Goal: Task Accomplishment & Management: Manage account settings

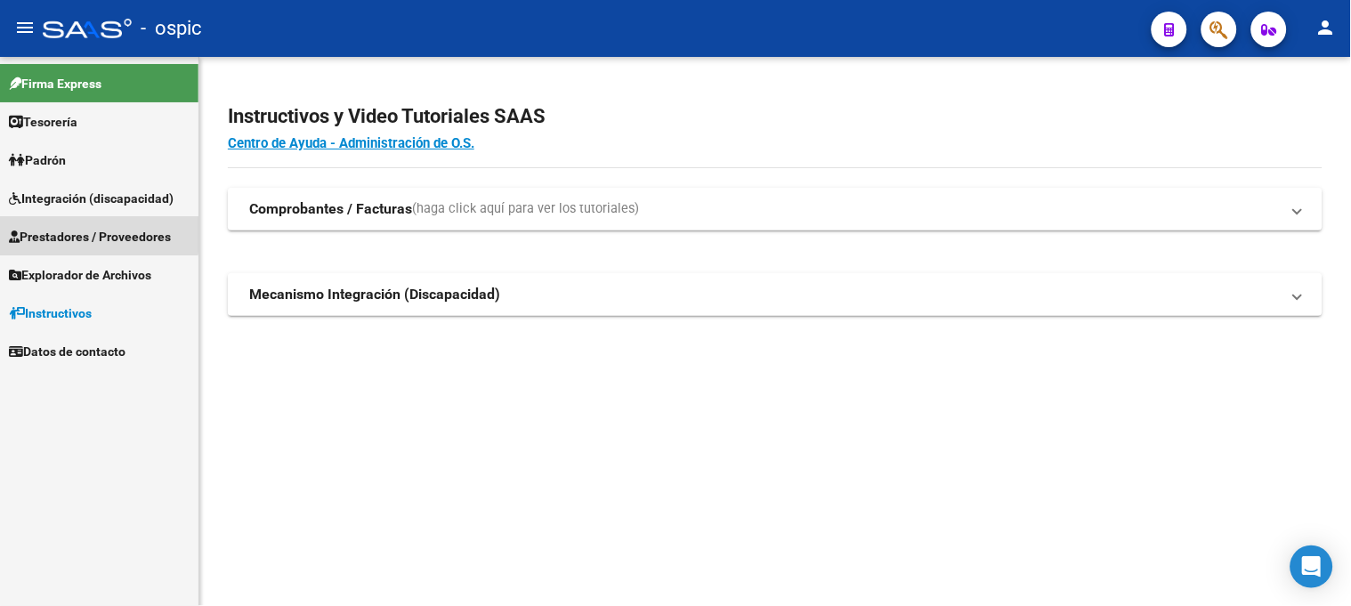
click at [85, 230] on span "Prestadores / Proveedores" at bounding box center [90, 237] width 162 height 20
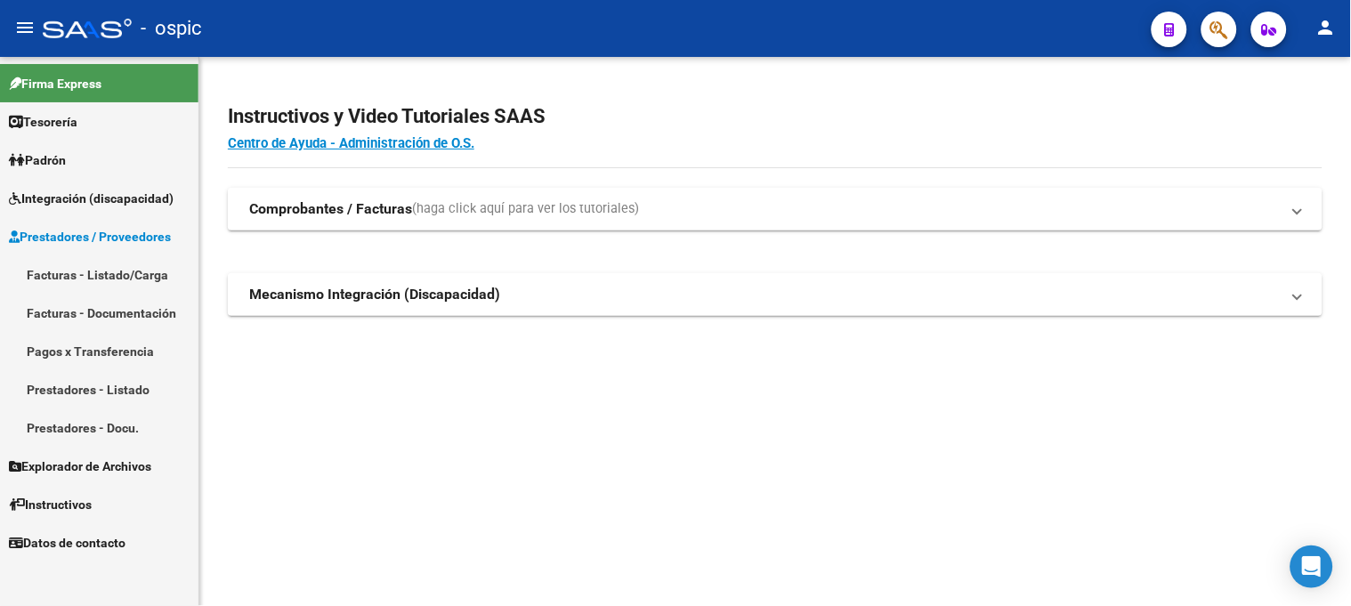
click at [93, 270] on link "Facturas - Listado/Carga" at bounding box center [99, 274] width 198 height 38
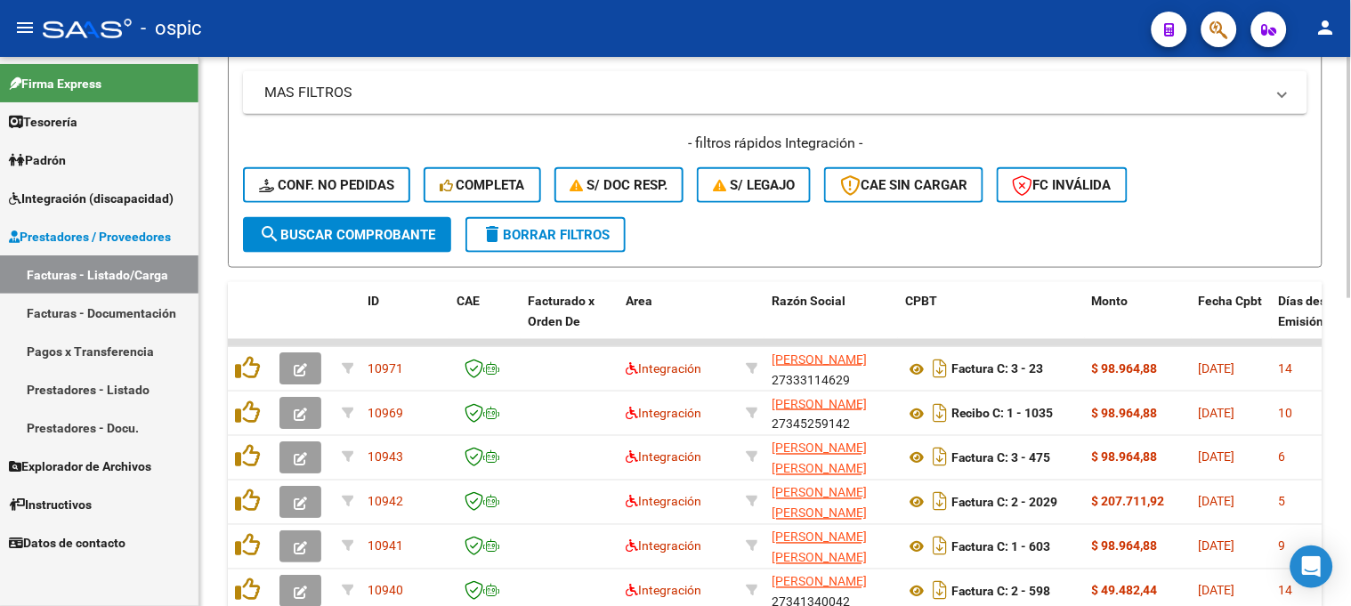
scroll to position [593, 0]
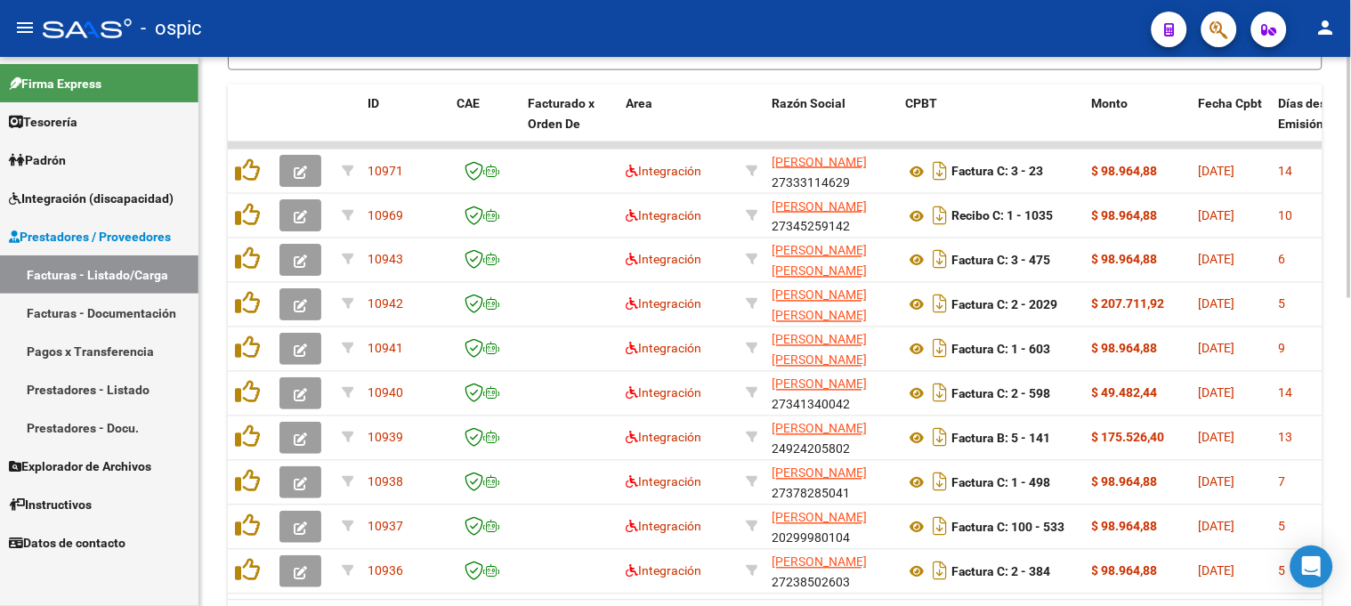
drag, startPoint x: 1346, startPoint y: 321, endPoint x: 1345, endPoint y: 335, distance: 13.4
click at [1345, 335] on div "Video tutorial PRESTADORES -> Listado de CPBTs Emitidos por Prestadores / Prove…" at bounding box center [775, 83] width 1152 height 1238
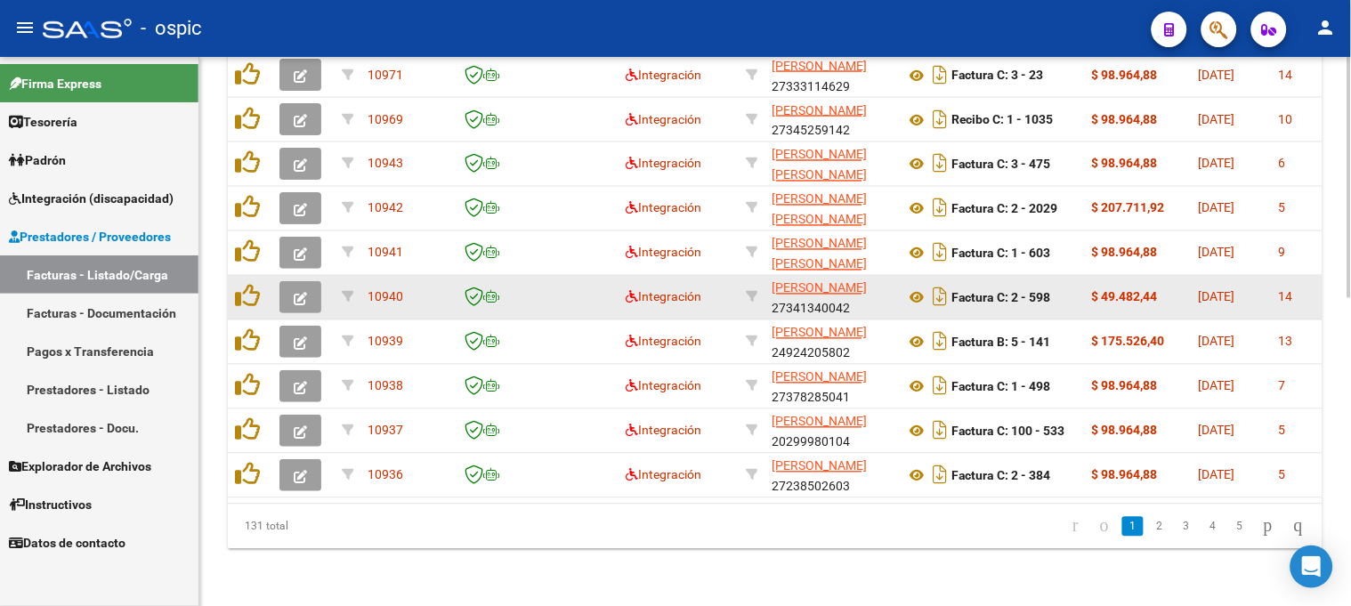
scroll to position [691, 0]
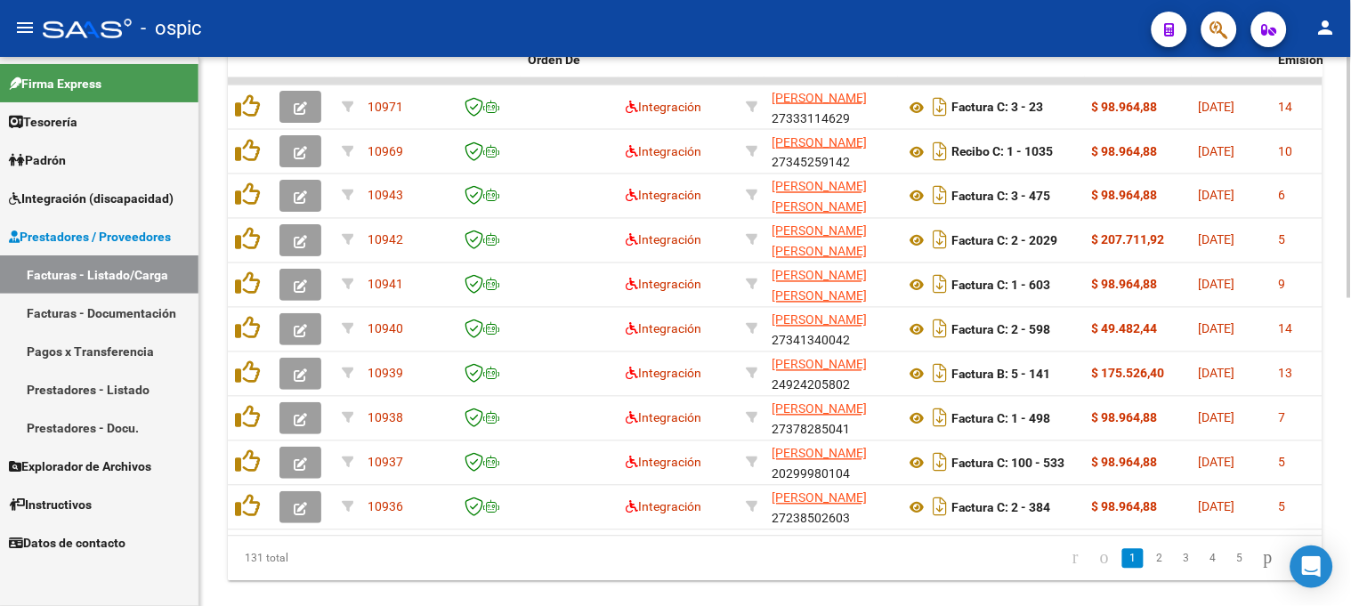
click at [1347, 483] on div at bounding box center [1349, 471] width 4 height 241
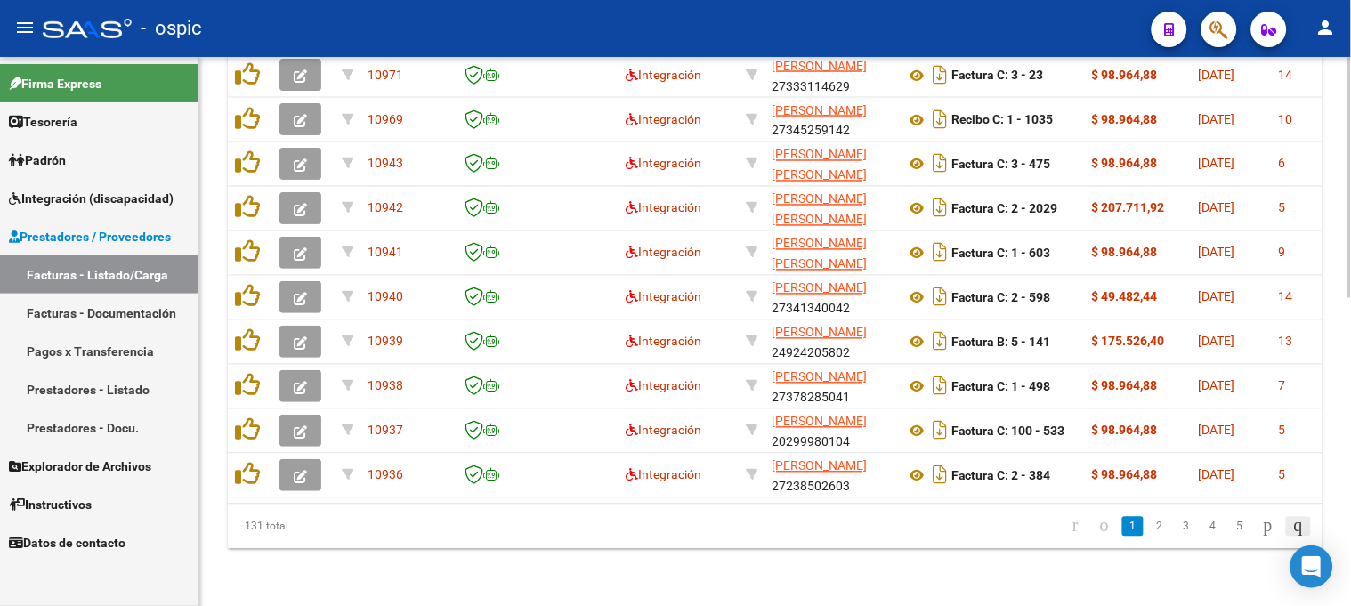
click at [1297, 528] on icon "go to last page" at bounding box center [1298, 525] width 14 height 21
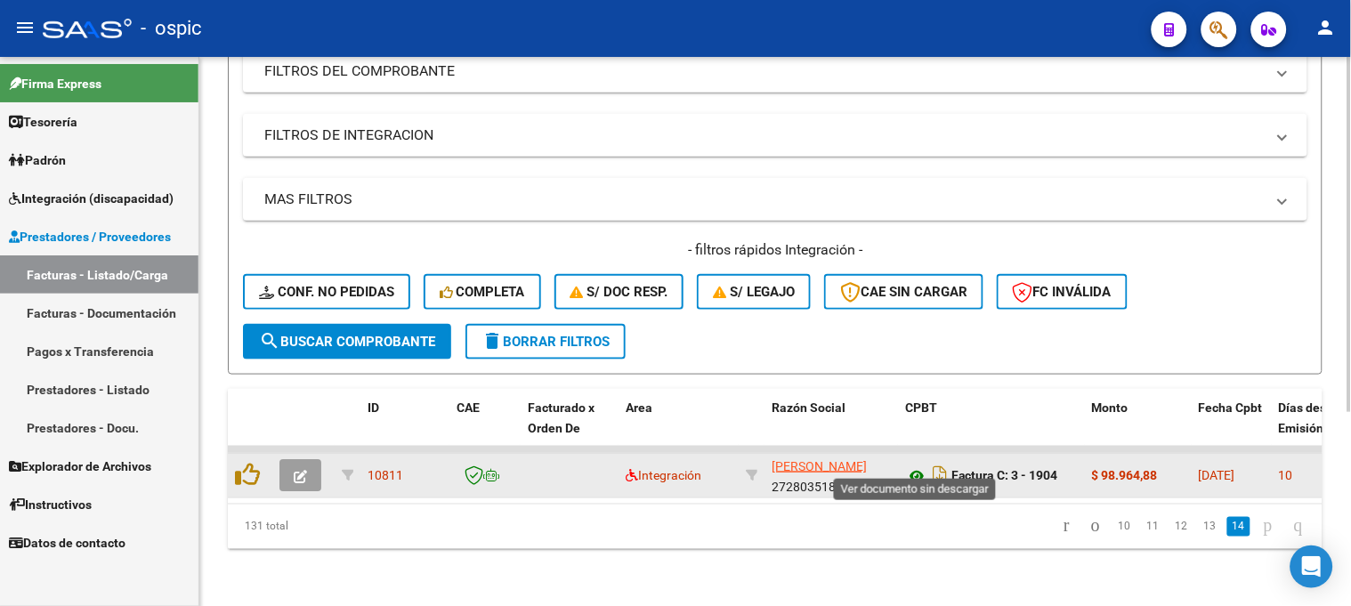
click at [918, 465] on icon at bounding box center [916, 475] width 23 height 21
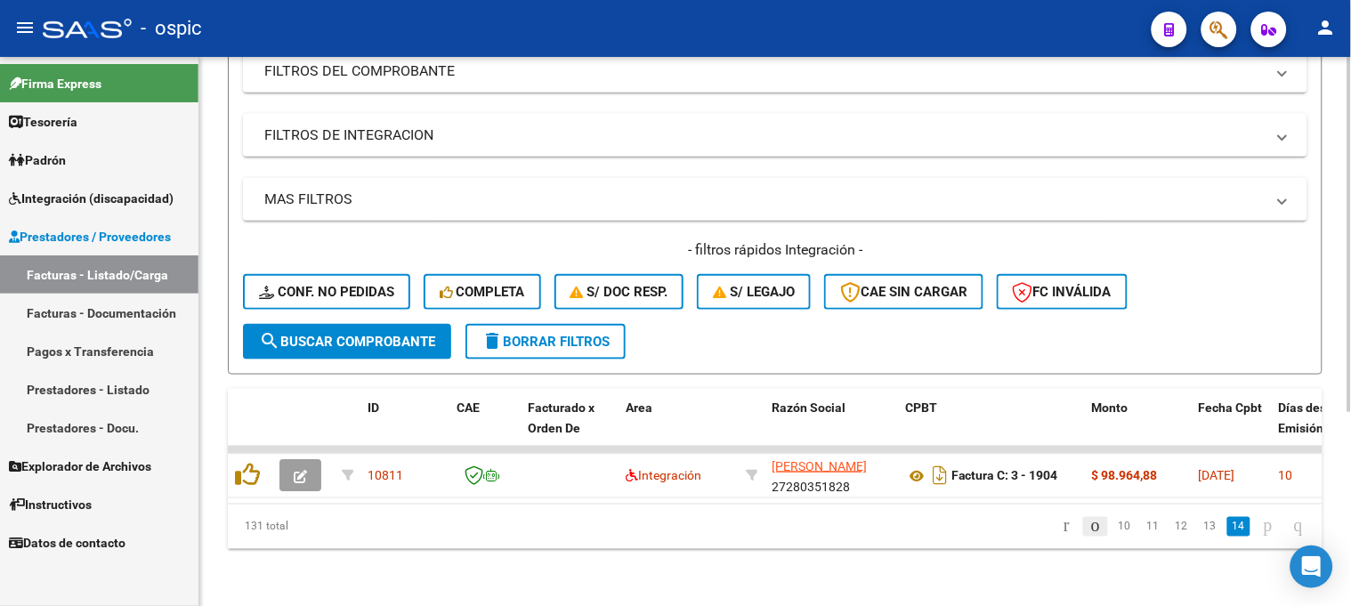
click at [1088, 525] on icon "go to previous page" at bounding box center [1095, 525] width 14 height 21
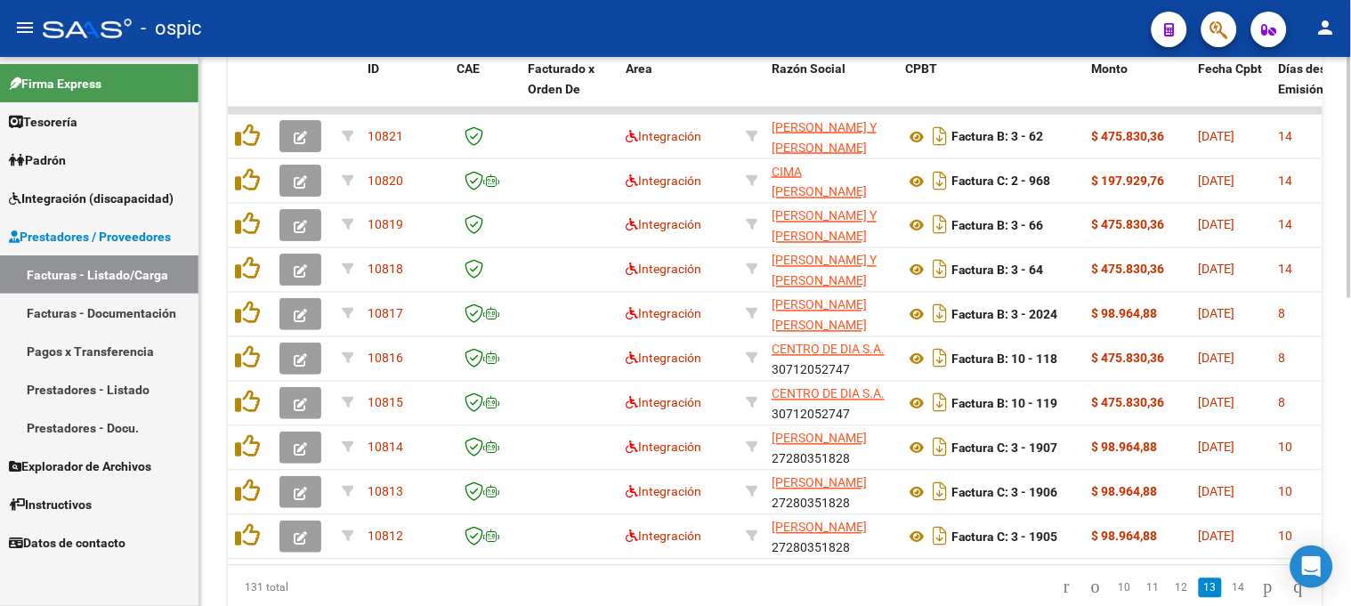
scroll to position [636, 0]
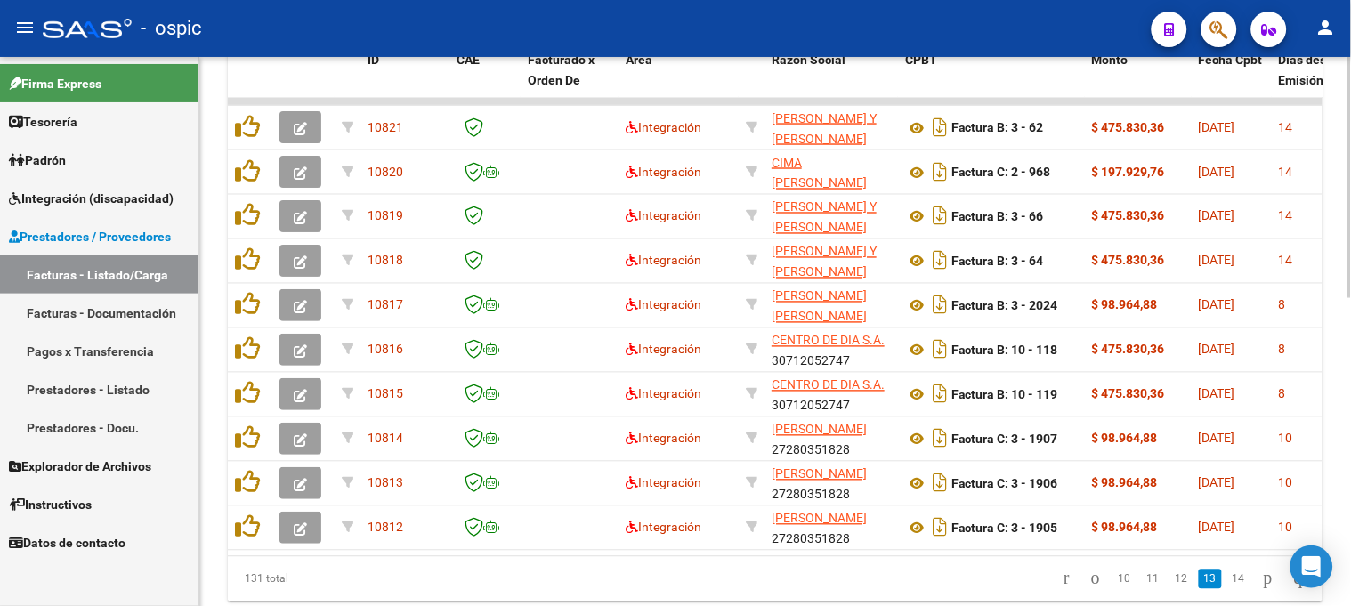
click at [1347, 352] on div "Video tutorial PRESTADORES -> Listado de CPBTs Emitidos por Prestadores / Prove…" at bounding box center [777, 40] width 1156 height 1238
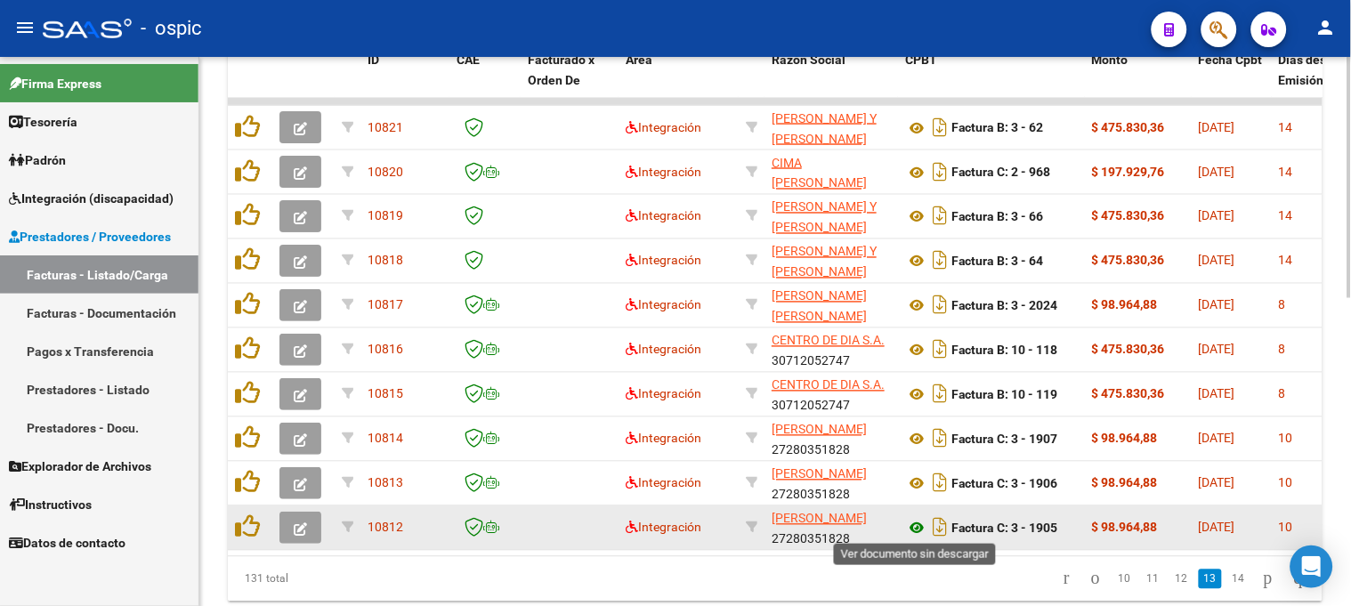
click at [918, 523] on icon at bounding box center [916, 528] width 23 height 21
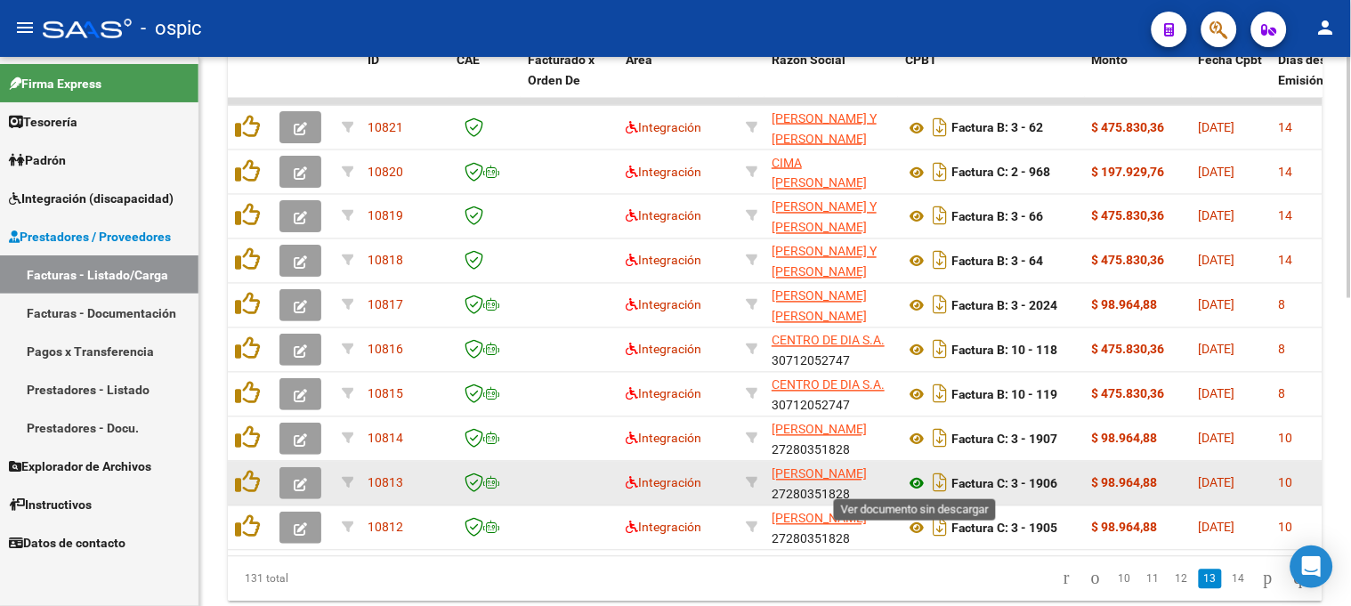
click at [910, 481] on icon at bounding box center [916, 483] width 23 height 21
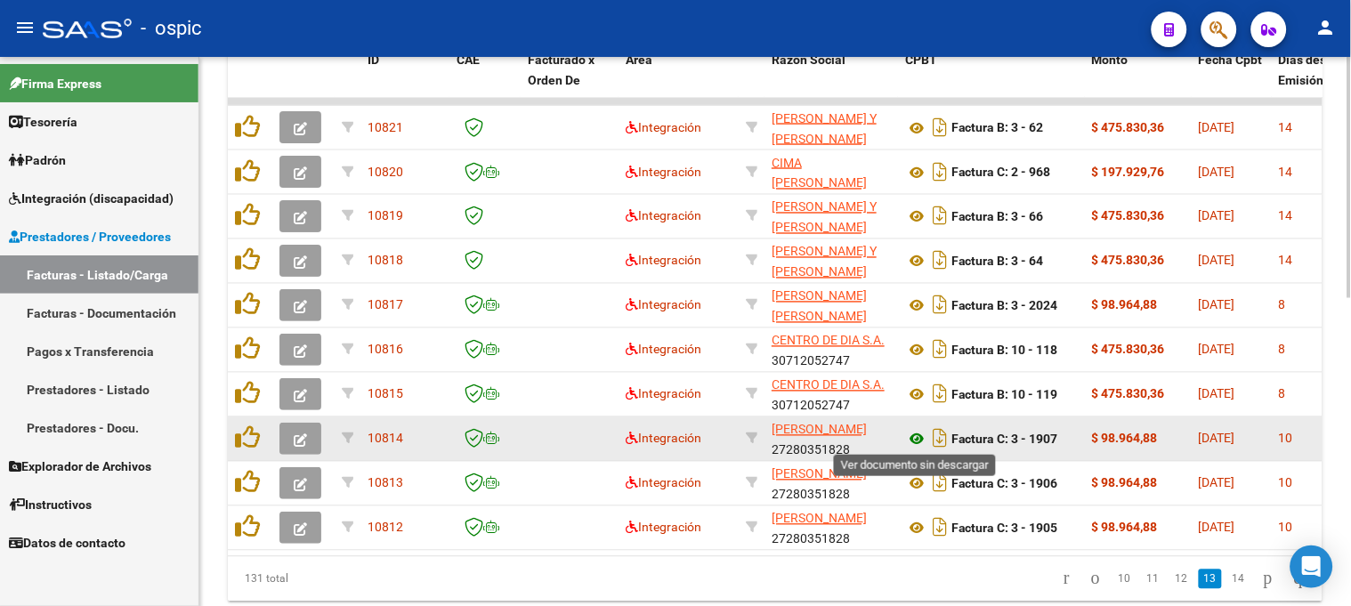
click at [910, 439] on icon at bounding box center [916, 439] width 23 height 21
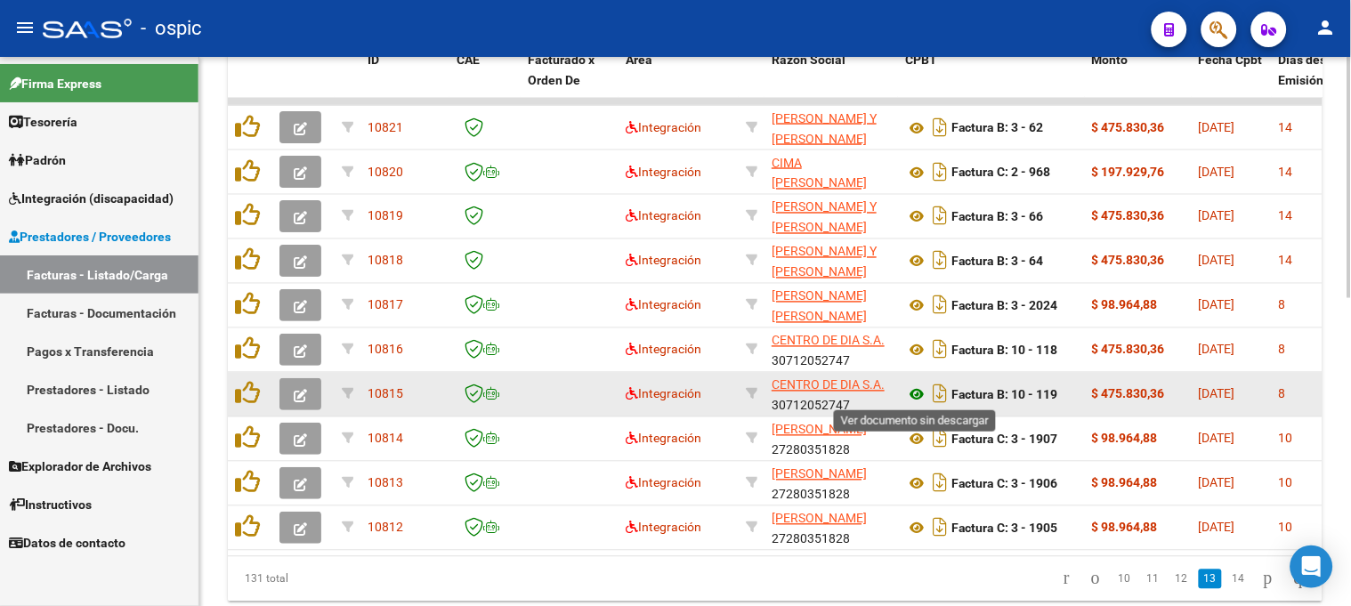
click at [918, 385] on icon at bounding box center [916, 394] width 23 height 21
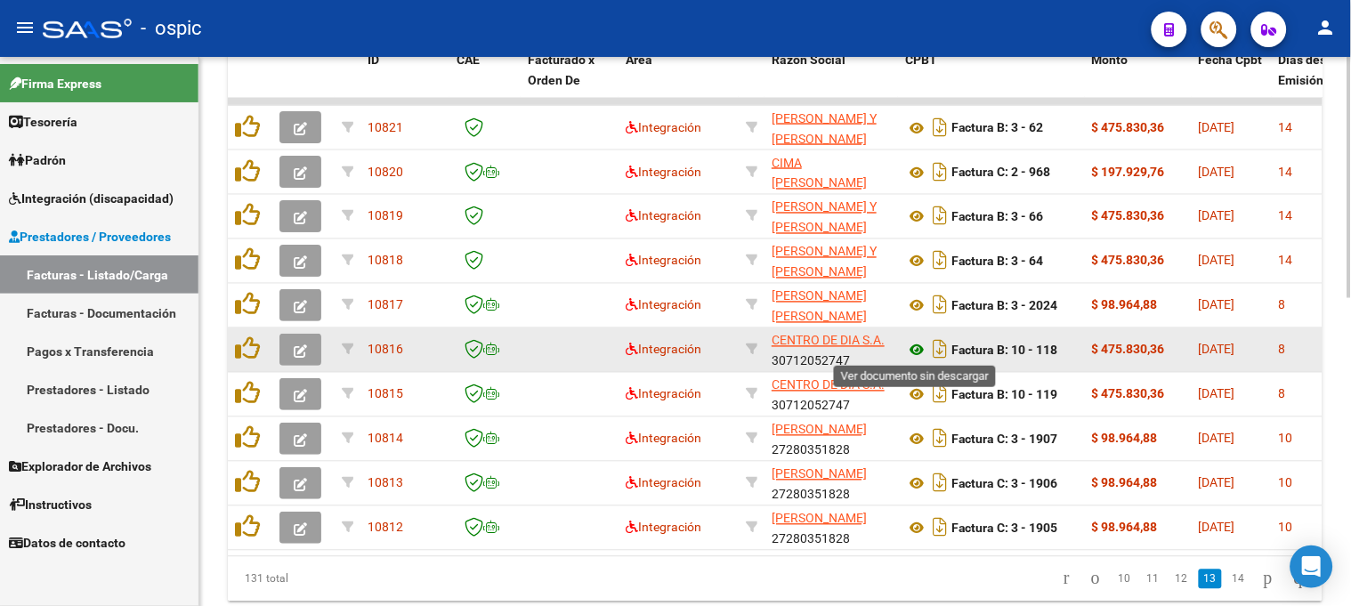
click at [915, 348] on icon at bounding box center [916, 350] width 23 height 21
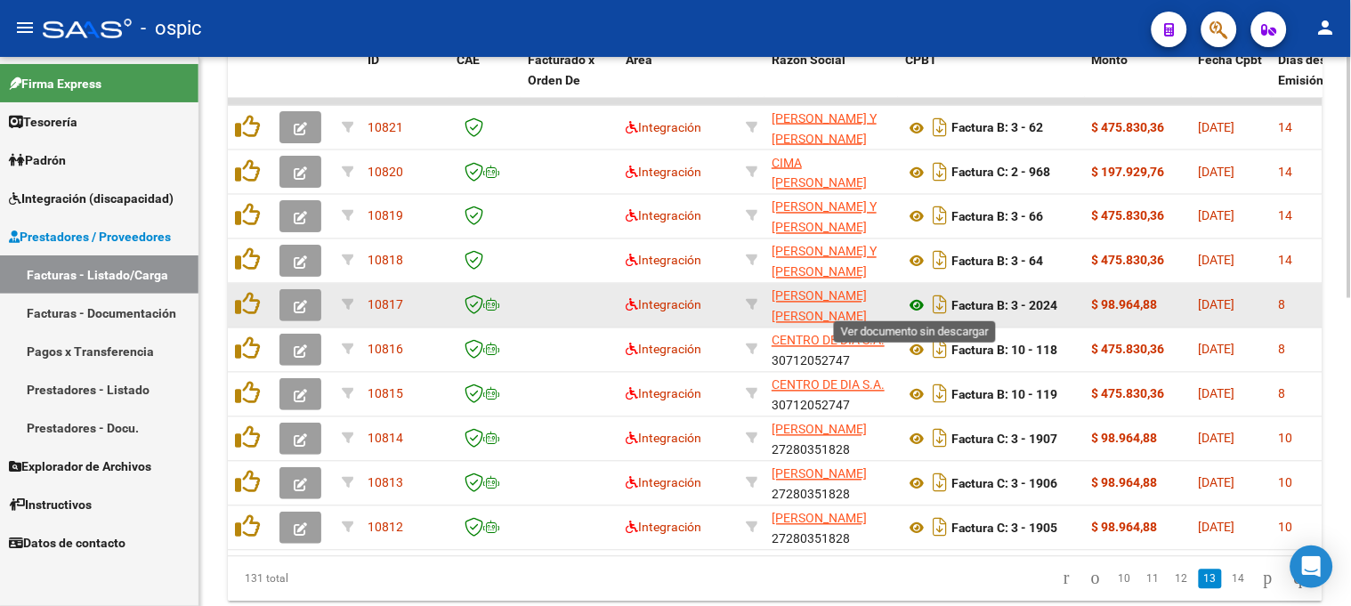
click at [910, 297] on icon at bounding box center [916, 305] width 23 height 21
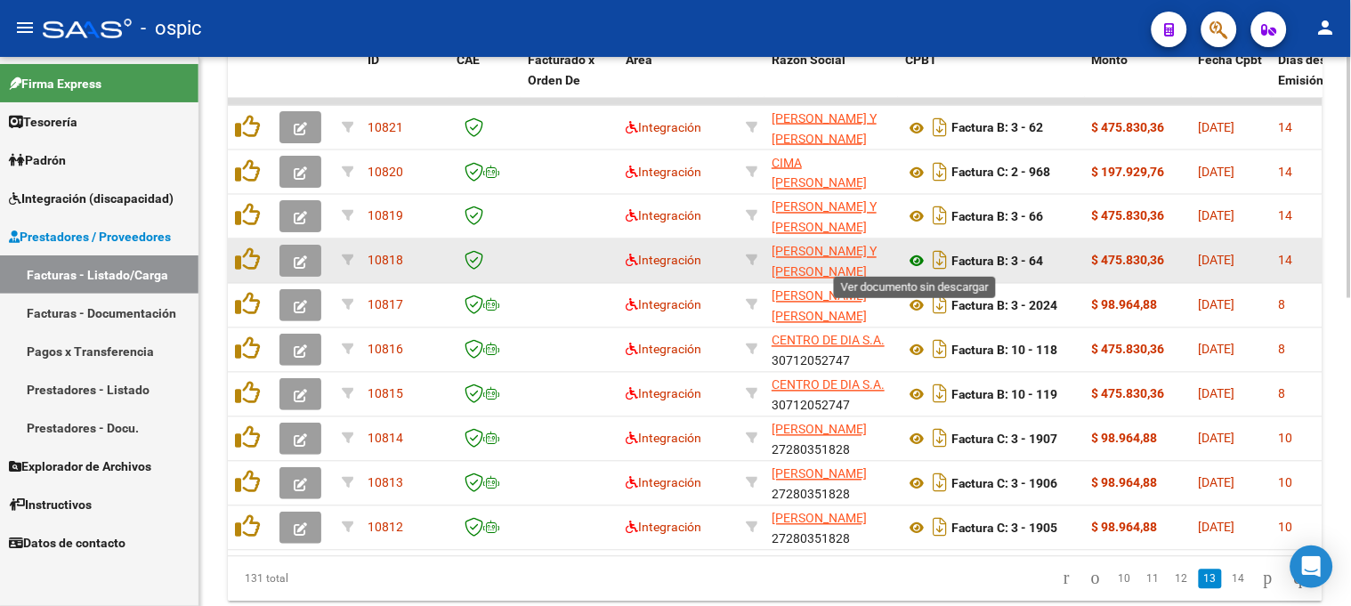
click at [915, 255] on icon at bounding box center [916, 261] width 23 height 21
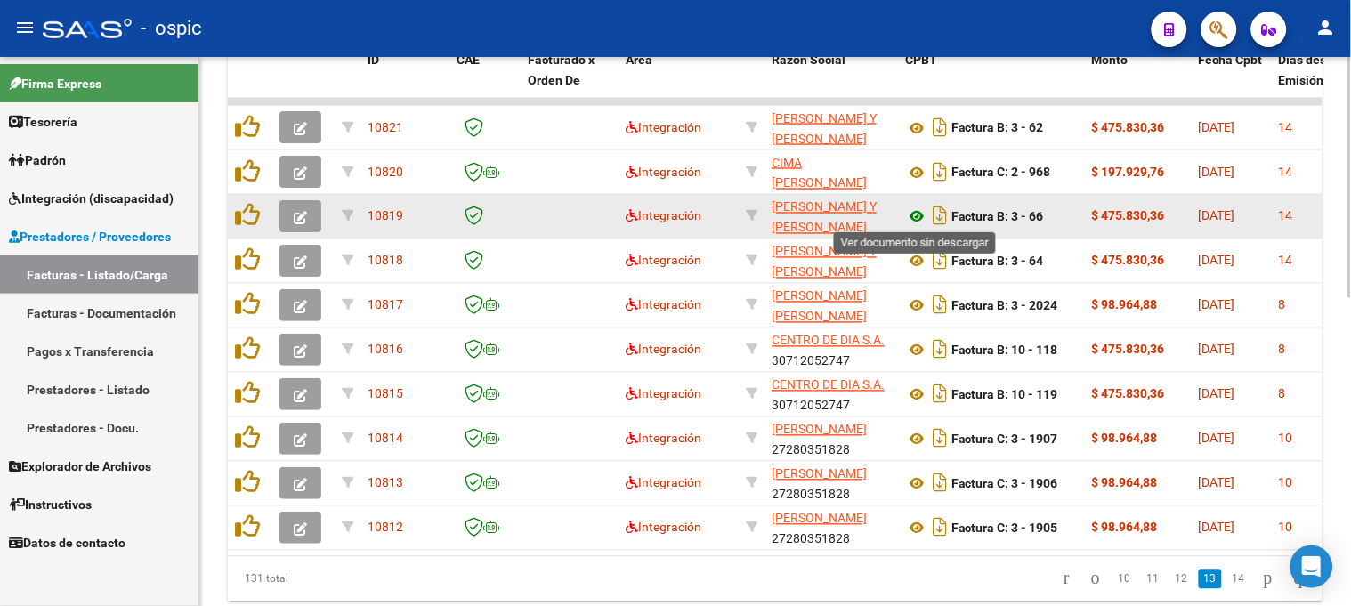
click at [922, 208] on icon at bounding box center [916, 216] width 23 height 21
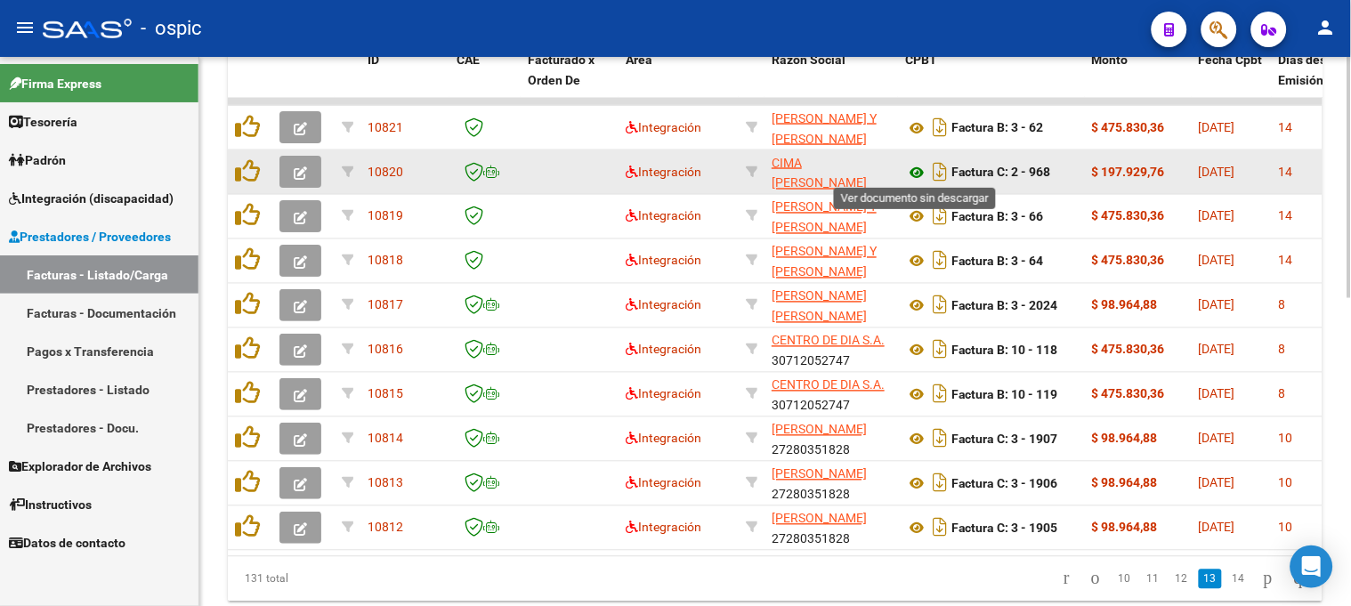
click at [919, 166] on icon at bounding box center [916, 172] width 23 height 21
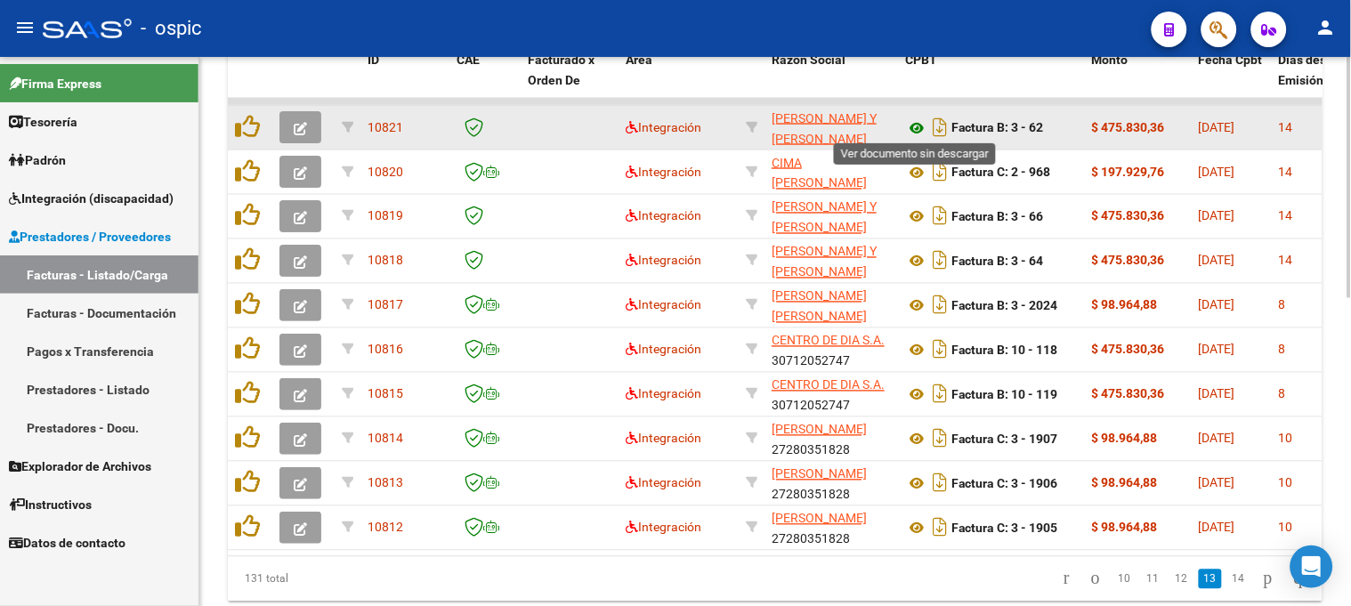
click at [918, 123] on icon at bounding box center [916, 127] width 23 height 21
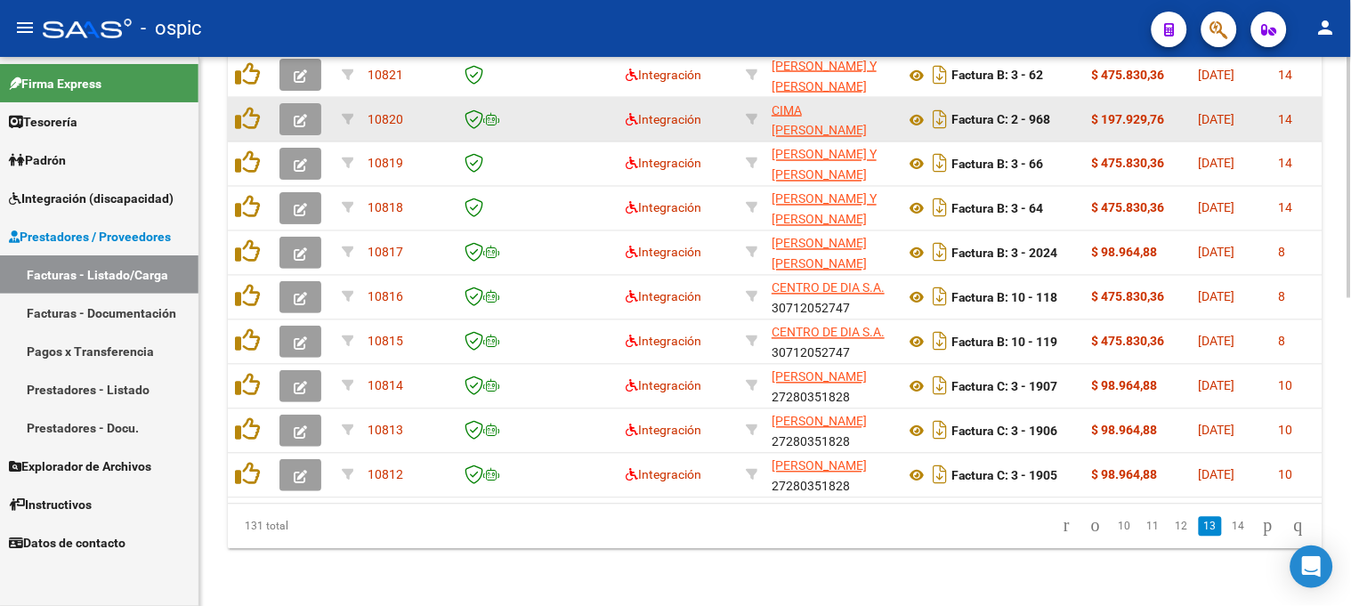
scroll to position [700, 0]
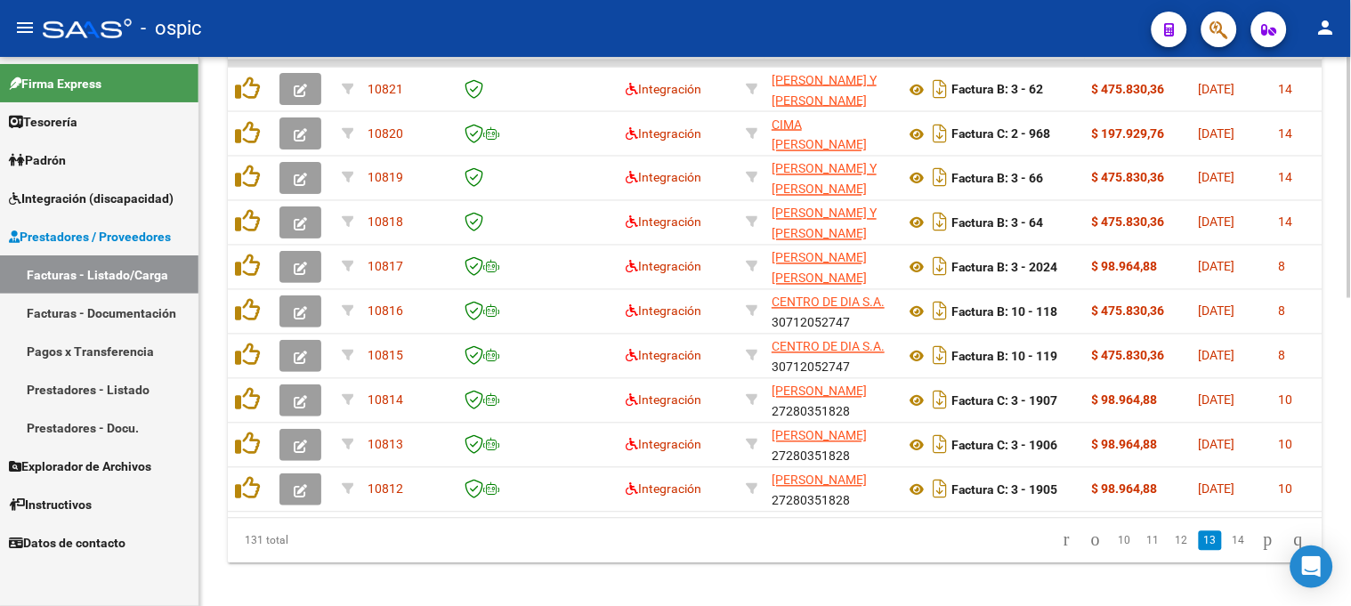
click at [1347, 394] on div at bounding box center [1349, 479] width 4 height 241
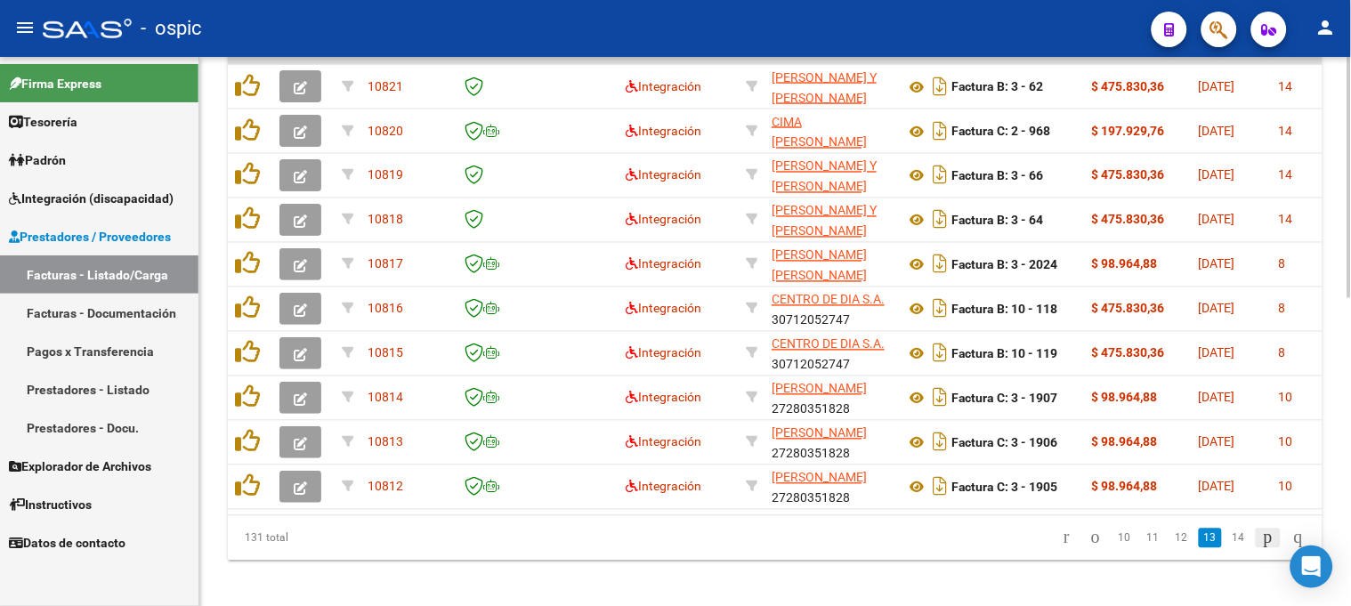
click at [1261, 548] on icon "go to next page" at bounding box center [1268, 537] width 14 height 21
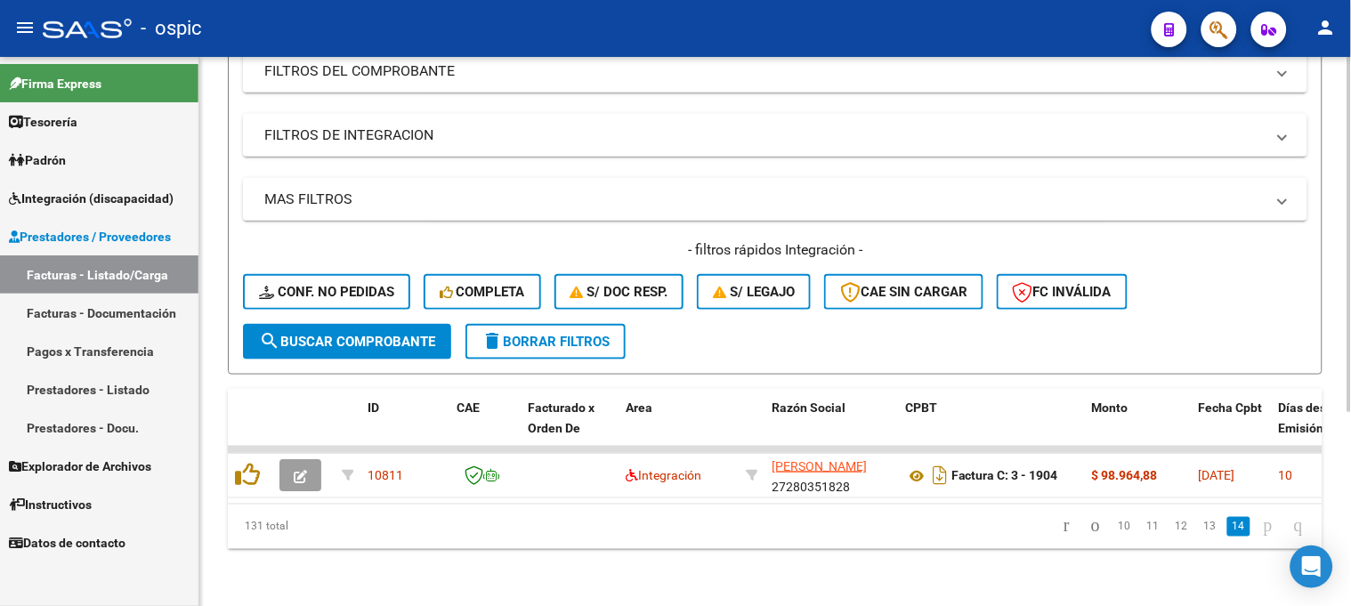
scroll to position [301, 0]
click at [1088, 522] on icon "go to previous page" at bounding box center [1095, 525] width 14 height 21
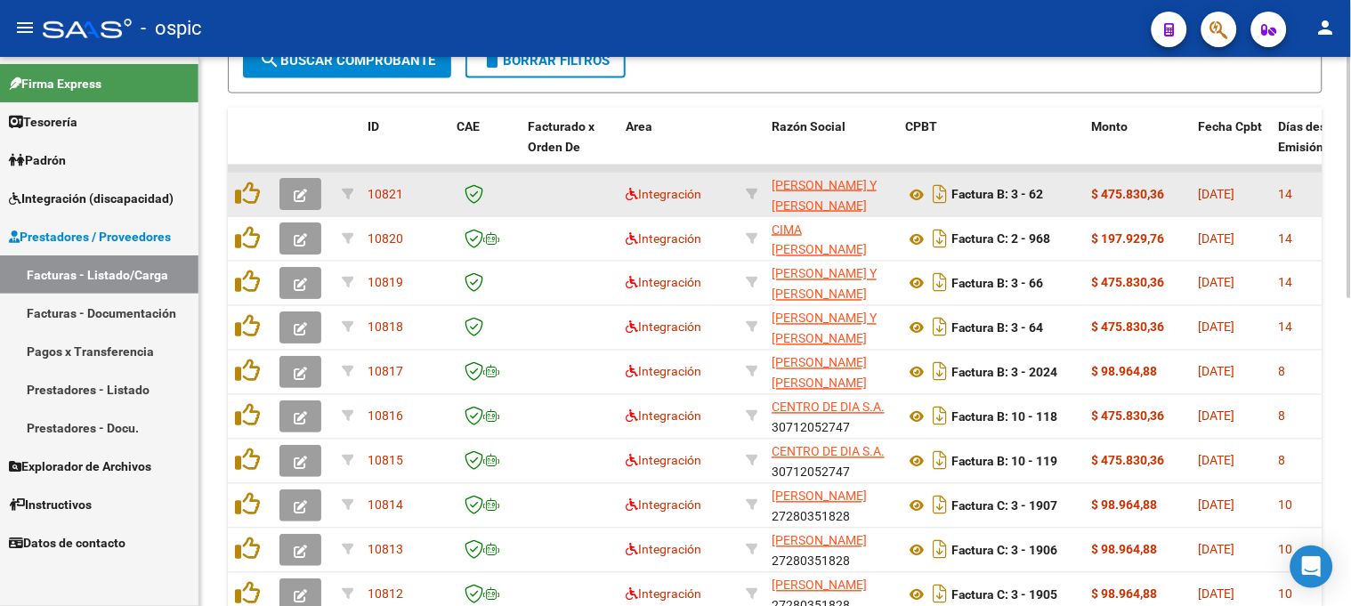
scroll to position [697, 0]
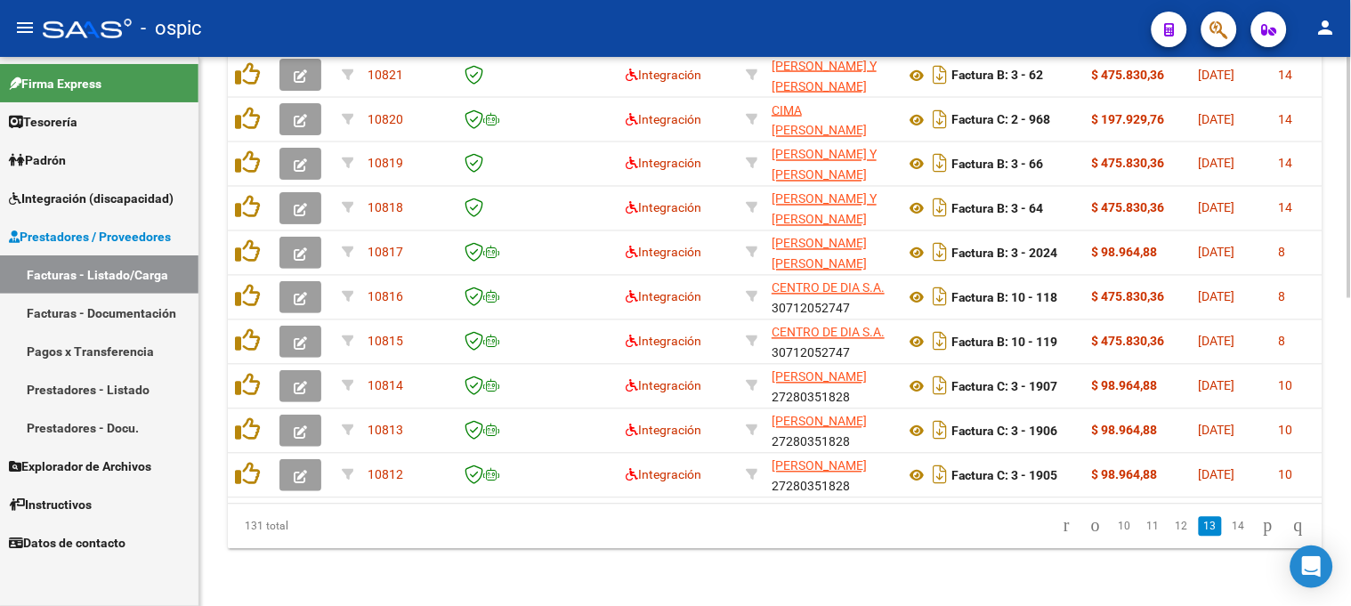
drag, startPoint x: 1346, startPoint y: 344, endPoint x: 1347, endPoint y: 333, distance: 11.6
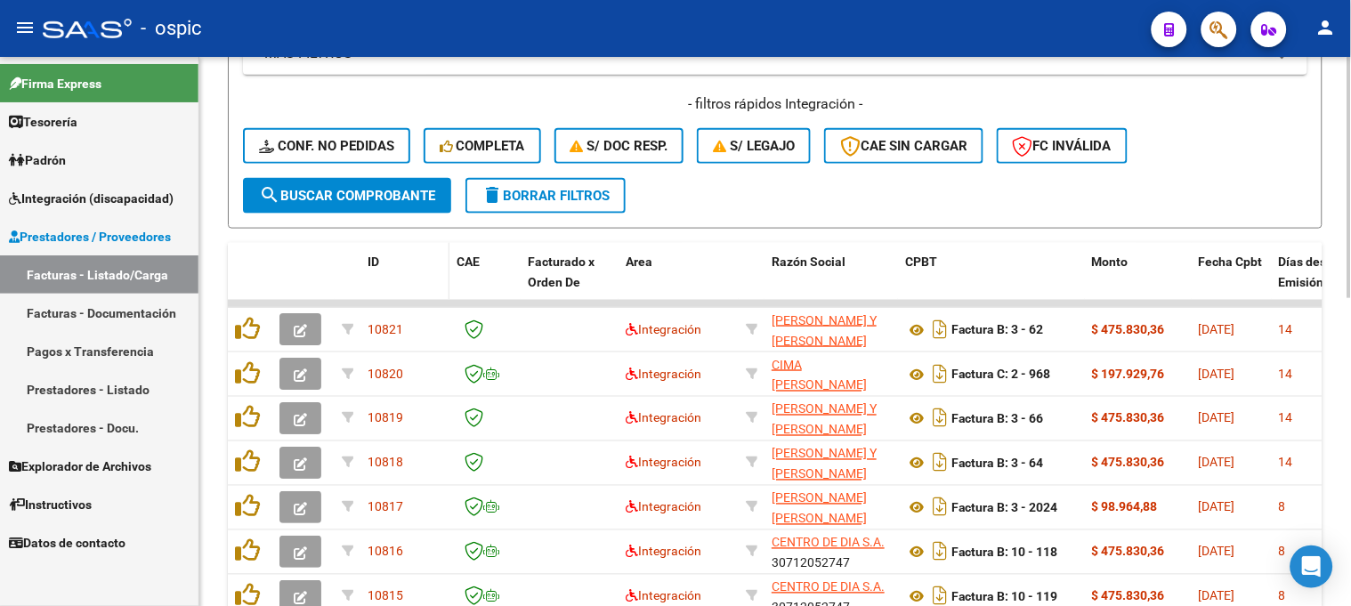
scroll to position [400, 0]
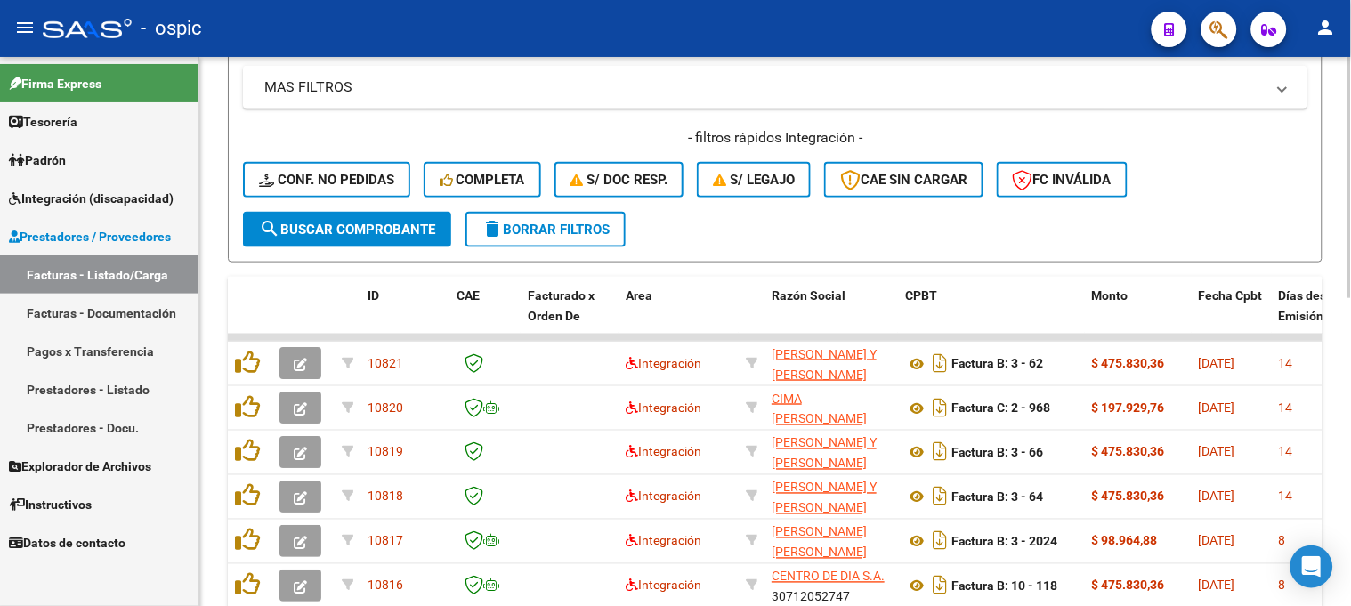
click at [554, 235] on span "delete Borrar Filtros" at bounding box center [545, 230] width 128 height 16
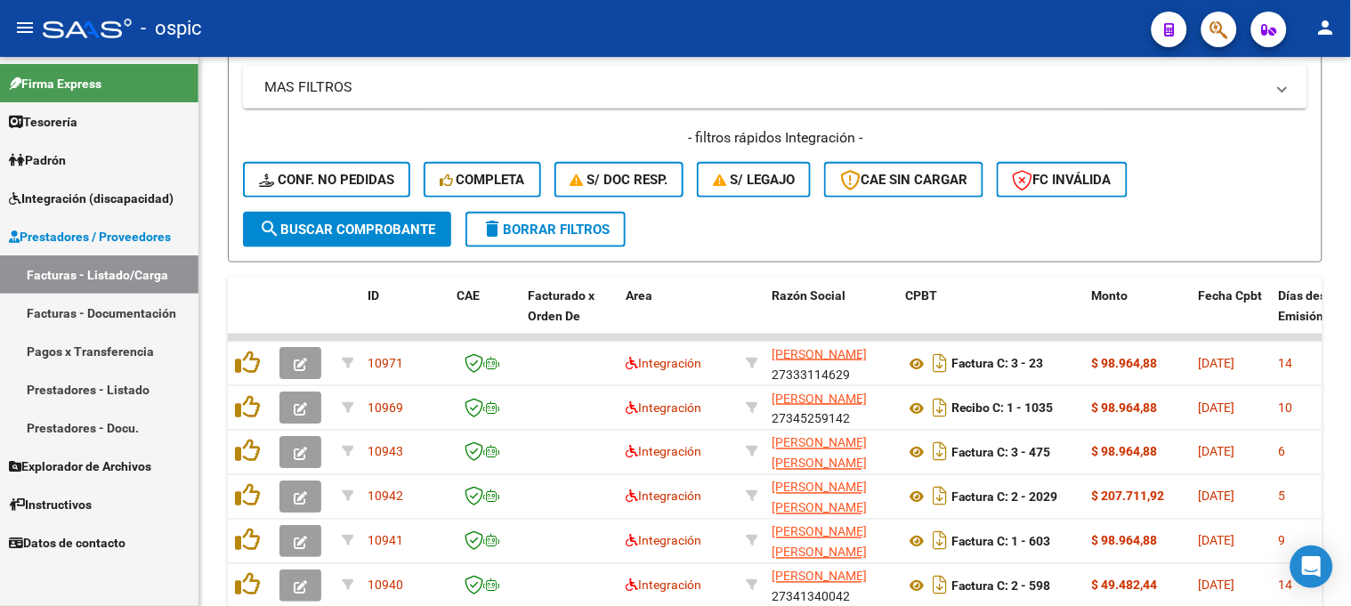
click at [63, 457] on span "Explorador de Archivos" at bounding box center [80, 467] width 142 height 20
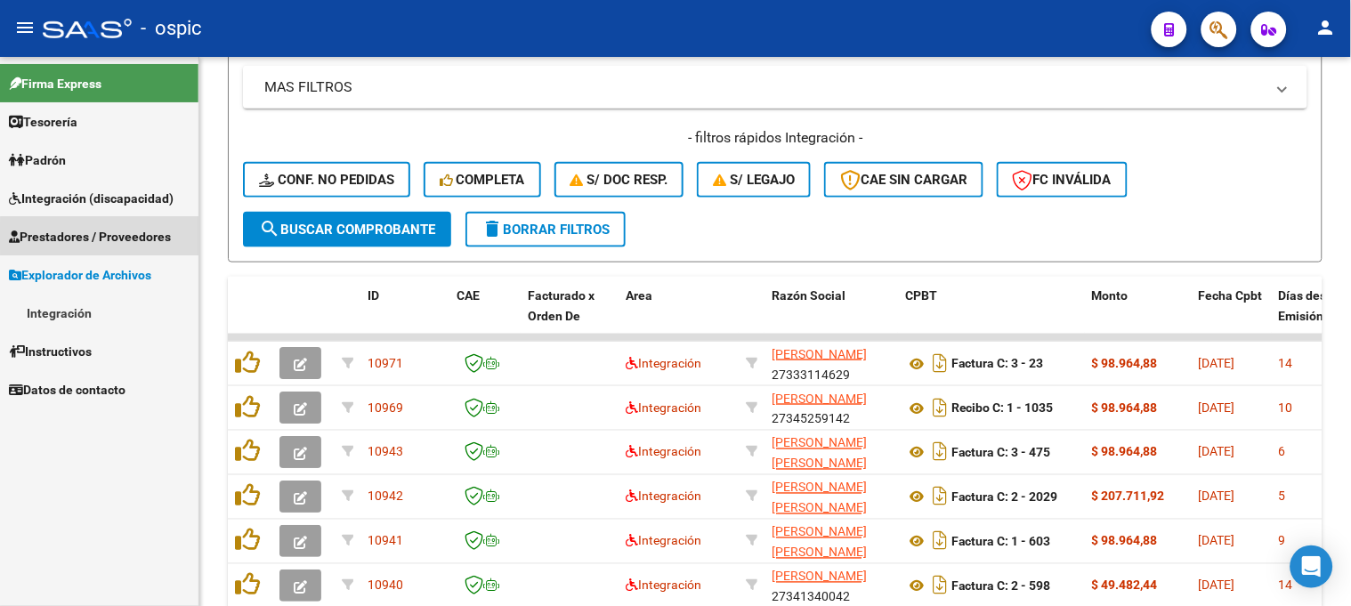
click at [138, 236] on span "Prestadores / Proveedores" at bounding box center [90, 237] width 162 height 20
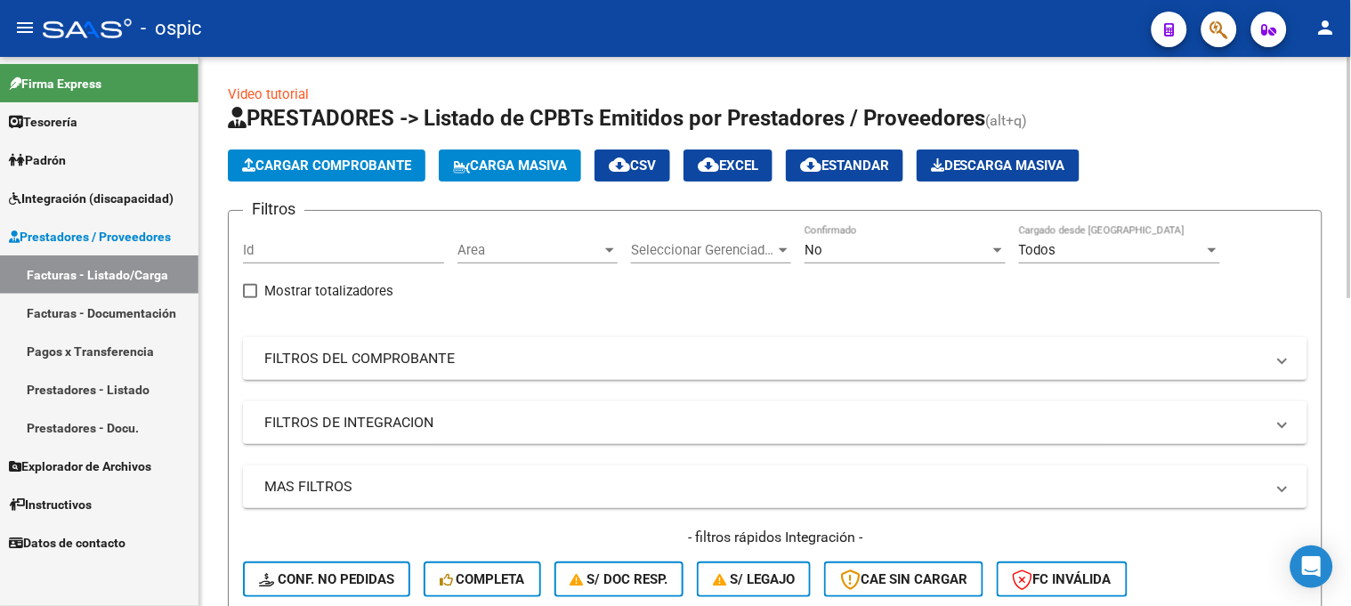
scroll to position [0, 0]
click at [860, 262] on div "No Confirmado" at bounding box center [905, 245] width 201 height 38
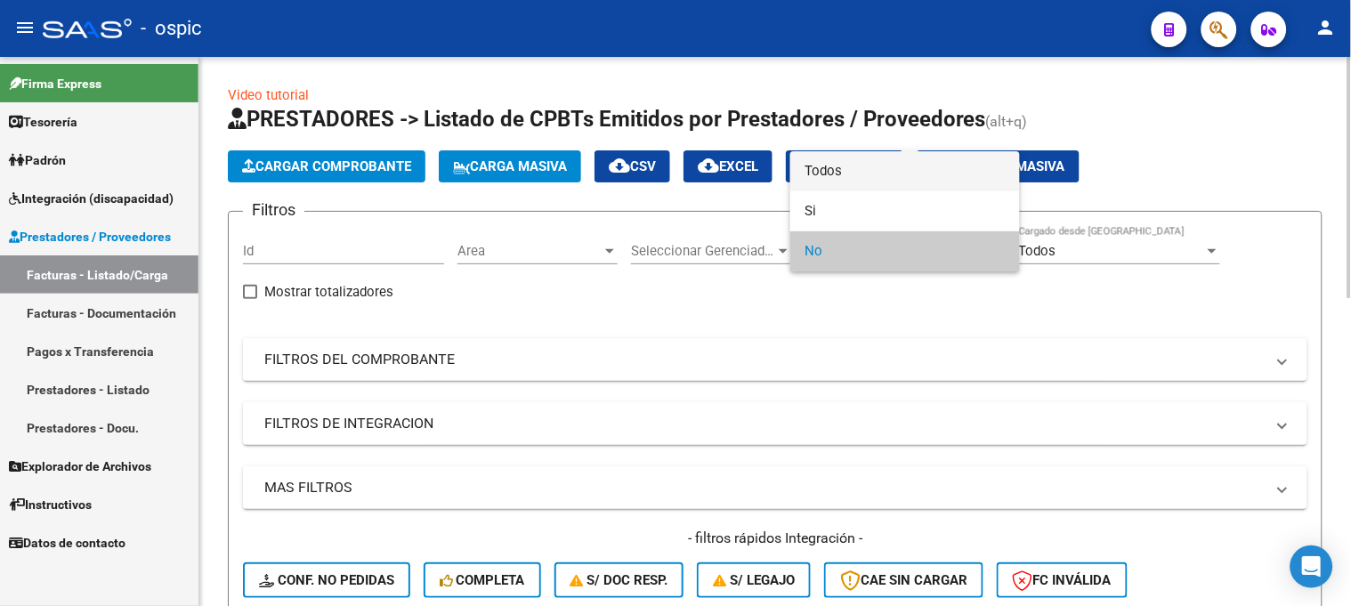
click at [835, 179] on span "Todos" at bounding box center [905, 171] width 201 height 40
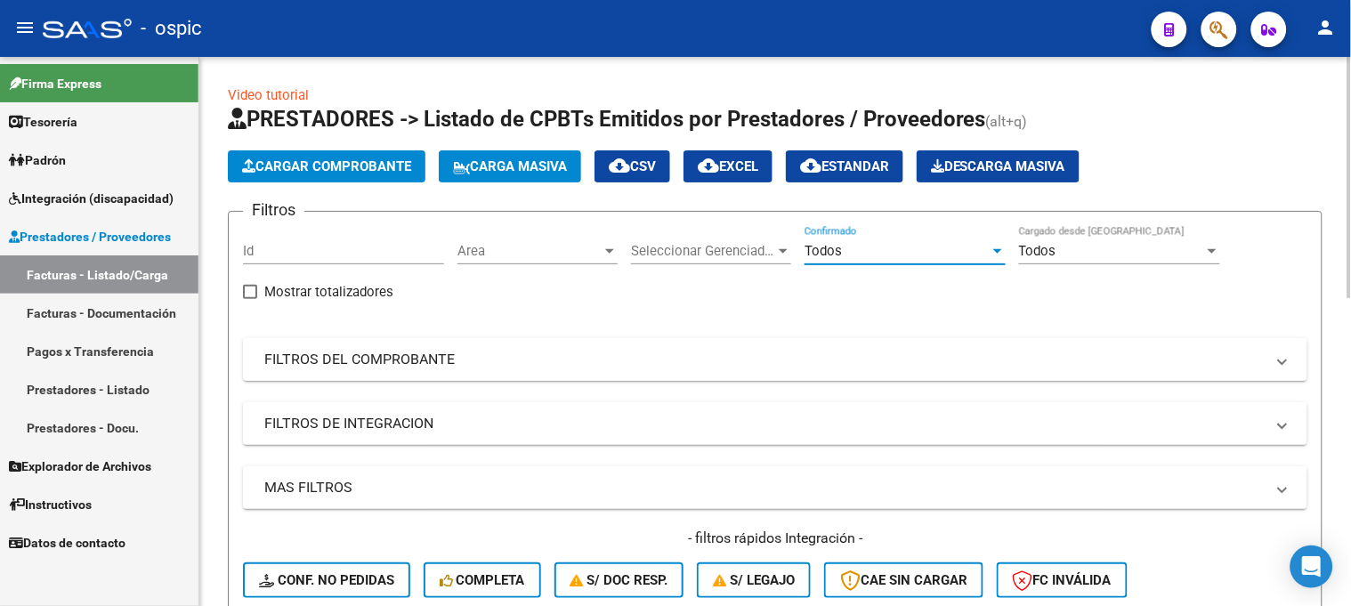
click at [384, 362] on mat-panel-title "FILTROS DEL COMPROBANTE" at bounding box center [764, 360] width 1000 height 20
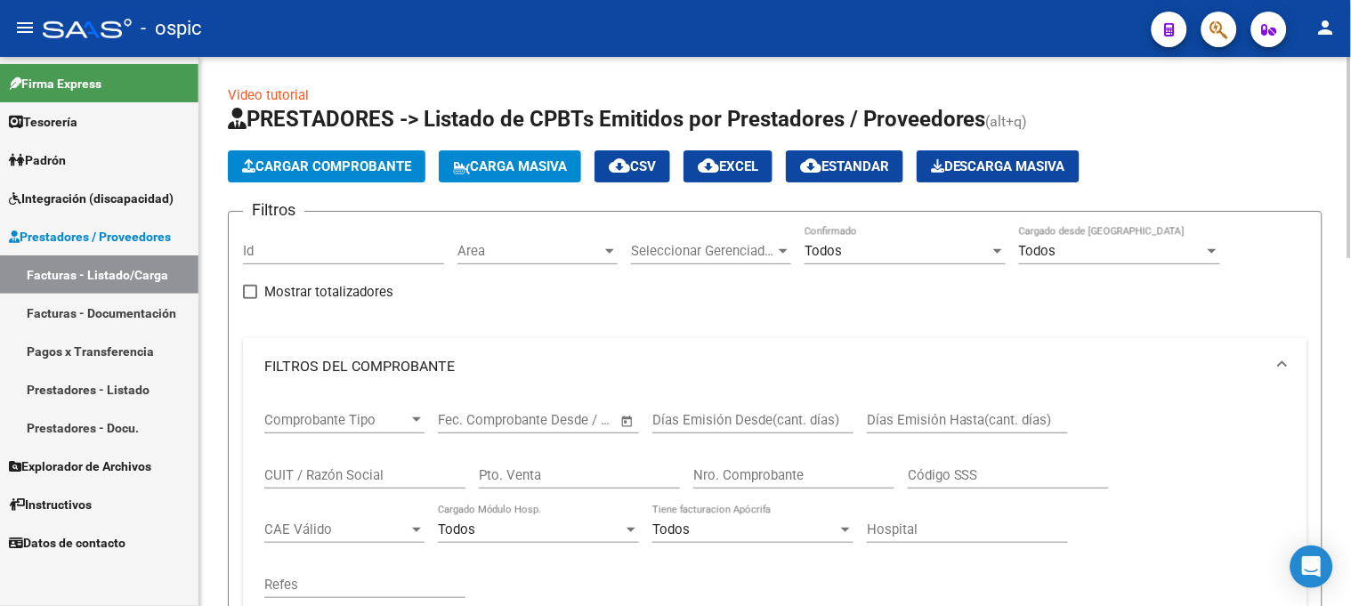
click at [401, 475] on input "CUIT / Razón Social" at bounding box center [364, 475] width 201 height 16
type input "CONTIGIAN"
click at [756, 469] on input "Nro. Comprobante" at bounding box center [793, 475] width 201 height 16
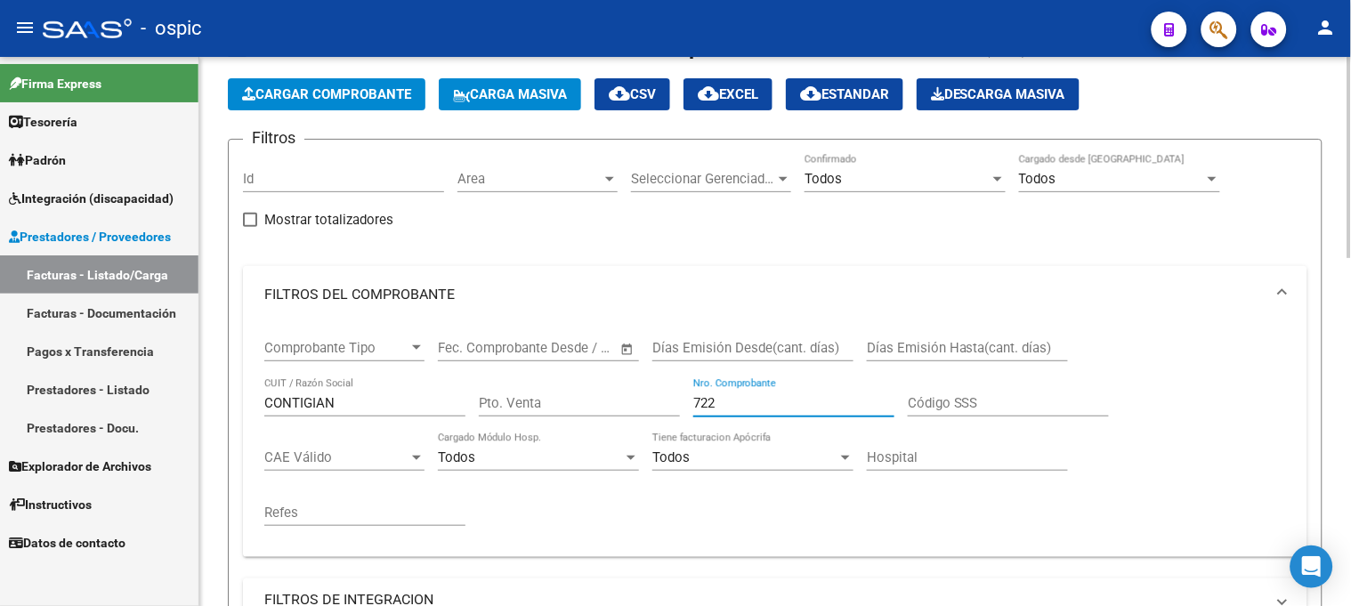
scroll to position [395, 0]
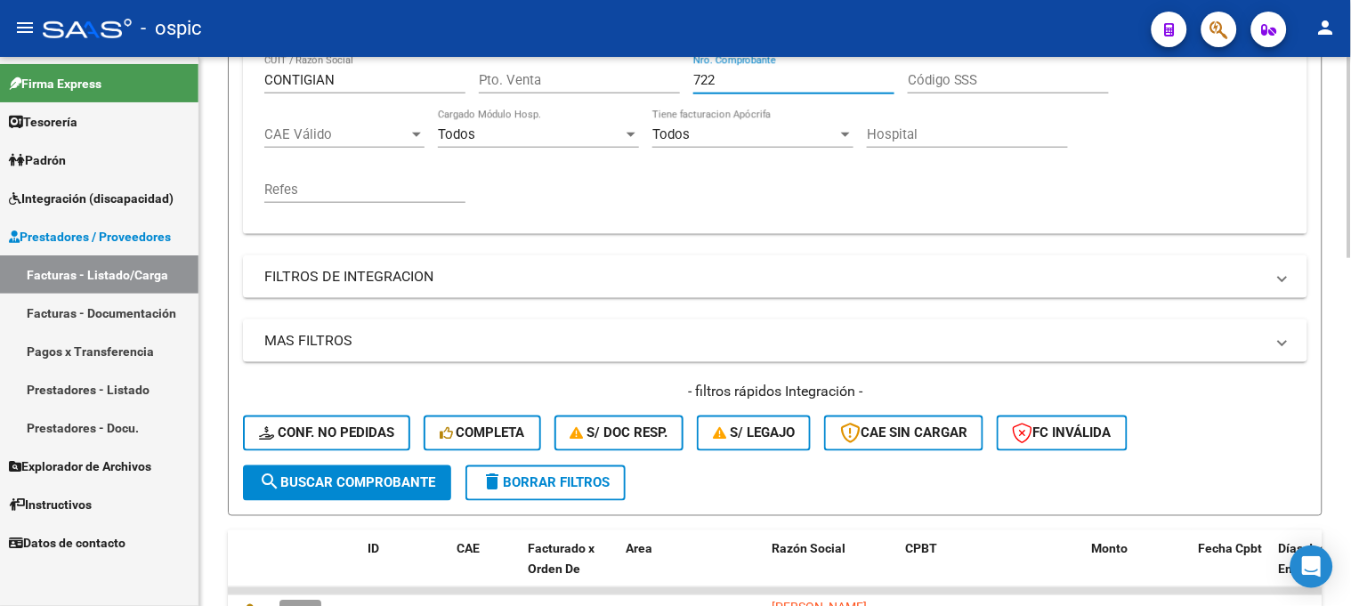
type input "722"
drag, startPoint x: 379, startPoint y: 481, endPoint x: 443, endPoint y: 439, distance: 76.5
click at [380, 481] on span "search Buscar Comprobante" at bounding box center [347, 483] width 176 height 16
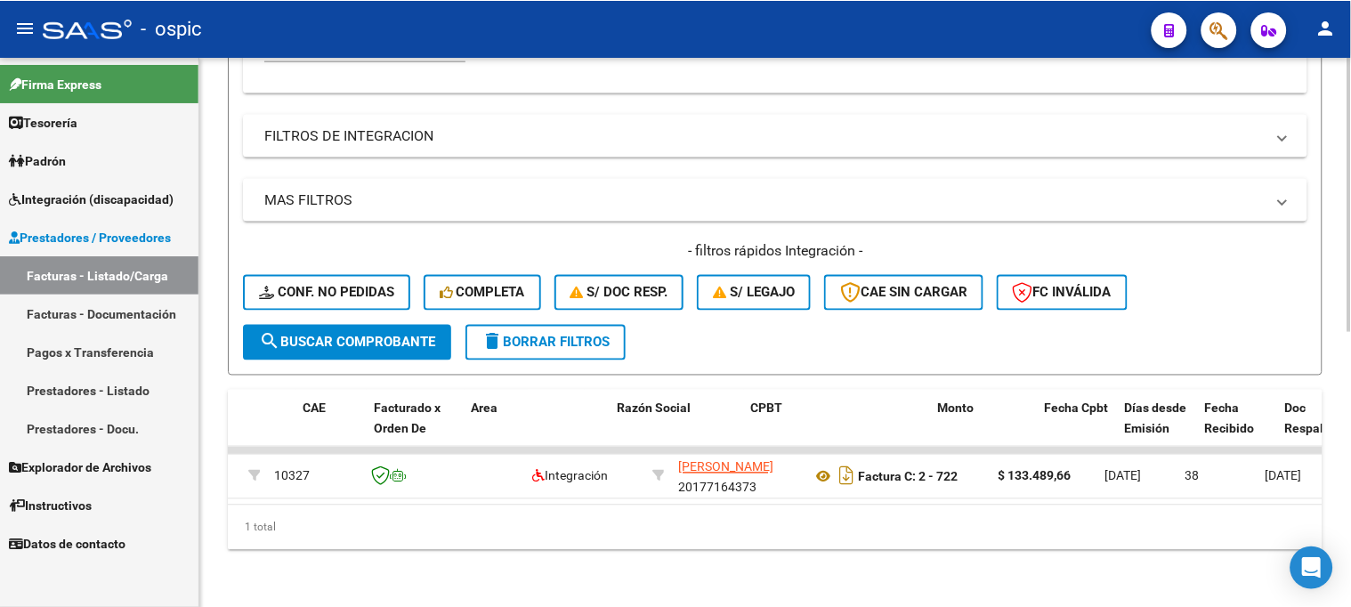
scroll to position [0, 244]
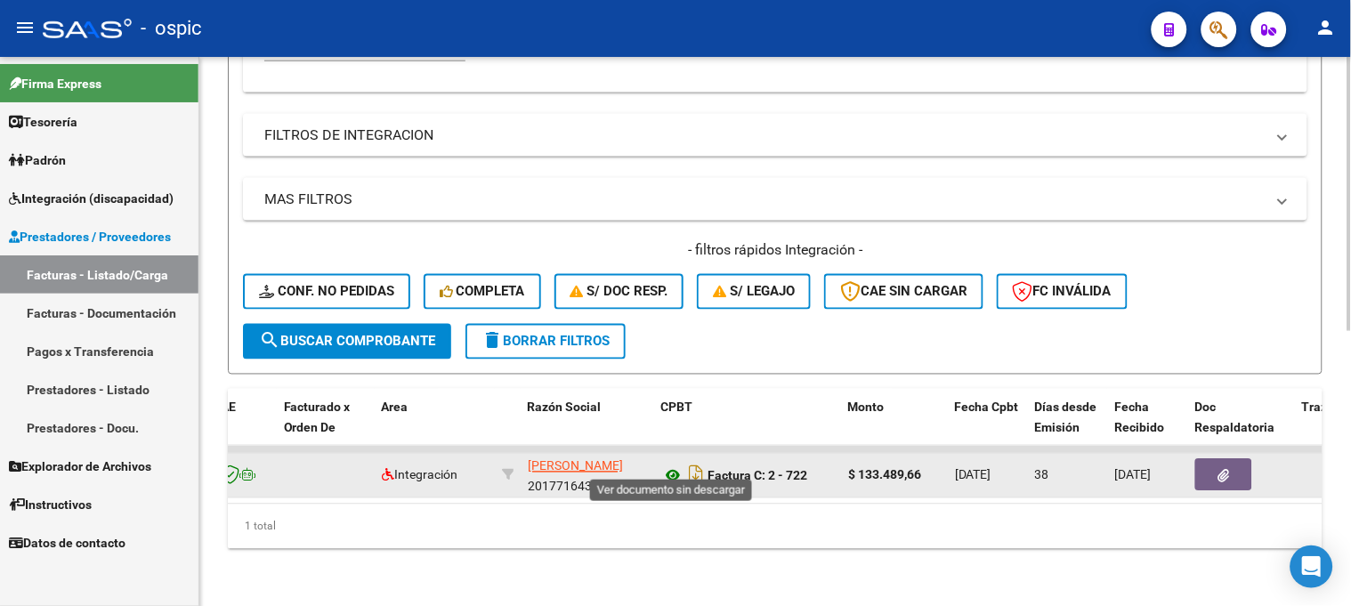
click at [670, 465] on icon at bounding box center [672, 475] width 23 height 21
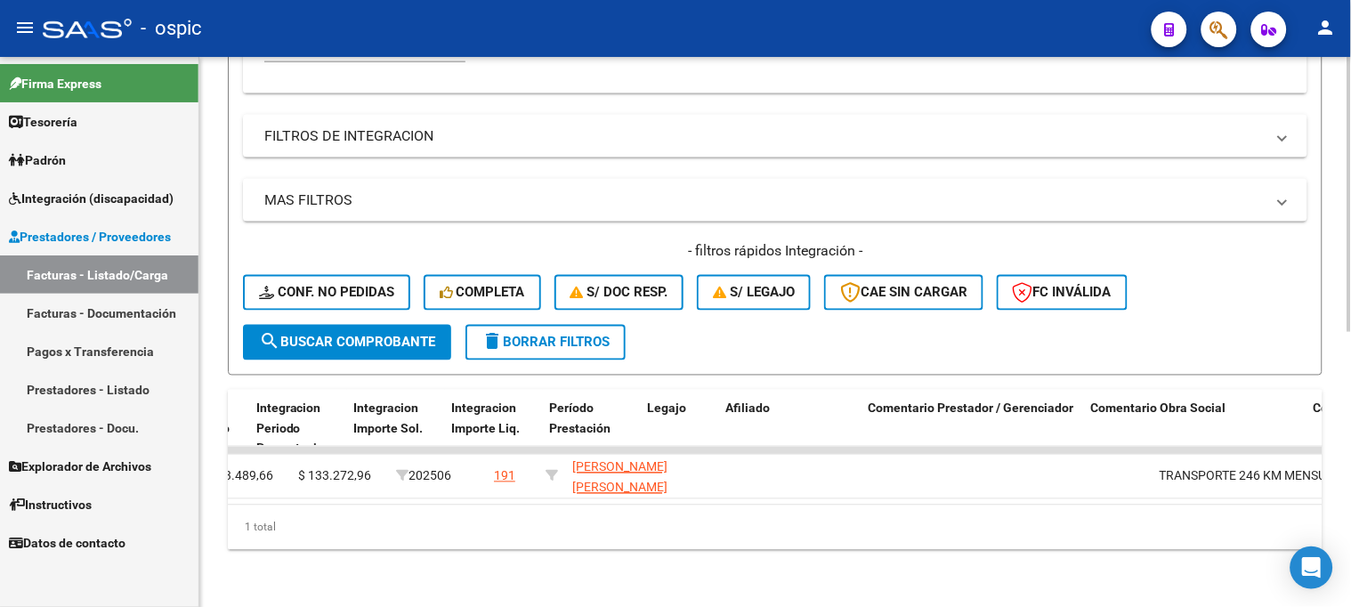
scroll to position [0, 2058]
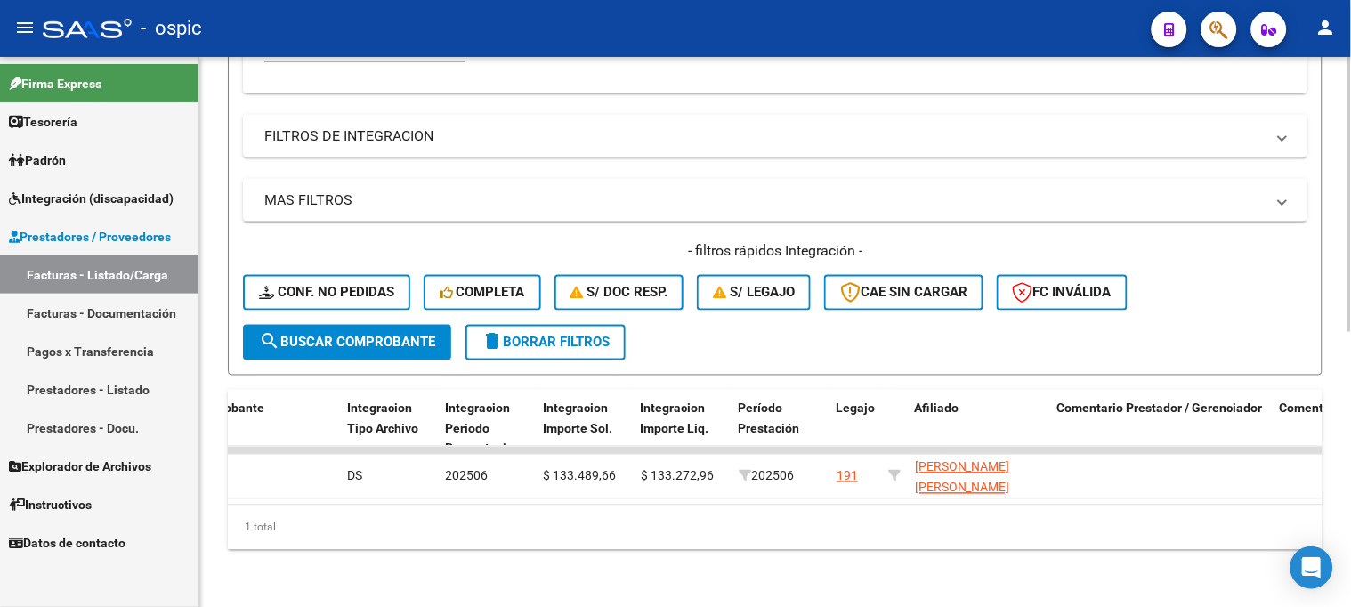
click at [556, 335] on span "delete Borrar Filtros" at bounding box center [545, 343] width 128 height 16
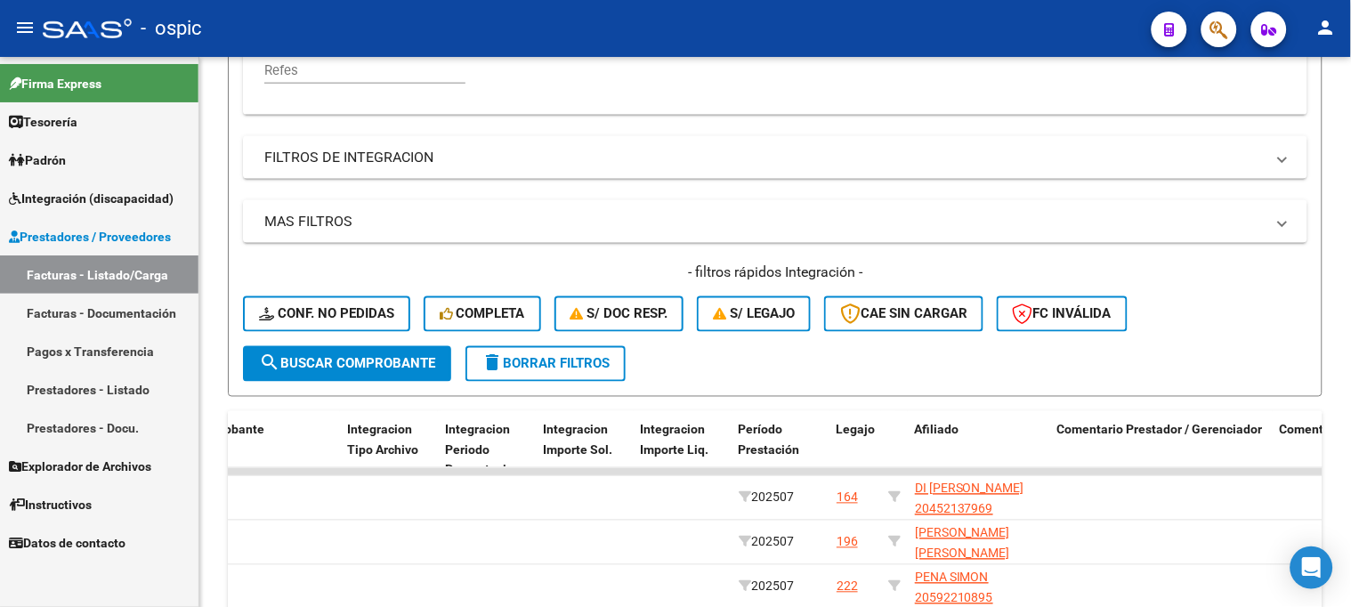
scroll to position [549, 0]
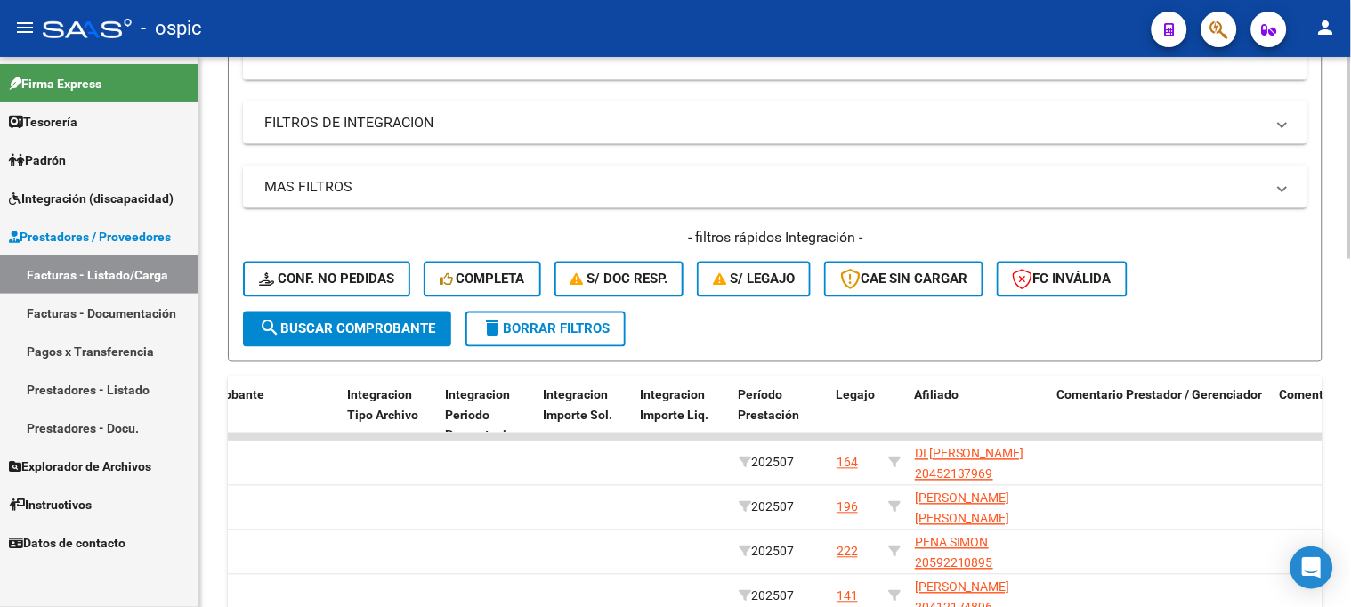
click at [514, 312] on button "delete Borrar Filtros" at bounding box center [545, 329] width 160 height 36
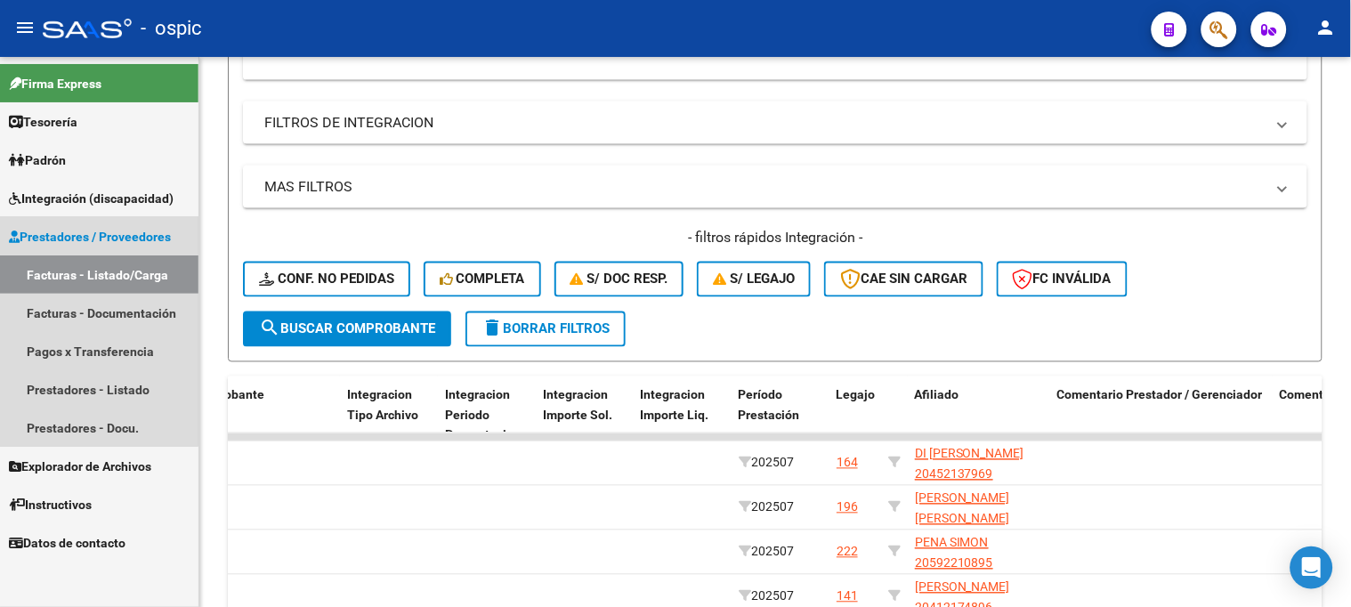
click at [85, 238] on span "Prestadores / Proveedores" at bounding box center [90, 237] width 162 height 20
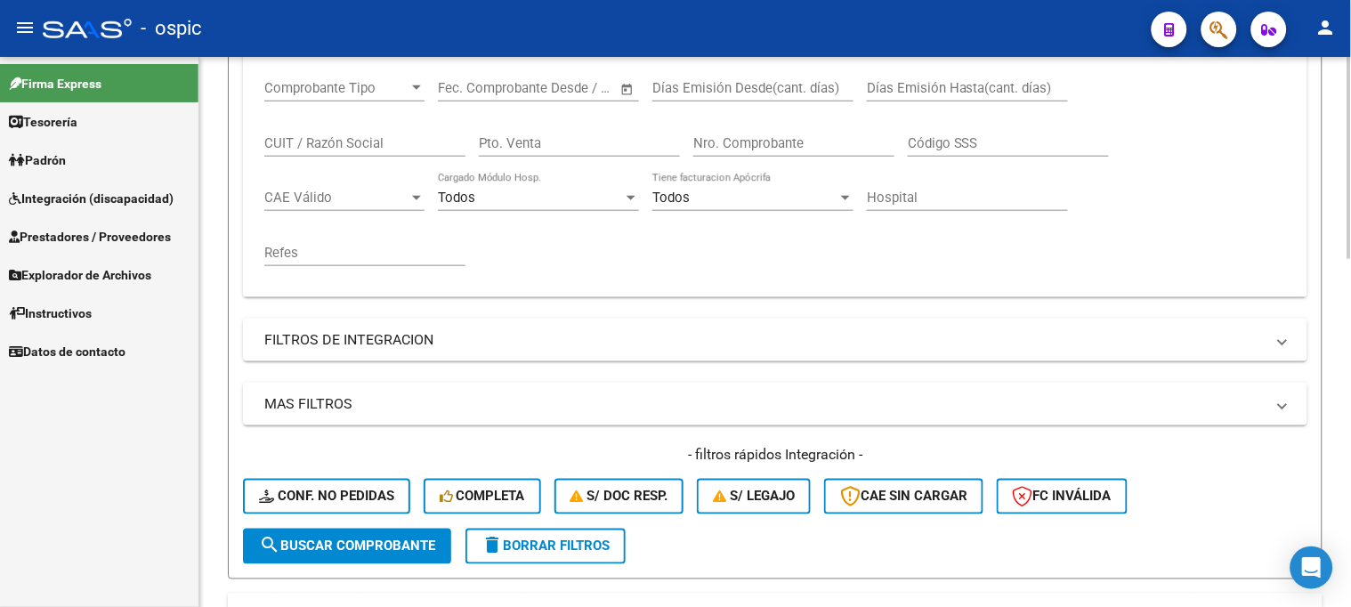
scroll to position [256, 0]
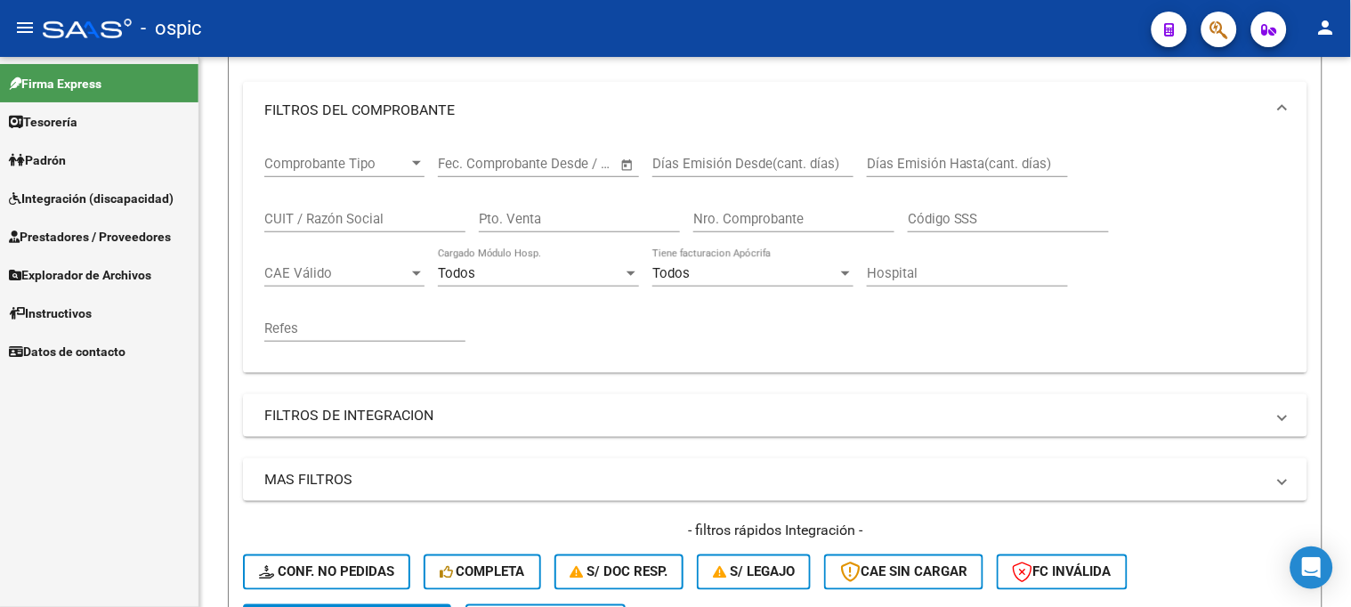
click at [89, 233] on span "Prestadores / Proveedores" at bounding box center [90, 237] width 162 height 20
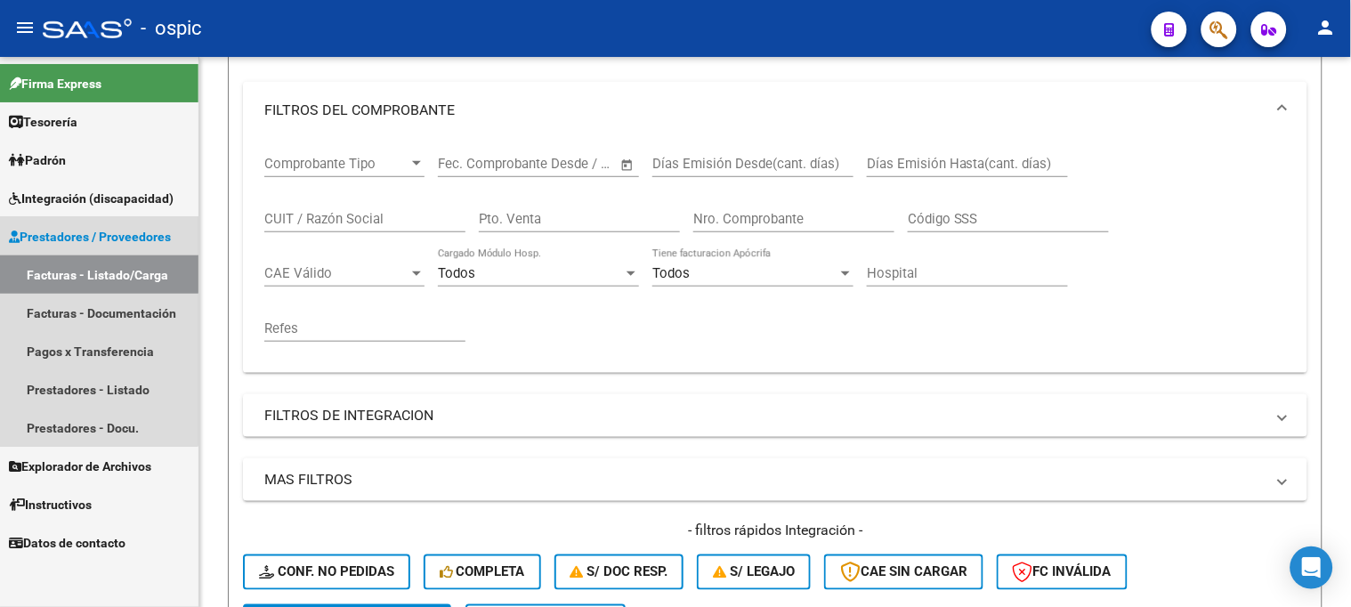
click at [86, 268] on link "Facturas - Listado/Carga" at bounding box center [99, 274] width 198 height 38
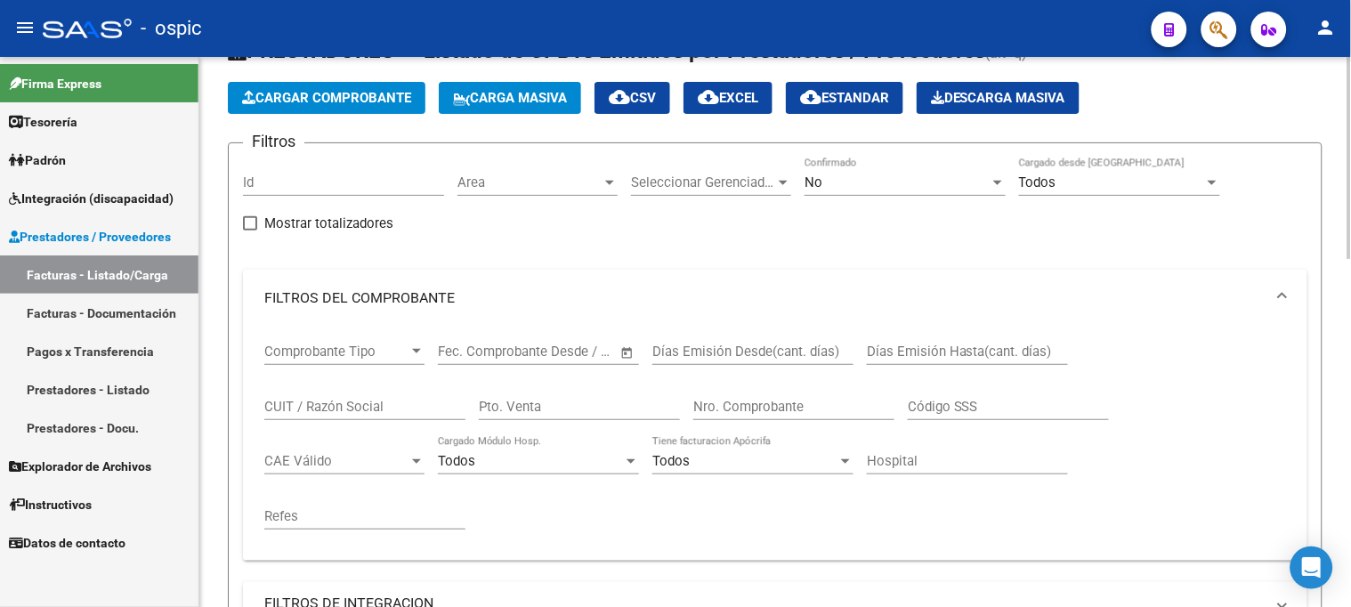
scroll to position [59, 0]
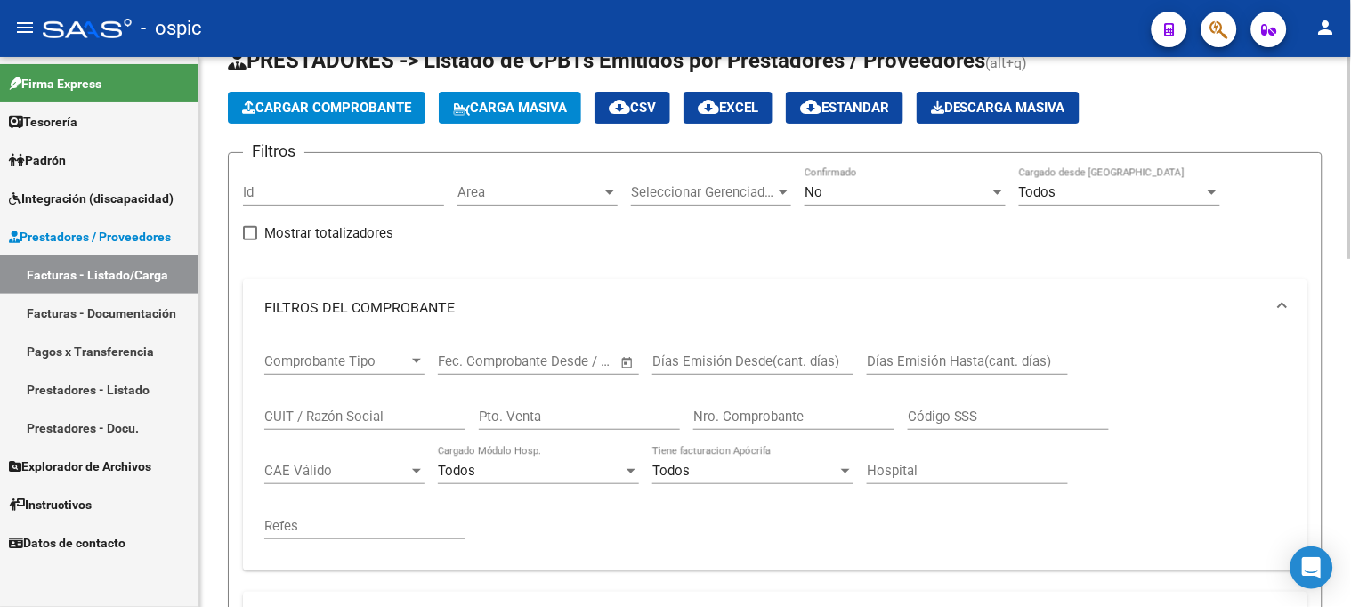
click at [789, 421] on input "Nro. Comprobante" at bounding box center [793, 416] width 201 height 16
click at [86, 247] on link "Prestadores / Proveedores" at bounding box center [99, 236] width 198 height 38
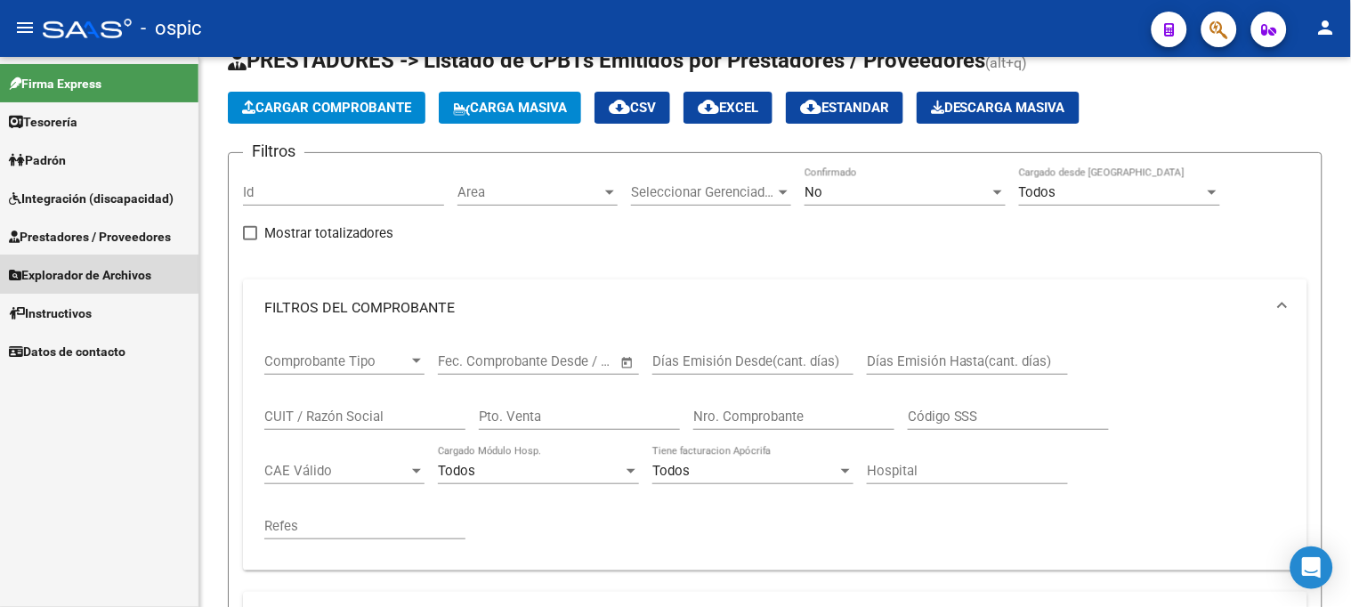
click at [94, 270] on span "Explorador de Archivos" at bounding box center [80, 275] width 142 height 20
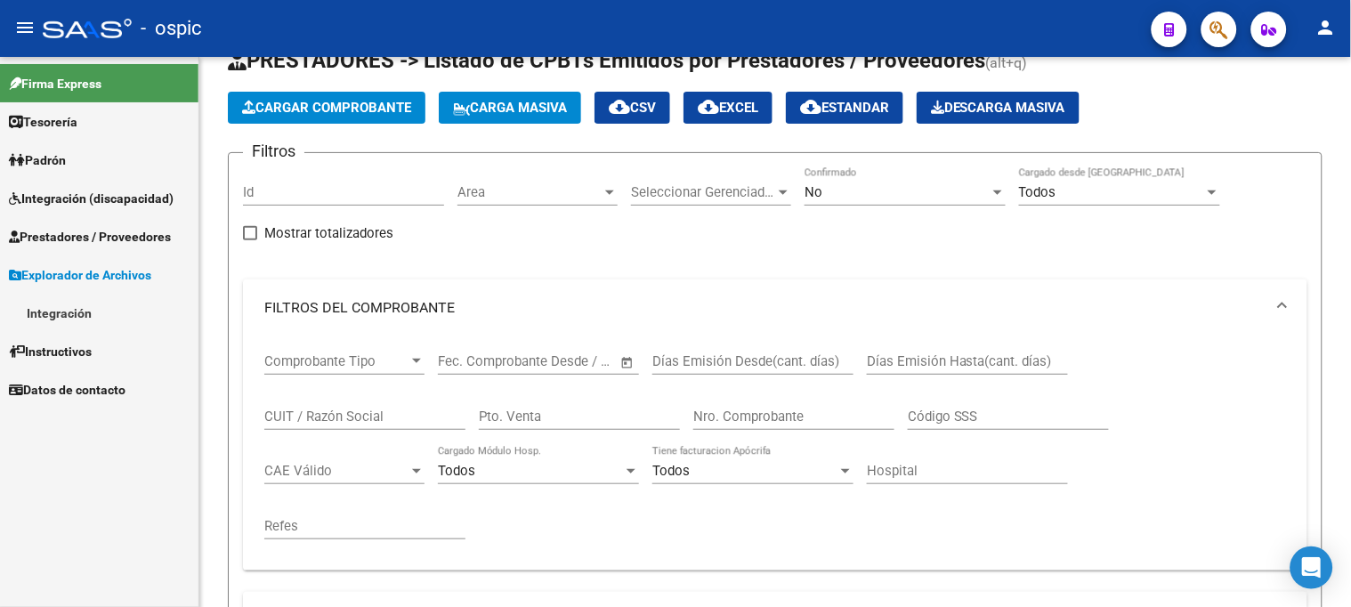
click at [56, 311] on link "Integración" at bounding box center [99, 313] width 198 height 38
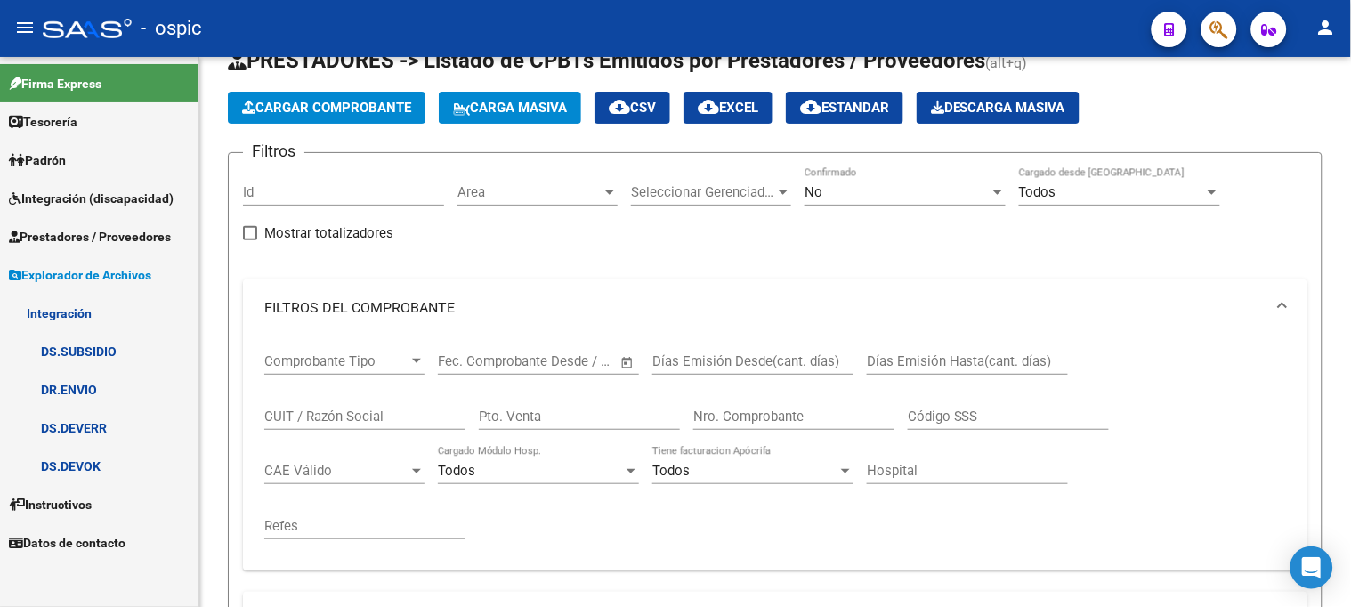
click at [77, 428] on link "DS.DEVERR" at bounding box center [99, 427] width 198 height 38
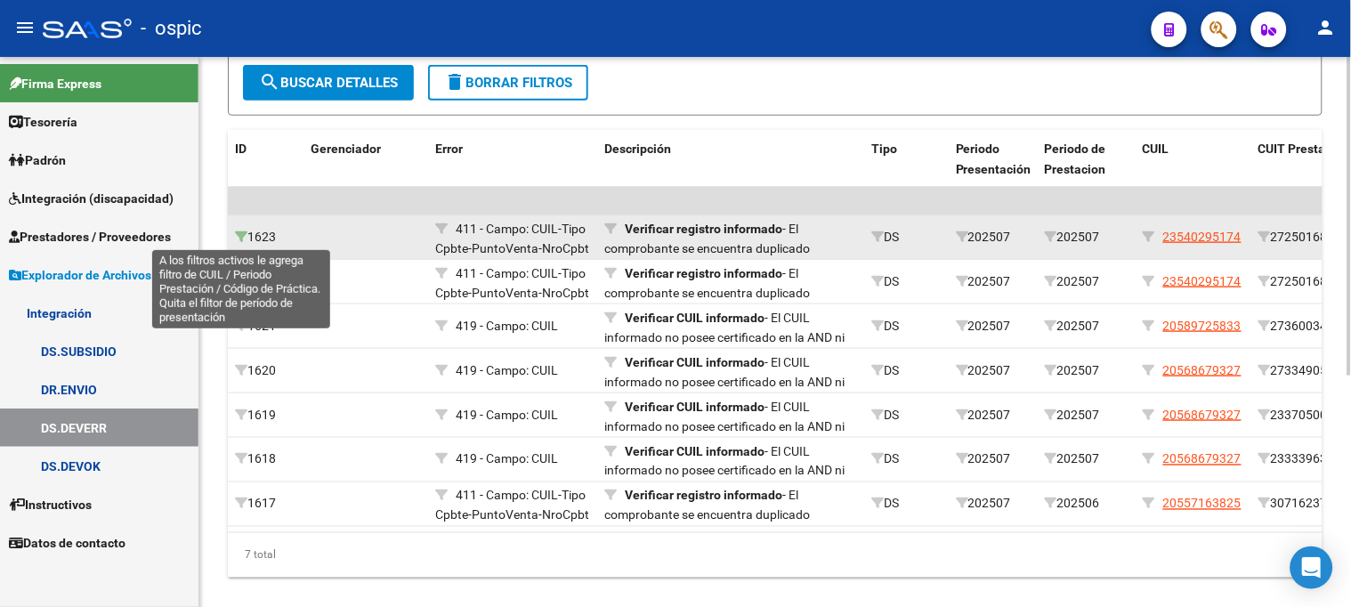
click at [241, 237] on icon at bounding box center [241, 236] width 12 height 12
type input "23-54029517-4"
type input "202507"
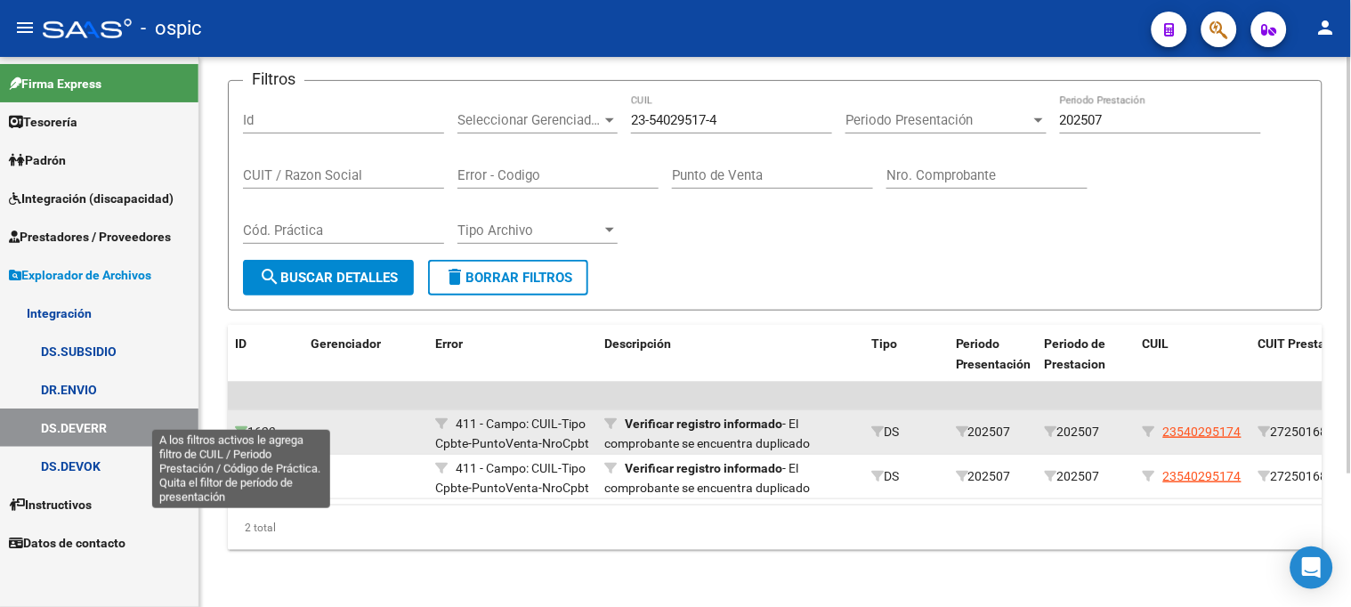
click at [240, 425] on icon at bounding box center [241, 431] width 12 height 12
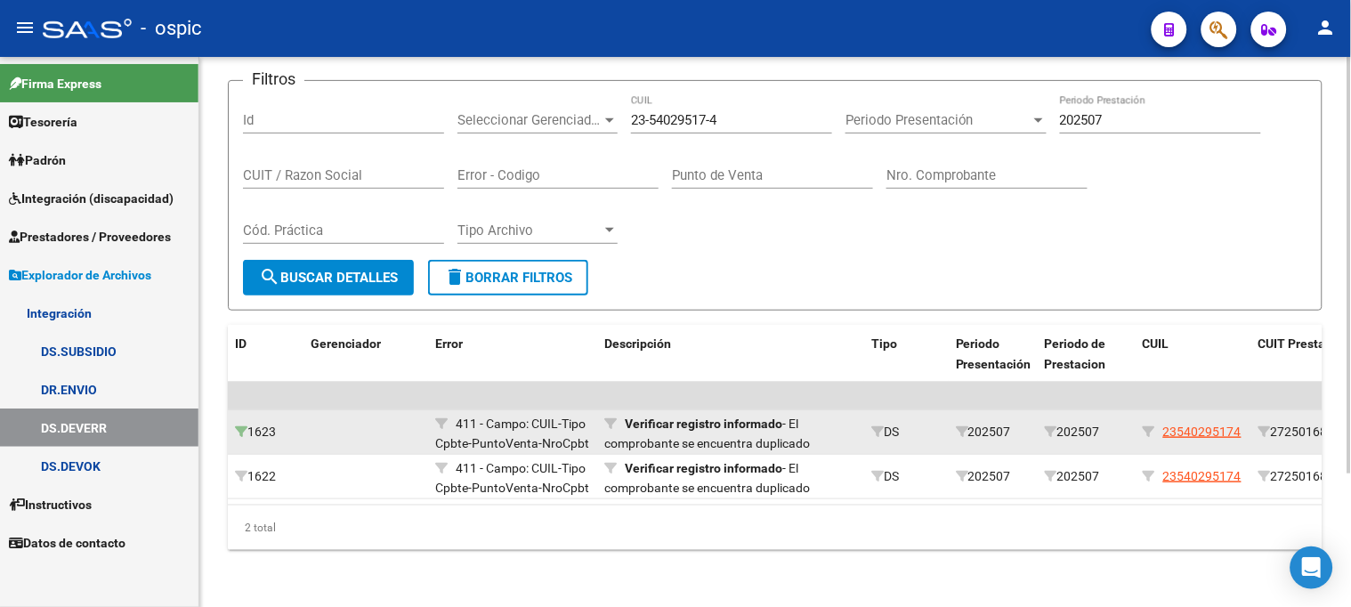
click at [240, 425] on icon at bounding box center [241, 431] width 12 height 12
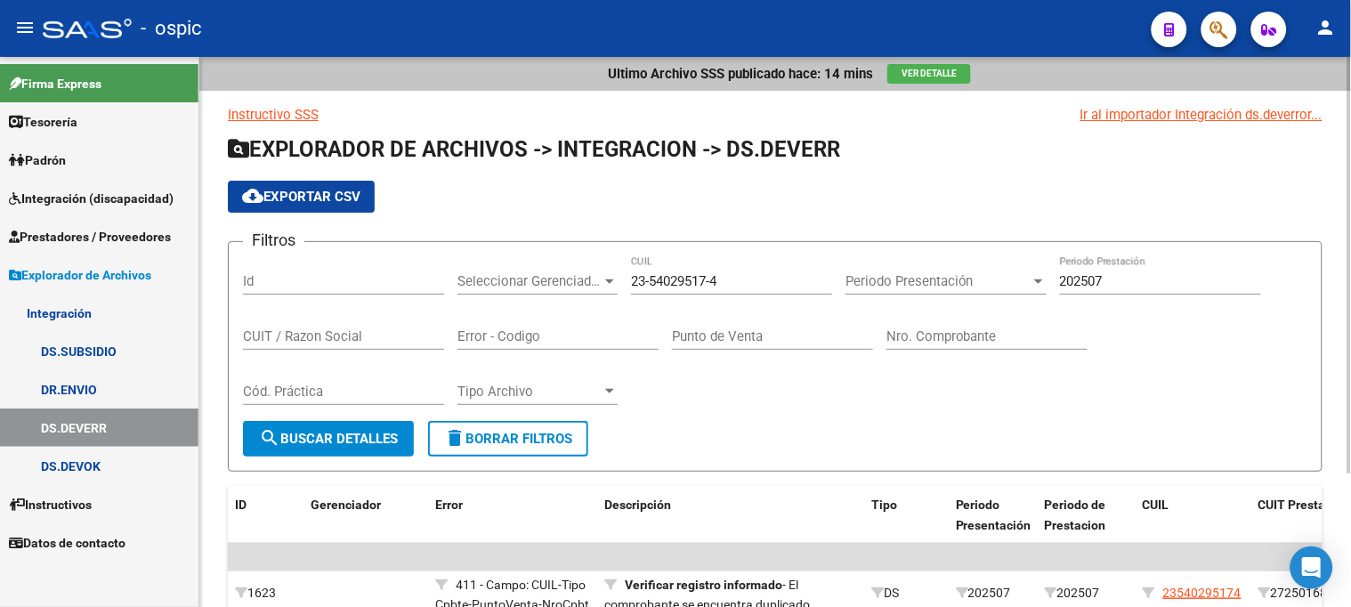
click at [342, 291] on div "Id" at bounding box center [343, 275] width 201 height 38
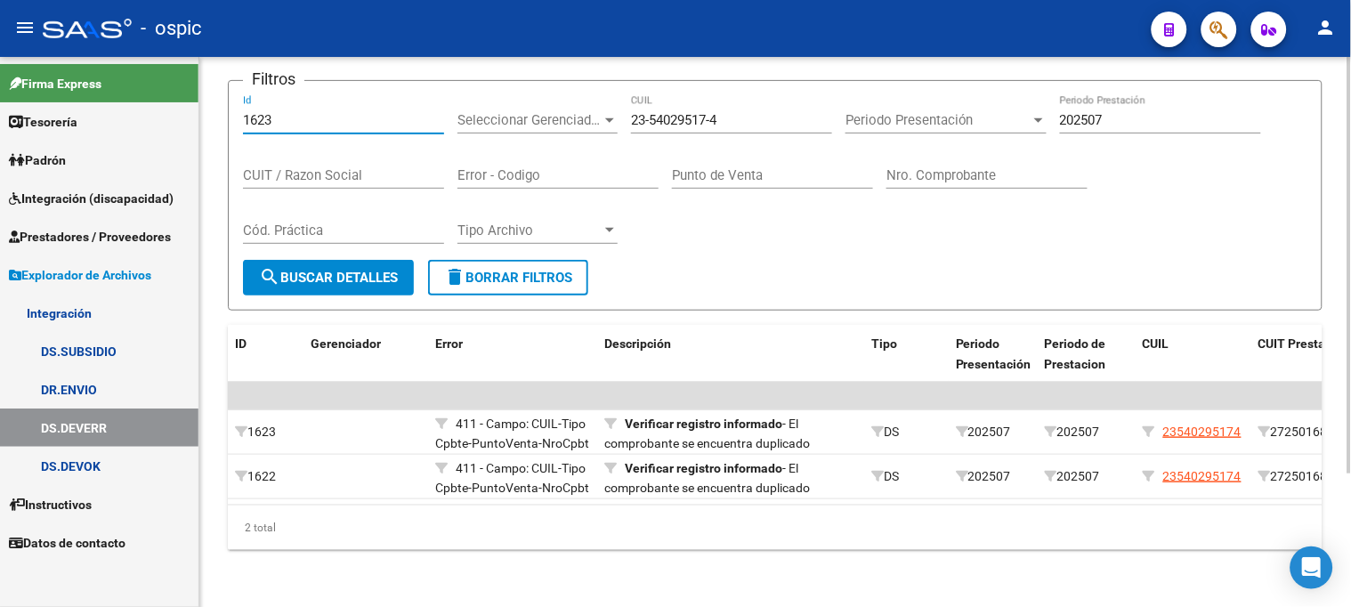
type input "1623"
click at [311, 270] on span "search Buscar Detalles" at bounding box center [328, 278] width 139 height 16
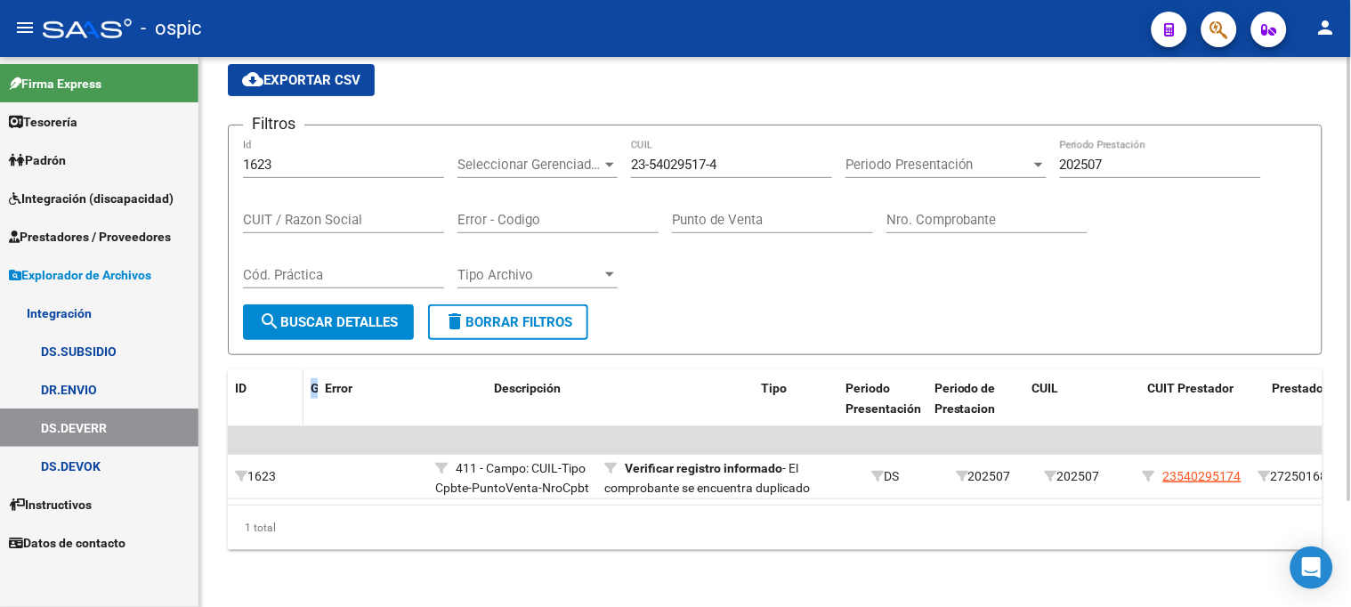
drag, startPoint x: 425, startPoint y: 368, endPoint x: 295, endPoint y: 376, distance: 130.2
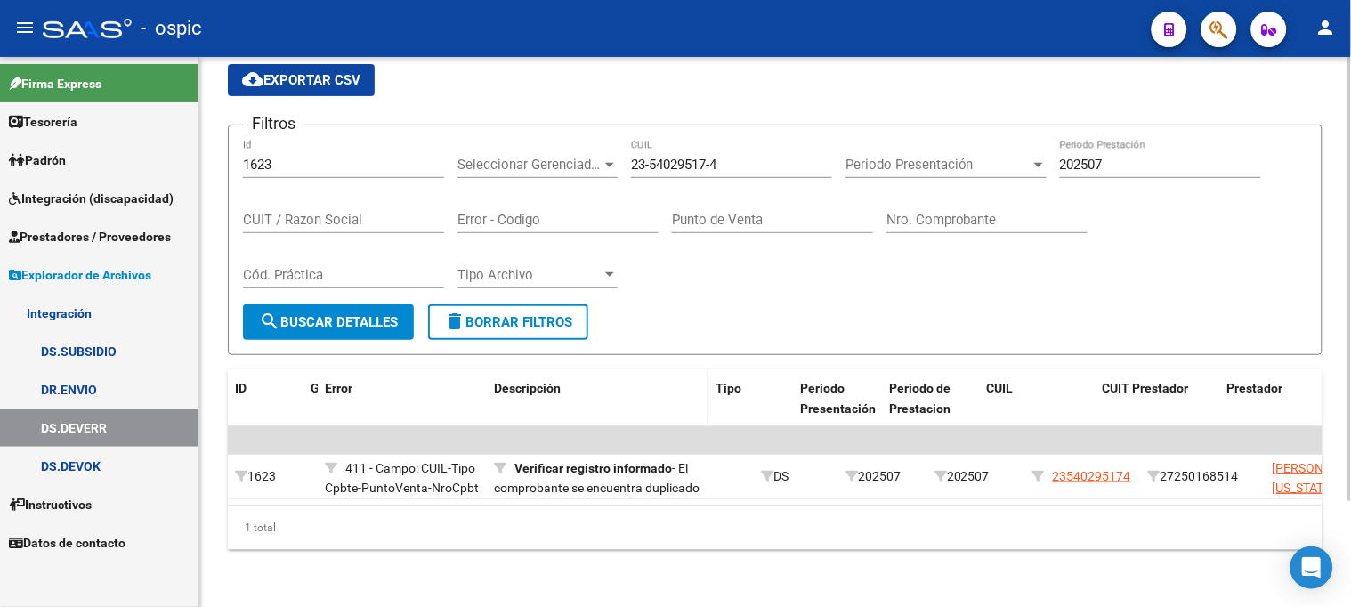
drag, startPoint x: 749, startPoint y: 372, endPoint x: 697, endPoint y: 386, distance: 54.4
click at [697, 386] on datatable-header-cell "Descripción" at bounding box center [598, 398] width 222 height 59
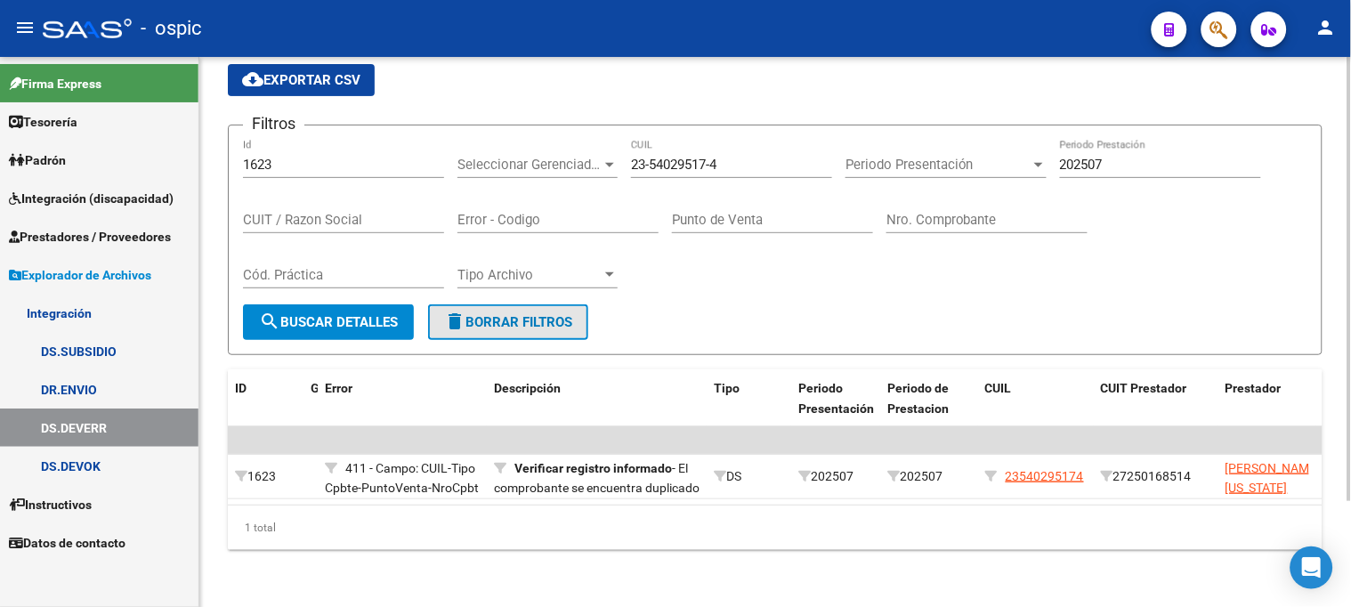
click at [518, 314] on span "delete Borrar Filtros" at bounding box center [508, 322] width 128 height 16
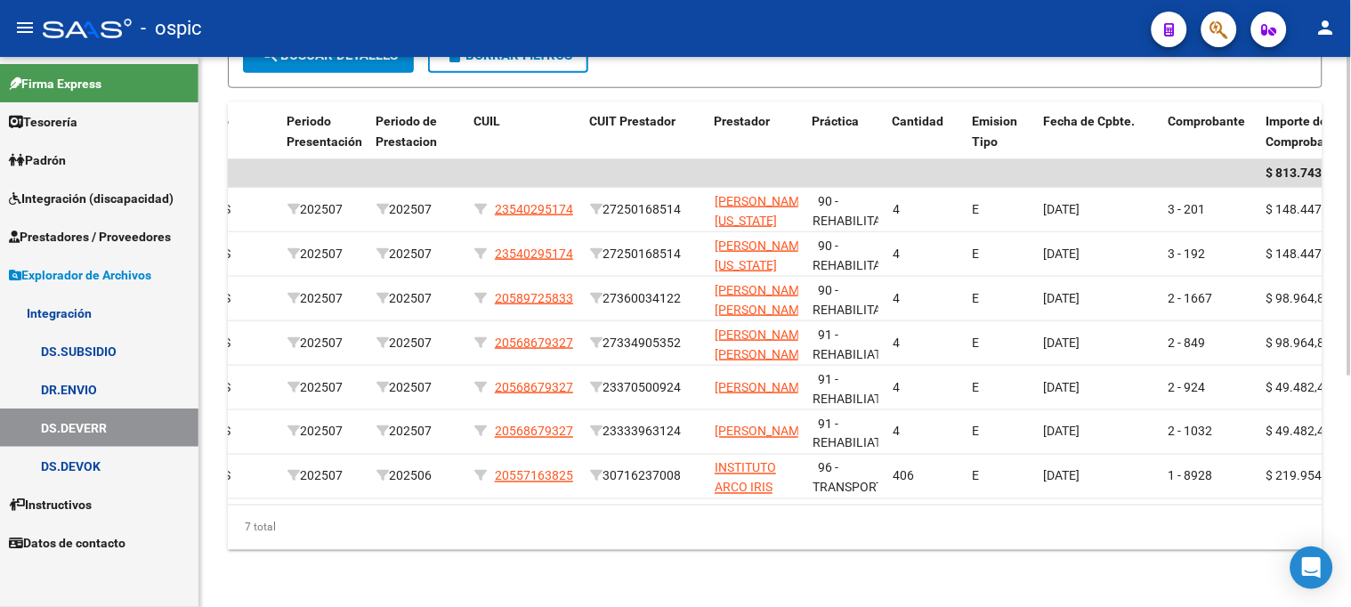
scroll to position [0, 513]
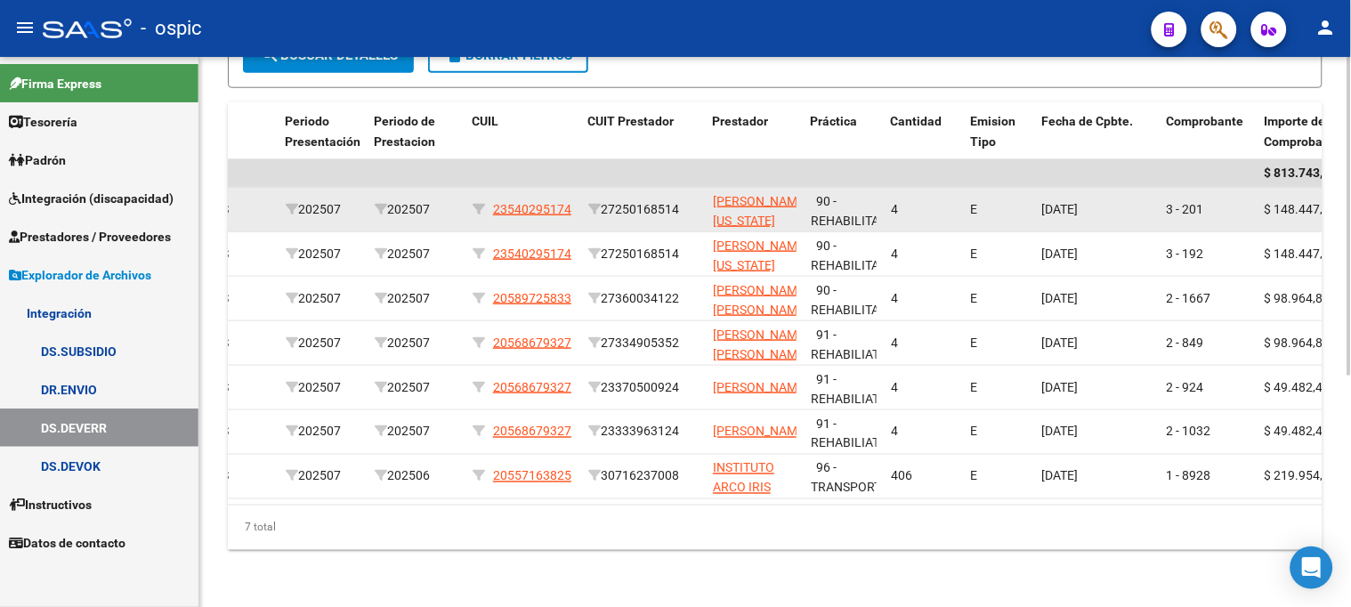
drag, startPoint x: 609, startPoint y: 198, endPoint x: 688, endPoint y: 199, distance: 79.2
click at [688, 199] on div "27250168514" at bounding box center [643, 209] width 110 height 20
copy div "27250168514"
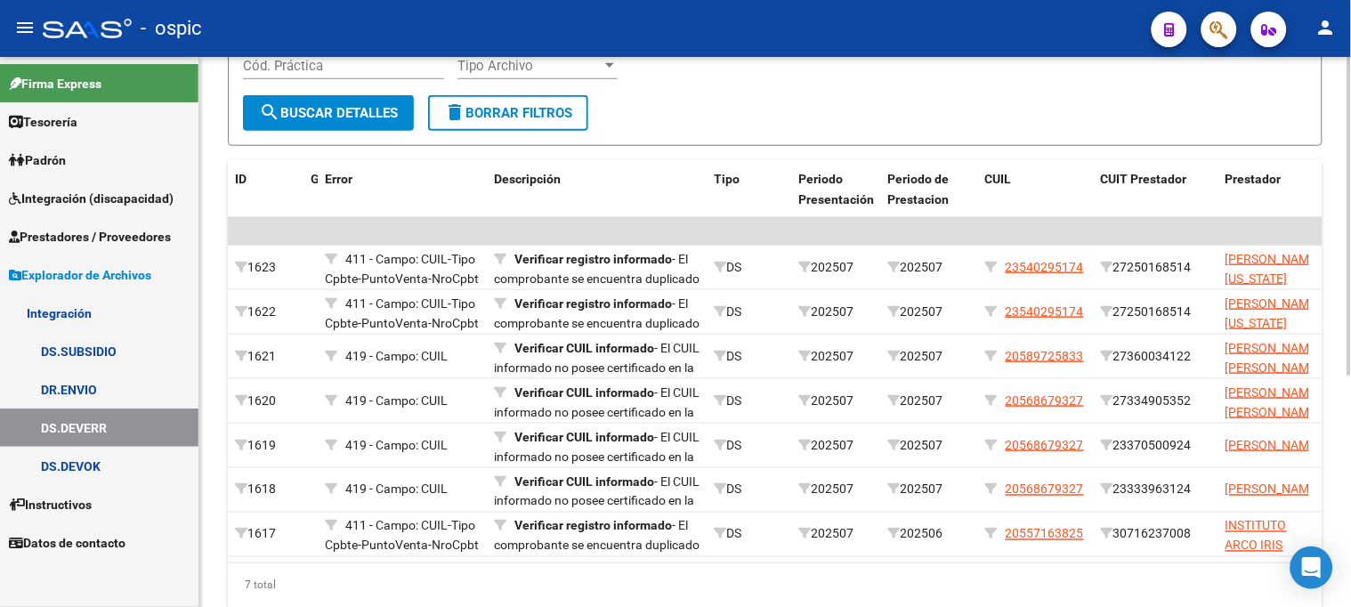
scroll to position [198, 0]
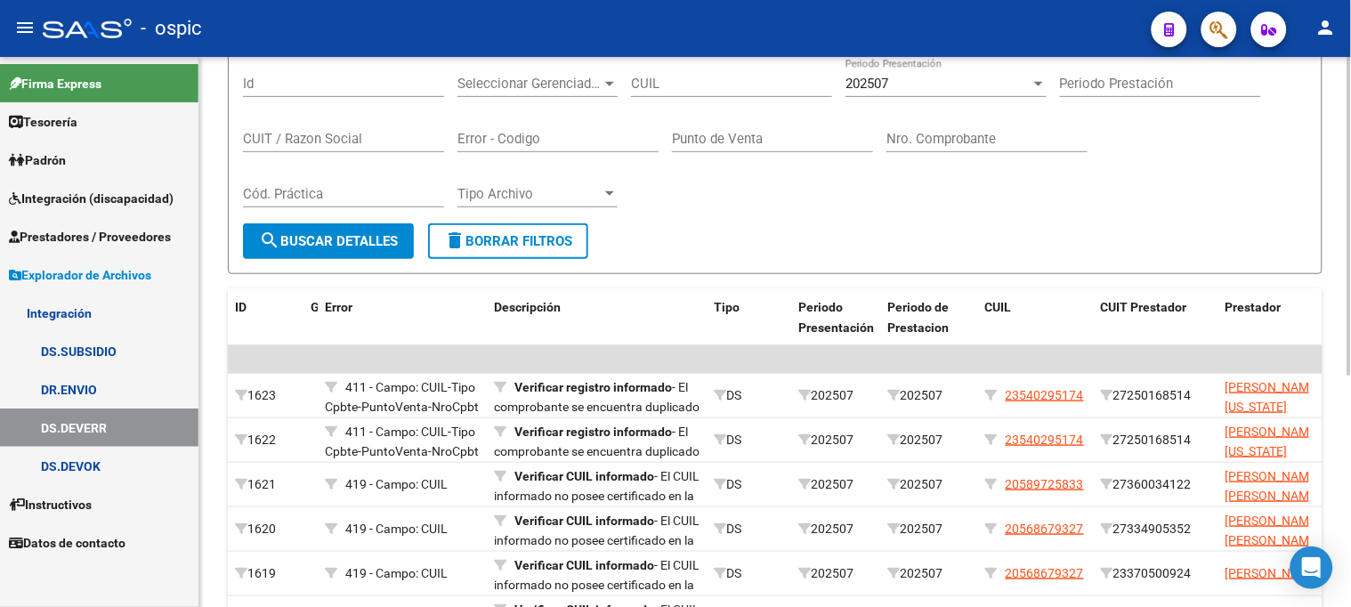
click at [529, 239] on span "delete Borrar Filtros" at bounding box center [508, 241] width 128 height 16
click at [151, 278] on span "Explorador de Archivos" at bounding box center [80, 275] width 142 height 20
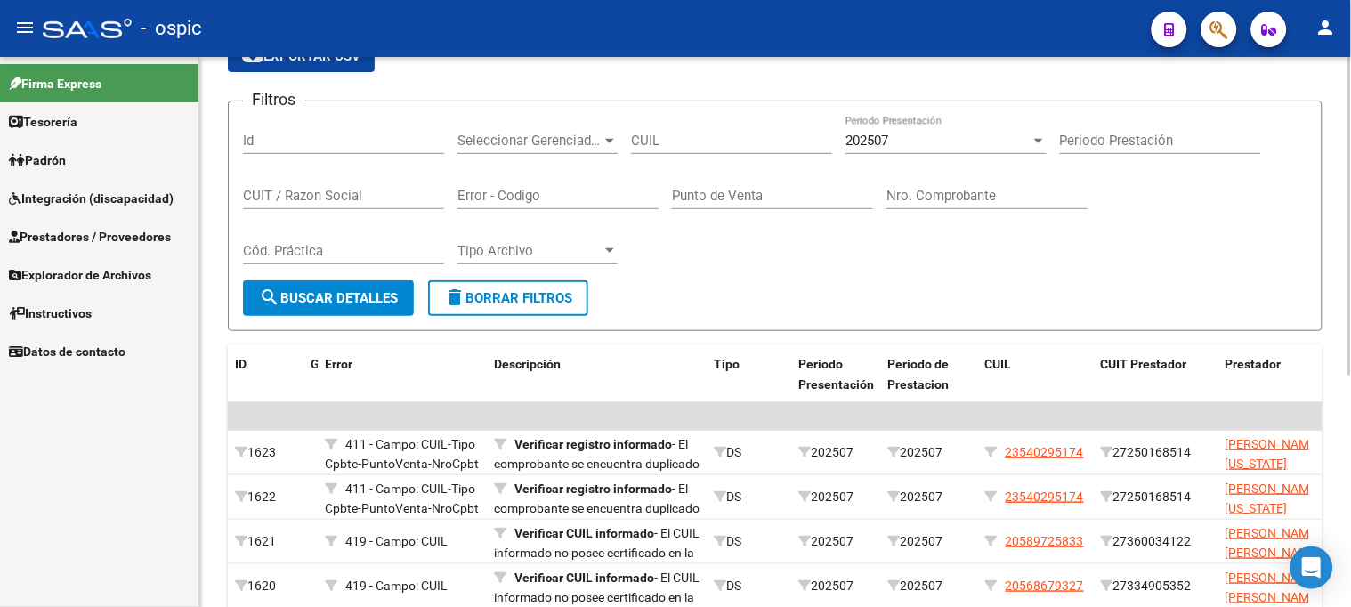
scroll to position [0, 0]
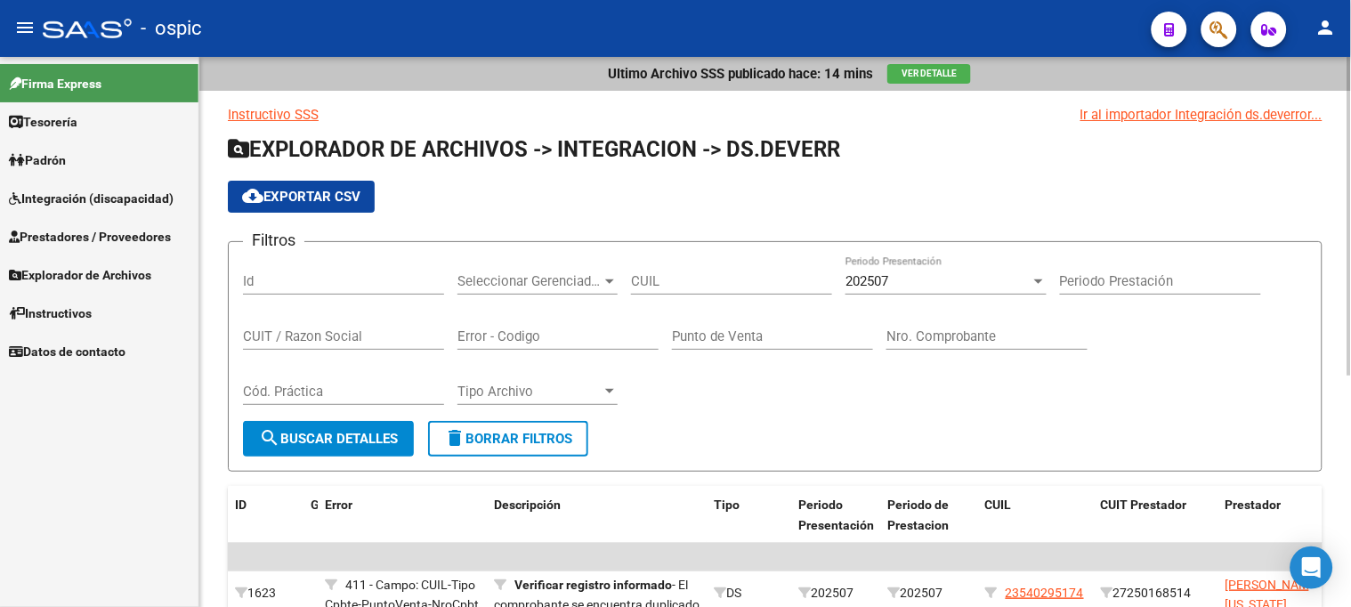
click at [527, 433] on span "delete Borrar Filtros" at bounding box center [508, 439] width 128 height 16
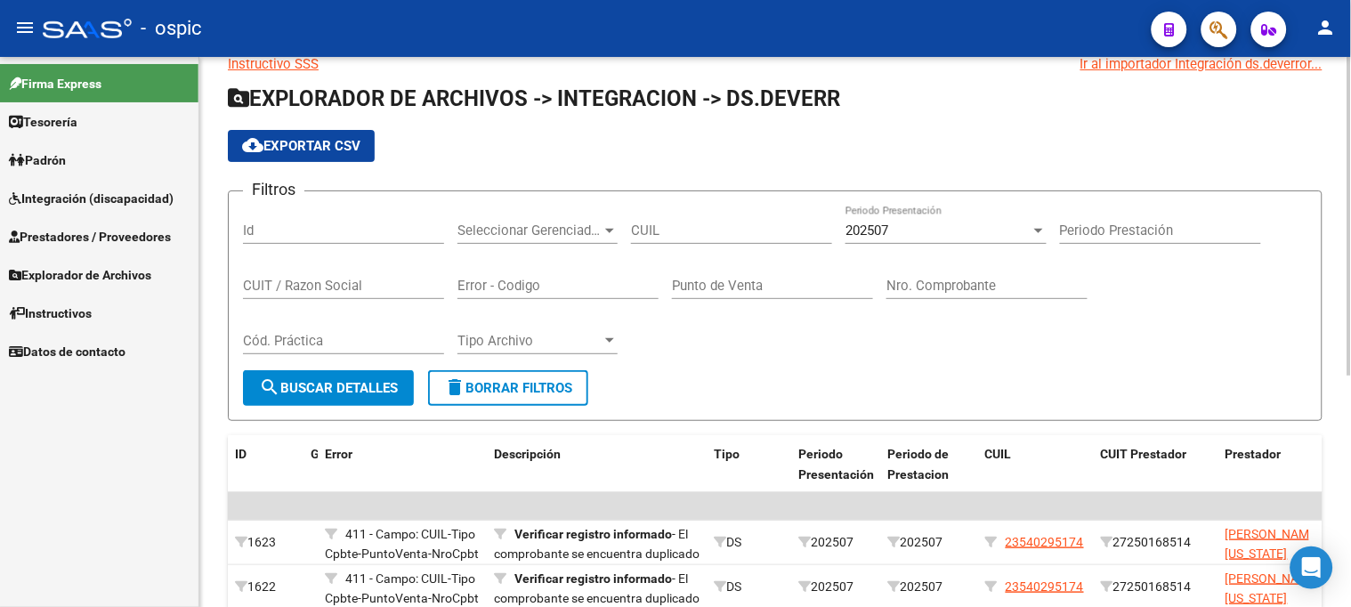
scroll to position [99, 0]
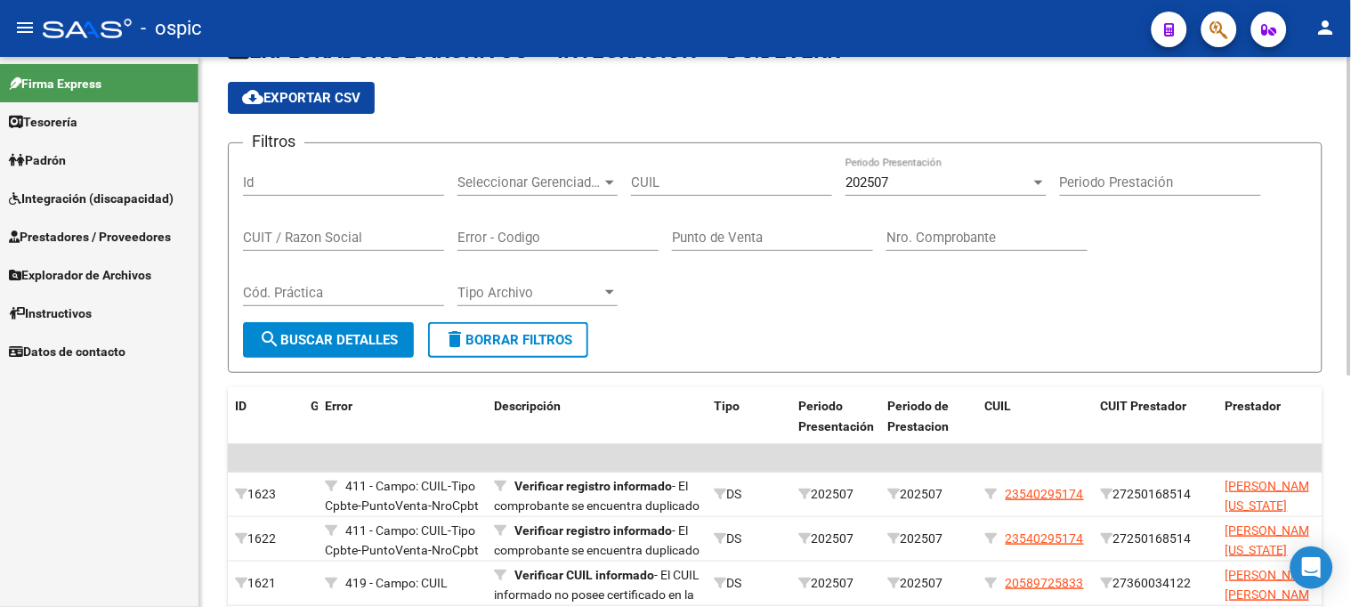
click at [491, 333] on span "delete Borrar Filtros" at bounding box center [508, 340] width 128 height 16
click at [109, 227] on span "Prestadores / Proveedores" at bounding box center [90, 237] width 162 height 20
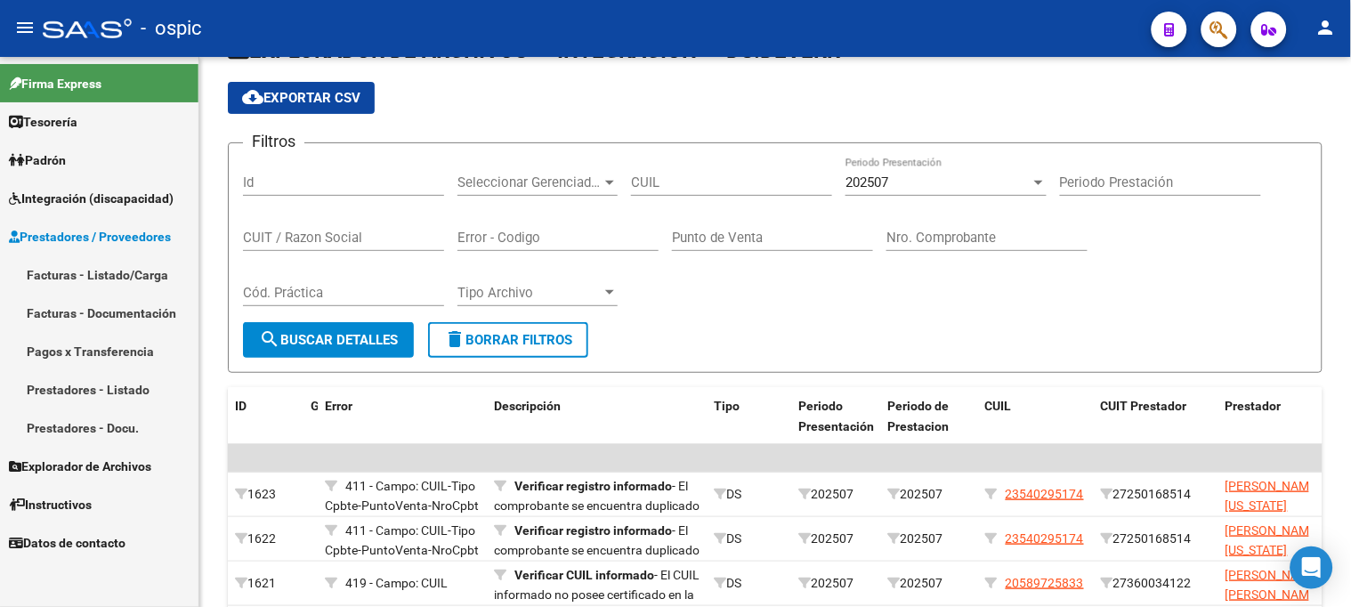
click at [123, 274] on link "Facturas - Listado/Carga" at bounding box center [99, 274] width 198 height 38
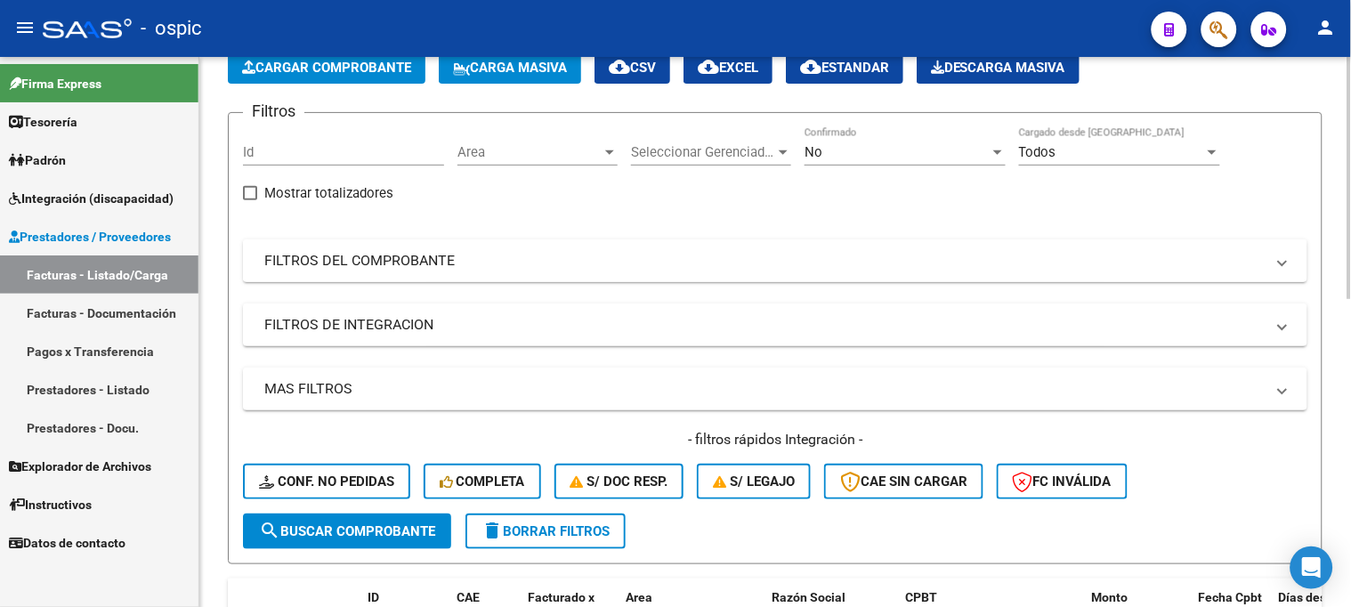
click at [320, 258] on mat-panel-title "FILTROS DEL COMPROBANTE" at bounding box center [764, 261] width 1000 height 20
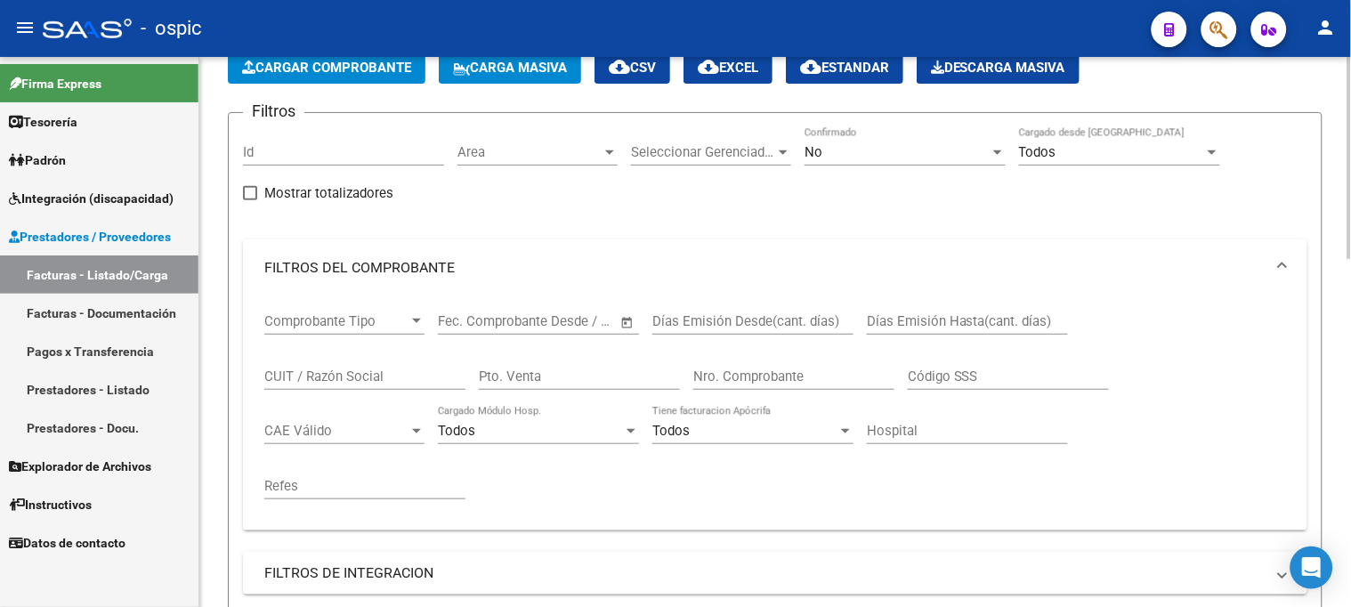
click at [330, 374] on input "CUIT / Razón Social" at bounding box center [364, 376] width 201 height 16
type input "g"
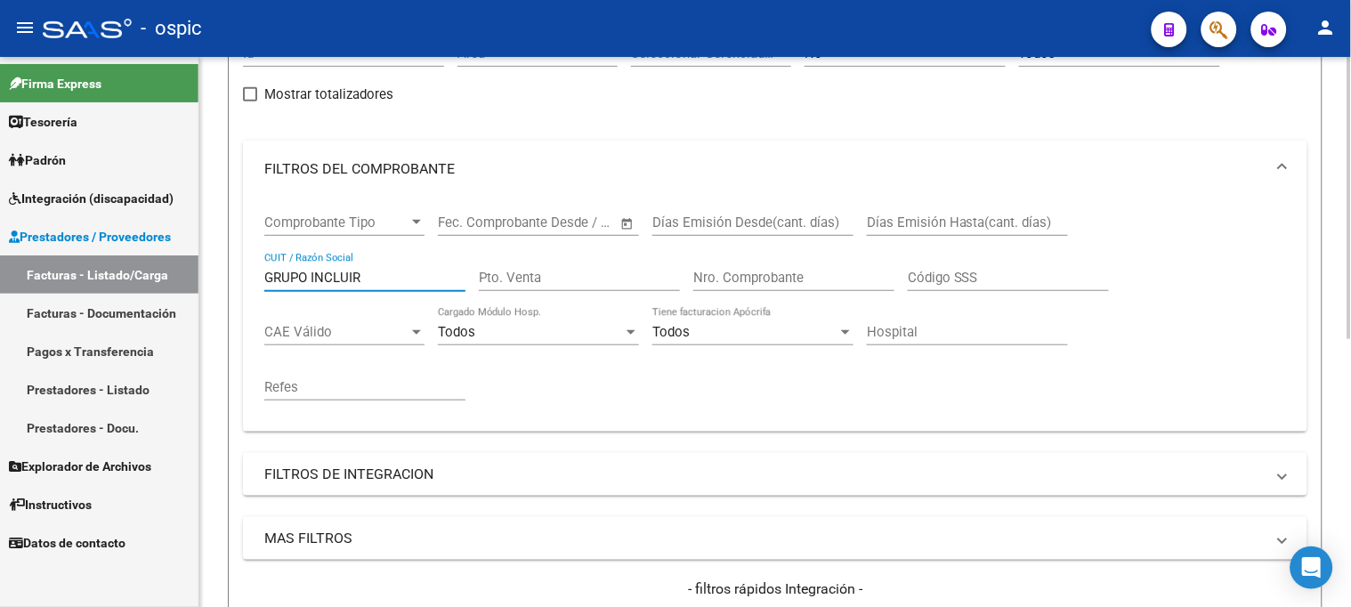
scroll to position [99, 0]
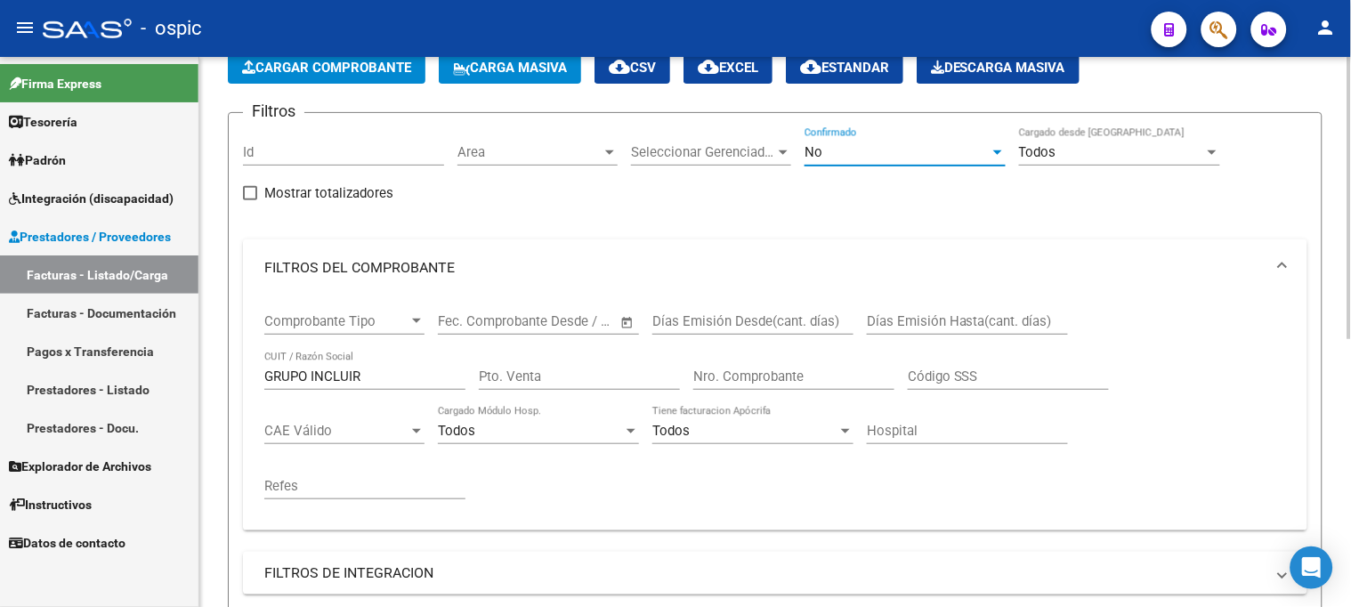
click at [855, 160] on div "No" at bounding box center [897, 152] width 185 height 16
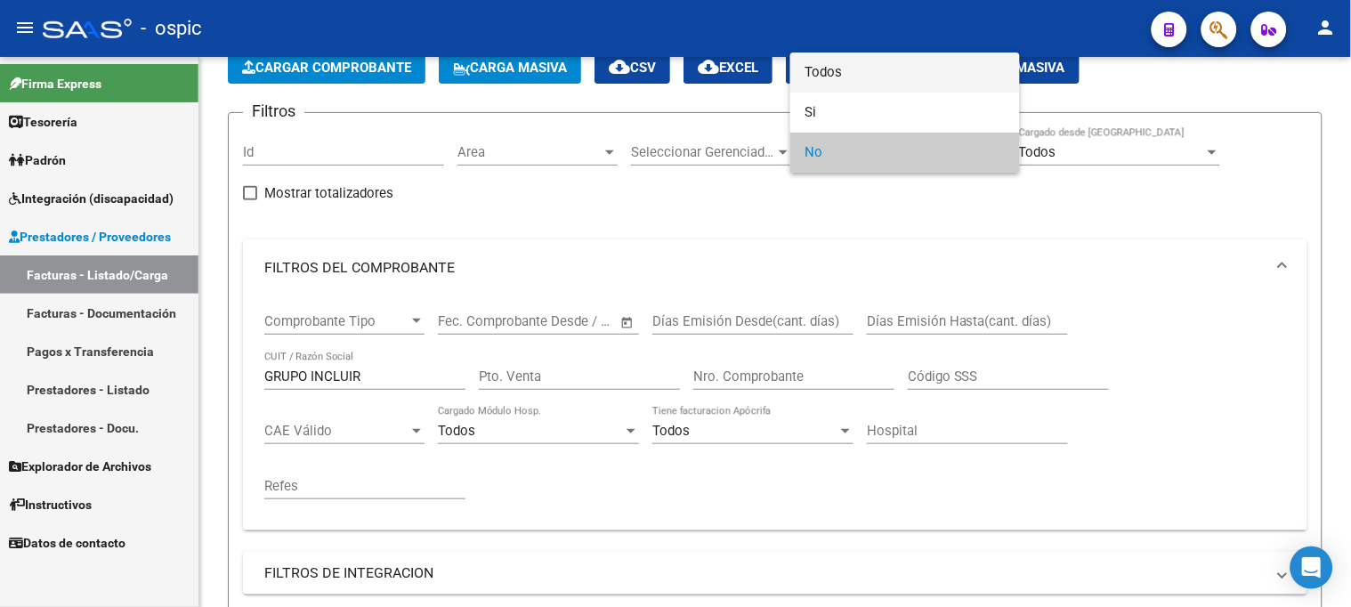
drag, startPoint x: 851, startPoint y: 76, endPoint x: 796, endPoint y: 107, distance: 63.4
click at [850, 76] on span "Todos" at bounding box center [905, 73] width 201 height 40
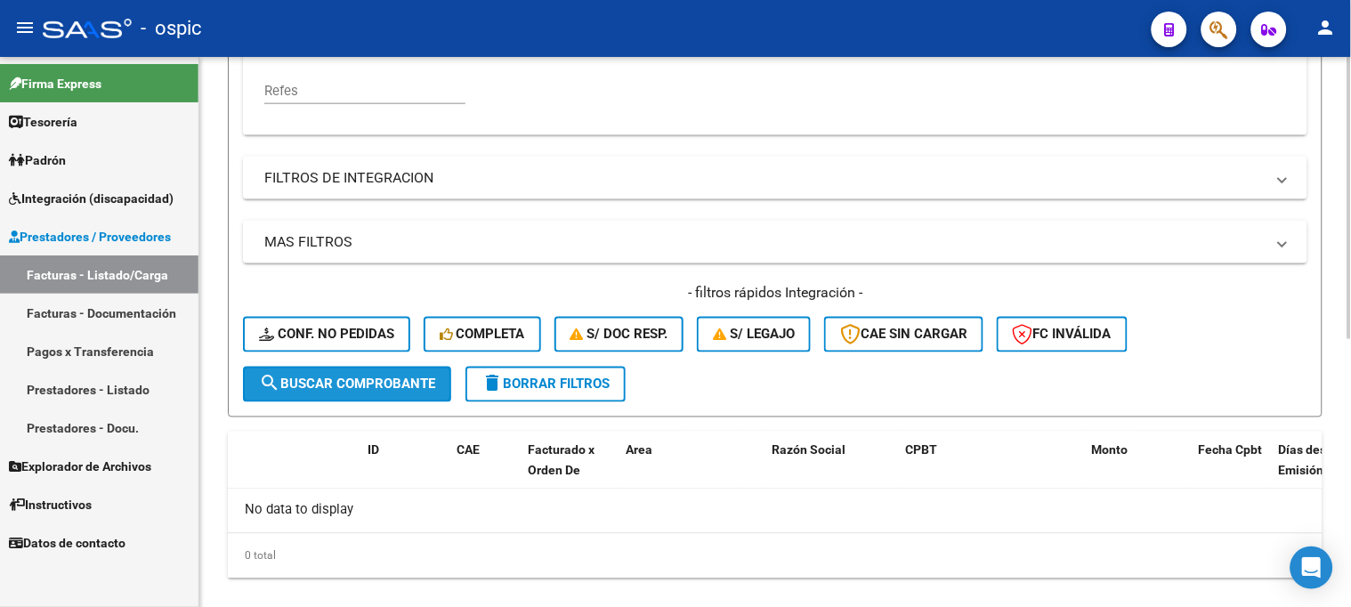
click at [387, 372] on button "search Buscar Comprobante" at bounding box center [347, 385] width 208 height 36
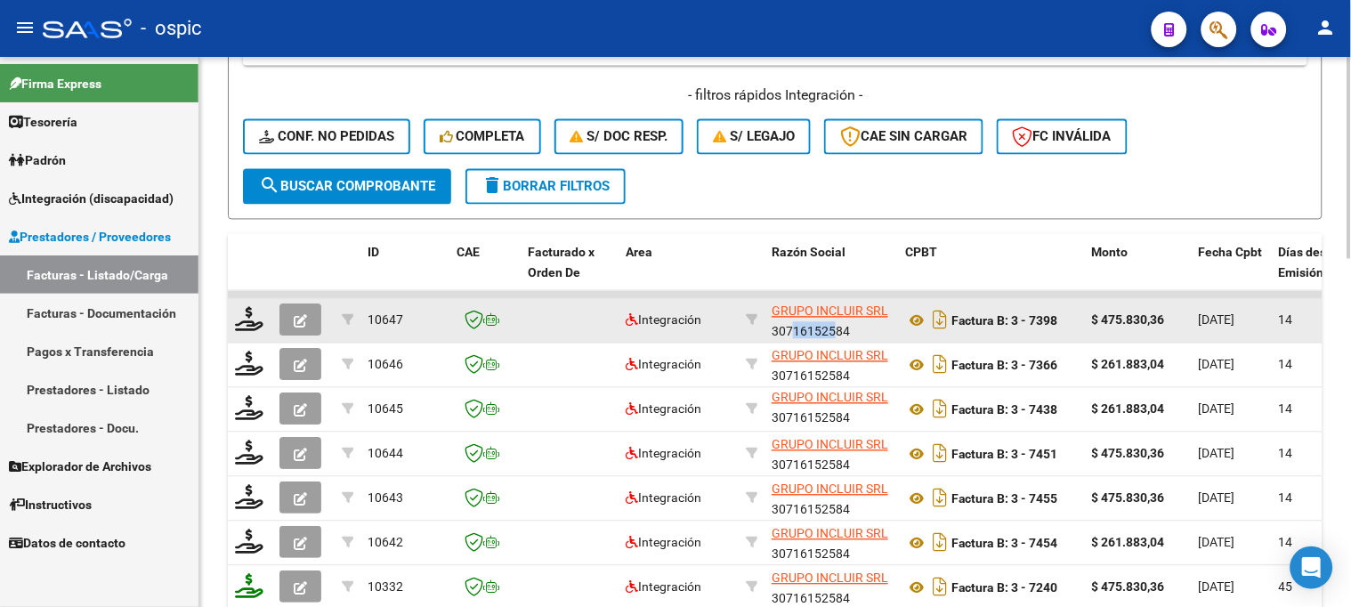
scroll to position [1, 0]
drag, startPoint x: 779, startPoint y: 329, endPoint x: 854, endPoint y: 328, distance: 75.7
click at [854, 328] on div "GRUPO INCLUIR SRL 30716152584" at bounding box center [831, 319] width 119 height 37
copy div "30716152584"
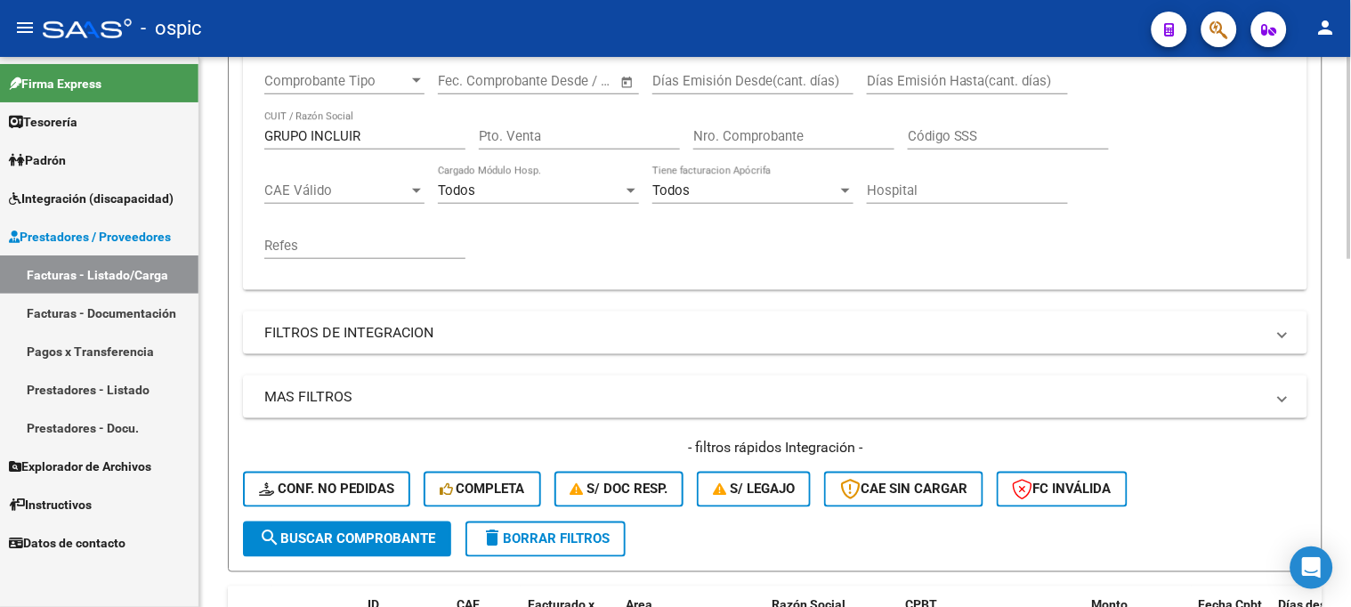
scroll to position [296, 0]
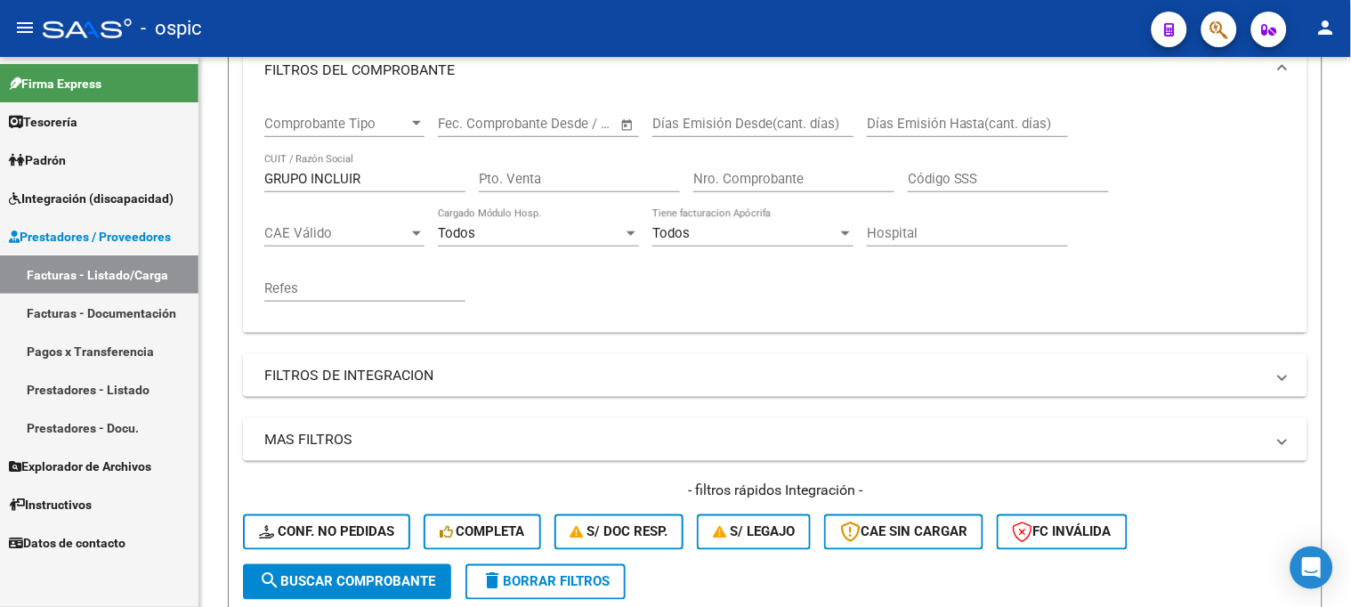
drag, startPoint x: 383, startPoint y: 174, endPoint x: 67, endPoint y: 155, distance: 316.5
click at [46, 174] on mat-sidenav-container "Firma Express Tesorería Extractos Procesados (csv) Extractos Originales (pdf) P…" at bounding box center [675, 332] width 1351 height 550
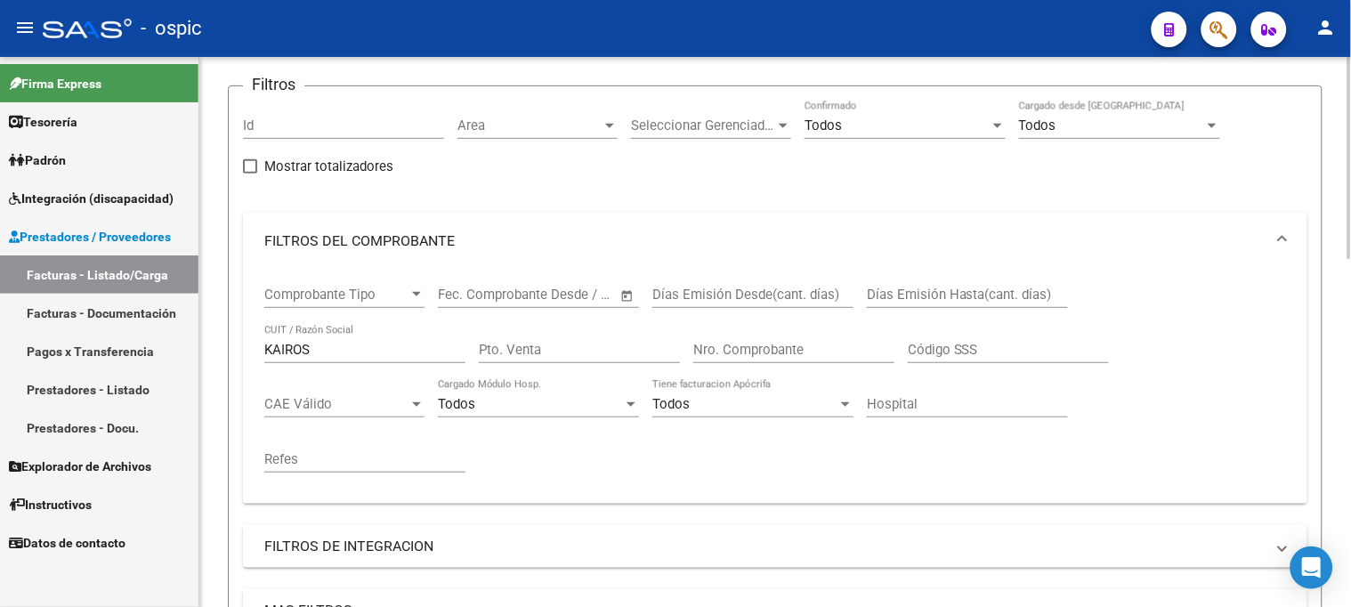
scroll to position [99, 0]
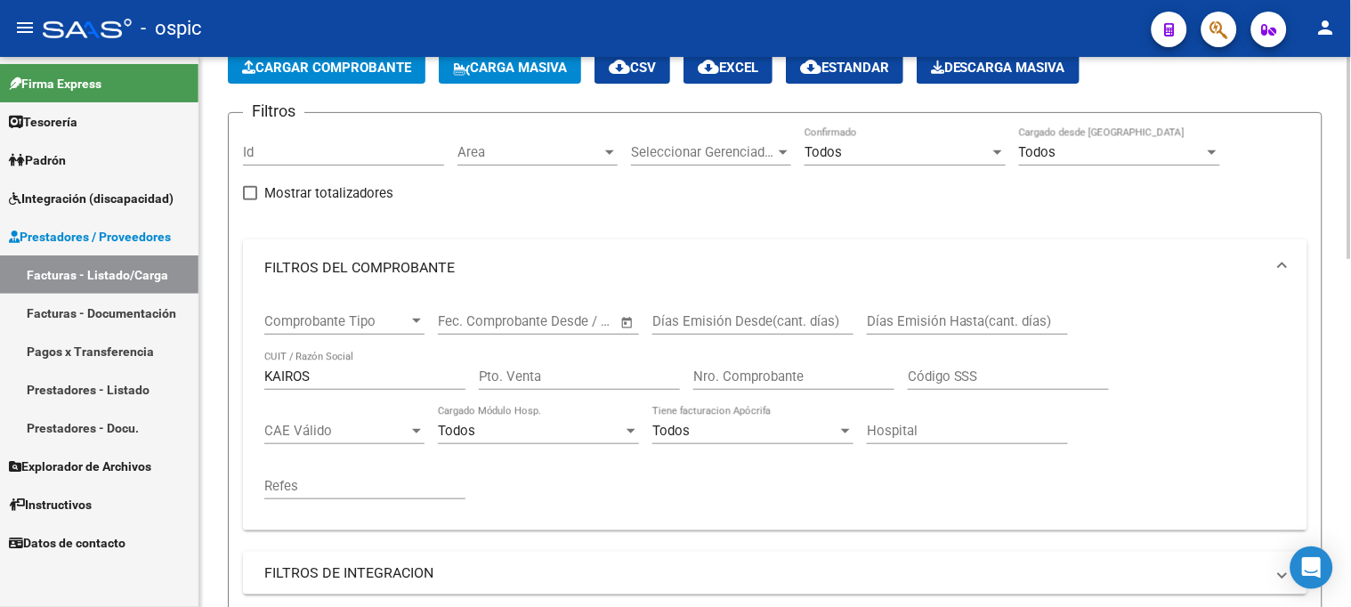
click at [815, 155] on span "Todos" at bounding box center [823, 152] width 37 height 16
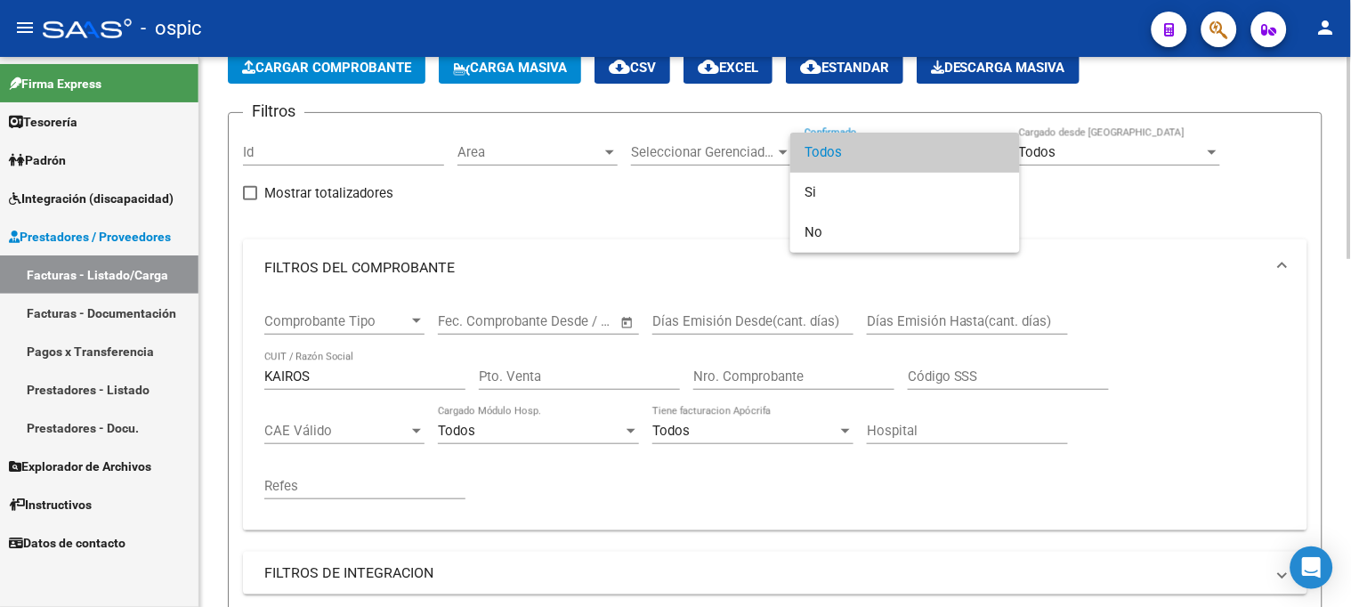
drag, startPoint x: 829, startPoint y: 138, endPoint x: 754, endPoint y: 178, distance: 84.8
click at [826, 139] on span "Todos" at bounding box center [905, 153] width 201 height 40
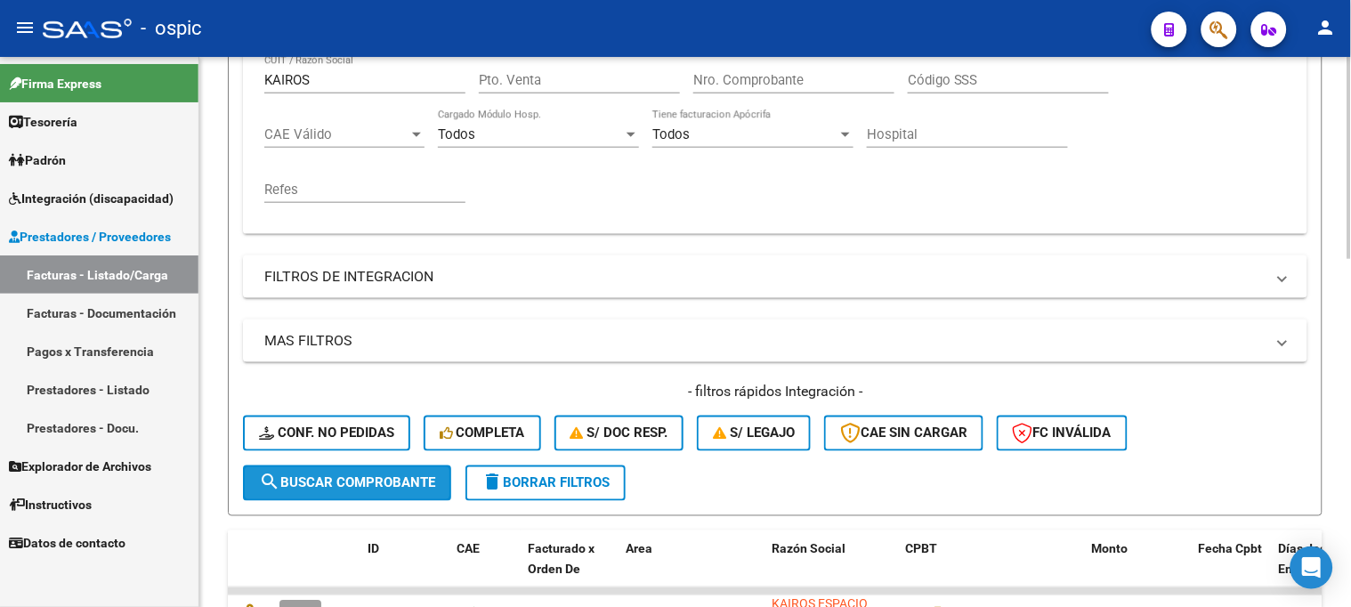
click at [365, 469] on button "search Buscar Comprobante" at bounding box center [347, 483] width 208 height 36
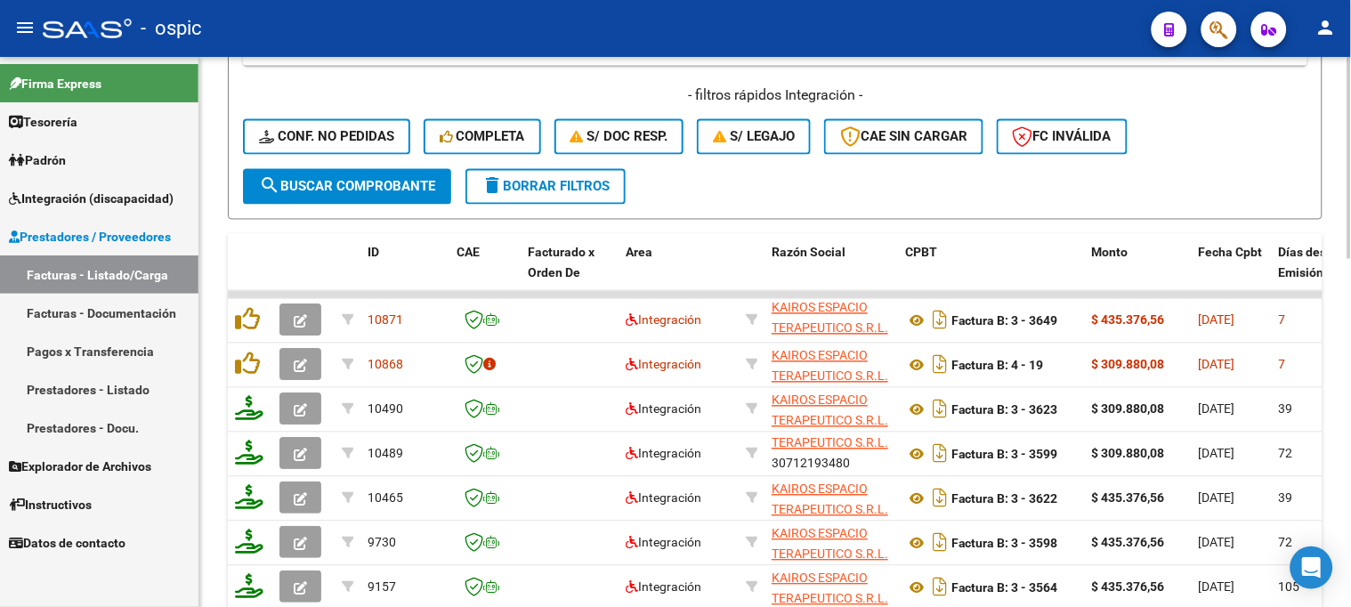
scroll to position [141, 0]
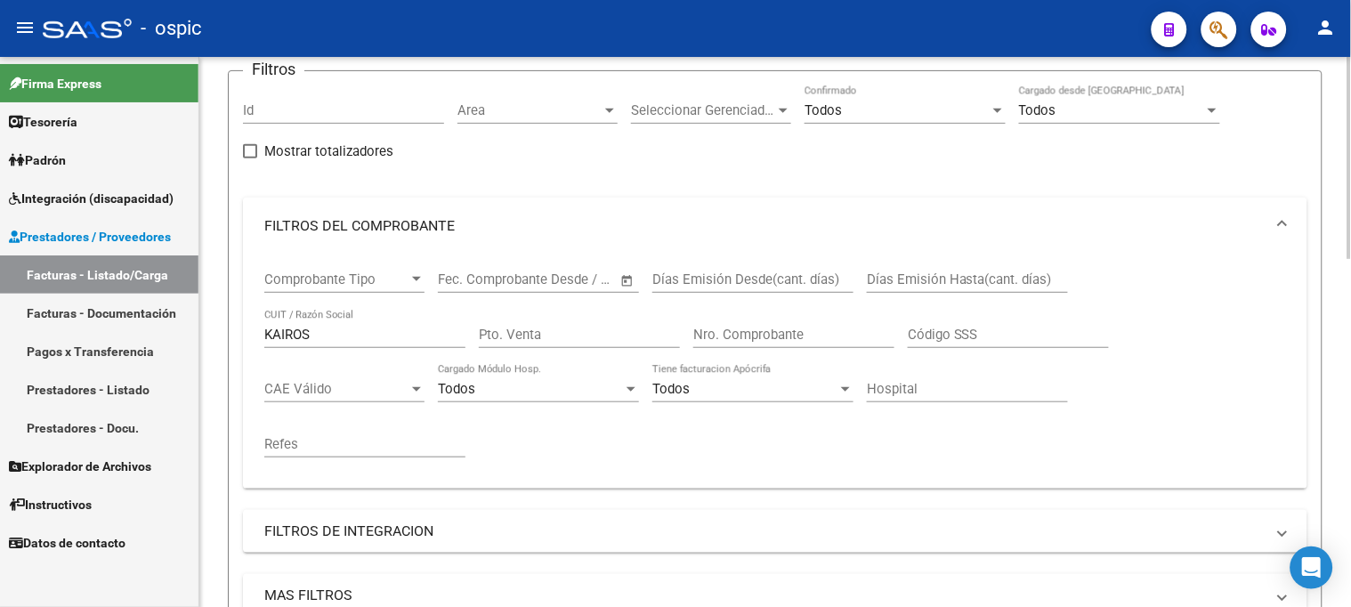
click at [1347, 271] on div at bounding box center [1349, 332] width 4 height 550
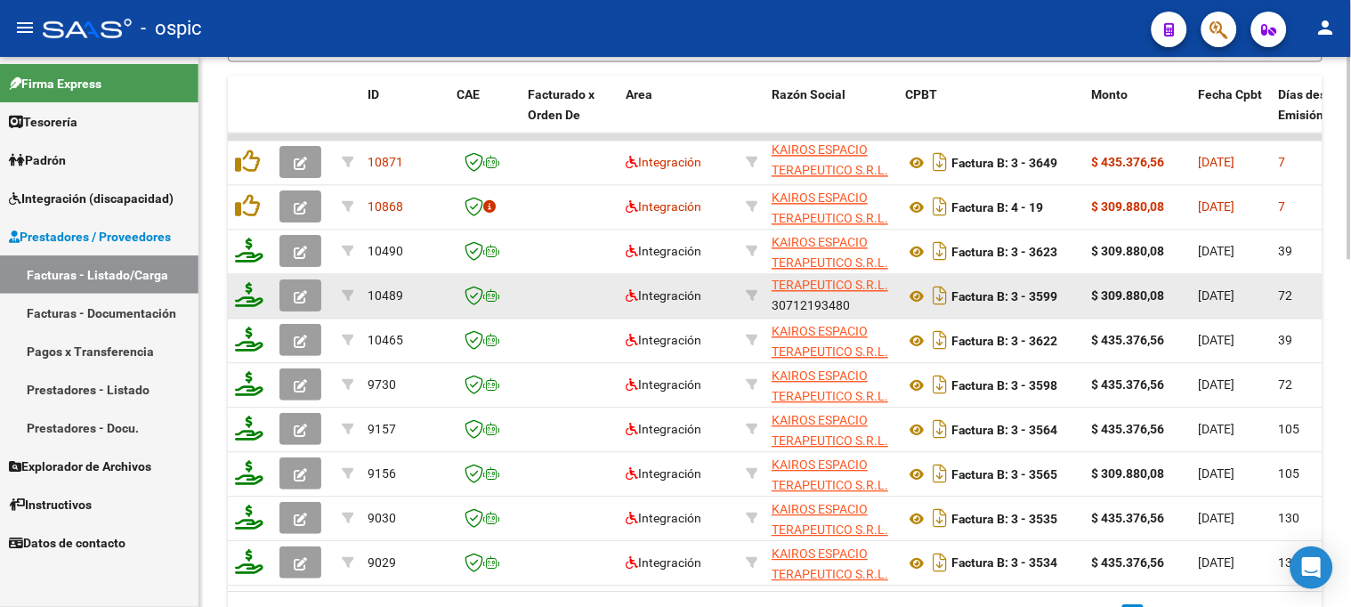
scroll to position [1, 0]
drag, startPoint x: 775, startPoint y: 303, endPoint x: 868, endPoint y: 305, distance: 92.6
click at [868, 305] on div "KAIROS ESPACIO TERAPEUTICO S.R.L. 30712193480" at bounding box center [831, 294] width 119 height 37
copy div "30712193480"
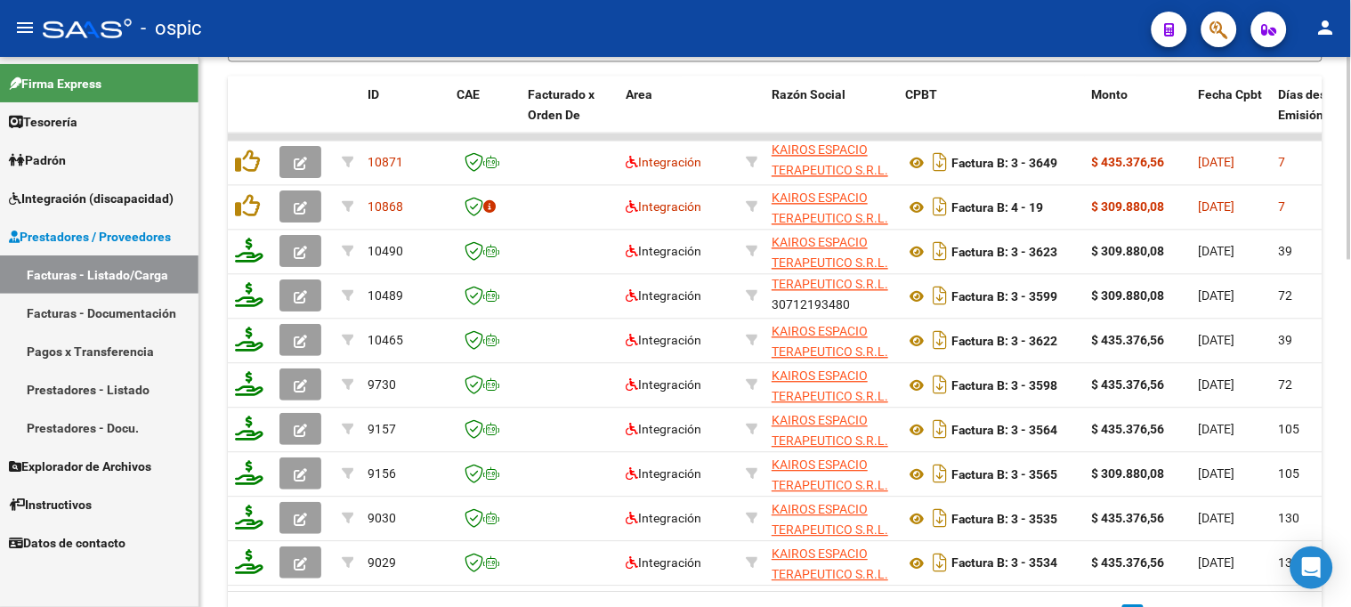
copy div "30712193480"
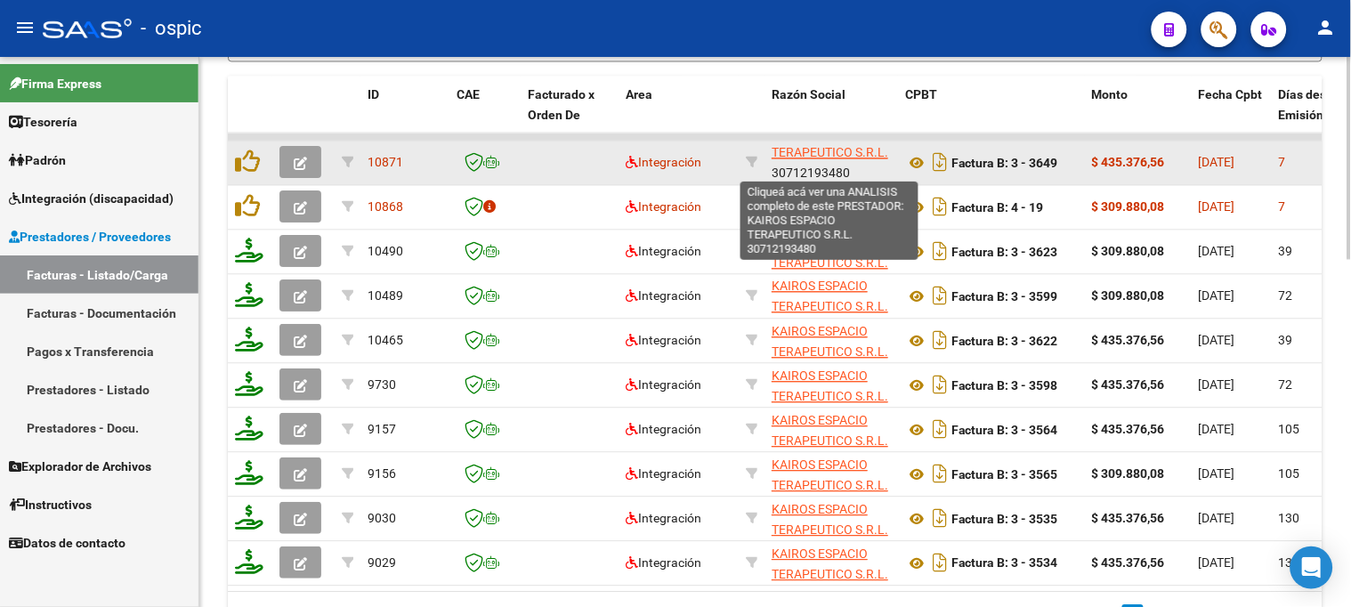
scroll to position [22, 0]
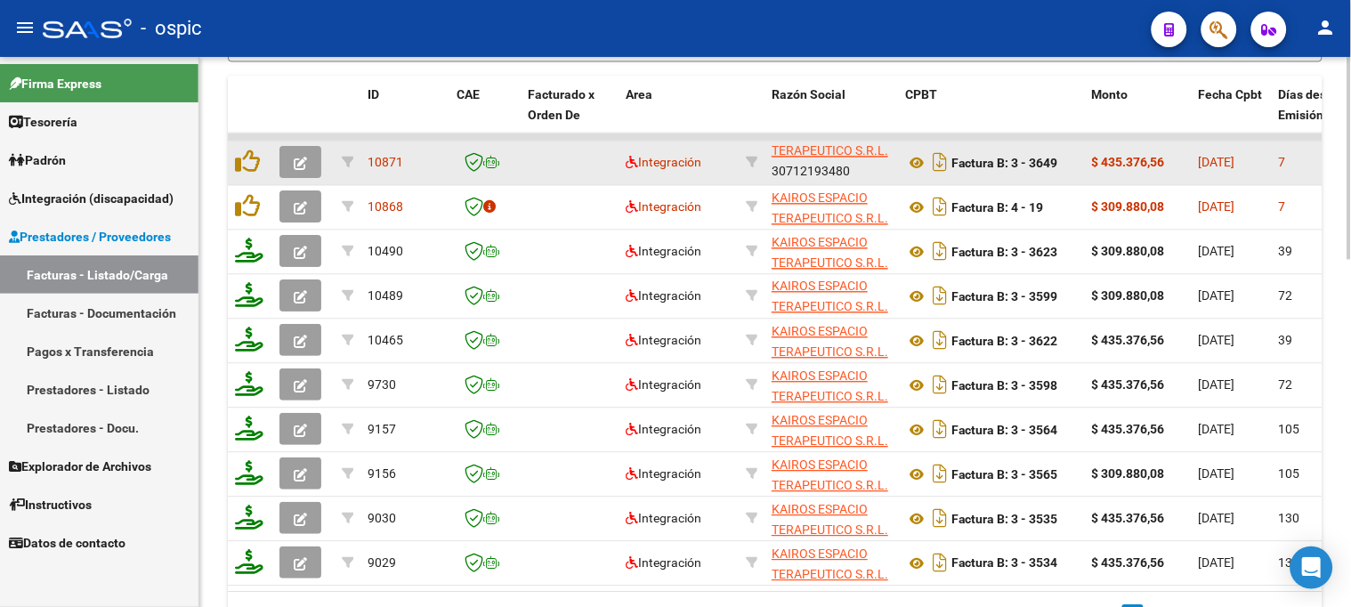
drag, startPoint x: 777, startPoint y: 171, endPoint x: 869, endPoint y: 171, distance: 91.7
click at [869, 171] on div "KAIROS ESPACIO TERAPEUTICO S.R.L. 30712193480" at bounding box center [831, 160] width 119 height 37
copy div "30712193480"
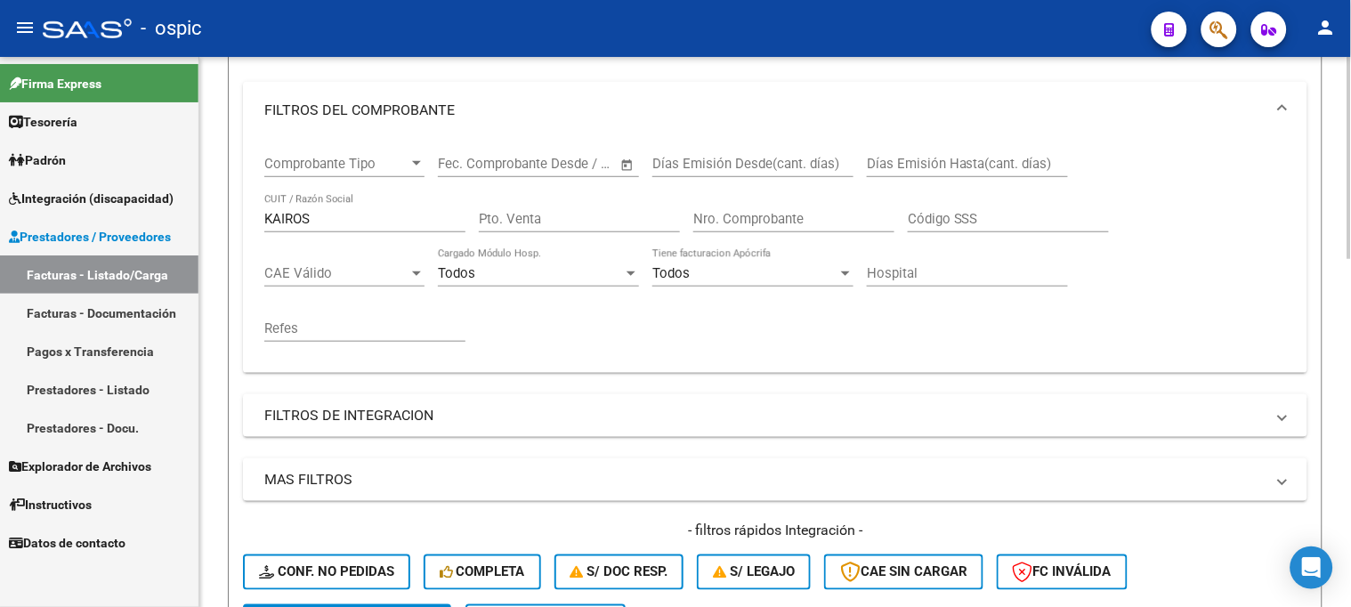
scroll to position [59, 0]
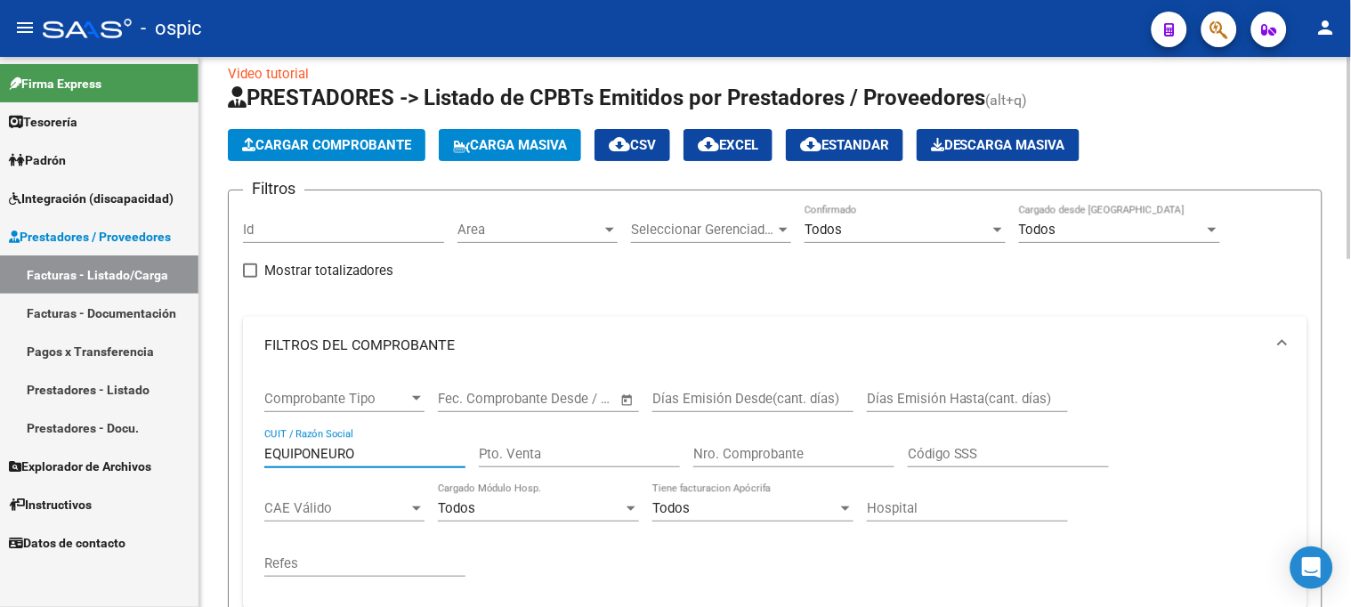
scroll to position [0, 0]
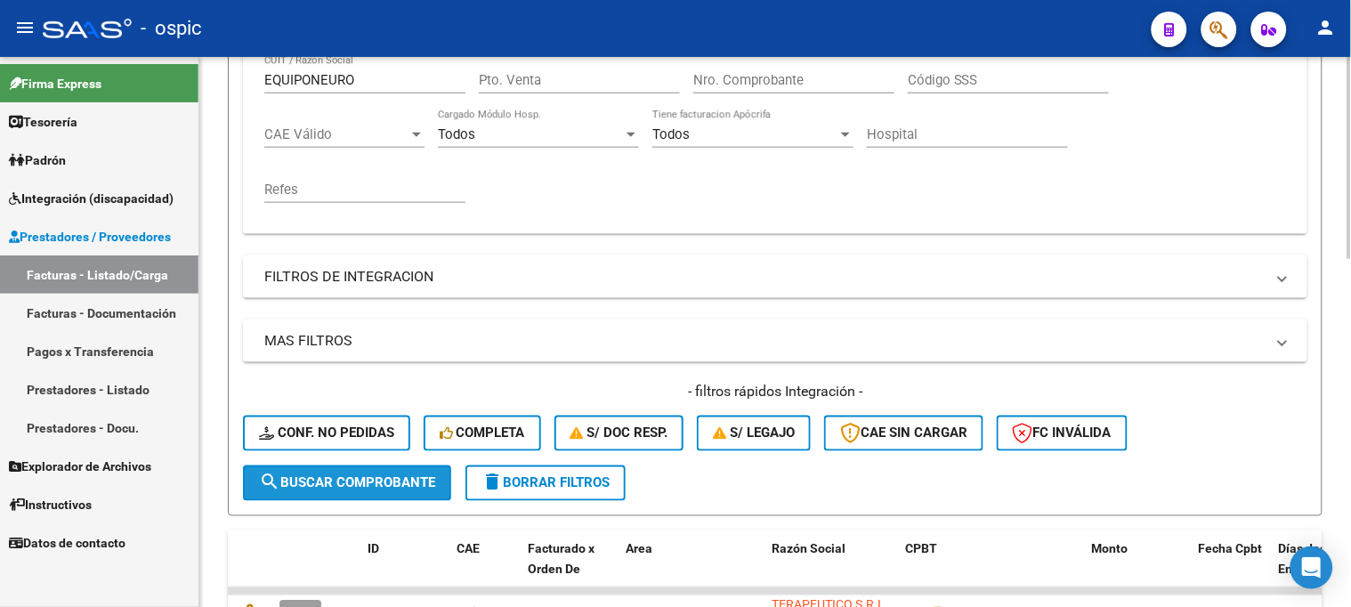
click at [344, 470] on button "search Buscar Comprobante" at bounding box center [347, 483] width 208 height 36
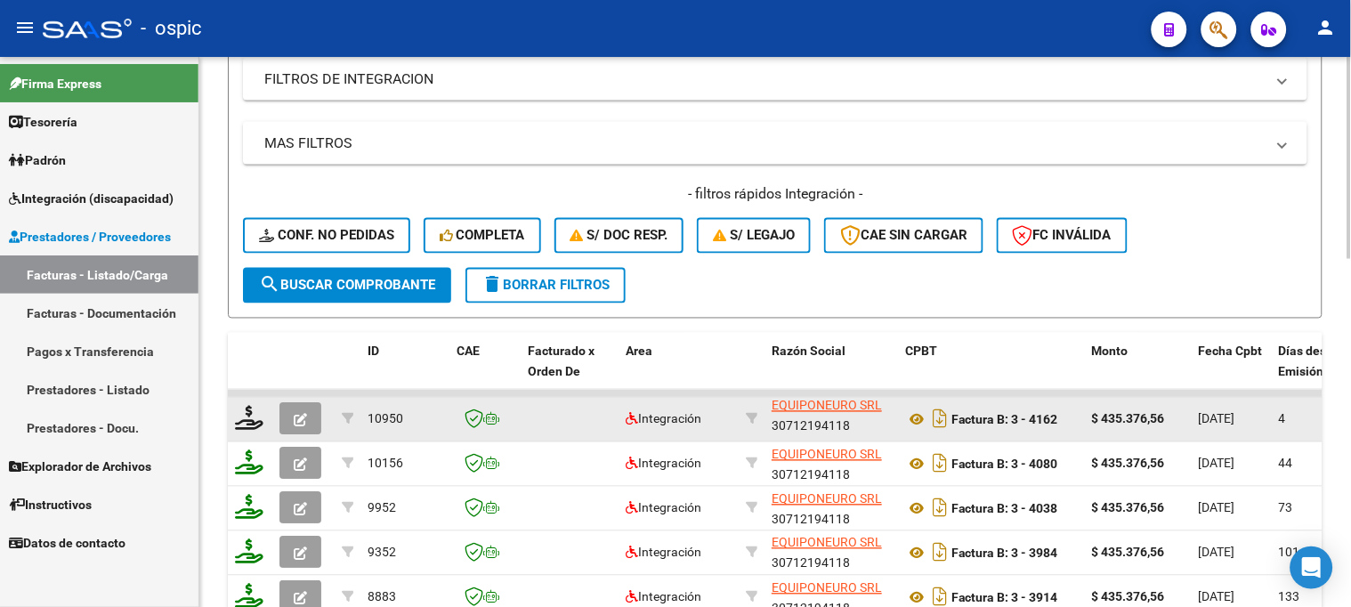
scroll to position [3, 0]
drag, startPoint x: 772, startPoint y: 424, endPoint x: 886, endPoint y: 424, distance: 113.9
click at [886, 424] on div "EQUIPONEURO SRL 30712194118" at bounding box center [831, 418] width 119 height 37
copy div "30712194118"
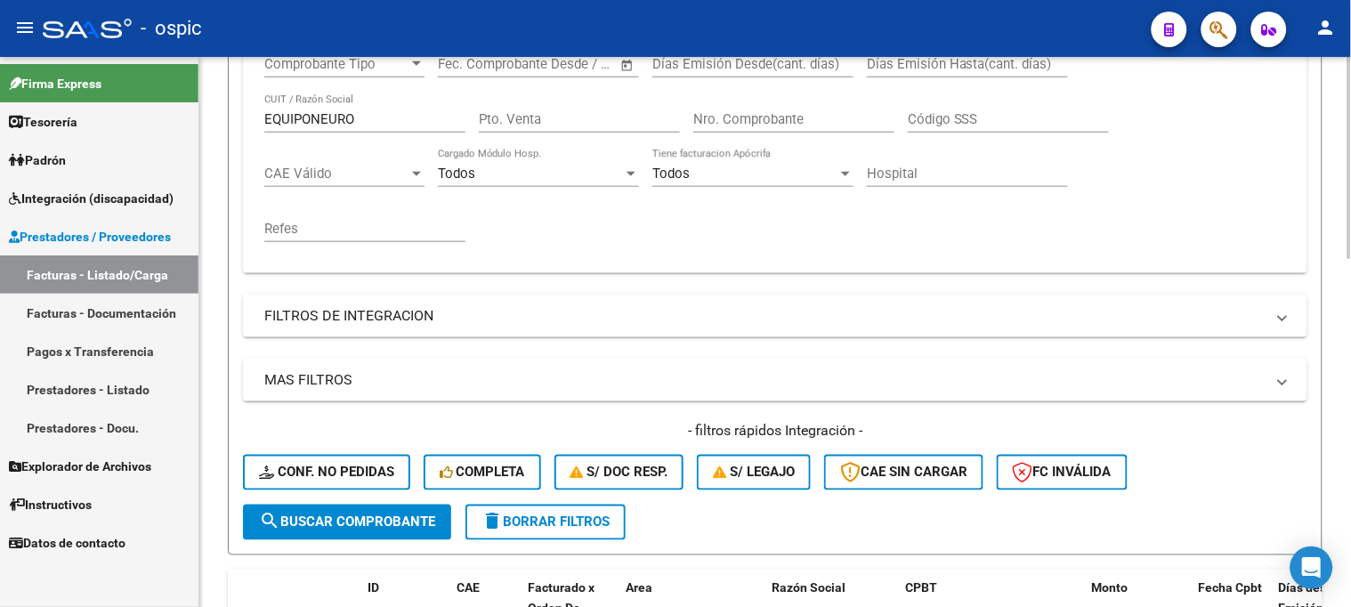
scroll to position [296, 0]
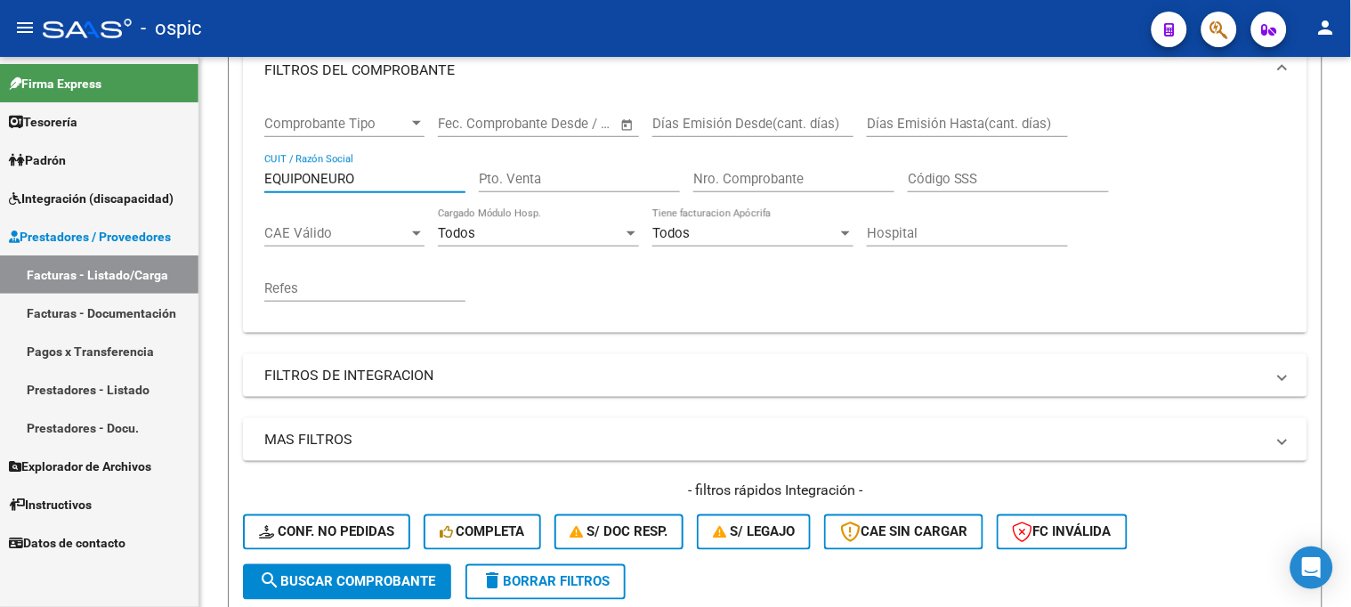
drag, startPoint x: 376, startPoint y: 173, endPoint x: -3, endPoint y: 183, distance: 379.3
click at [0, 183] on html "menu - ospic person Firma Express Tesorería Extractos Procesados (csv) Extracto…" at bounding box center [675, 303] width 1351 height 607
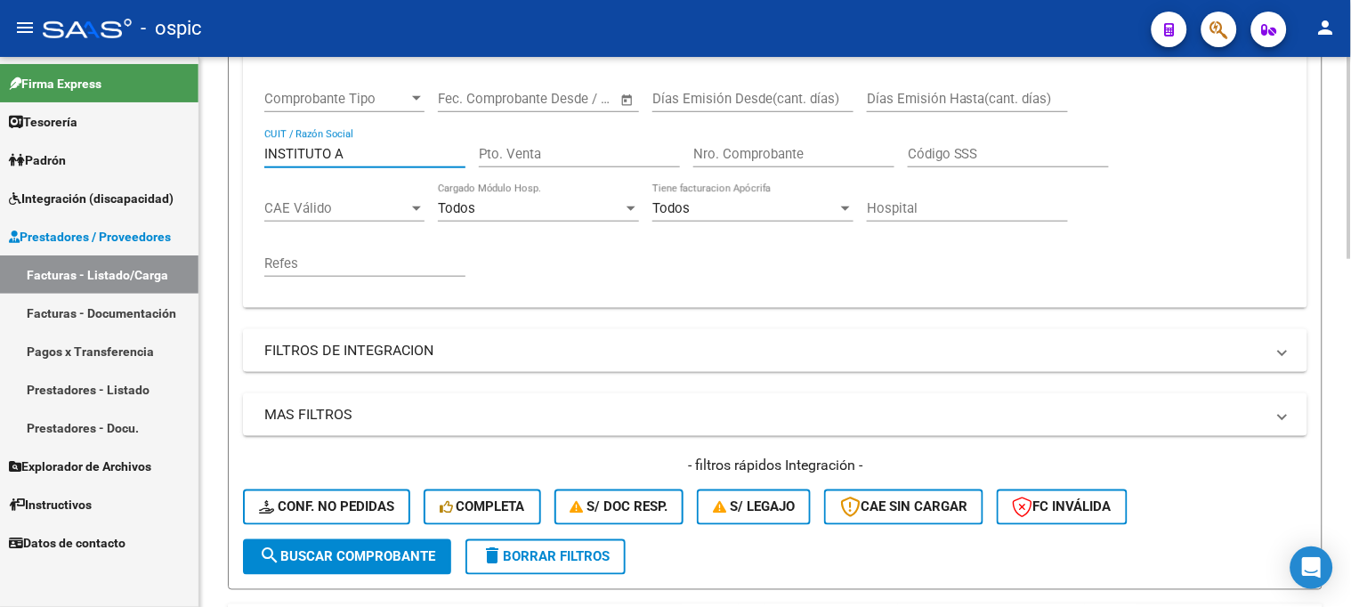
scroll to position [322, 0]
click at [356, 550] on span "search Buscar Comprobante" at bounding box center [347, 556] width 176 height 16
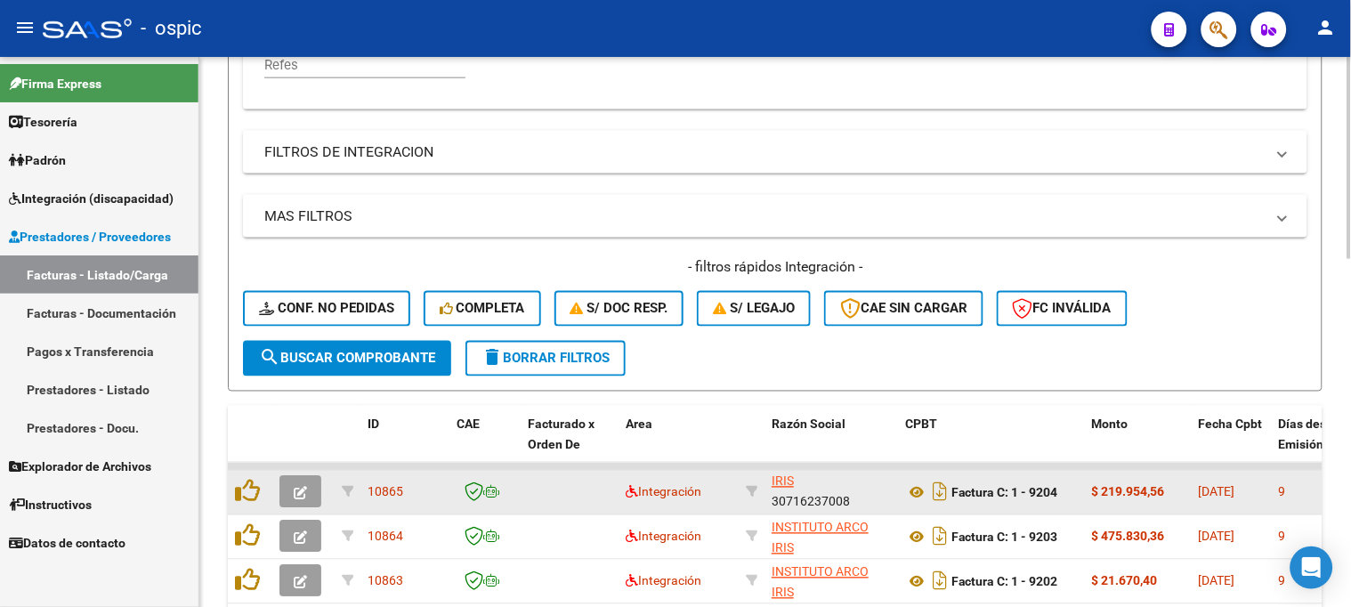
scroll to position [1, 0]
drag, startPoint x: 780, startPoint y: 495, endPoint x: 859, endPoint y: 499, distance: 78.4
click at [859, 499] on div "INSTITUTO ARCO IRIS 30716237008" at bounding box center [831, 491] width 119 height 37
copy div "30716237008"
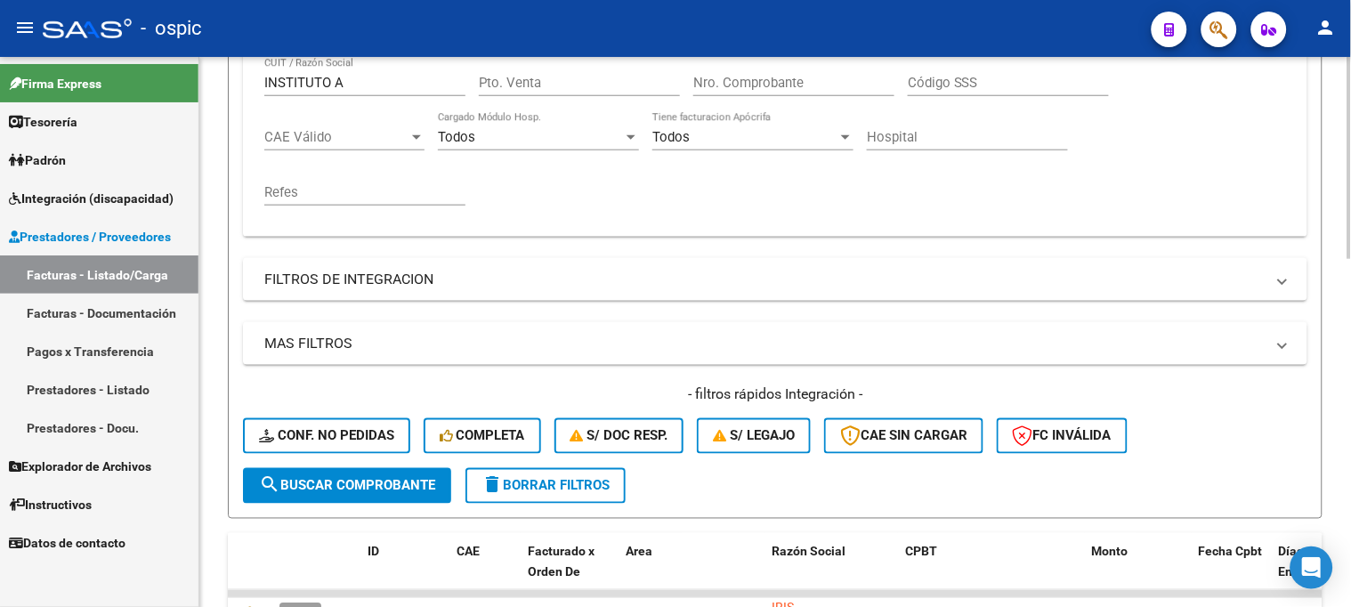
scroll to position [322, 0]
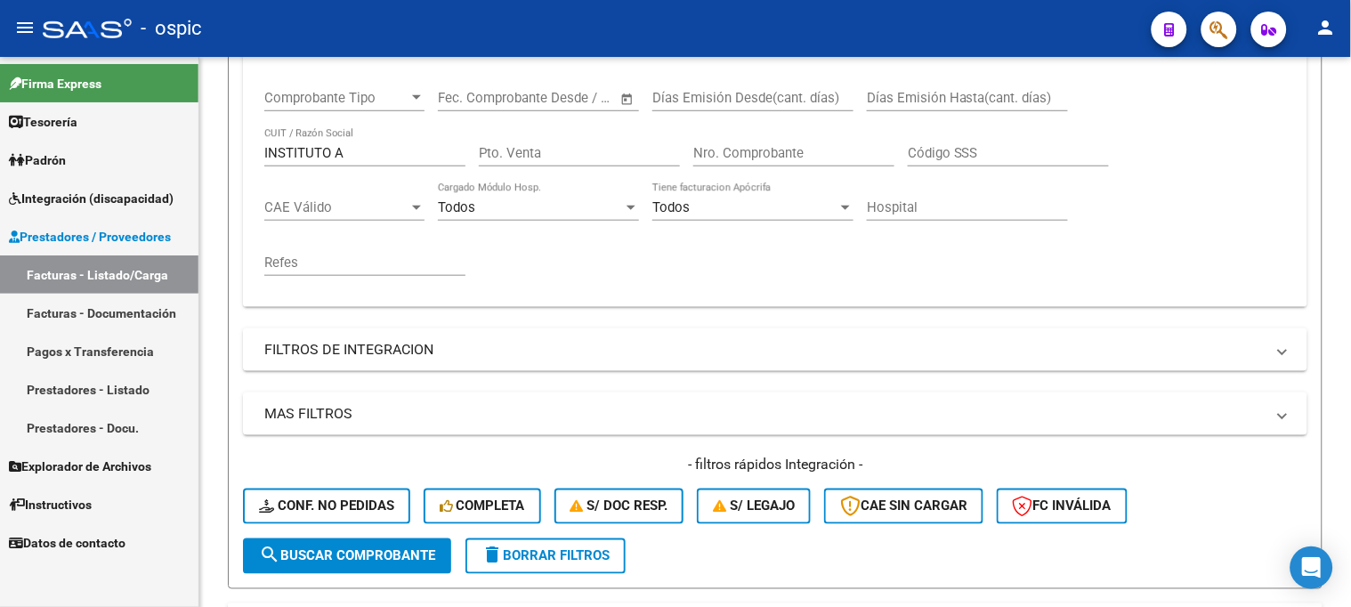
click at [80, 132] on mat-sidenav-container "Firma Express Tesorería Extractos Procesados (csv) Extractos Originales (pdf) P…" at bounding box center [675, 332] width 1351 height 550
type input "ASOCIACION J"
click at [59, 150] on mat-sidenav-container "Firma Express Tesorería Extractos Procesados (csv) Extractos Originales (pdf) P…" at bounding box center [675, 332] width 1351 height 550
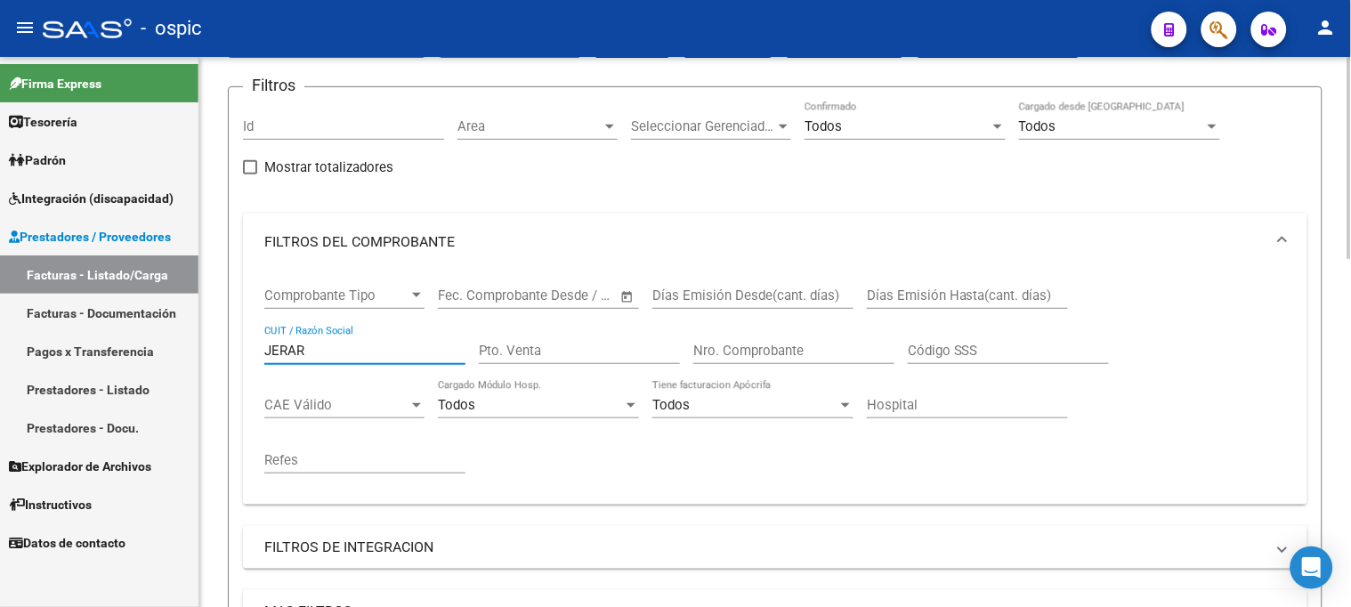
scroll to position [421, 0]
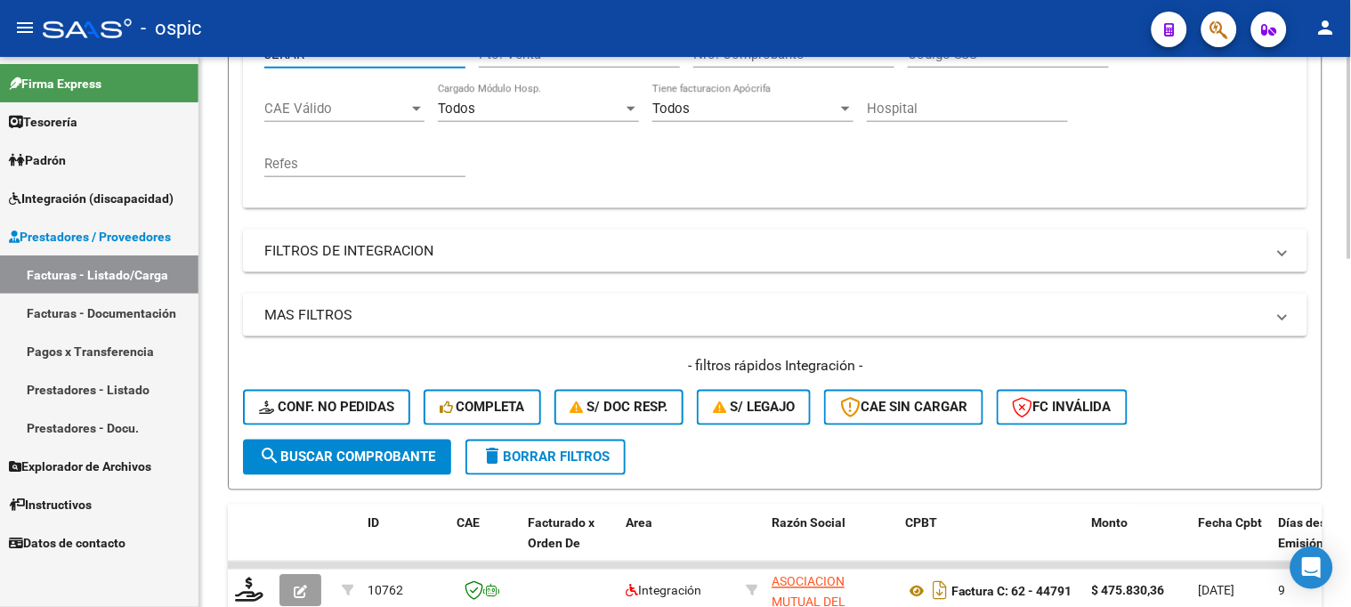
type input "JERAR"
click at [392, 460] on span "search Buscar Comprobante" at bounding box center [347, 457] width 176 height 16
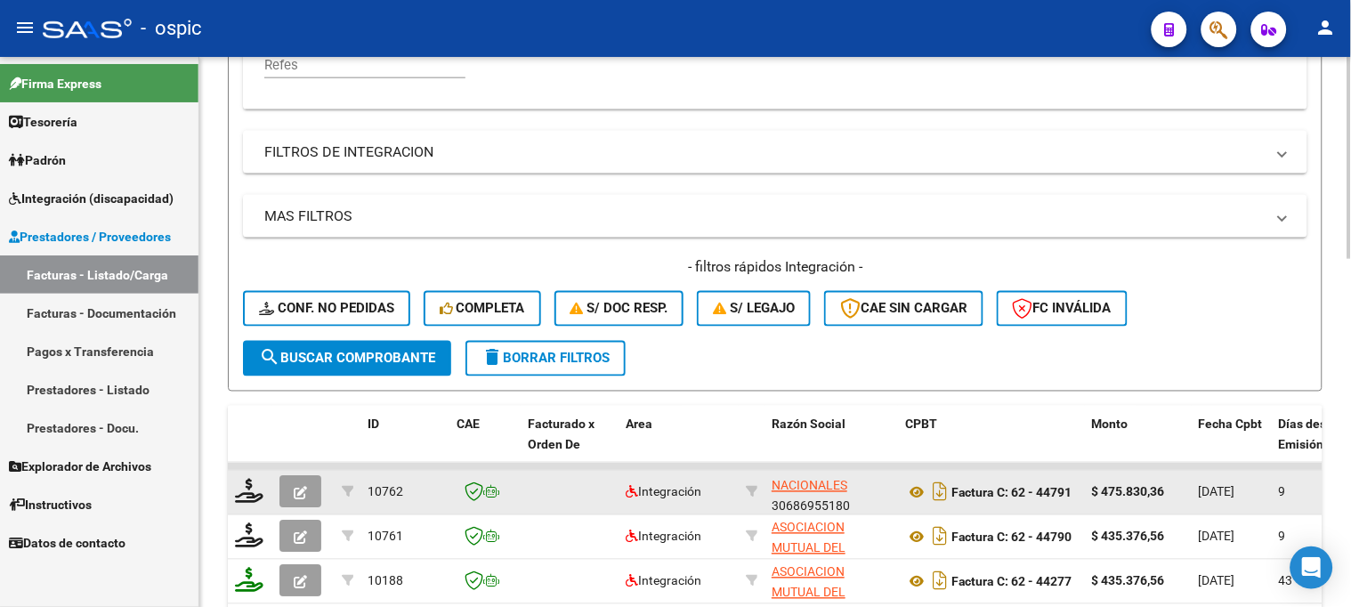
scroll to position [1, 0]
drag, startPoint x: 772, startPoint y: 505, endPoint x: 857, endPoint y: 507, distance: 85.5
click at [857, 507] on div "ASOCIACION MUTUAL DEL PERSONAL JERARQUICO DE BANCOS OFICIALES NACIONALES 306869…" at bounding box center [831, 491] width 119 height 37
copy div "30686955180"
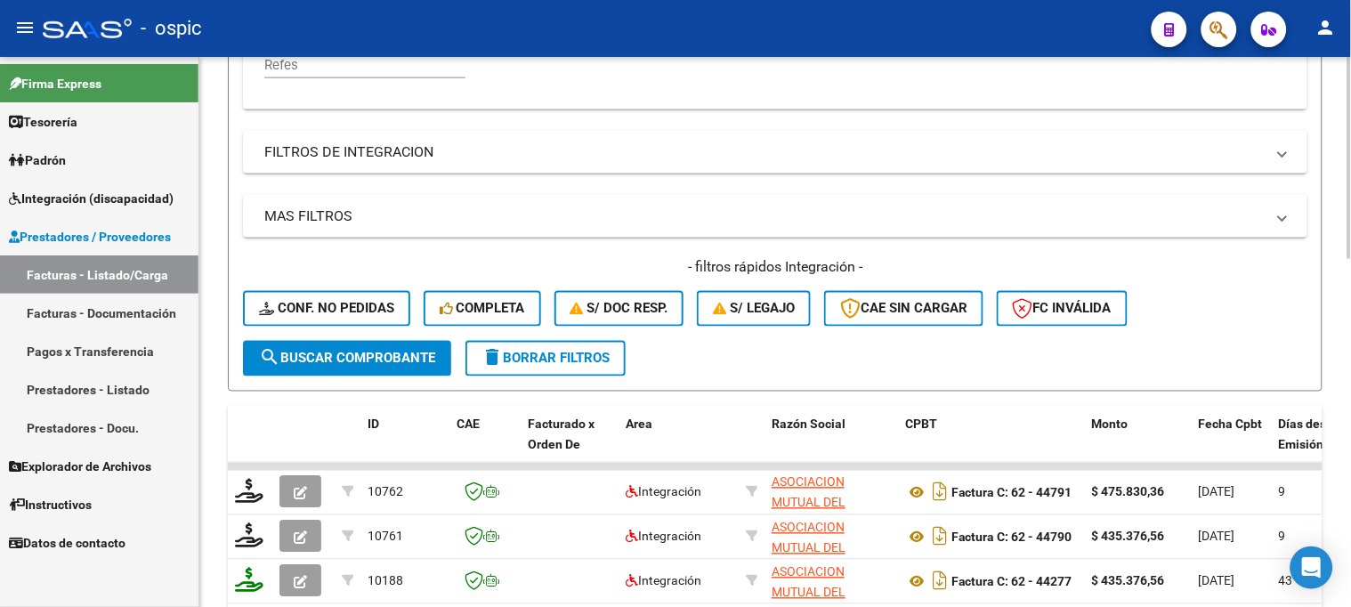
click at [570, 351] on span "delete Borrar Filtros" at bounding box center [545, 359] width 128 height 16
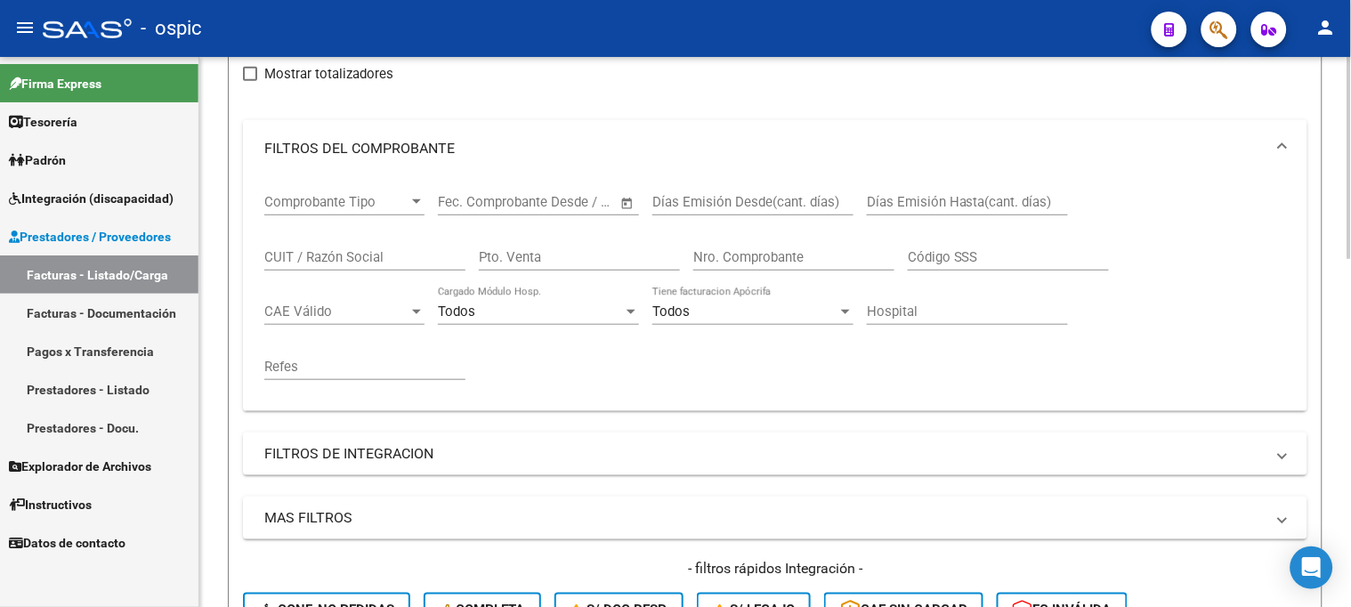
scroll to position [119, 0]
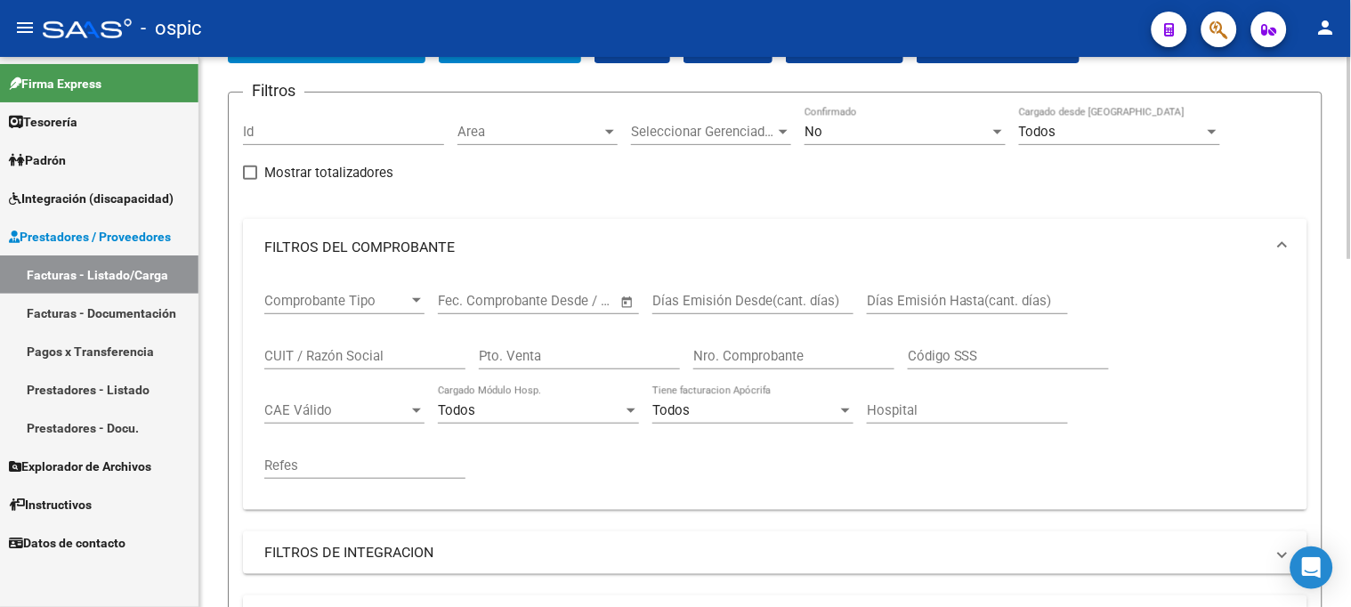
click at [902, 120] on div "No Confirmado" at bounding box center [905, 126] width 201 height 38
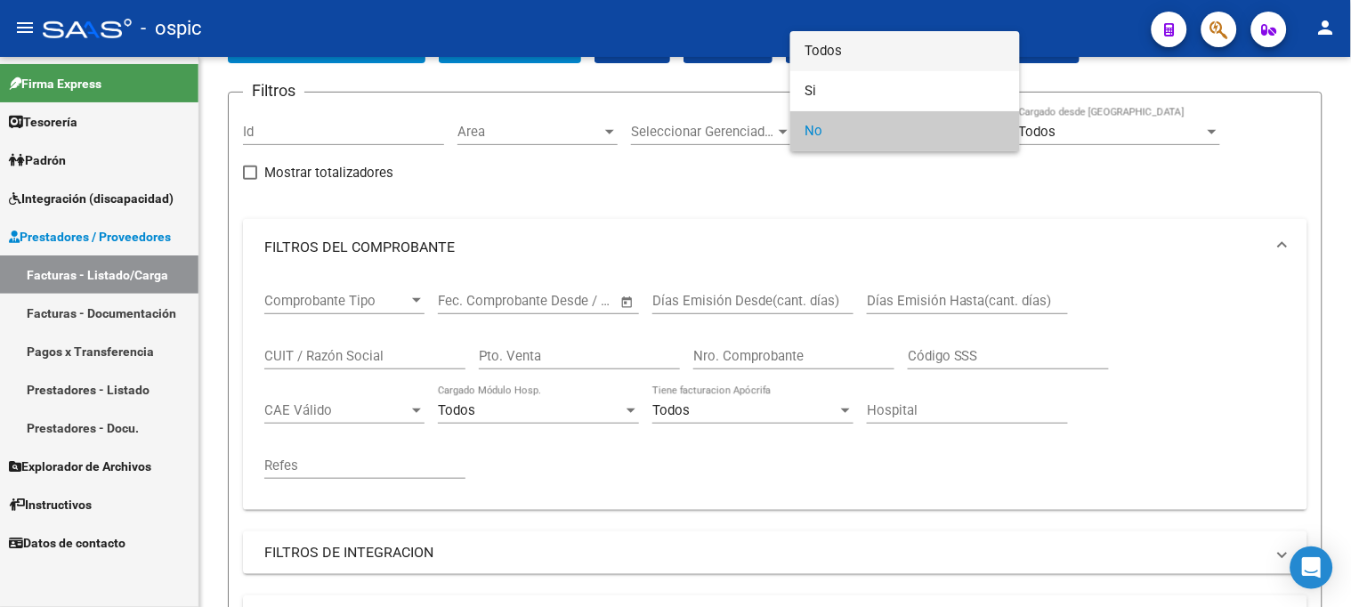
click at [844, 55] on span "Todos" at bounding box center [905, 51] width 201 height 40
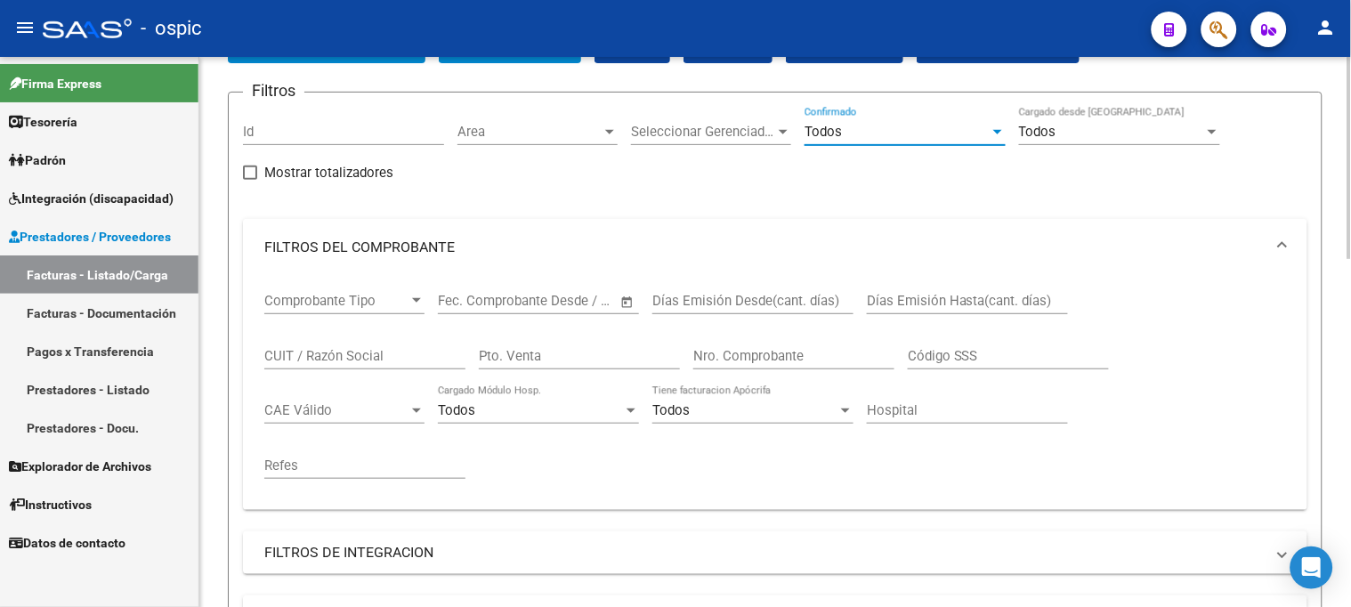
click at [534, 358] on input "Pto. Venta" at bounding box center [579, 356] width 201 height 16
type input "3"
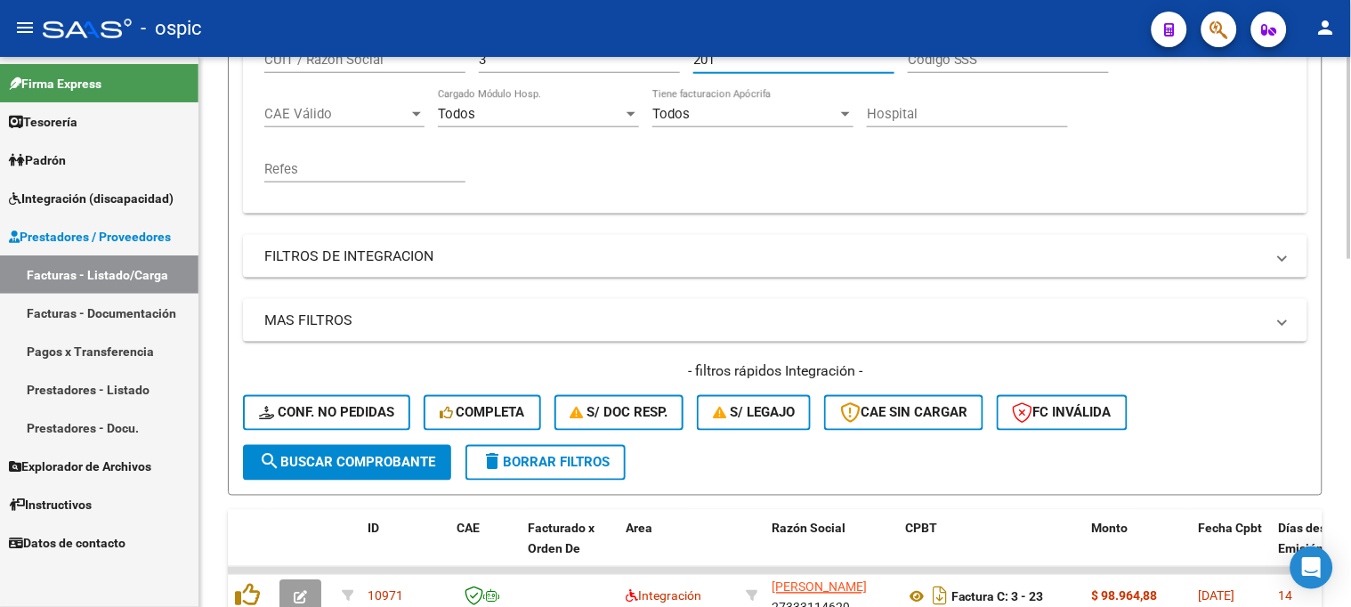
scroll to position [218, 0]
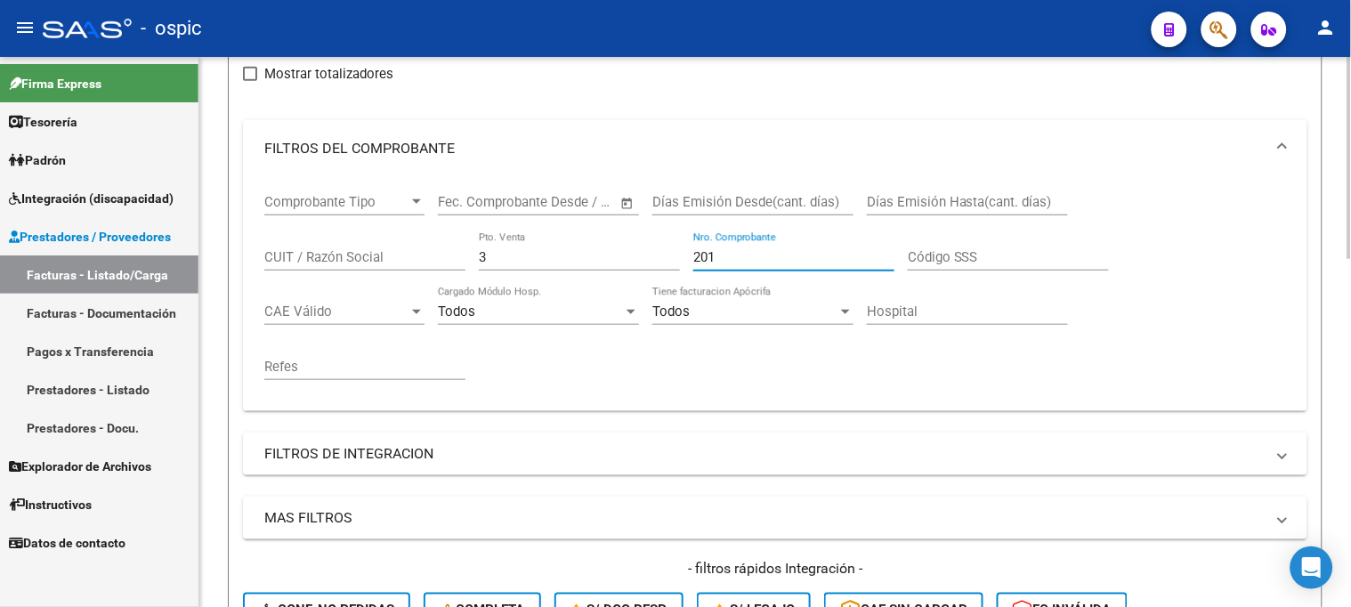
type input "201"
click at [352, 255] on input "CUIT / Razón Social" at bounding box center [364, 257] width 201 height 16
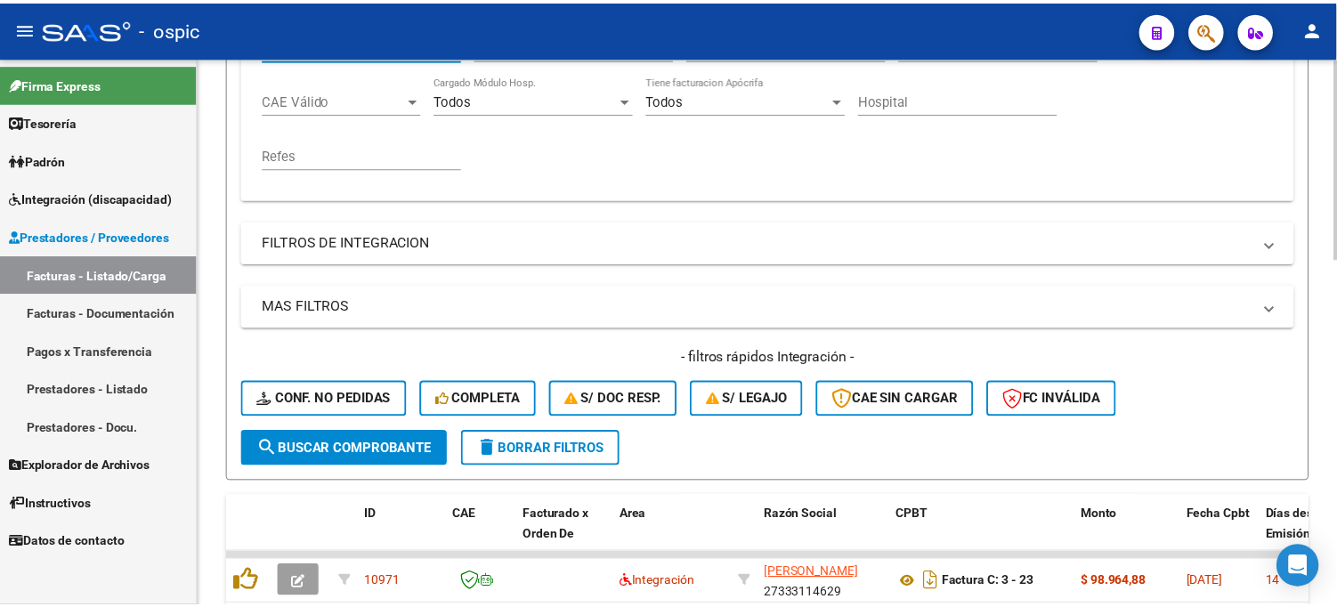
scroll to position [514, 0]
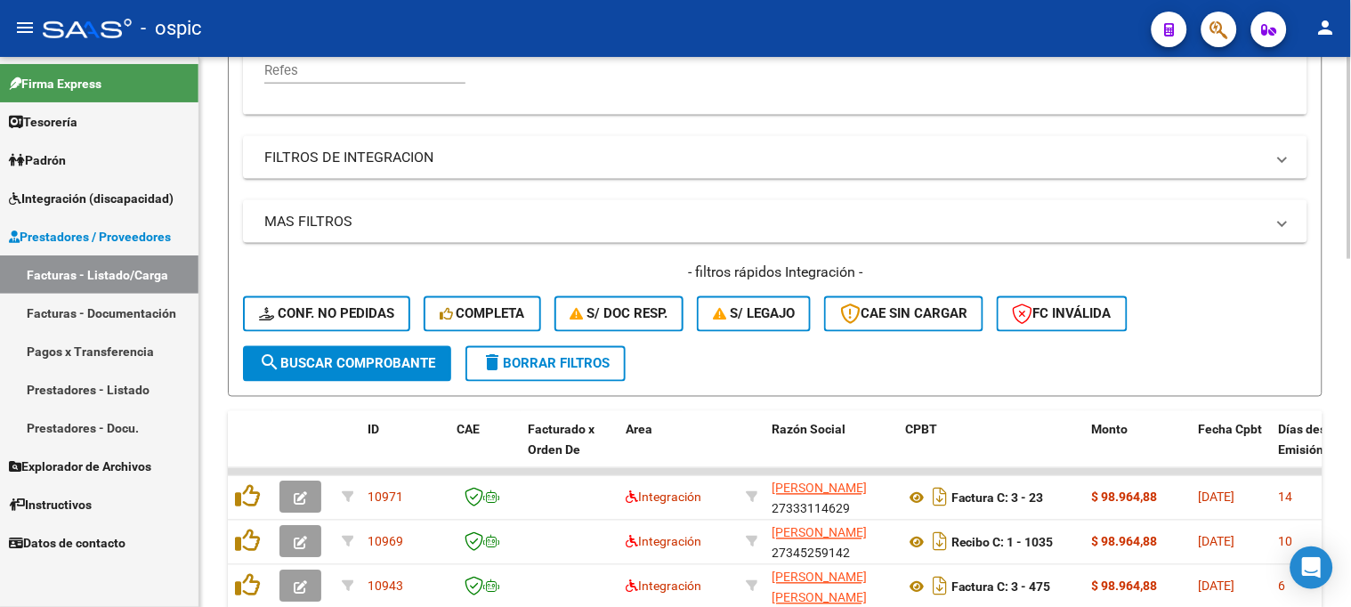
type input "HERMI"
click at [363, 367] on span "search Buscar Comprobante" at bounding box center [347, 364] width 176 height 16
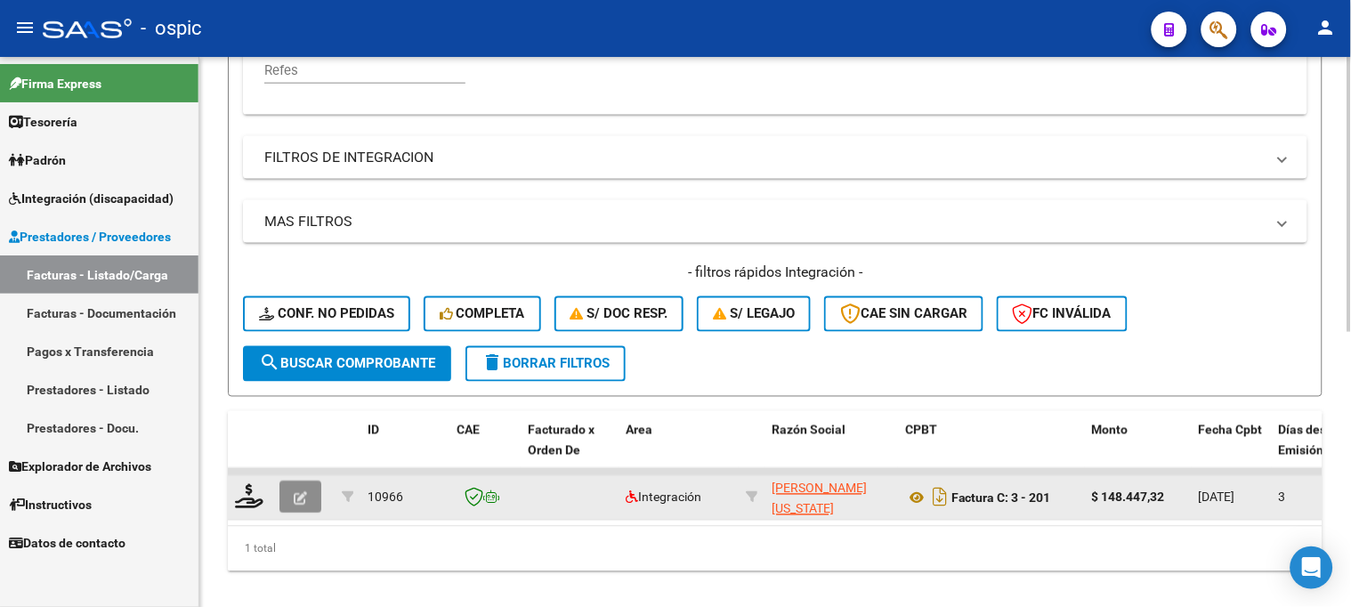
click at [304, 496] on icon "button" at bounding box center [300, 498] width 13 height 13
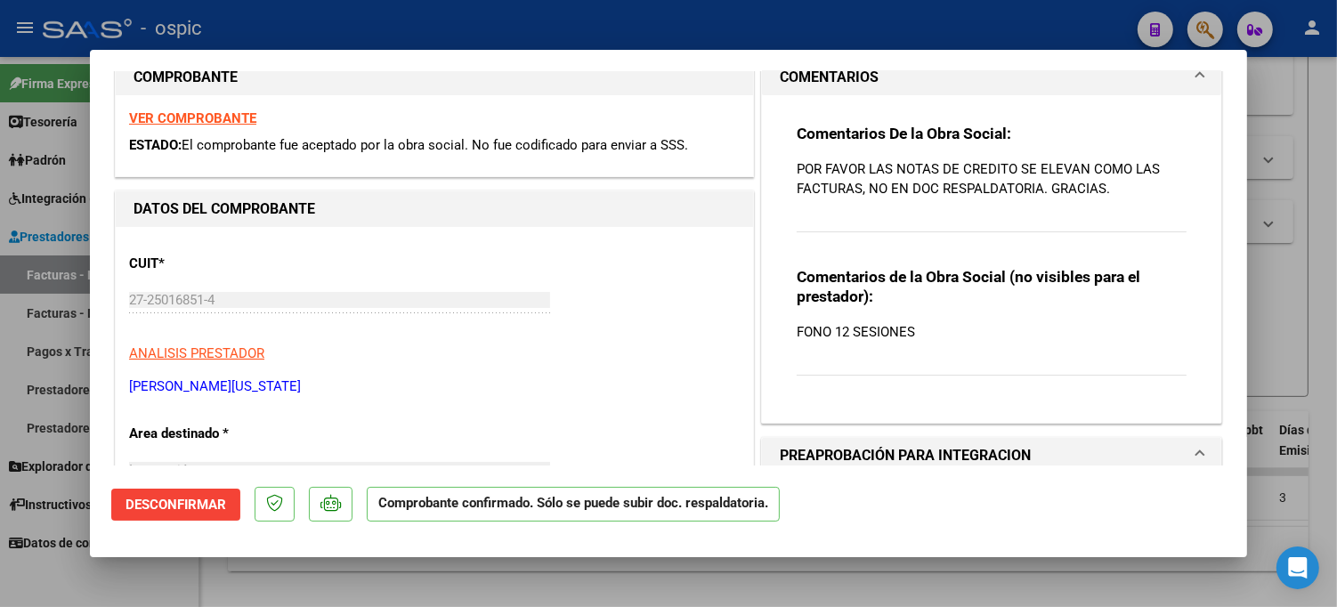
scroll to position [296, 0]
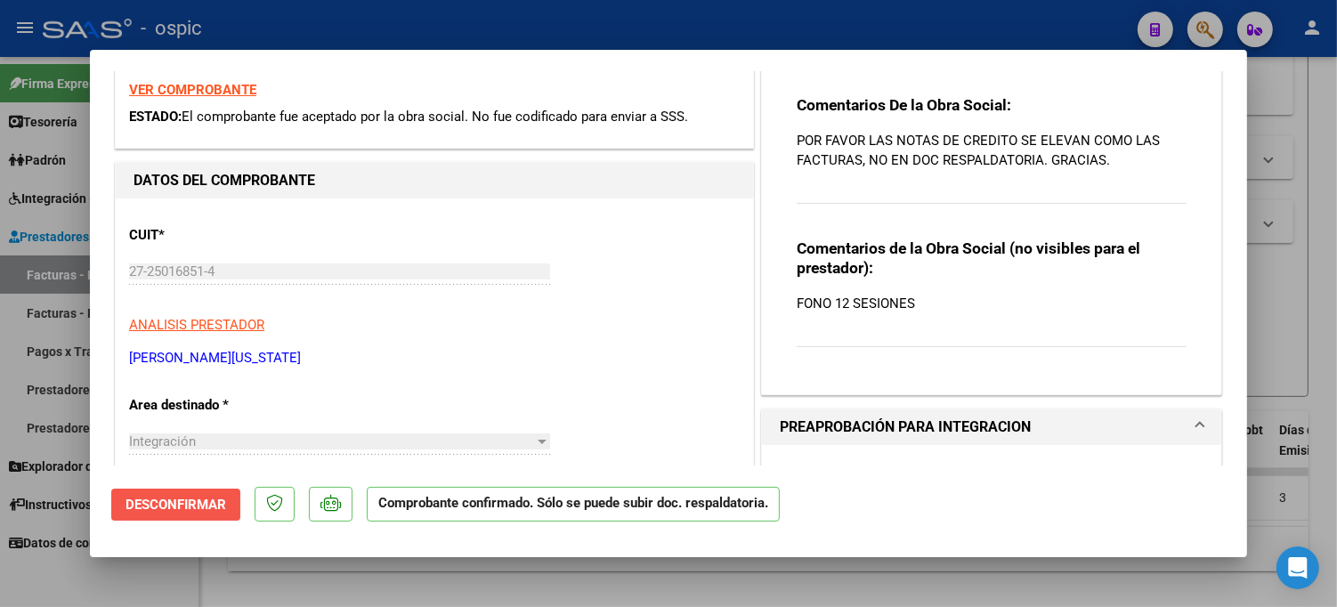
click at [199, 497] on span "Desconfirmar" at bounding box center [175, 505] width 101 height 16
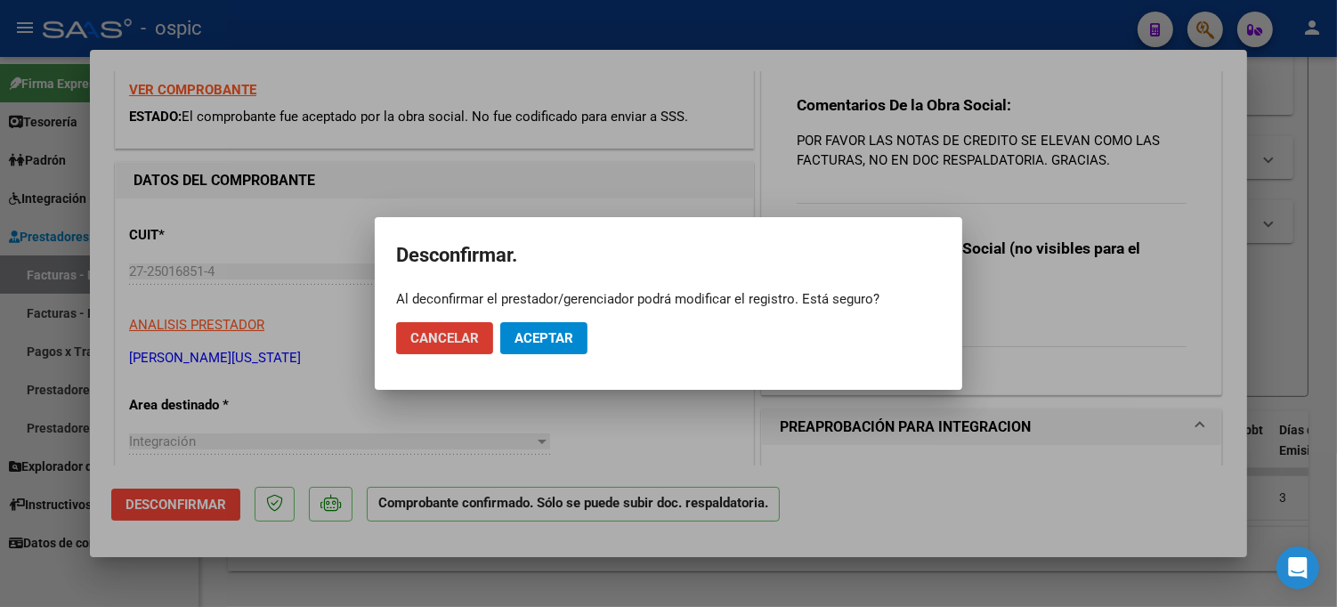
click at [562, 347] on button "Aceptar" at bounding box center [543, 338] width 87 height 32
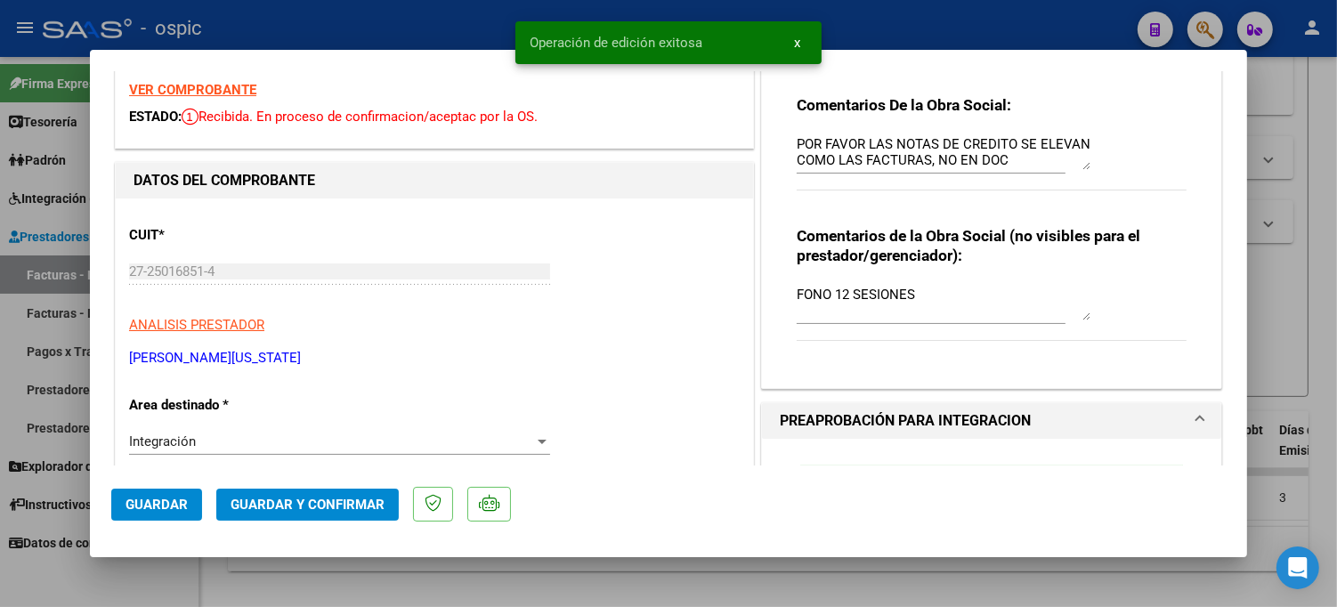
click at [182, 443] on span "Integración" at bounding box center [162, 441] width 67 height 16
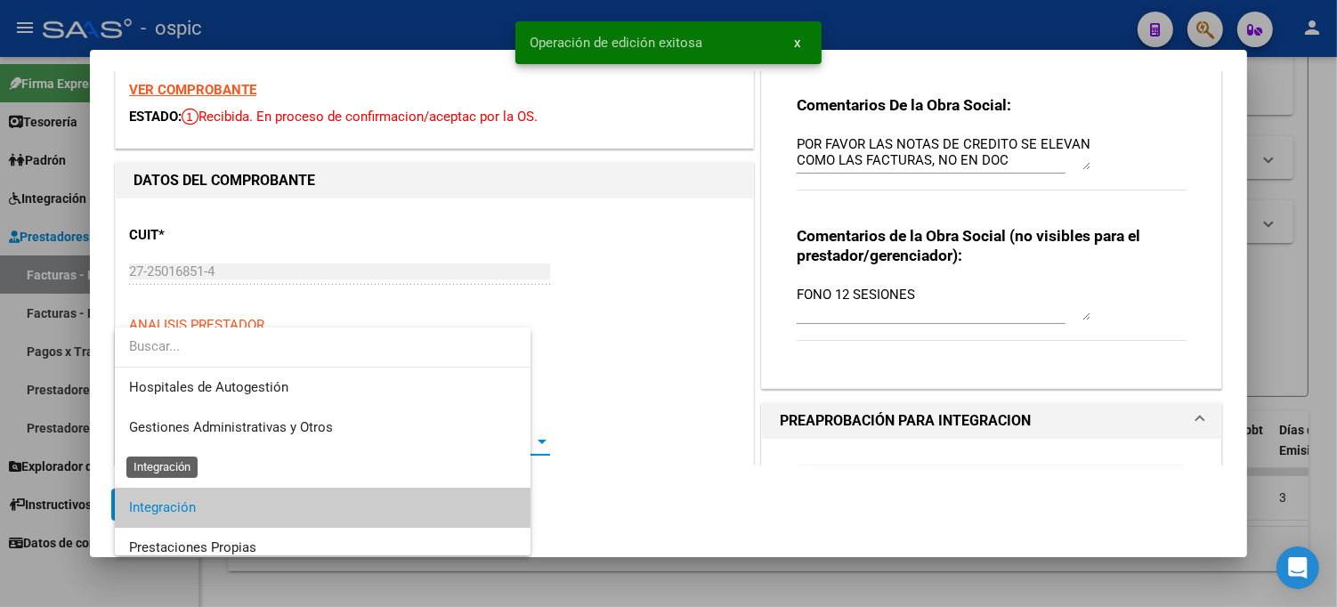
scroll to position [66, 0]
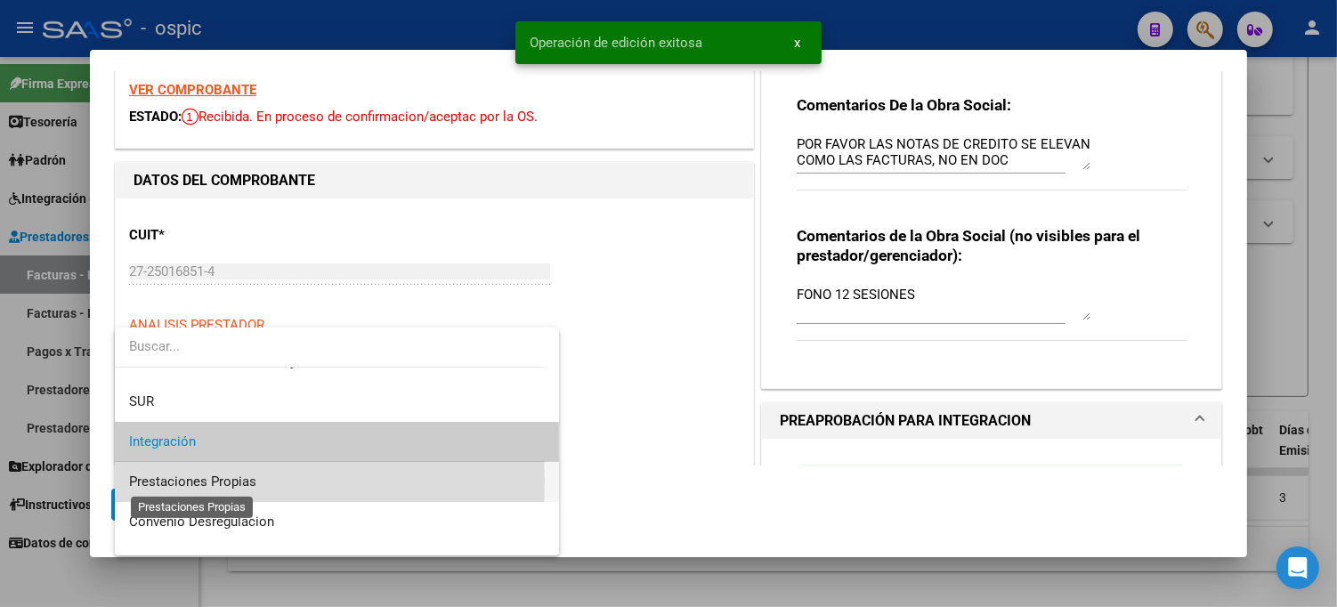
click at [193, 481] on span "Prestaciones Propias" at bounding box center [192, 481] width 127 height 16
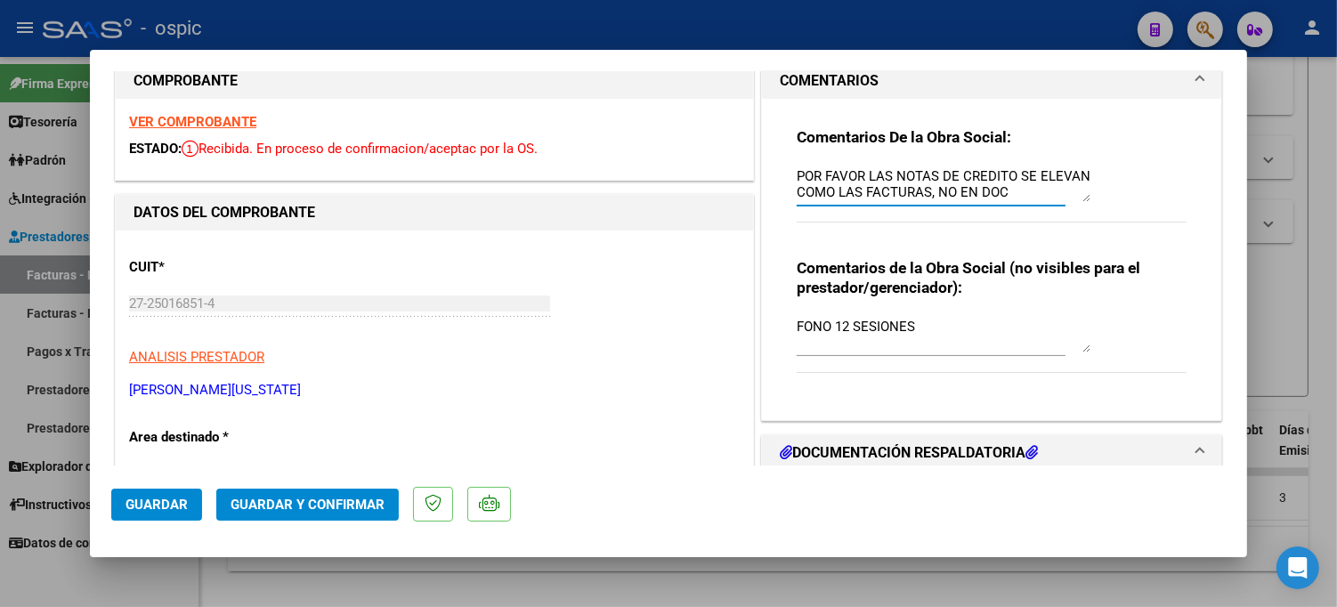
scroll to position [15, 0]
drag, startPoint x: 788, startPoint y: 172, endPoint x: 1031, endPoint y: 202, distance: 244.8
click at [1031, 202] on div "POR FAVOR LAS NOTAS DE CREDITO SE ELEVAN COMO LAS FACTURAS, NO EN DOC RESPALDAT…" at bounding box center [944, 184] width 294 height 43
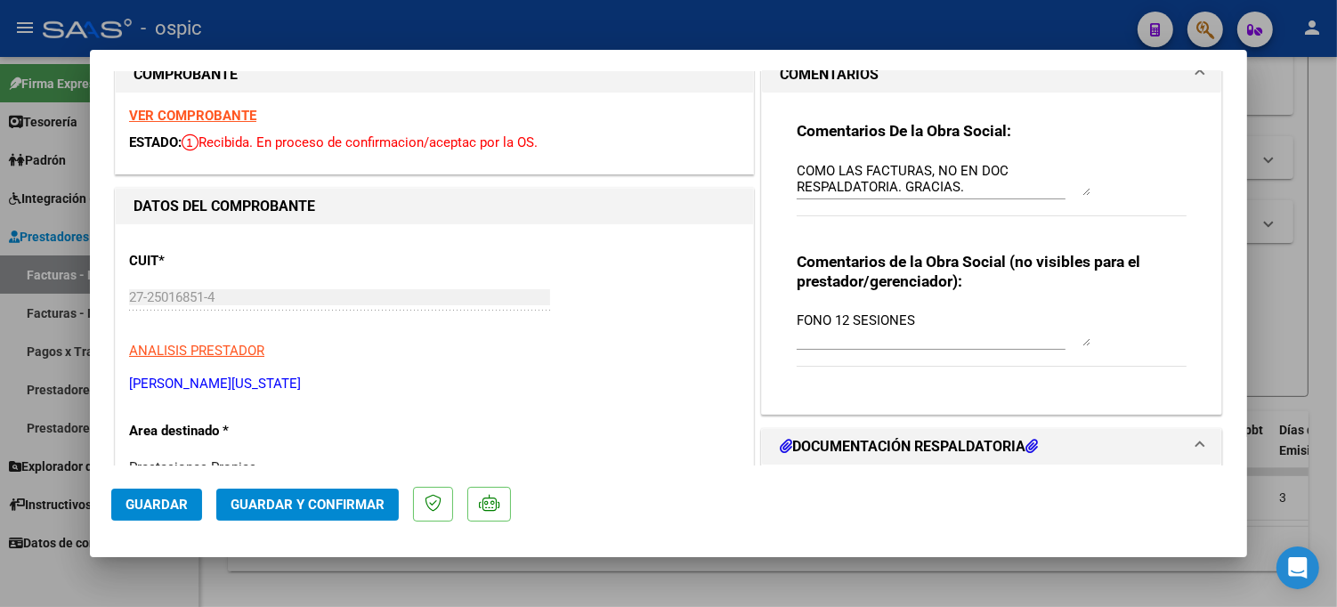
scroll to position [0, 0]
drag, startPoint x: 917, startPoint y: 317, endPoint x: 744, endPoint y: 318, distance: 172.7
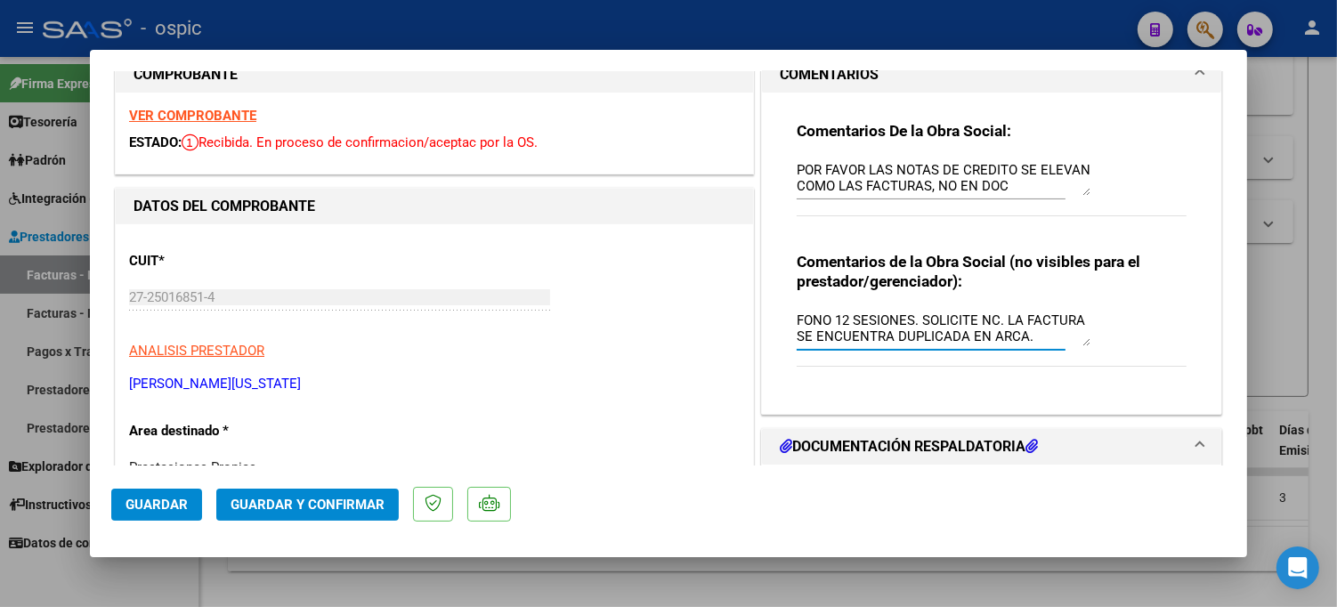
type textarea "FONO 12 SESIONES. SOLICITE NC. LA FACTURA SE ENCUENTRA DUPLICADA EN ARCA."
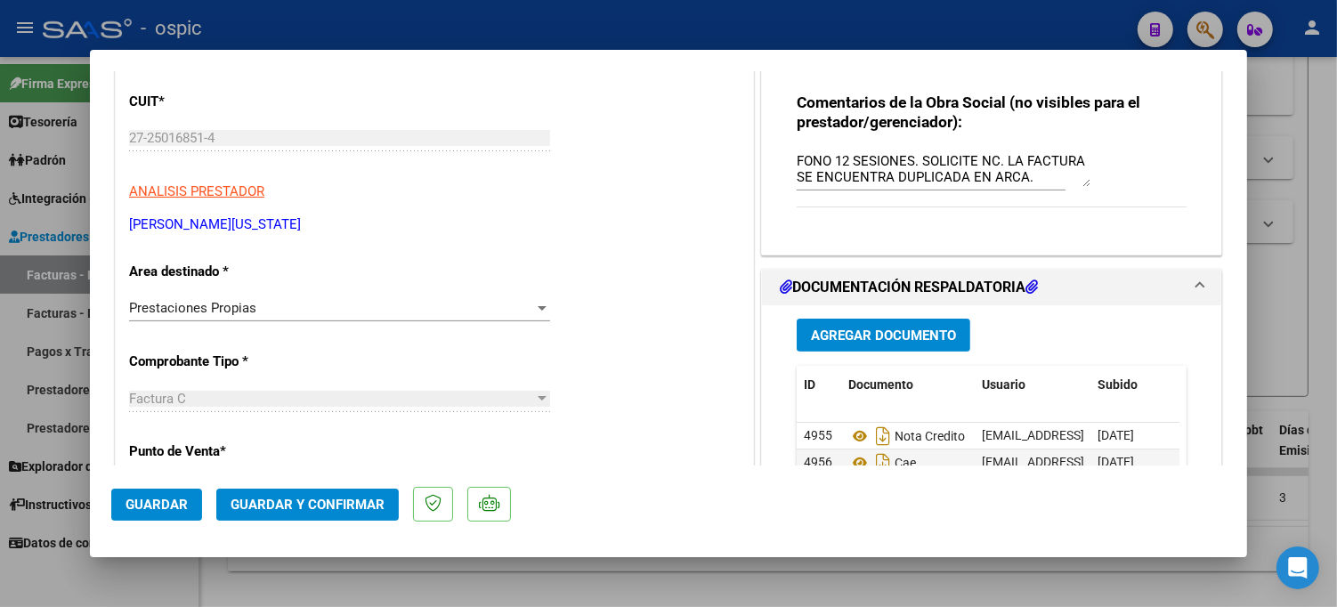
scroll to position [396, 0]
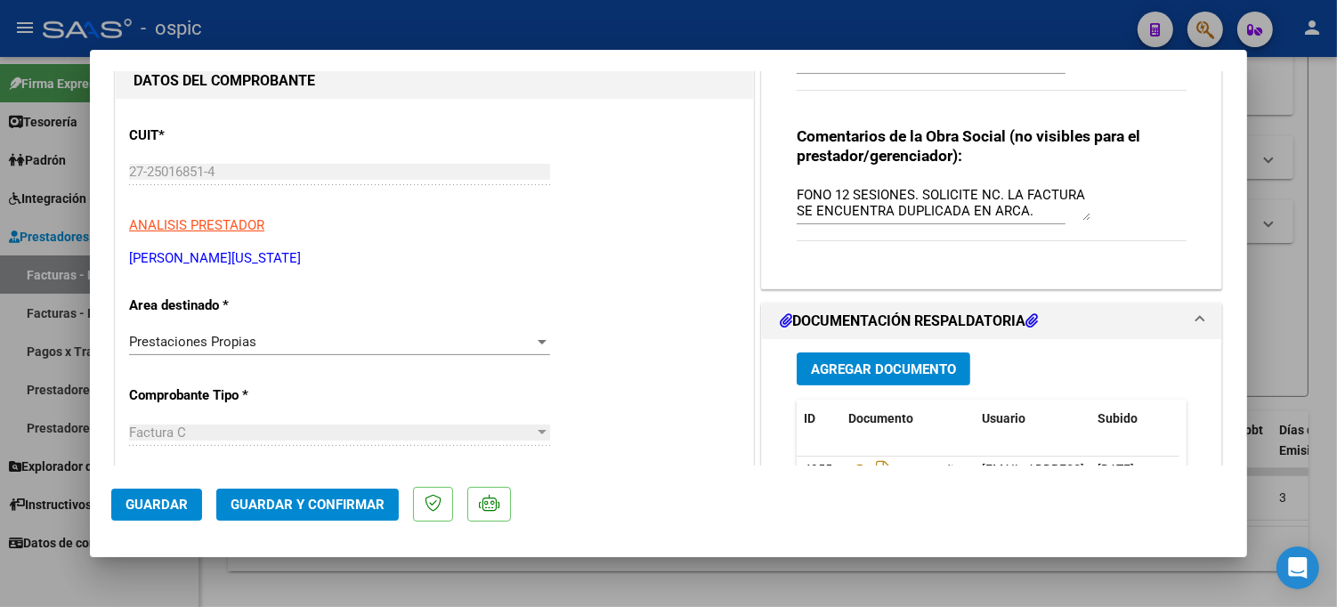
click at [324, 503] on span "Guardar y Confirmar" at bounding box center [307, 505] width 154 height 16
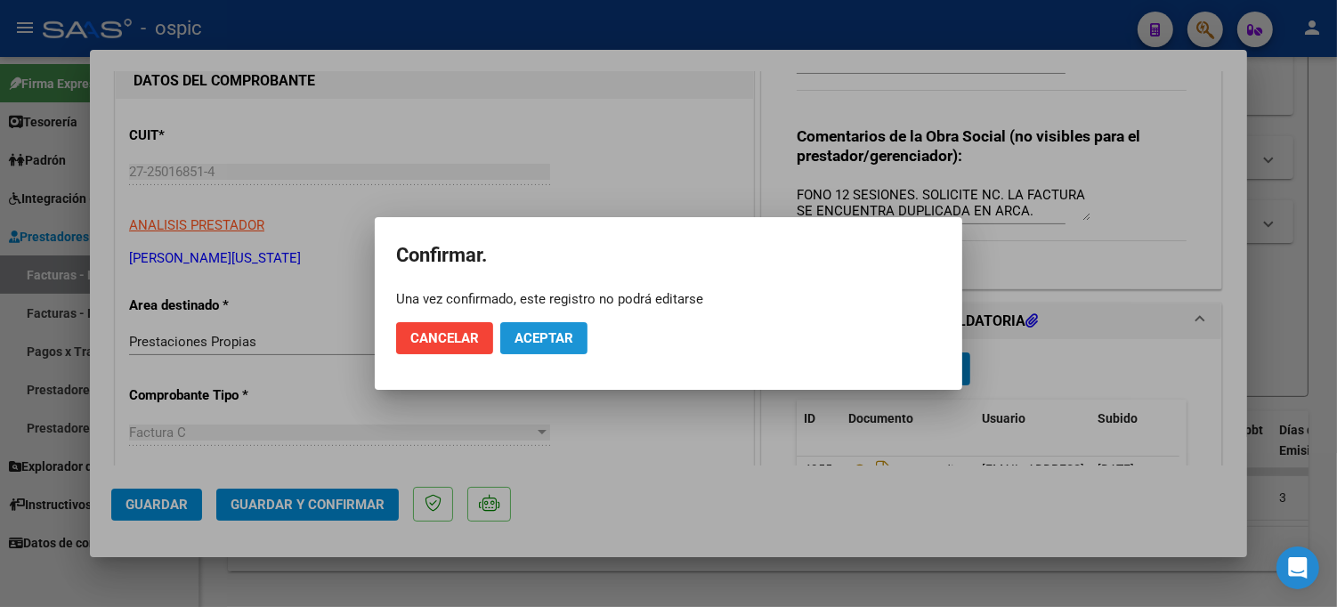
click at [554, 338] on span "Aceptar" at bounding box center [543, 338] width 59 height 16
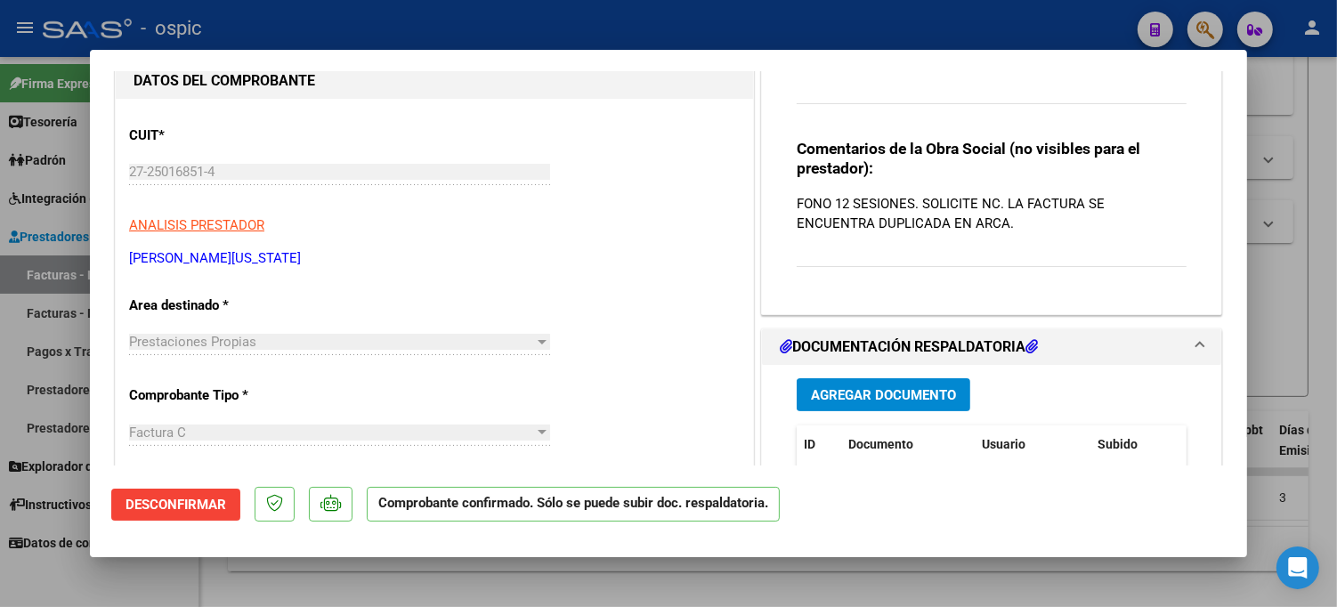
type input "$ 0,00"
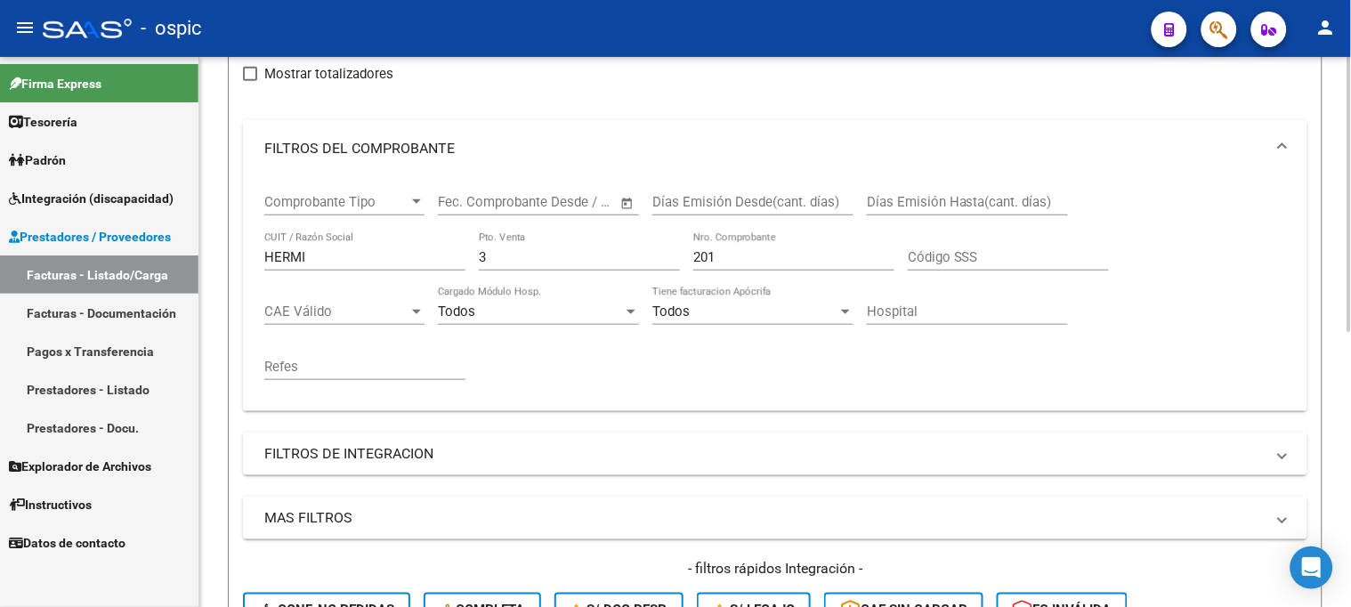
scroll to position [416, 0]
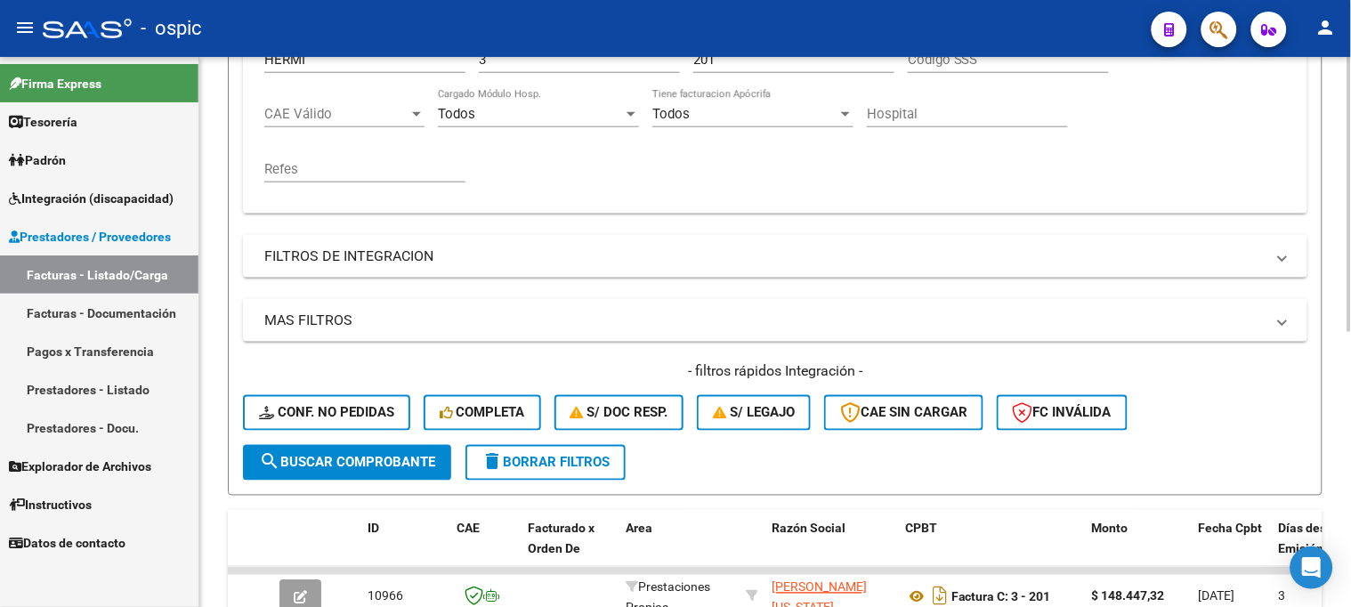
drag, startPoint x: 526, startPoint y: 460, endPoint x: 638, endPoint y: 369, distance: 144.3
click at [531, 457] on span "delete Borrar Filtros" at bounding box center [545, 463] width 128 height 16
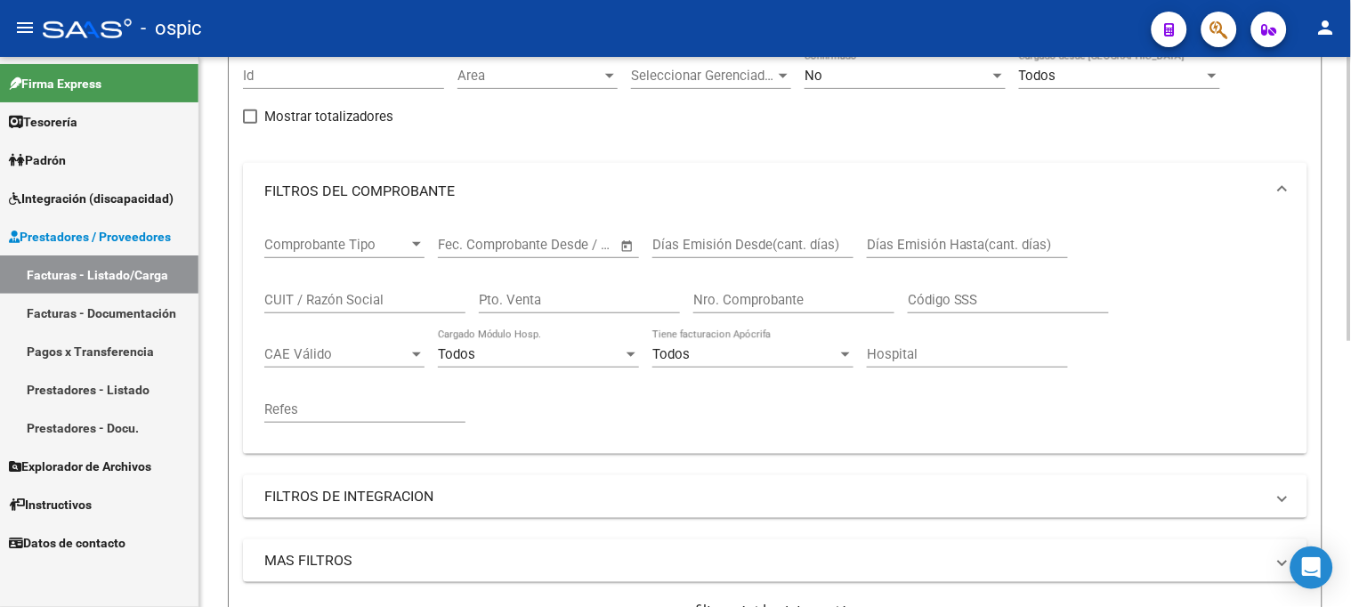
scroll to position [20, 0]
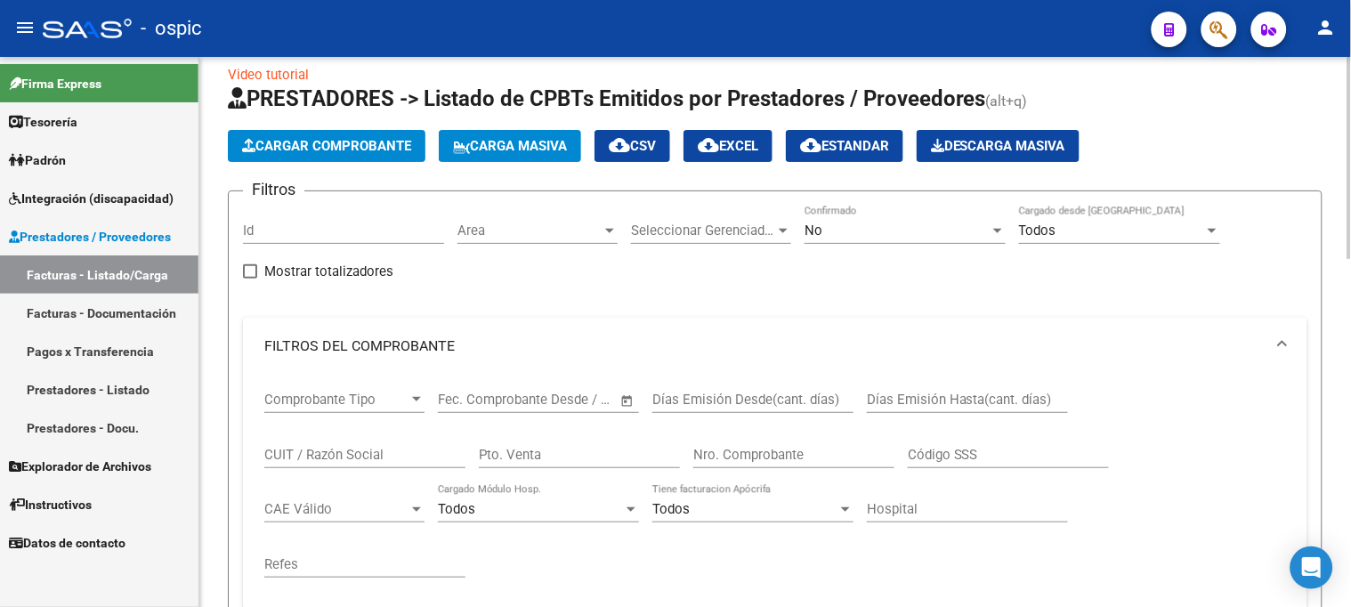
click at [850, 234] on div "No" at bounding box center [897, 230] width 185 height 16
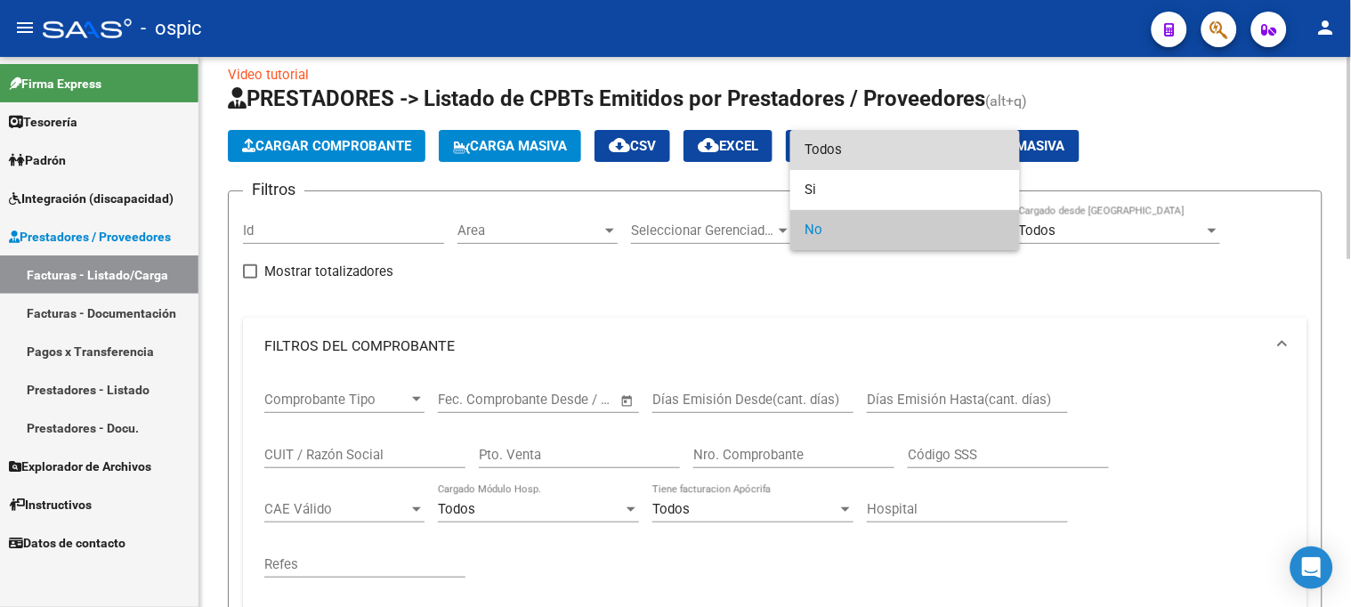
drag, startPoint x: 854, startPoint y: 146, endPoint x: 568, endPoint y: 385, distance: 373.4
click at [852, 148] on span "Todos" at bounding box center [905, 150] width 201 height 40
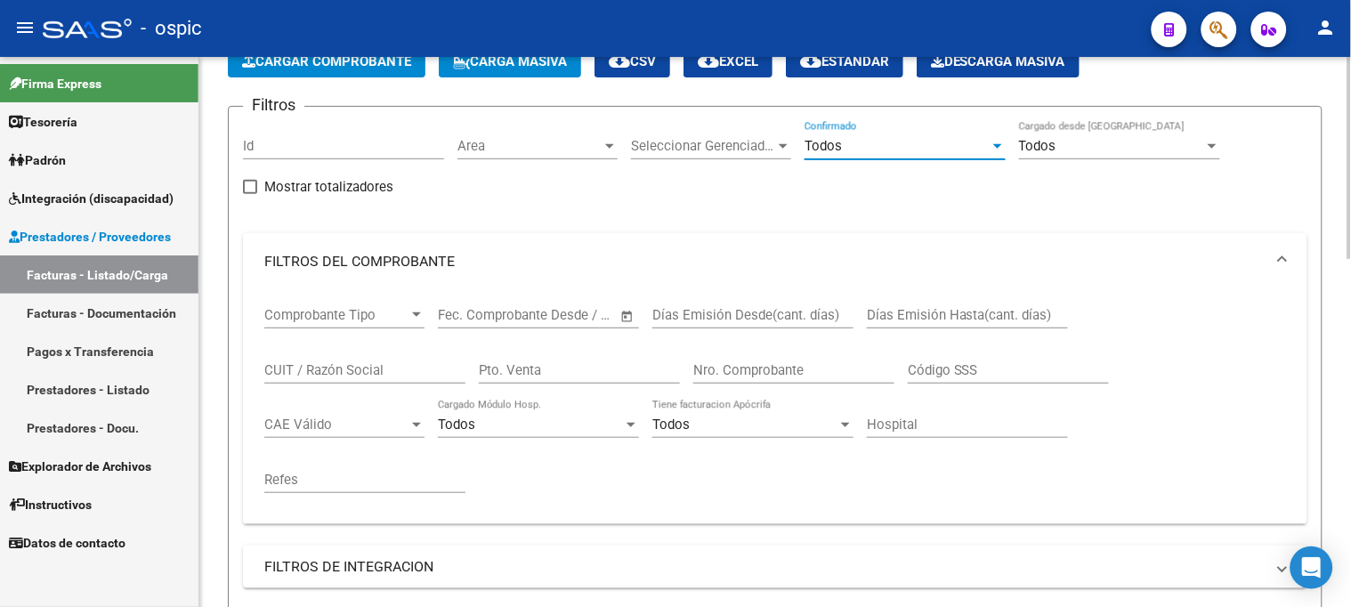
scroll to position [218, 0]
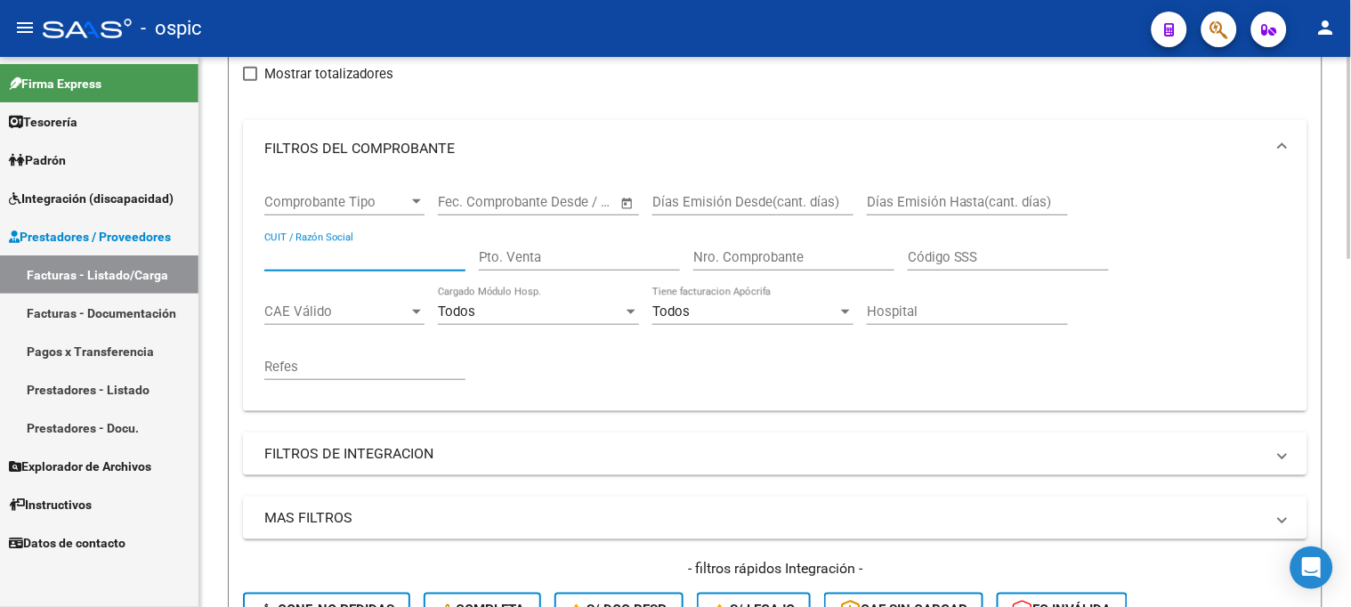
click at [305, 255] on input "CUIT / Razón Social" at bounding box center [364, 257] width 201 height 16
type input "J"
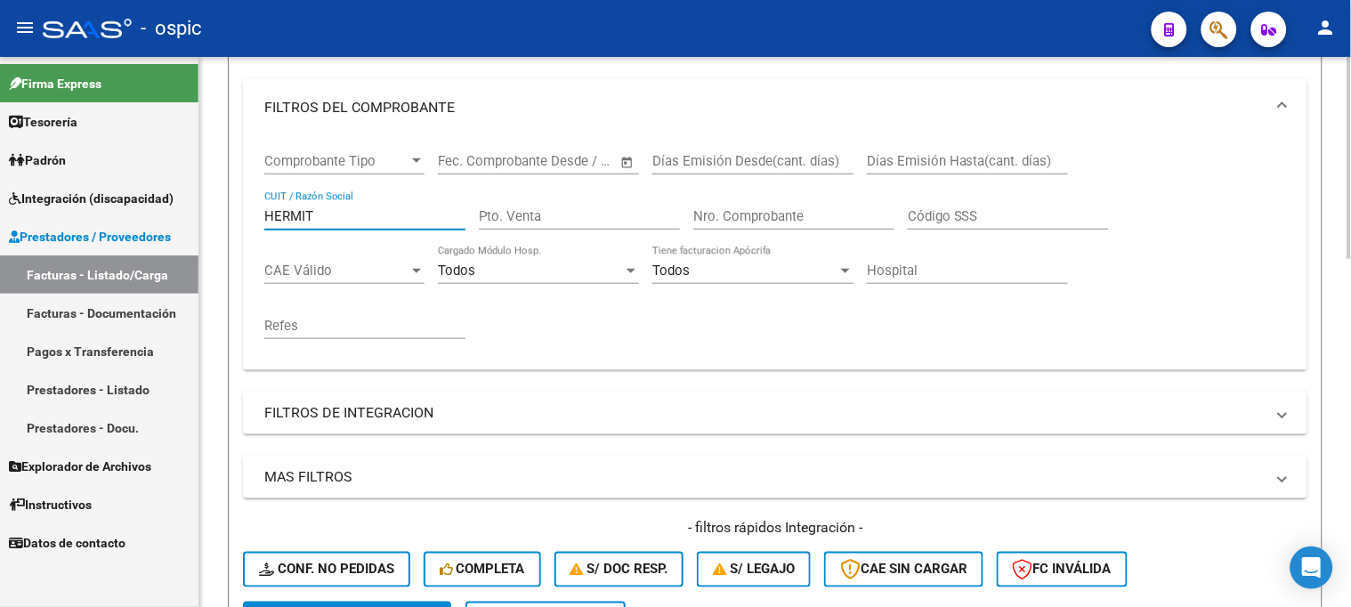
scroll to position [514, 0]
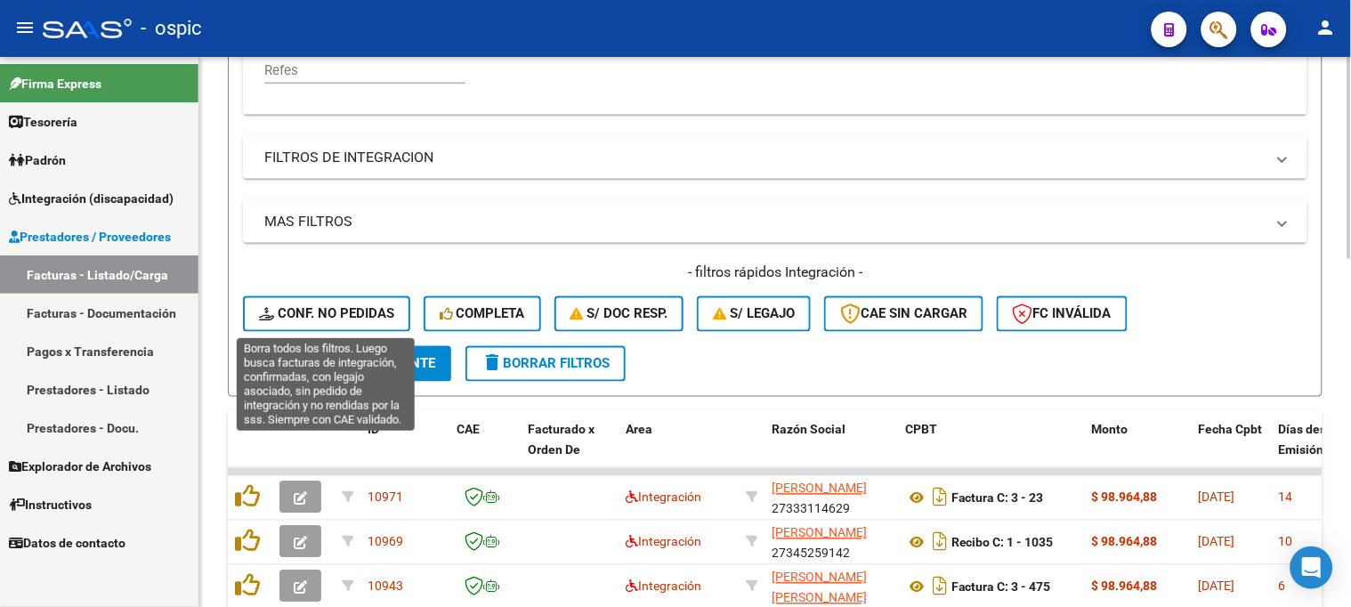
type input "HERMIT"
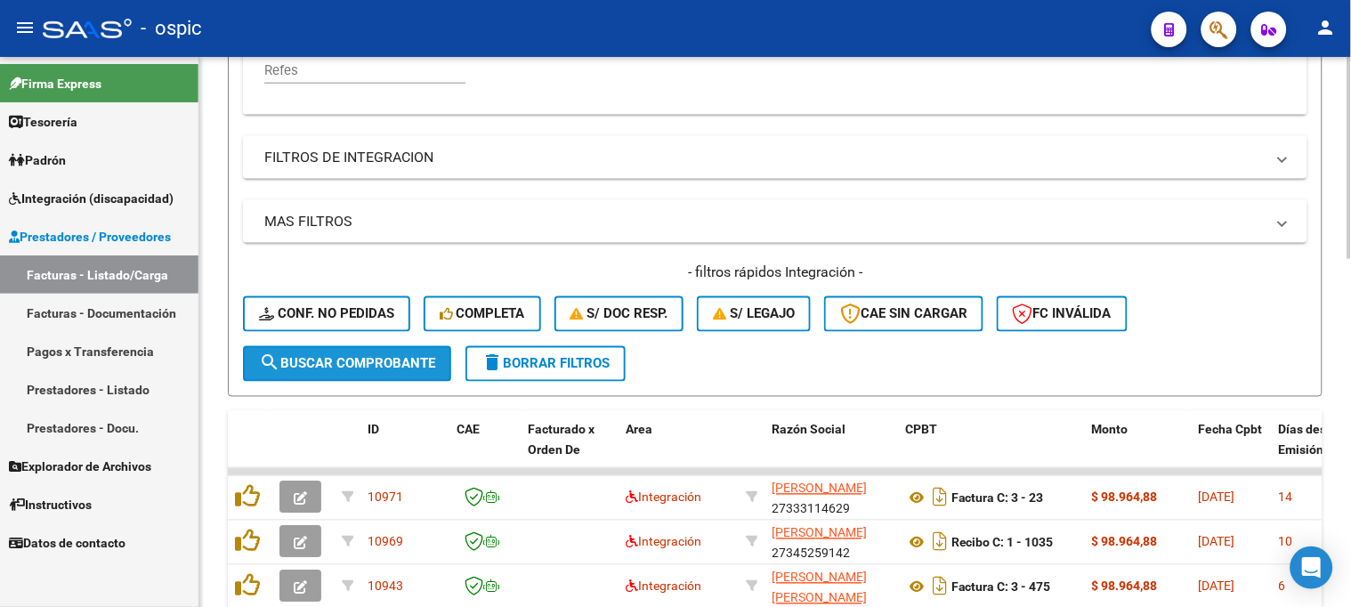
click at [339, 359] on span "search Buscar Comprobante" at bounding box center [347, 364] width 176 height 16
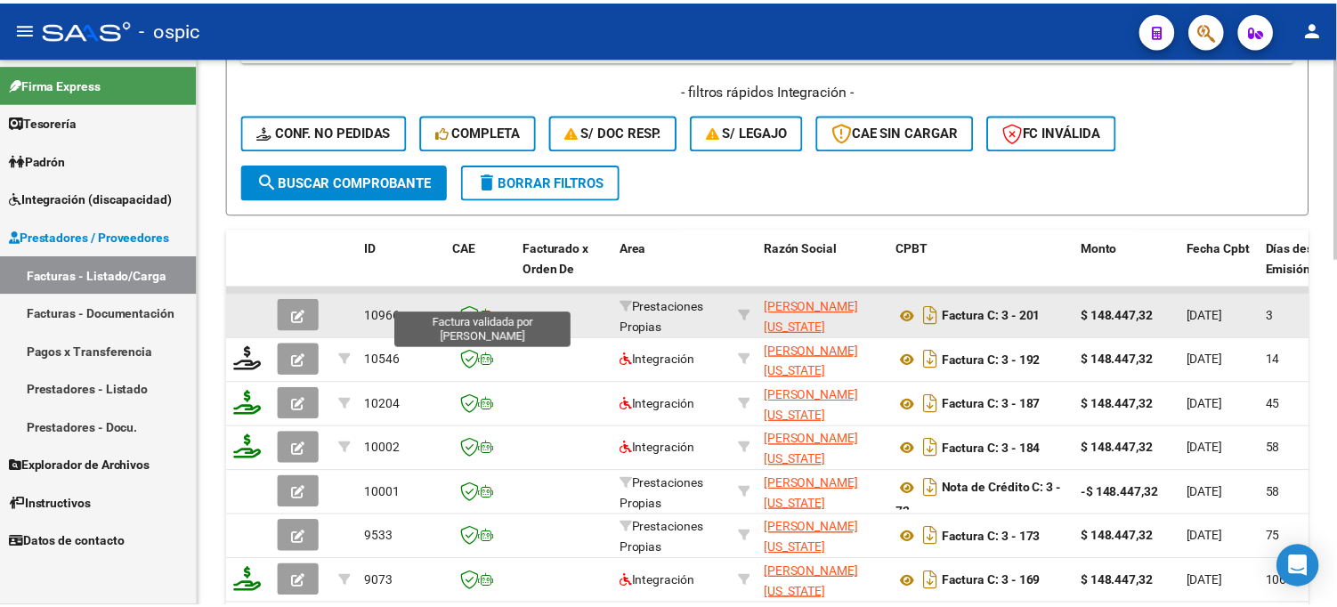
scroll to position [713, 0]
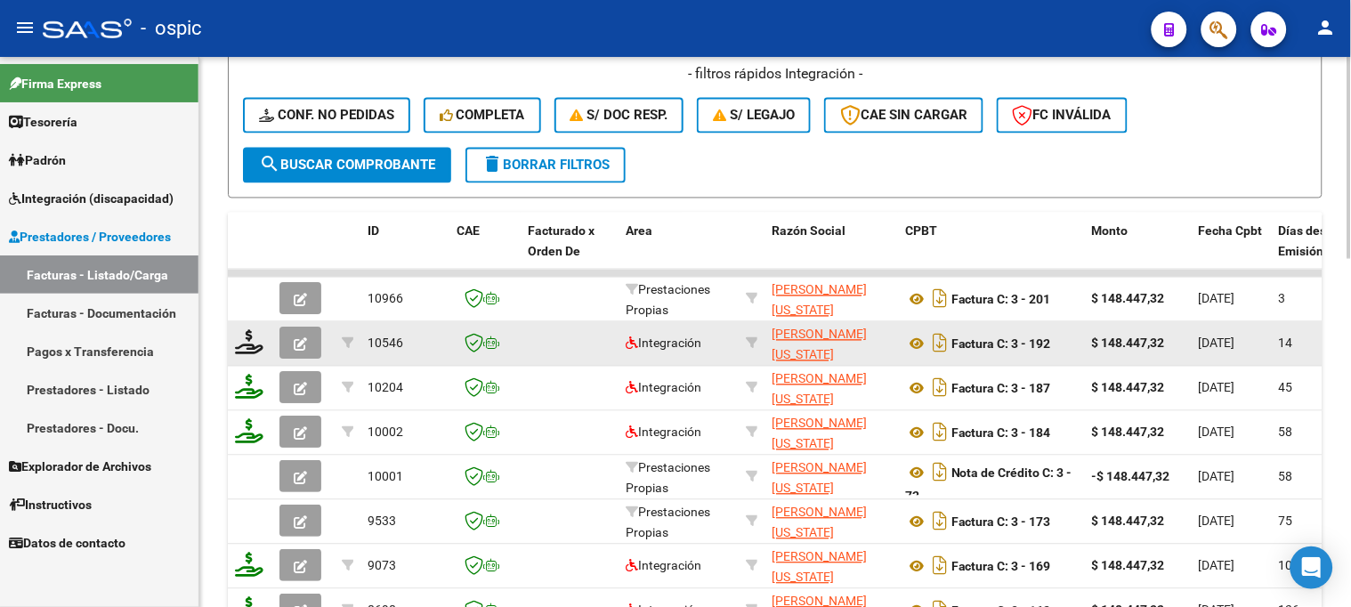
click at [295, 340] on icon "button" at bounding box center [300, 344] width 13 height 13
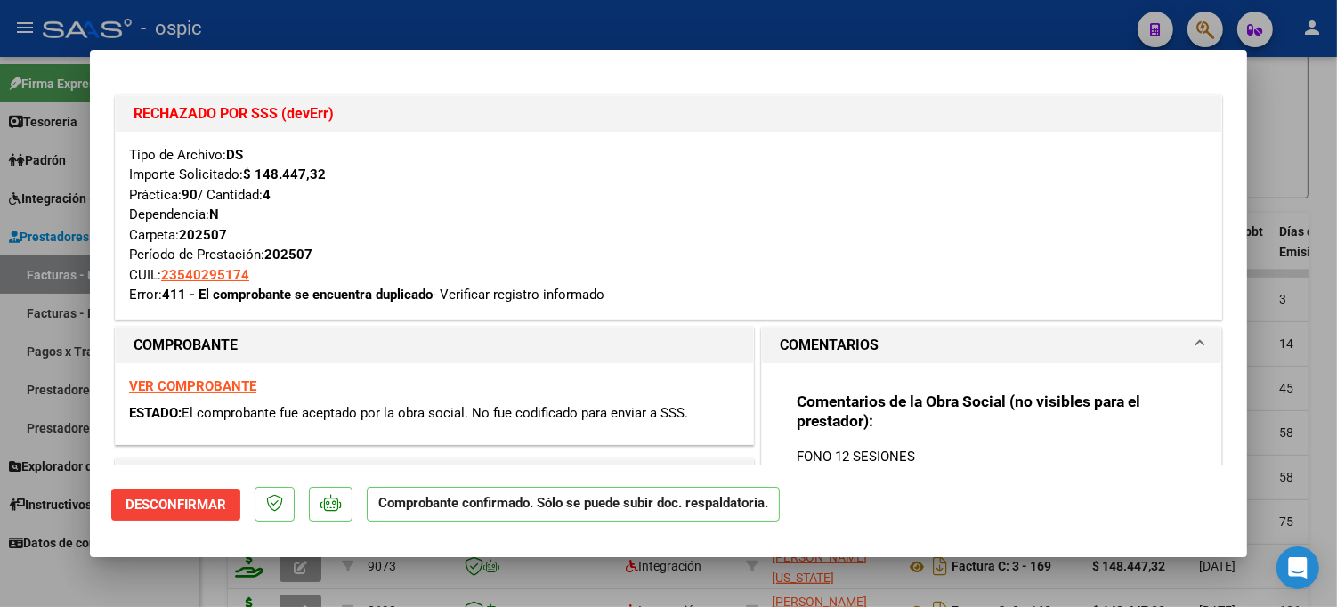
click at [189, 497] on span "Desconfirmar" at bounding box center [175, 505] width 101 height 16
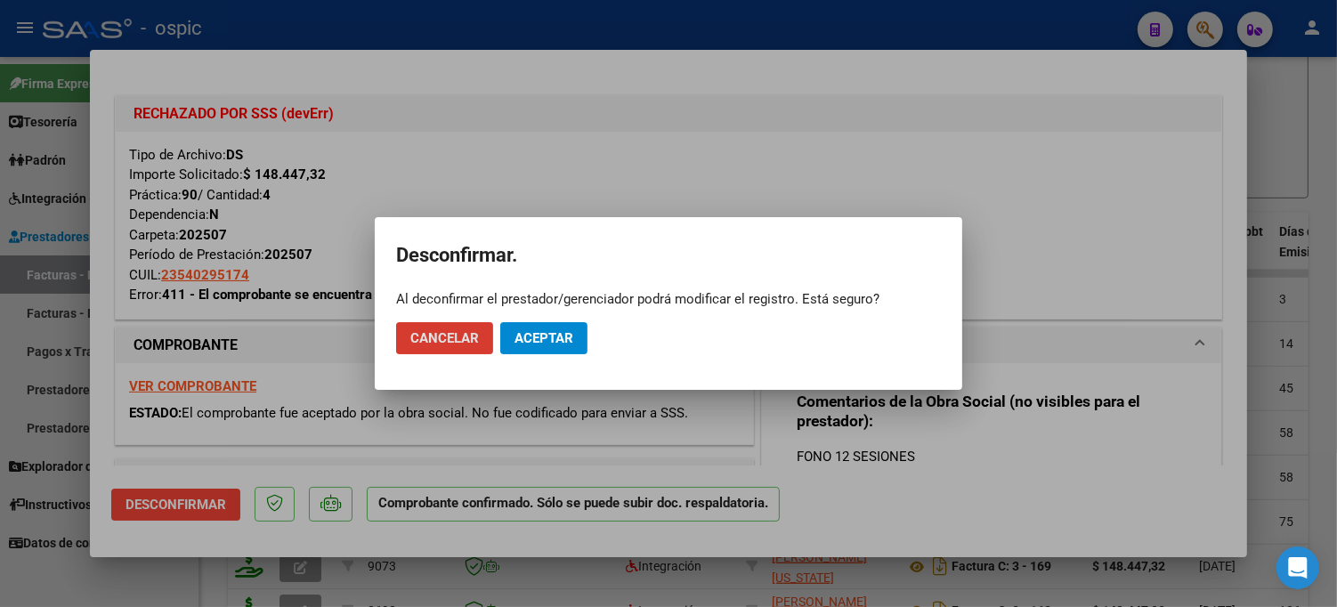
click at [564, 334] on span "Aceptar" at bounding box center [543, 338] width 59 height 16
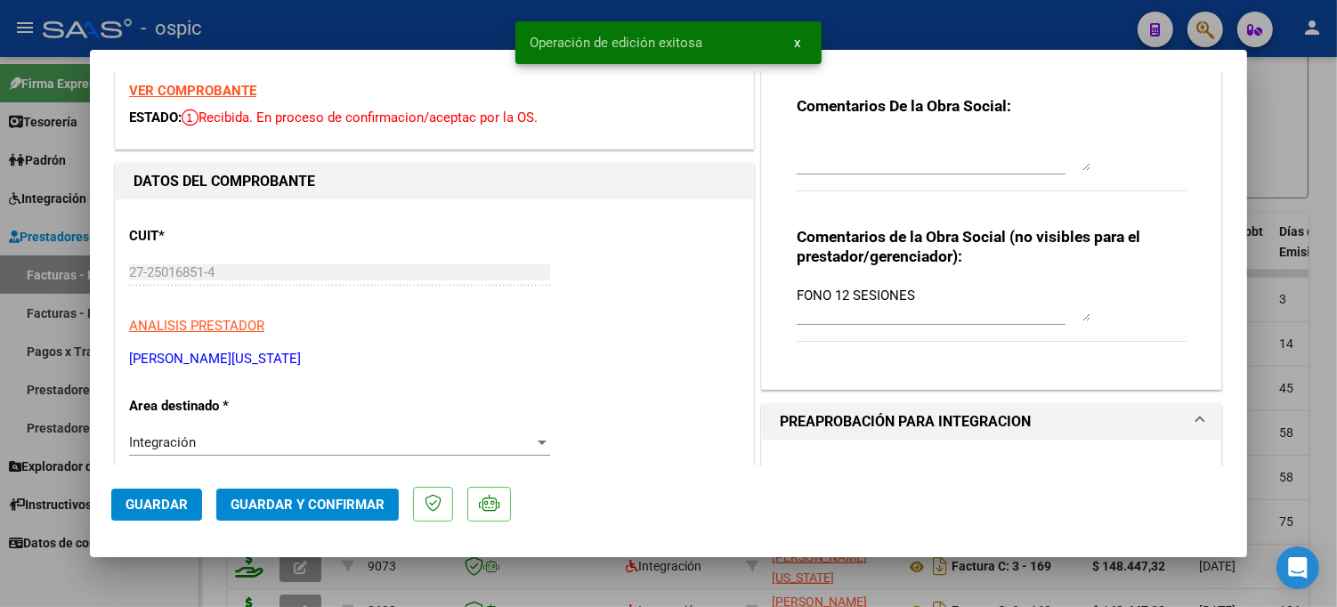
scroll to position [296, 0]
click at [228, 441] on div "Integración" at bounding box center [331, 441] width 405 height 16
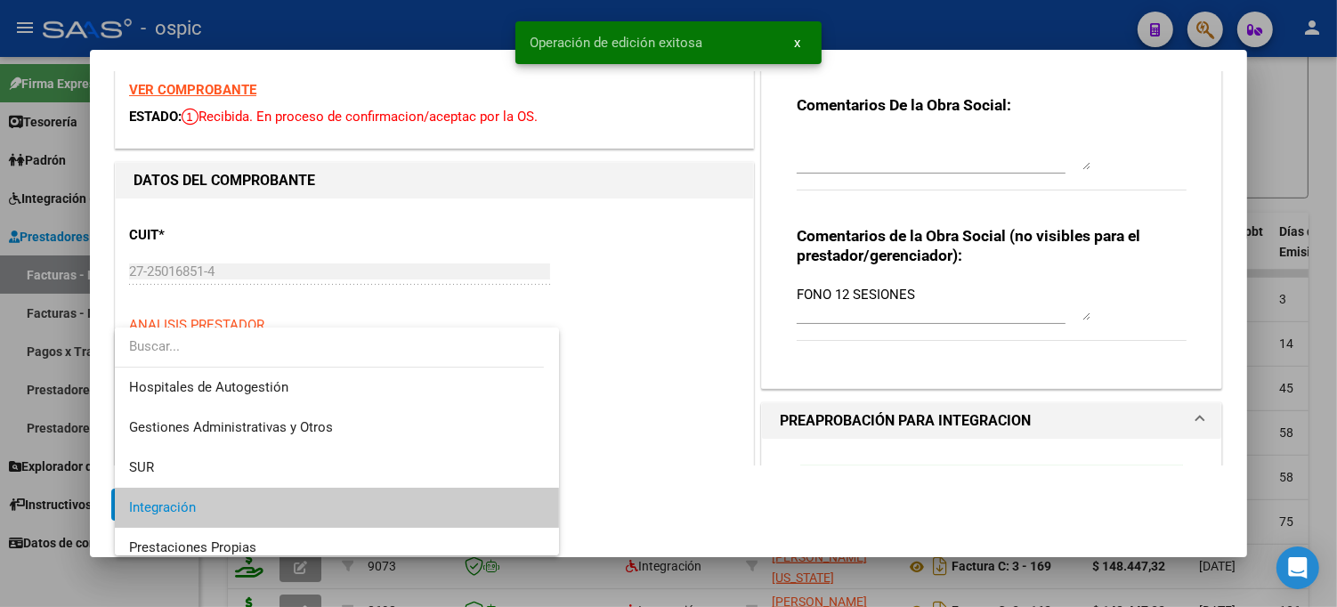
scroll to position [66, 0]
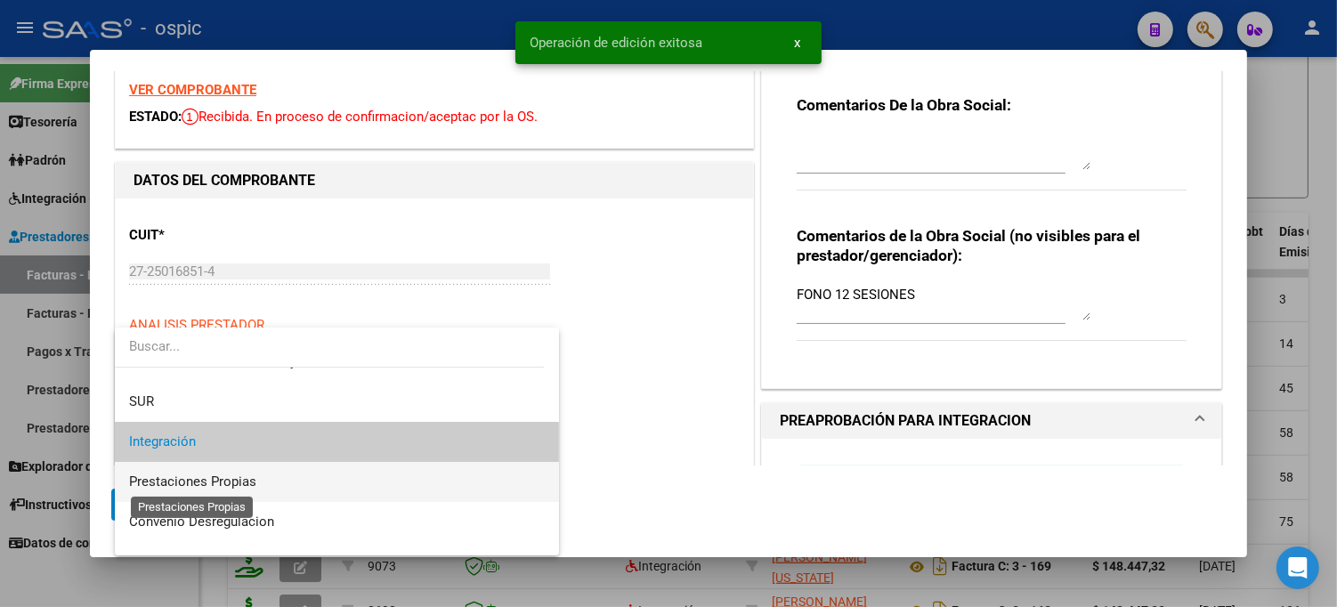
click at [222, 481] on span "Prestaciones Propias" at bounding box center [192, 481] width 127 height 16
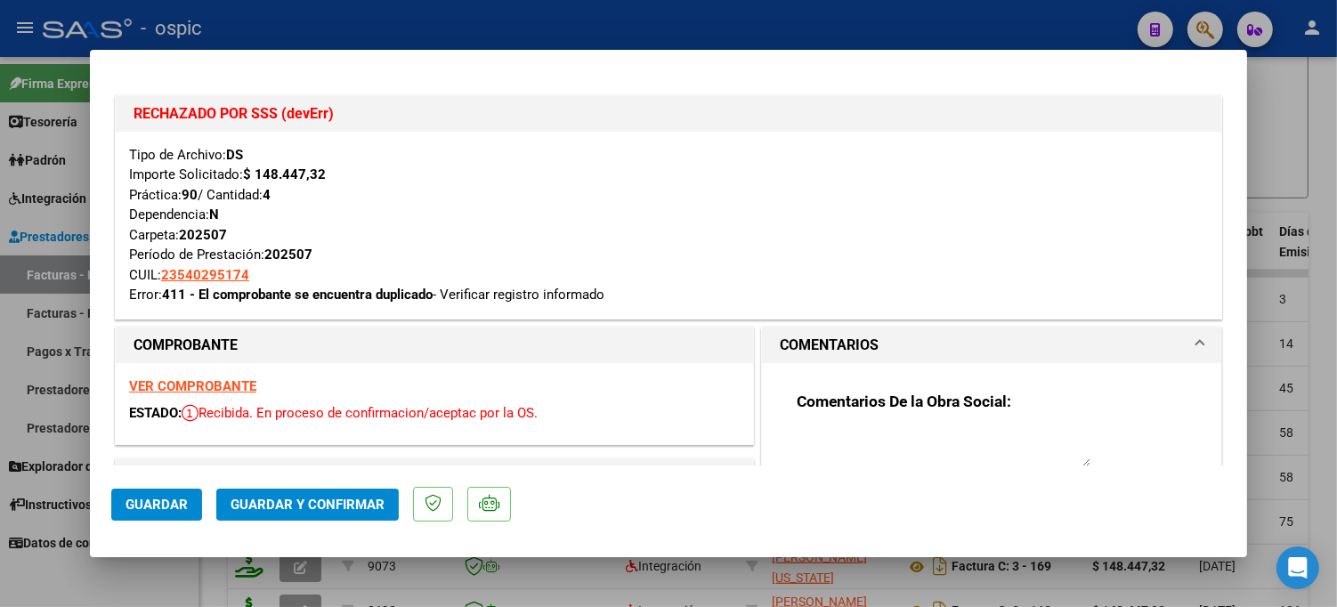
scroll to position [380, 0]
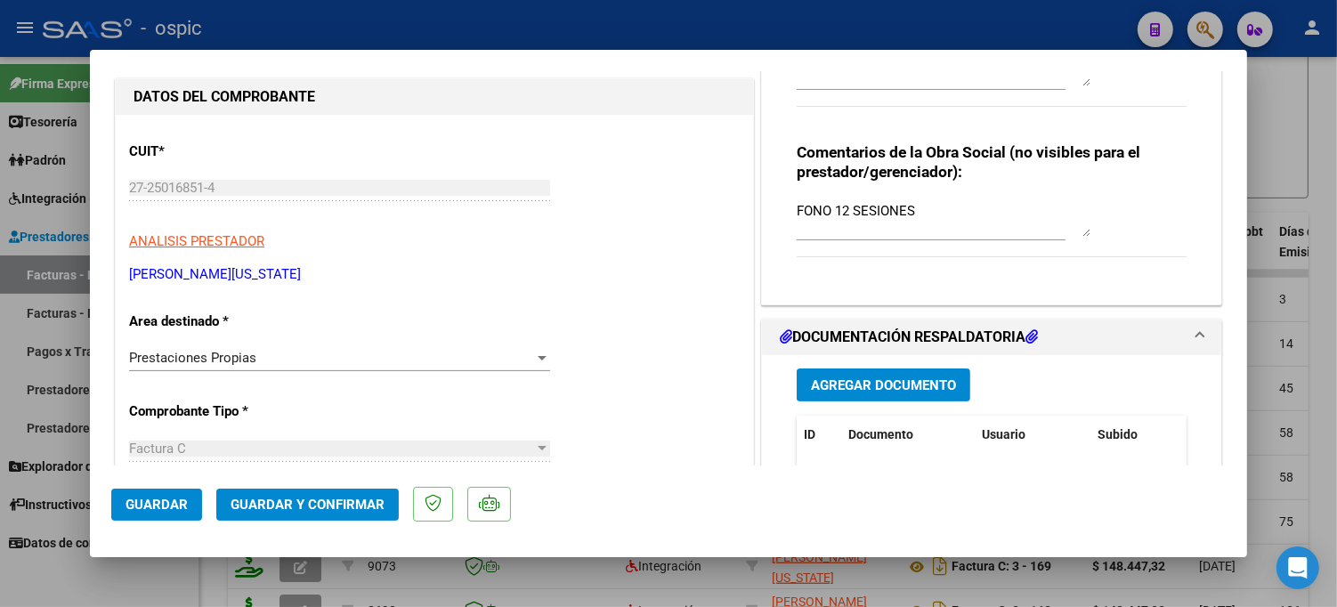
click at [983, 206] on textarea "FONO 12 SESIONES" at bounding box center [944, 219] width 294 height 36
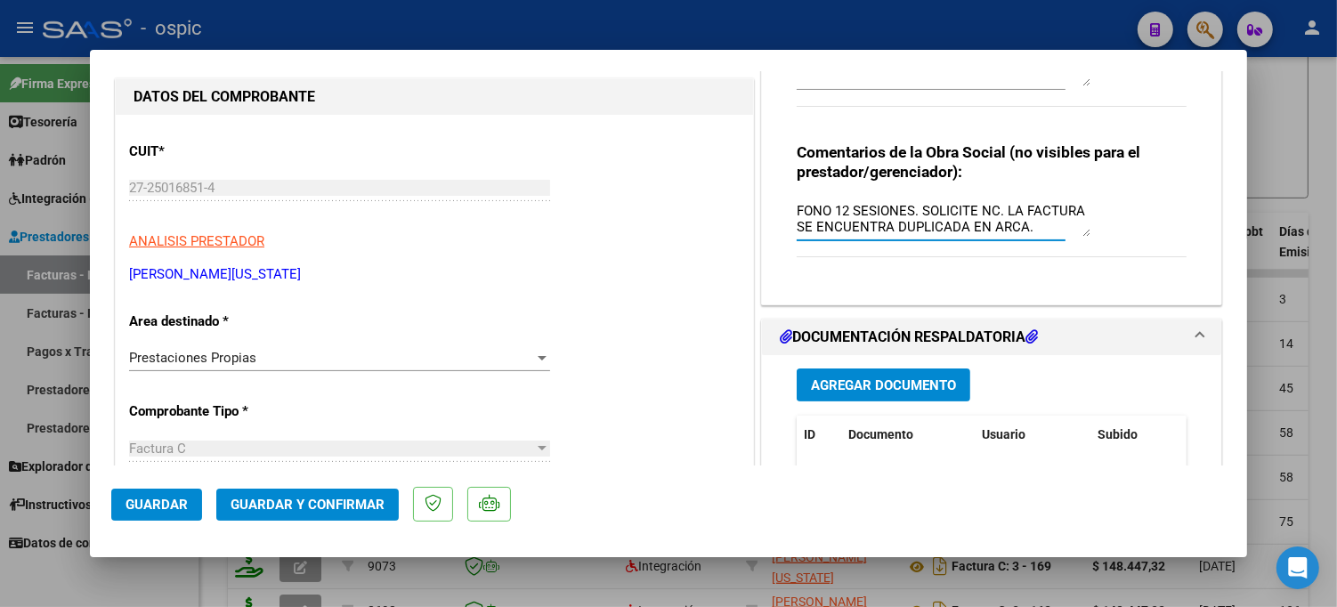
type textarea "FONO 12 SESIONES. SOLICITE NC. LA FACTURA SE ENCUENTRA DUPLICADA EN ARCA."
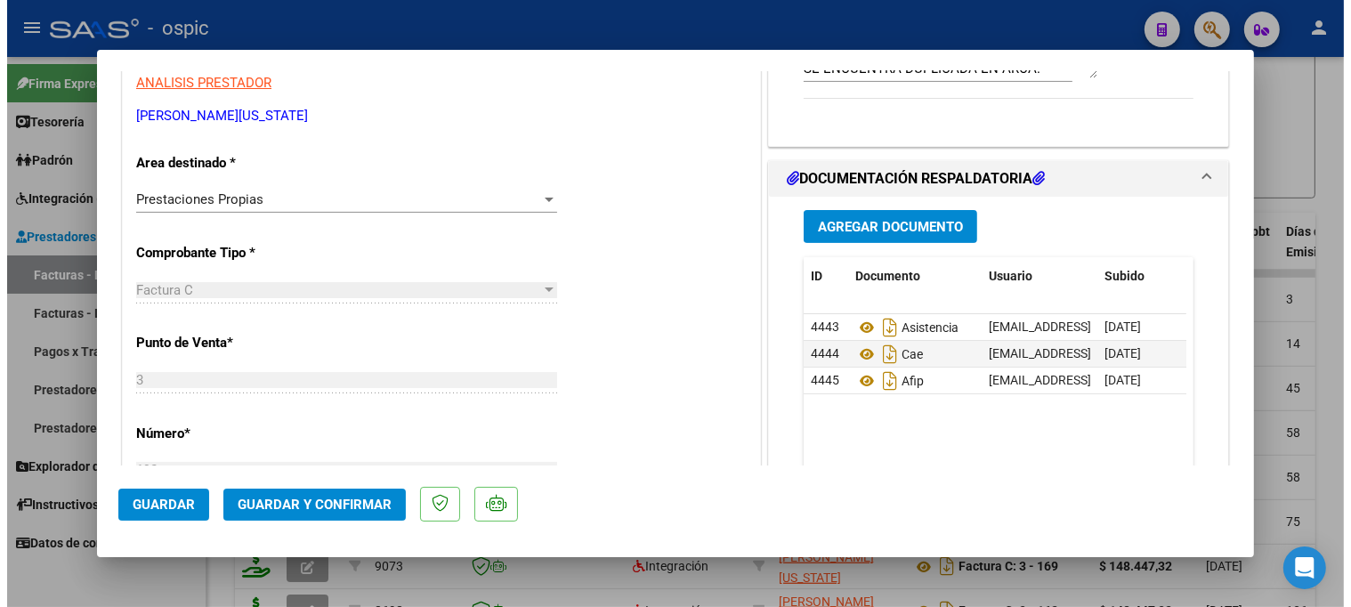
scroll to position [544, 0]
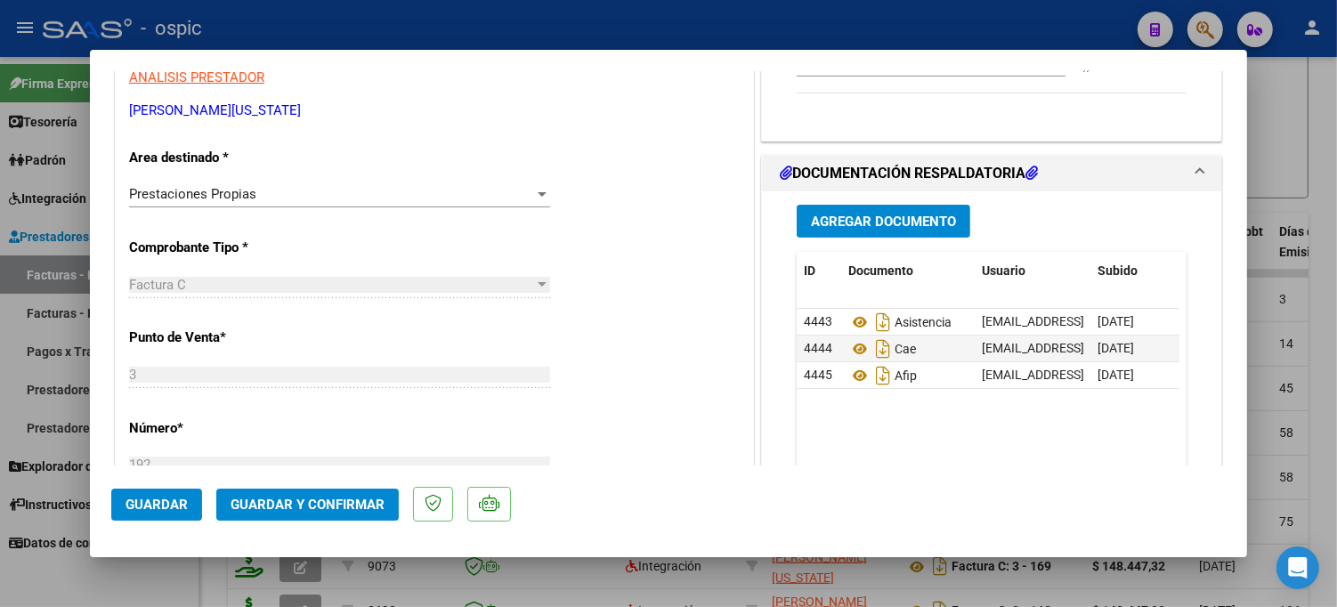
click at [280, 497] on span "Guardar y Confirmar" at bounding box center [307, 505] width 154 height 16
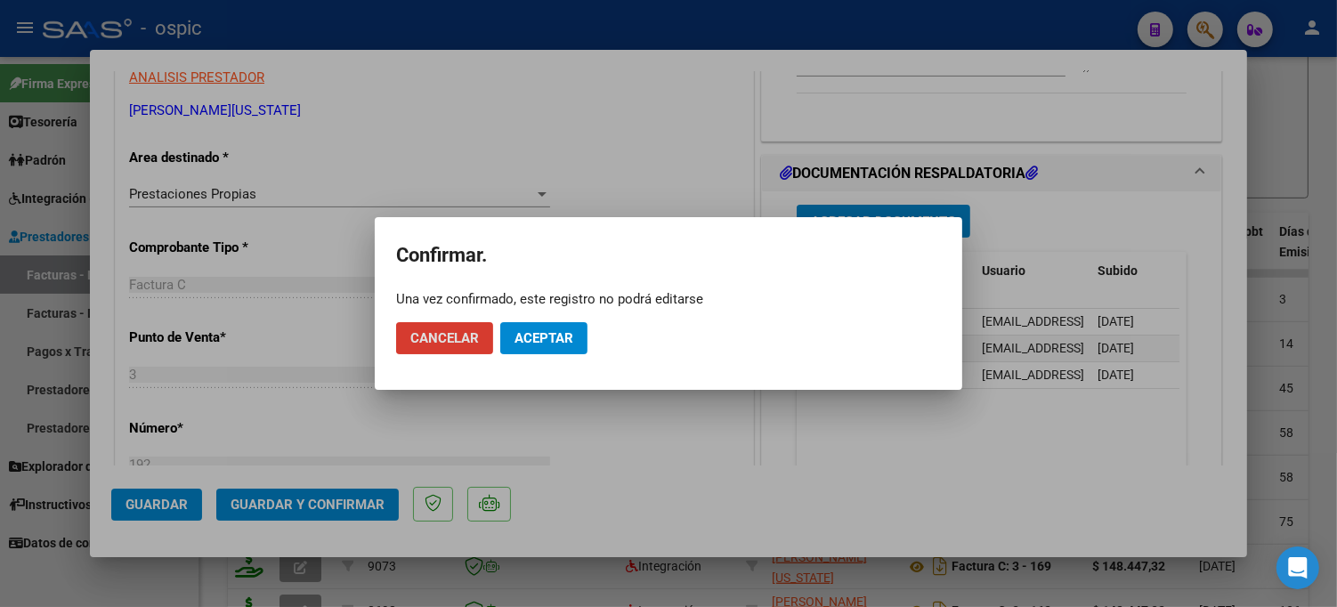
click at [550, 327] on button "Aceptar" at bounding box center [543, 338] width 87 height 32
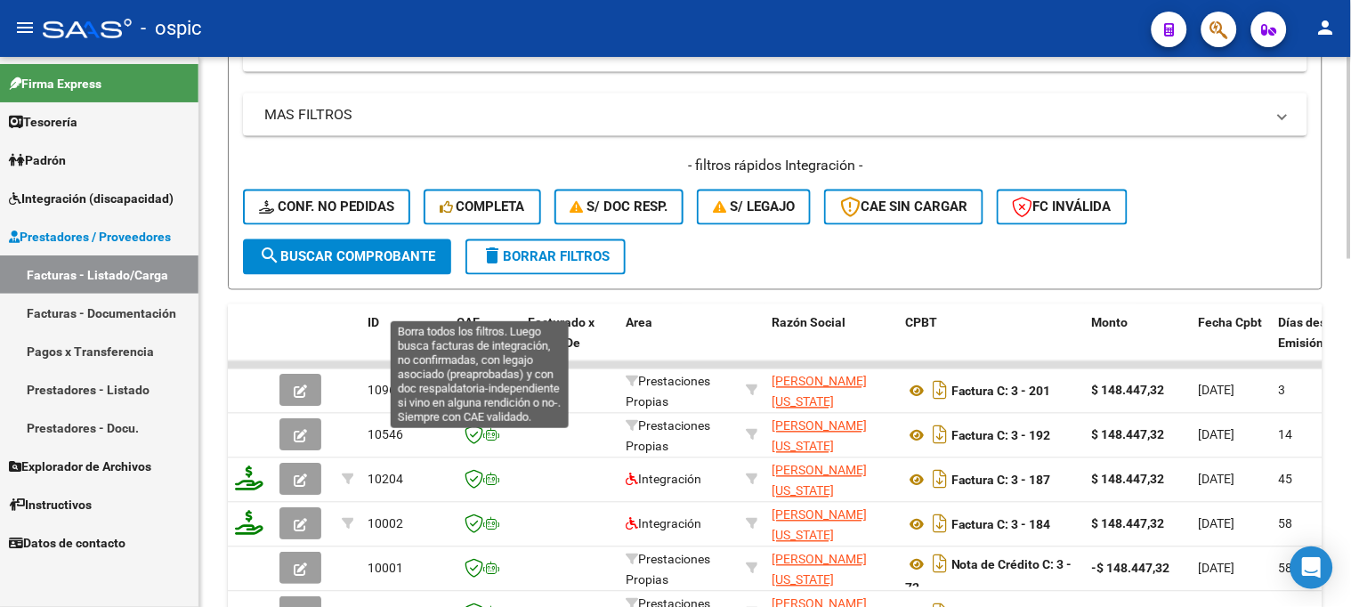
scroll to position [514, 0]
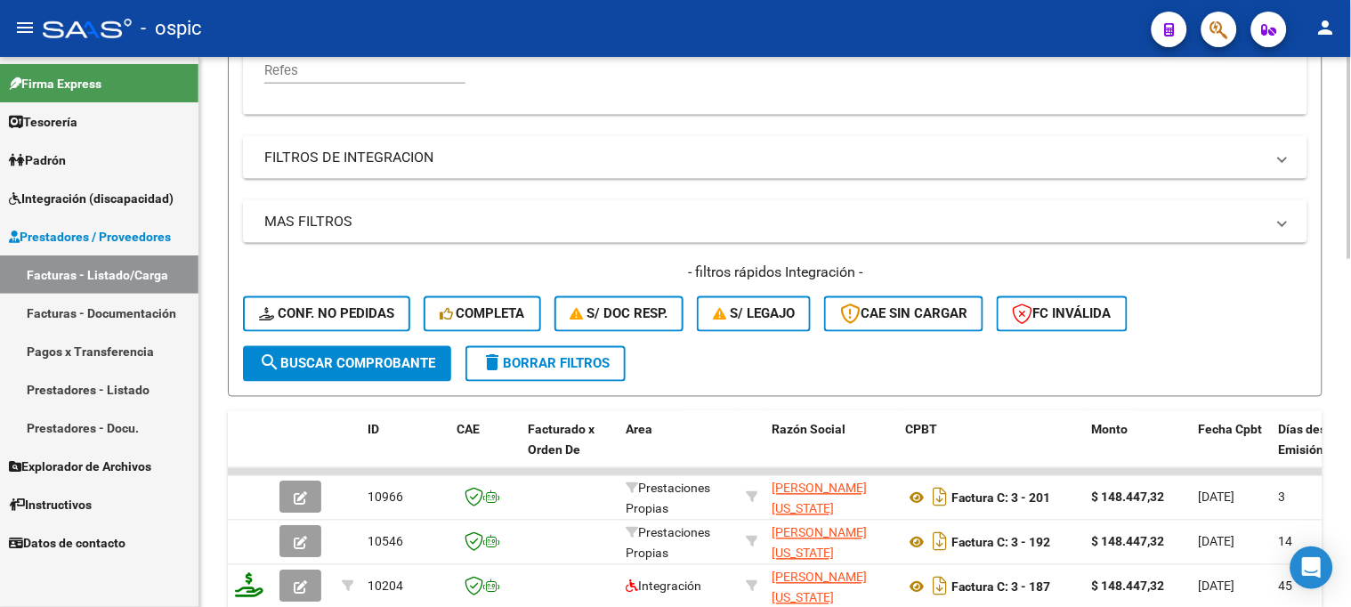
click at [552, 352] on button "delete Borrar Filtros" at bounding box center [545, 364] width 160 height 36
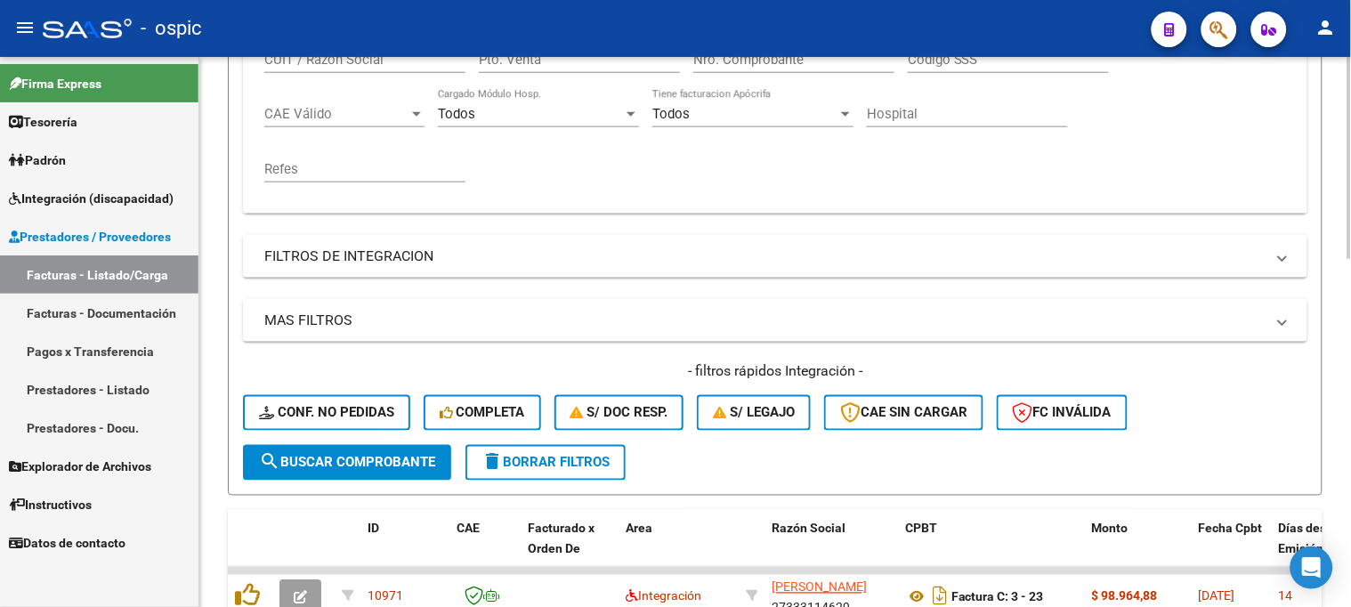
scroll to position [218, 0]
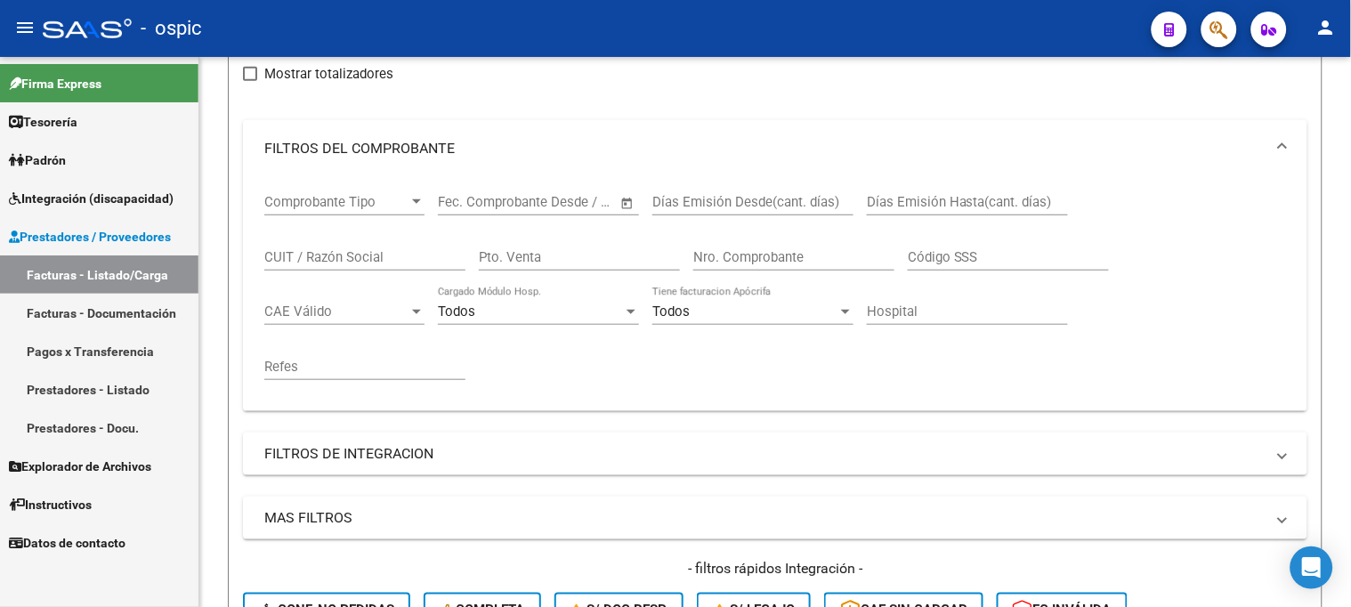
click at [104, 229] on span "Prestadores / Proveedores" at bounding box center [90, 237] width 162 height 20
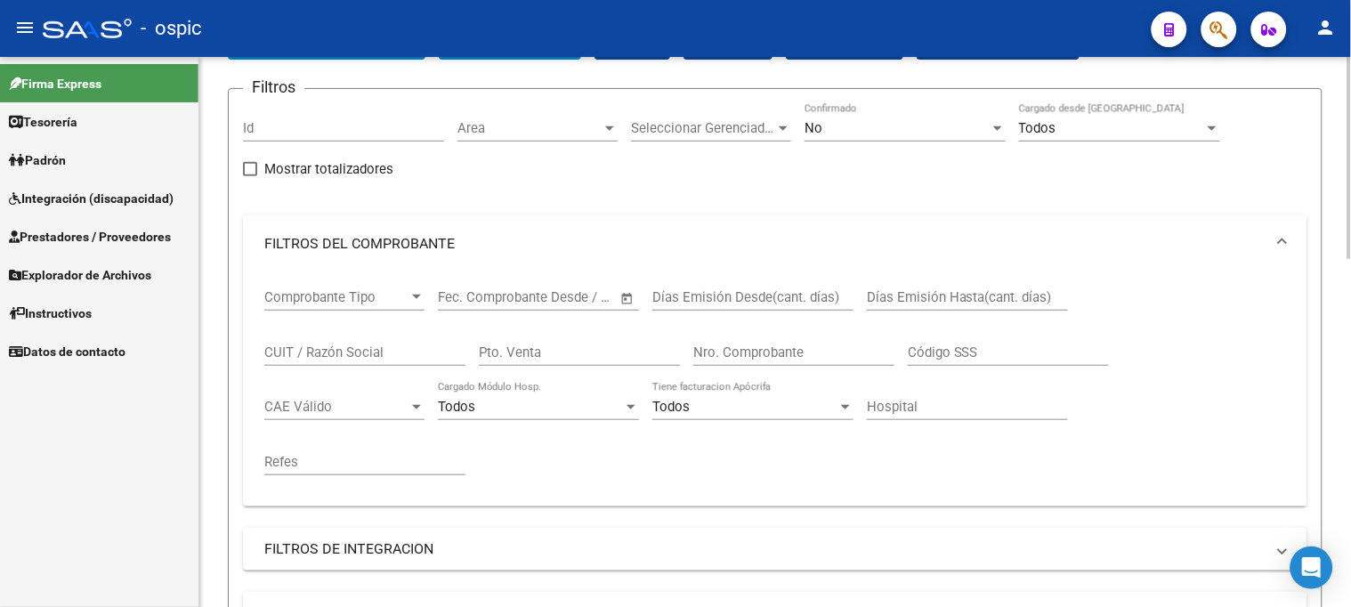
scroll to position [0, 0]
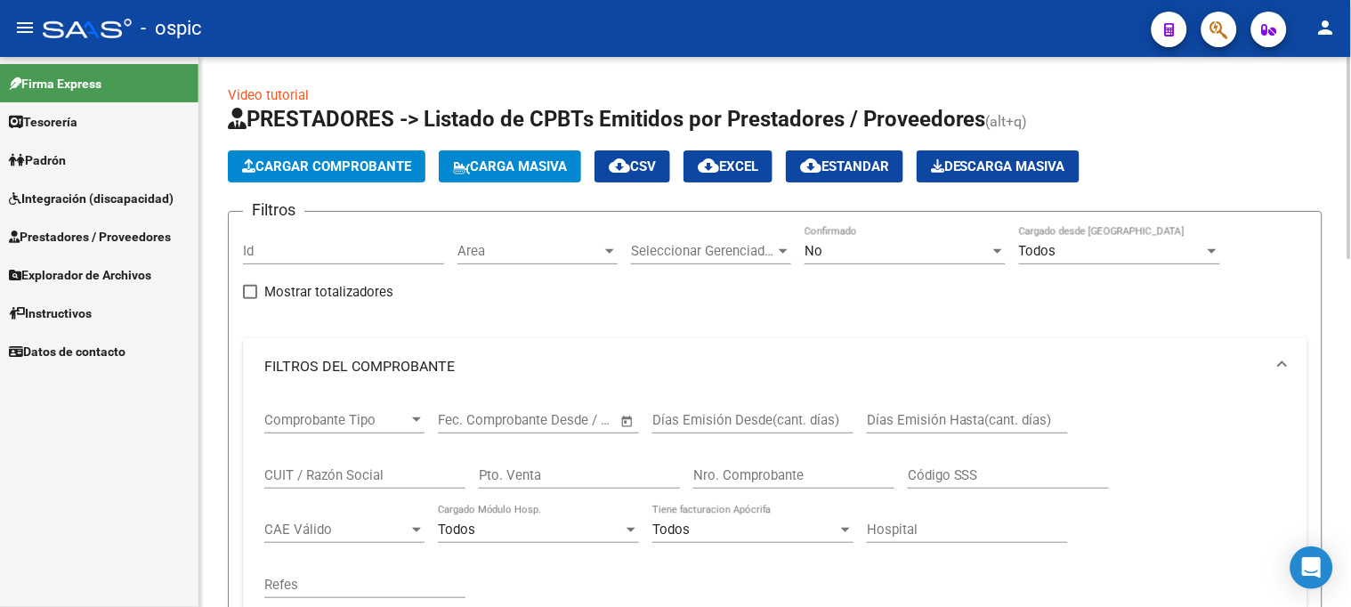
click at [363, 356] on mat-expansion-panel-header "FILTROS DEL COMPROBANTE" at bounding box center [775, 366] width 1064 height 57
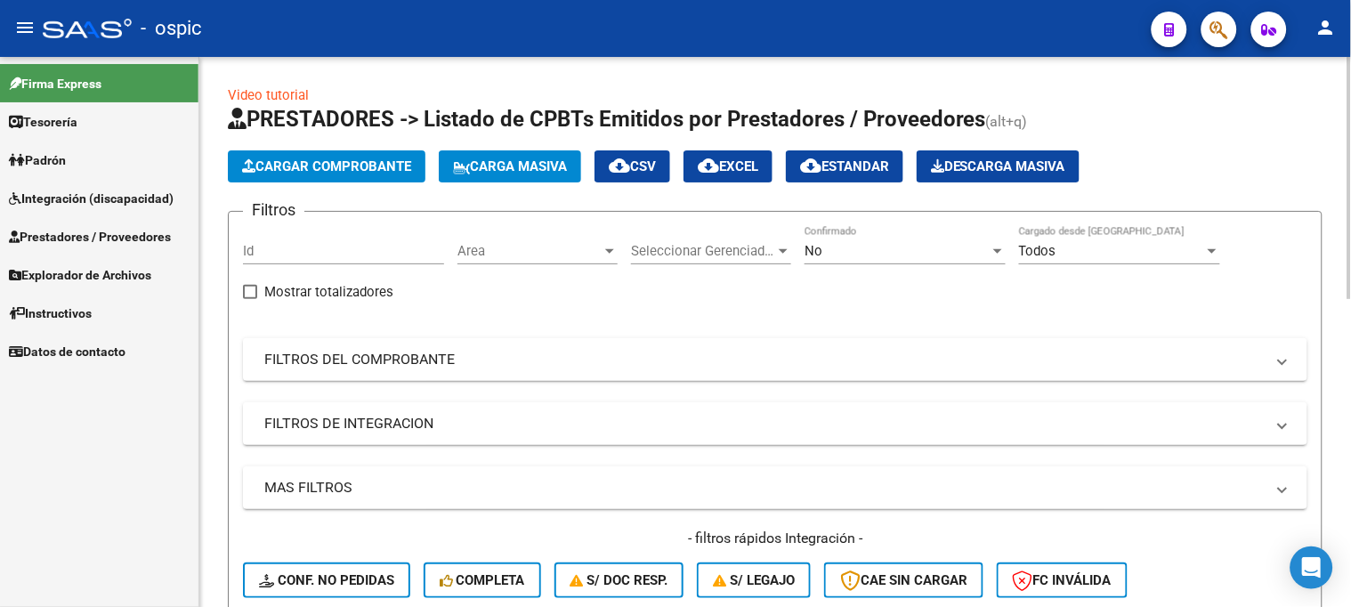
click at [826, 254] on div "No" at bounding box center [897, 251] width 185 height 16
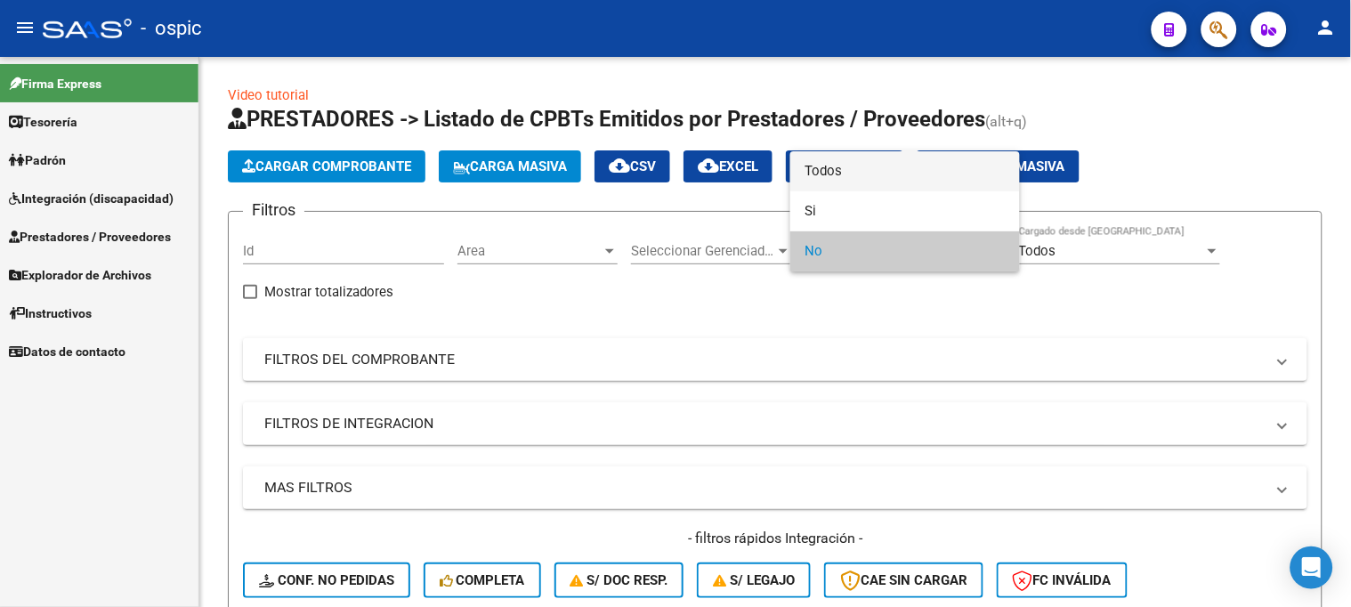
click at [837, 175] on span "Todos" at bounding box center [905, 171] width 201 height 40
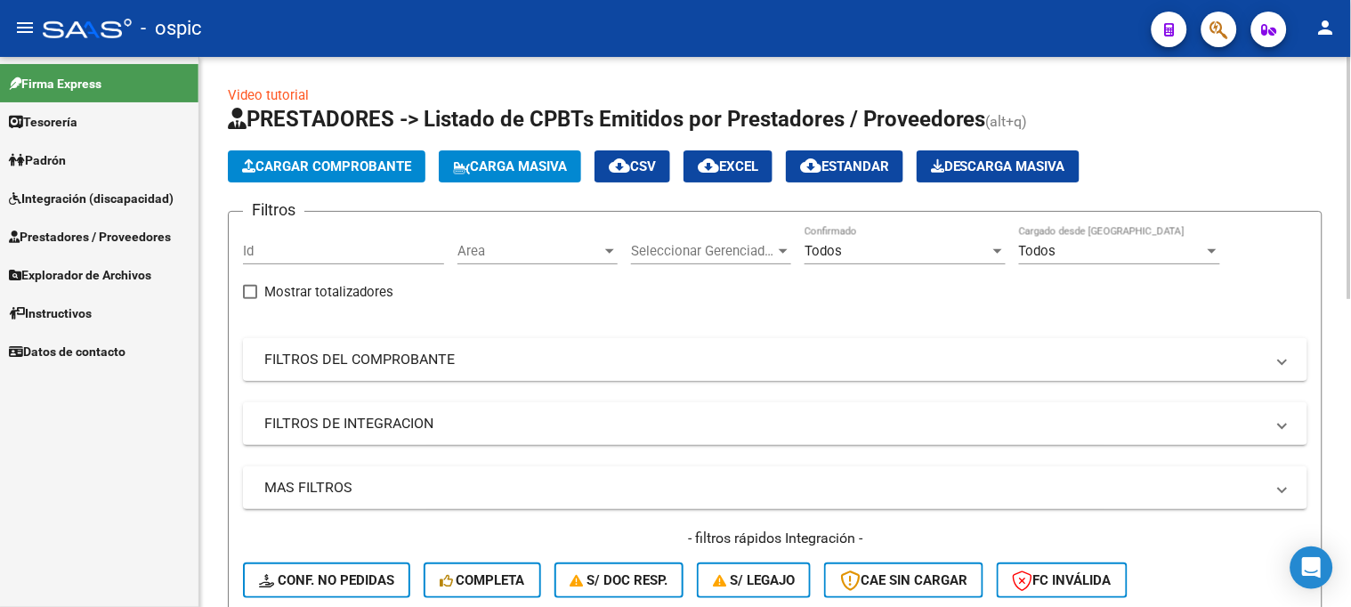
click at [375, 367] on mat-panel-title "FILTROS DEL COMPROBANTE" at bounding box center [764, 360] width 1000 height 20
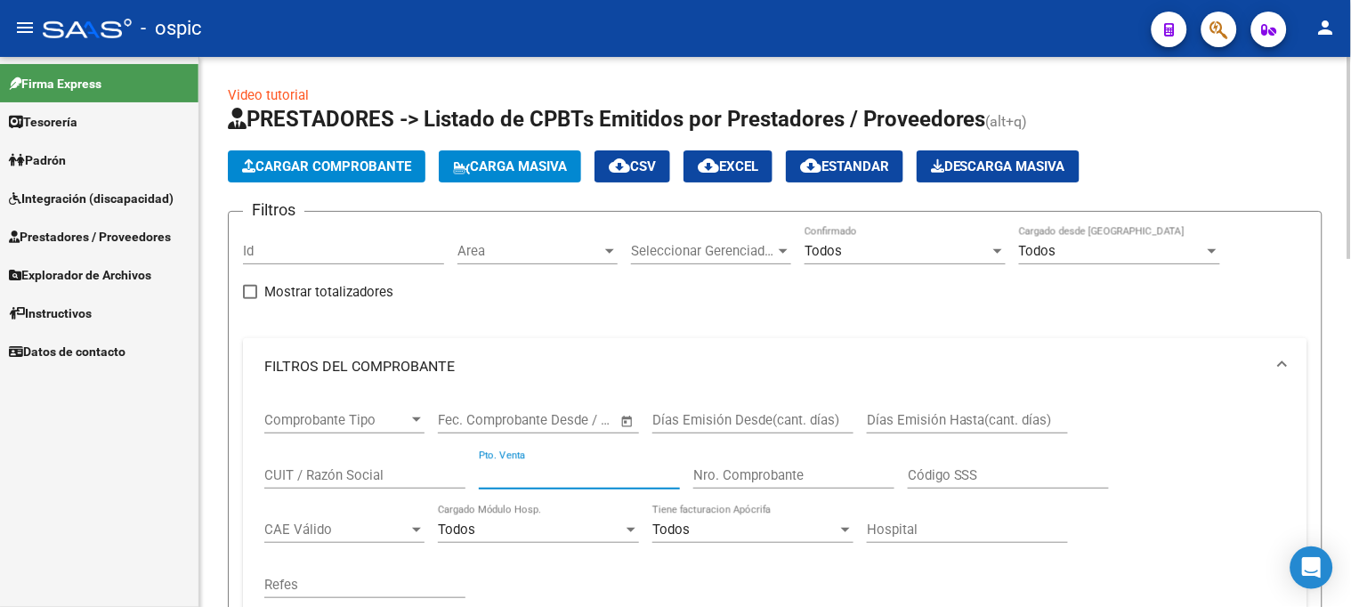
click at [554, 469] on input "Pto. Venta" at bounding box center [579, 475] width 201 height 16
type input "3"
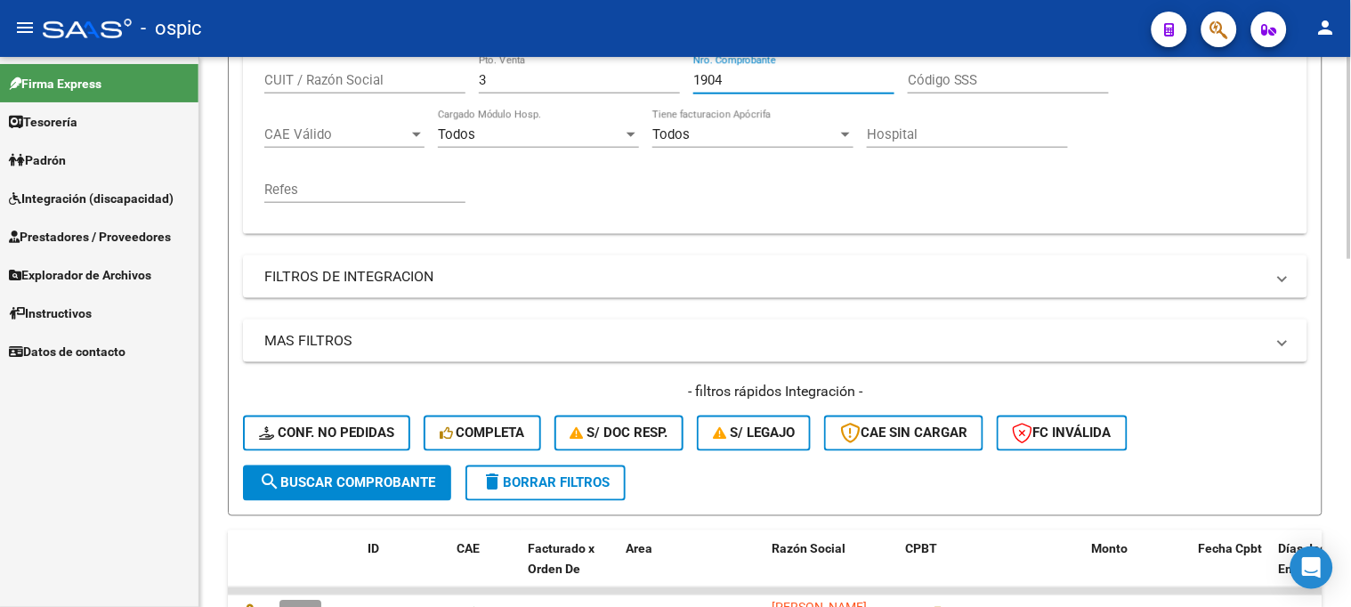
type input "1904"
click at [370, 475] on span "search Buscar Comprobante" at bounding box center [347, 483] width 176 height 16
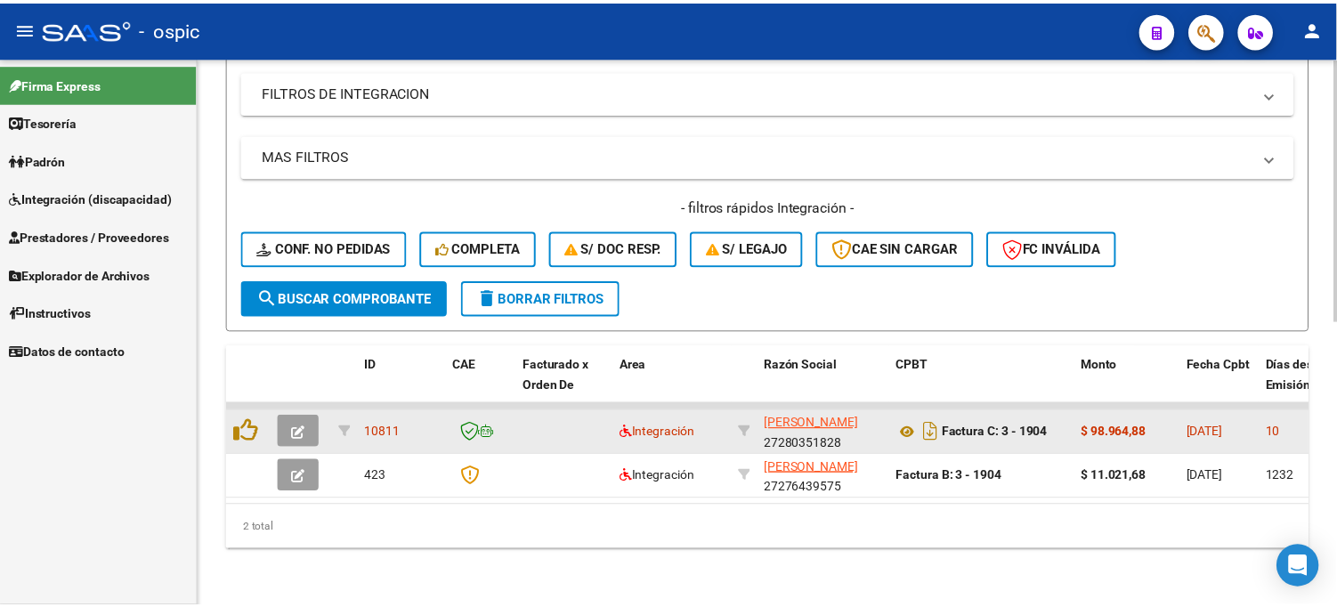
scroll to position [594, 0]
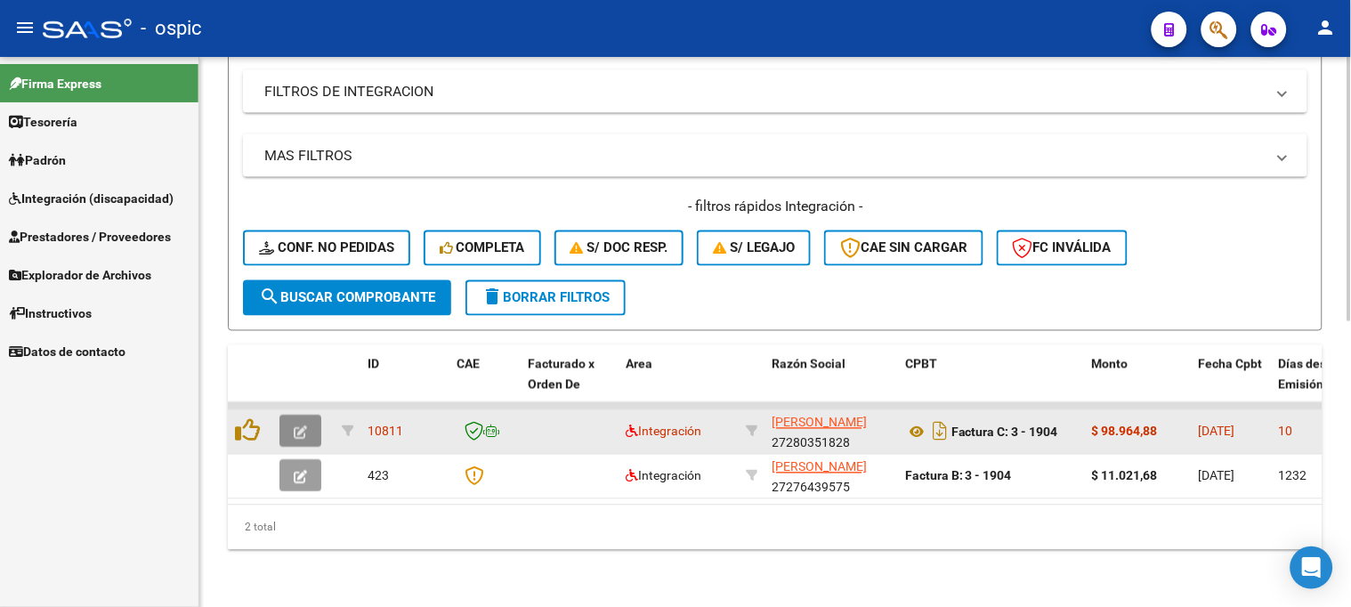
click at [305, 426] on icon "button" at bounding box center [300, 432] width 13 height 13
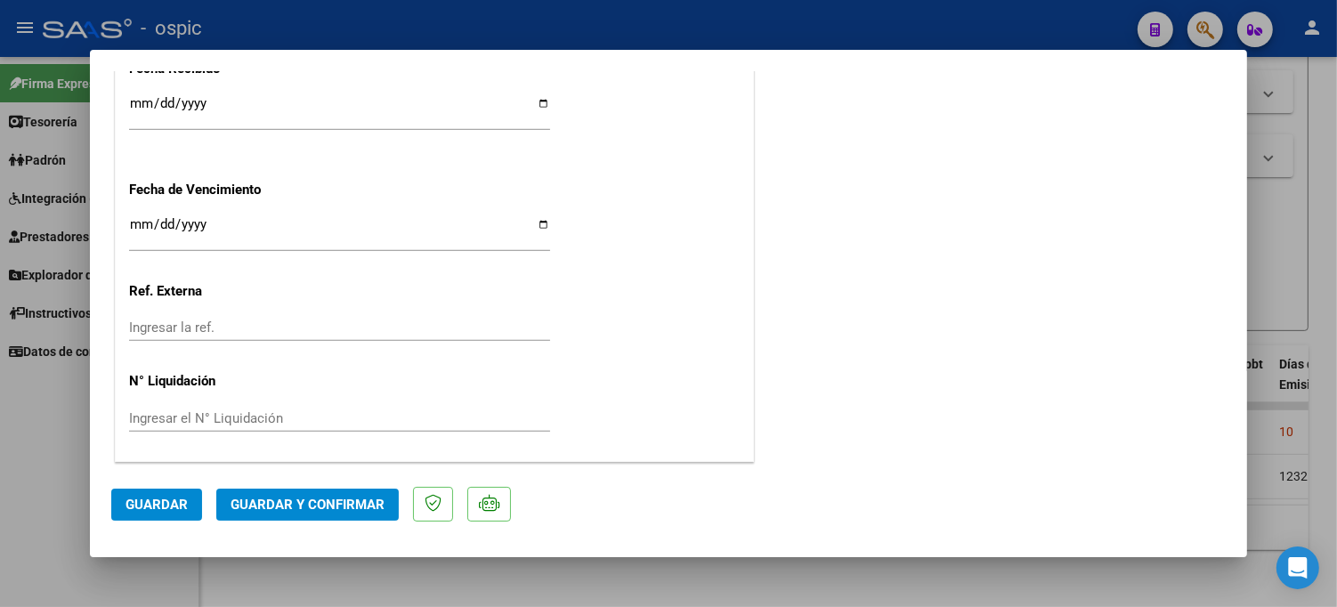
scroll to position [0, 0]
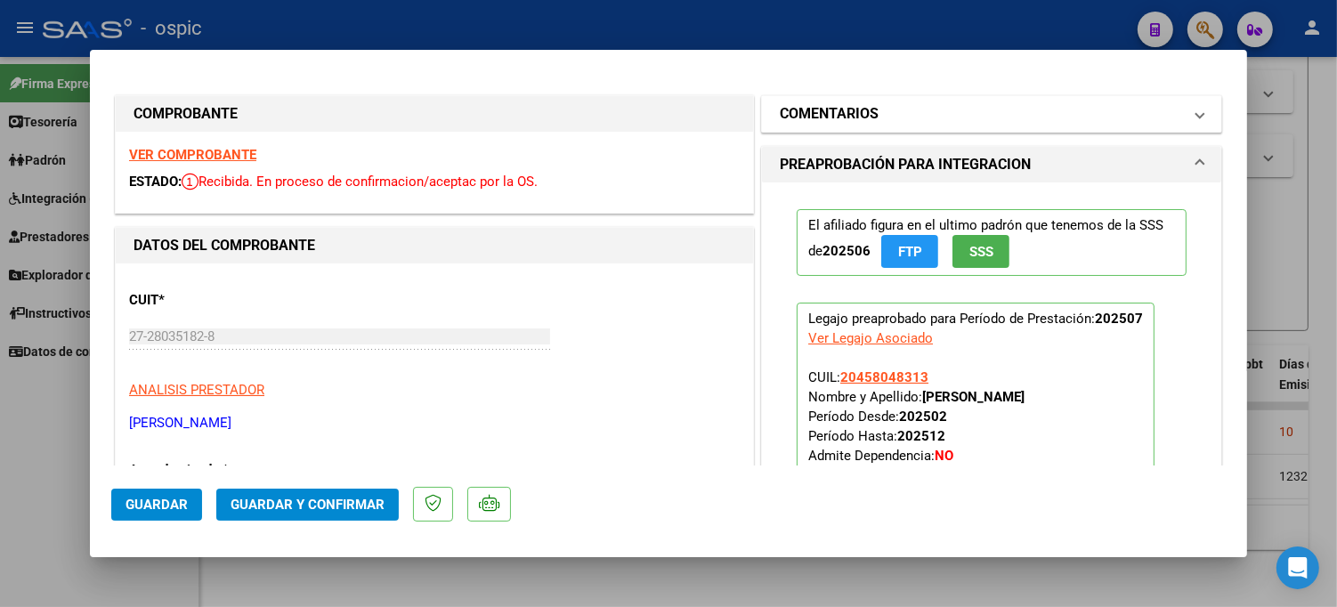
click at [988, 107] on mat-panel-title "COMENTARIOS" at bounding box center [981, 113] width 402 height 21
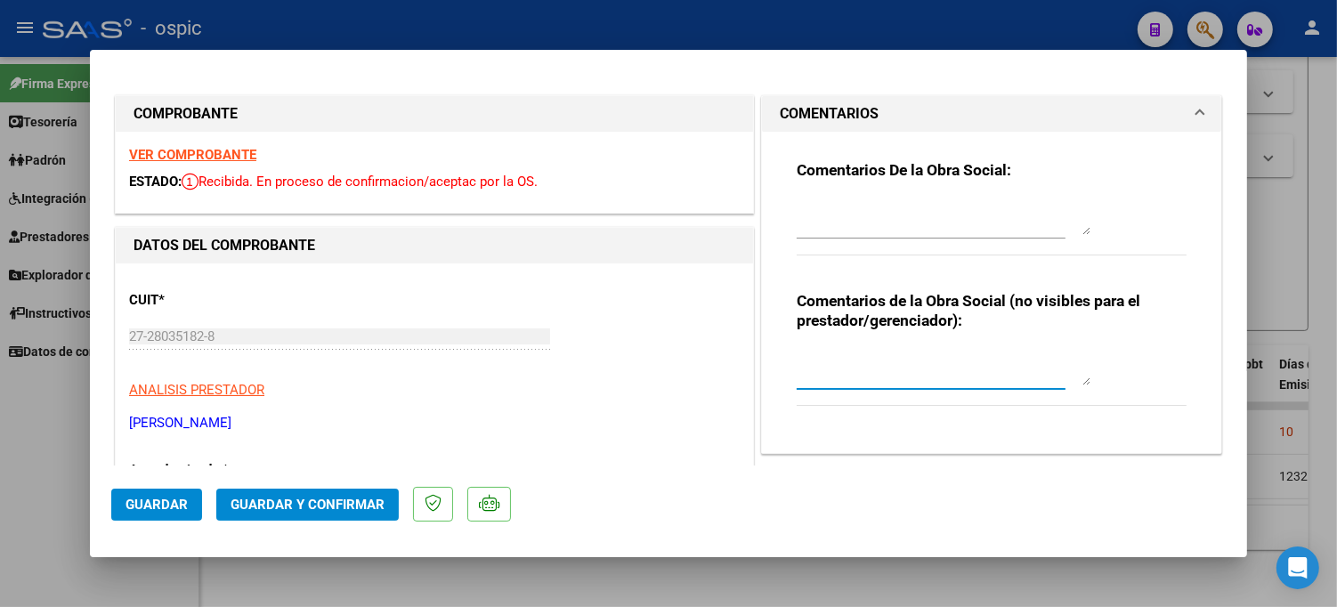
click at [946, 371] on textarea at bounding box center [944, 368] width 294 height 36
type textarea "PSICO 8 SESIONES"
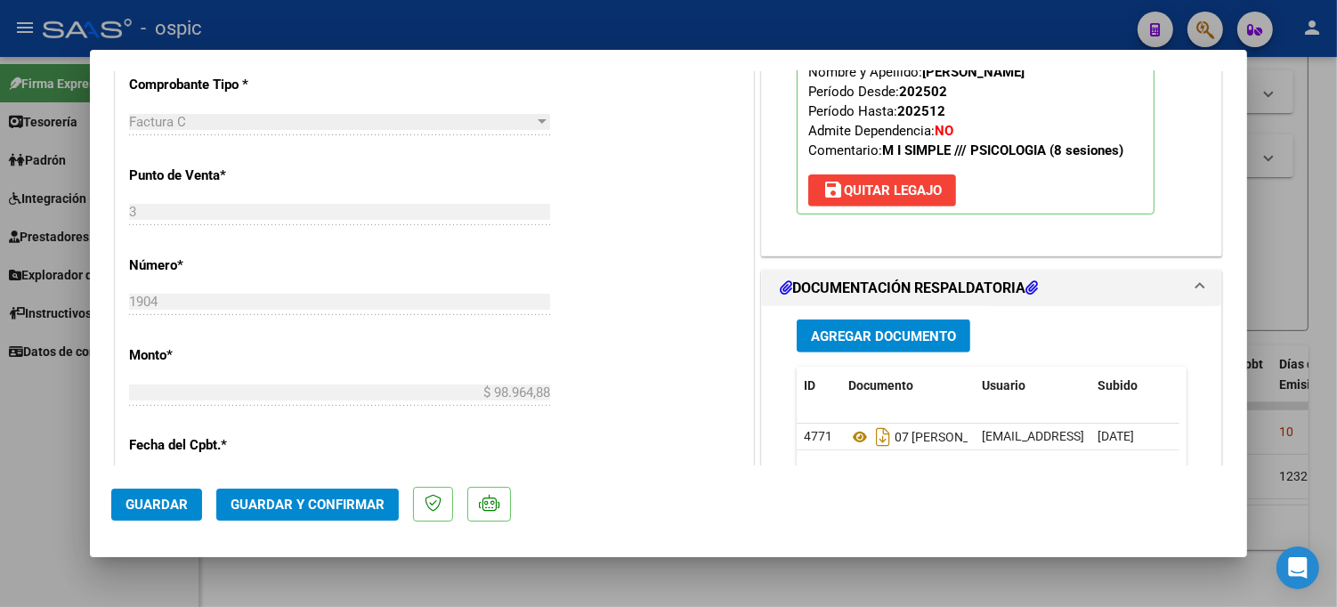
scroll to position [727, 0]
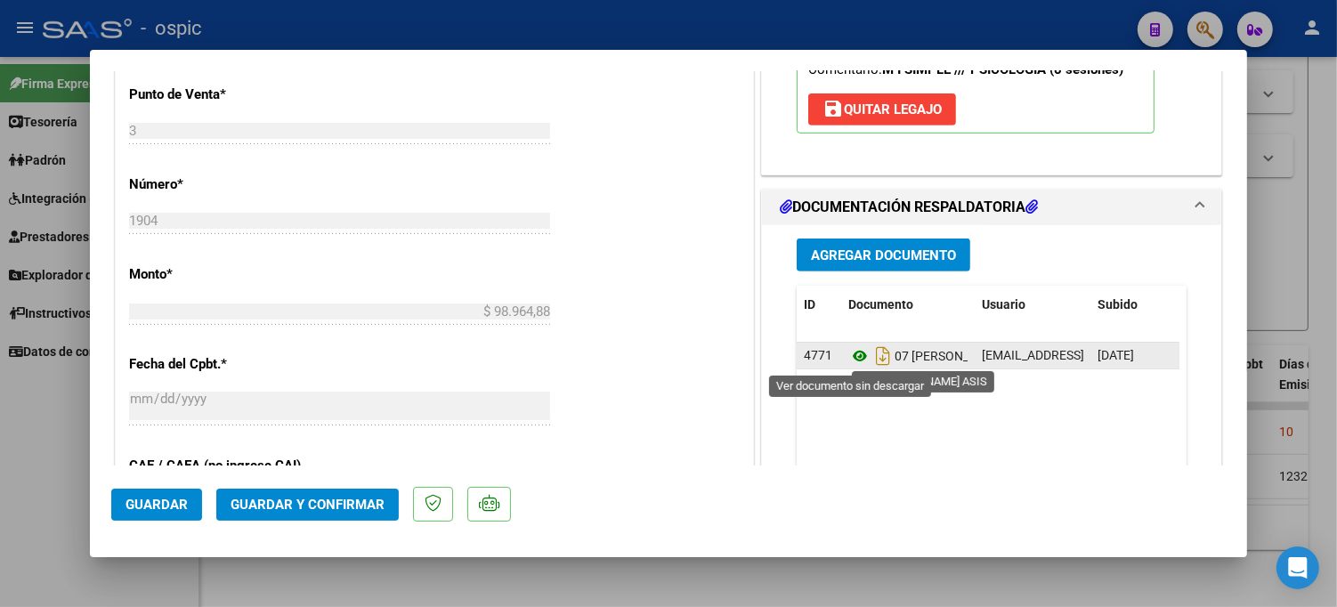
click at [849, 352] on icon at bounding box center [859, 355] width 23 height 21
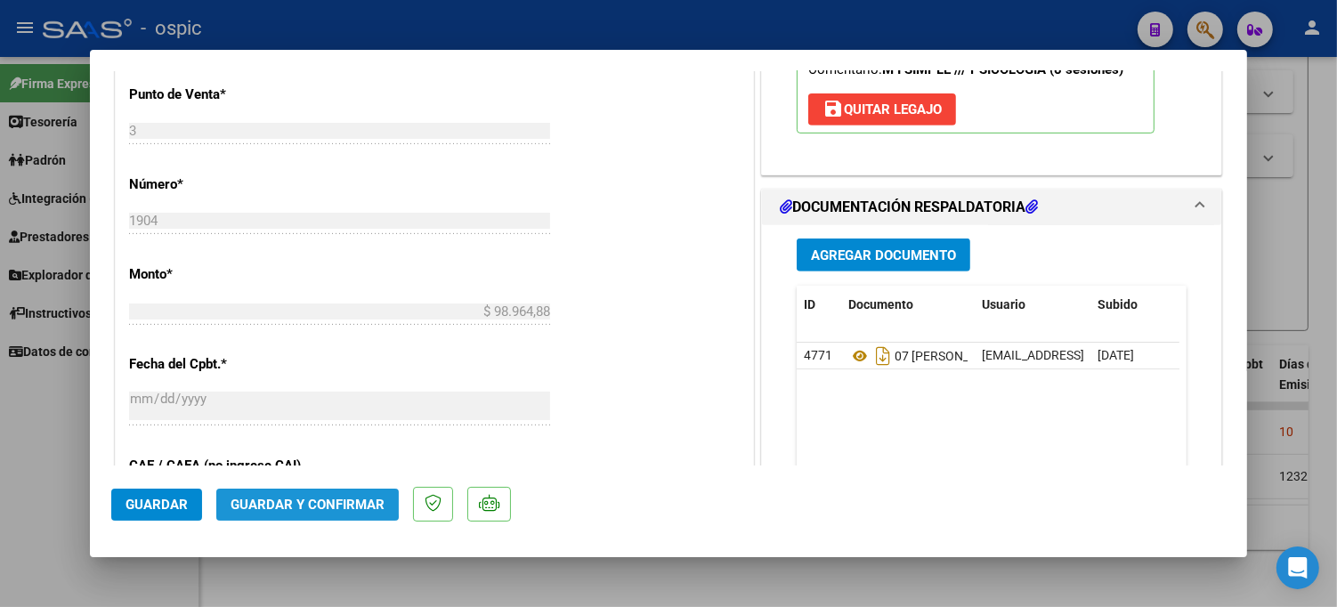
click at [297, 501] on span "Guardar y Confirmar" at bounding box center [307, 505] width 154 height 16
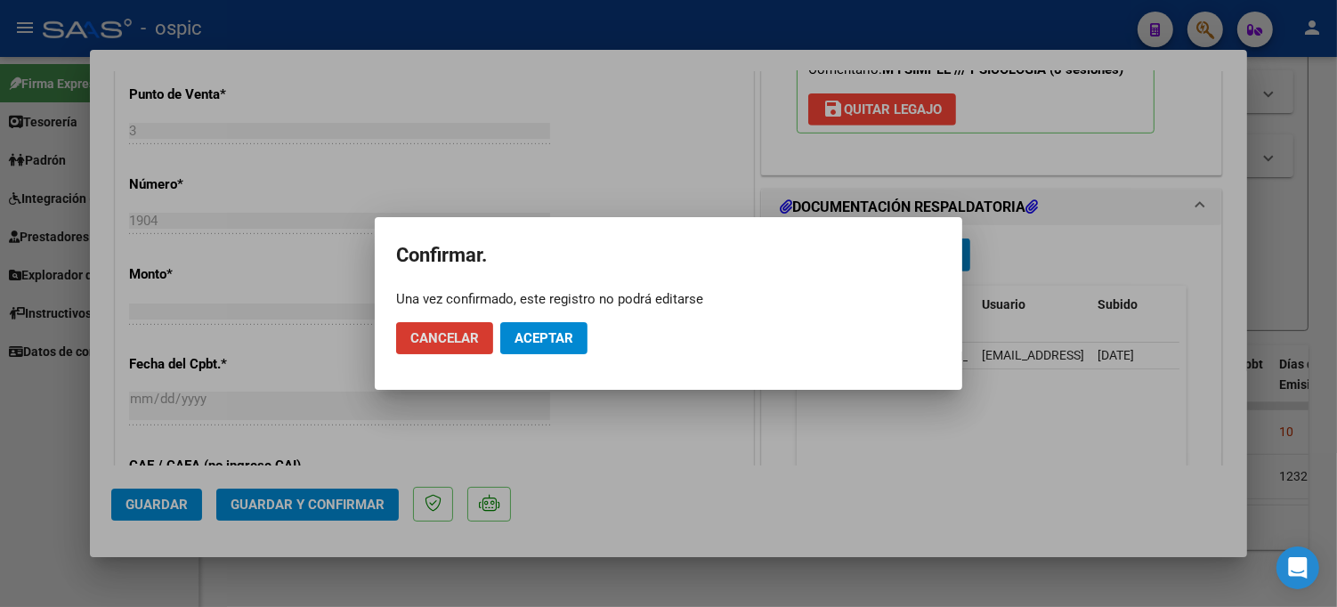
click at [532, 340] on span "Aceptar" at bounding box center [543, 338] width 59 height 16
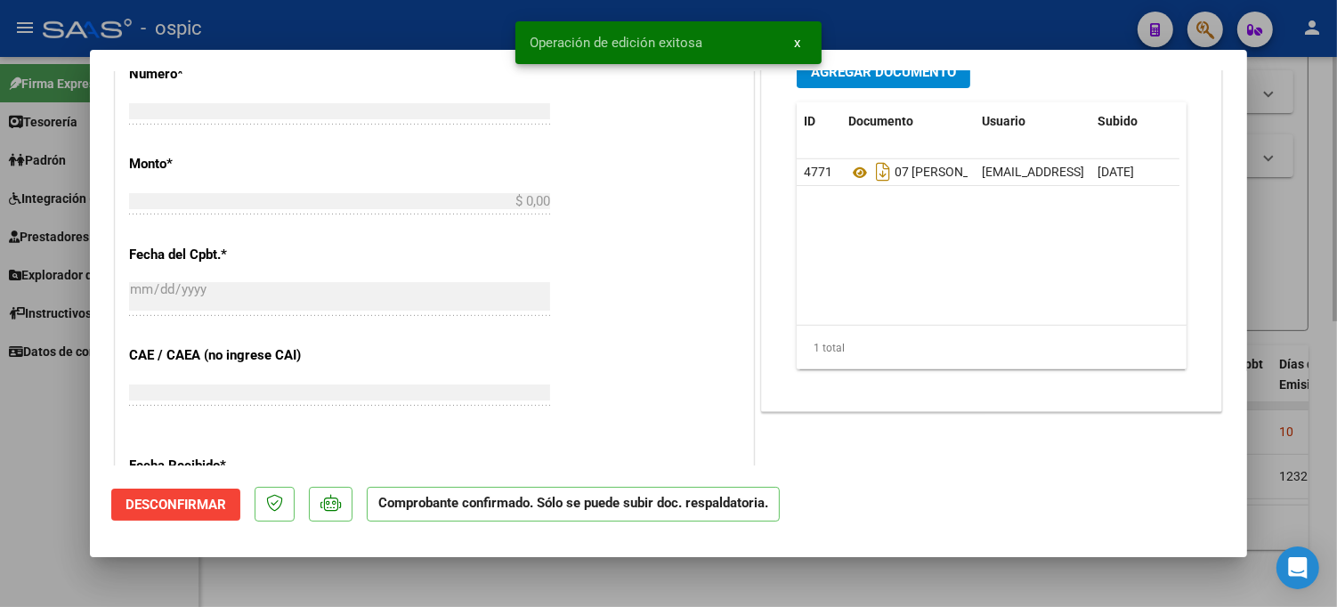
scroll to position [0, 0]
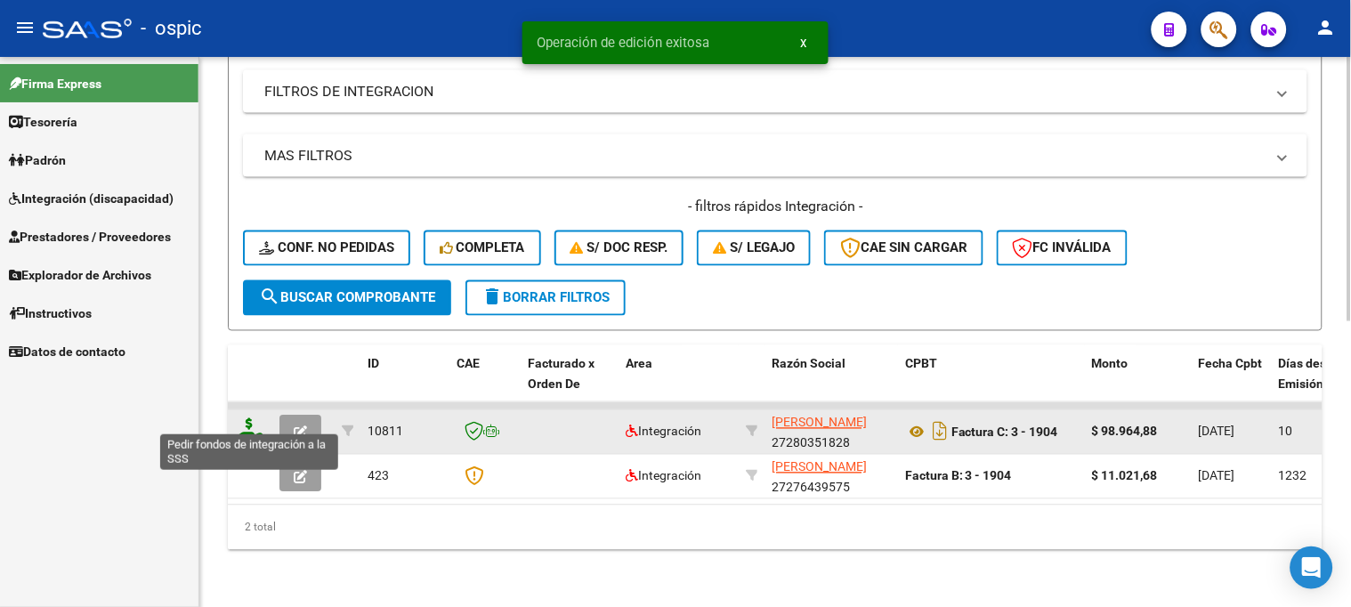
click at [247, 418] on icon at bounding box center [249, 430] width 28 height 25
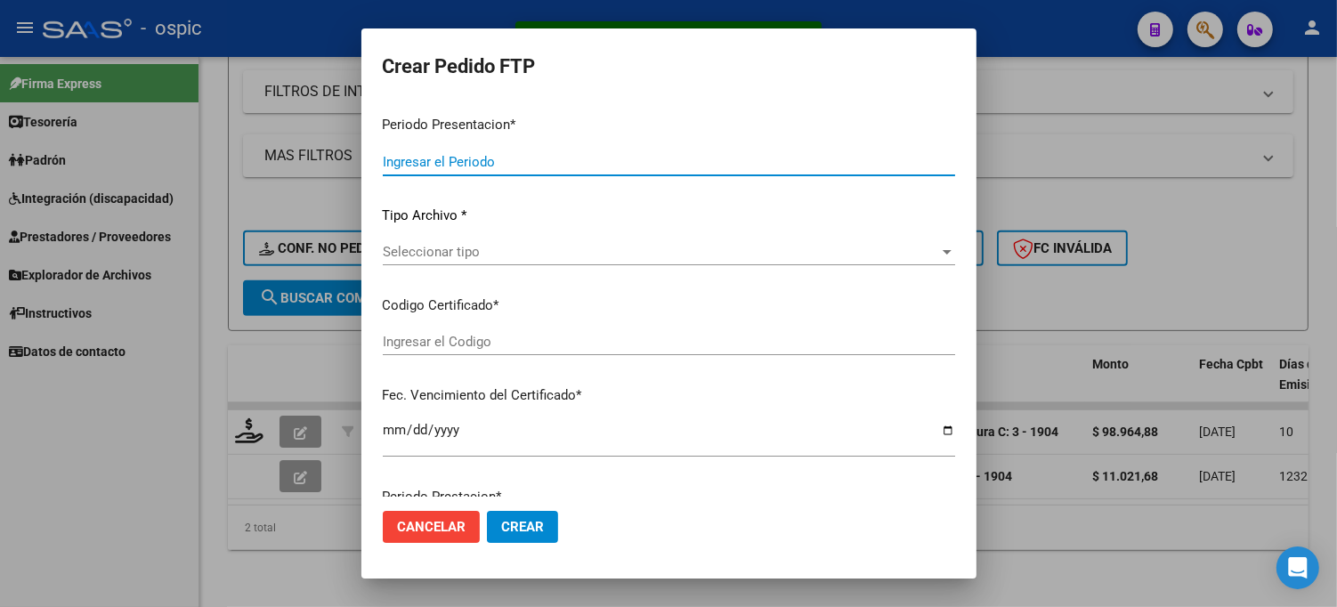
type input "202507"
type input "$ 98.964,88"
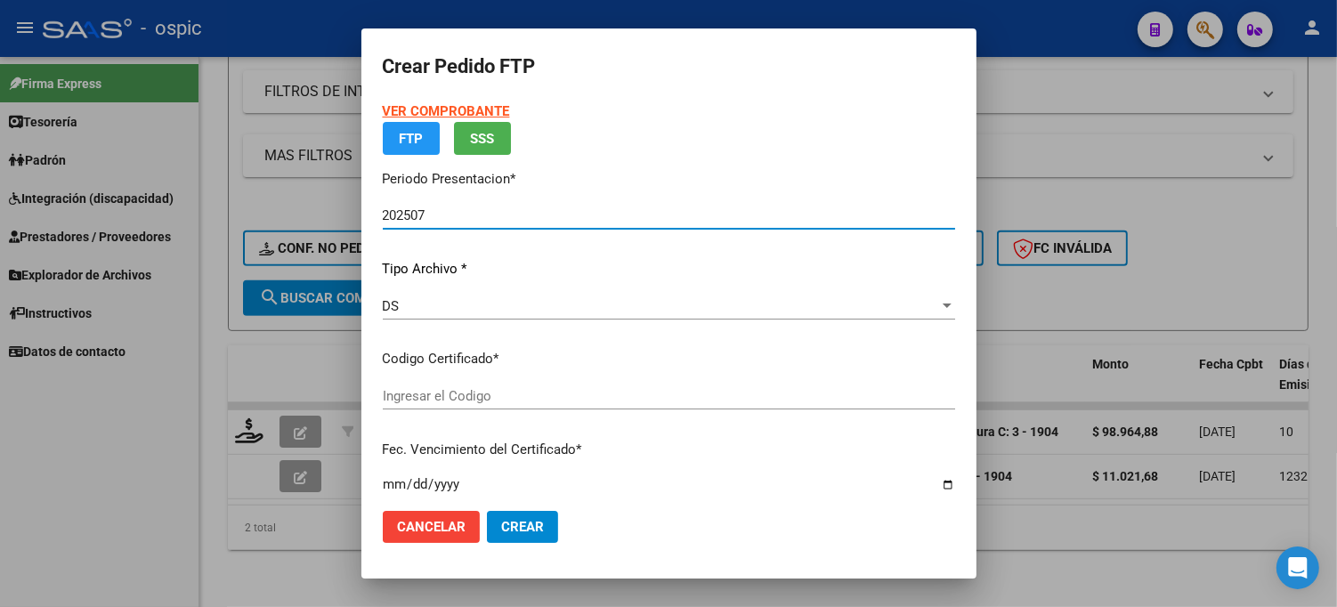
type input "0000000000000000000000000000007547659628"
type input "[DATE]"
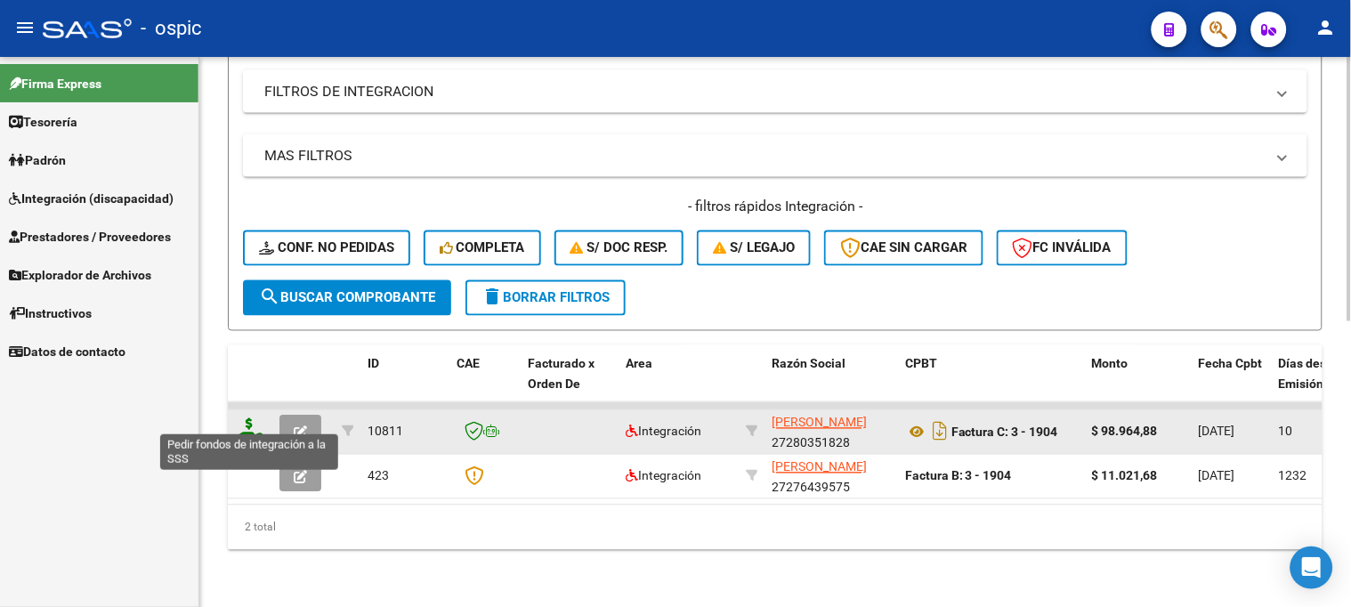
click at [251, 418] on icon at bounding box center [249, 430] width 28 height 25
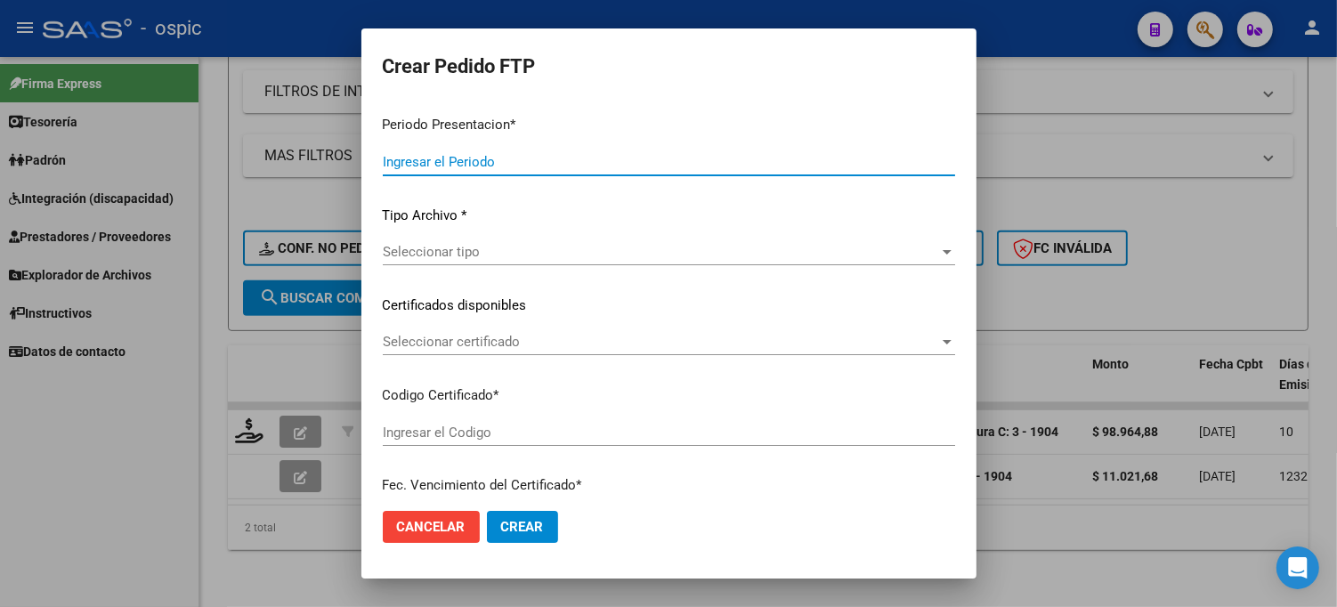
type input "202507"
type input "$ 98.964,88"
type input "0000000000000000000000000000007547659628"
type input "[DATE]"
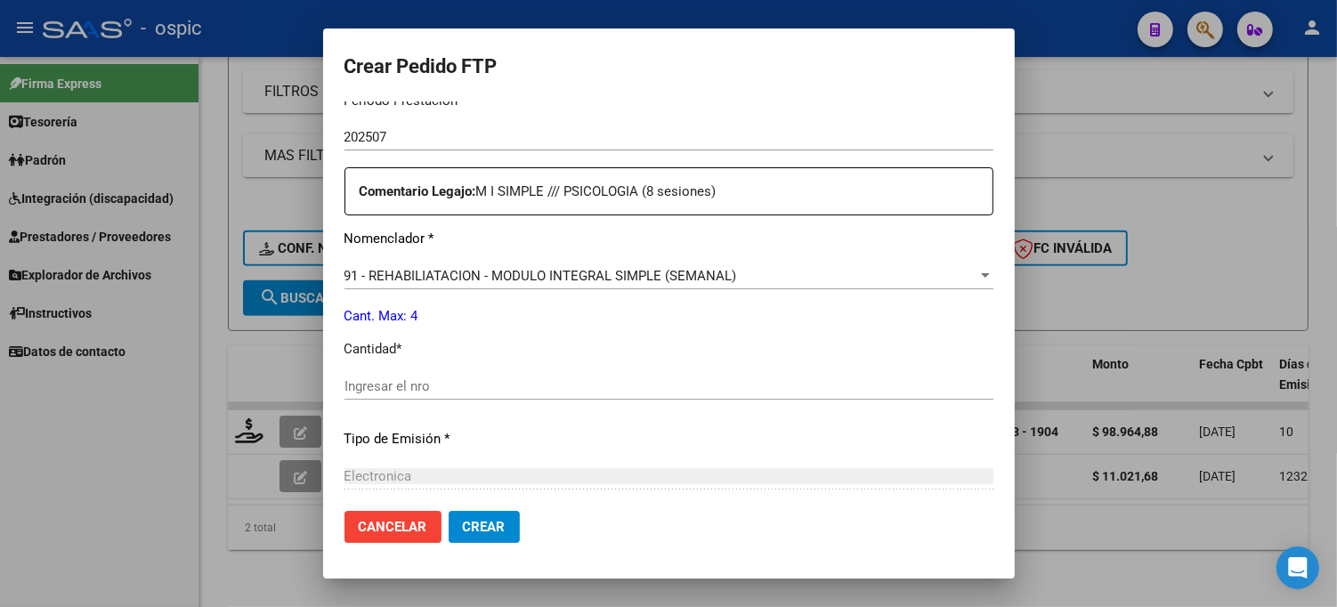
scroll to position [633, 0]
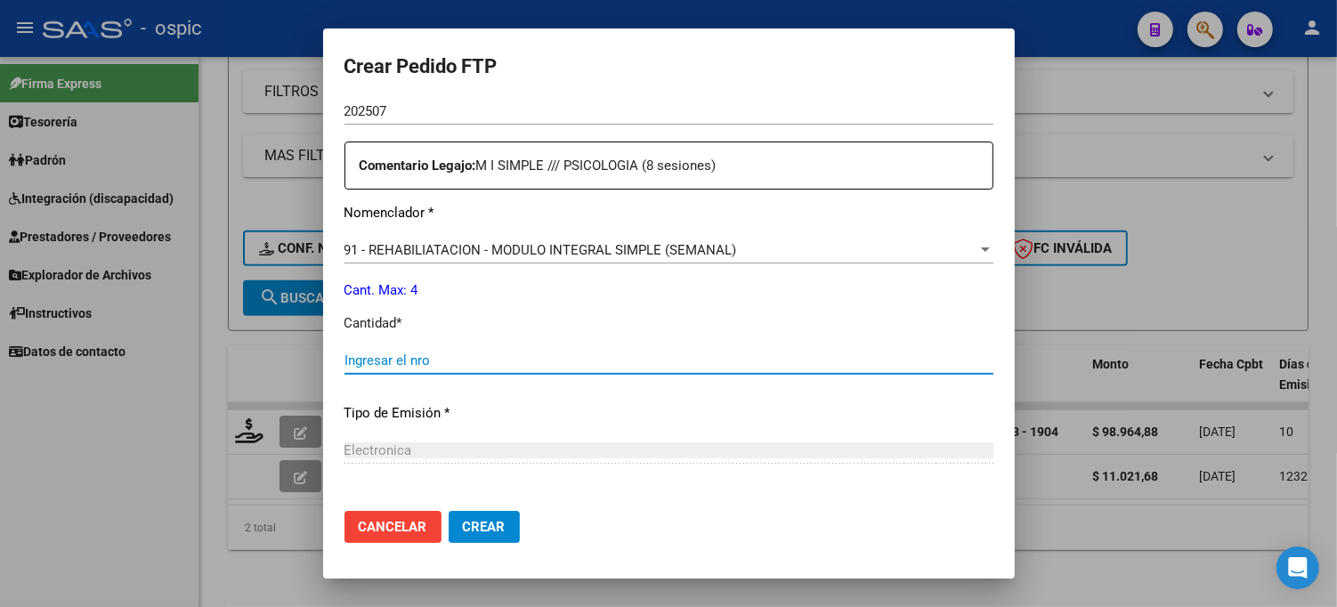
click at [531, 361] on input "Ingresar el nro" at bounding box center [668, 360] width 649 height 16
type input "4"
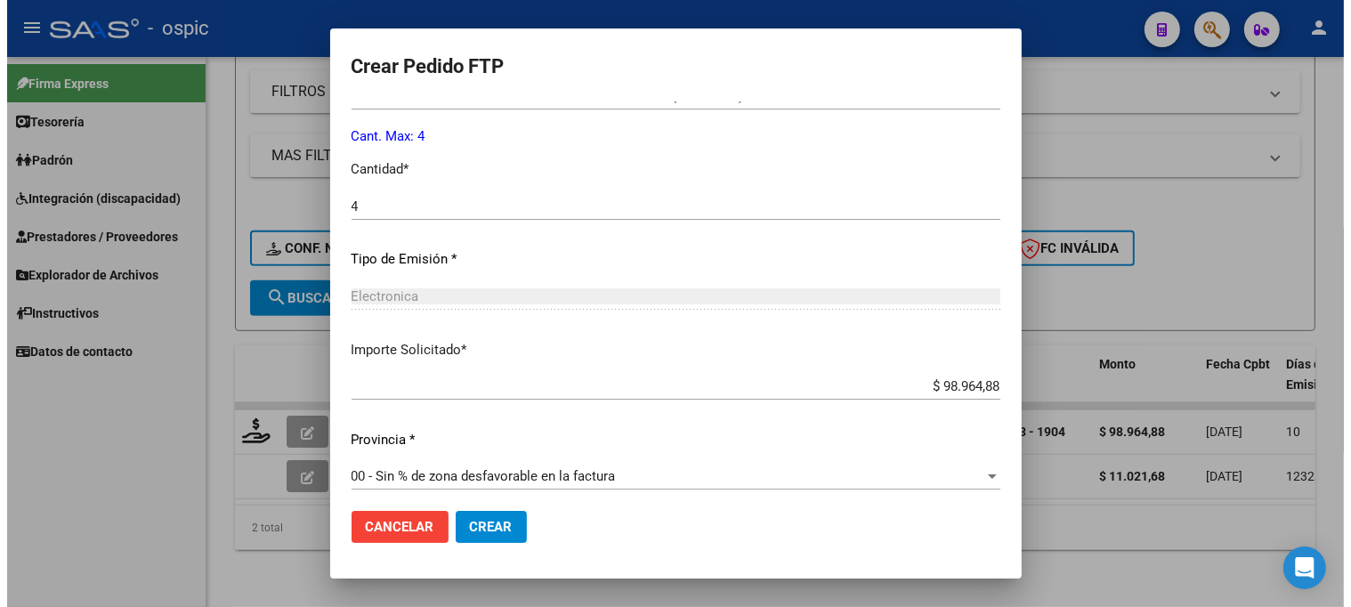
scroll to position [797, 0]
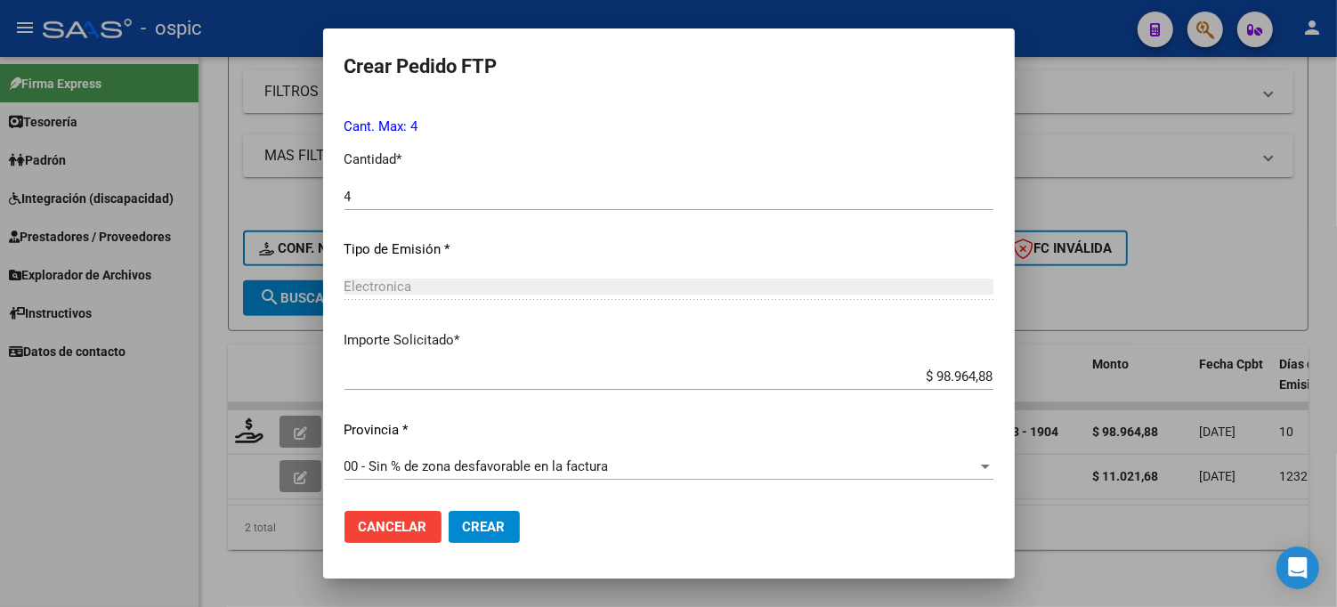
drag, startPoint x: 477, startPoint y: 522, endPoint x: 532, endPoint y: 522, distance: 55.2
click at [478, 522] on span "Crear" at bounding box center [484, 527] width 43 height 16
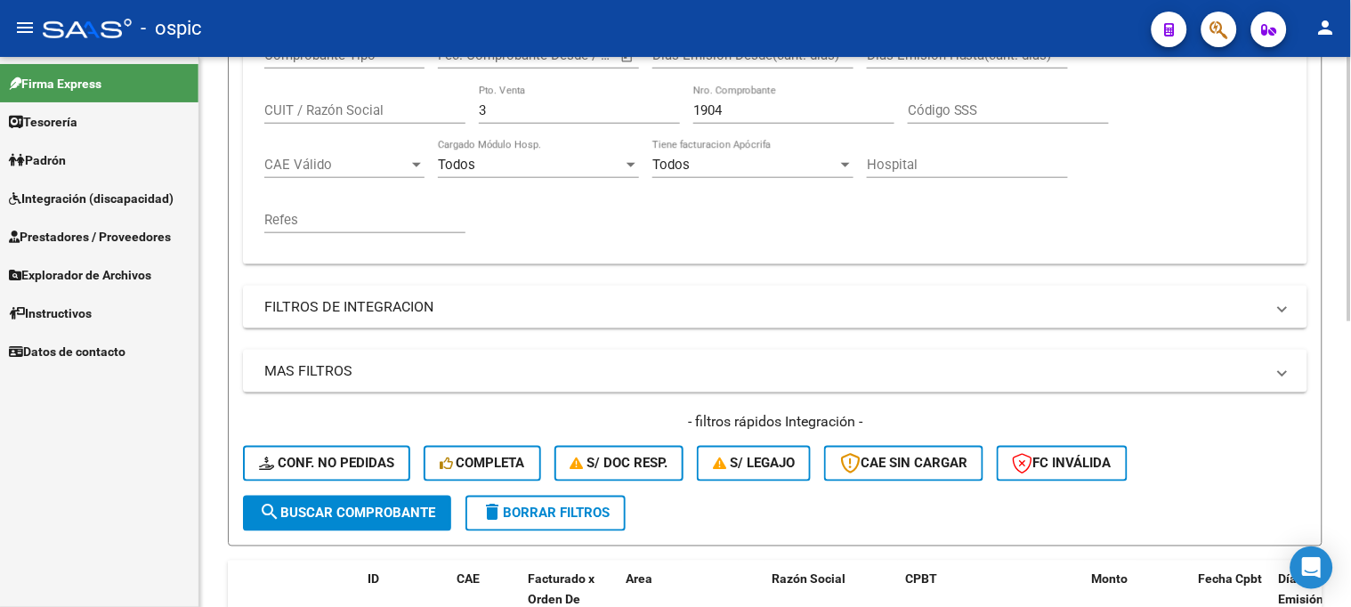
scroll to position [297, 0]
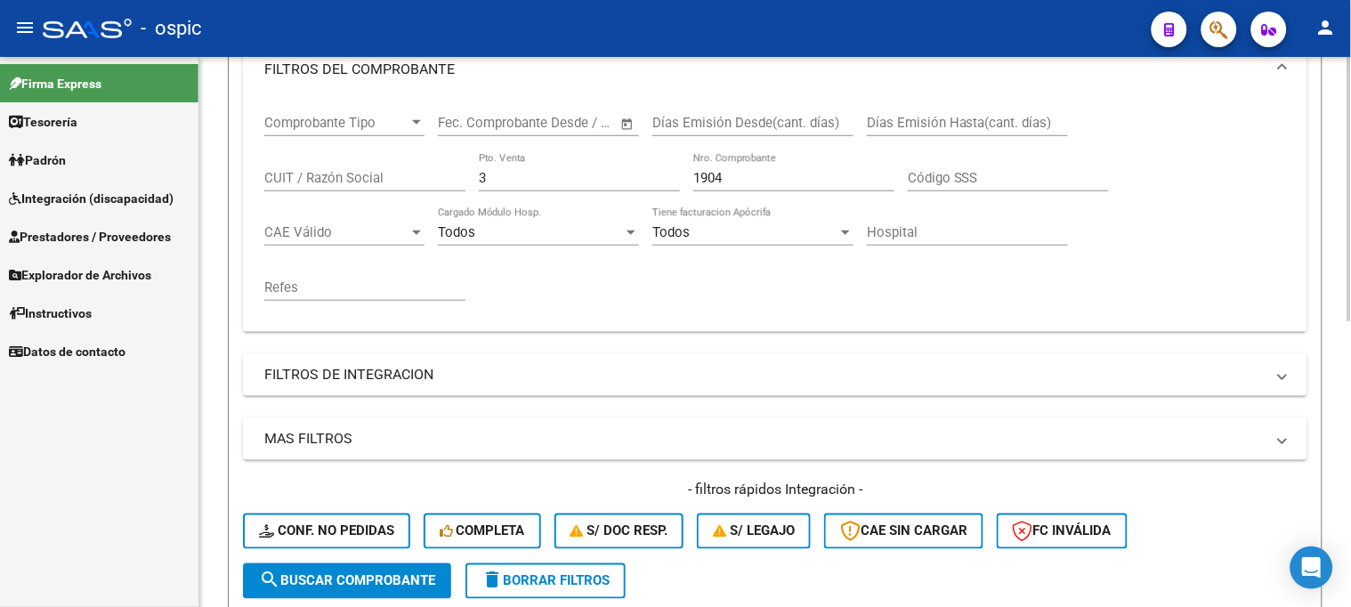
drag, startPoint x: 507, startPoint y: 179, endPoint x: 428, endPoint y: 162, distance: 81.0
click at [429, 162] on div "Comprobante Tipo Comprobante Tipo Start date – End date Fec. Comprobante Desde …" at bounding box center [775, 208] width 1022 height 220
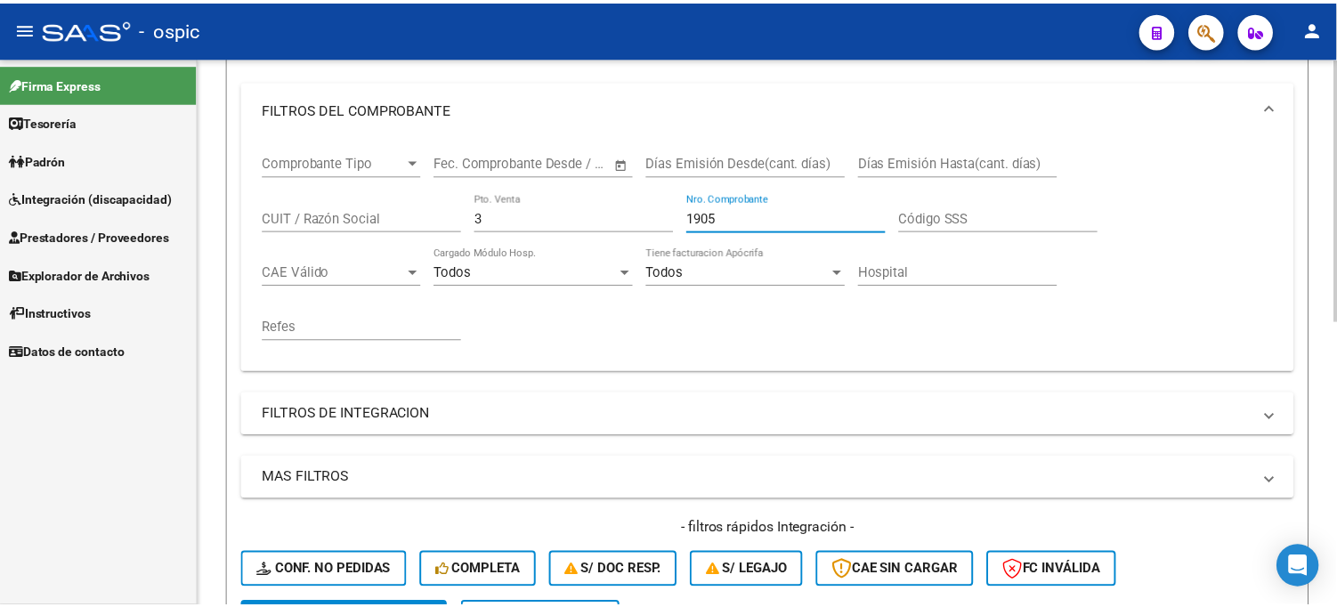
scroll to position [593, 0]
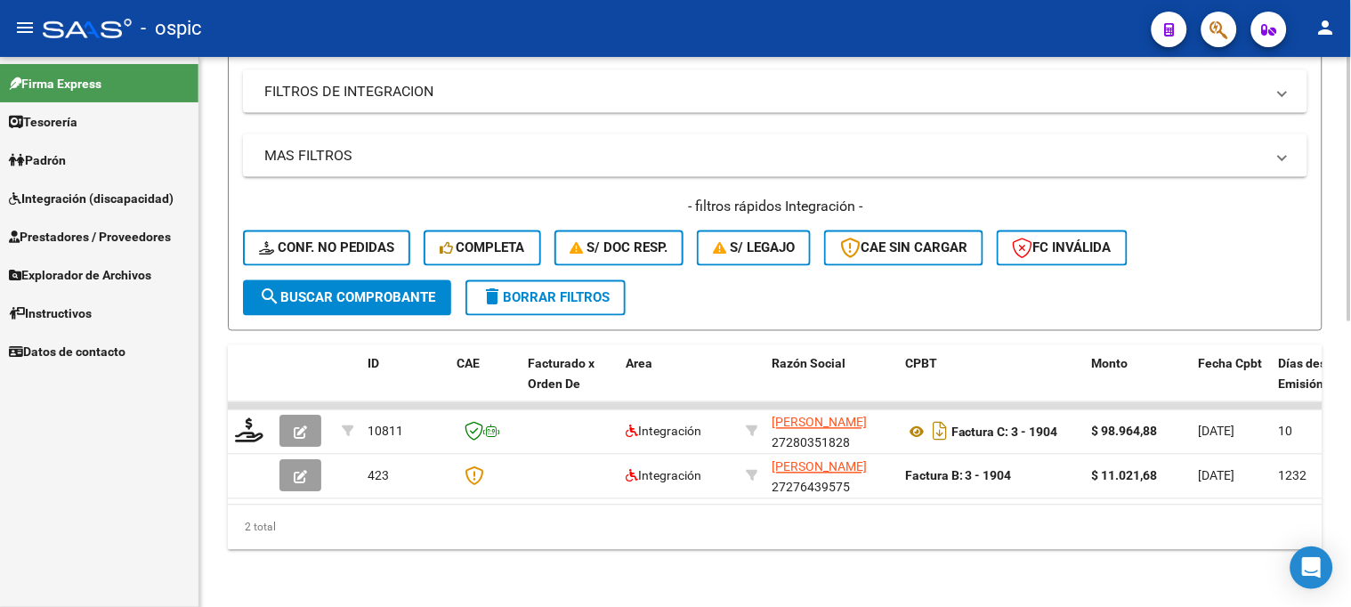
type input "1905"
click at [388, 280] on button "search Buscar Comprobante" at bounding box center [347, 298] width 208 height 36
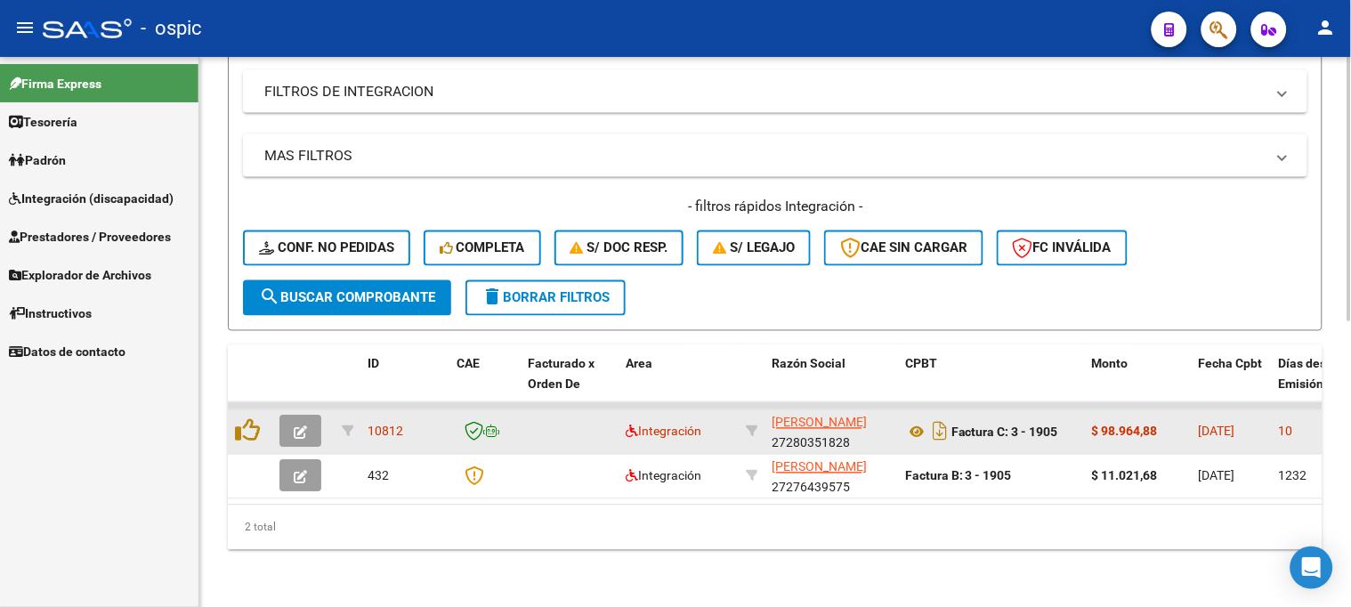
click at [301, 426] on icon "button" at bounding box center [300, 432] width 13 height 13
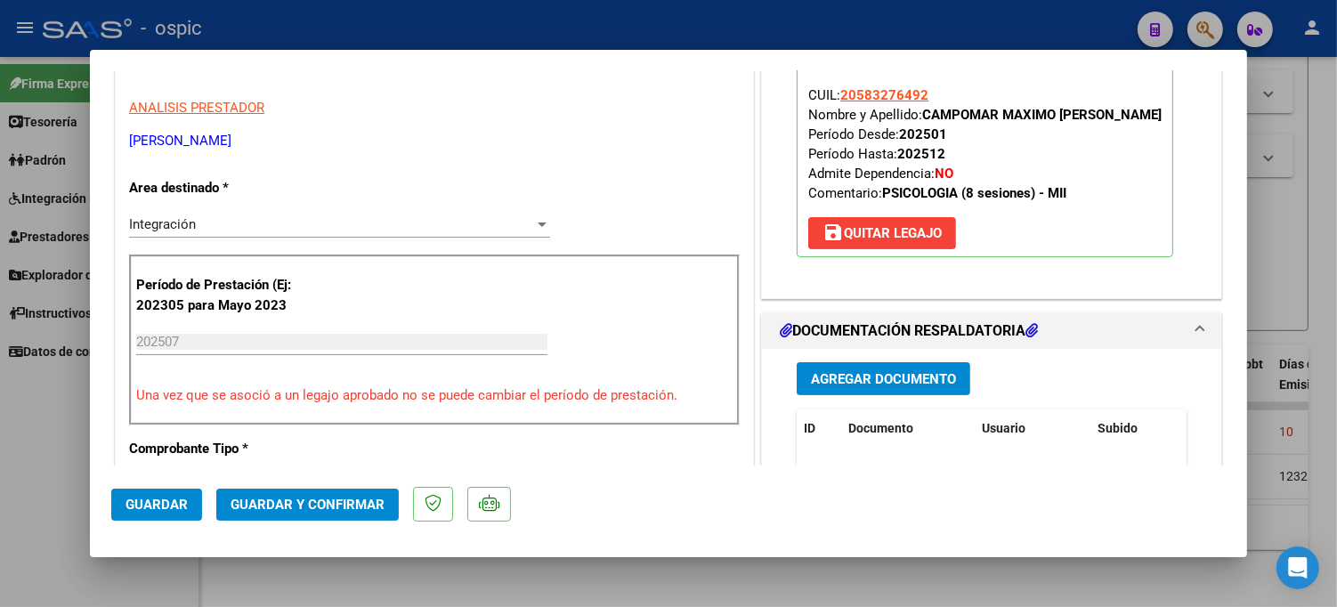
scroll to position [0, 0]
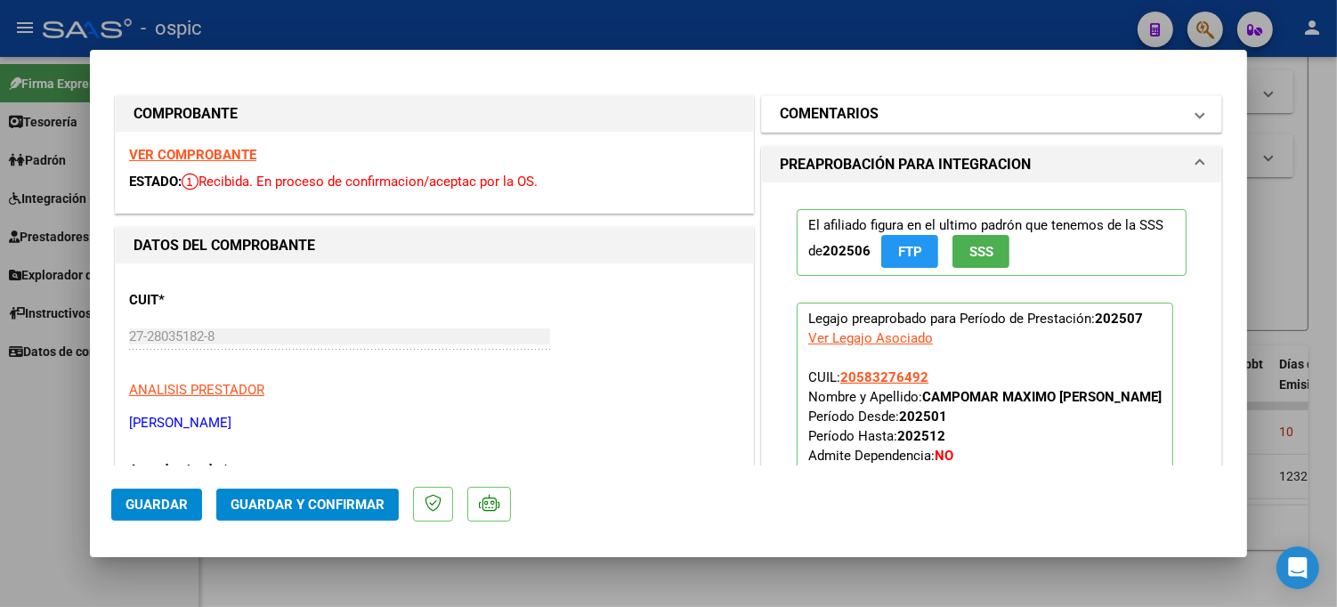
click at [895, 101] on mat-expansion-panel-header "COMENTARIOS" at bounding box center [991, 114] width 459 height 36
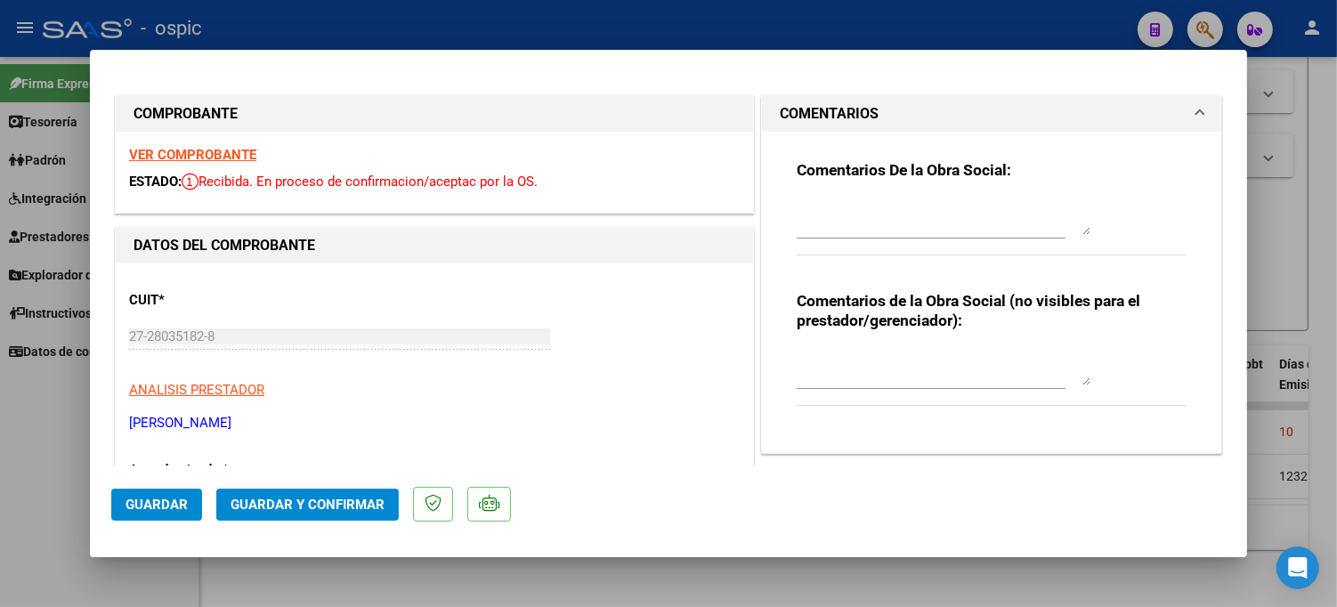
click at [877, 368] on textarea at bounding box center [944, 368] width 294 height 36
type textarea "PSICO 8 SESIONES"
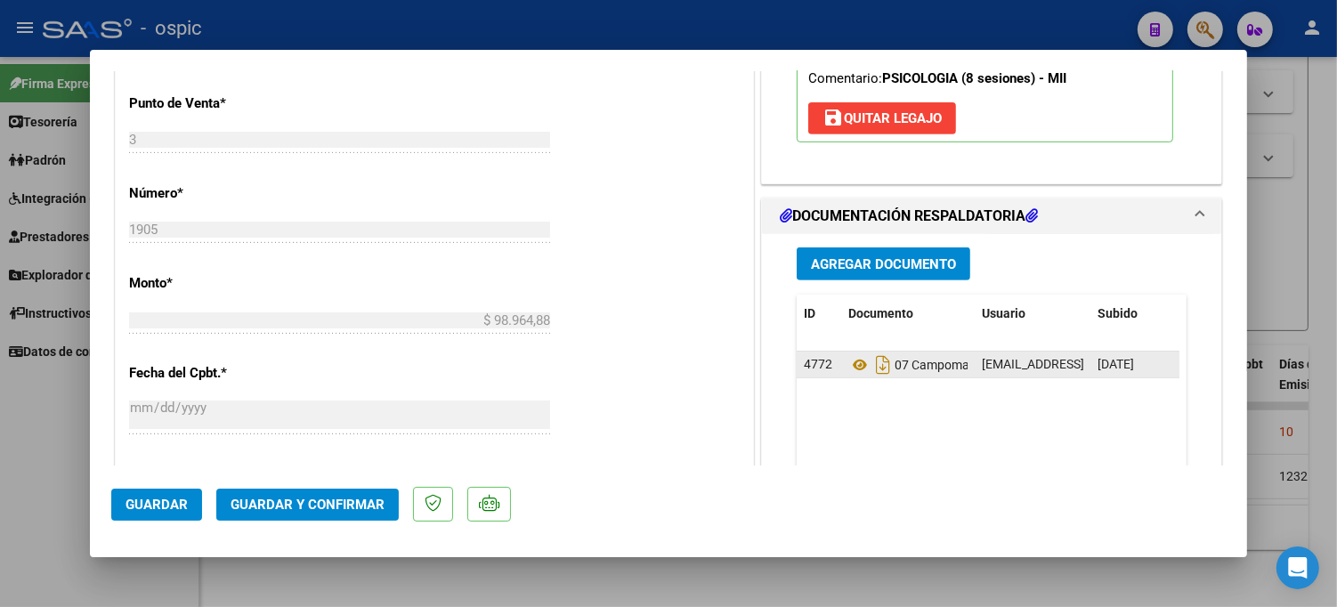
scroll to position [723, 0]
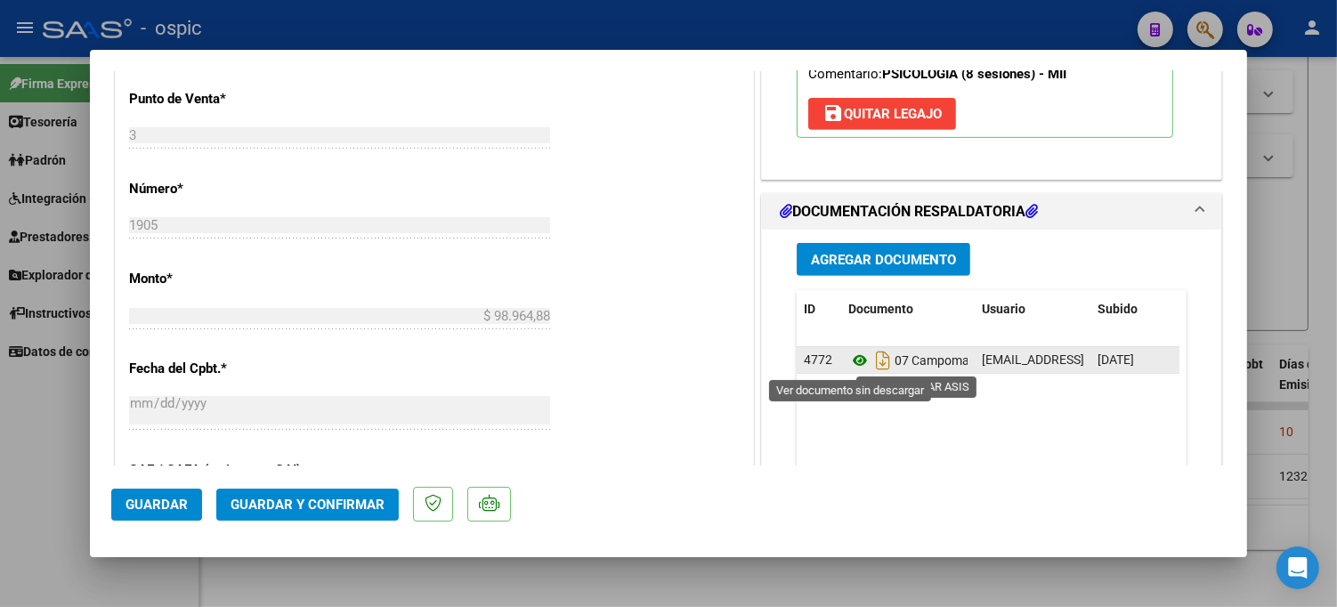
click at [854, 360] on icon at bounding box center [859, 360] width 23 height 21
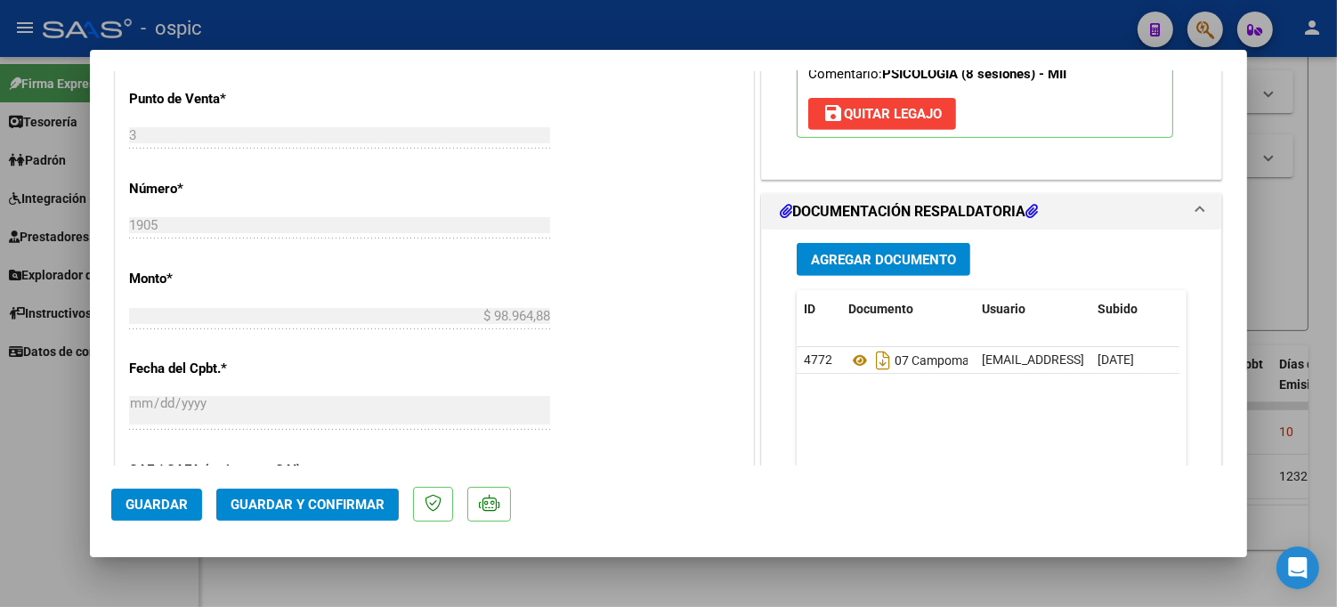
click at [312, 510] on span "Guardar y Confirmar" at bounding box center [307, 505] width 154 height 16
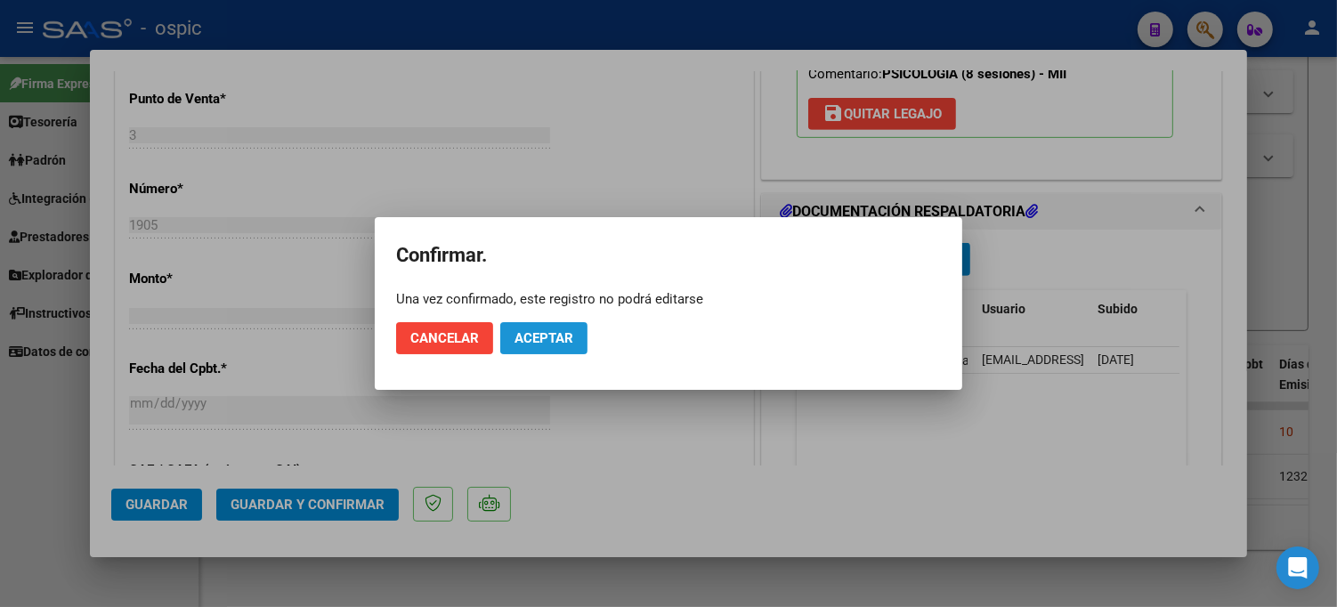
click at [545, 328] on button "Aceptar" at bounding box center [543, 338] width 87 height 32
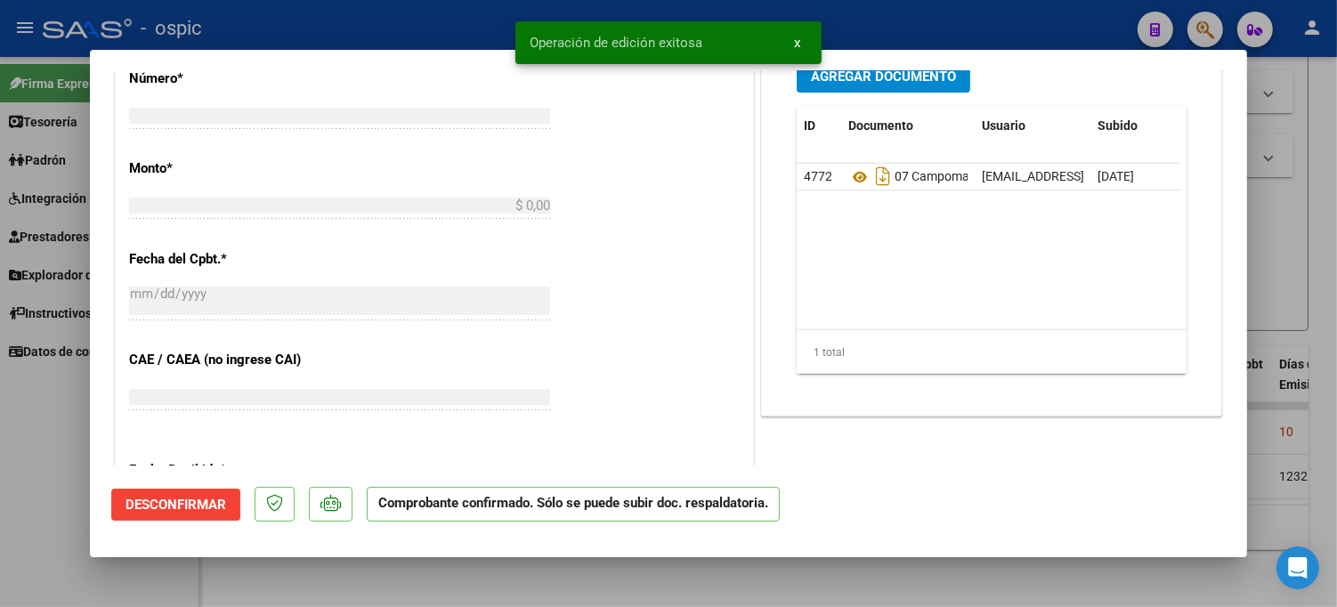
scroll to position [0, 0]
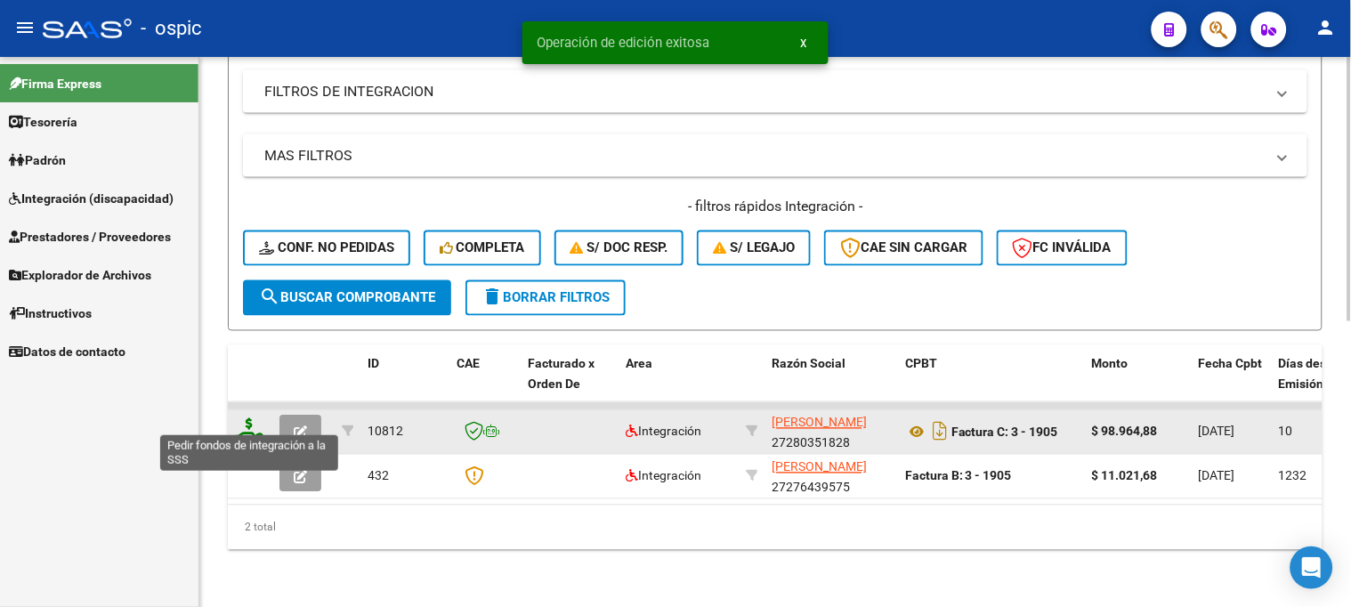
click at [247, 418] on icon at bounding box center [249, 430] width 28 height 25
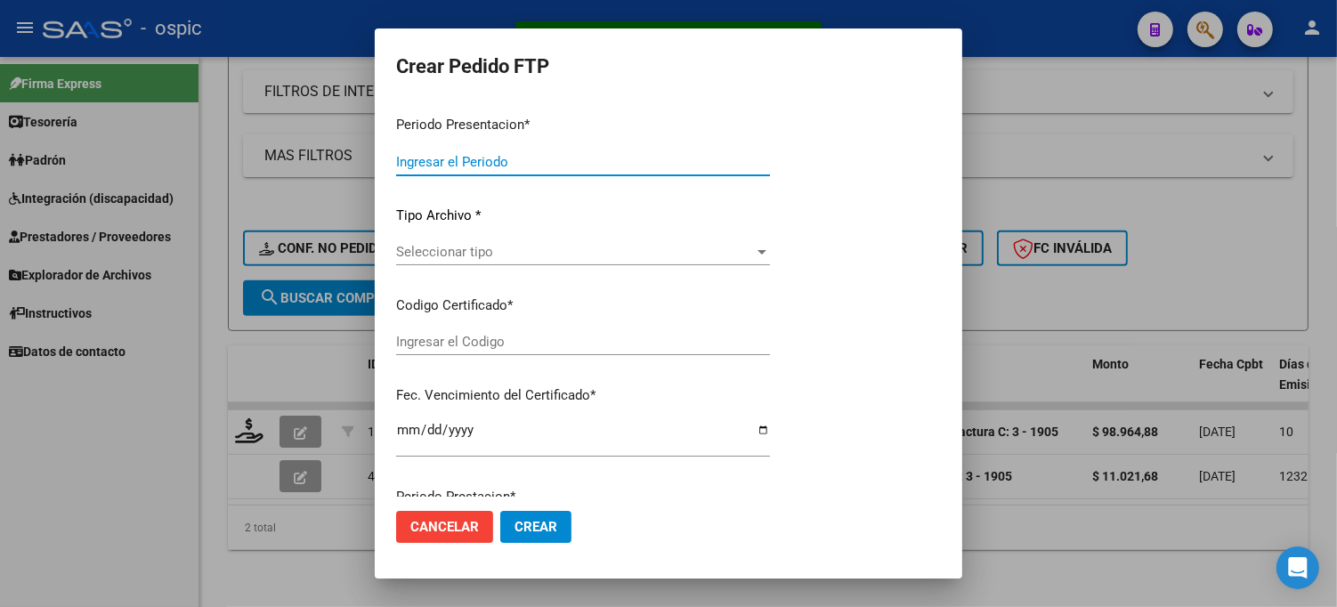
type input "202507"
type input "$ 98.964,88"
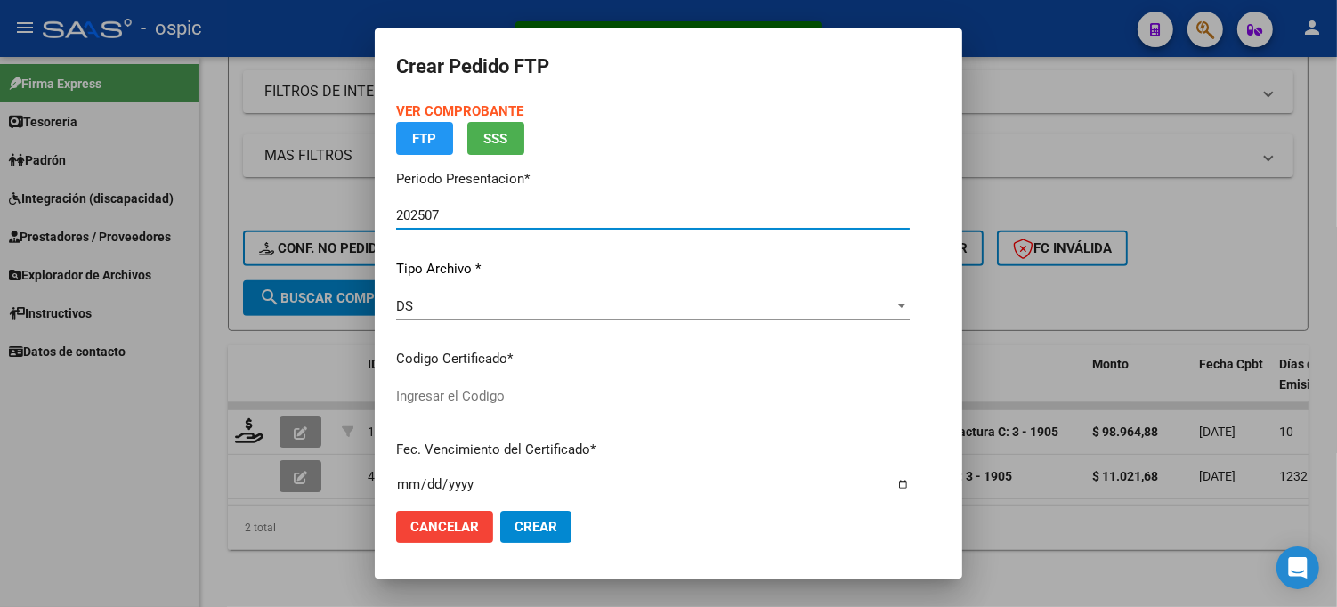
type input "3939274672"
type input "[DATE]"
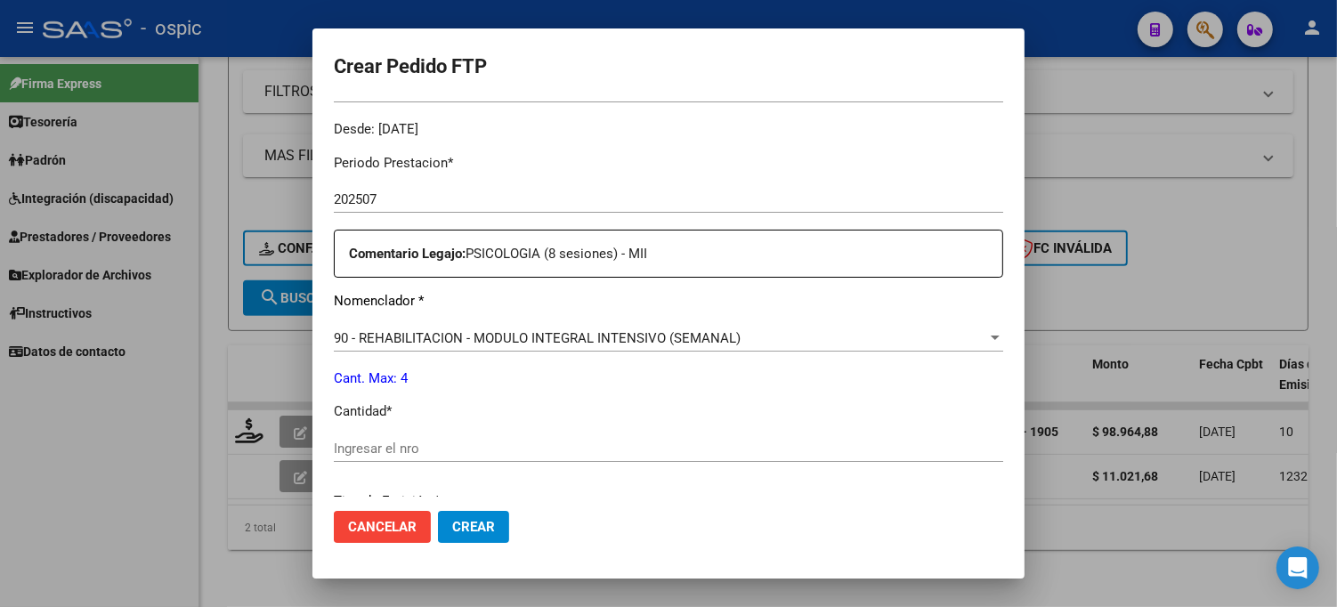
scroll to position [564, 0]
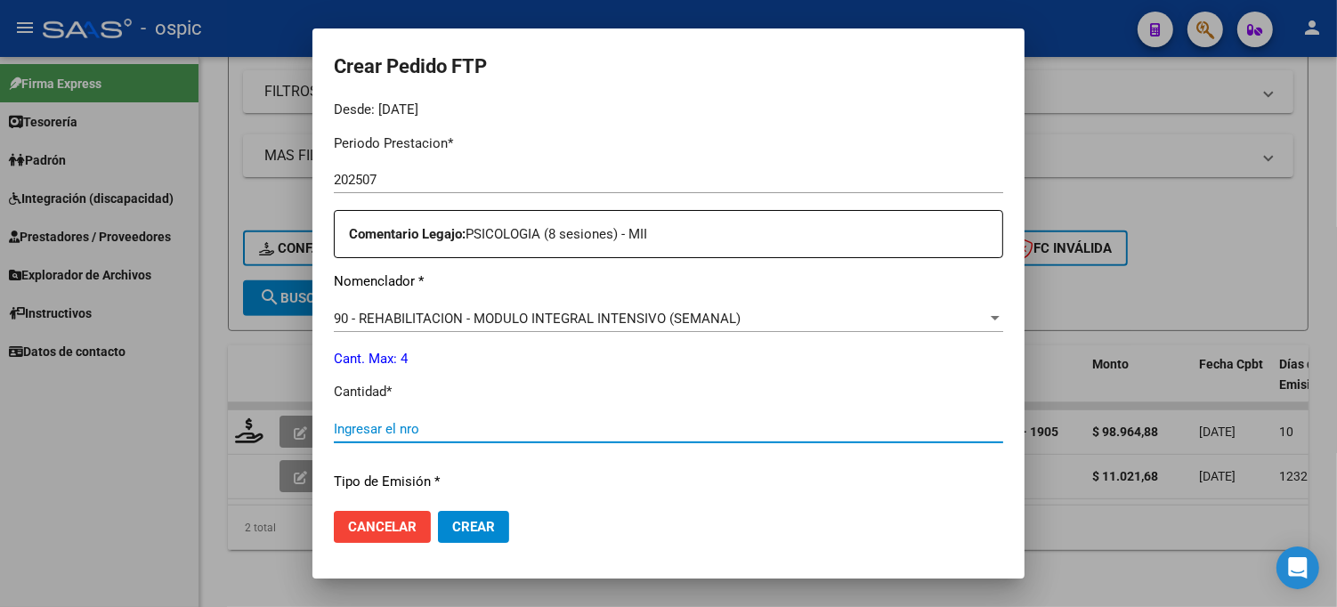
click at [504, 432] on input "Ingresar el nro" at bounding box center [668, 429] width 669 height 16
type input "4"
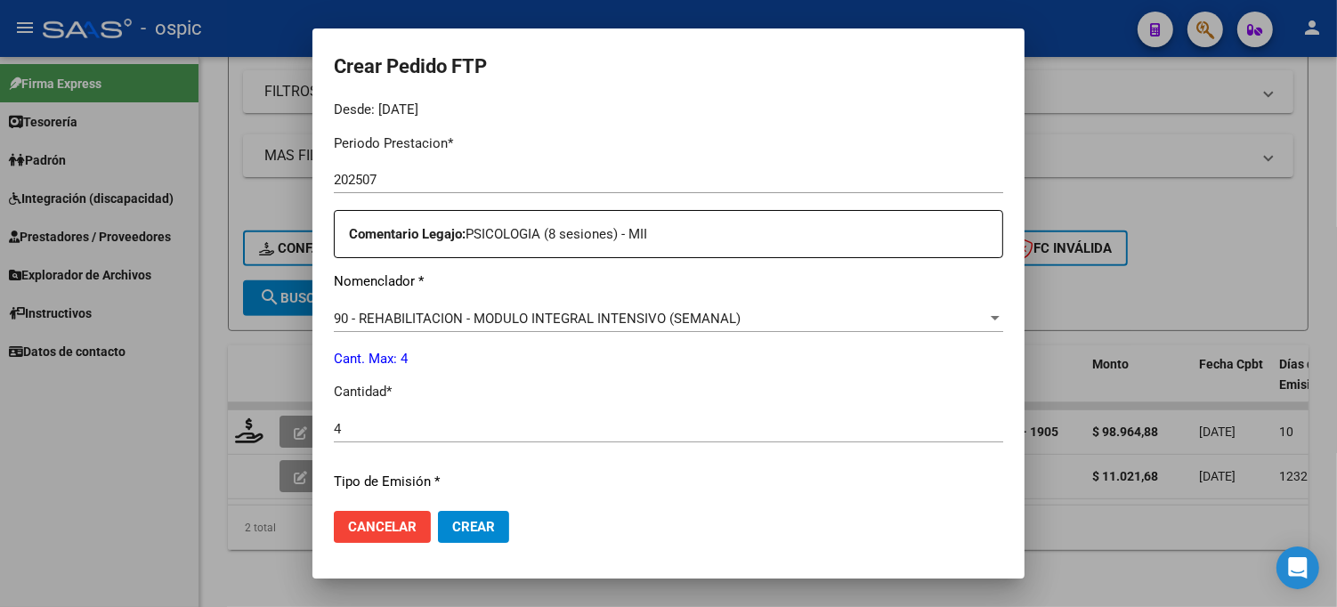
scroll to position [797, 0]
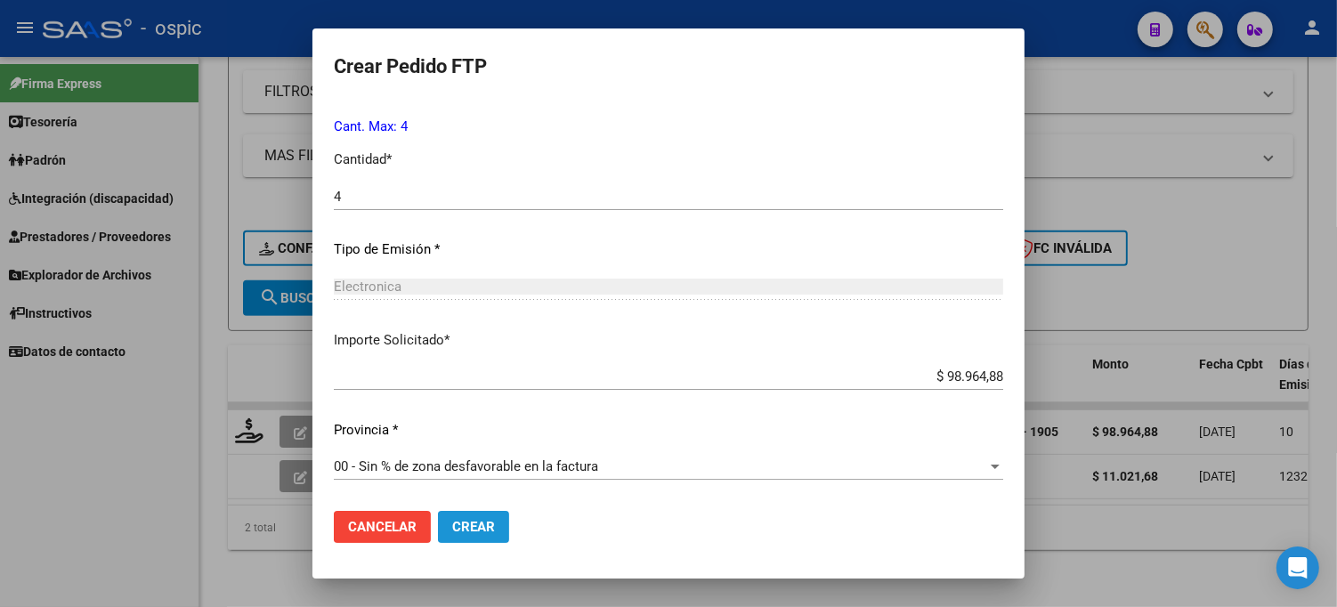
click at [484, 517] on button "Crear" at bounding box center [473, 527] width 71 height 32
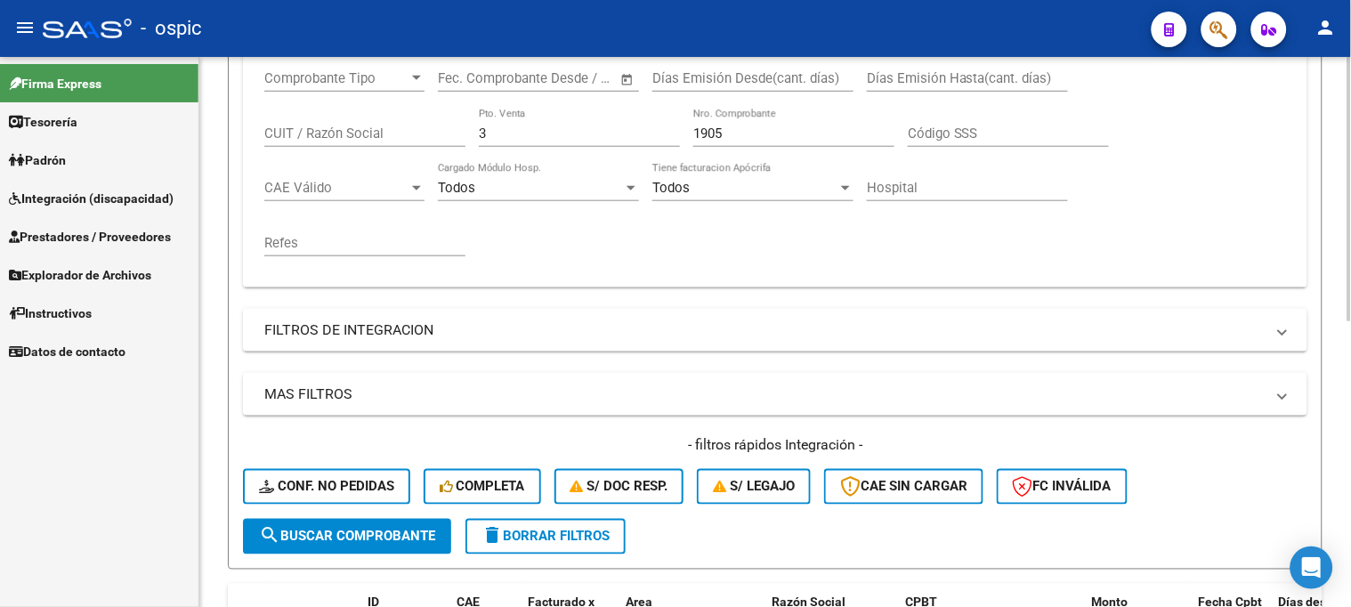
scroll to position [296, 0]
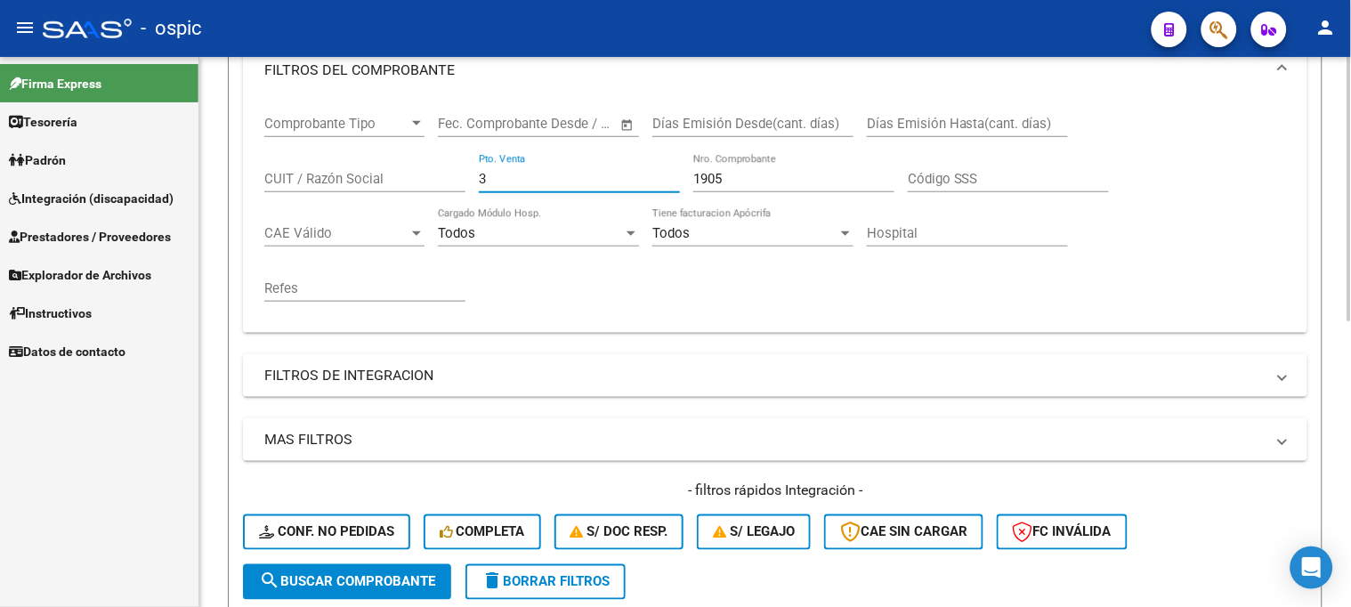
drag, startPoint x: 423, startPoint y: 182, endPoint x: 385, endPoint y: 182, distance: 37.4
click at [392, 182] on div "Comprobante Tipo Comprobante Tipo Start date – End date Fec. Comprobante Desde …" at bounding box center [775, 209] width 1022 height 220
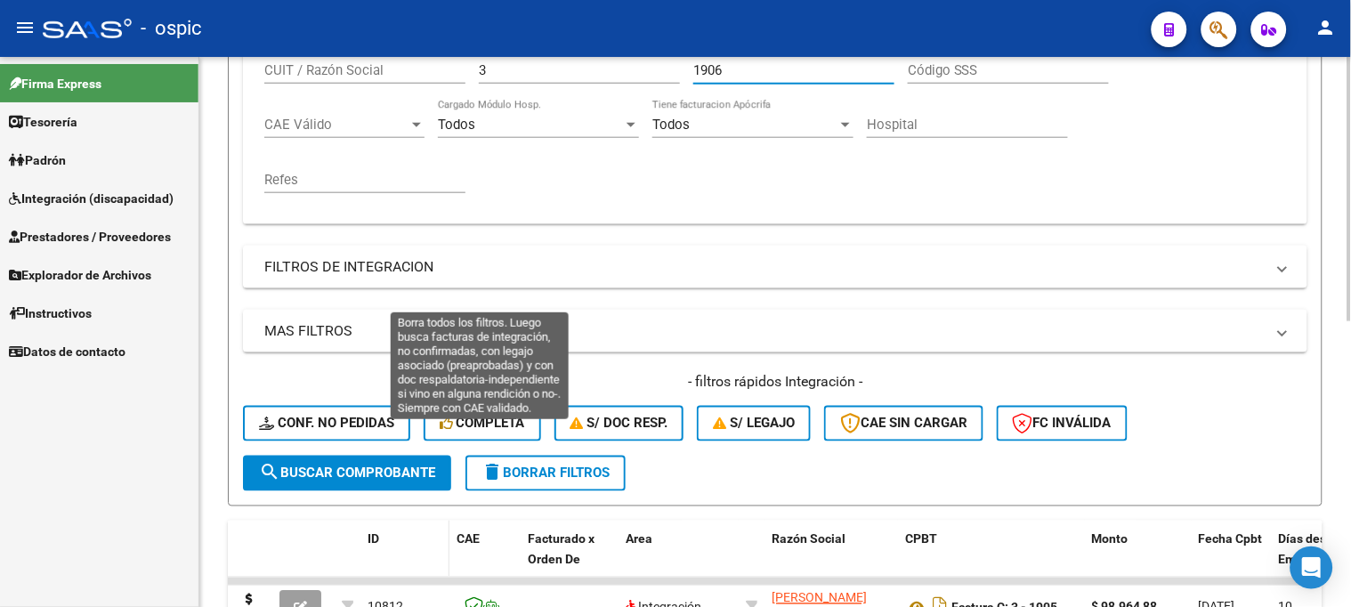
scroll to position [593, 0]
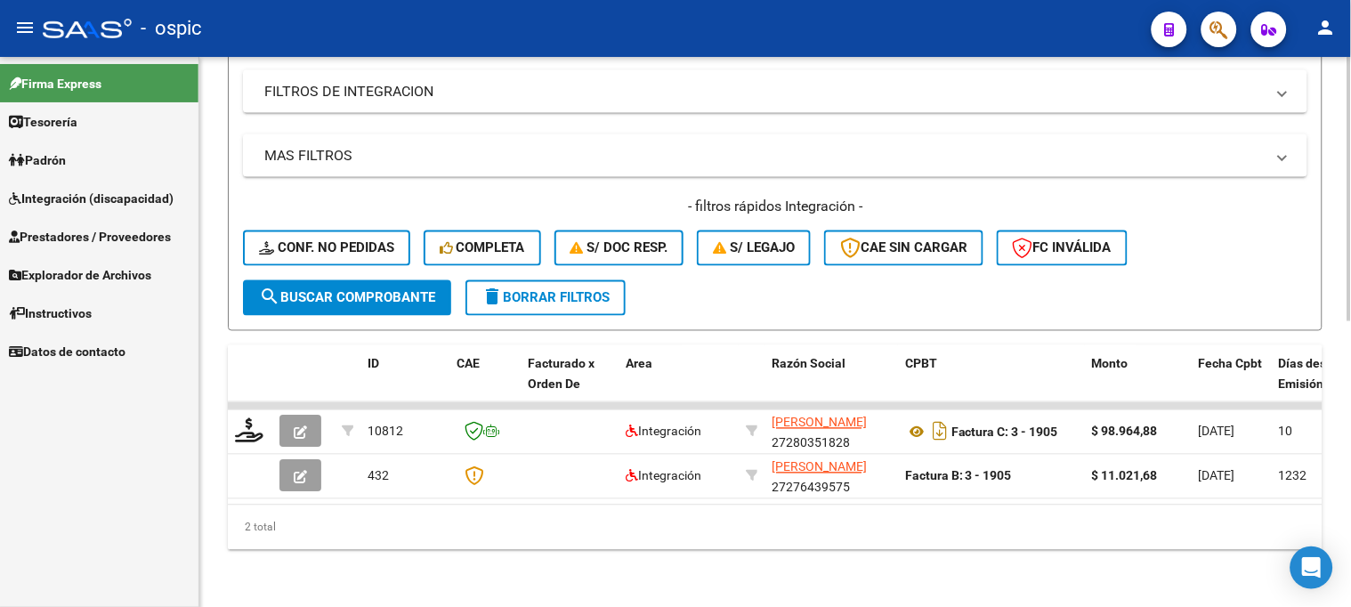
type input "1906"
drag, startPoint x: 362, startPoint y: 289, endPoint x: 352, endPoint y: 264, distance: 27.1
click at [361, 290] on span "search Buscar Comprobante" at bounding box center [347, 298] width 176 height 16
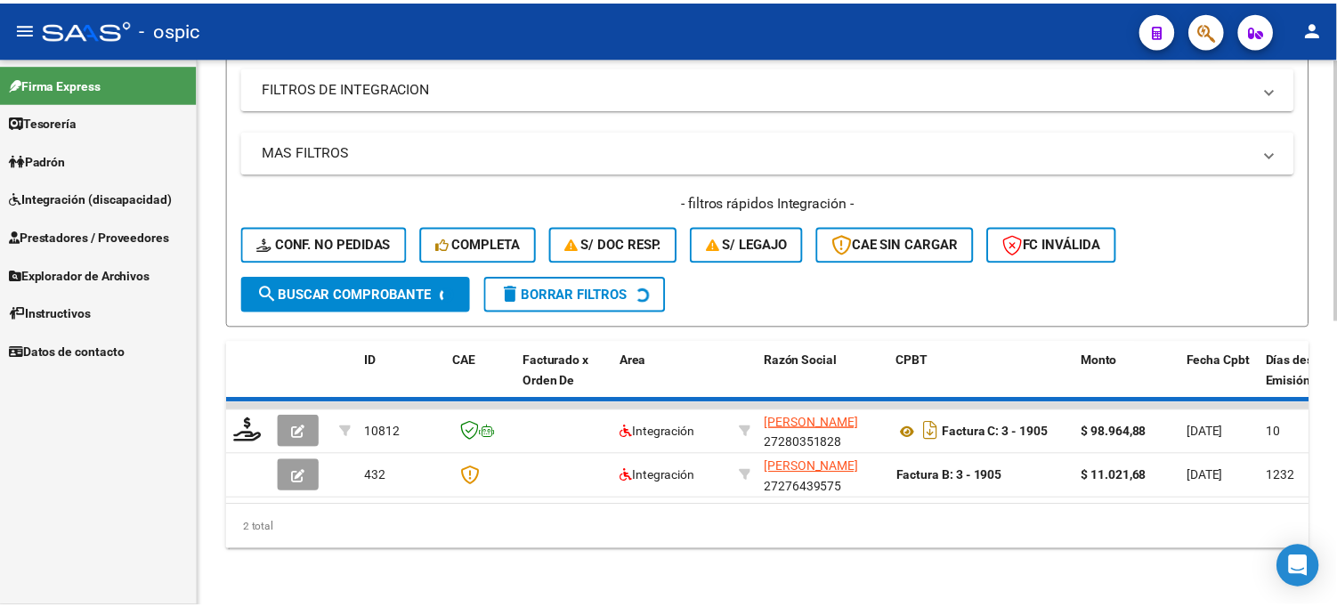
scroll to position [549, 0]
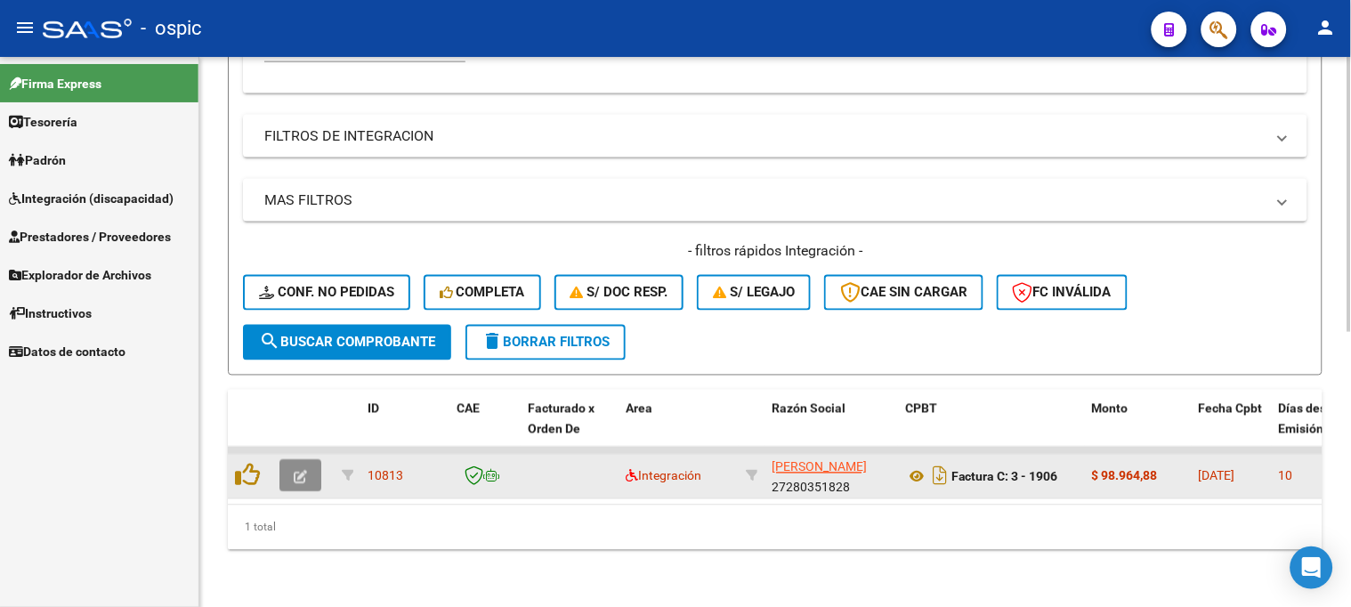
click at [298, 471] on icon "button" at bounding box center [300, 477] width 13 height 13
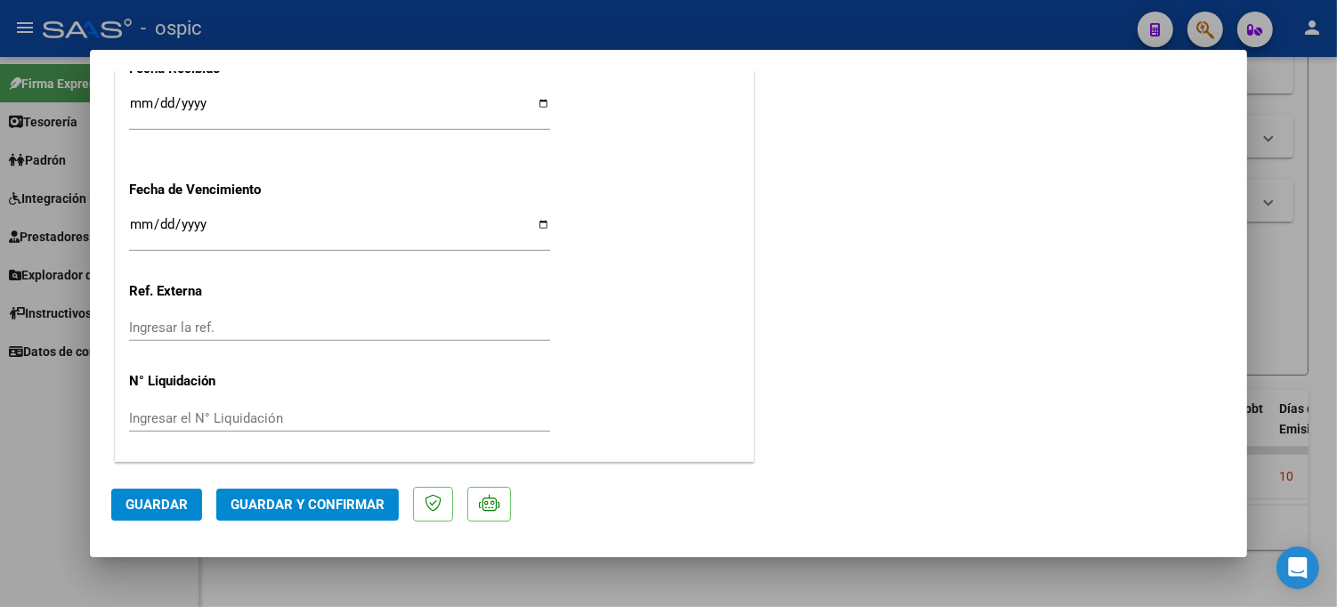
scroll to position [0, 0]
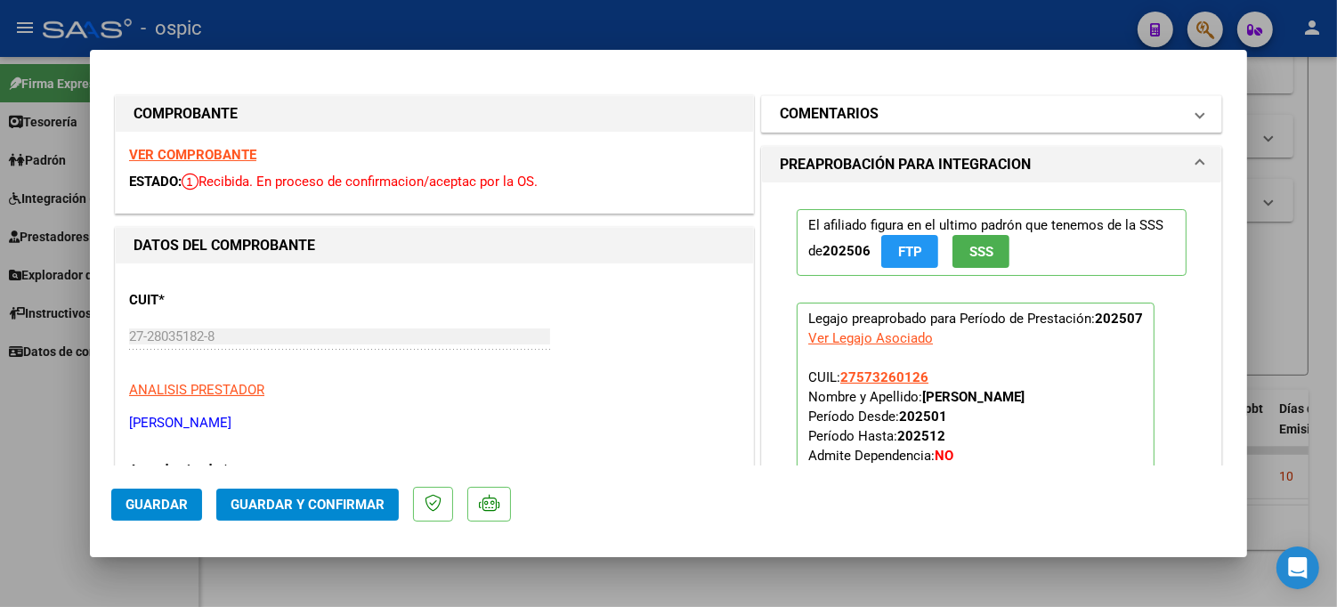
click at [963, 101] on mat-expansion-panel-header "COMENTARIOS" at bounding box center [991, 114] width 459 height 36
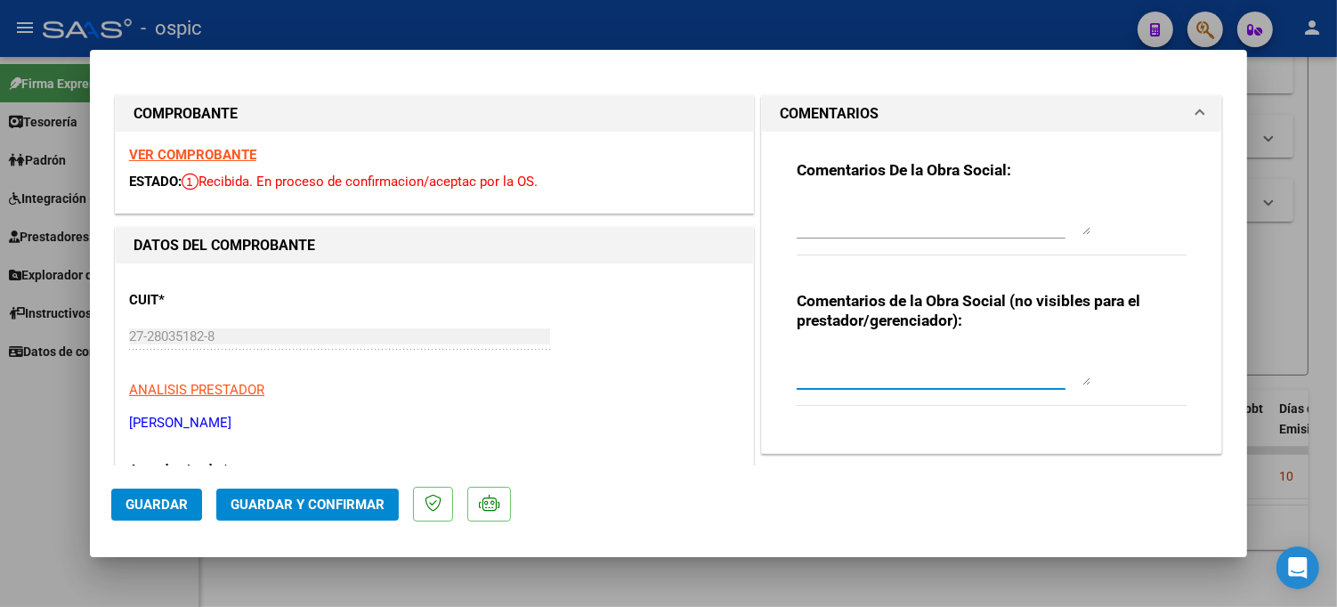
click at [840, 357] on textarea at bounding box center [944, 368] width 294 height 36
type textarea "PSICO 8 SESIONES"
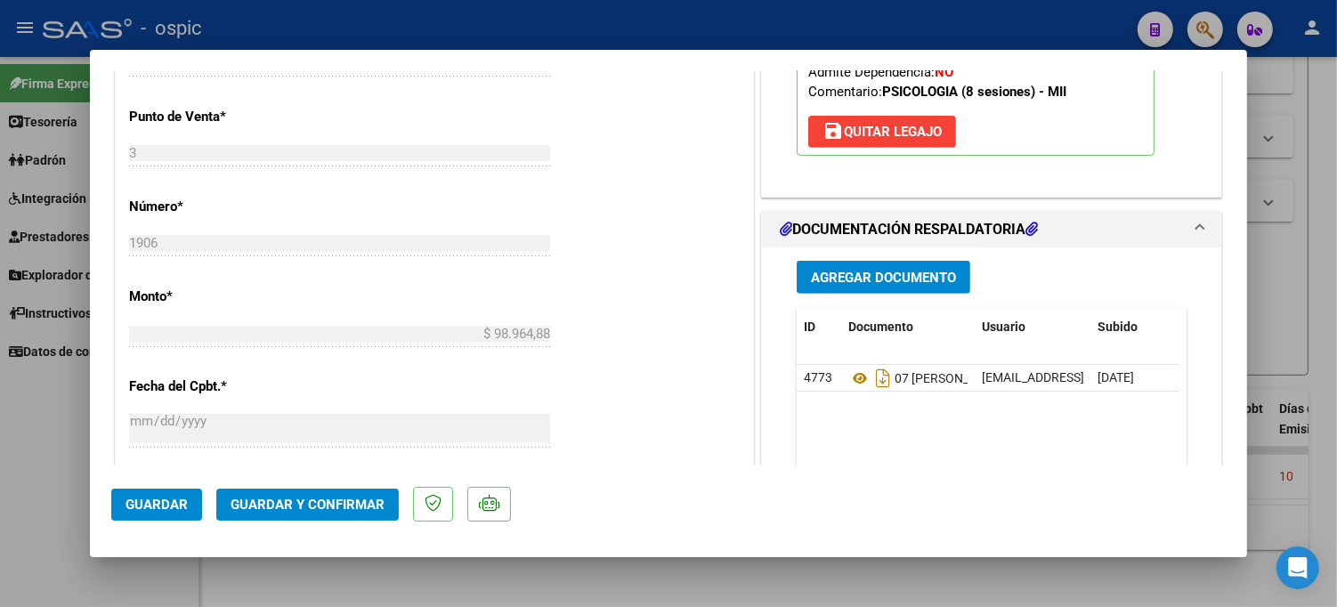
scroll to position [732, 0]
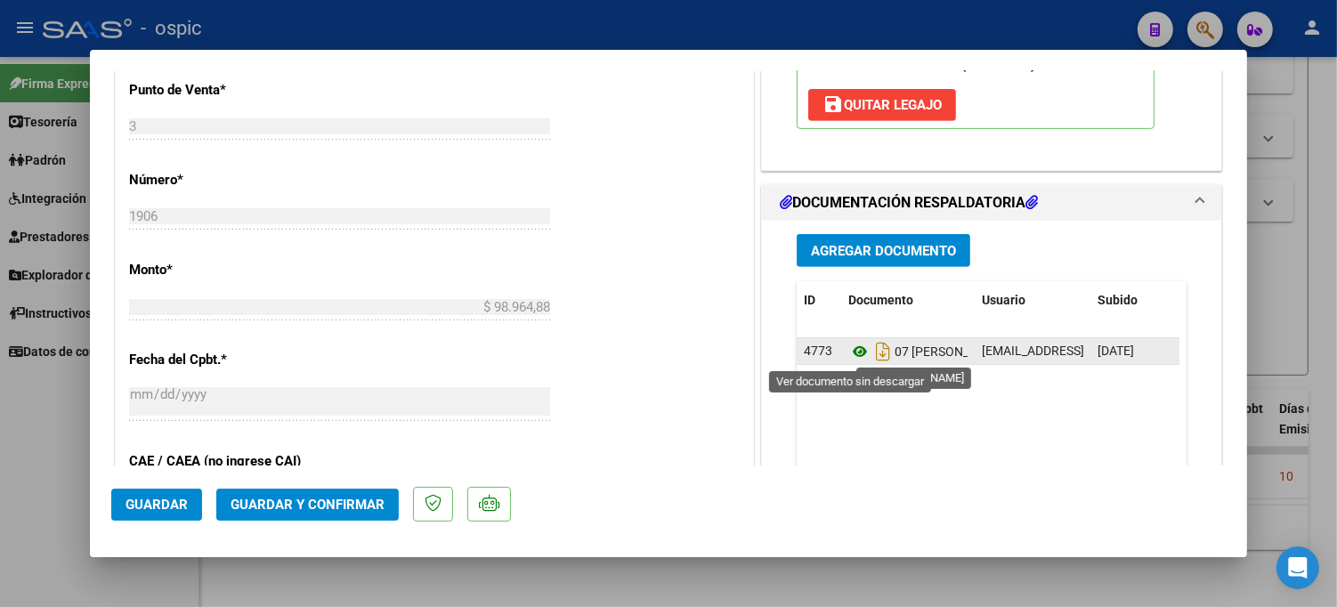
click at [851, 351] on icon at bounding box center [859, 351] width 23 height 21
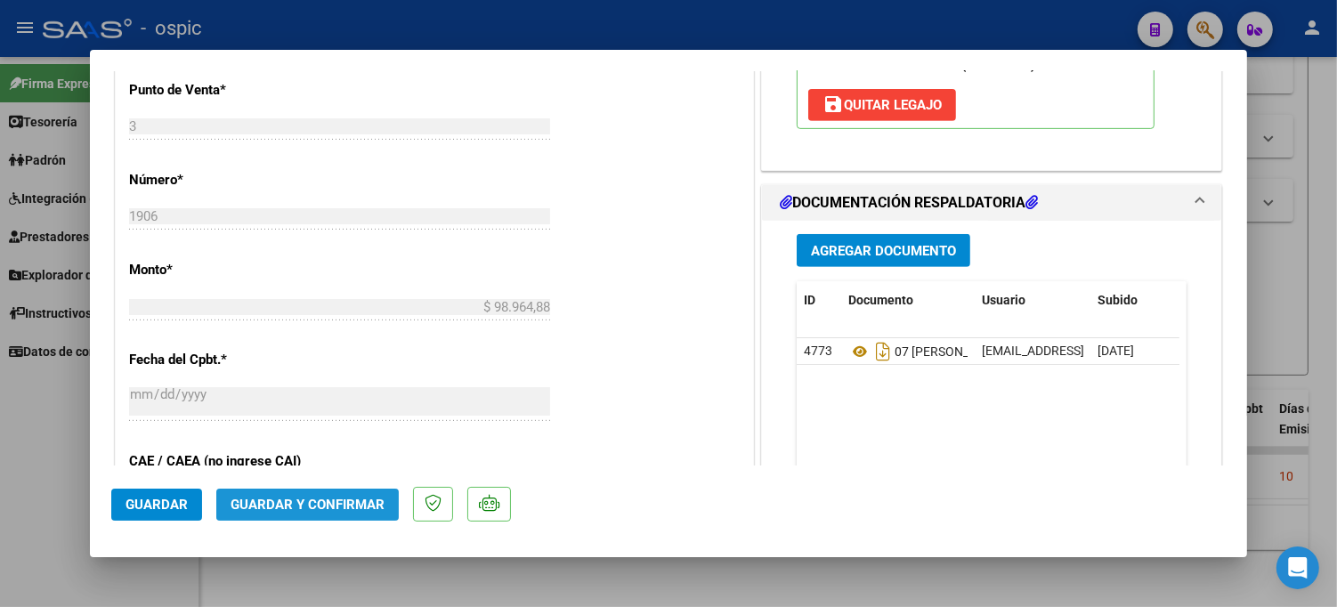
click at [344, 497] on span "Guardar y Confirmar" at bounding box center [307, 505] width 154 height 16
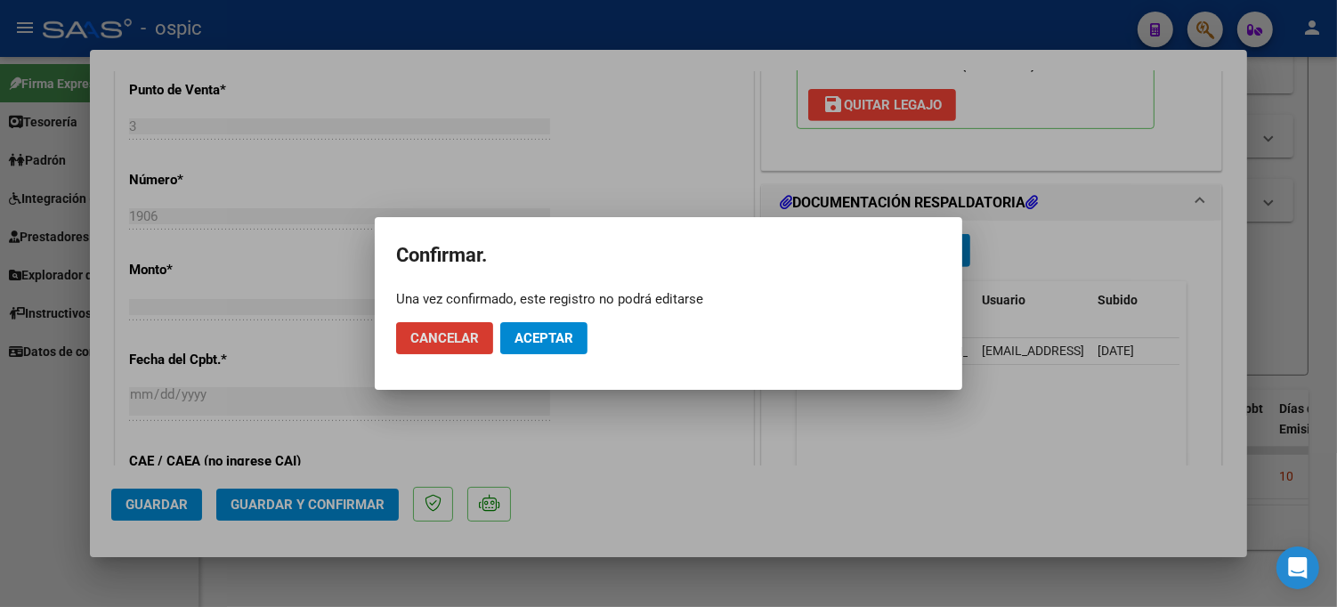
click at [520, 340] on span "Aceptar" at bounding box center [543, 338] width 59 height 16
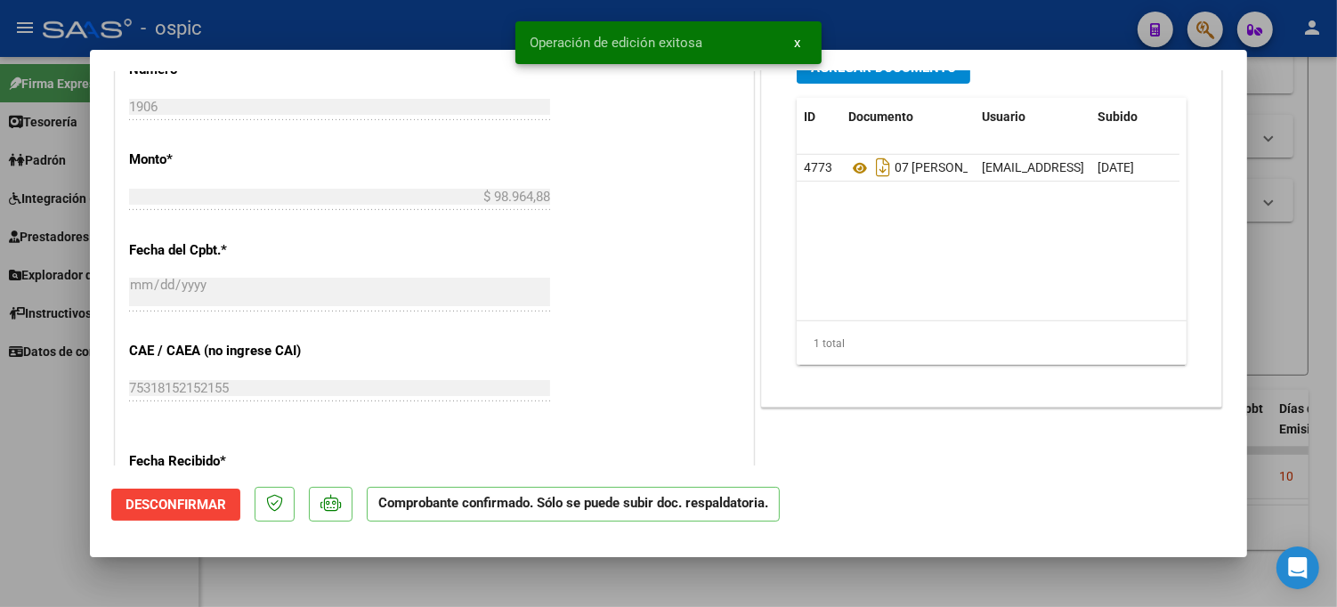
type input "$ 0,00"
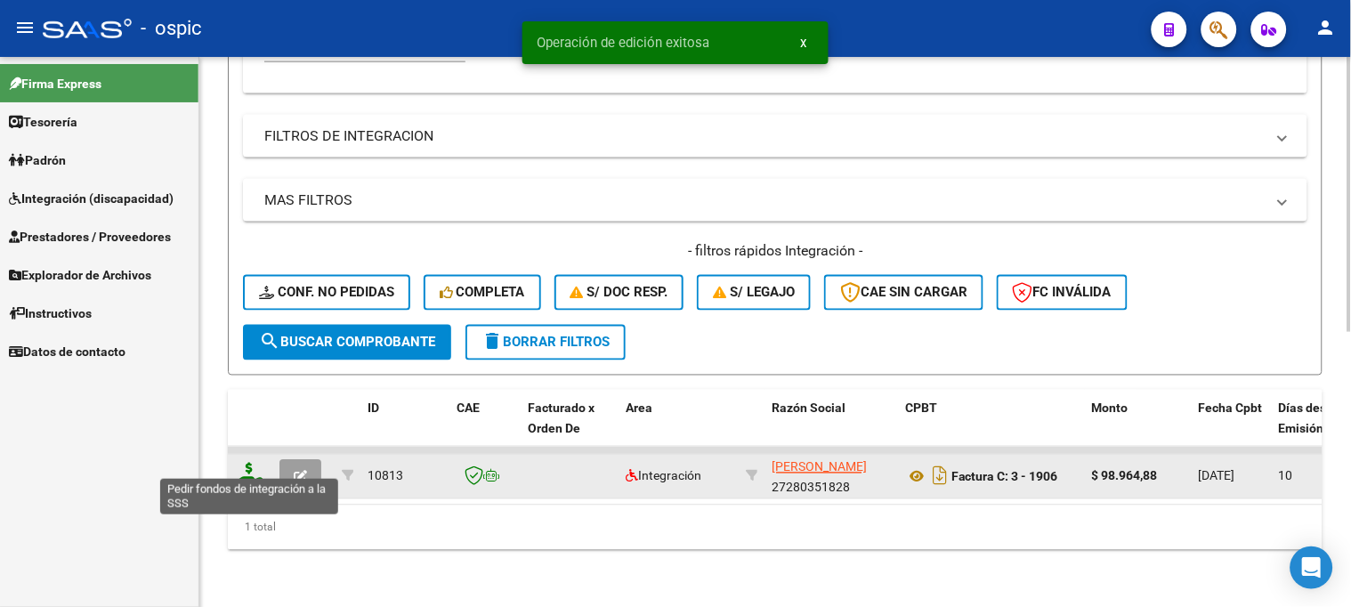
click at [244, 463] on icon at bounding box center [249, 475] width 28 height 25
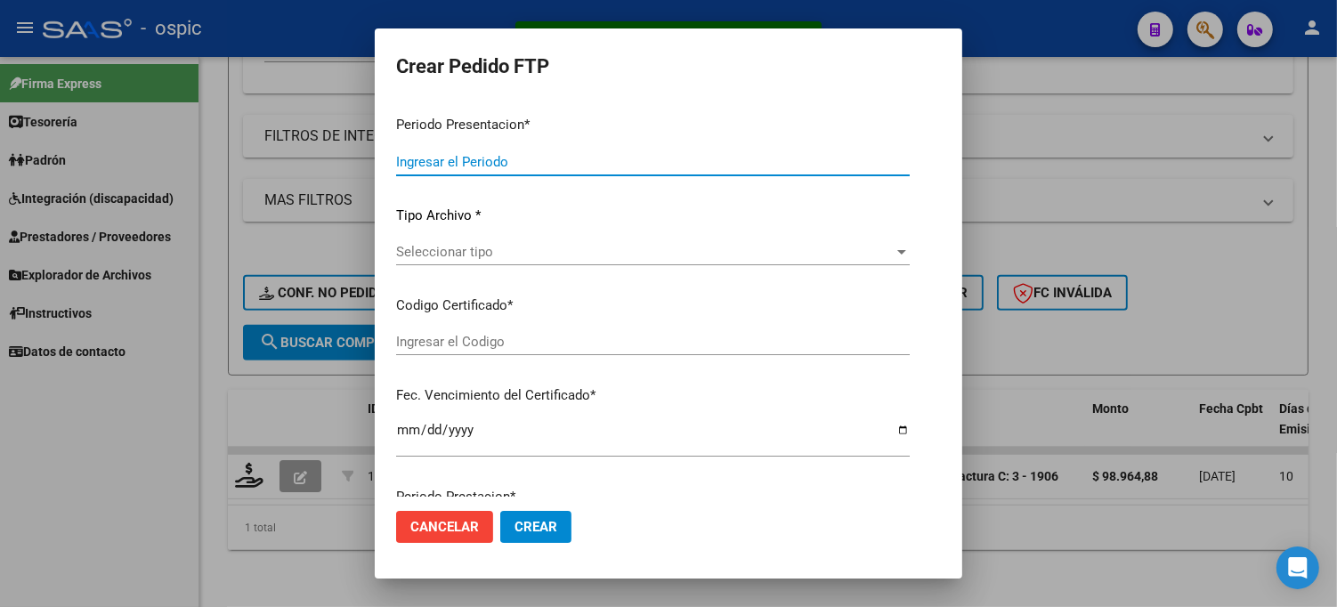
type input "202507"
type input "$ 98.964,88"
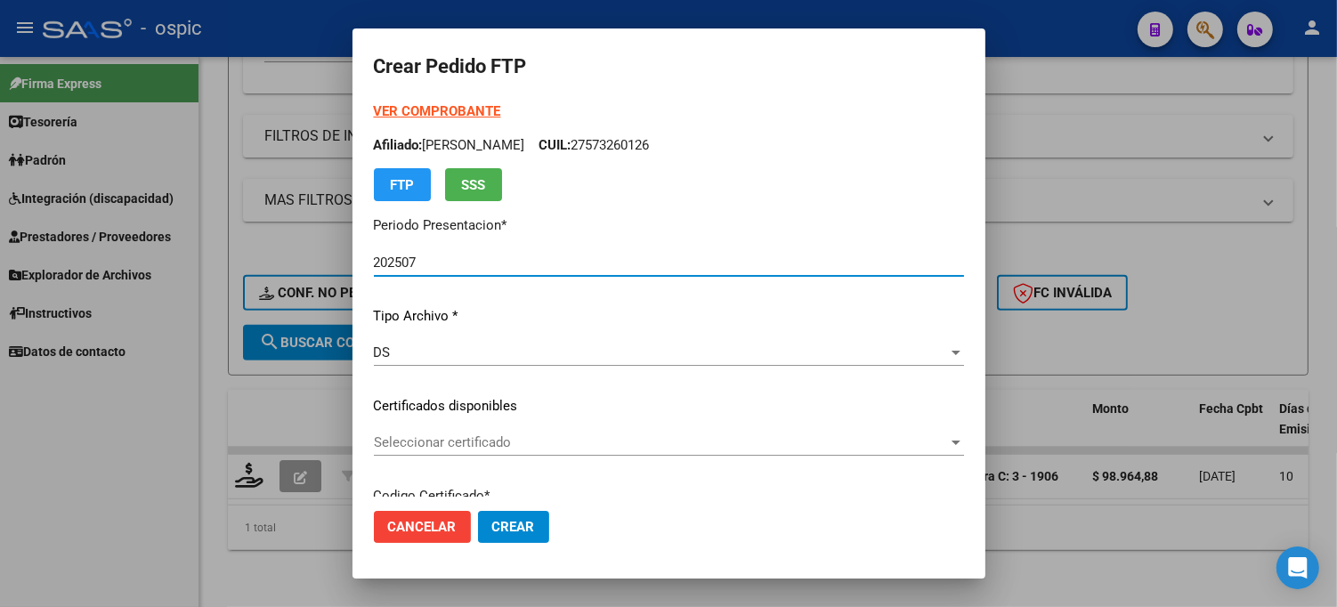
type input "0000000000000000000000000000001880698397"
type input "[DATE]"
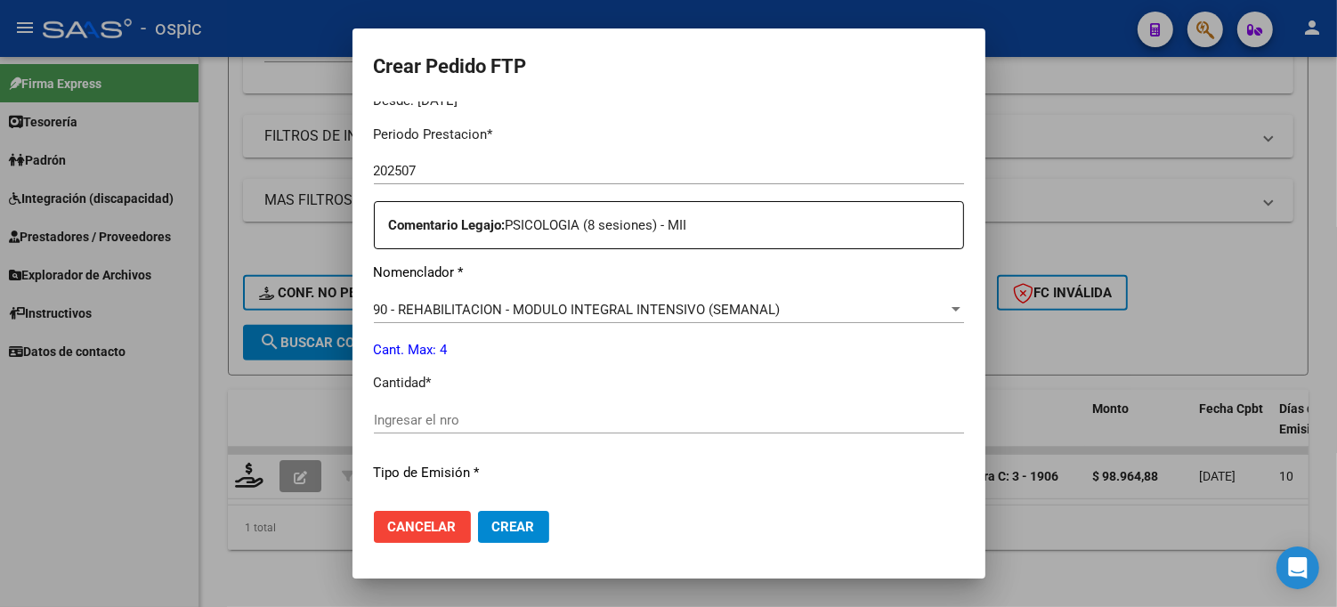
scroll to position [580, 0]
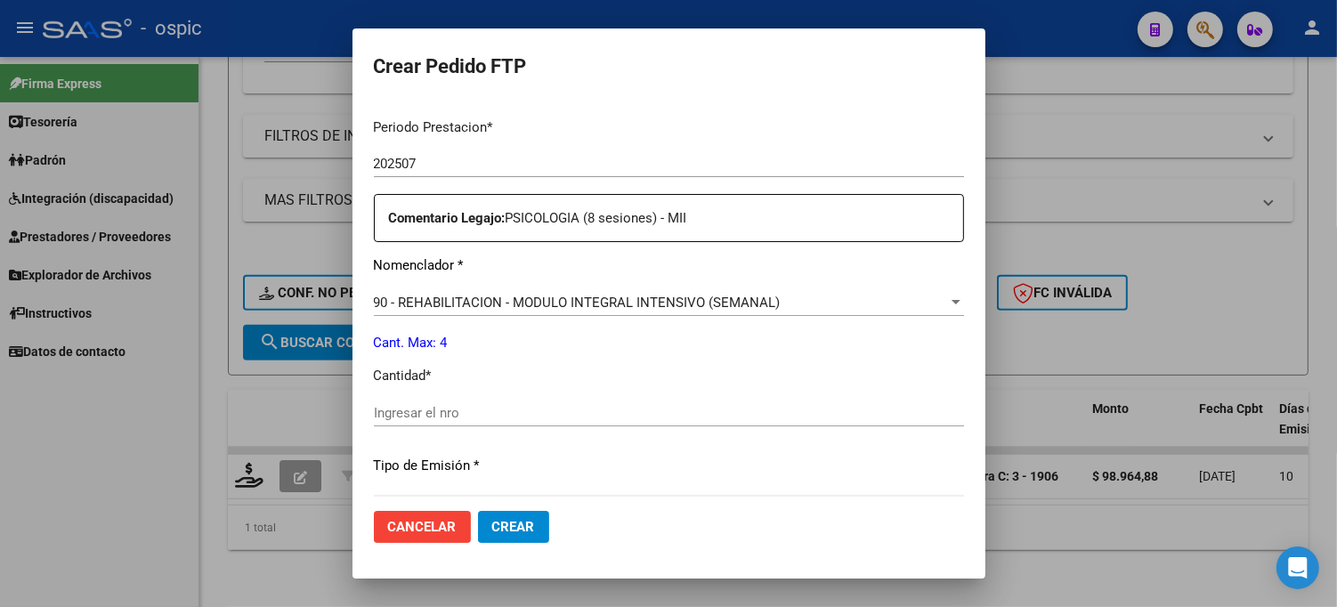
click at [523, 403] on div "Ingresar el nro" at bounding box center [669, 413] width 590 height 27
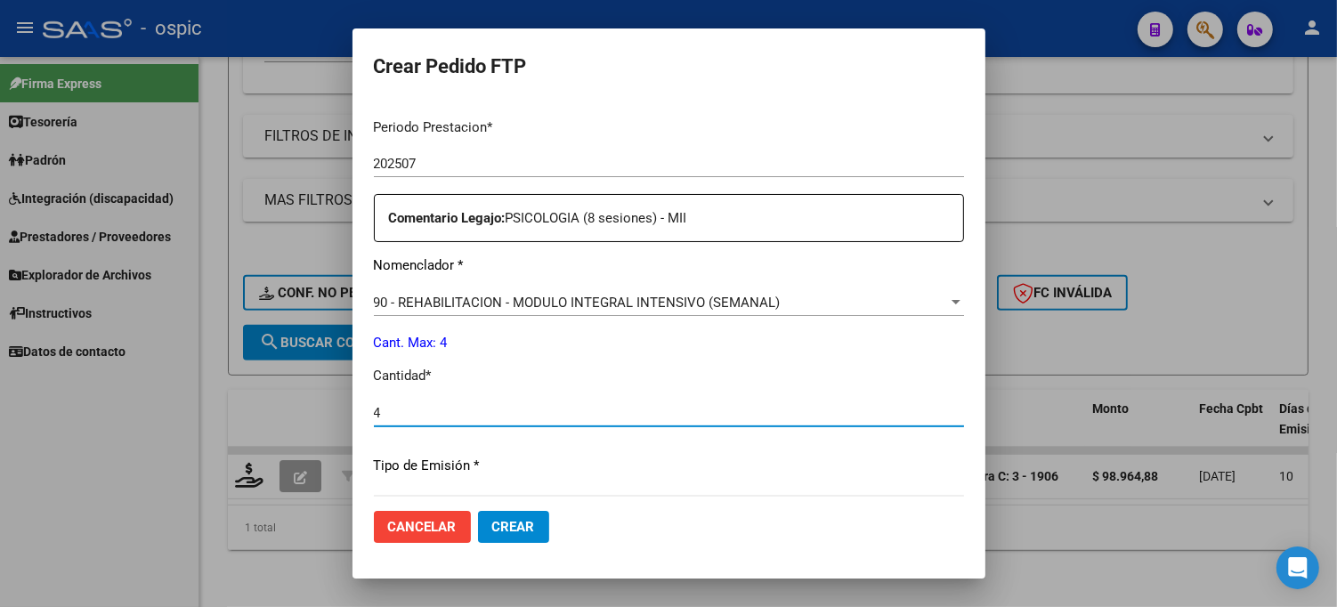
type input "4"
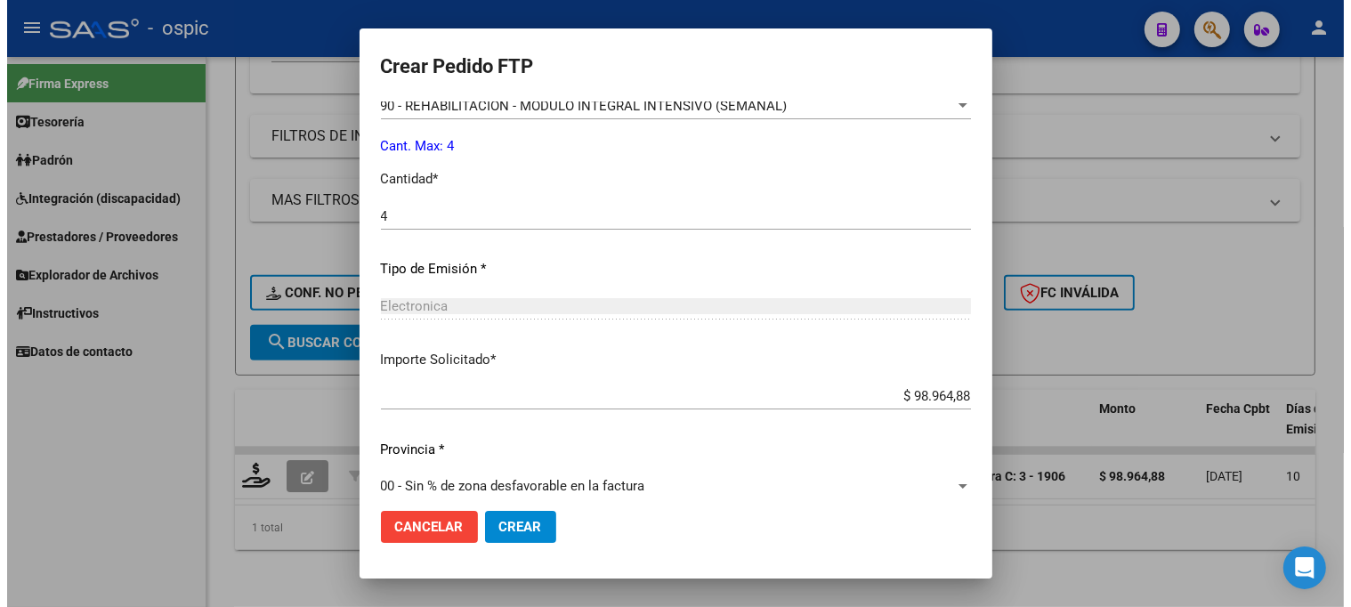
scroll to position [797, 0]
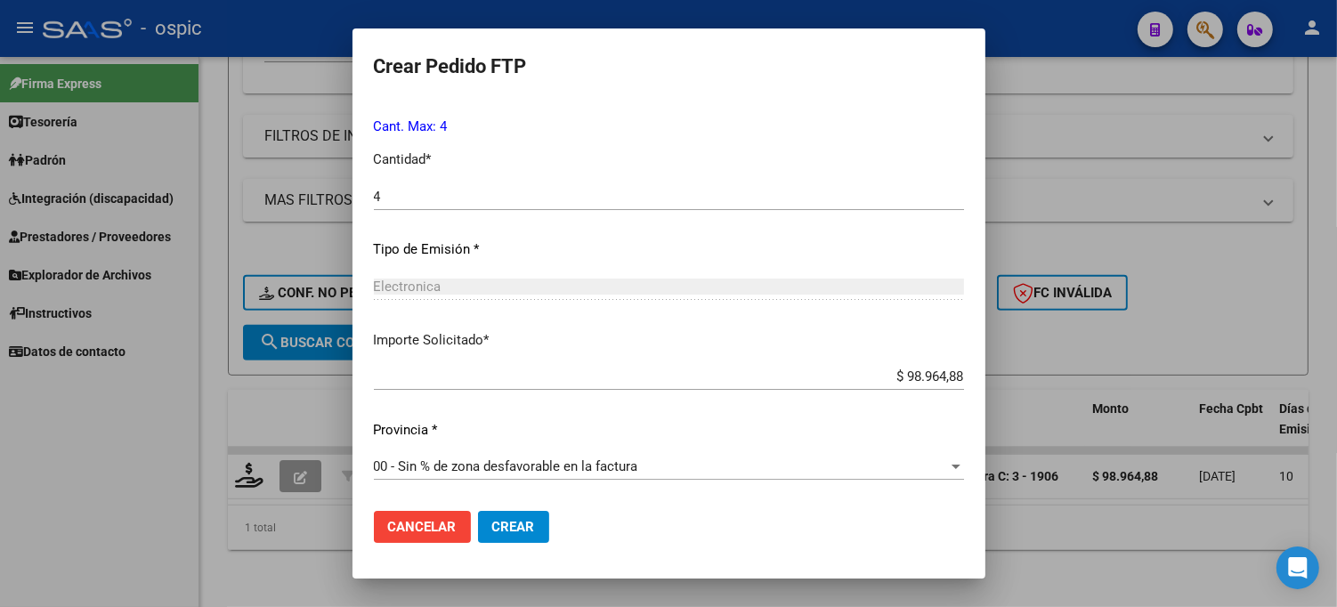
drag, startPoint x: 465, startPoint y: 517, endPoint x: 975, endPoint y: 417, distance: 519.8
click at [478, 516] on button "Crear" at bounding box center [513, 527] width 71 height 32
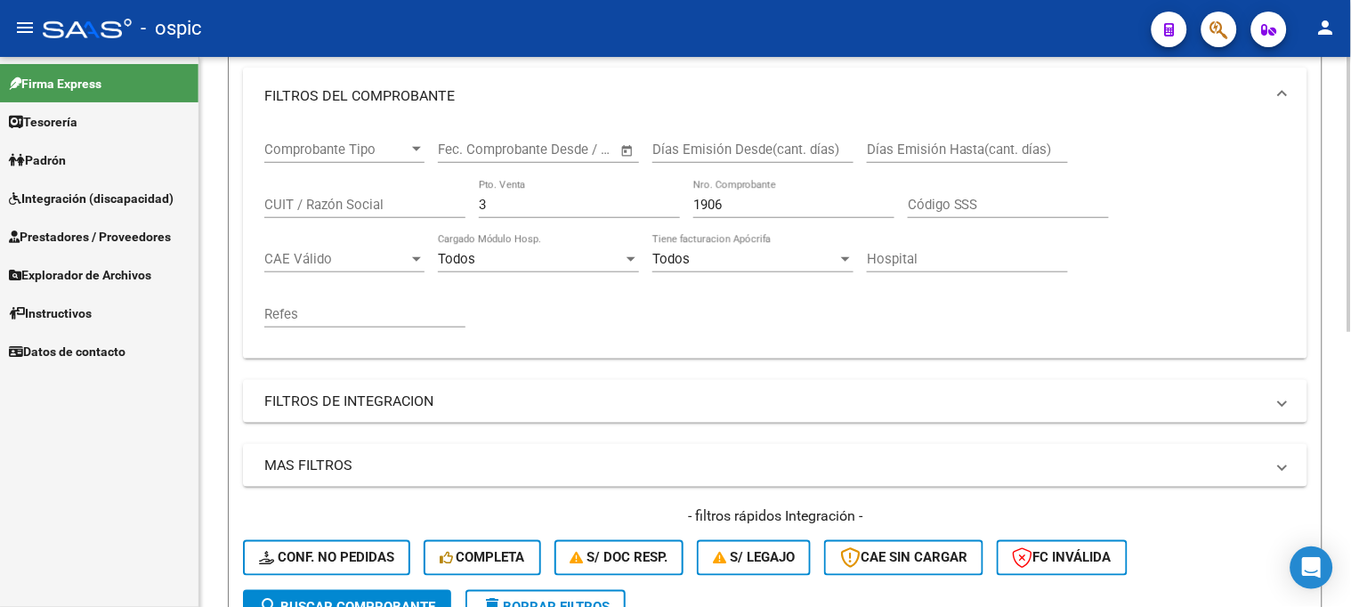
scroll to position [253, 0]
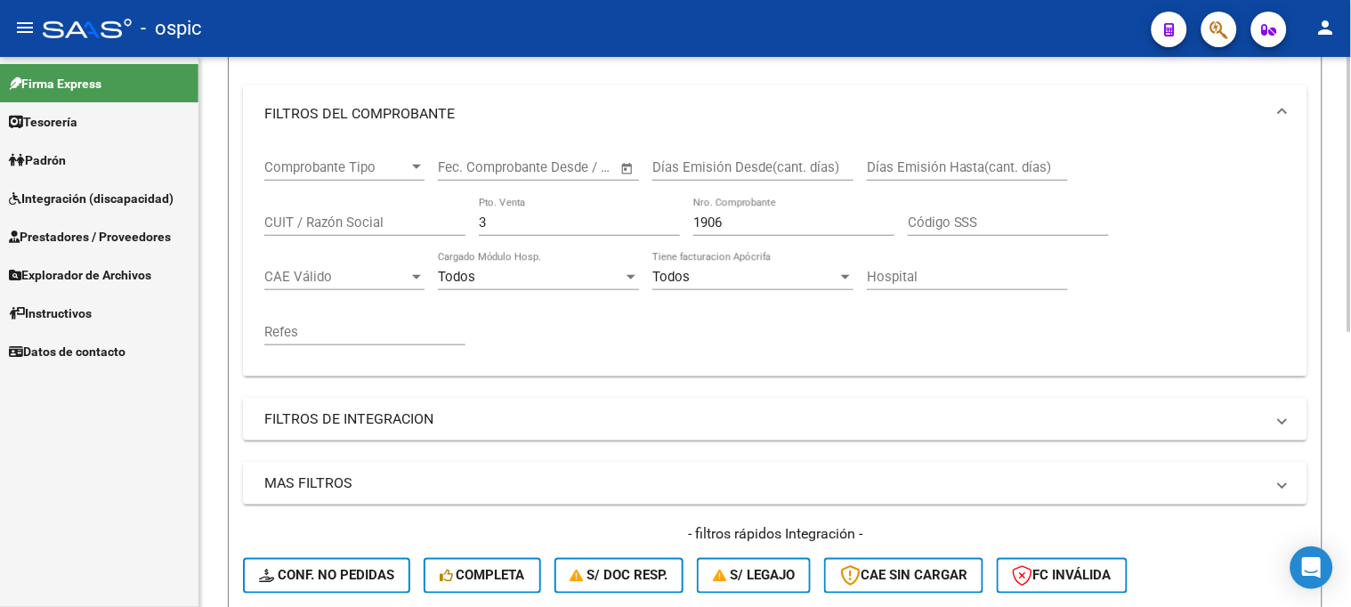
click at [402, 218] on div "Comprobante Tipo Comprobante Tipo Start date – End date Fec. Comprobante Desde …" at bounding box center [775, 252] width 1022 height 220
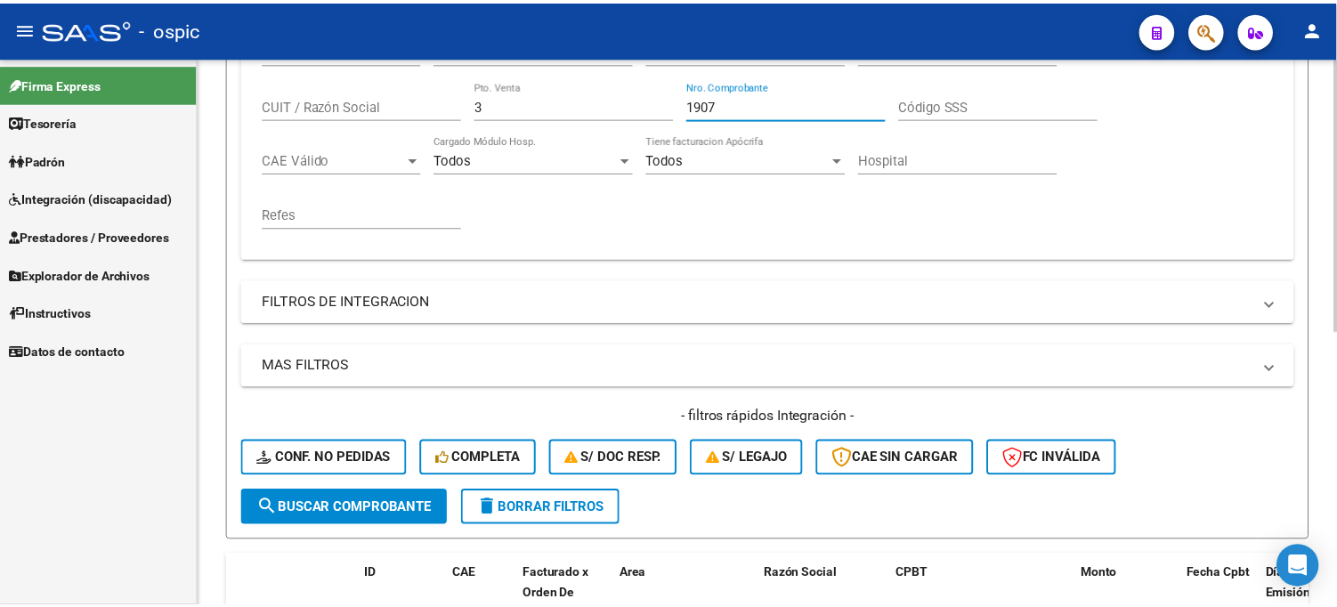
scroll to position [548, 0]
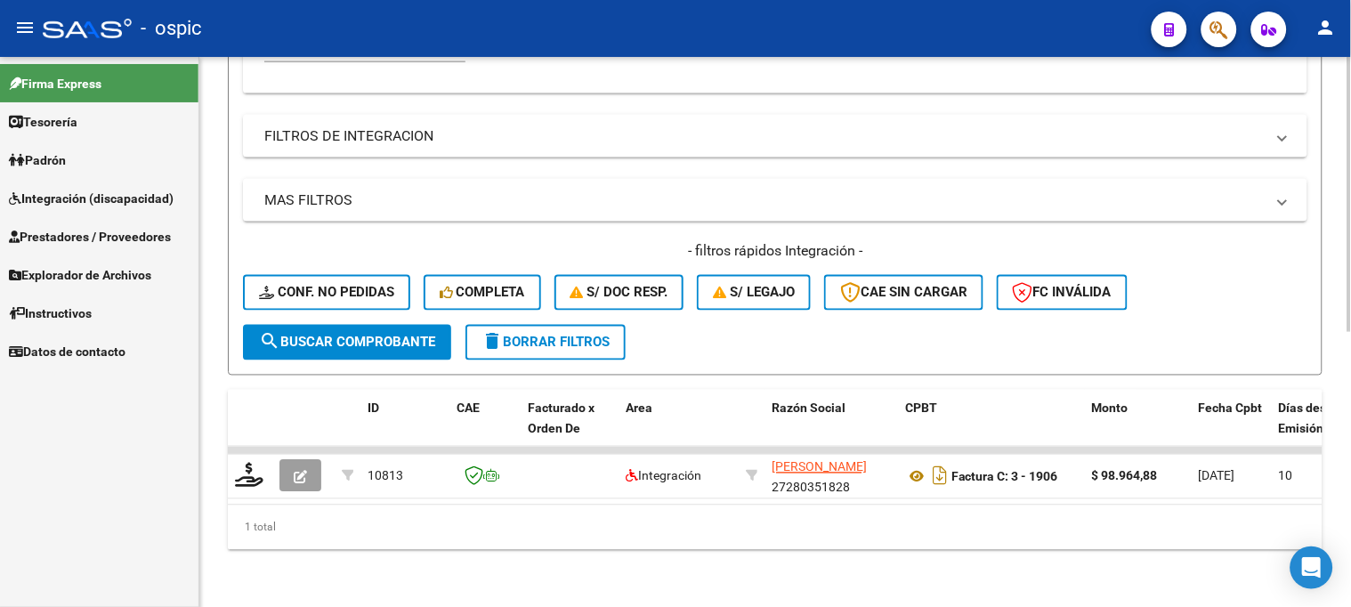
type input "1907"
click at [377, 335] on span "search Buscar Comprobante" at bounding box center [347, 343] width 176 height 16
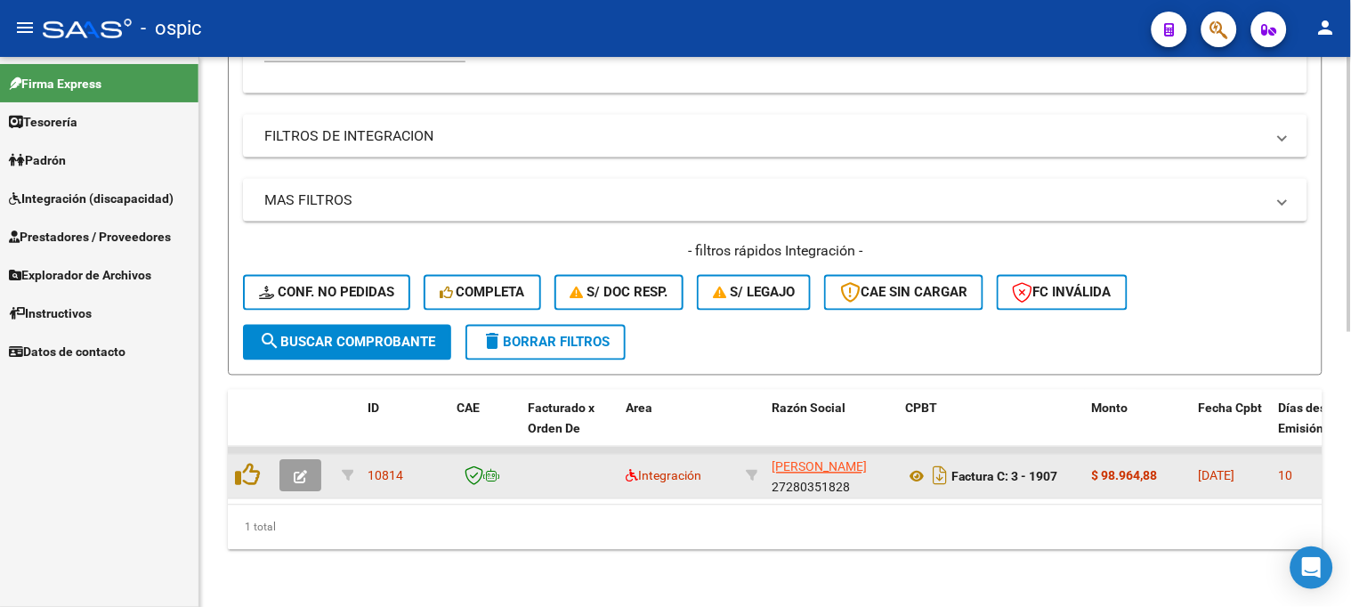
click at [301, 471] on icon "button" at bounding box center [300, 477] width 13 height 13
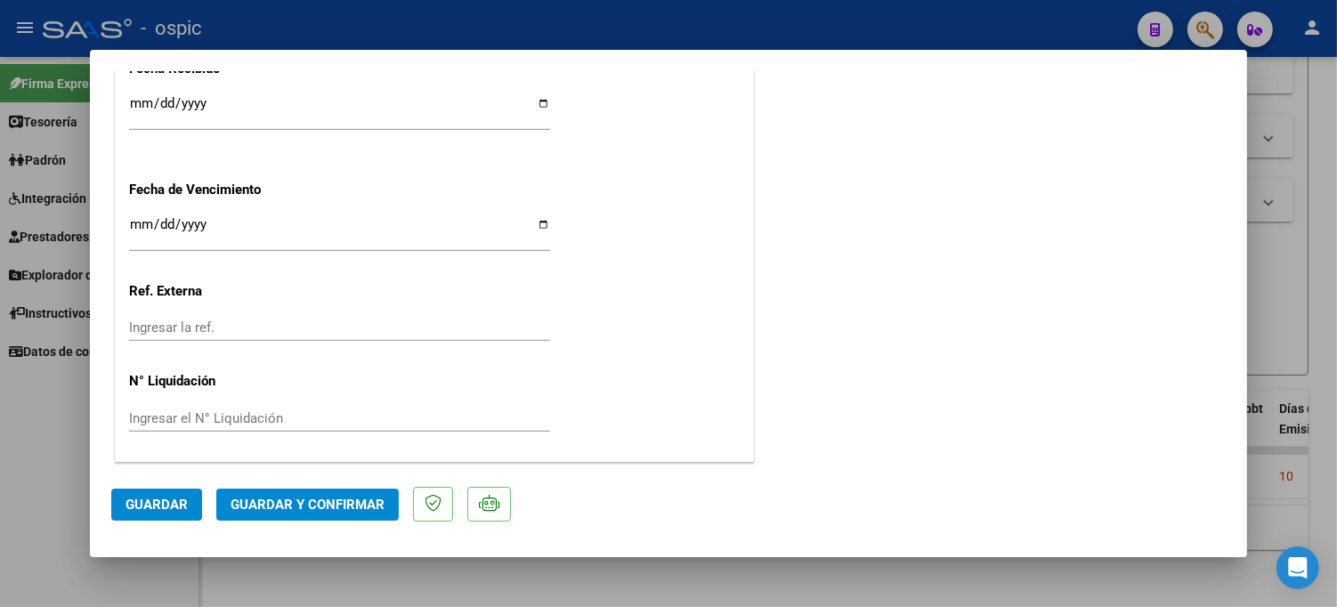
scroll to position [0, 0]
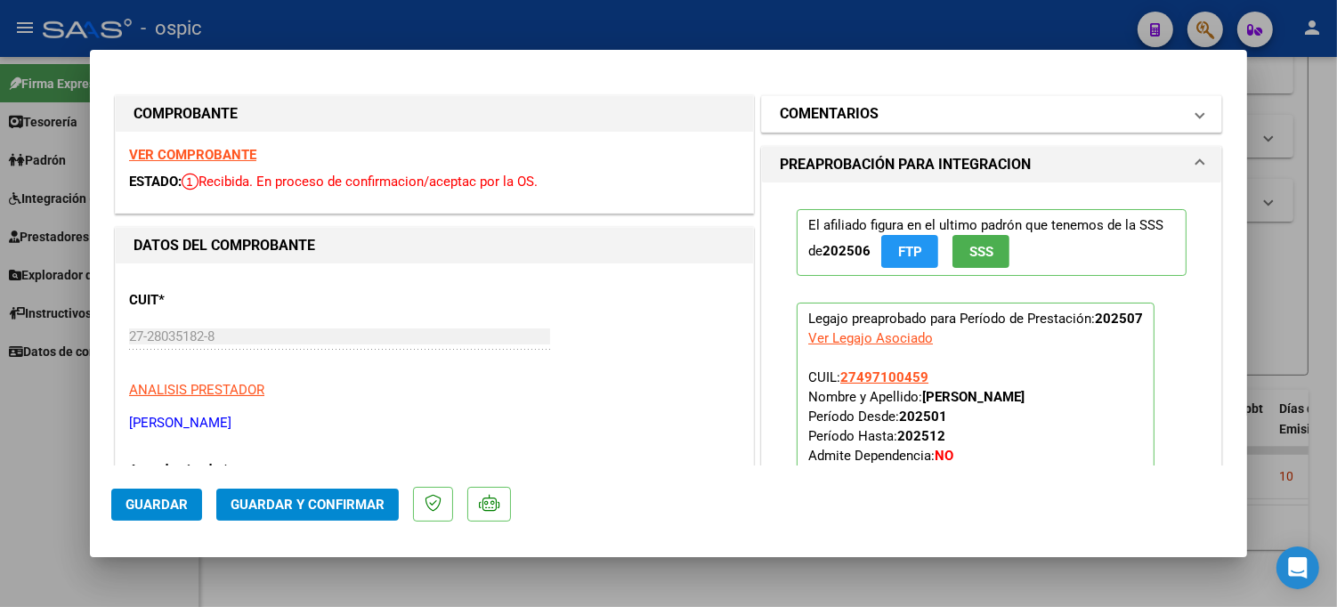
click at [941, 111] on mat-panel-title "COMENTARIOS" at bounding box center [981, 113] width 402 height 21
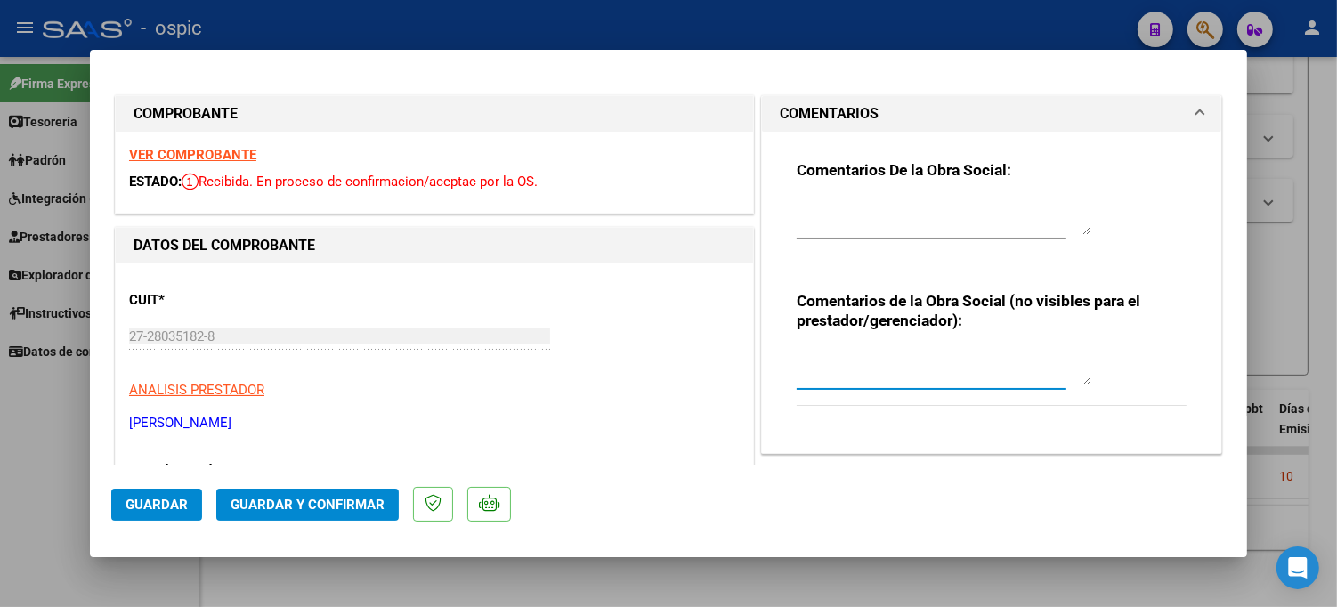
click at [874, 359] on textarea at bounding box center [944, 368] width 294 height 36
type textarea "PSICO 8 SESIONES"
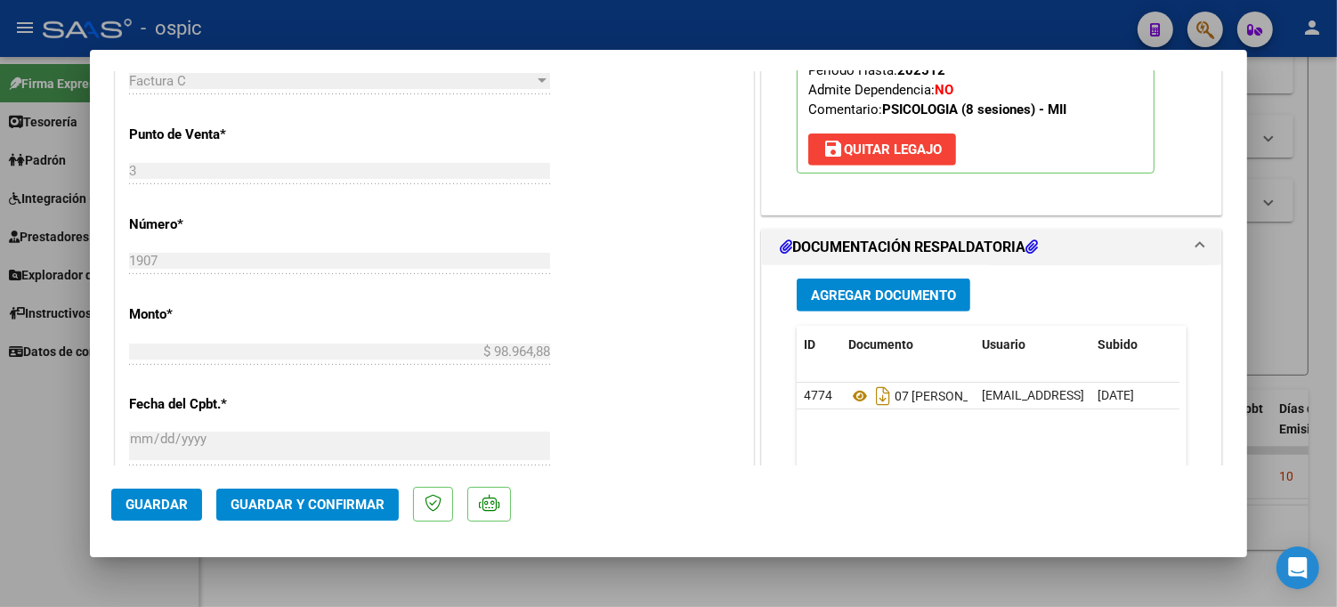
scroll to position [763, 0]
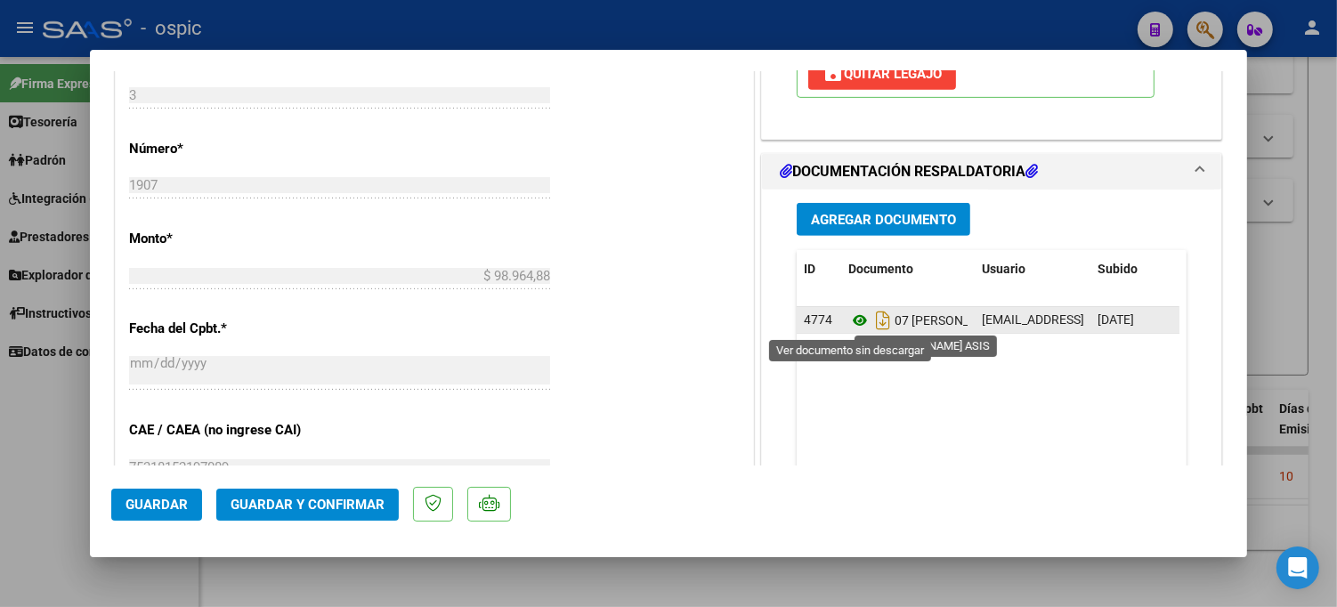
click at [848, 319] on icon at bounding box center [859, 320] width 23 height 21
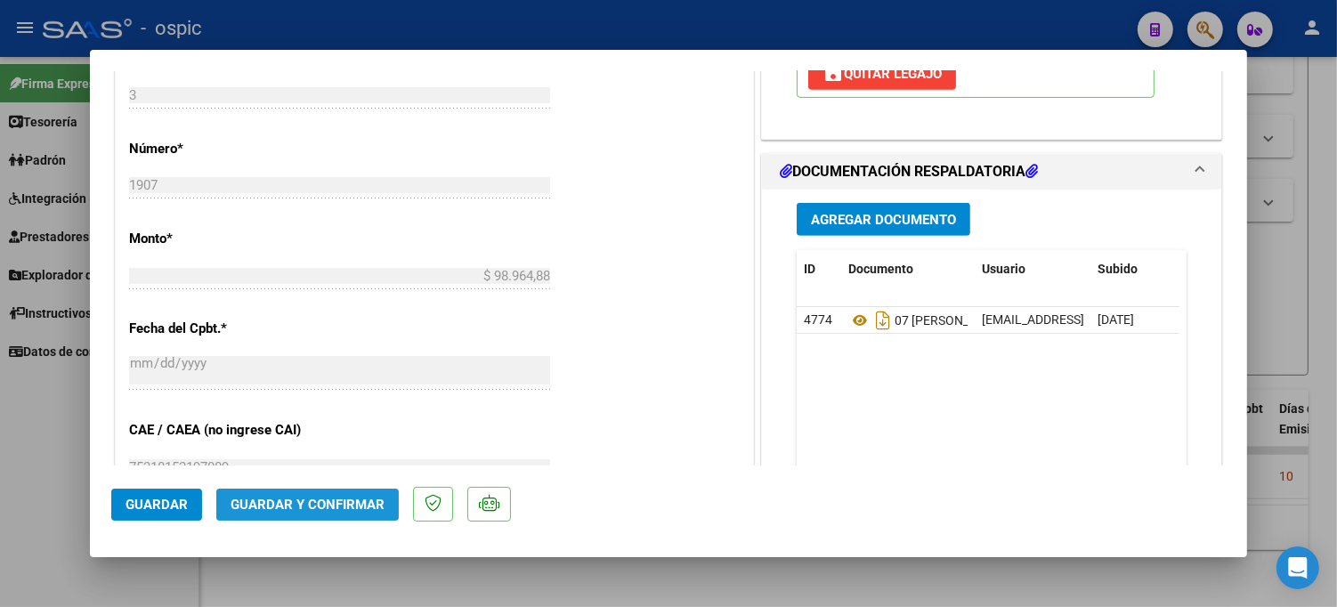
click at [319, 509] on span "Guardar y Confirmar" at bounding box center [307, 505] width 154 height 16
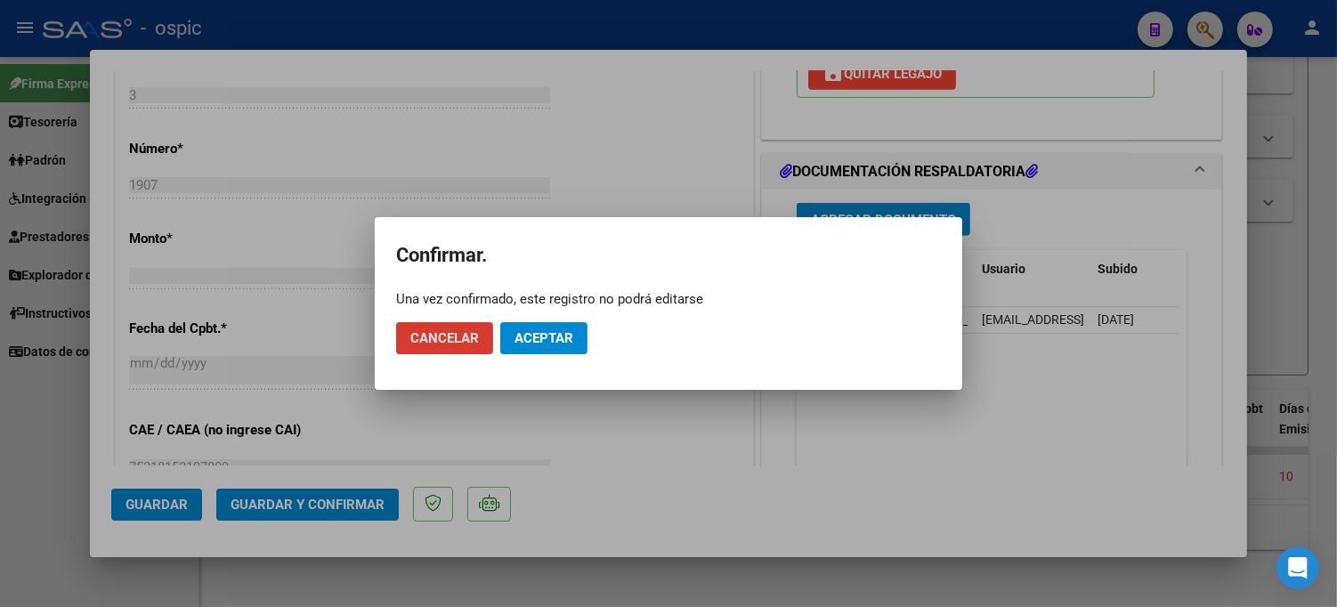
click at [522, 339] on span "Aceptar" at bounding box center [543, 338] width 59 height 16
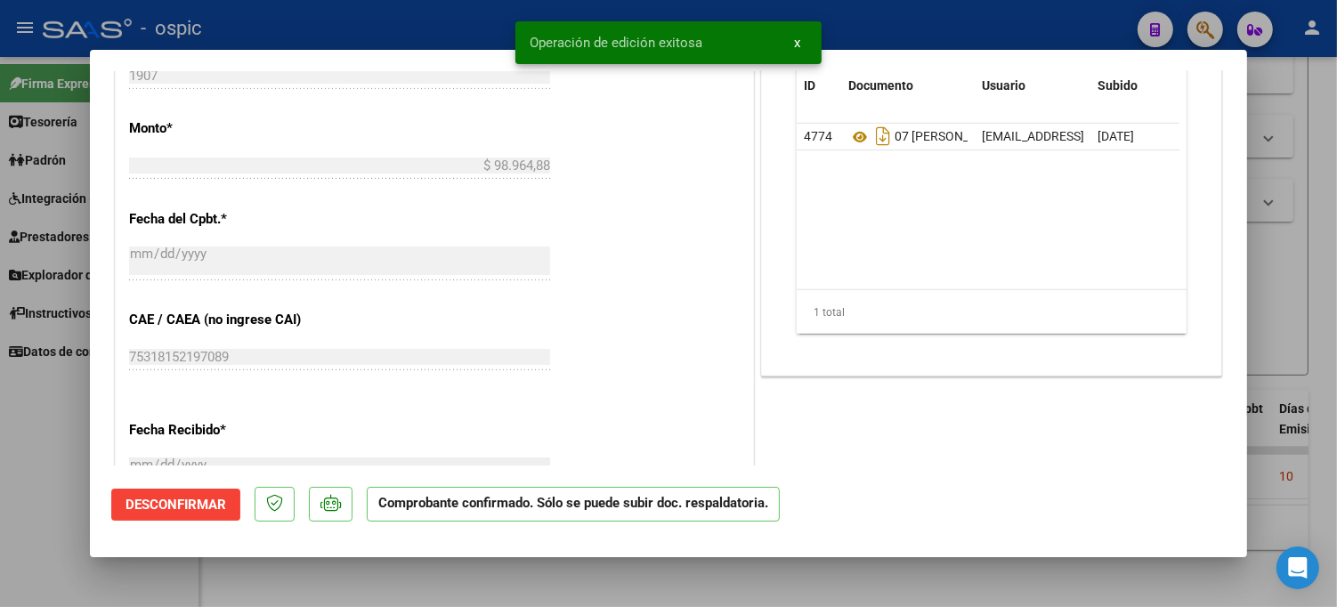
type input "$ 0,00"
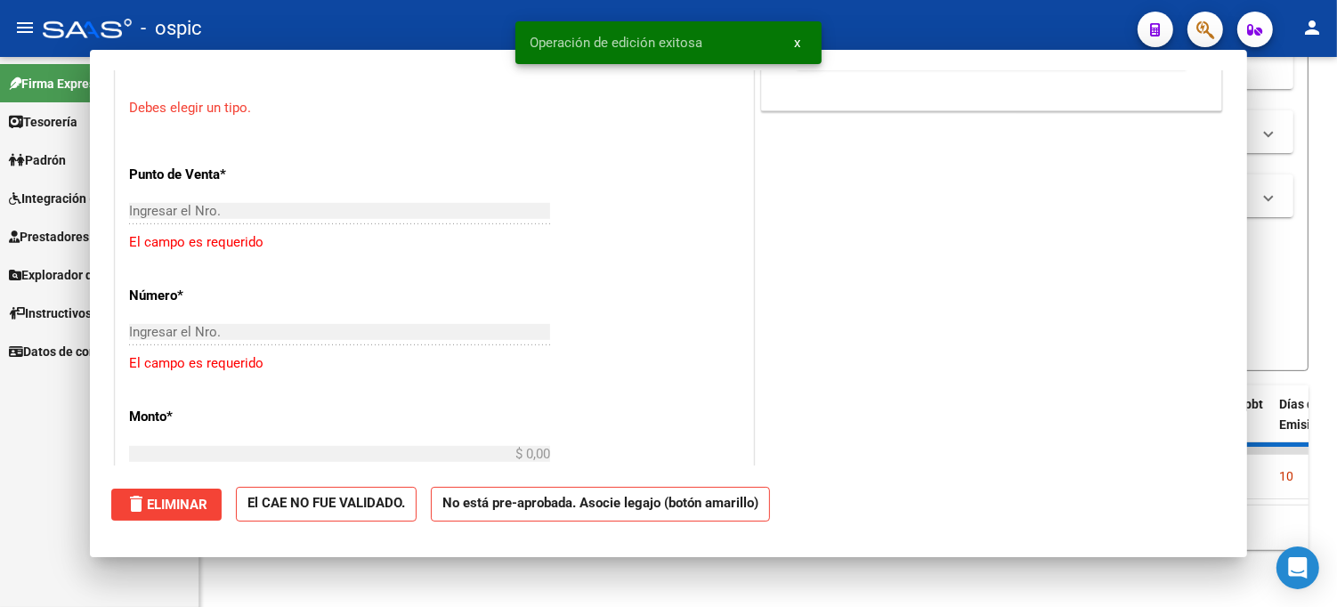
scroll to position [795, 0]
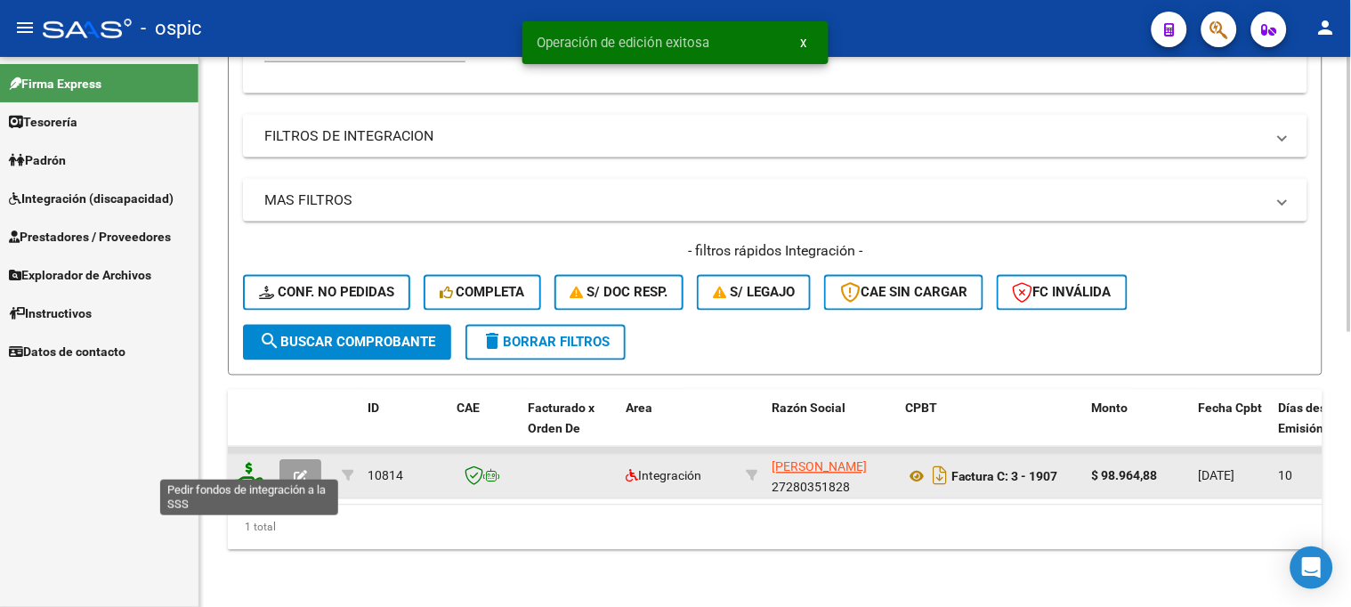
click at [246, 463] on icon at bounding box center [249, 475] width 28 height 25
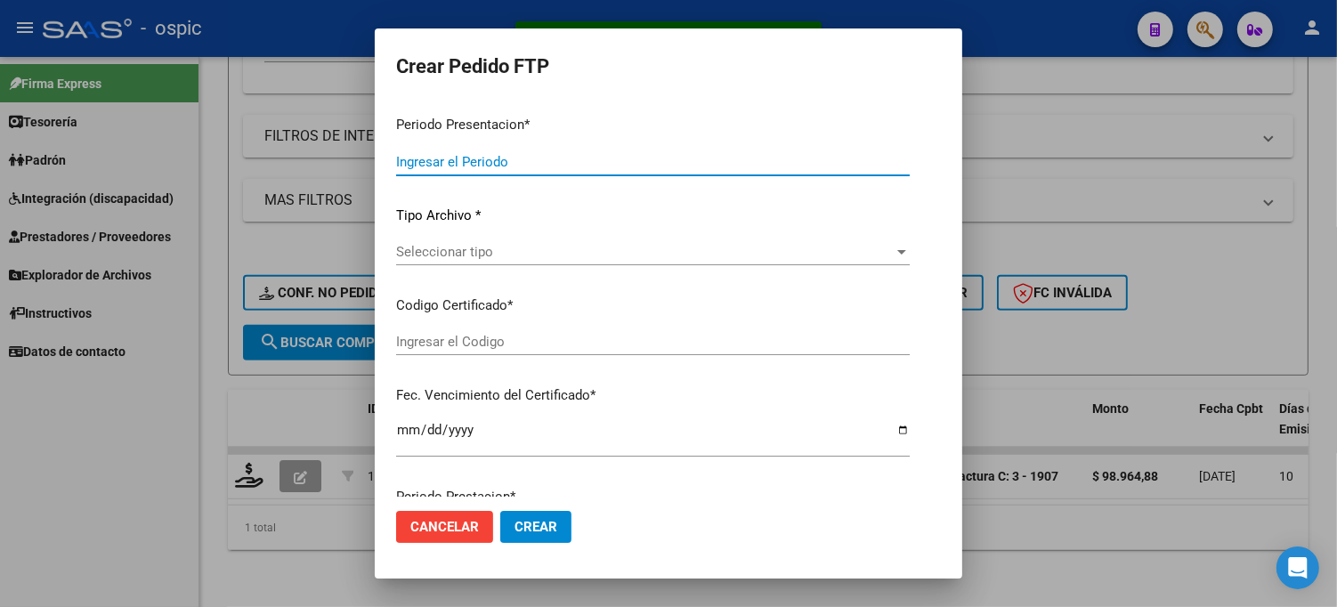
type input "202507"
type input "$ 98.964,88"
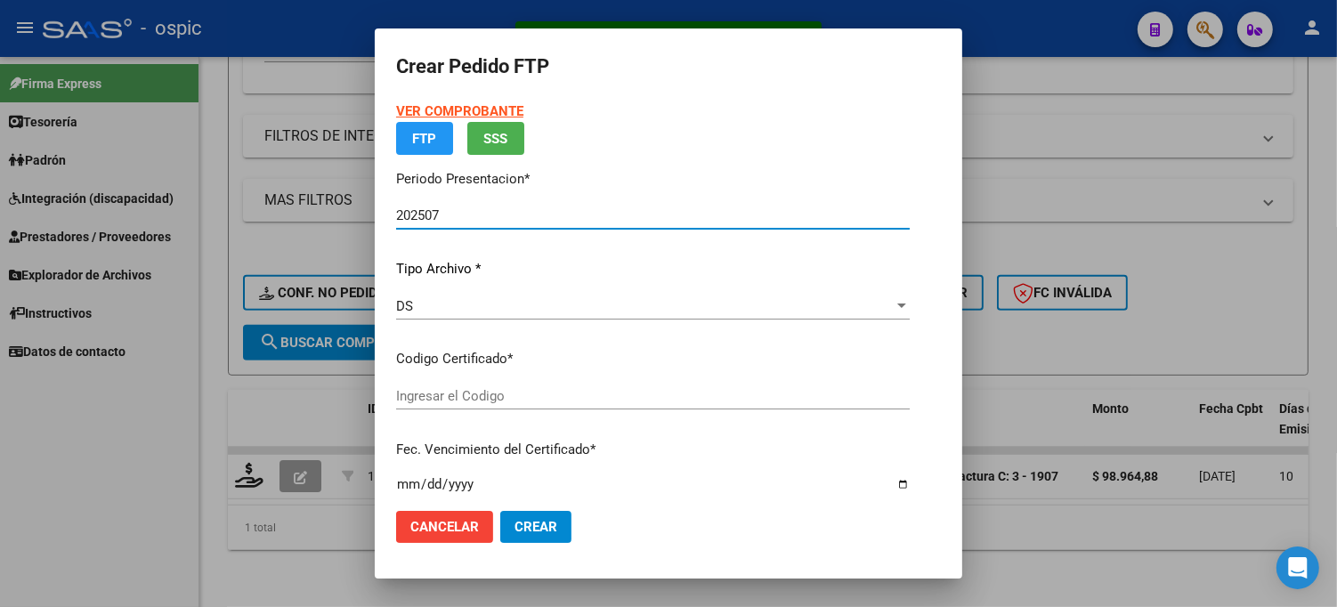
type input "0000000000000000000000000000001868806274"
type input "[DATE]"
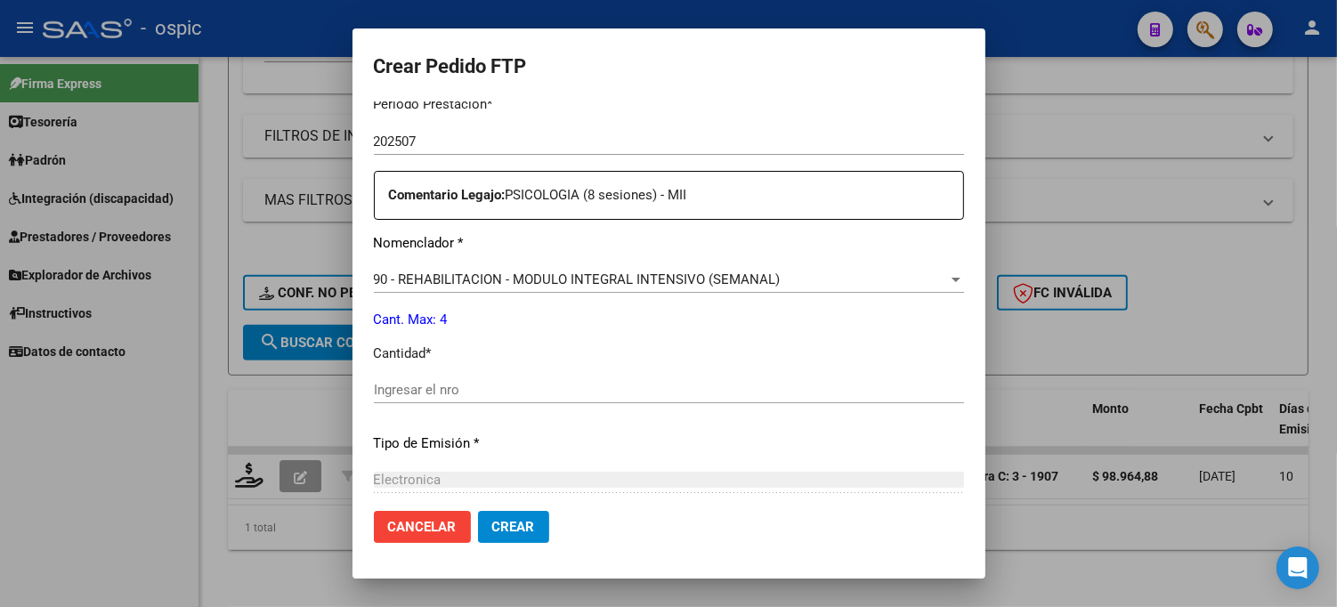
scroll to position [587, 0]
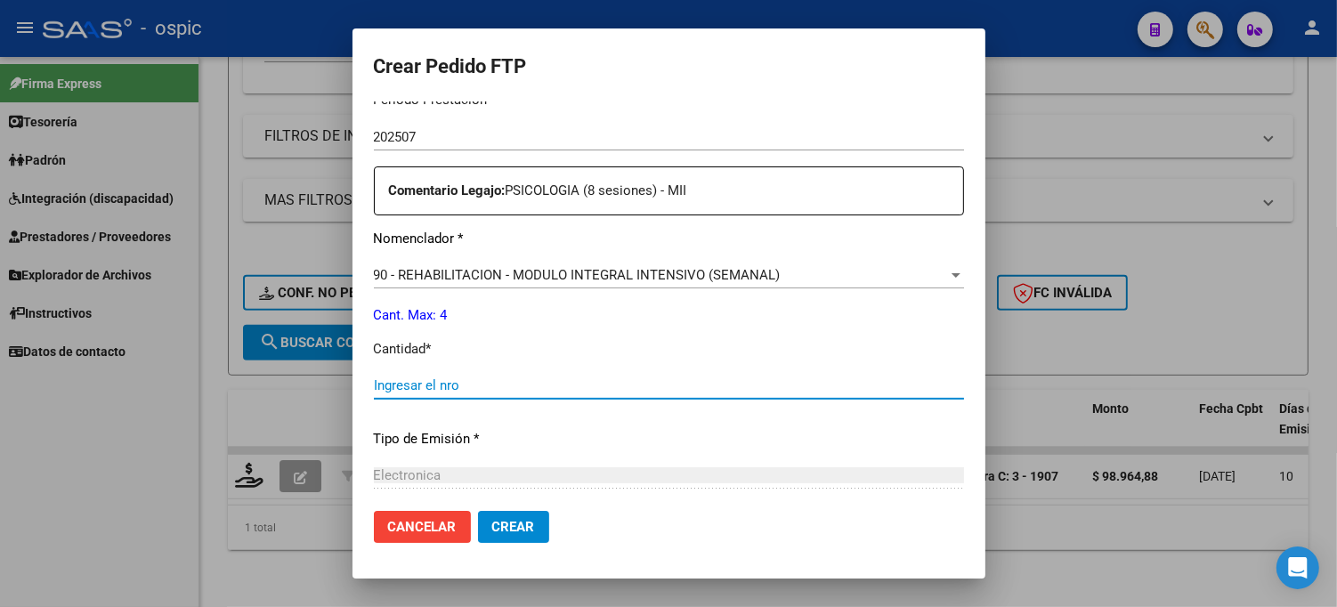
click at [586, 381] on input "Ingresar el nro" at bounding box center [669, 385] width 590 height 16
type input "4"
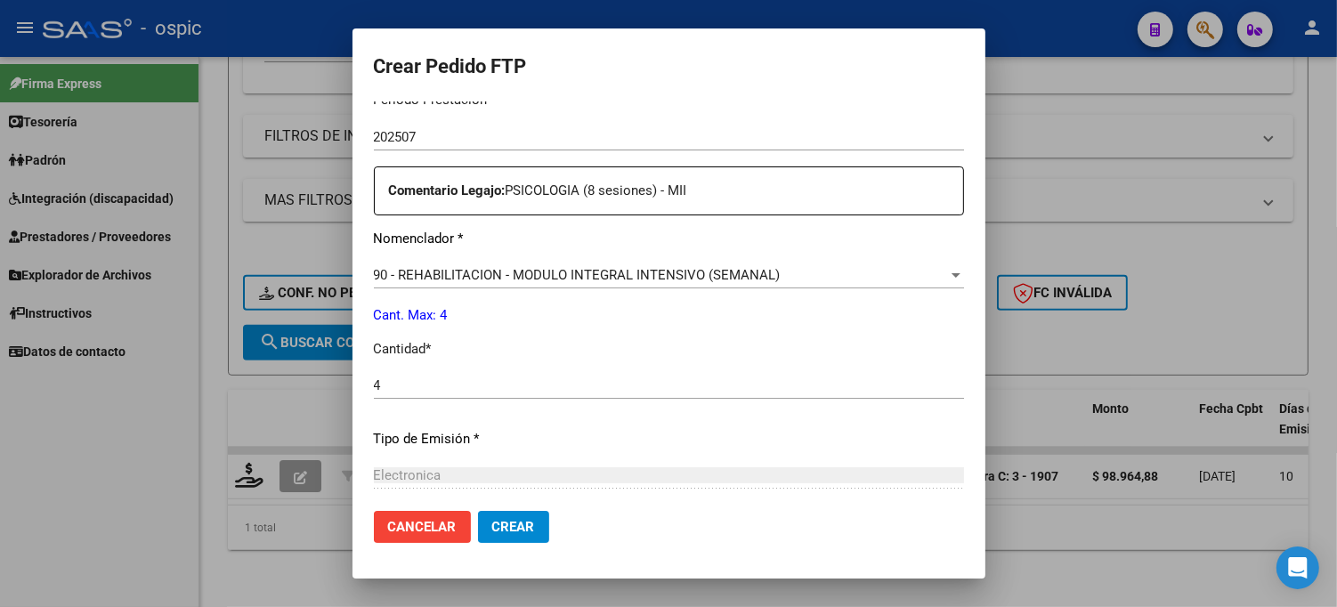
scroll to position [777, 0]
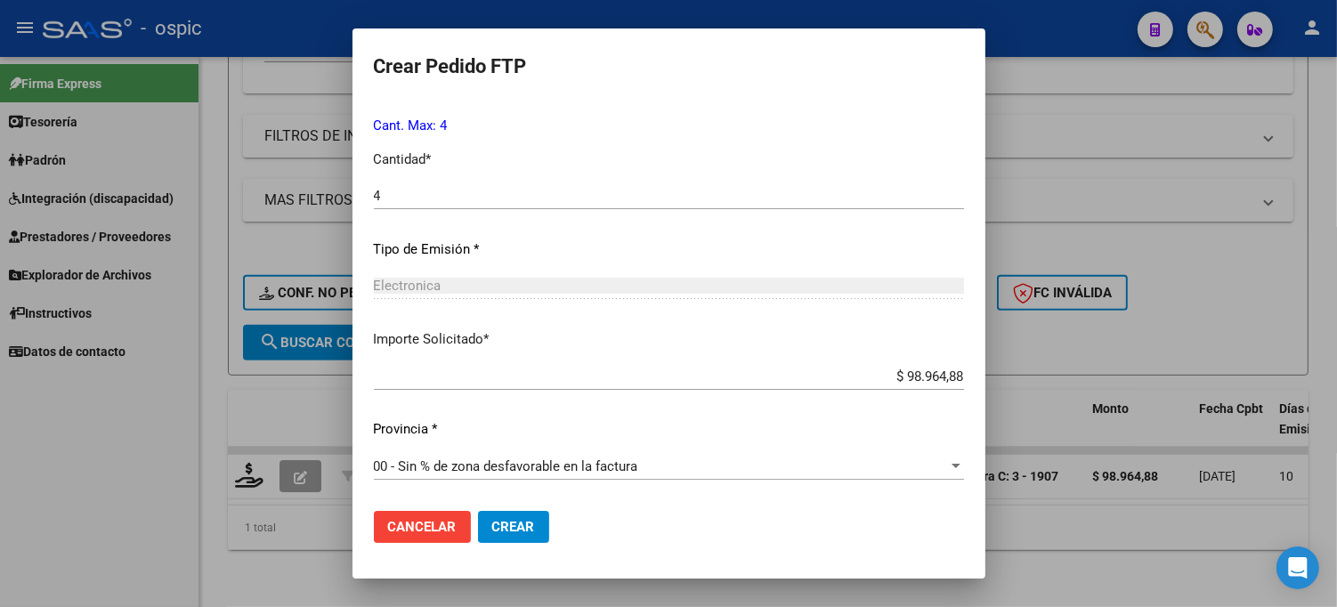
click at [457, 508] on mat-dialog-actions "Cancelar Crear" at bounding box center [669, 527] width 590 height 61
click at [492, 519] on span "Crear" at bounding box center [513, 527] width 43 height 16
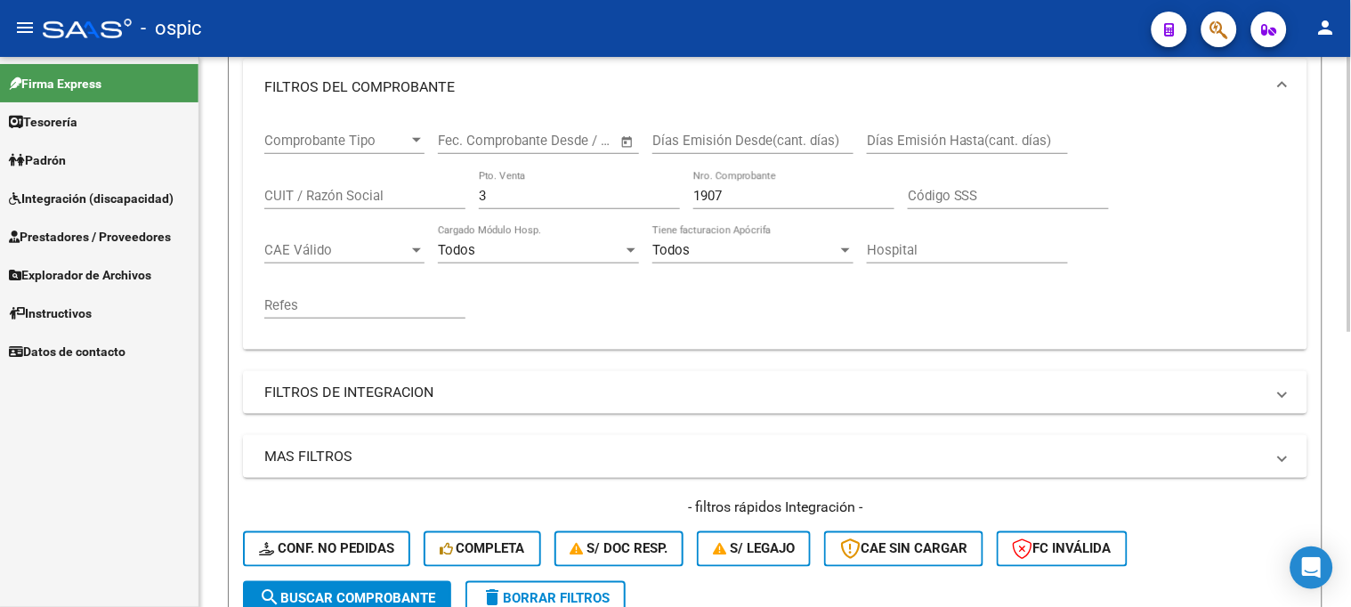
scroll to position [252, 0]
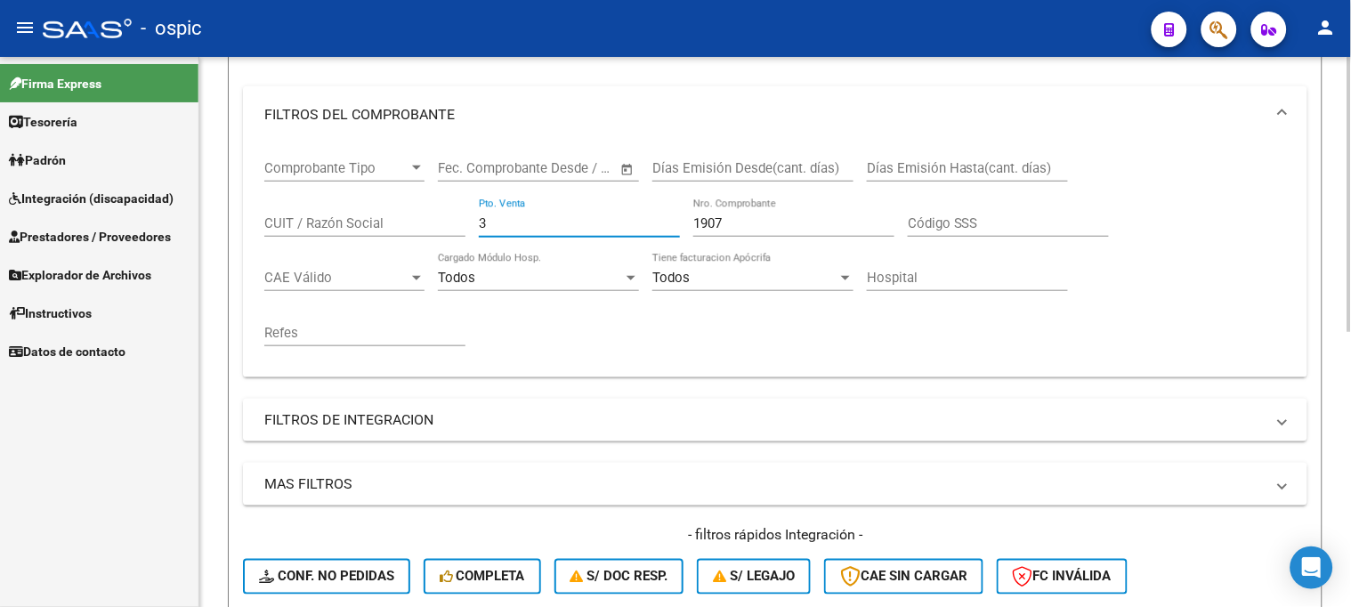
drag, startPoint x: 505, startPoint y: 228, endPoint x: 405, endPoint y: 223, distance: 100.7
click at [415, 224] on div "Comprobante Tipo Comprobante Tipo Start date – End date Fec. Comprobante Desde …" at bounding box center [775, 253] width 1022 height 220
type input "10"
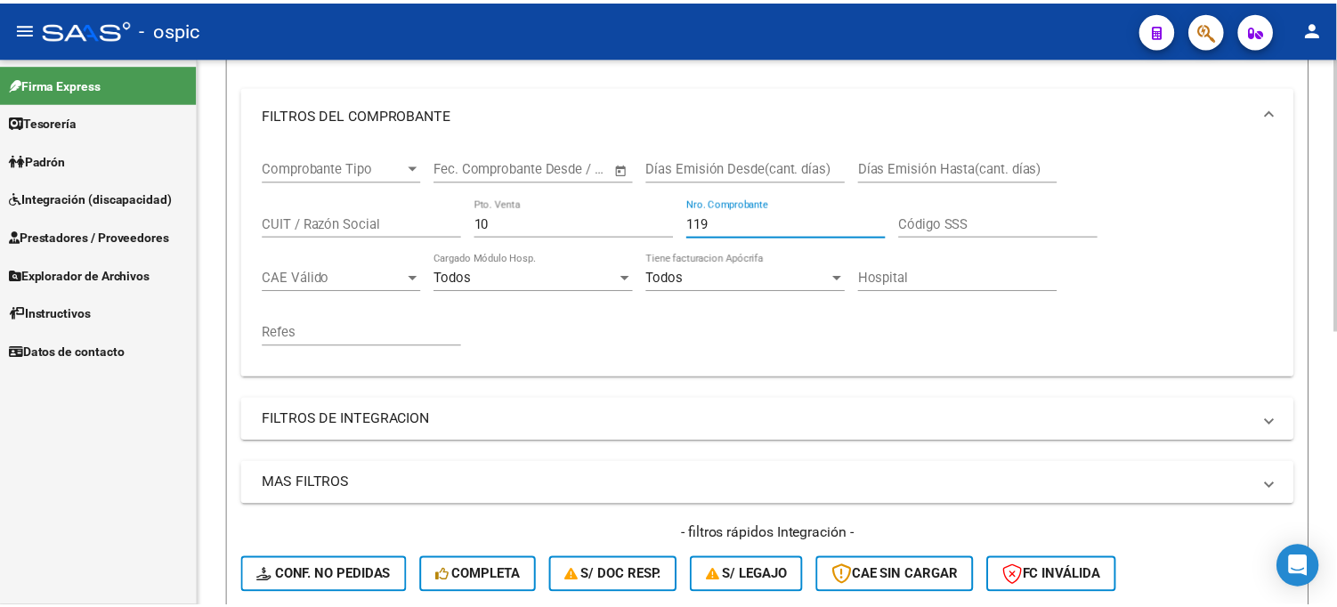
scroll to position [548, 0]
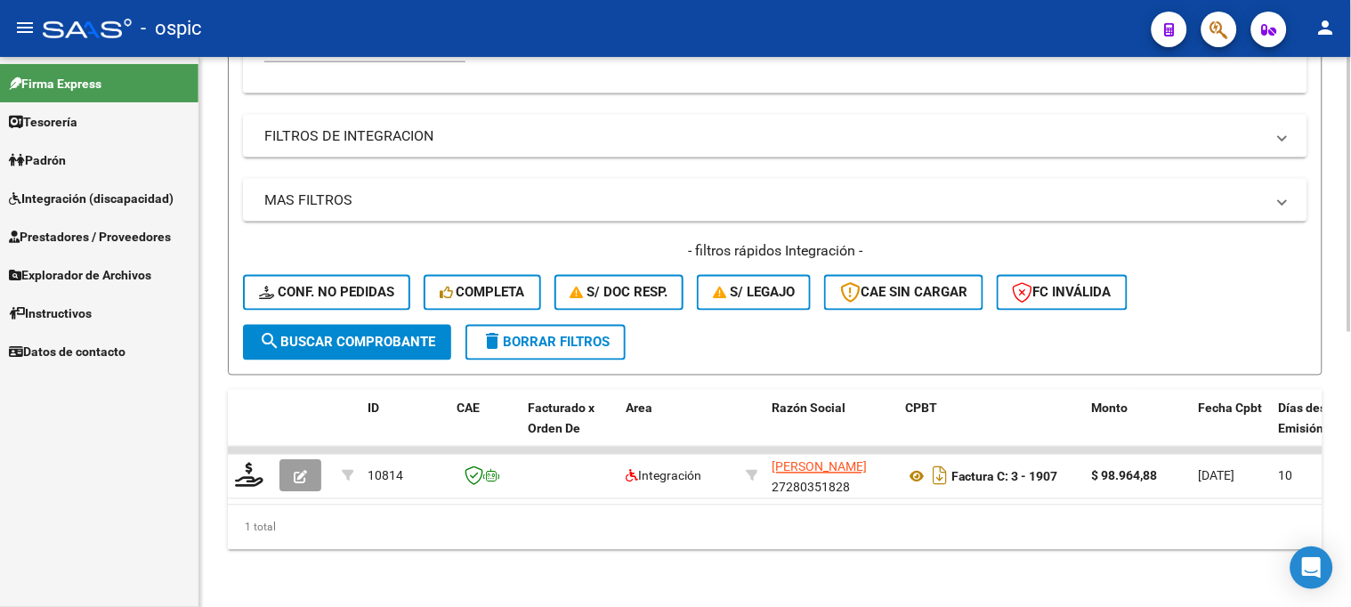
type input "119"
click at [368, 335] on span "search Buscar Comprobante" at bounding box center [347, 343] width 176 height 16
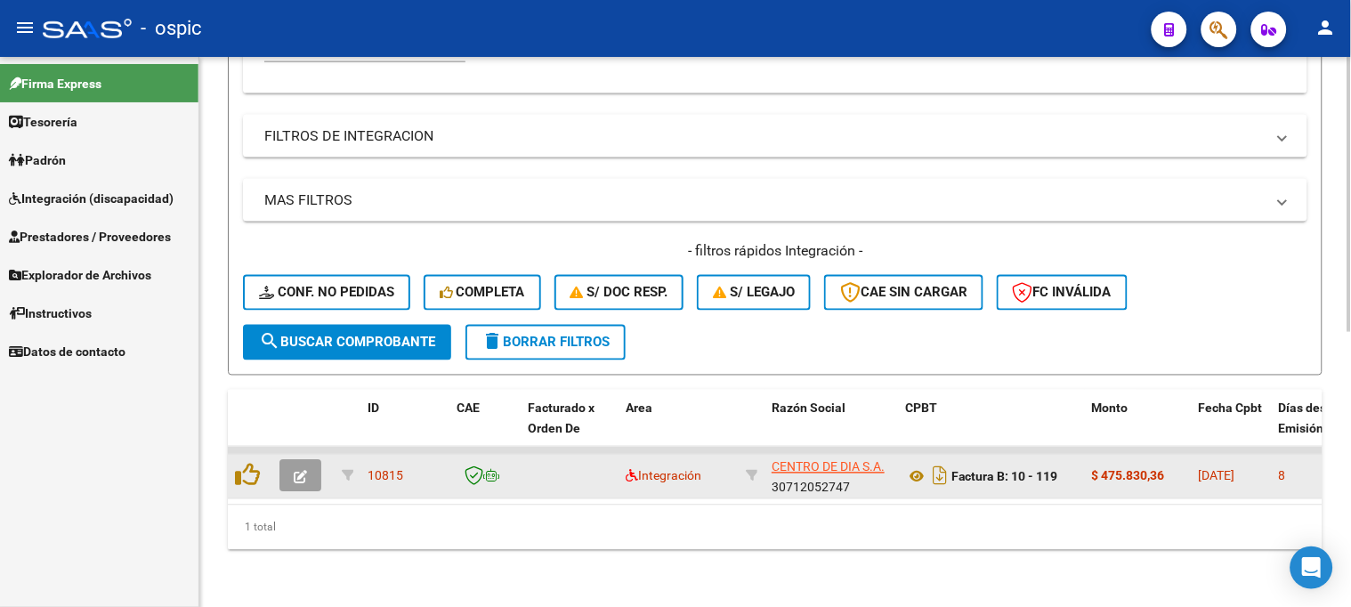
click at [303, 471] on icon "button" at bounding box center [300, 477] width 13 height 13
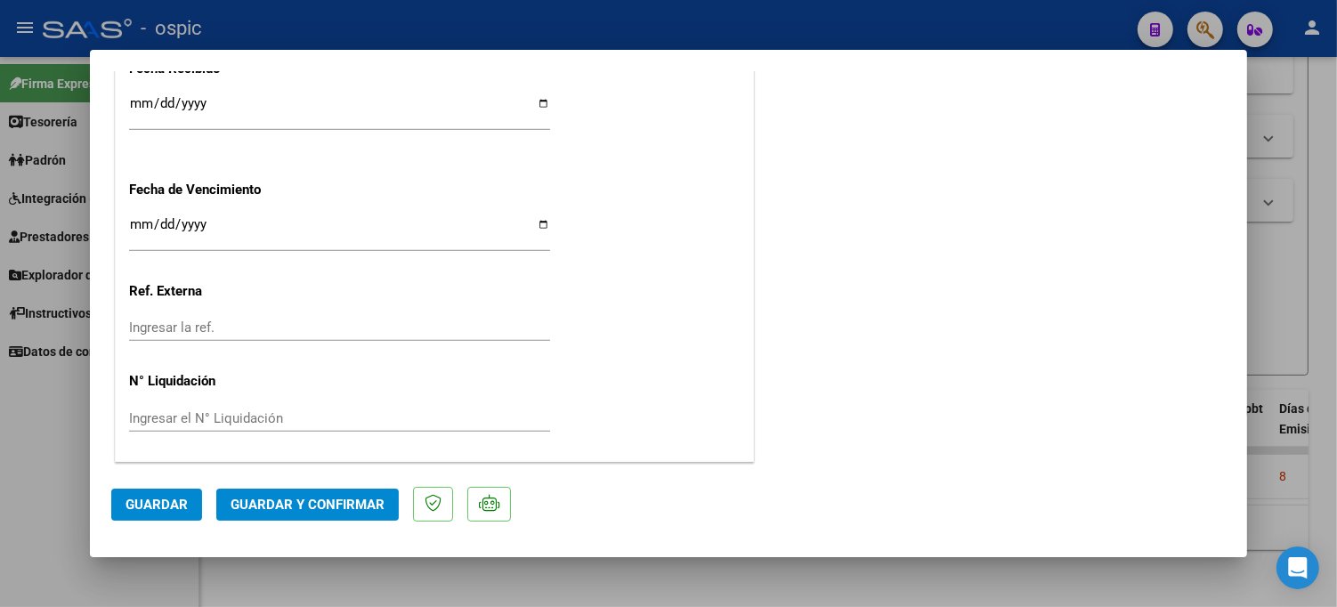
scroll to position [0, 0]
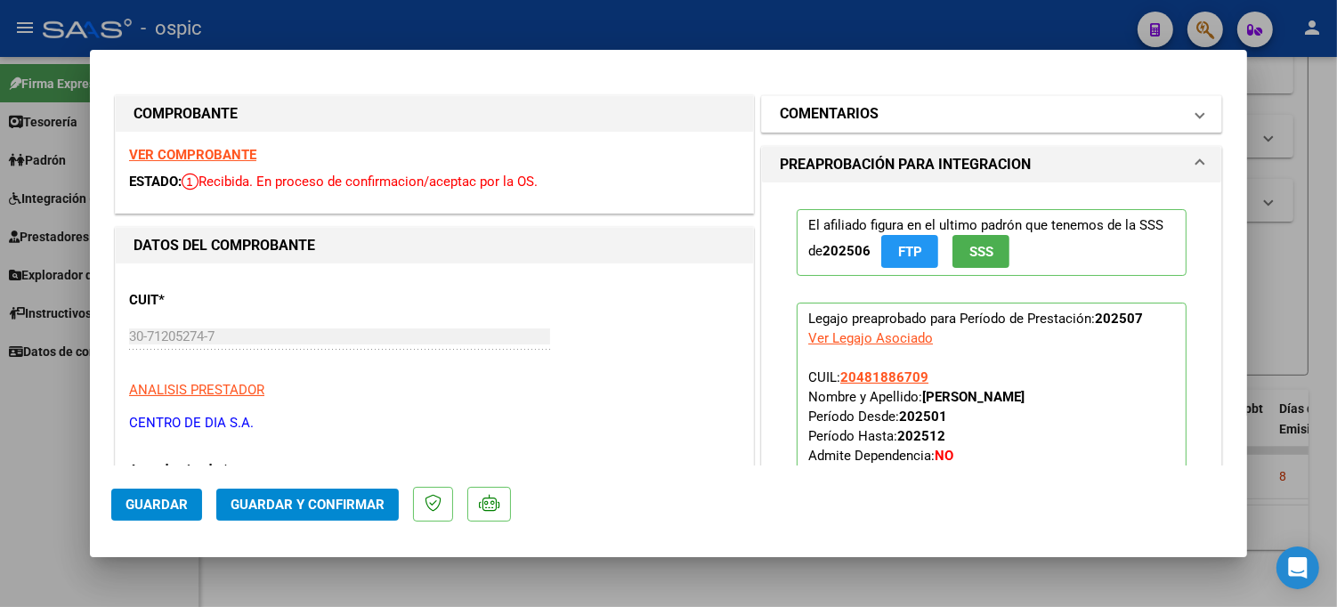
click at [961, 113] on mat-panel-title "COMENTARIOS" at bounding box center [981, 113] width 402 height 21
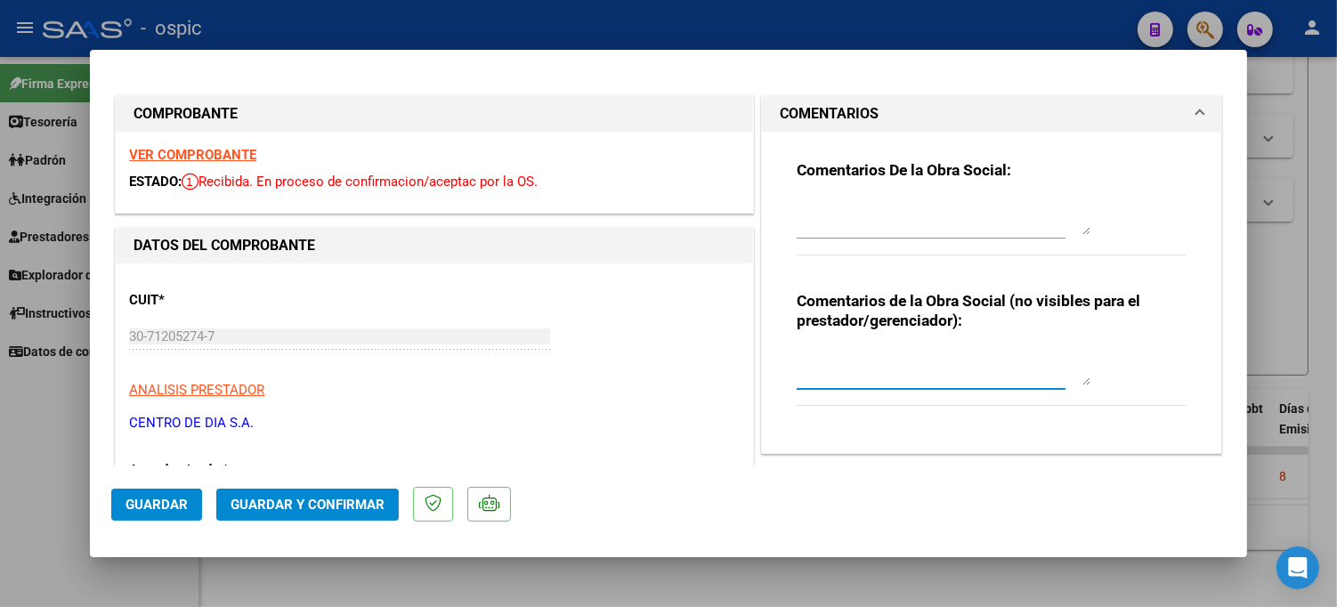
click at [922, 360] on textarea at bounding box center [944, 368] width 294 height 36
type textarea "SAIE"
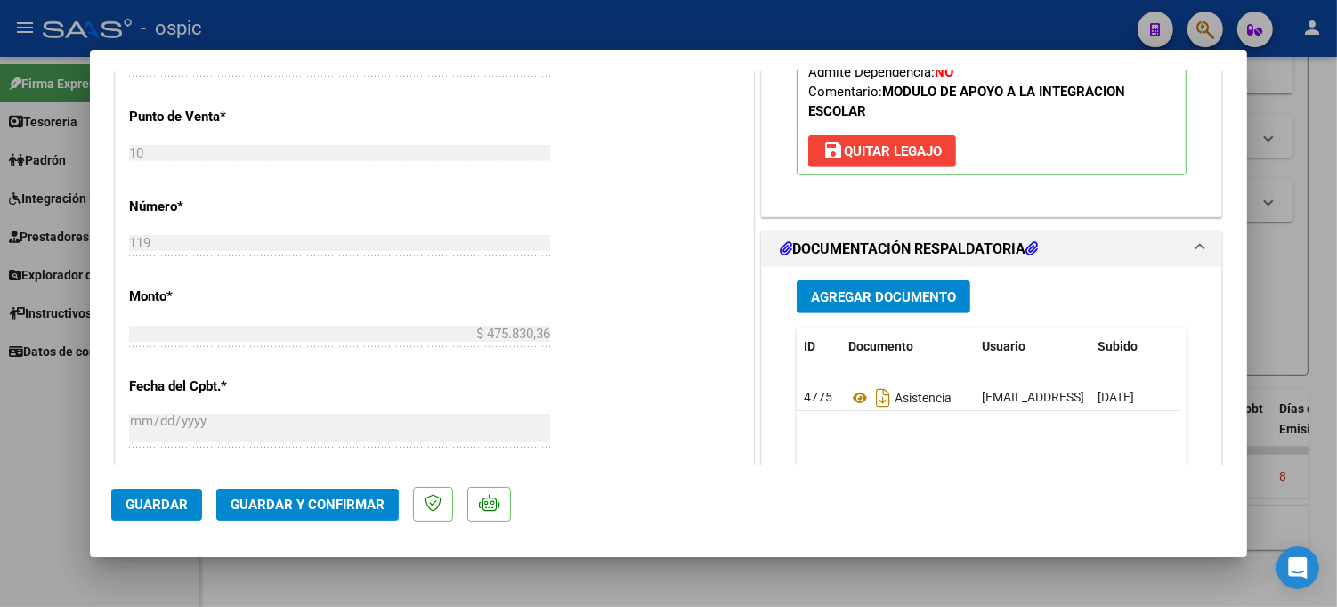
scroll to position [714, 0]
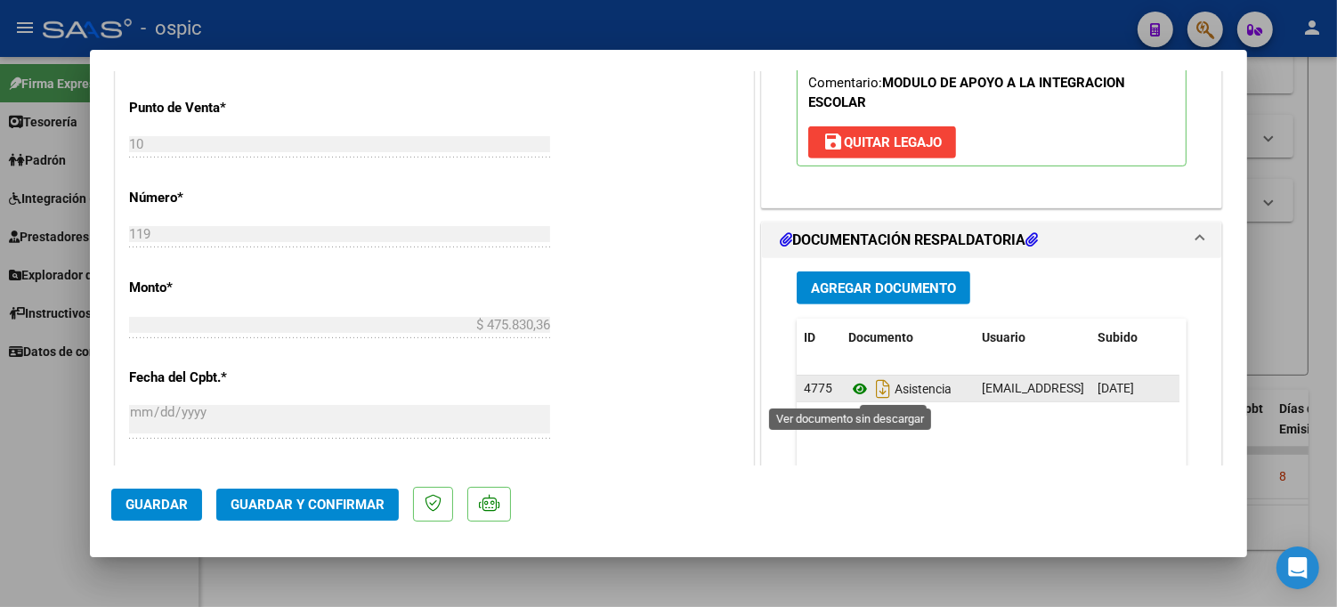
click at [855, 389] on icon at bounding box center [859, 388] width 23 height 21
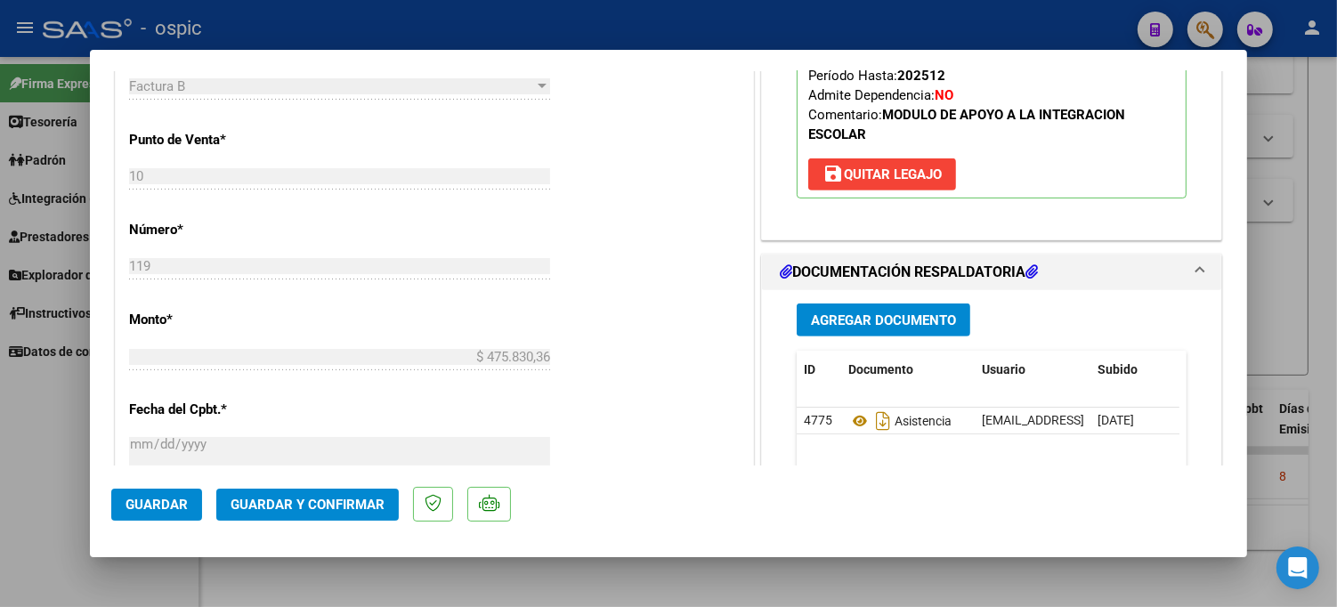
scroll to position [740, 0]
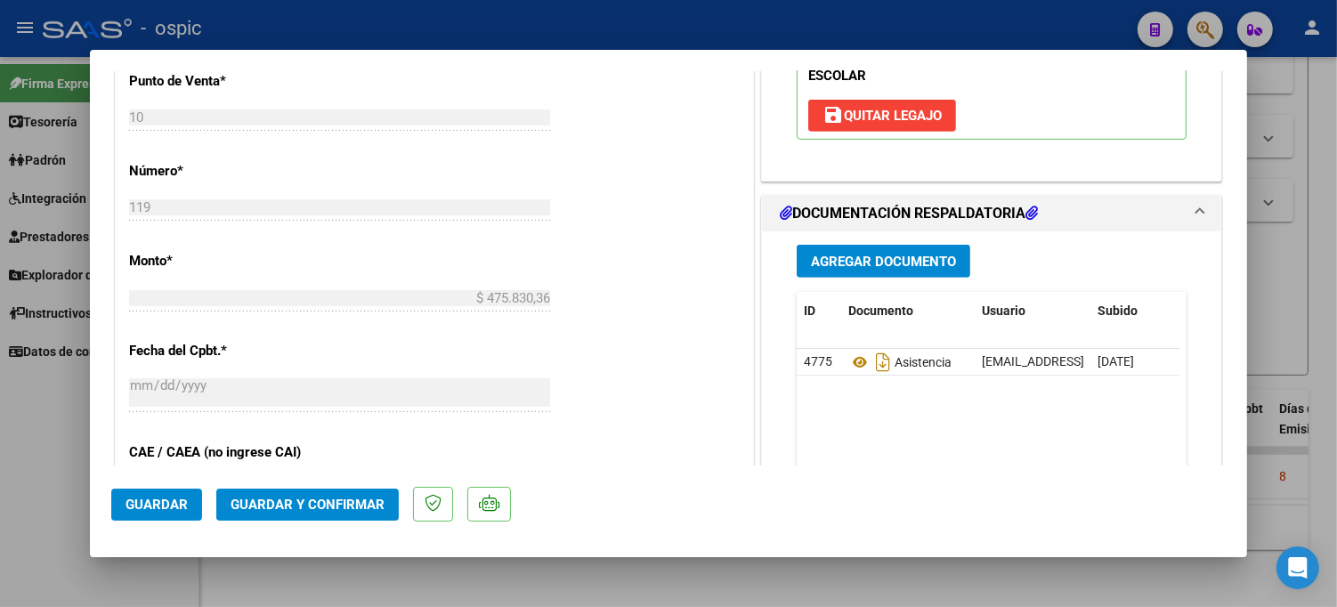
click at [361, 490] on button "Guardar y Confirmar" at bounding box center [307, 505] width 182 height 32
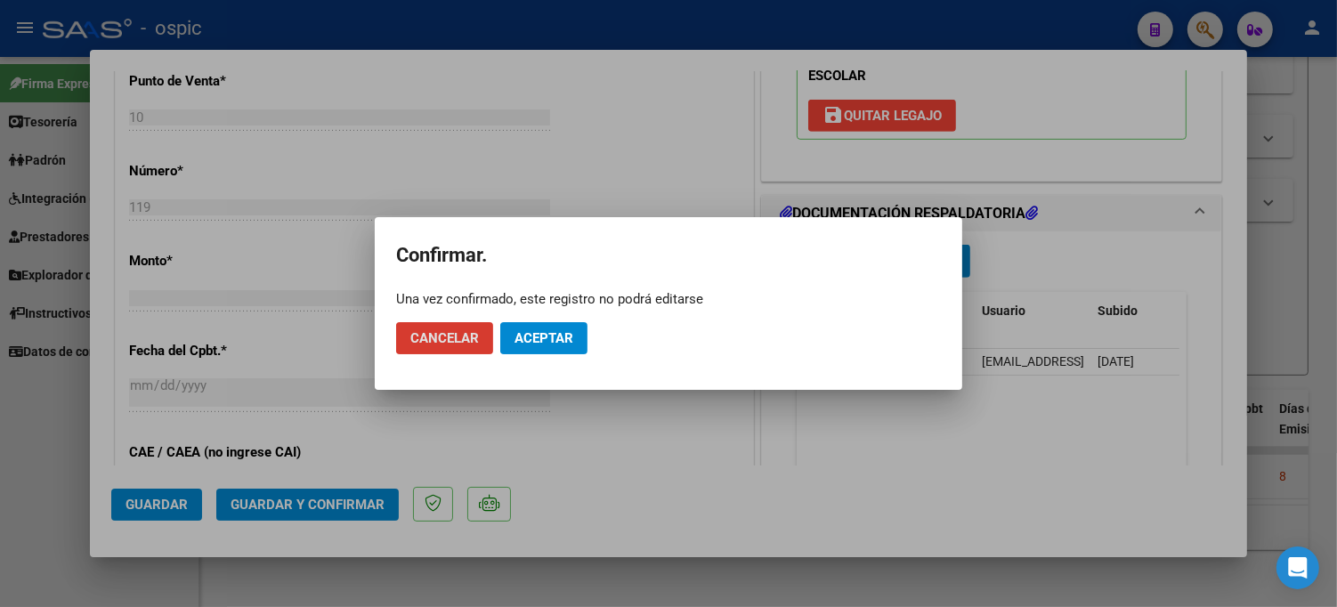
click at [552, 330] on span "Aceptar" at bounding box center [543, 338] width 59 height 16
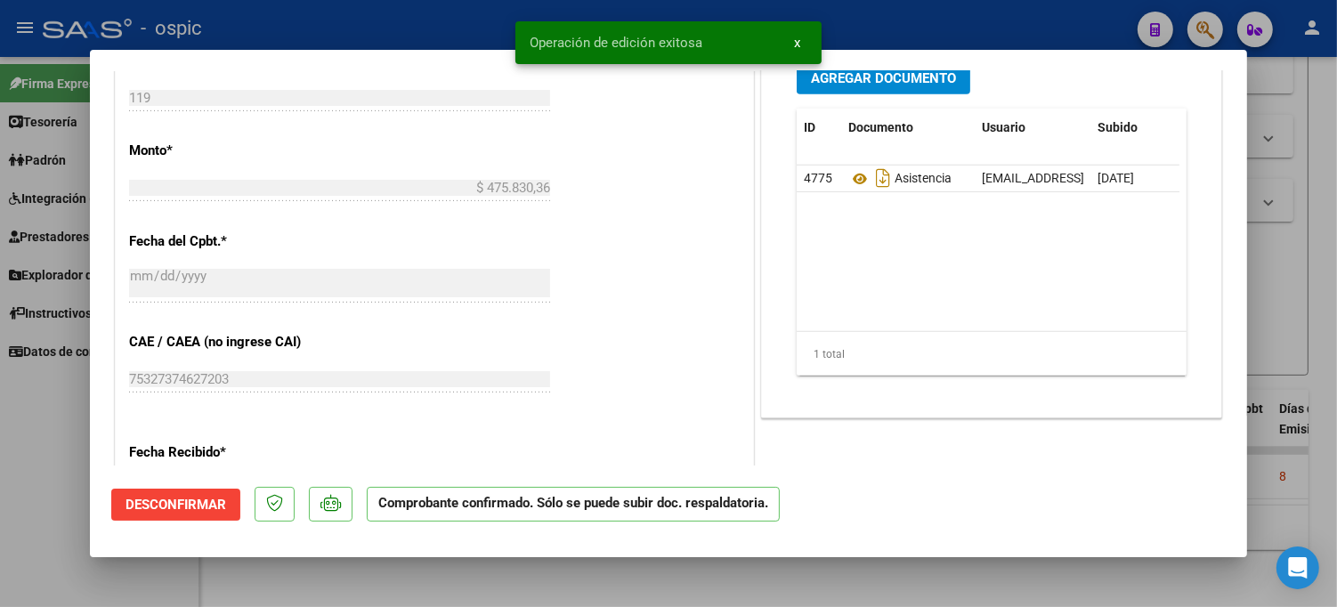
type input "$ 0,00"
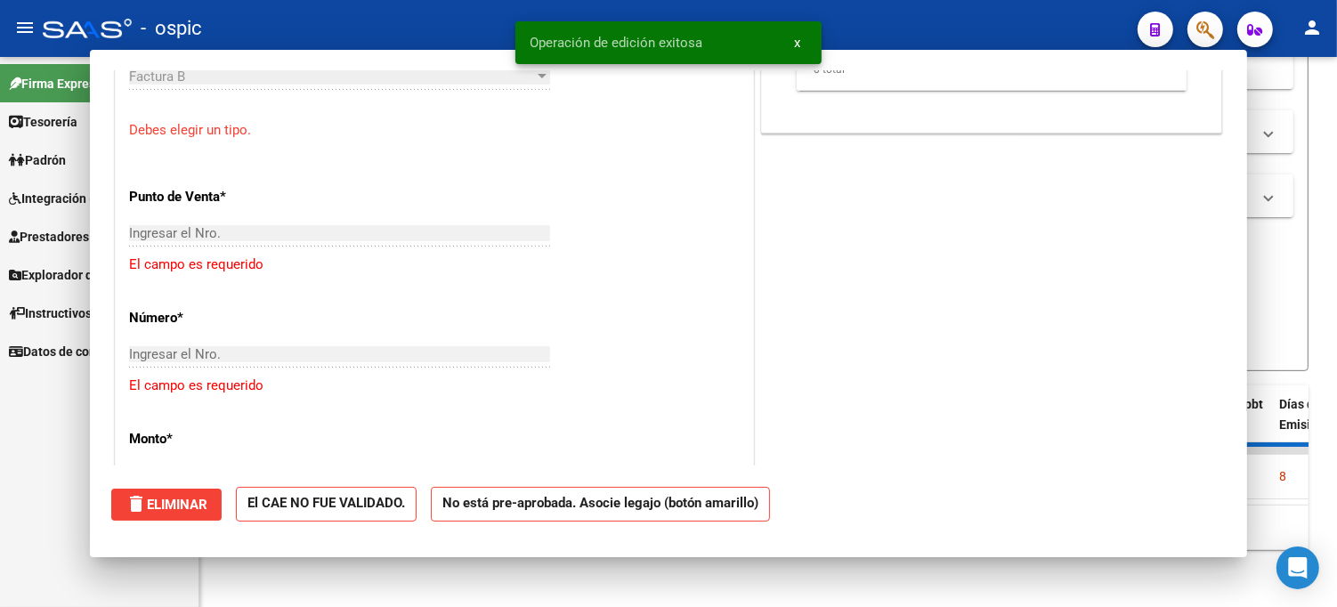
scroll to position [772, 0]
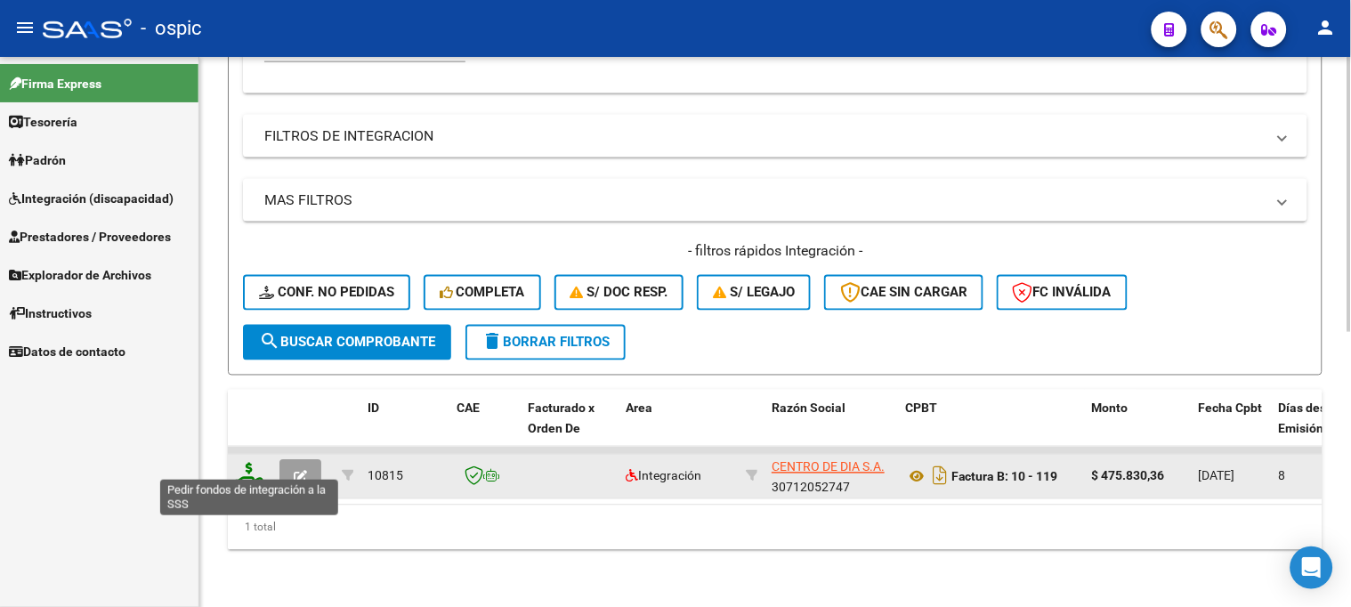
click at [247, 463] on icon at bounding box center [249, 475] width 28 height 25
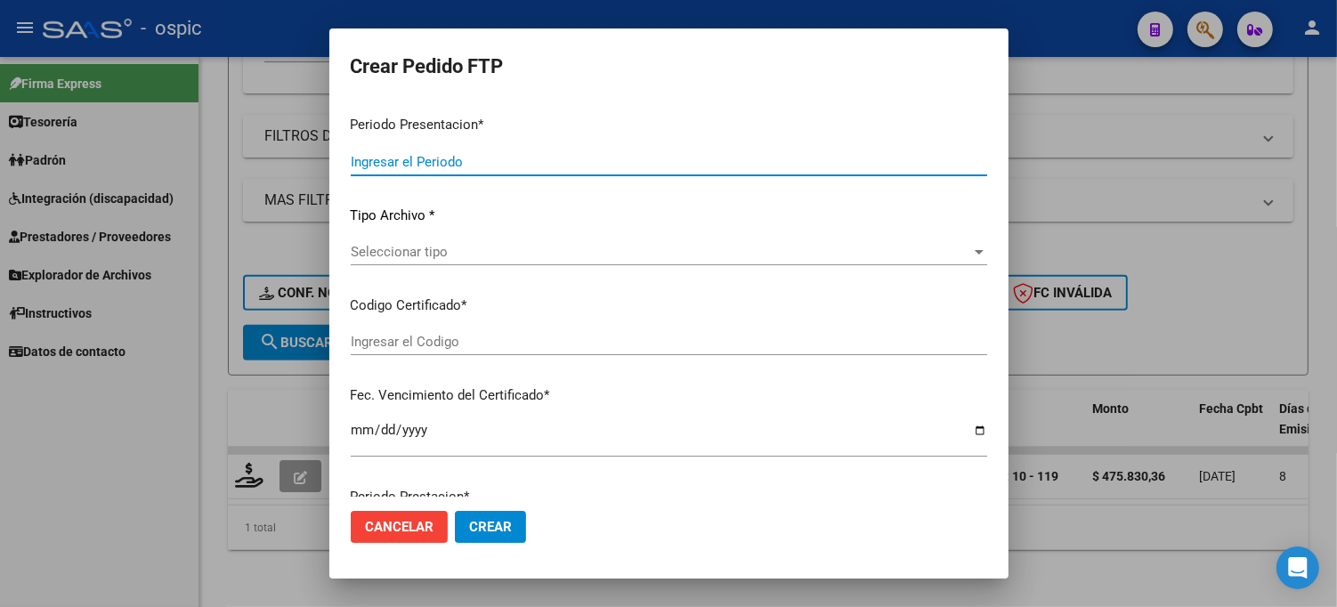
type input "202507"
type input "$ 475.830,36"
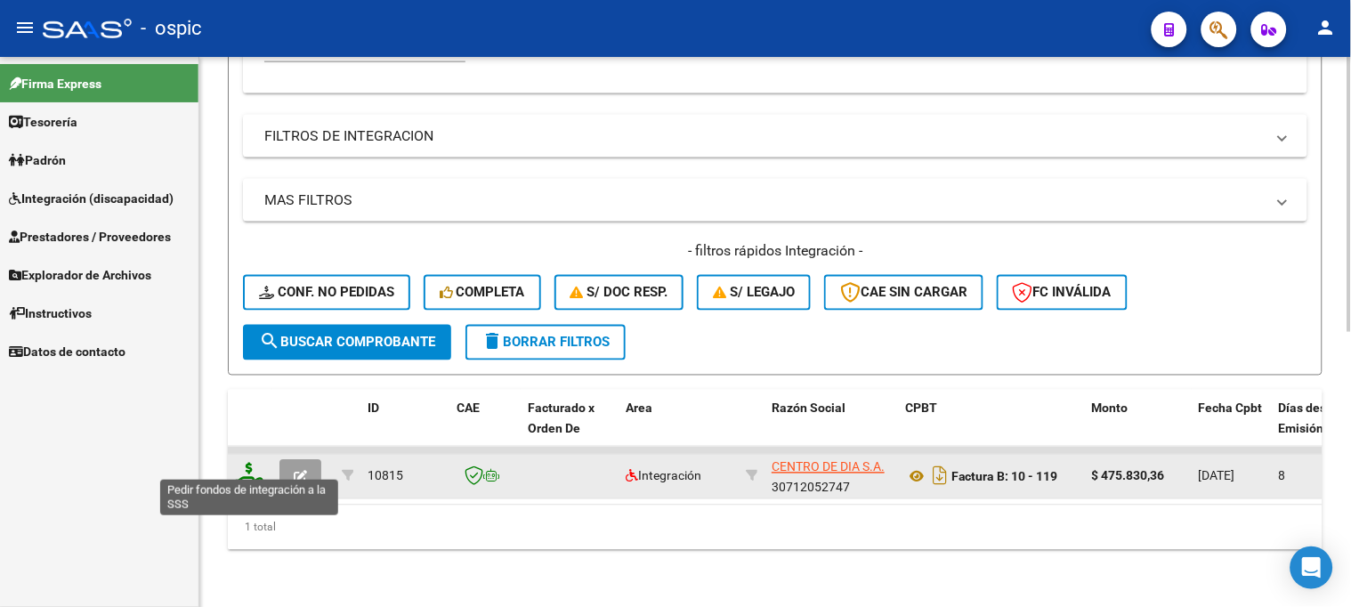
click at [254, 463] on icon at bounding box center [249, 475] width 28 height 25
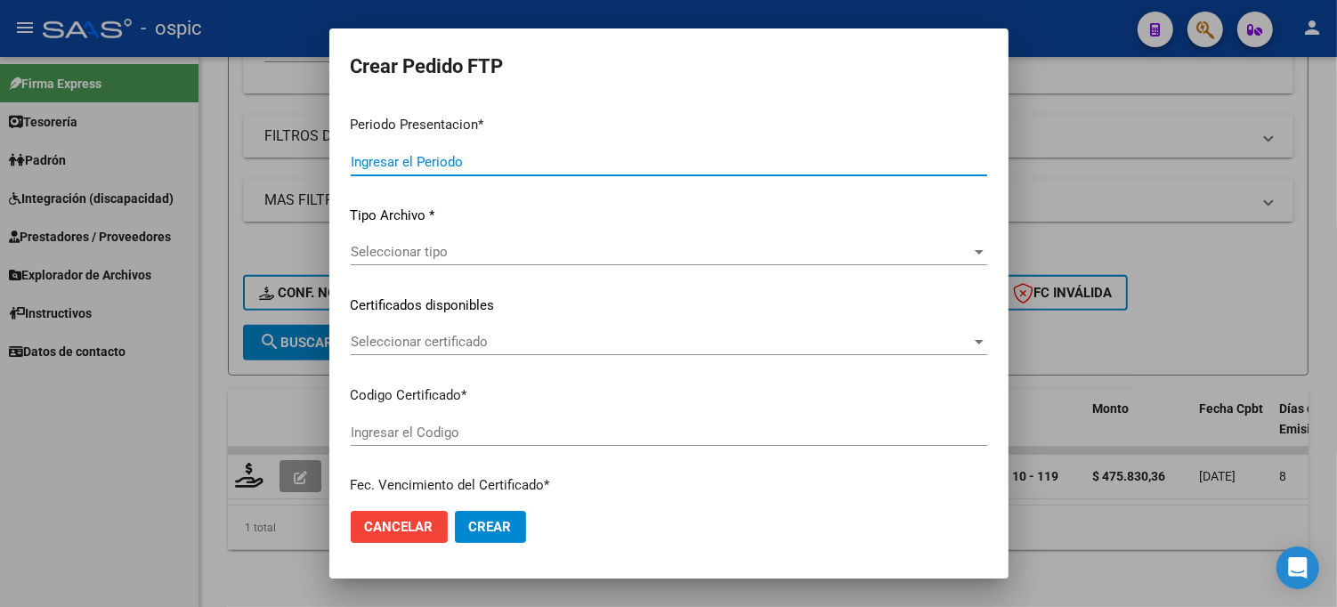
type input "202507"
type input "$ 475.830,36"
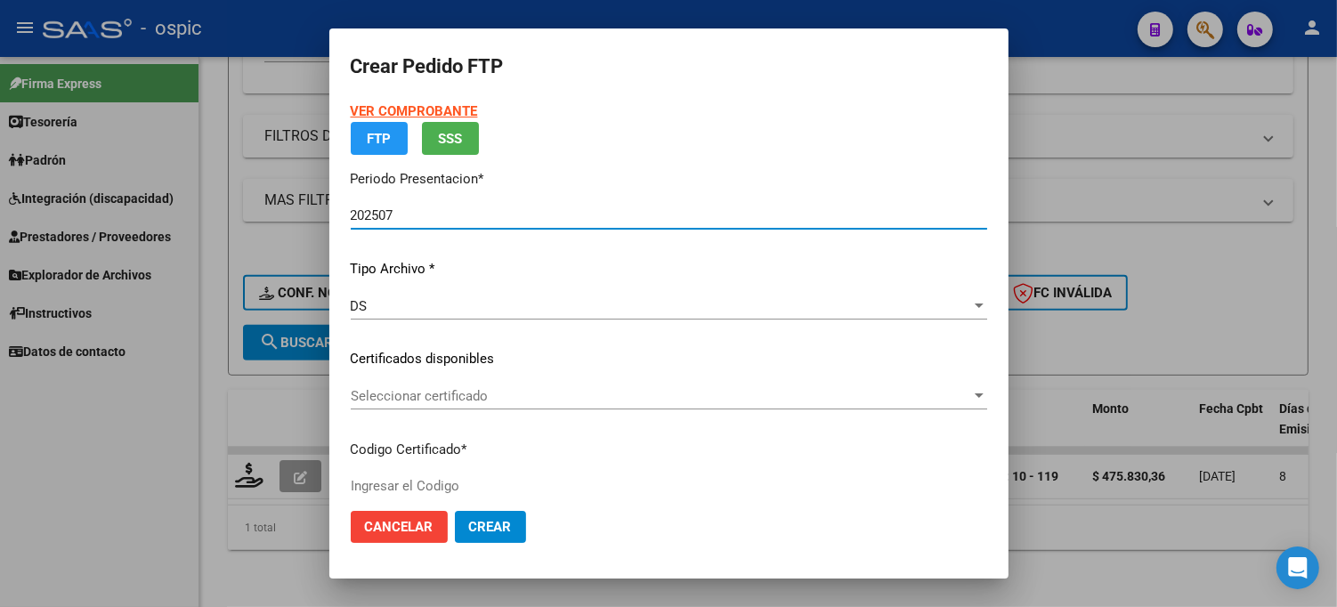
type input "8899284654"
type input "[DATE]"
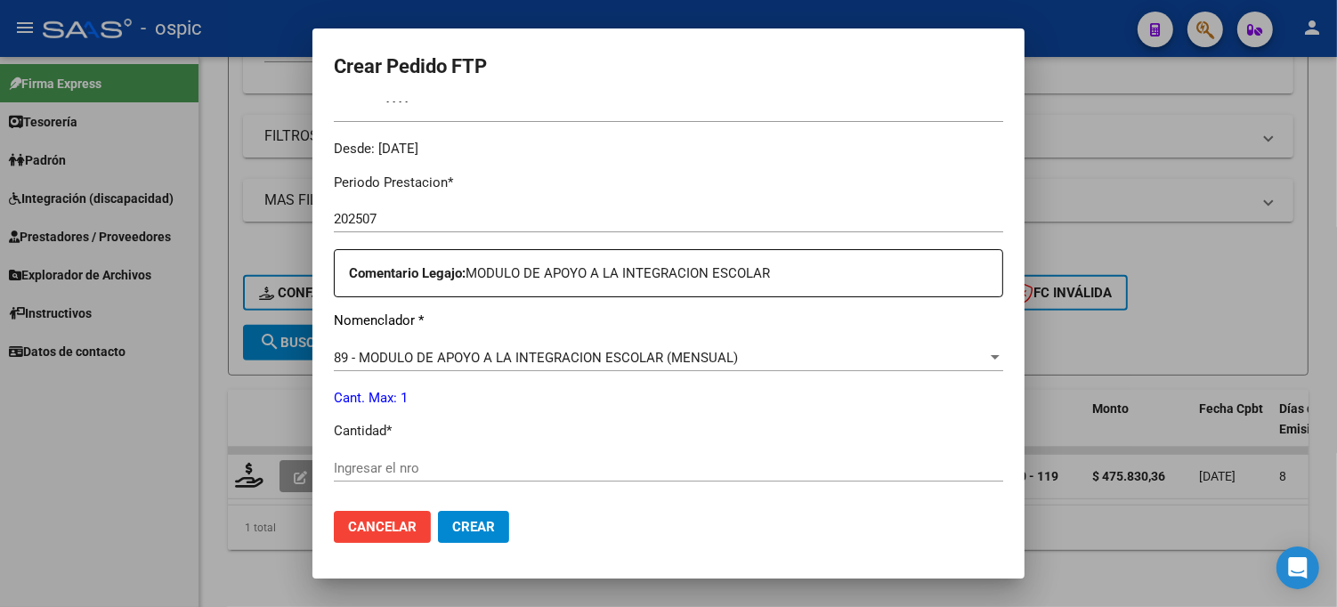
scroll to position [550, 0]
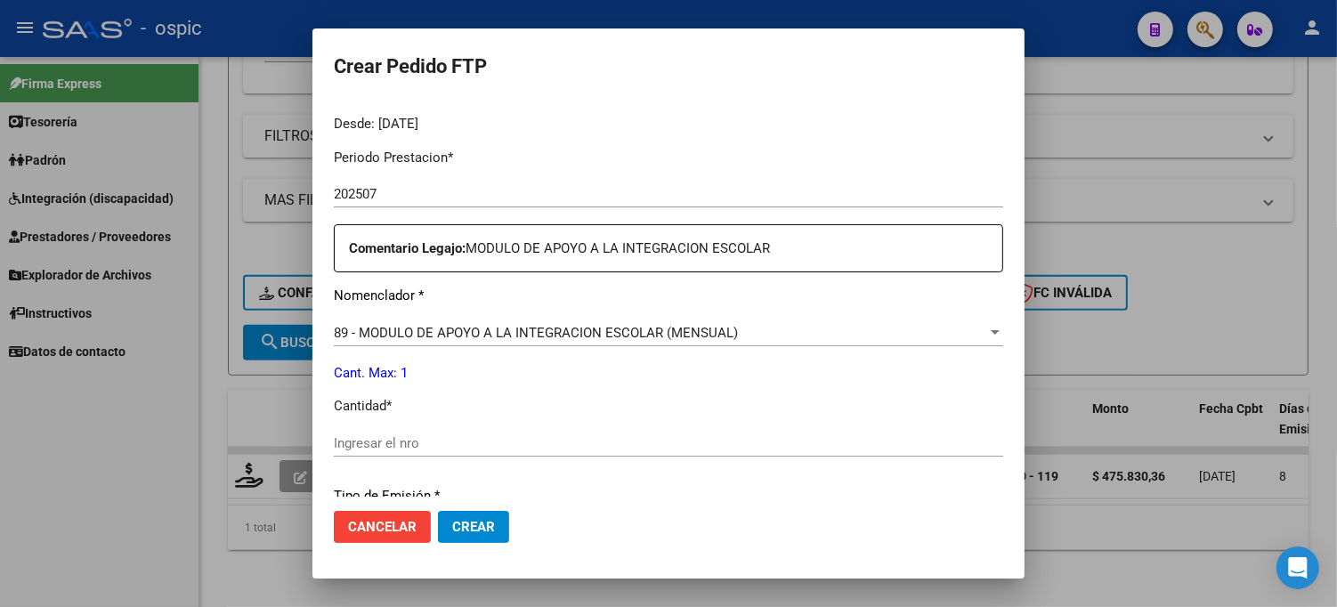
click at [483, 455] on div "Ingresar el nro" at bounding box center [668, 443] width 669 height 27
type input "1"
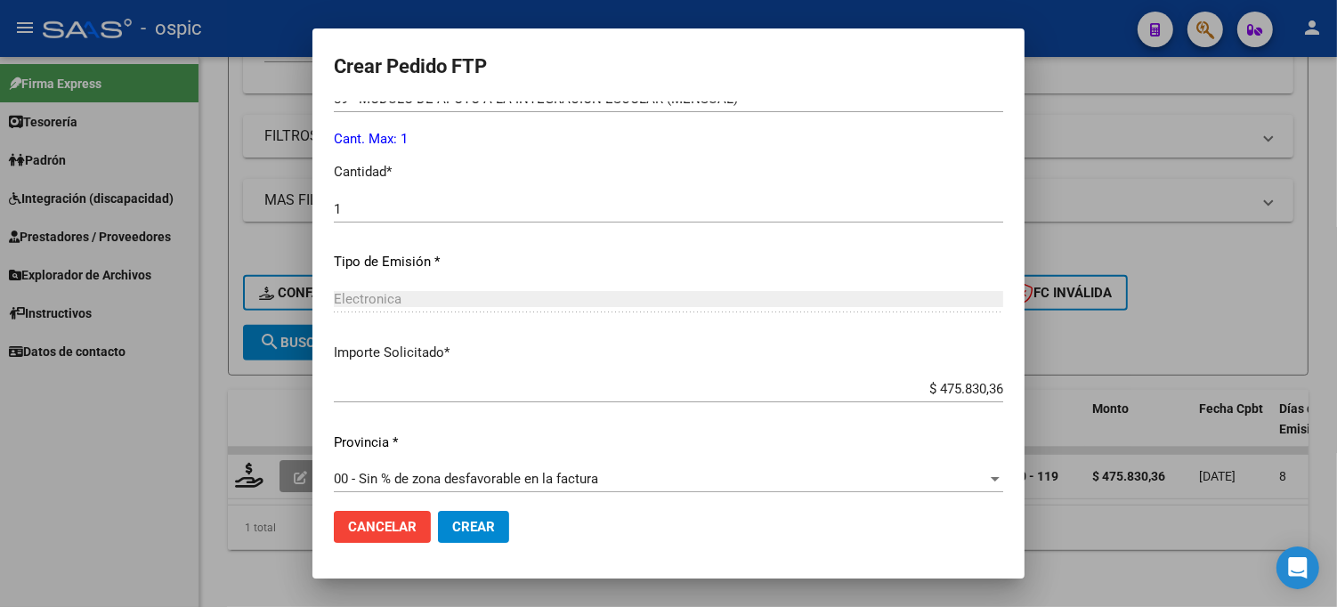
scroll to position [797, 0]
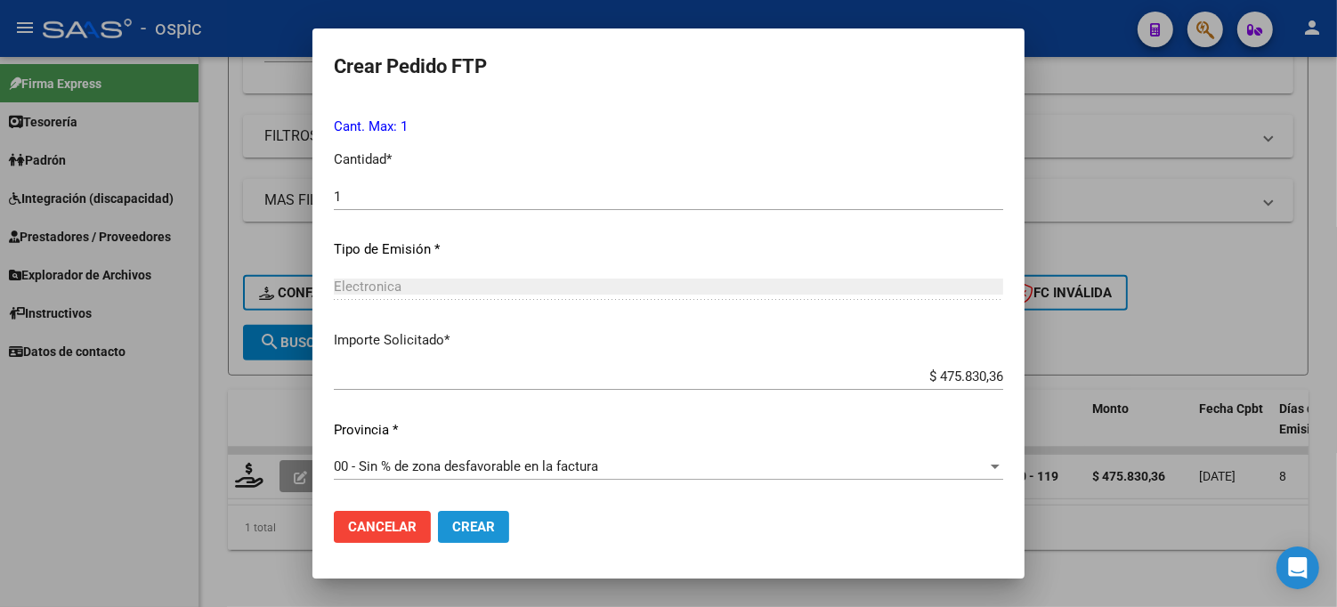
click at [490, 523] on span "Crear" at bounding box center [473, 527] width 43 height 16
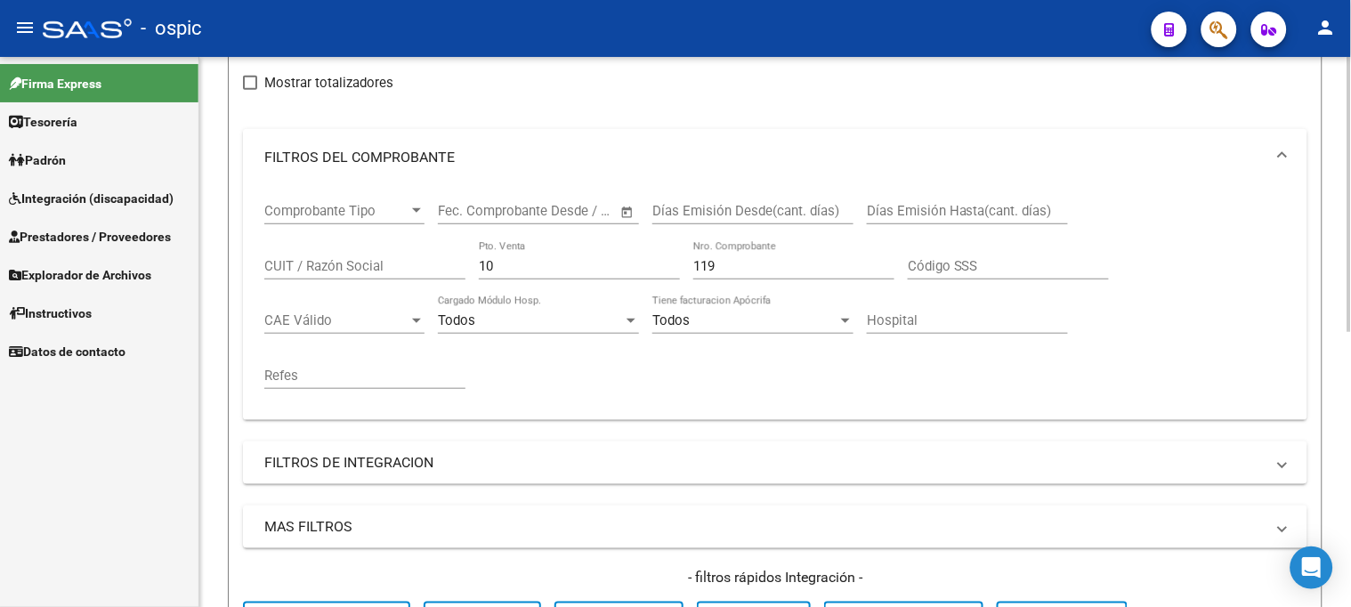
scroll to position [153, 0]
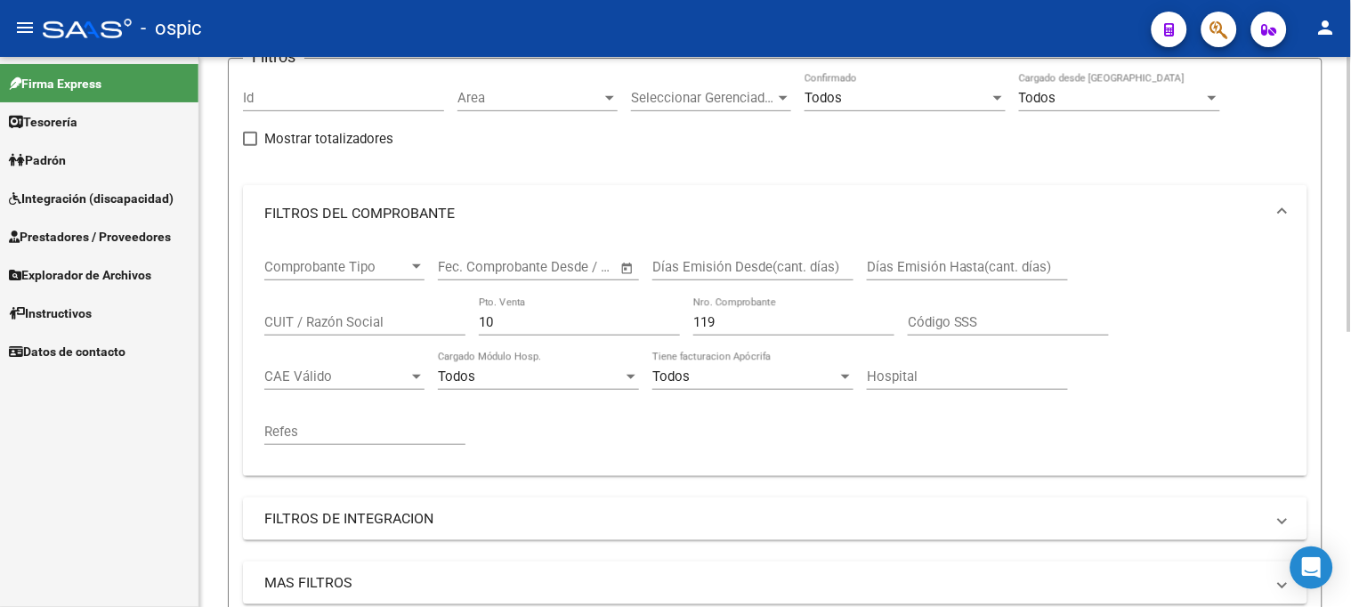
click at [603, 320] on div "Comprobante Tipo Comprobante Tipo Start date – End date Fec. Comprobante Desde …" at bounding box center [775, 352] width 1022 height 220
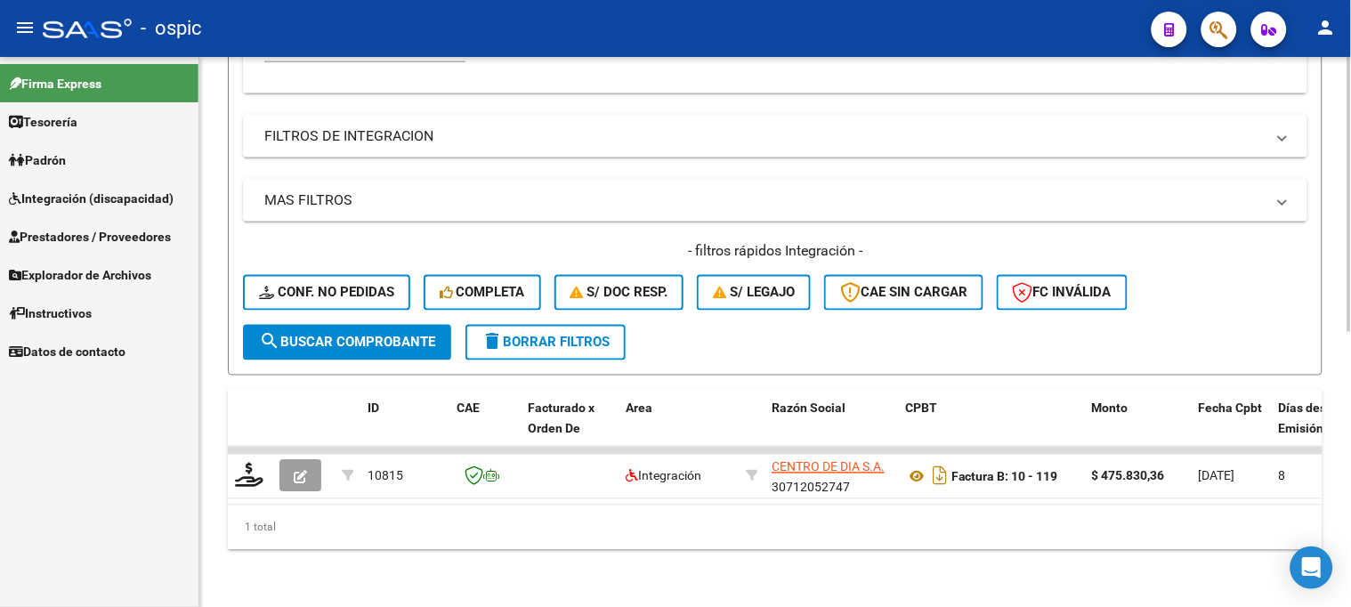
type input "118"
click at [379, 335] on span "search Buscar Comprobante" at bounding box center [347, 343] width 176 height 16
drag, startPoint x: 359, startPoint y: 339, endPoint x: 342, endPoint y: 368, distance: 33.9
click at [357, 342] on button "search Buscar Comprobante" at bounding box center [347, 343] width 208 height 36
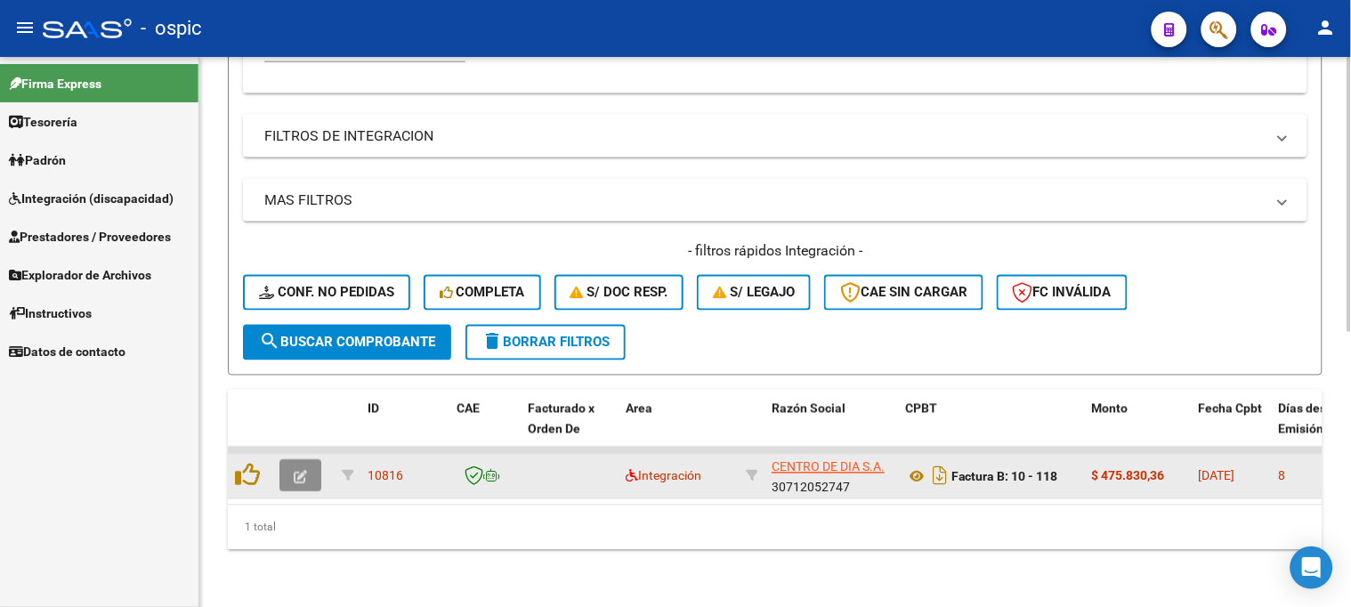
click at [306, 471] on icon "button" at bounding box center [300, 477] width 13 height 13
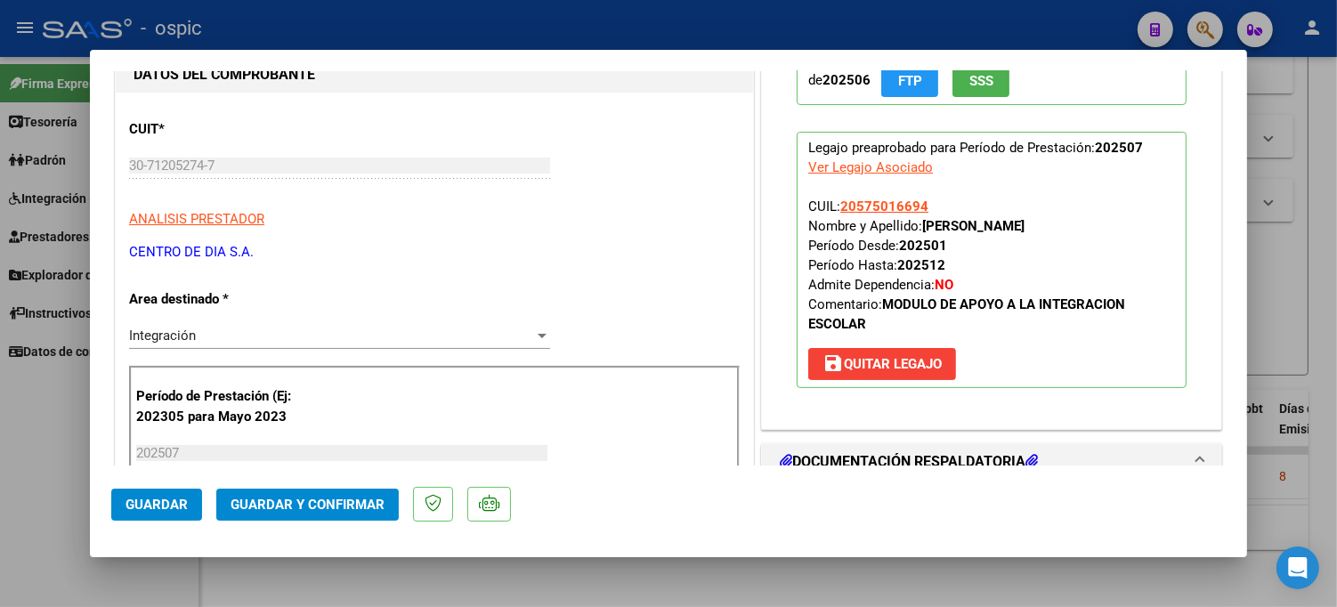
scroll to position [0, 0]
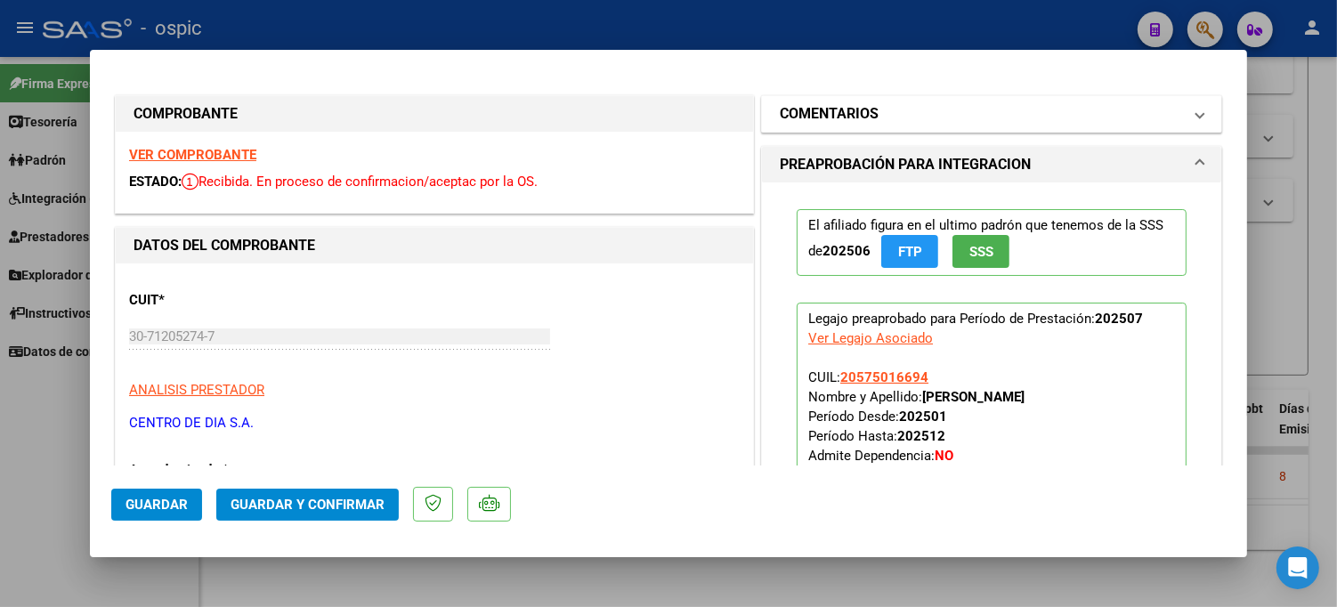
click at [950, 117] on mat-panel-title "COMENTARIOS" at bounding box center [981, 113] width 402 height 21
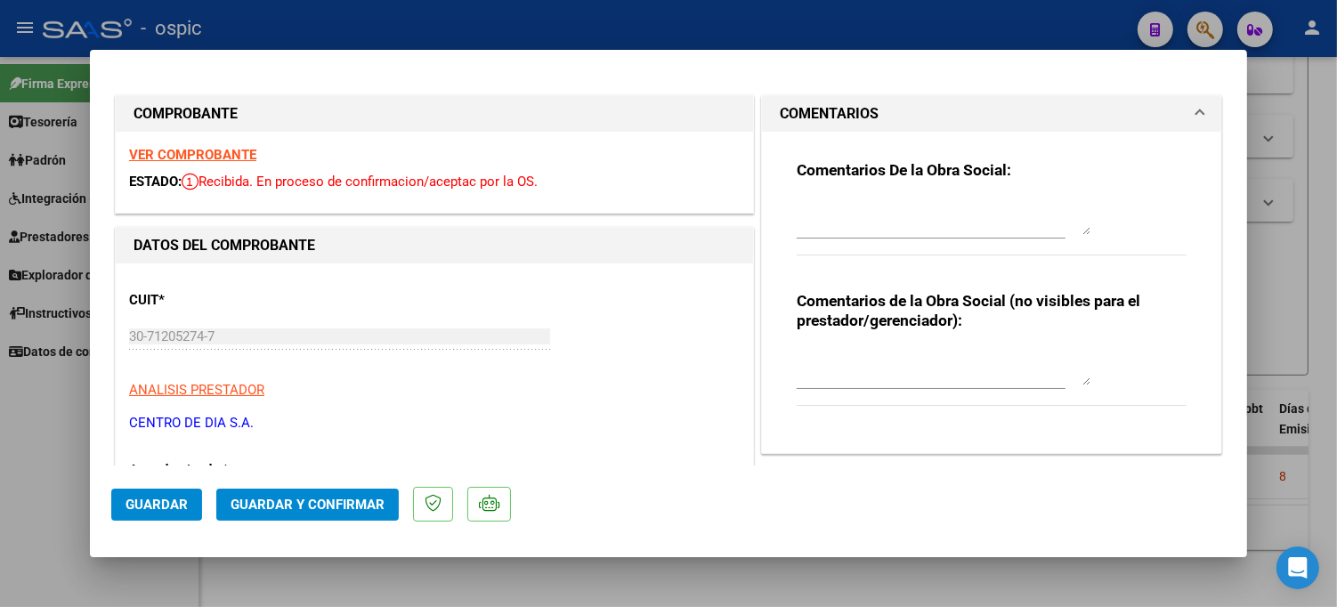
click at [894, 379] on textarea at bounding box center [944, 368] width 294 height 36
type textarea "MODULO MAESTRA DE APOYO"
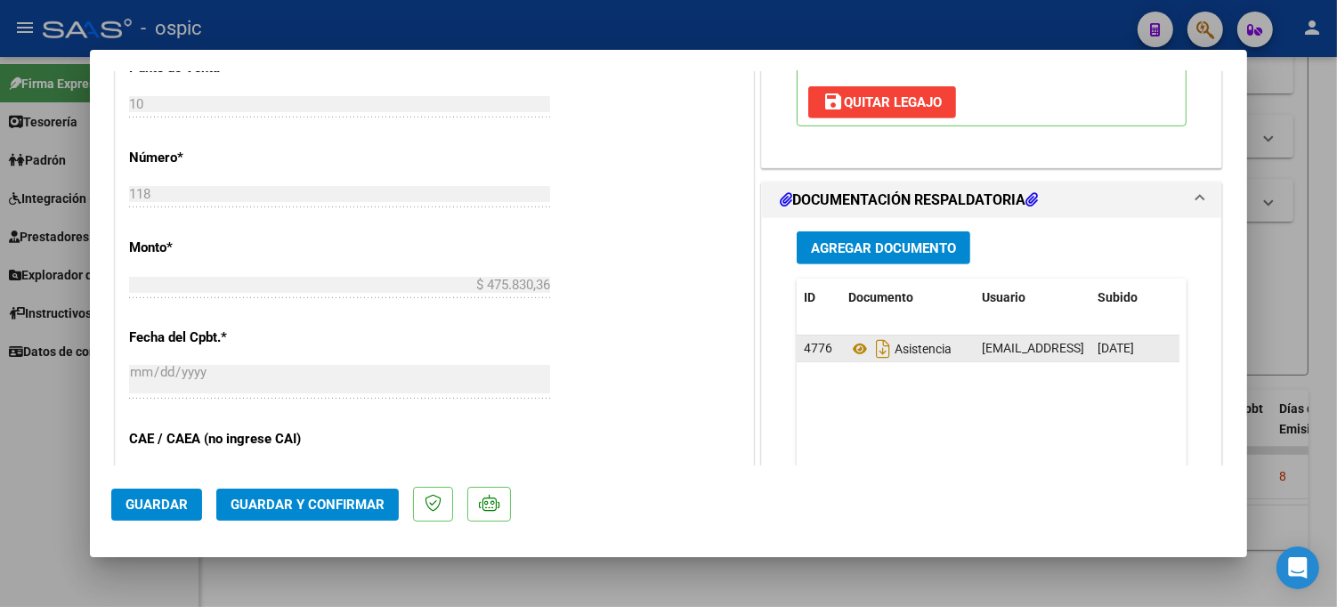
scroll to position [759, 0]
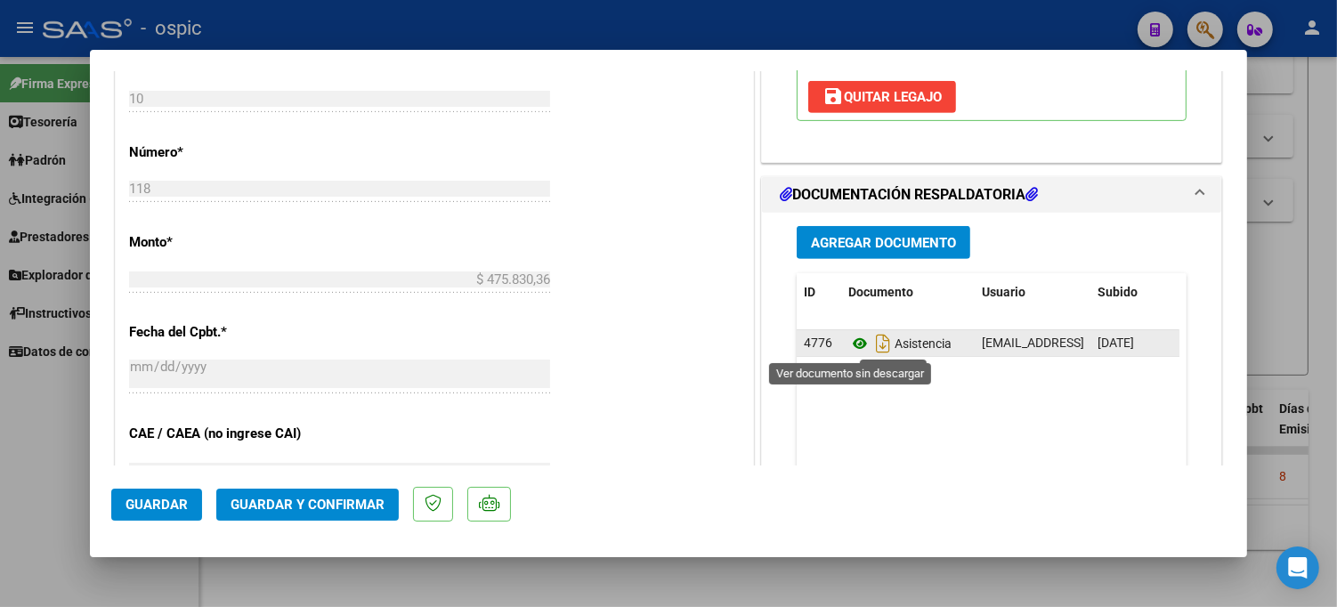
click at [851, 336] on icon at bounding box center [859, 343] width 23 height 21
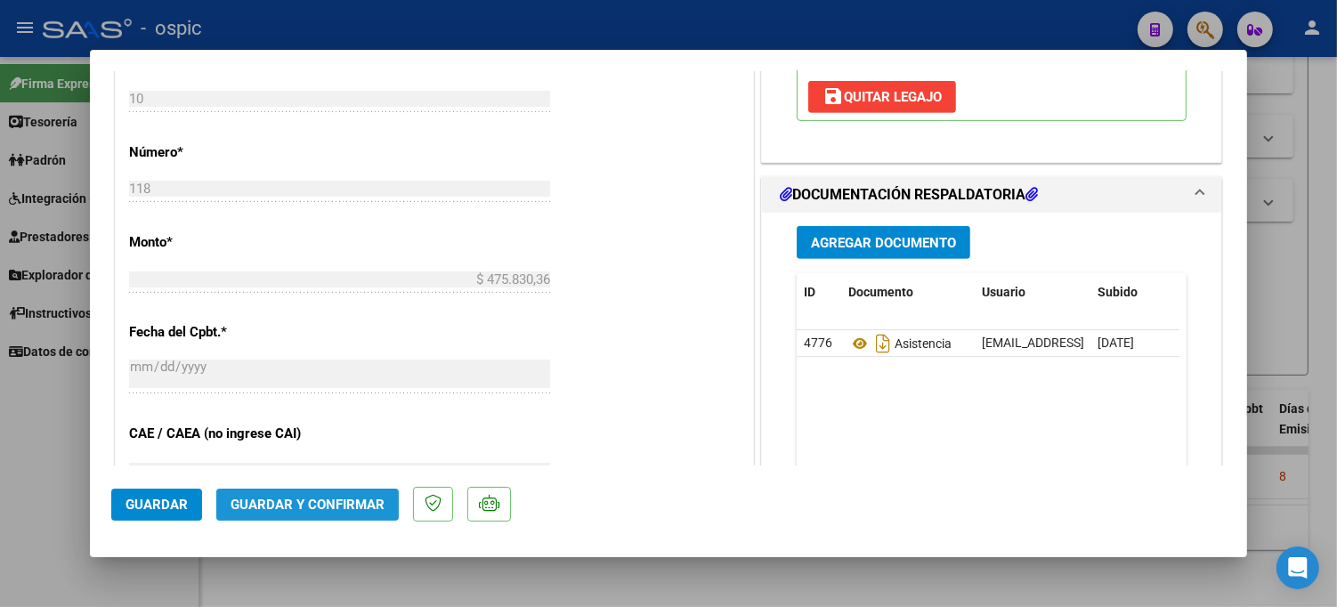
click at [352, 497] on span "Guardar y Confirmar" at bounding box center [307, 505] width 154 height 16
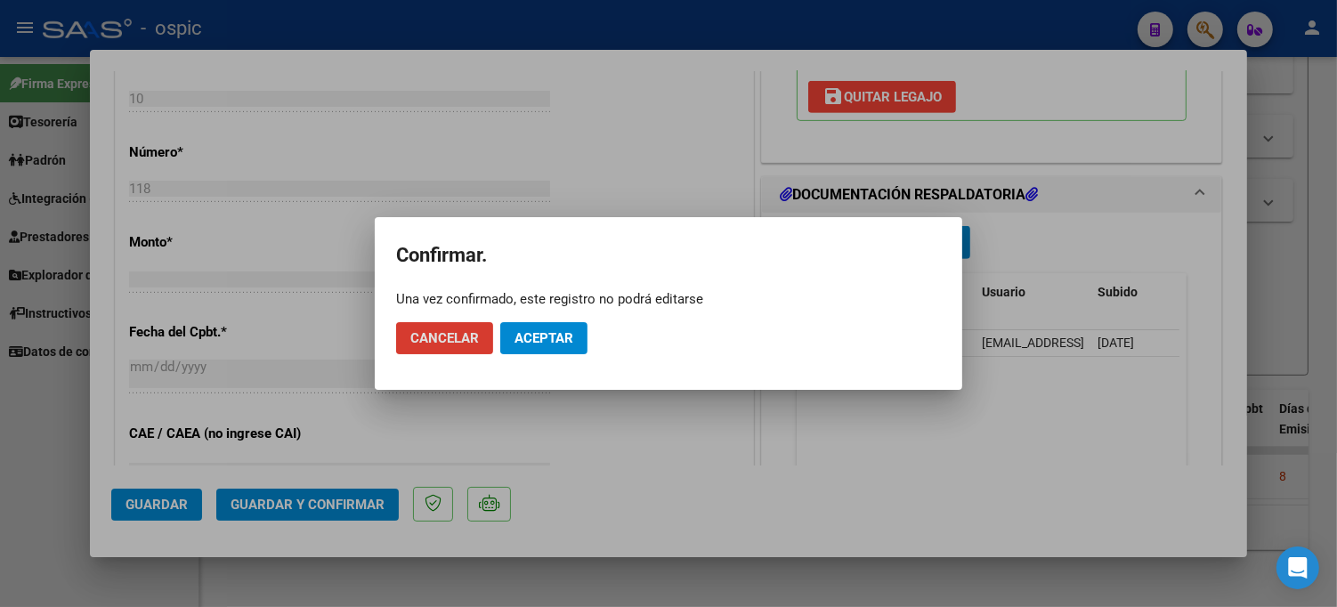
click at [538, 341] on span "Aceptar" at bounding box center [543, 338] width 59 height 16
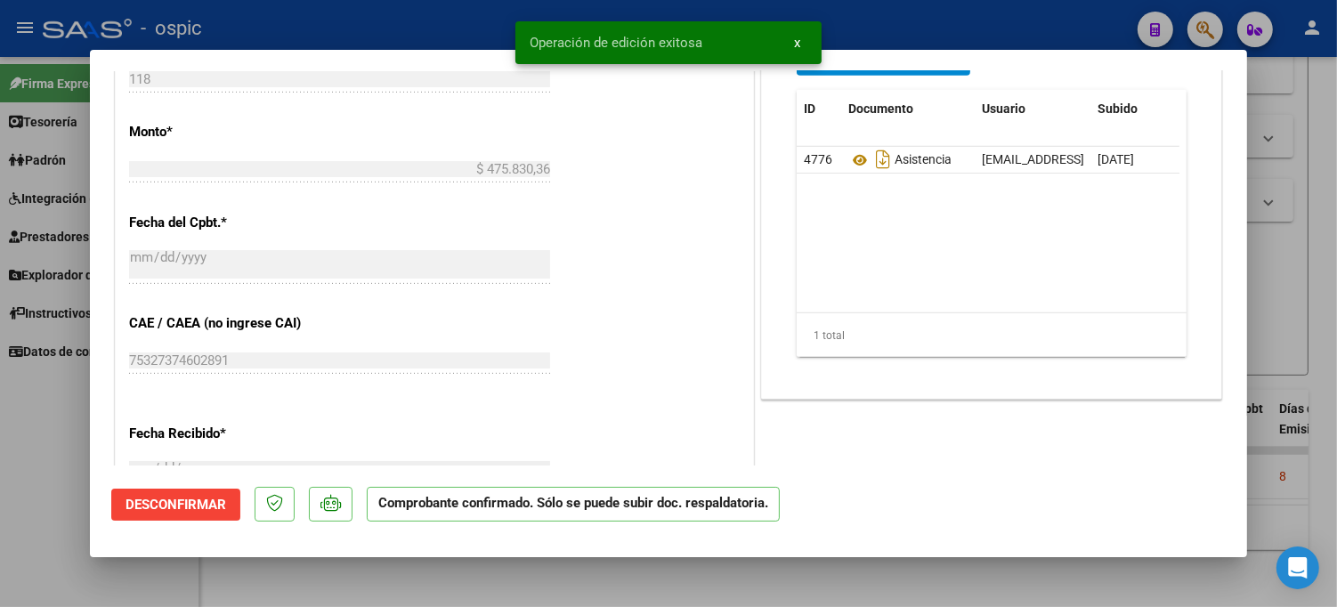
type input "$ 0,00"
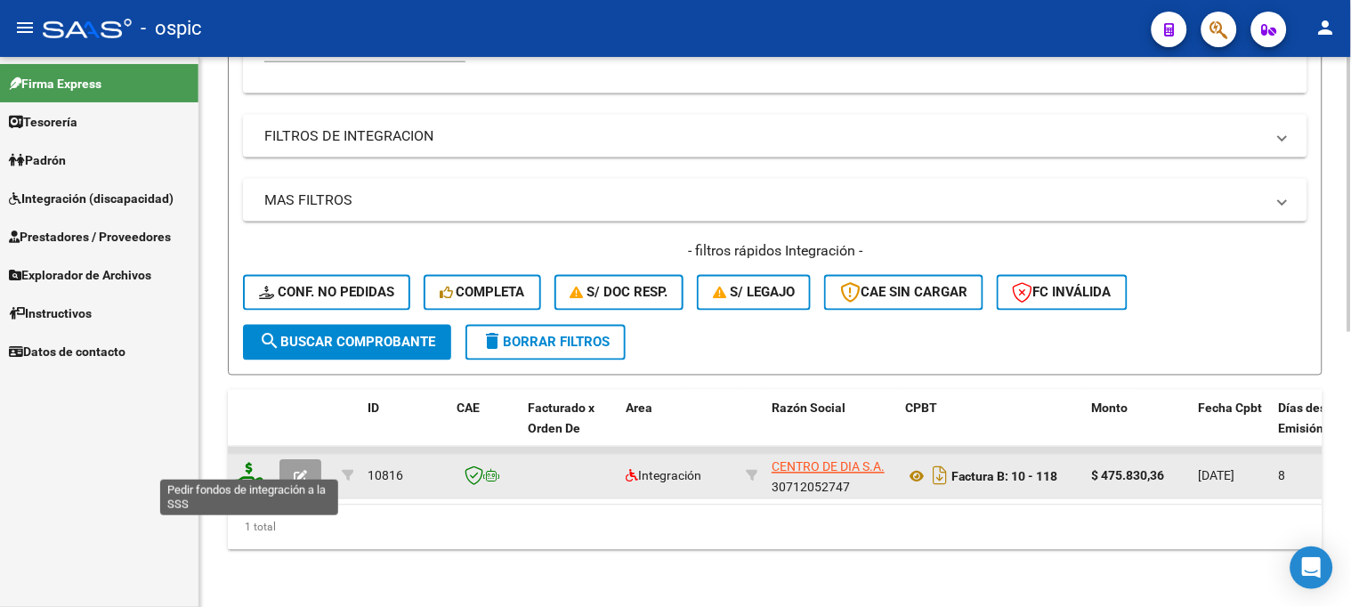
click at [252, 463] on icon at bounding box center [249, 475] width 28 height 25
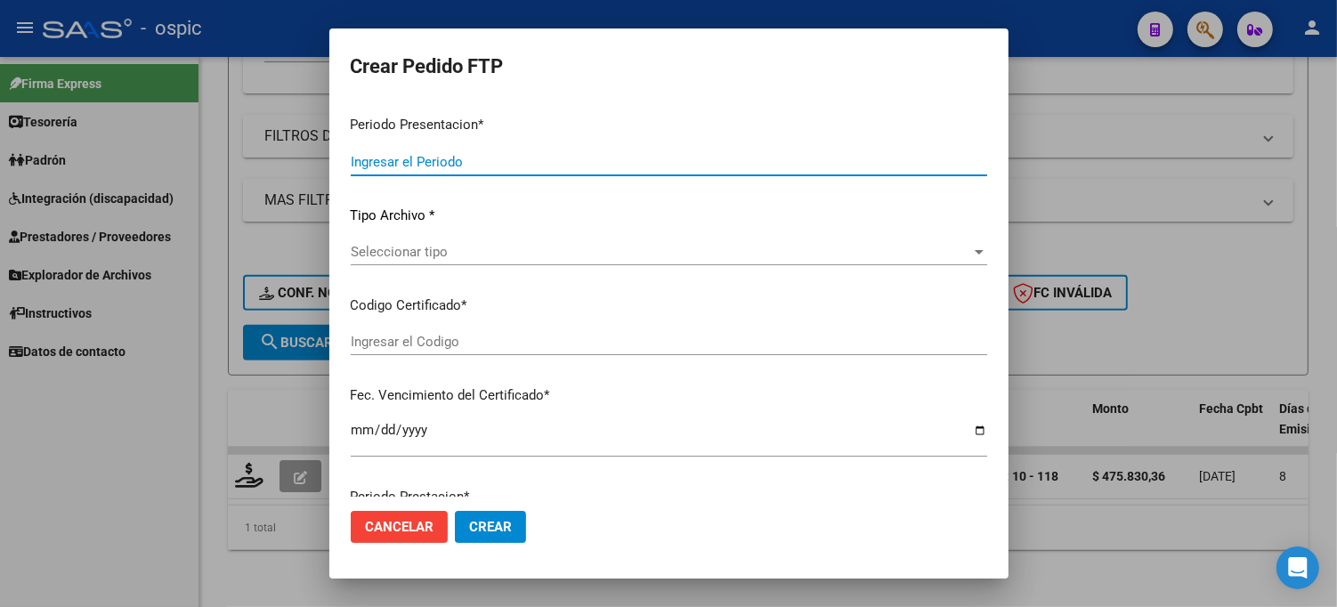
type input "202507"
type input "$ 475.830,36"
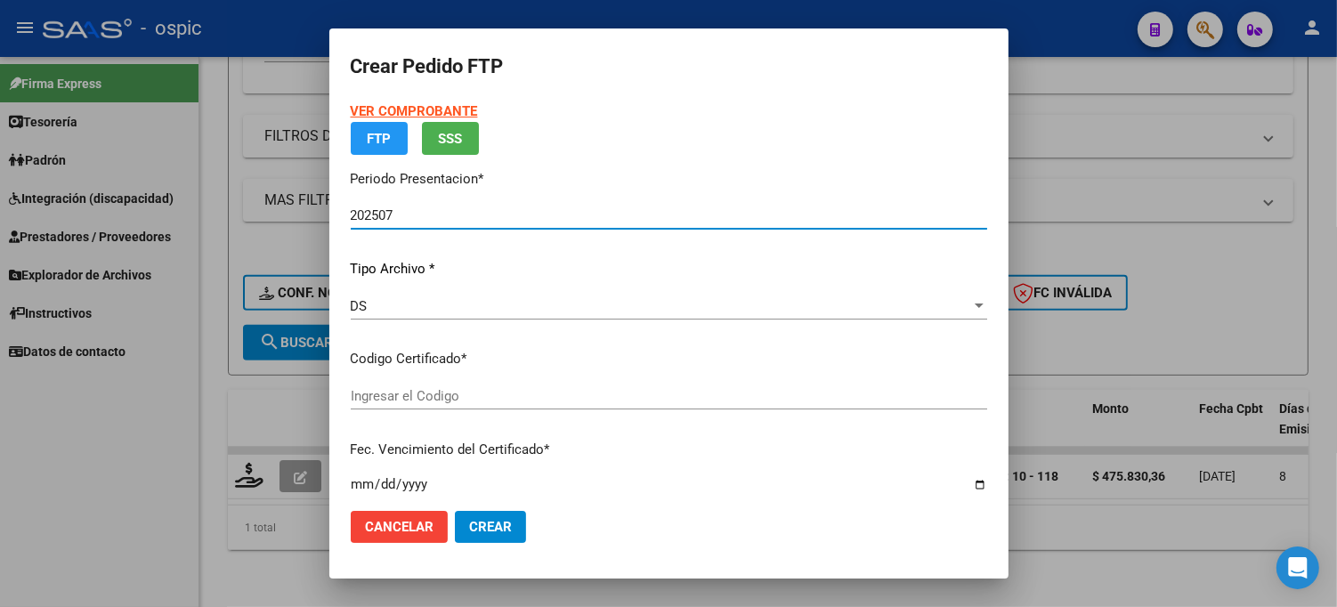
type input "0000000000000000000000000000002193084445"
type input "[DATE]"
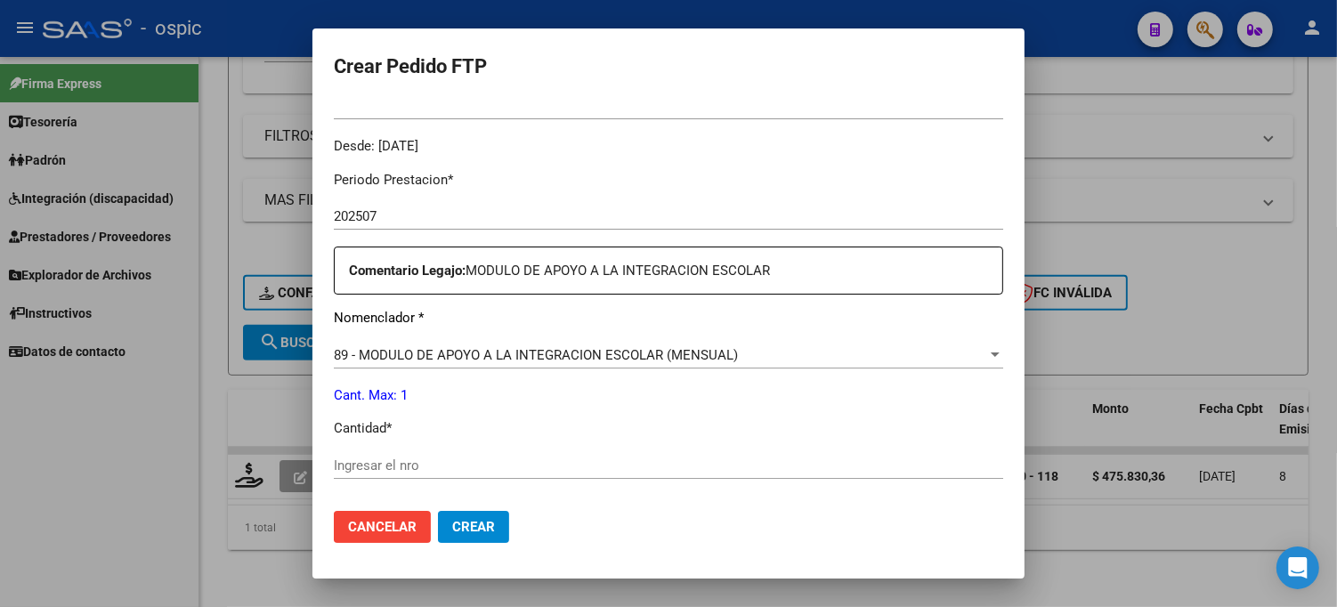
scroll to position [530, 0]
click at [665, 452] on div "Ingresar el nro" at bounding box center [668, 462] width 669 height 27
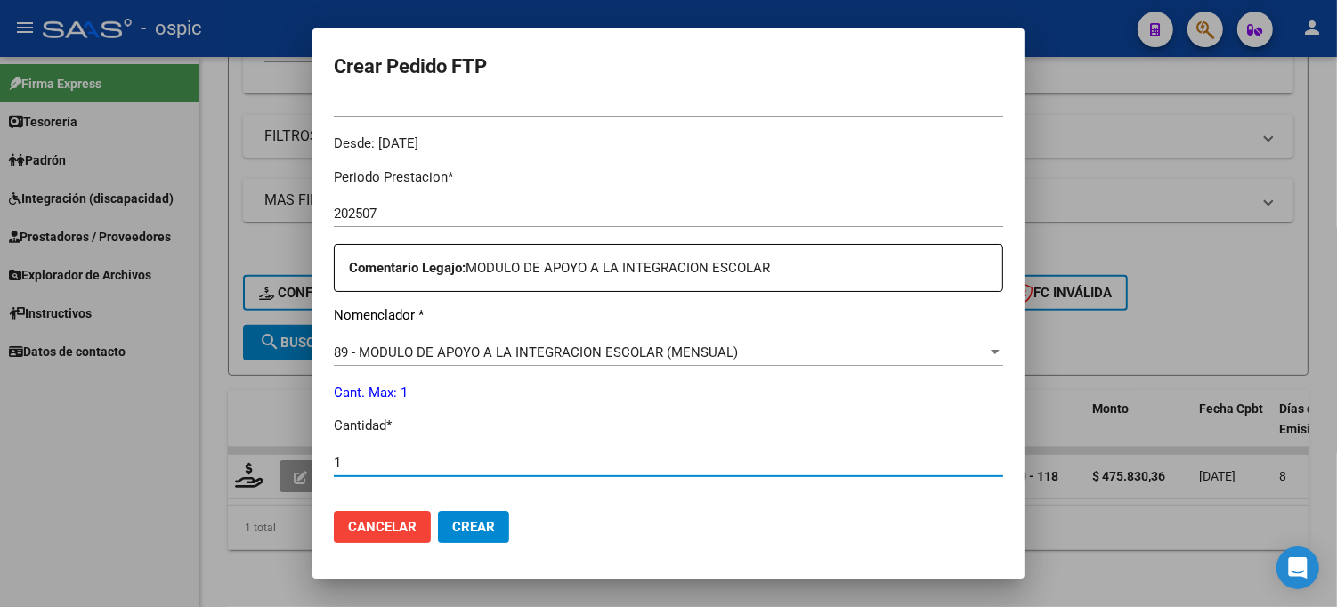
type input "1"
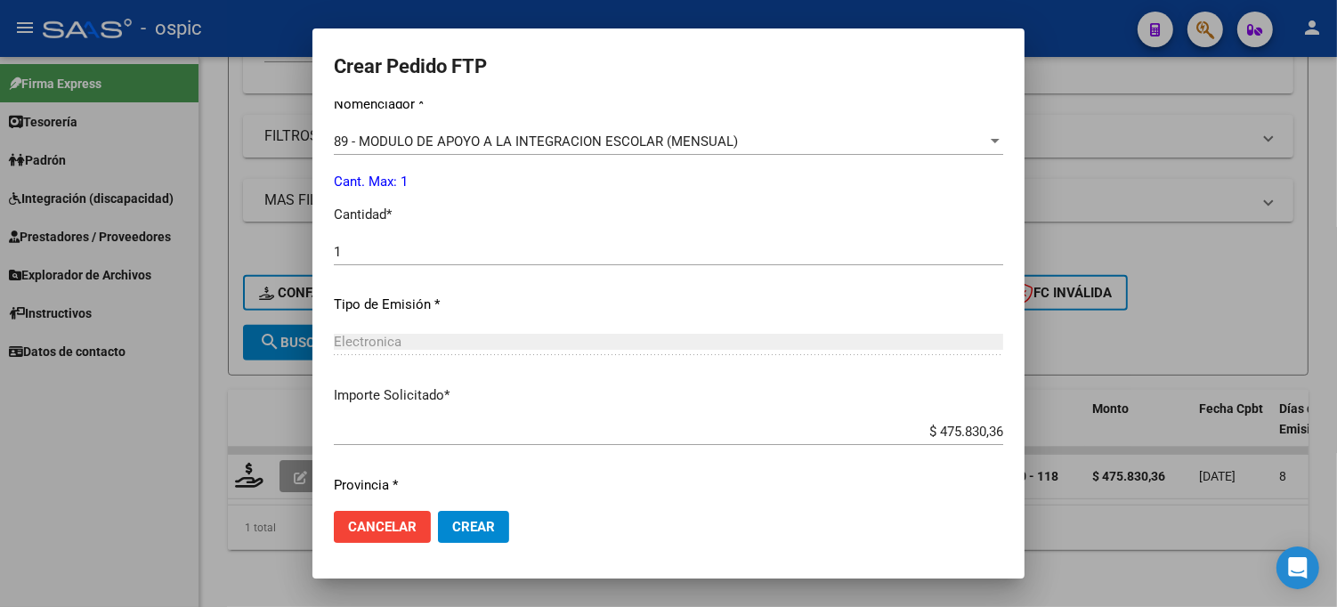
scroll to position [797, 0]
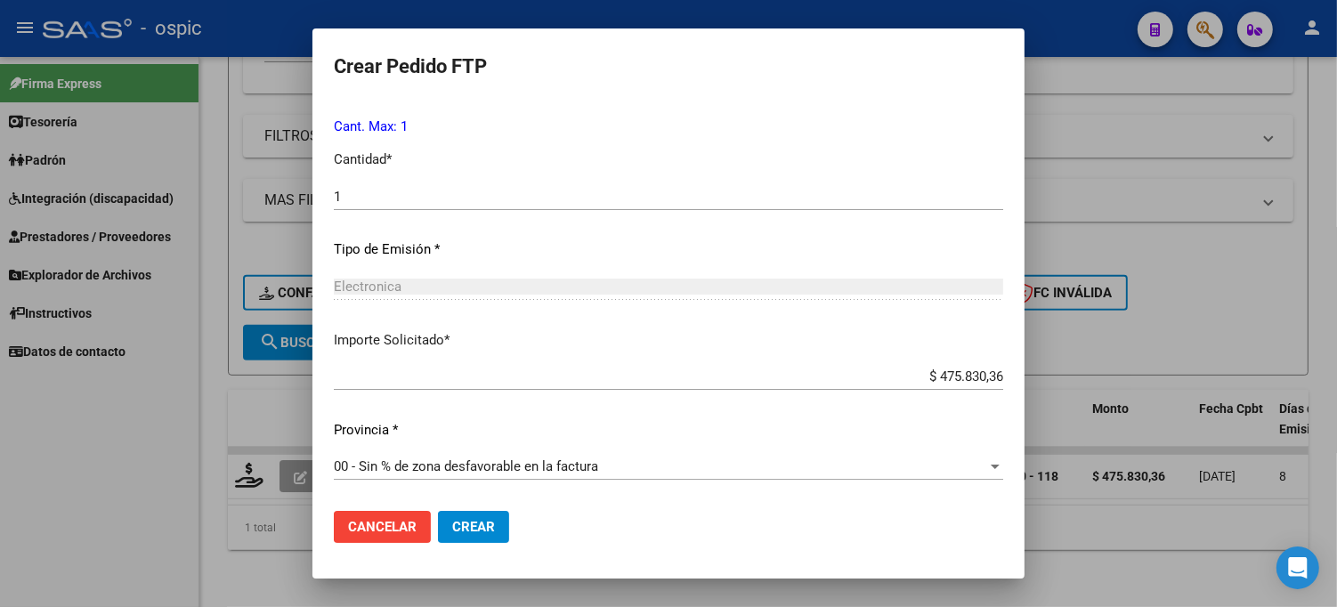
click at [475, 514] on button "Crear" at bounding box center [473, 527] width 71 height 32
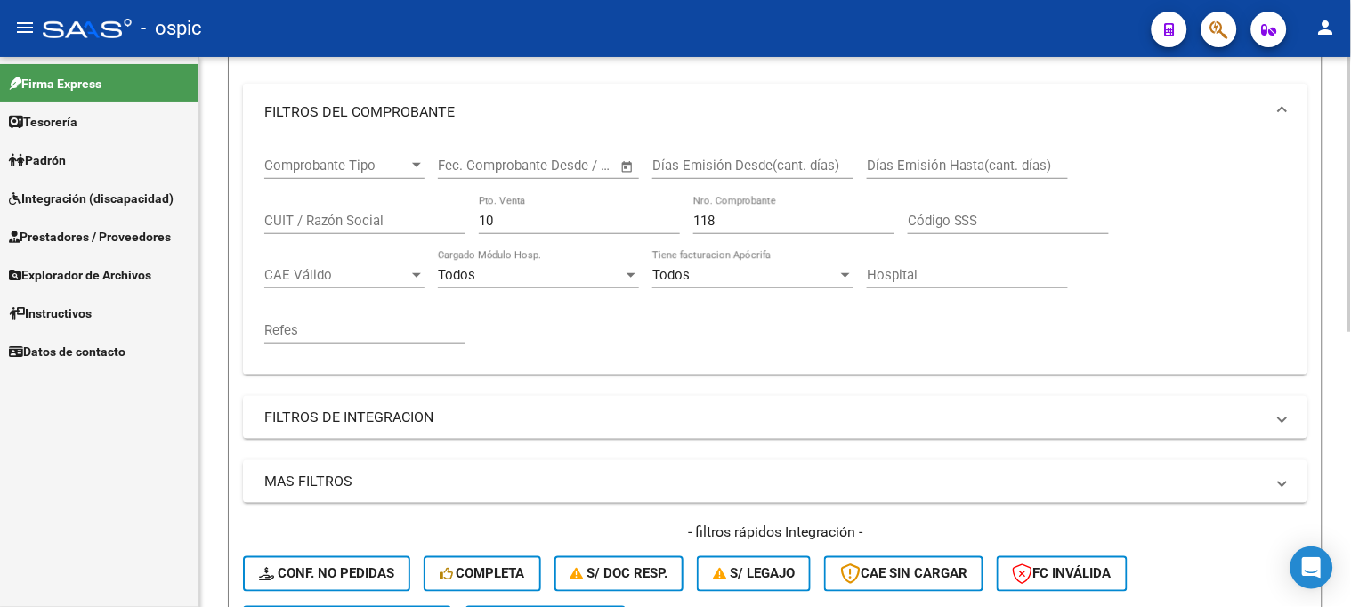
scroll to position [153, 0]
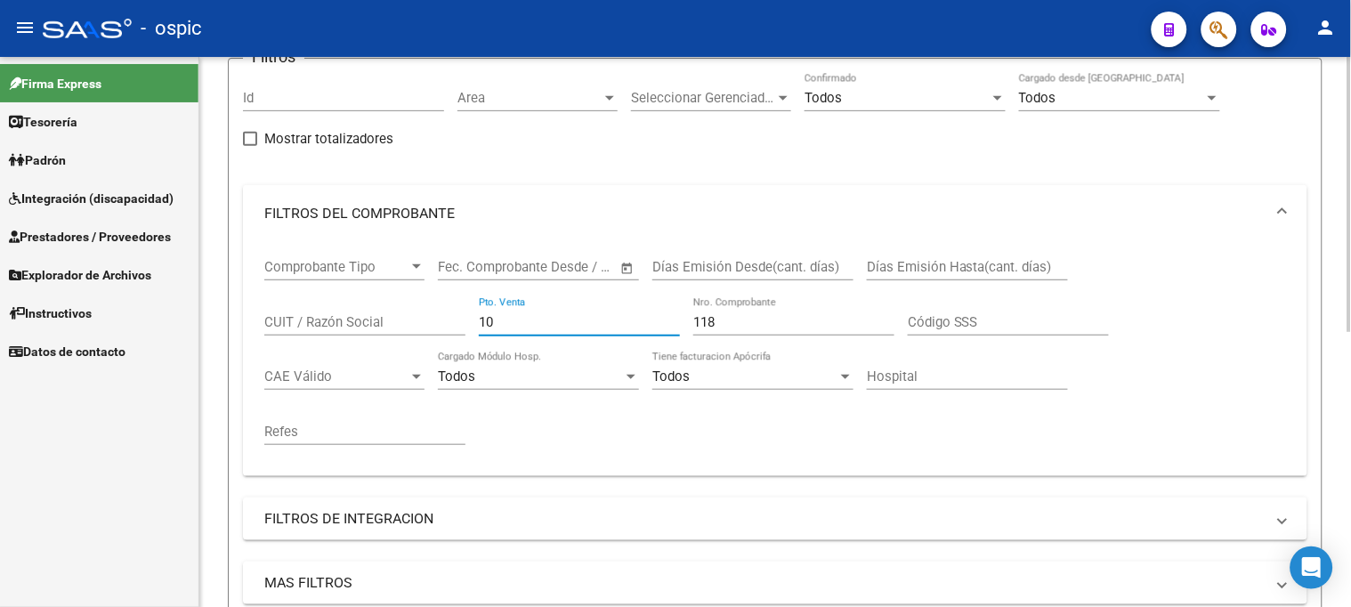
drag, startPoint x: 504, startPoint y: 317, endPoint x: 449, endPoint y: 317, distance: 54.3
click at [450, 317] on div "Comprobante Tipo Comprobante Tipo Start date – End date Fec. Comprobante Desde …" at bounding box center [775, 352] width 1022 height 220
type input "3"
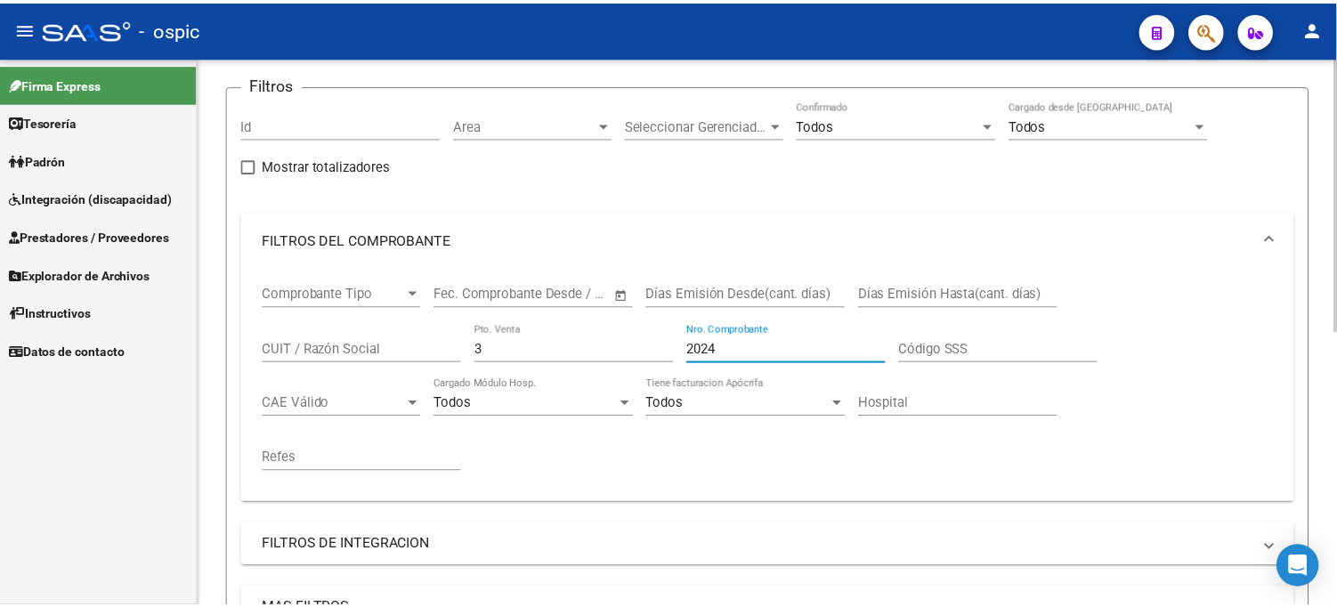
scroll to position [494, 0]
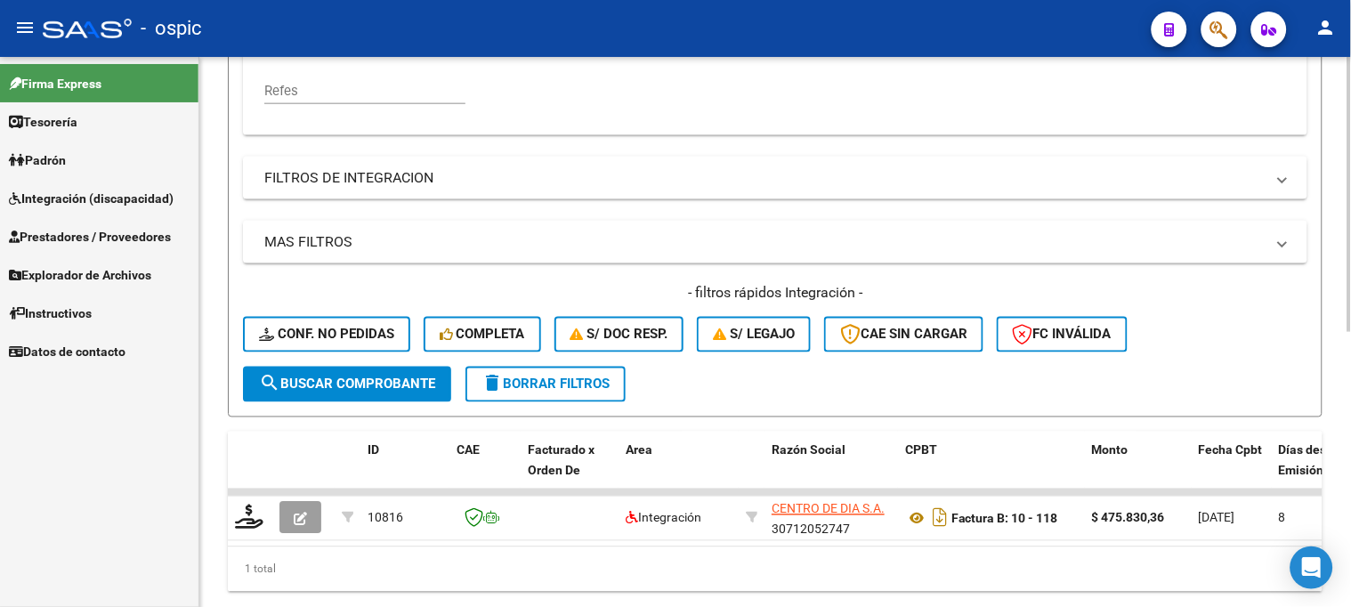
type input "2024"
click at [407, 384] on span "search Buscar Comprobante" at bounding box center [347, 384] width 176 height 16
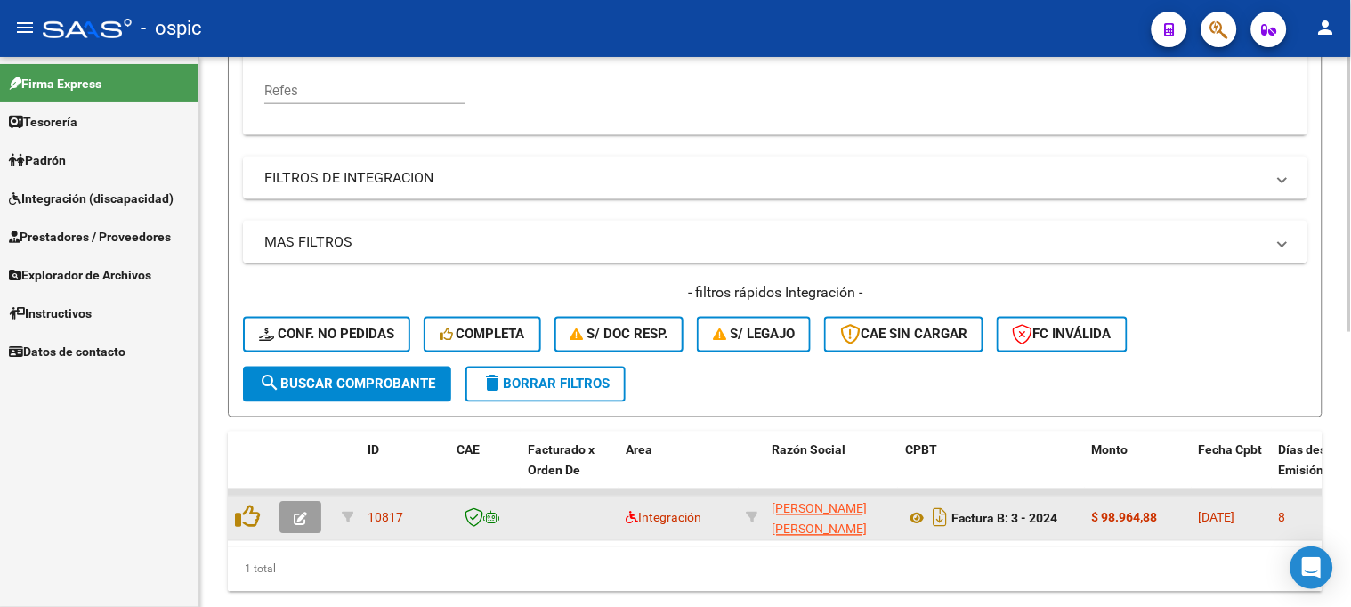
click at [297, 505] on button "button" at bounding box center [300, 518] width 42 height 32
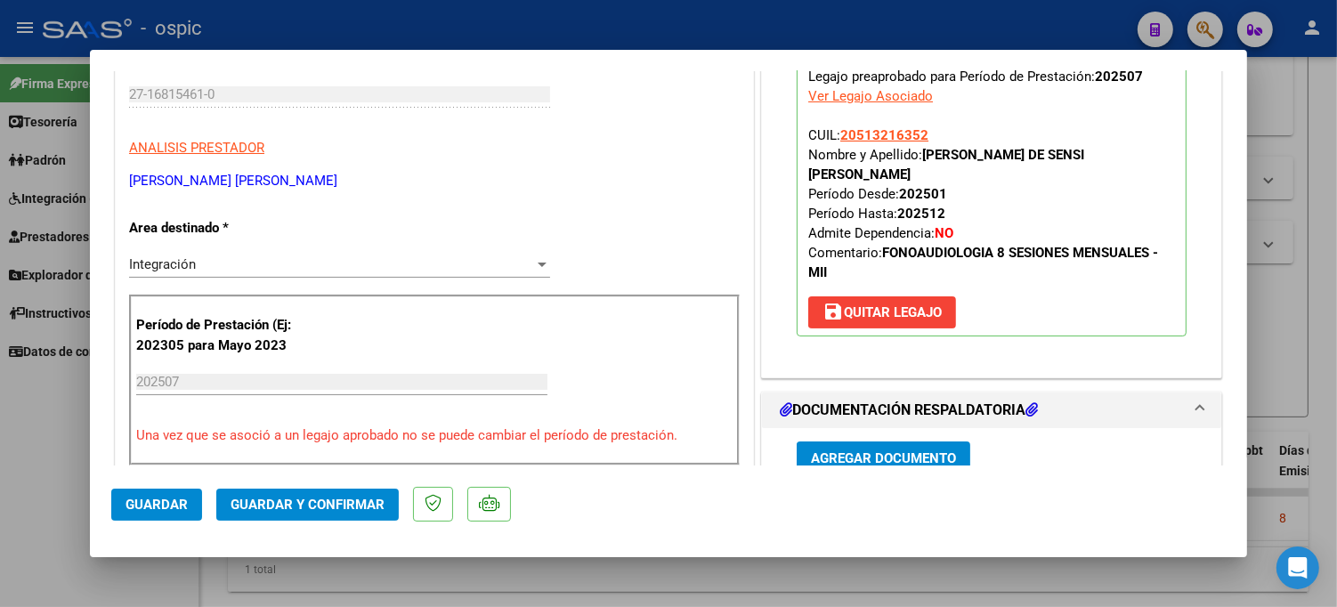
scroll to position [0, 0]
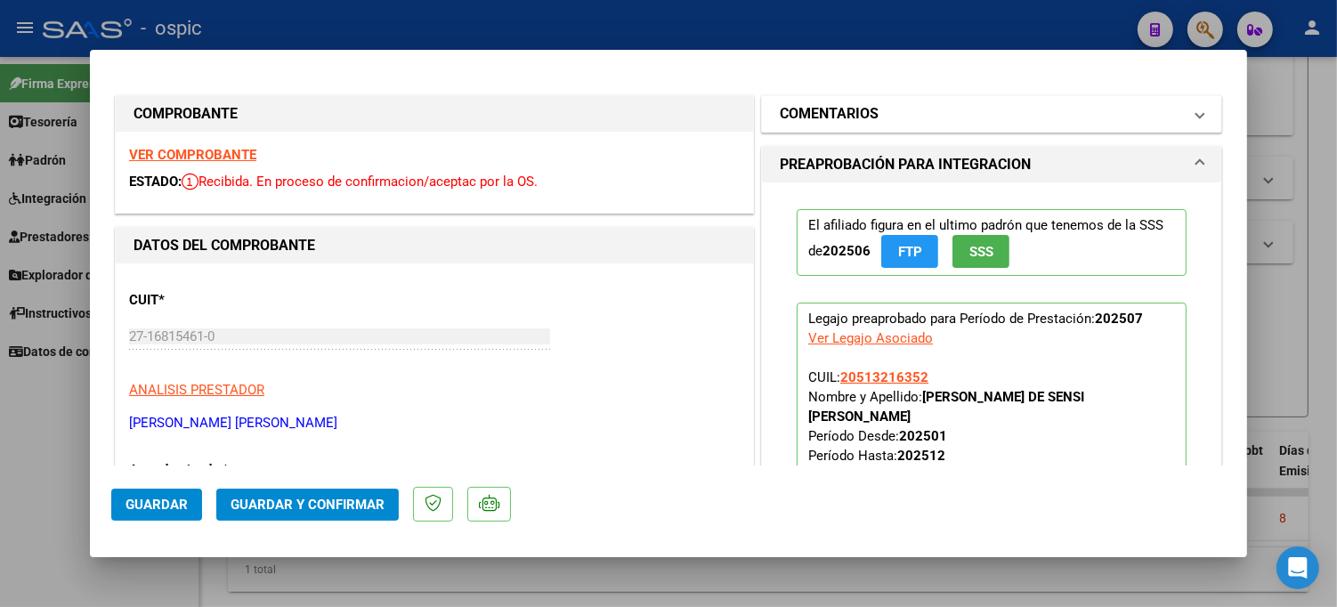
click at [953, 110] on mat-panel-title "COMENTARIOS" at bounding box center [981, 113] width 402 height 21
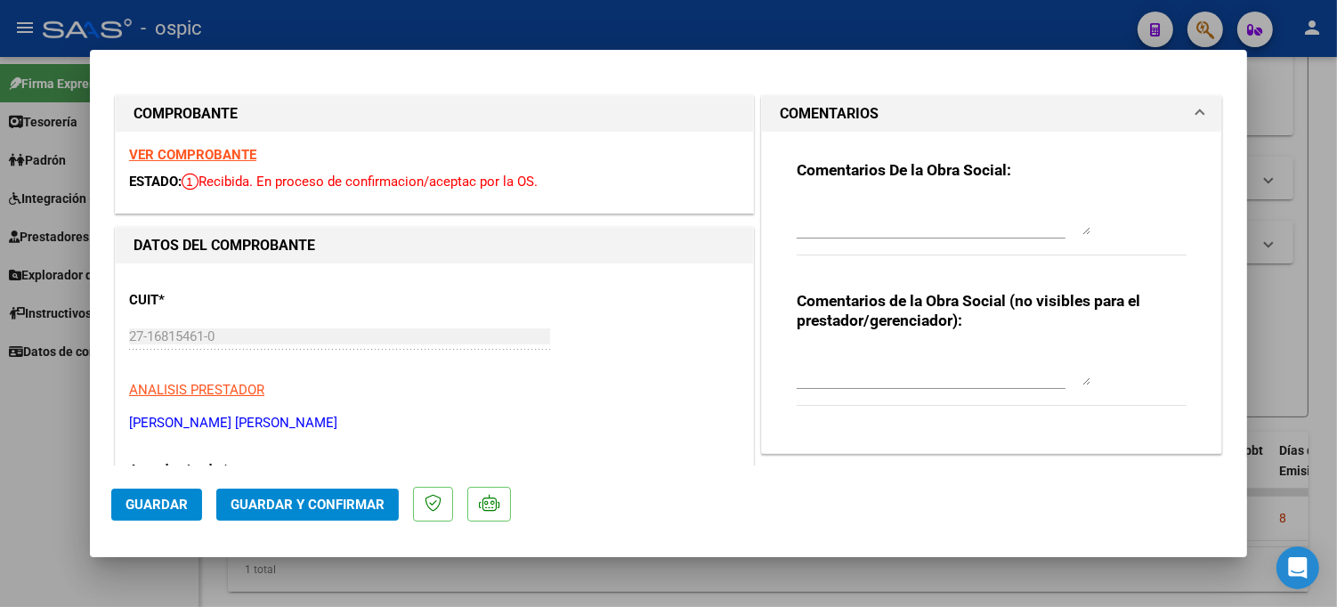
click at [894, 358] on textarea at bounding box center [944, 368] width 294 height 36
type textarea "FONO 8 SESIONES"
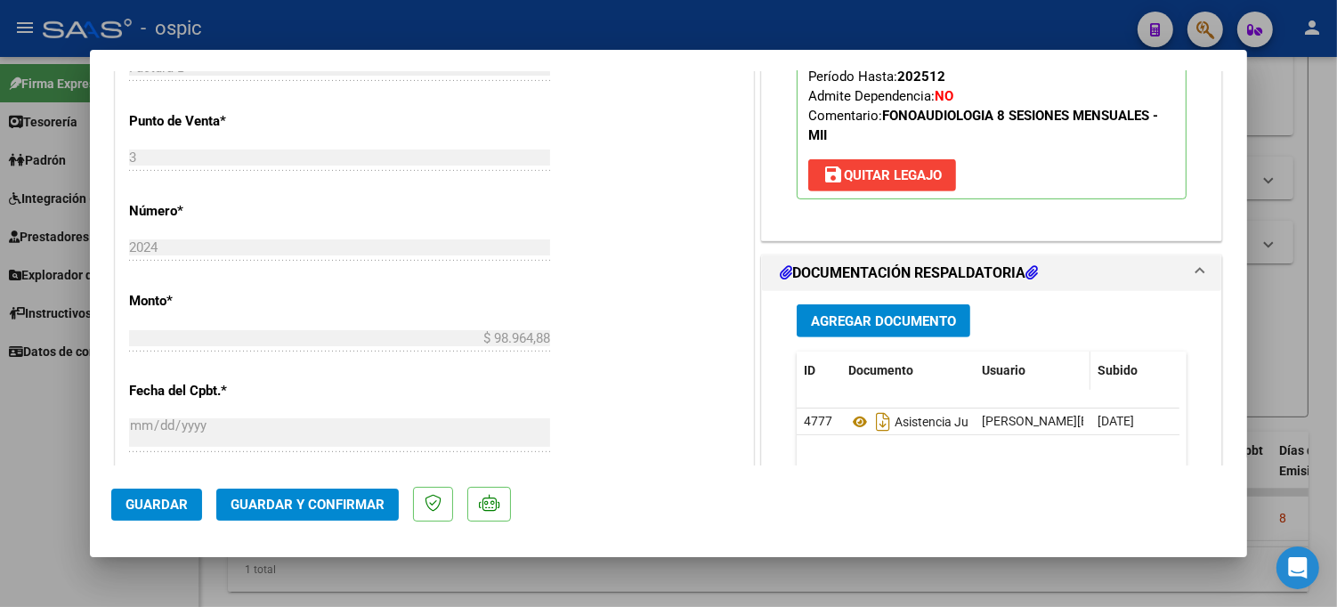
scroll to position [696, 0]
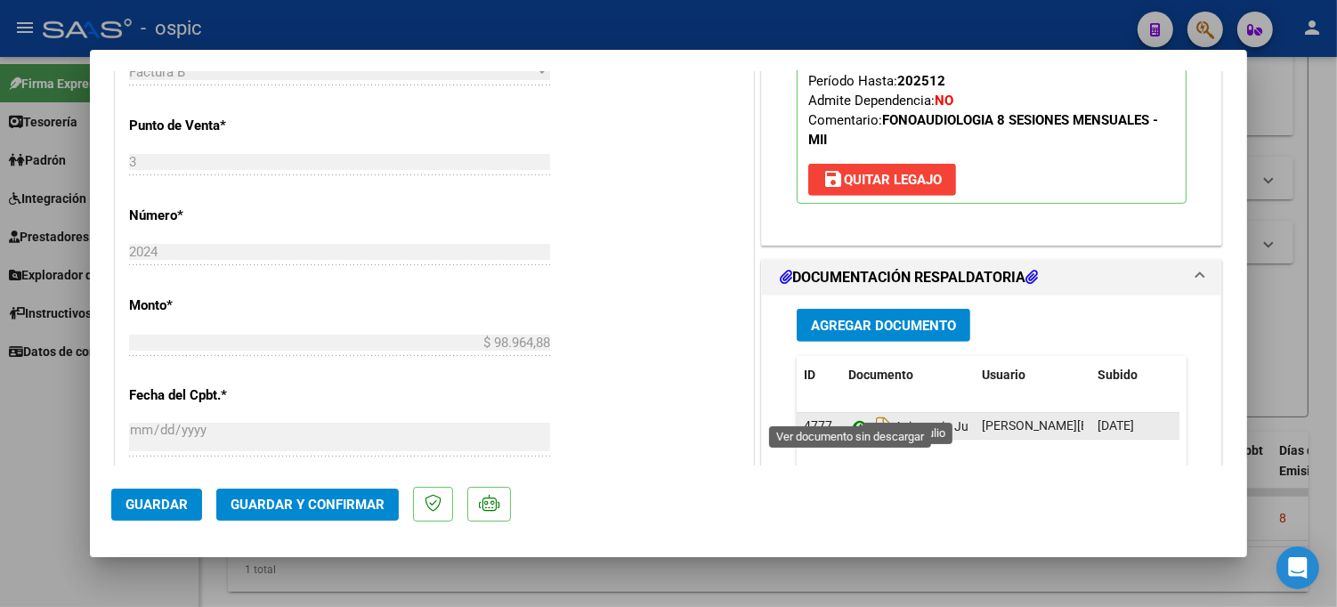
click at [852, 416] on icon at bounding box center [859, 426] width 23 height 21
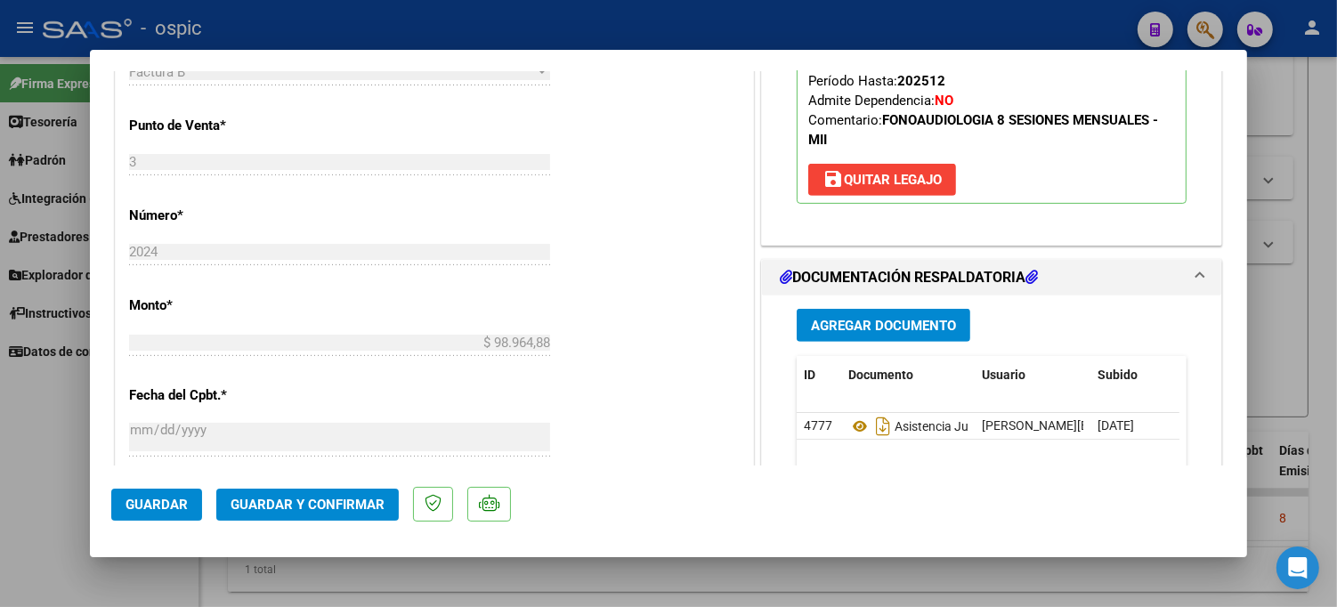
click at [294, 505] on span "Guardar y Confirmar" at bounding box center [307, 505] width 154 height 16
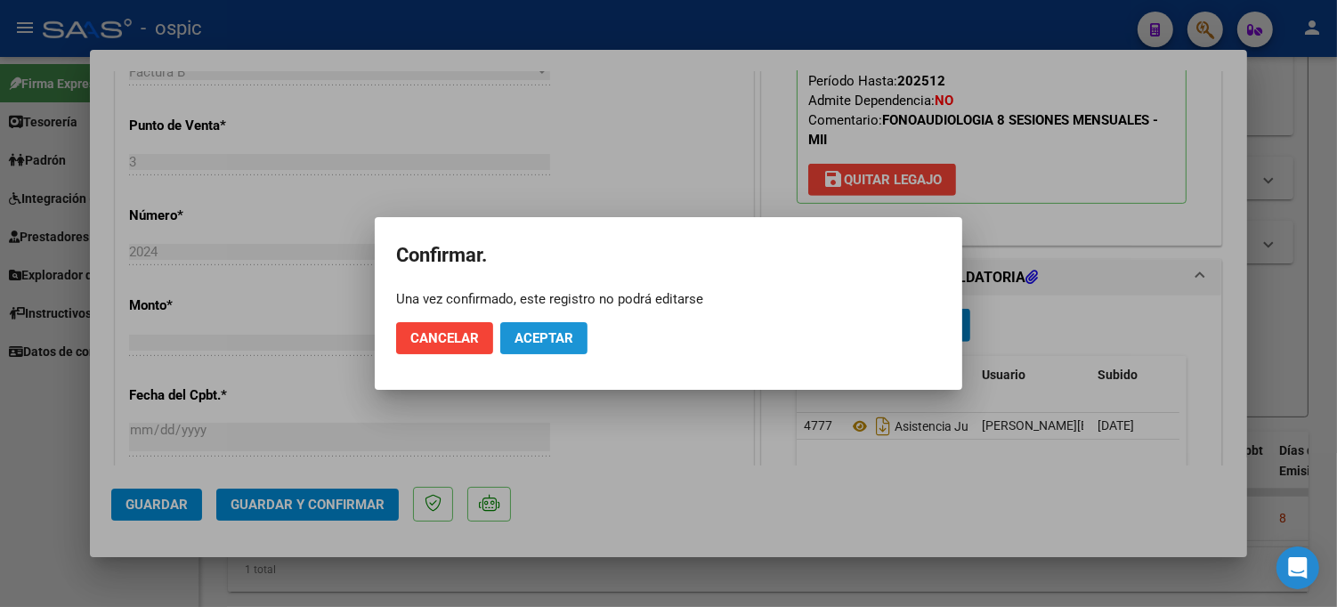
click at [527, 339] on span "Aceptar" at bounding box center [543, 338] width 59 height 16
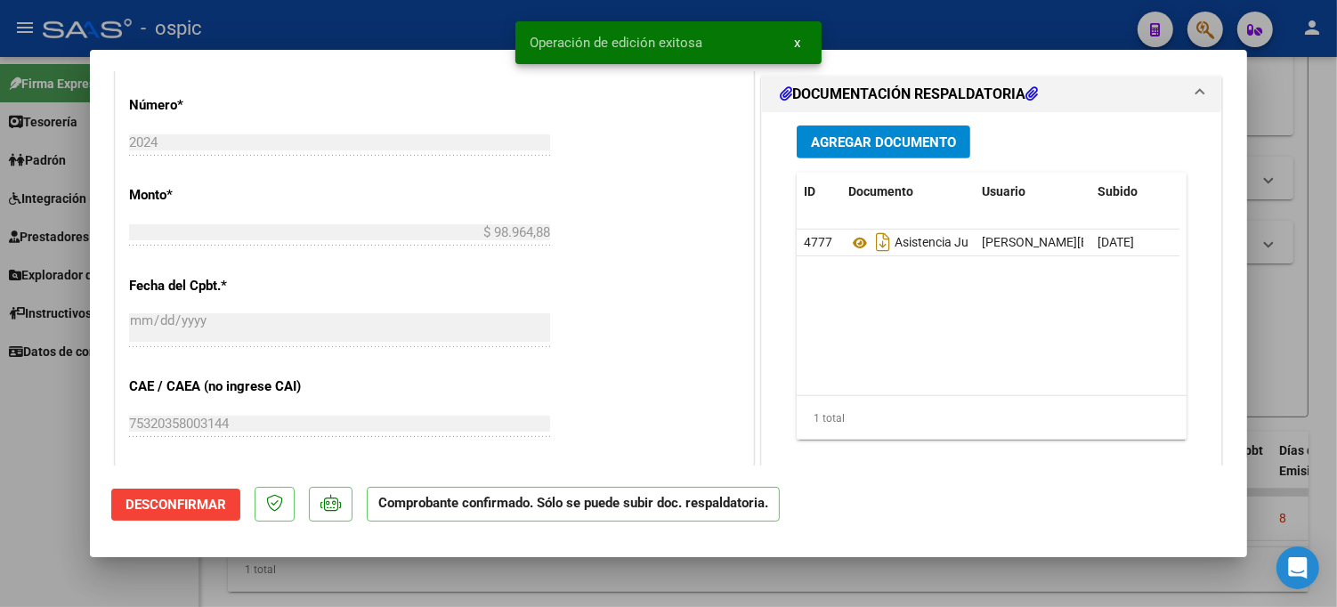
type input "$ 0,00"
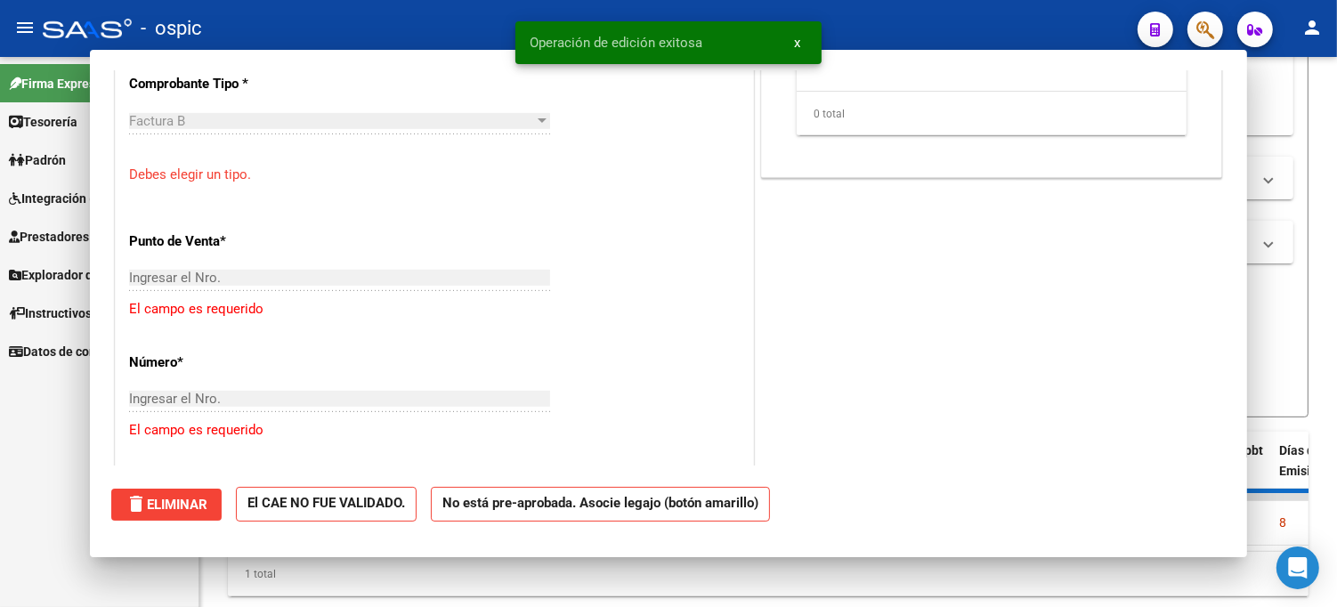
scroll to position [727, 0]
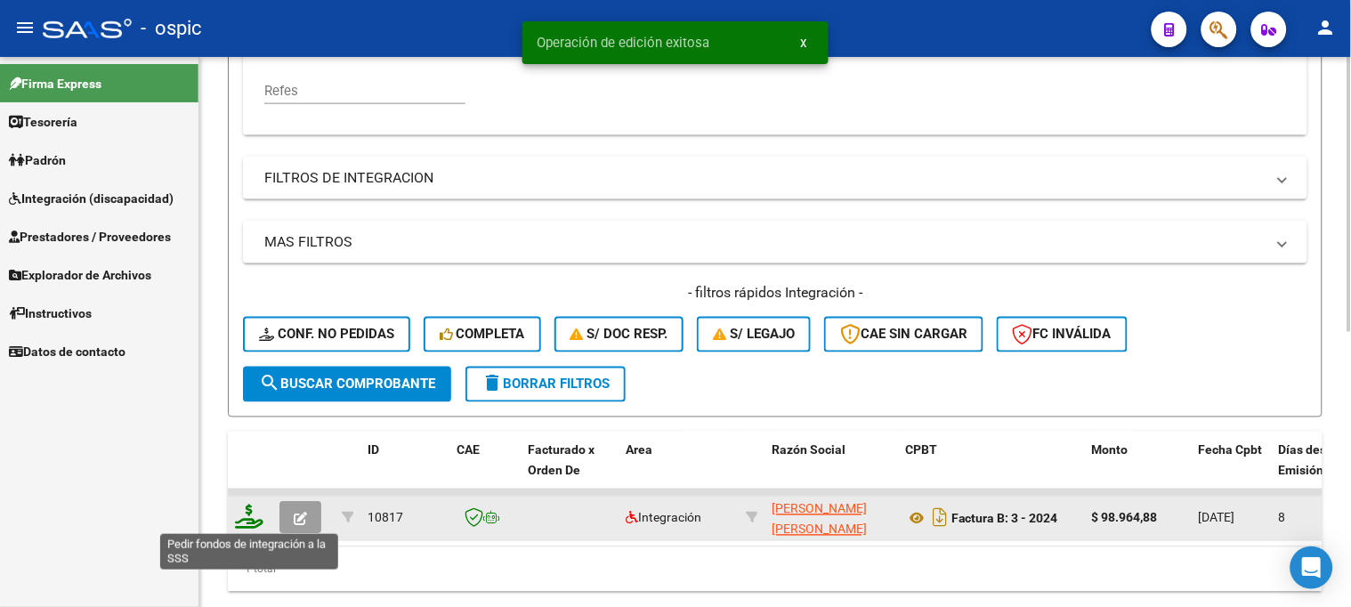
click at [250, 523] on icon at bounding box center [249, 517] width 28 height 25
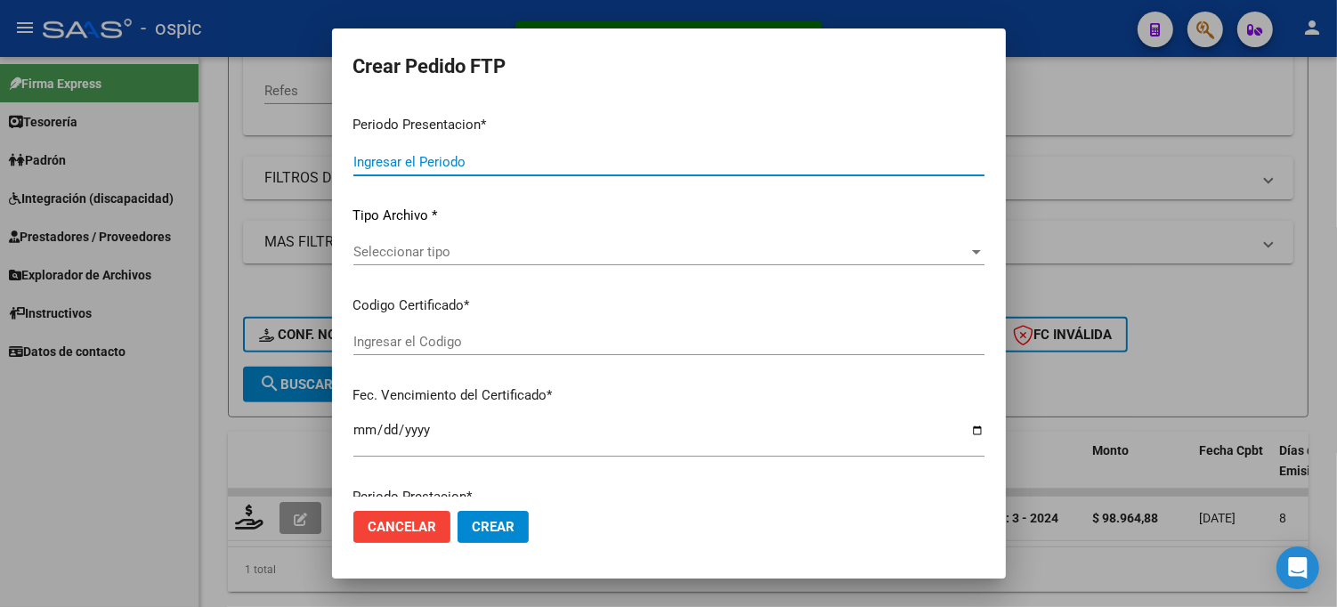
type input "202507"
type input "$ 98.964,88"
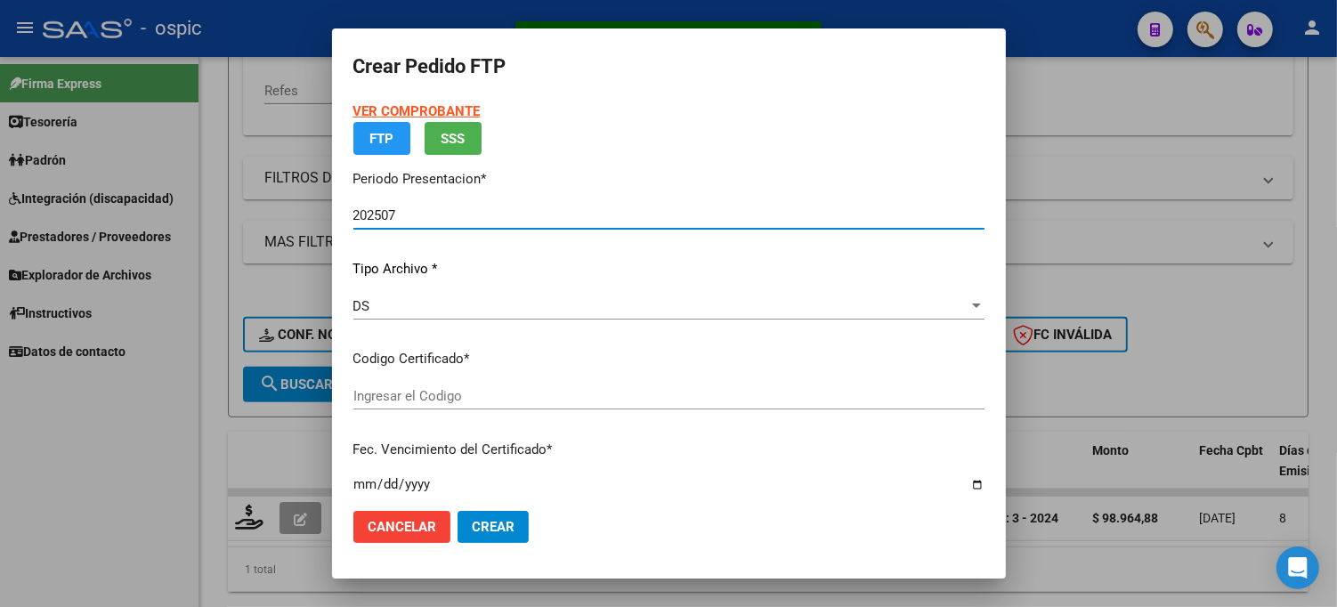
type input "5863320815"
type input "[DATE]"
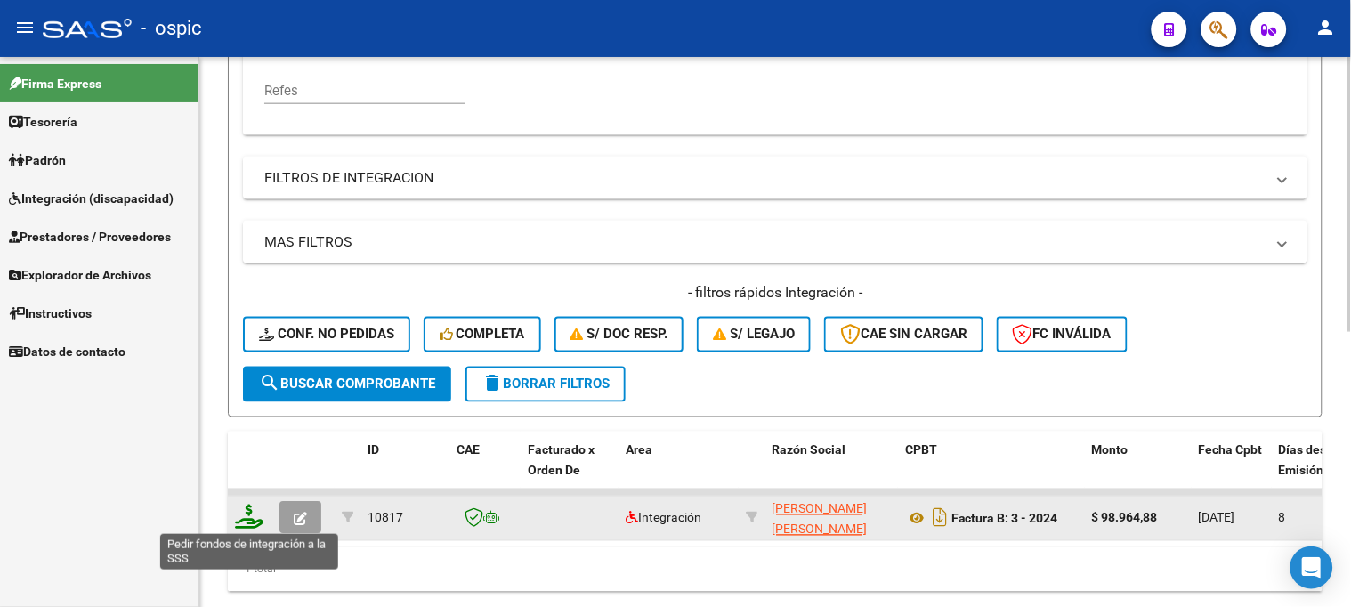
click at [249, 520] on icon at bounding box center [249, 517] width 28 height 25
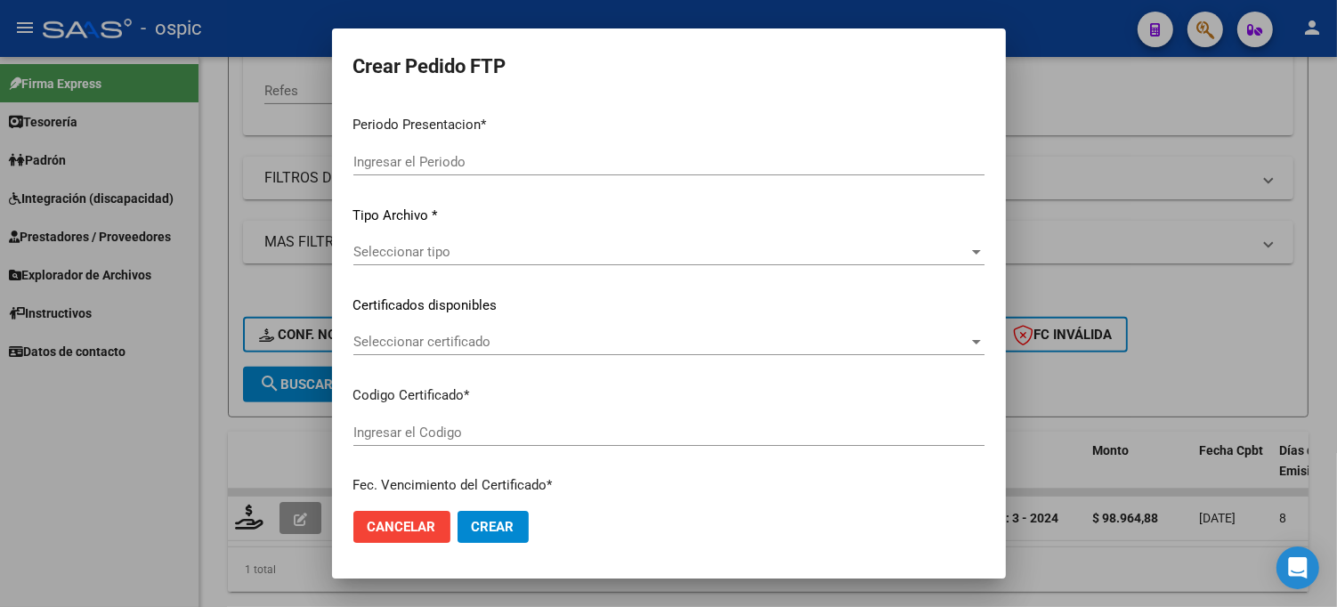
type input "202507"
type input "$ 98.964,88"
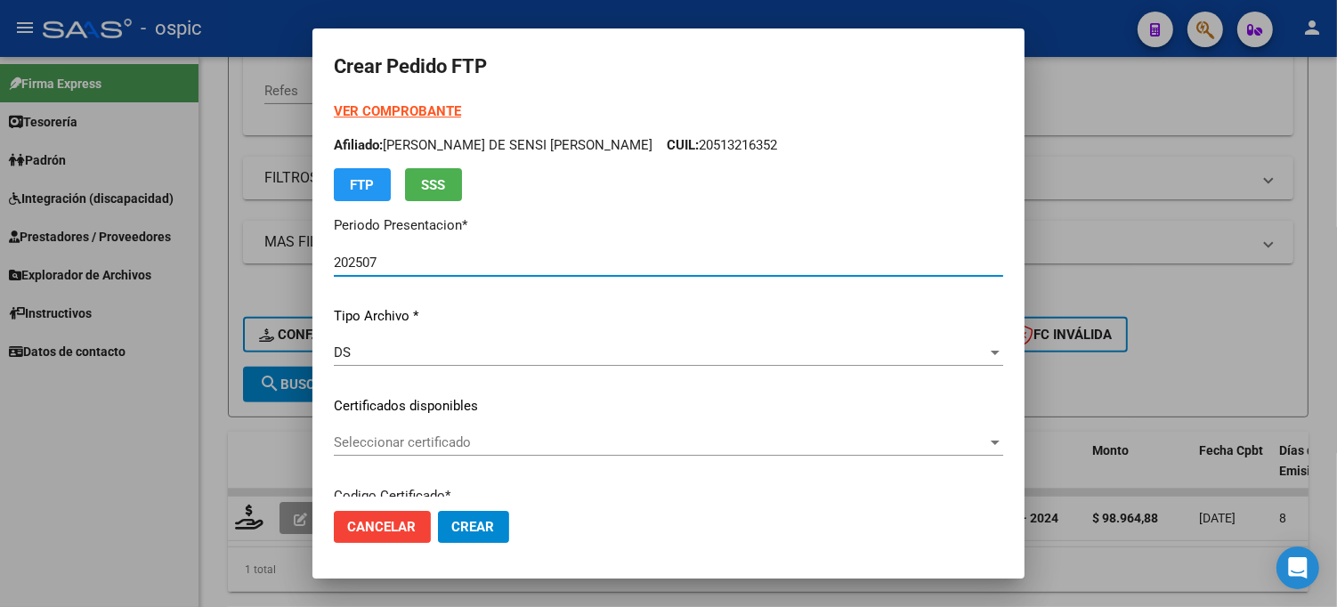
type input "5863320815"
type input "[DATE]"
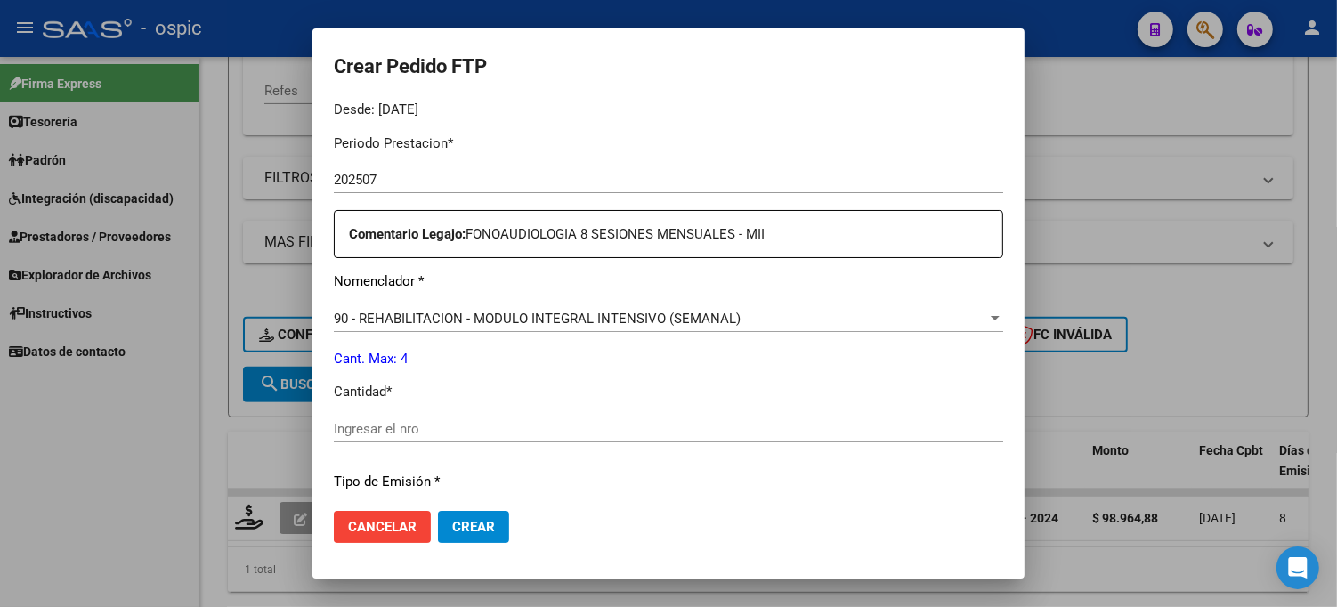
scroll to position [567, 0]
click at [582, 422] on input "Ingresar el nro" at bounding box center [668, 426] width 669 height 16
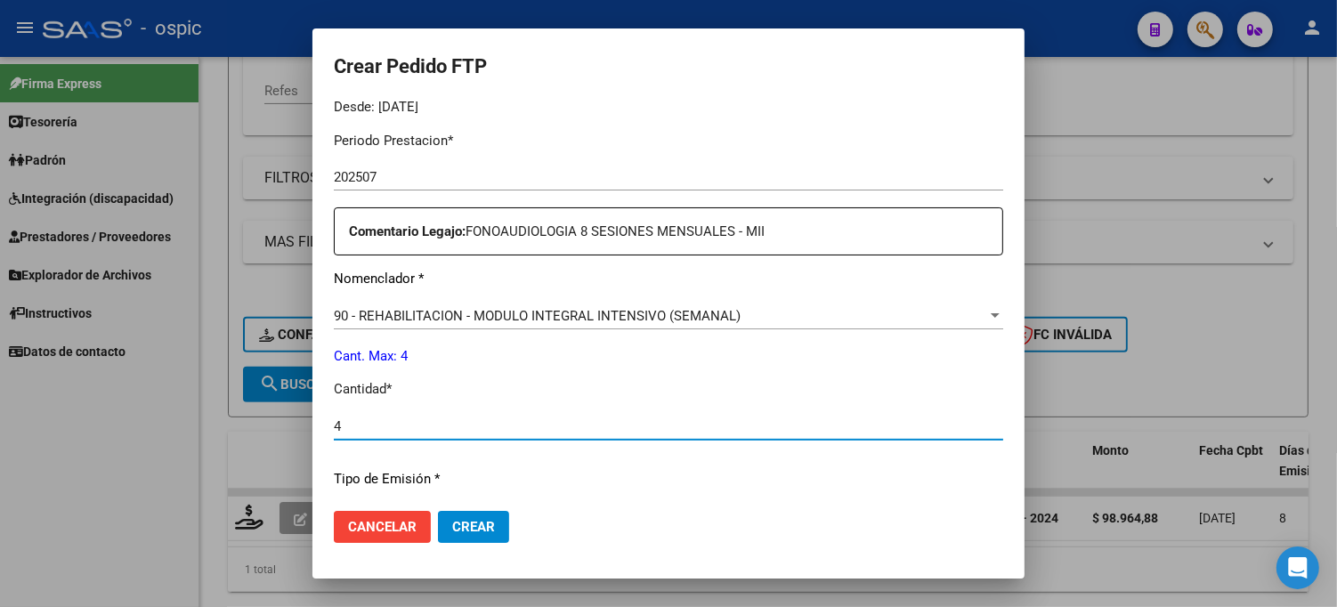
type input "4"
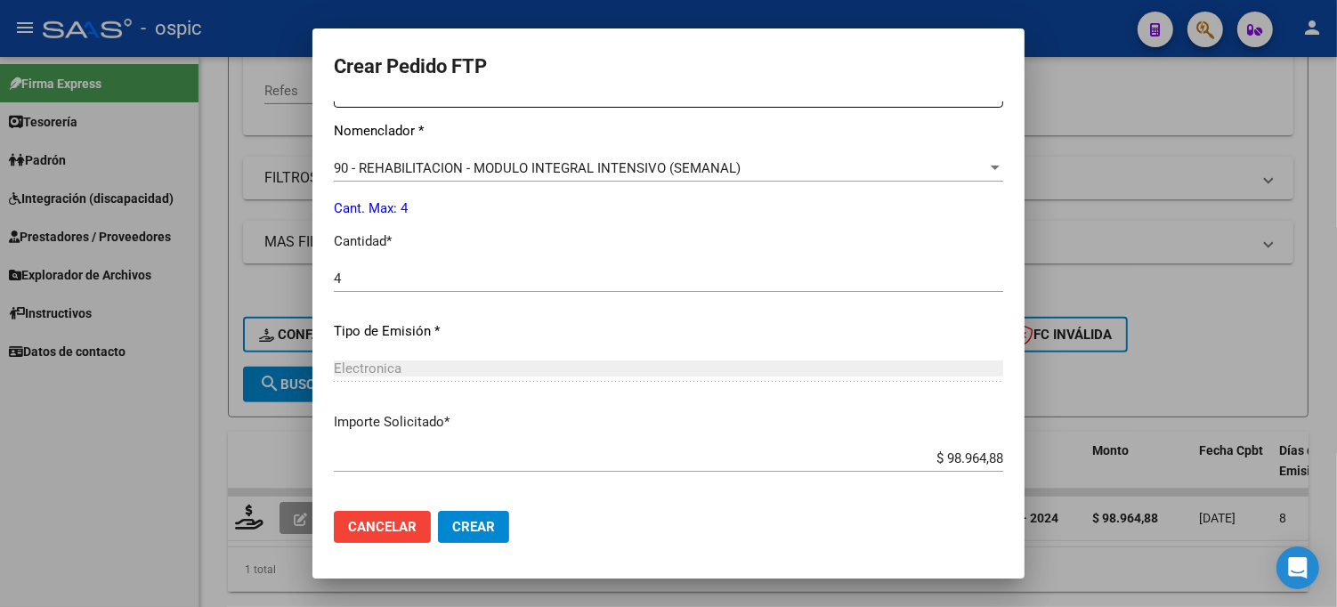
scroll to position [797, 0]
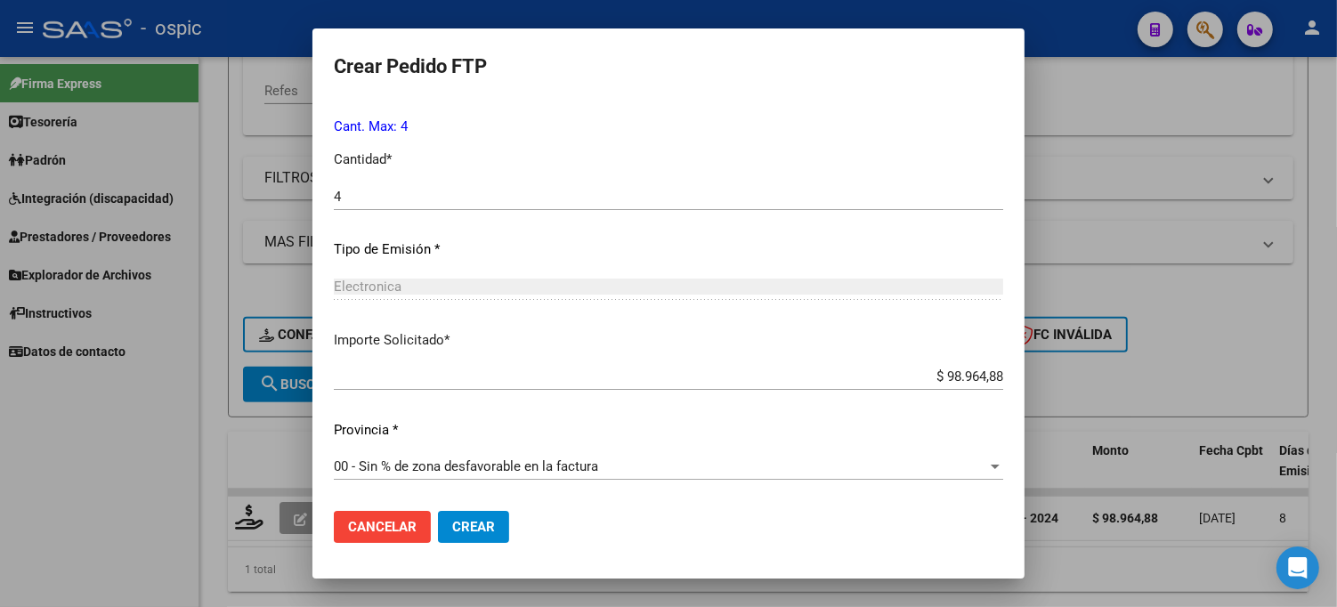
drag, startPoint x: 473, startPoint y: 525, endPoint x: 1077, endPoint y: 455, distance: 607.5
click at [474, 525] on span "Crear" at bounding box center [473, 527] width 43 height 16
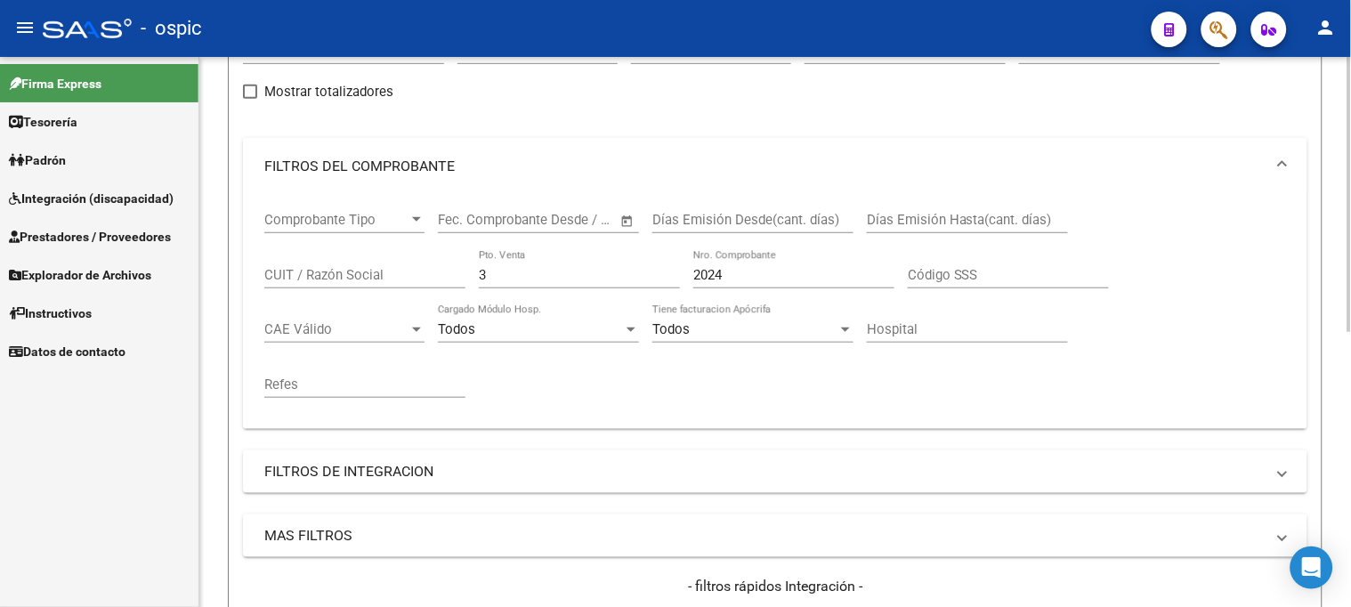
scroll to position [198, 0]
drag, startPoint x: 497, startPoint y: 277, endPoint x: 414, endPoint y: 278, distance: 82.8
click at [414, 278] on div "Comprobante Tipo Comprobante Tipo Start date – End date Fec. Comprobante Desde …" at bounding box center [775, 308] width 1022 height 220
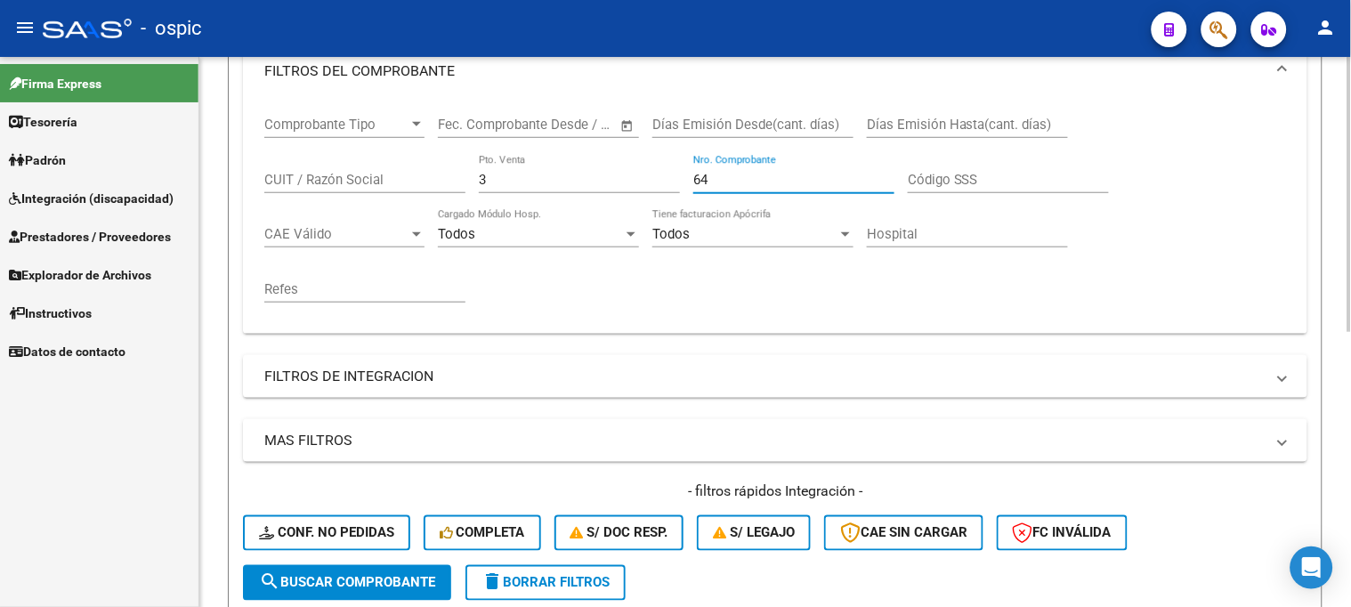
scroll to position [494, 0]
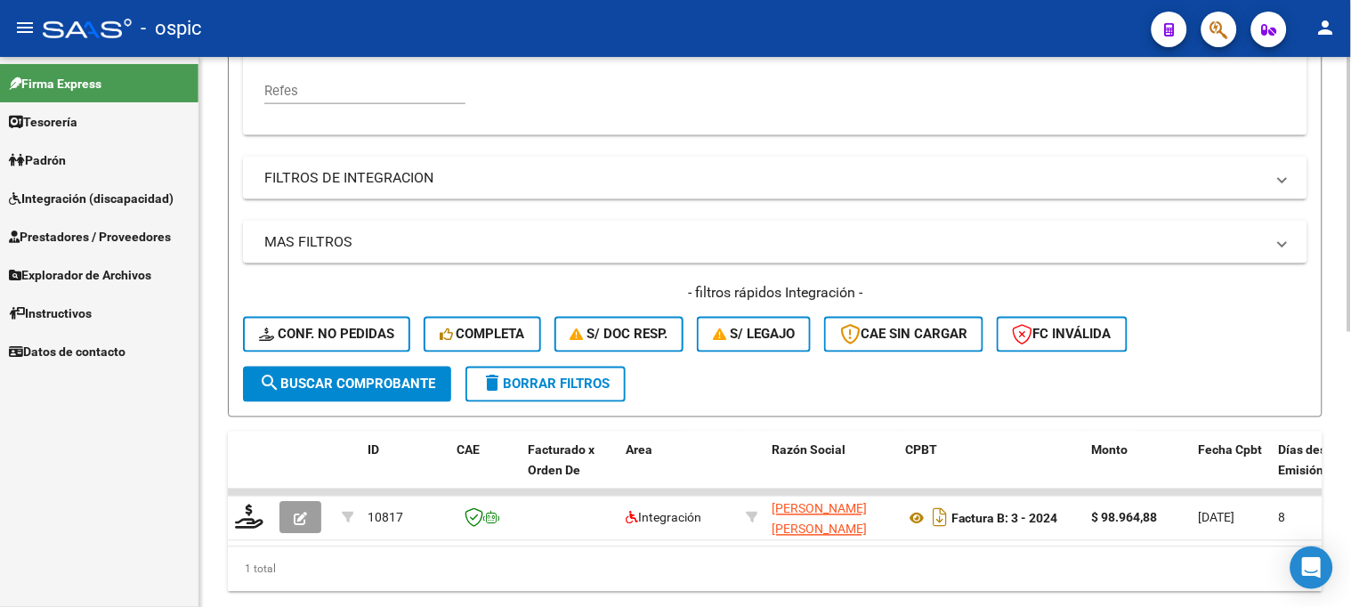
type input "64"
click at [384, 367] on button "search Buscar Comprobante" at bounding box center [347, 385] width 208 height 36
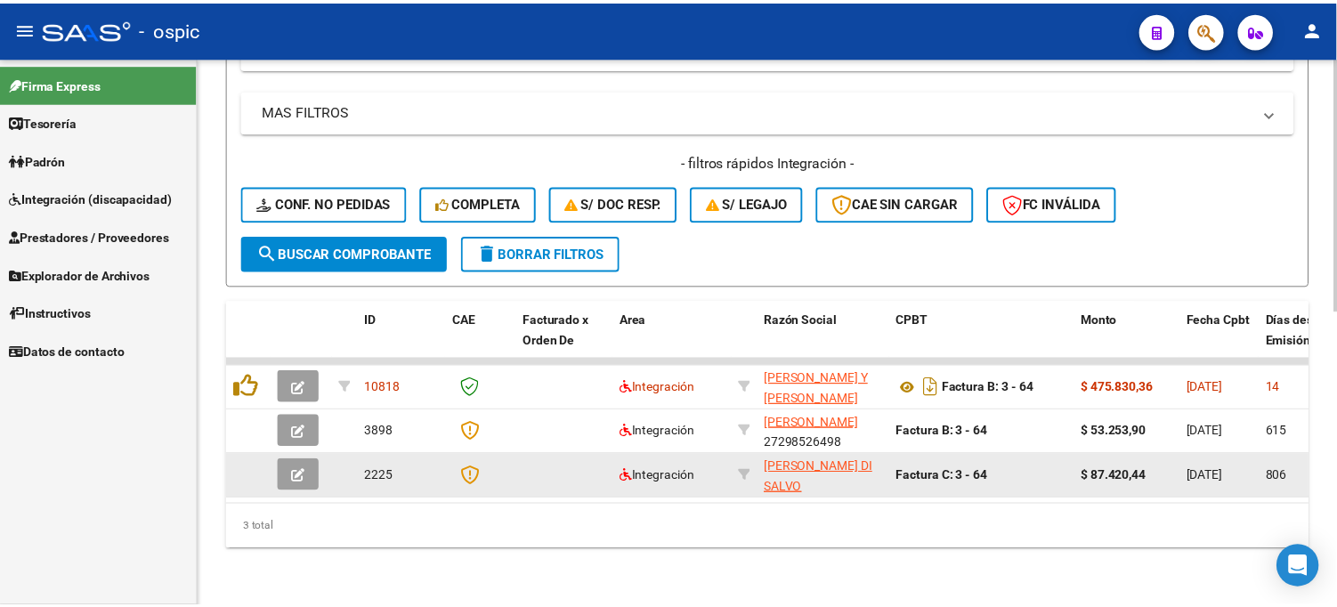
scroll to position [637, 0]
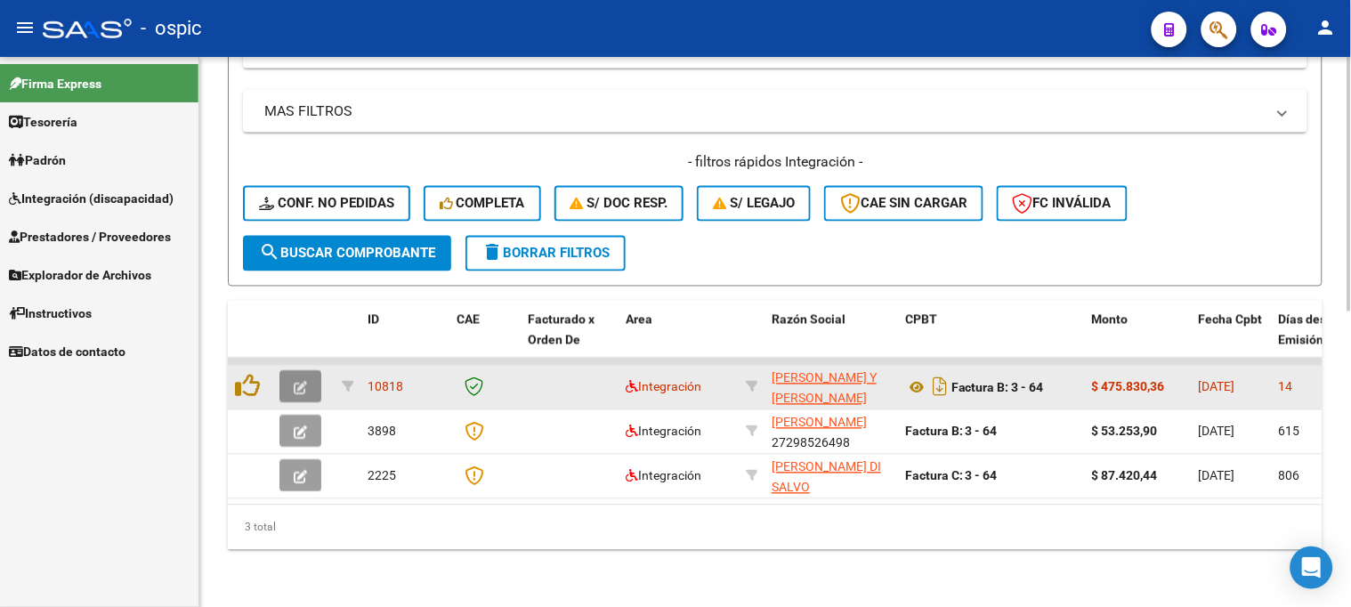
click at [301, 382] on icon "button" at bounding box center [300, 388] width 13 height 13
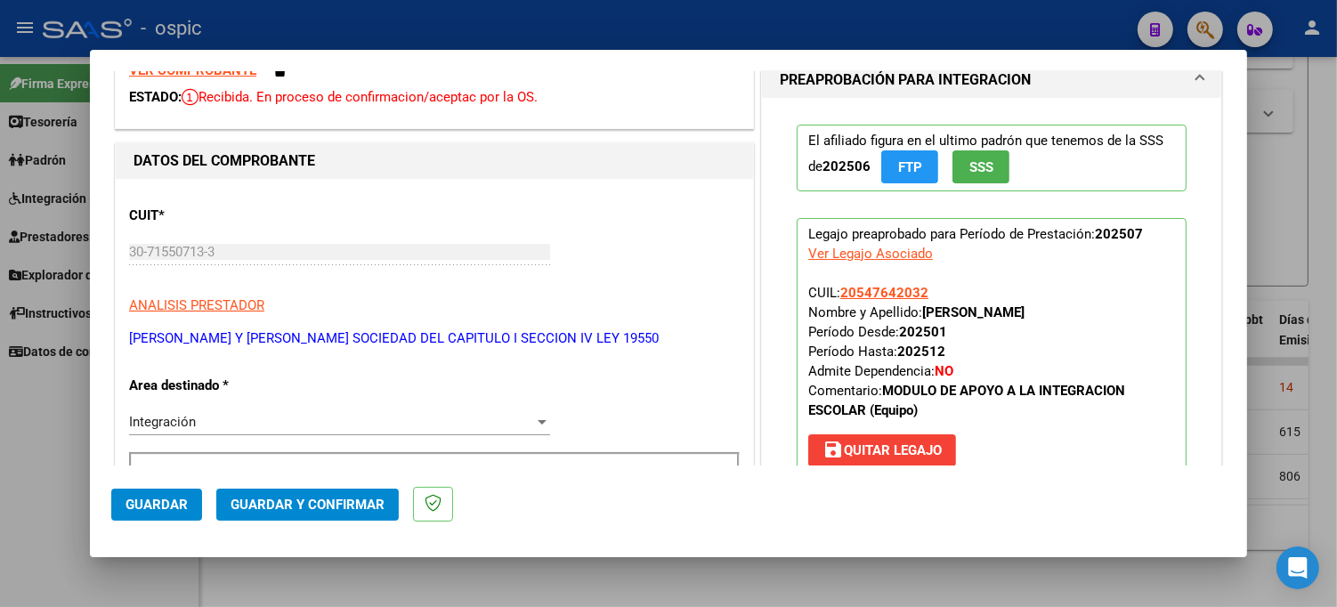
scroll to position [0, 0]
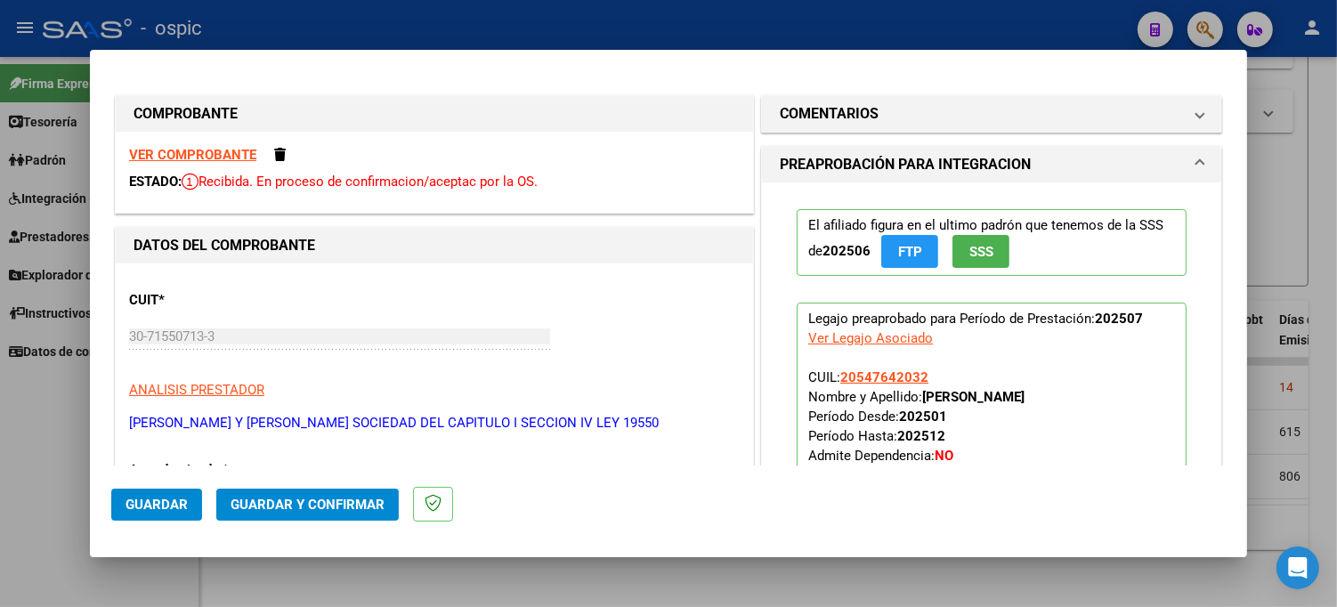
type input "$ 0,00"
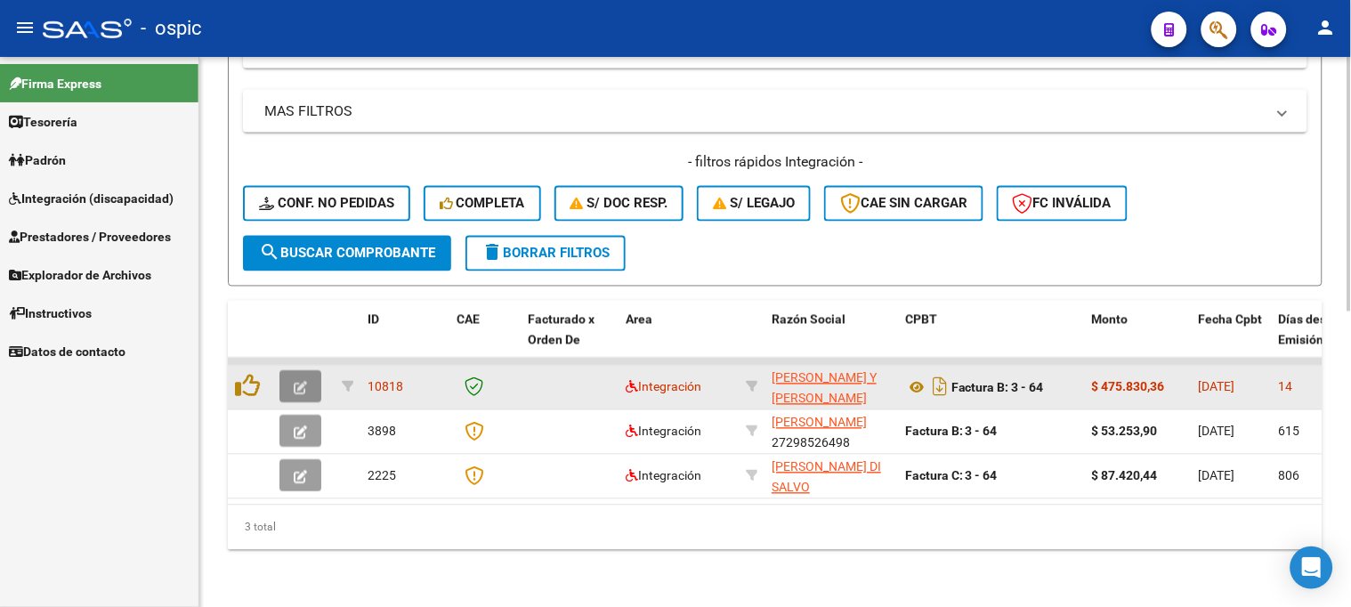
click at [306, 382] on icon "button" at bounding box center [300, 388] width 13 height 13
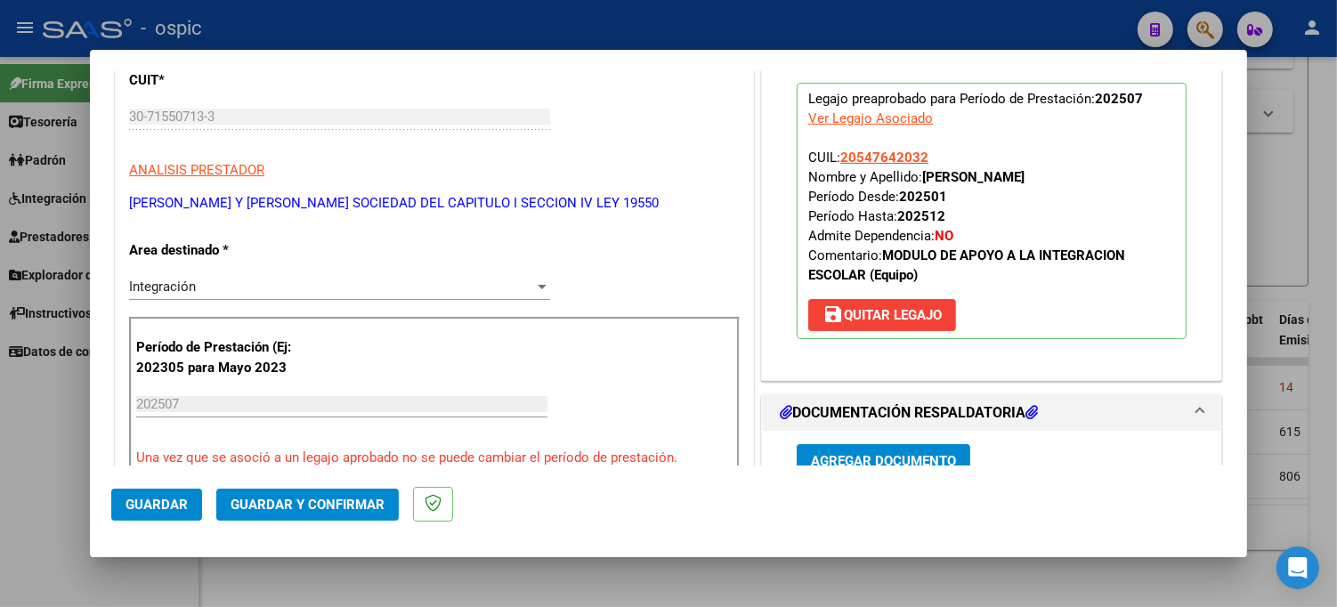
scroll to position [270, 0]
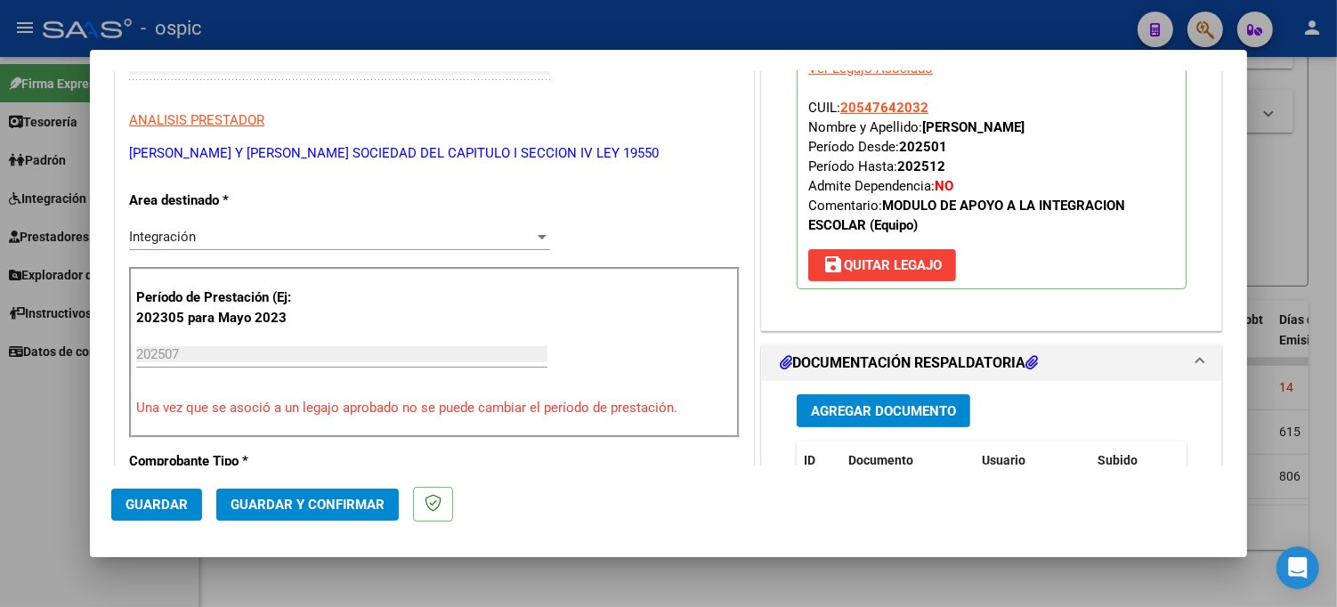
type input "$ 0,00"
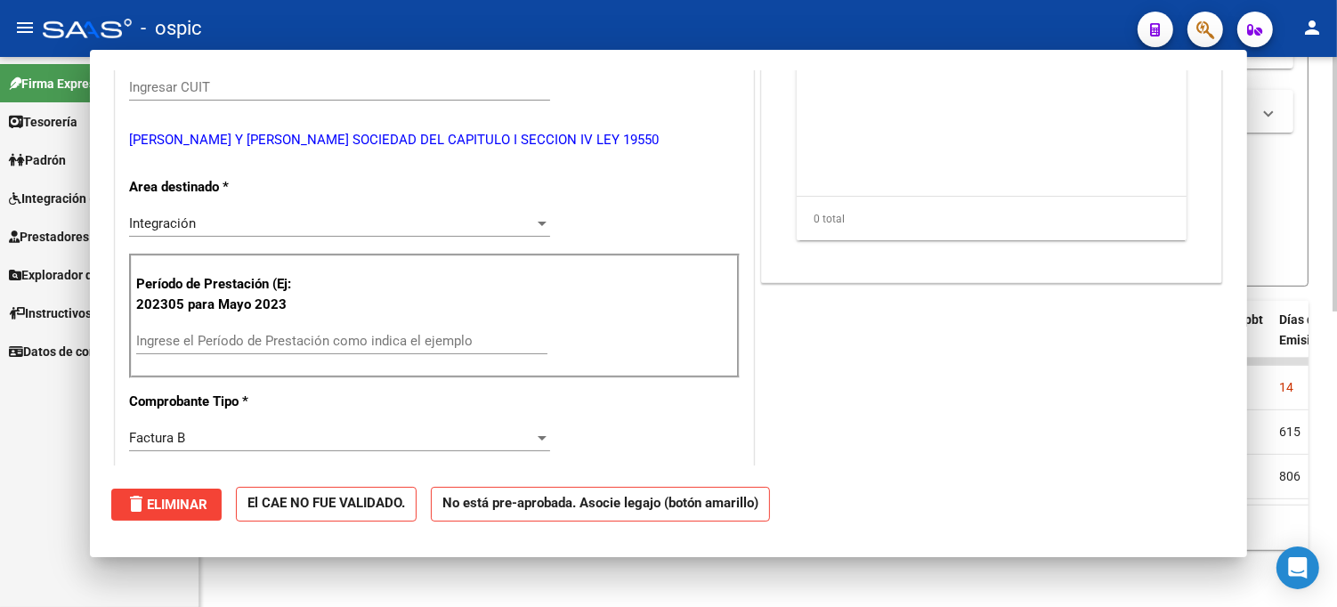
scroll to position [290, 0]
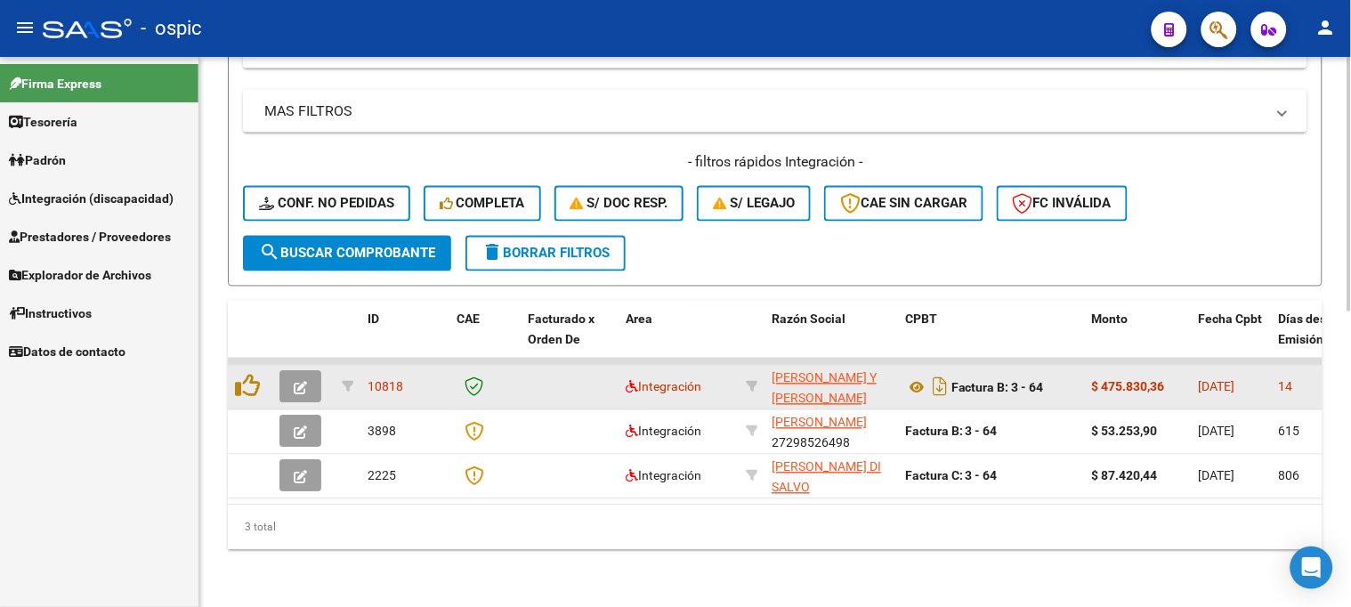
click at [297, 382] on icon "button" at bounding box center [300, 388] width 13 height 13
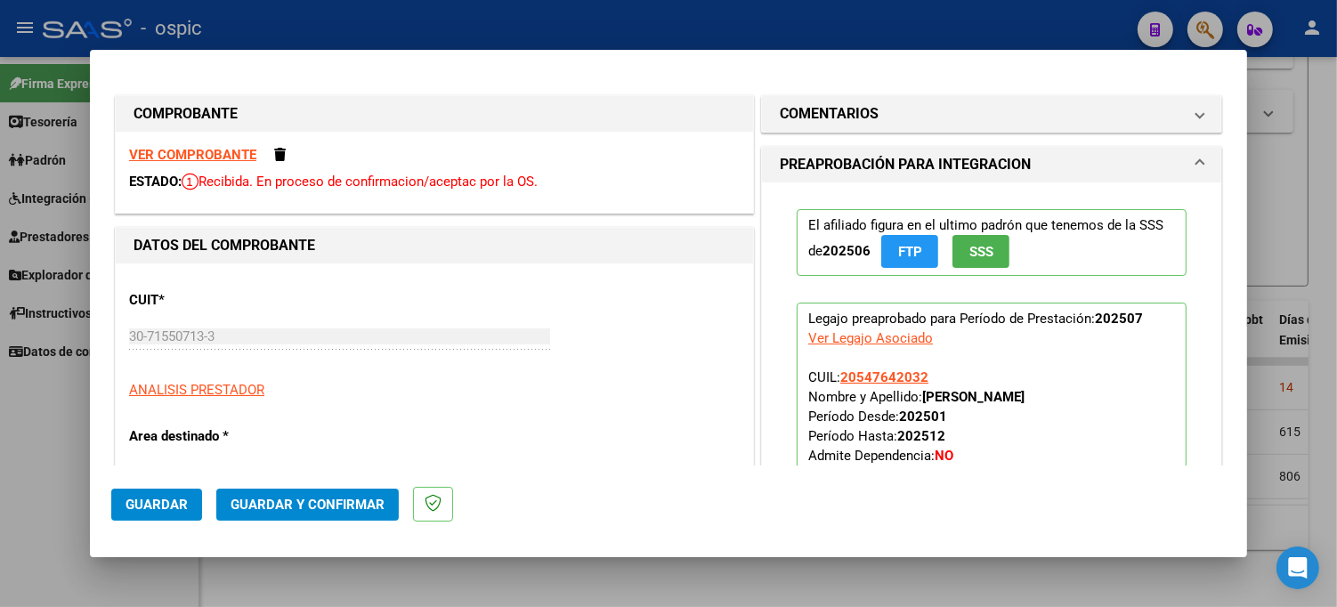
type input "$ 0,00"
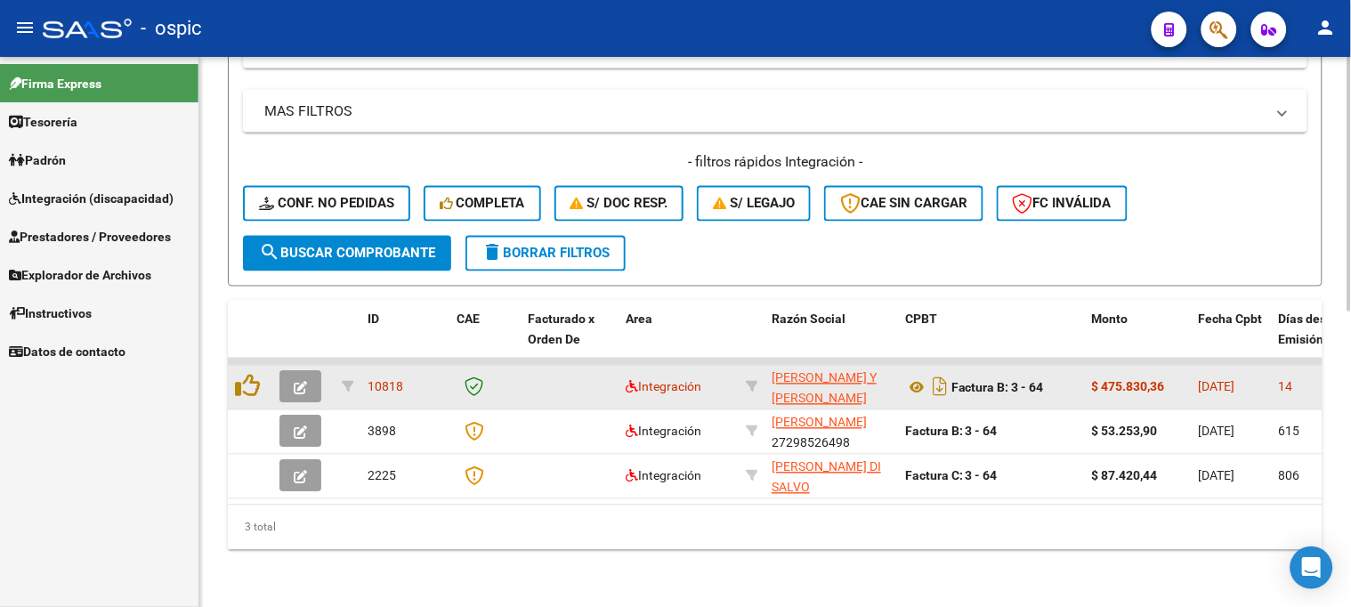
click at [295, 382] on icon "button" at bounding box center [300, 388] width 13 height 13
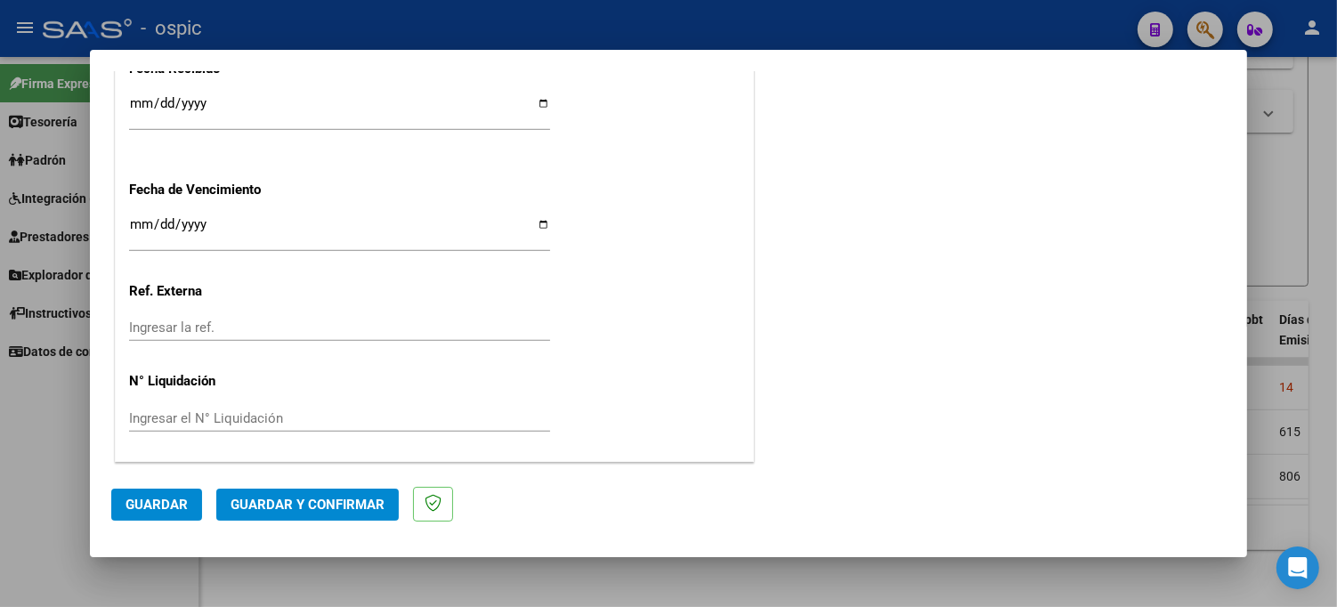
scroll to position [0, 0]
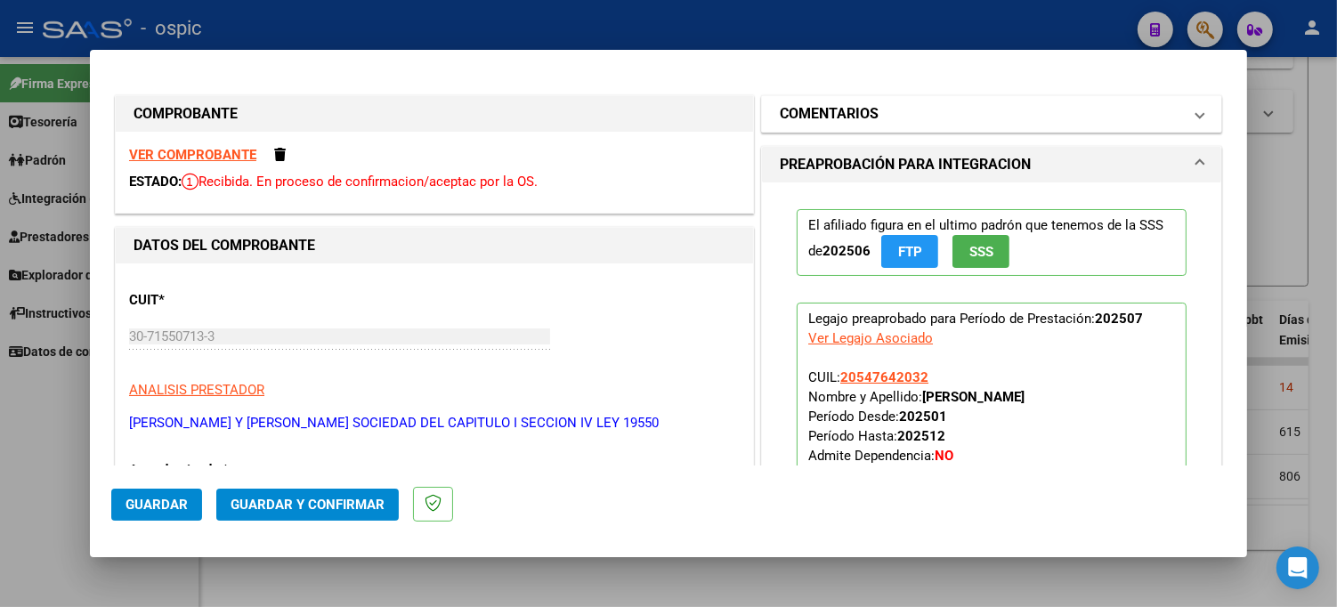
click at [983, 128] on mat-expansion-panel-header "COMENTARIOS" at bounding box center [991, 114] width 459 height 36
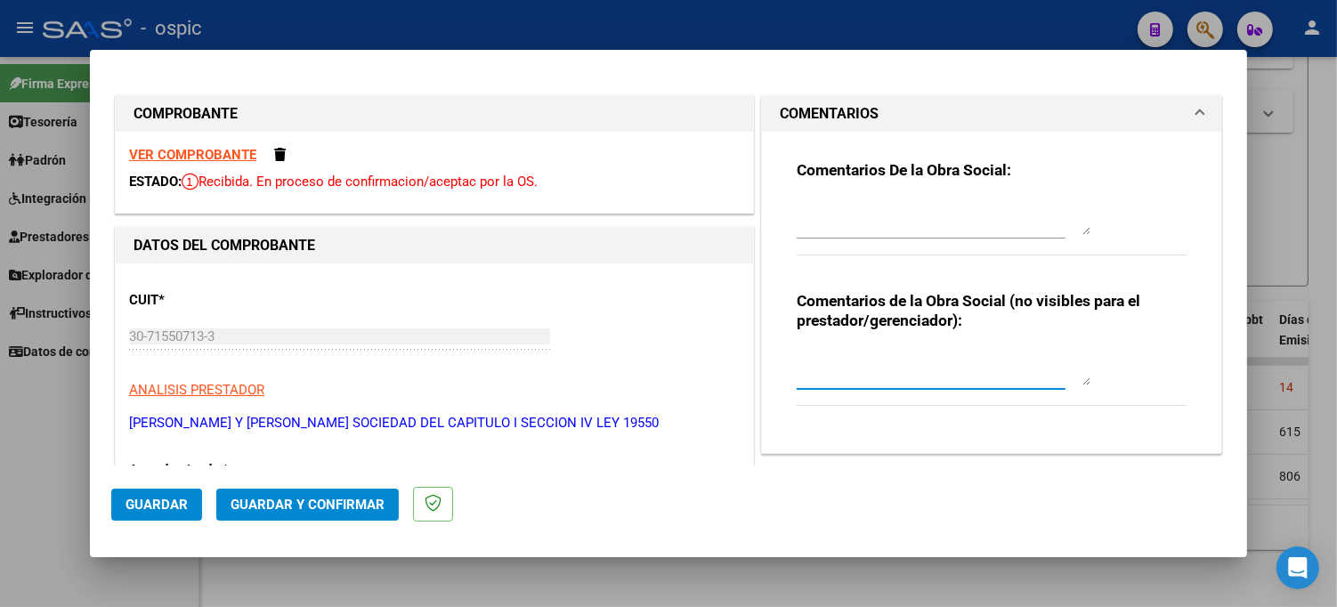
click at [905, 363] on textarea at bounding box center [944, 368] width 294 height 36
type textarea "SAIE"
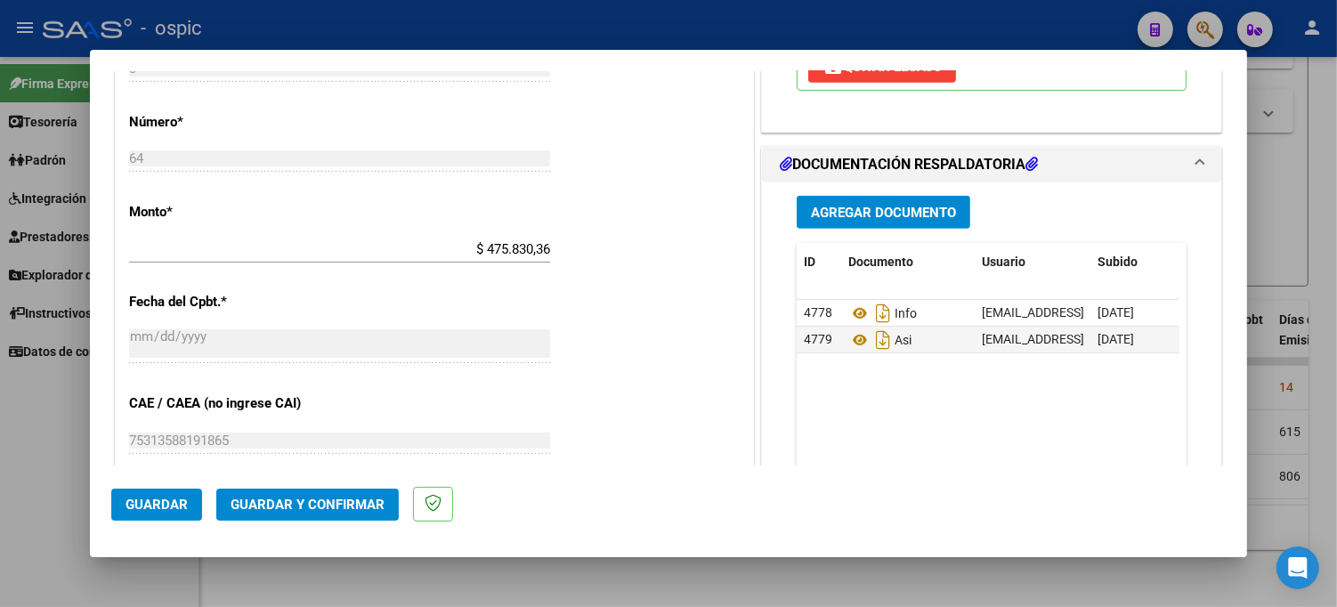
scroll to position [795, 0]
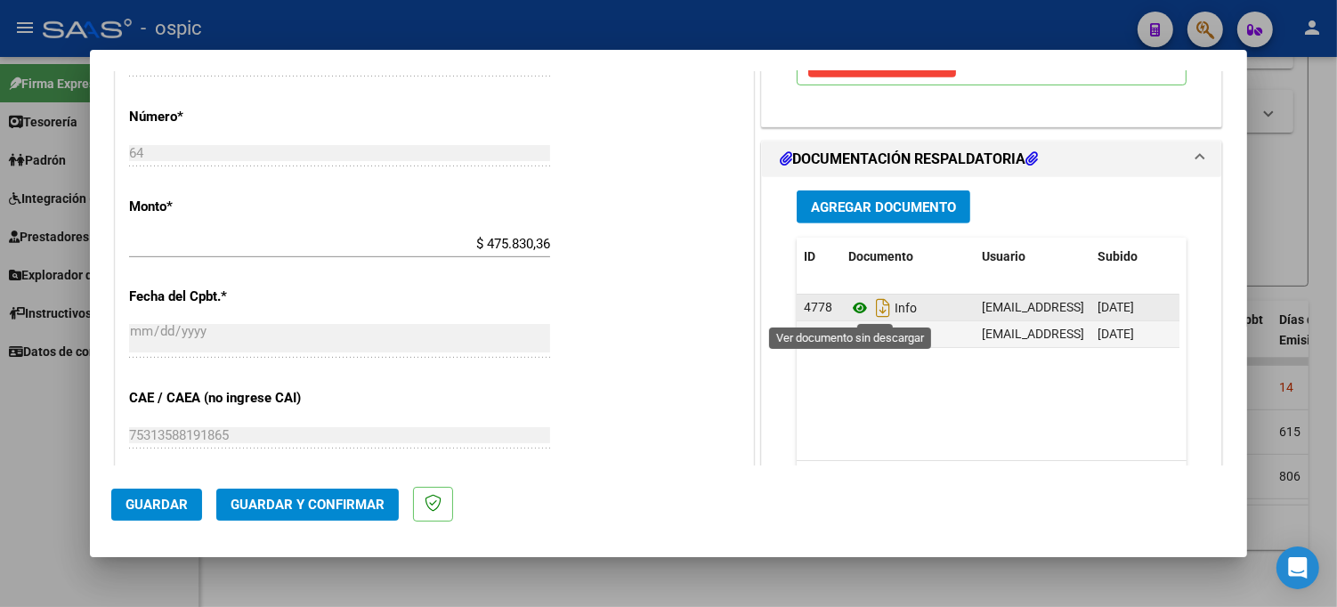
click at [848, 306] on icon at bounding box center [859, 307] width 23 height 21
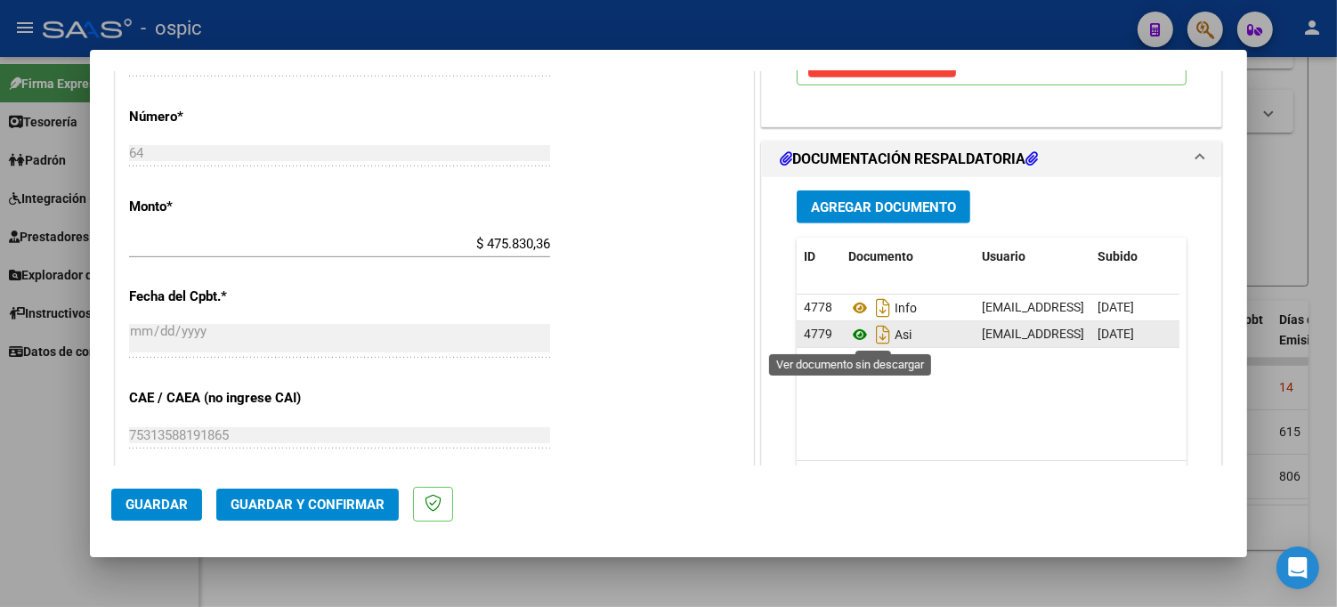
click at [855, 333] on icon at bounding box center [859, 334] width 23 height 21
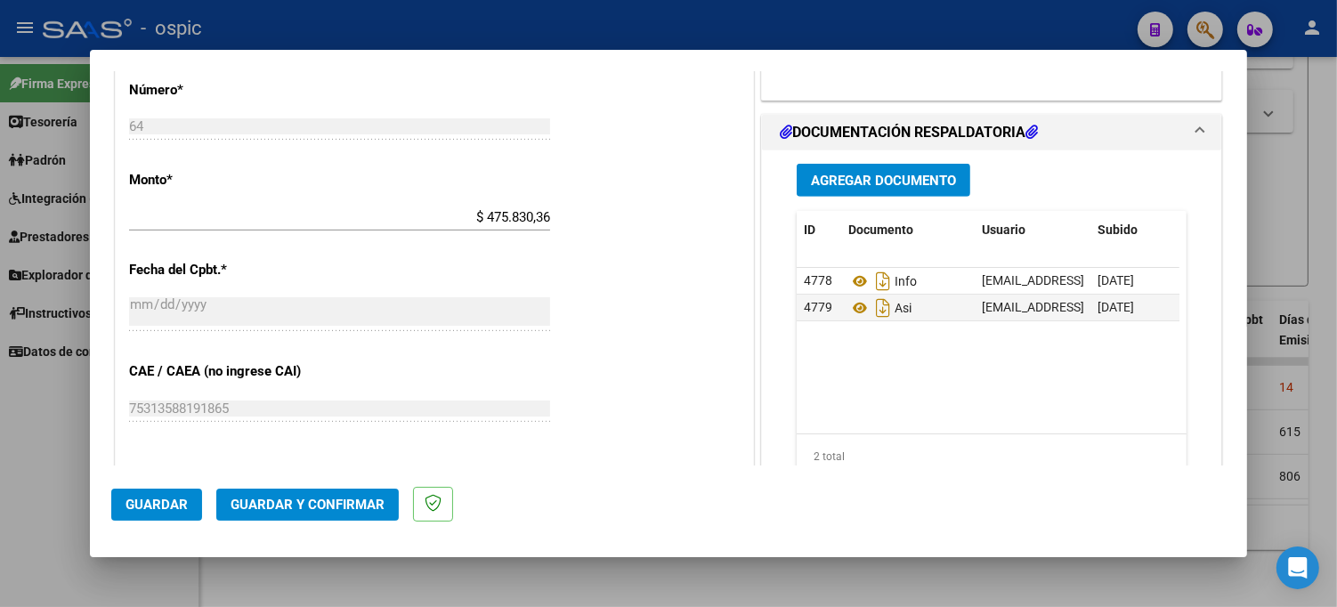
scroll to position [830, 0]
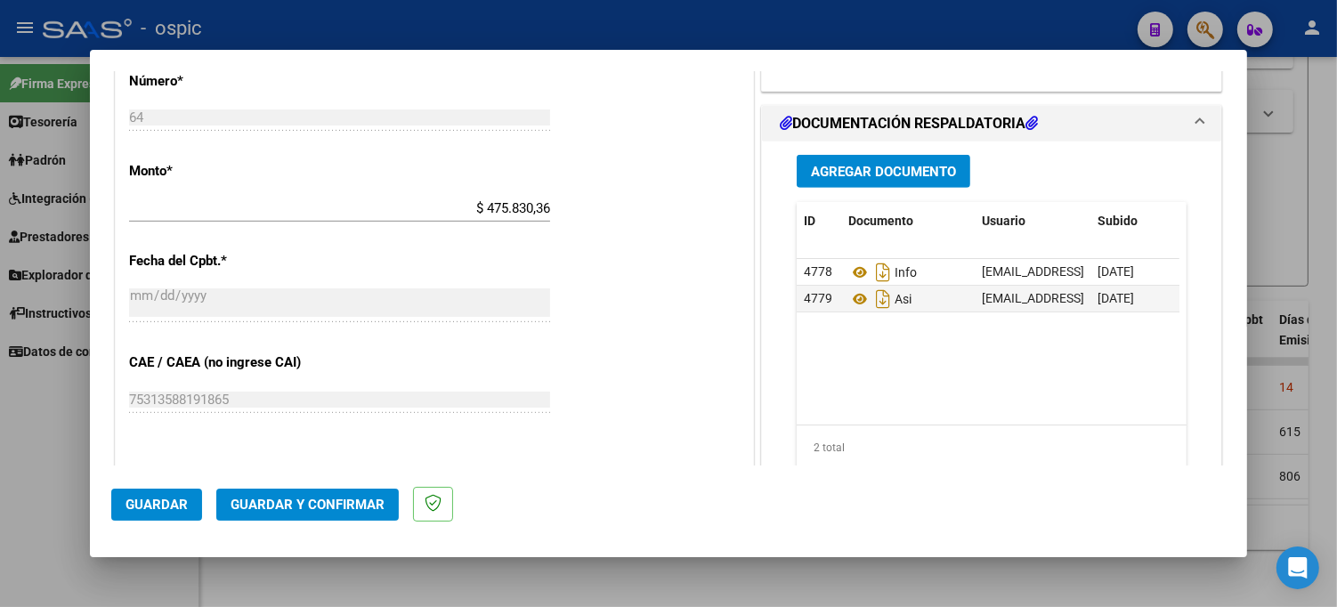
click at [307, 511] on span "Guardar y Confirmar" at bounding box center [307, 505] width 154 height 16
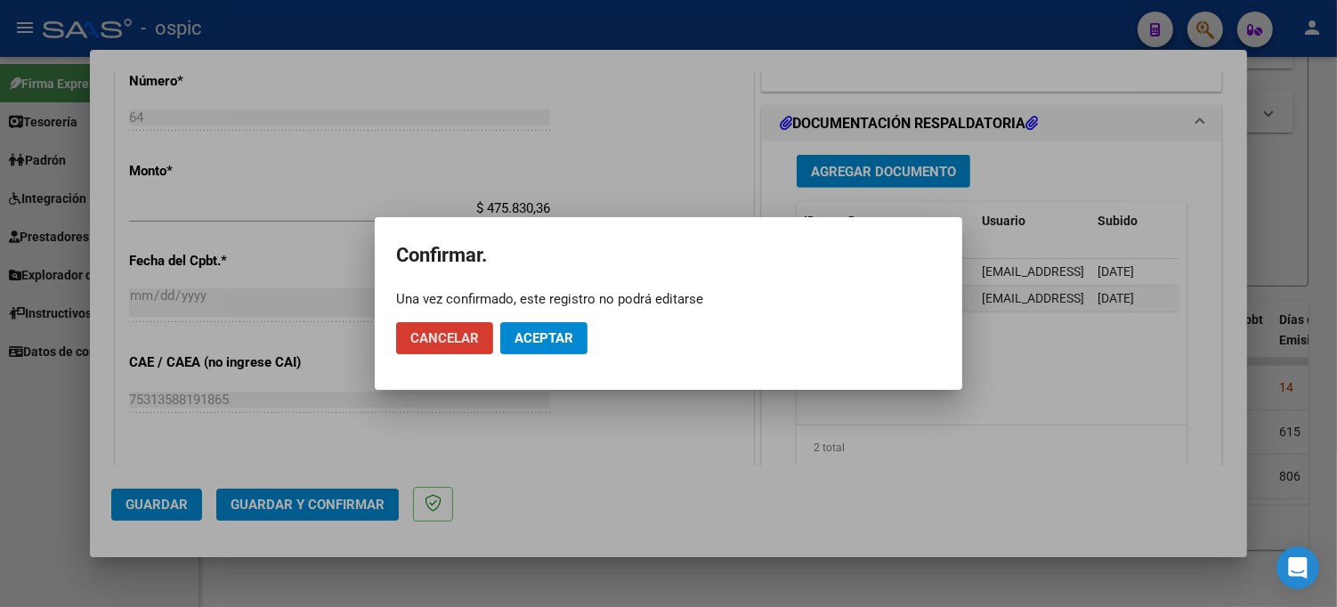
click at [522, 341] on span "Aceptar" at bounding box center [543, 338] width 59 height 16
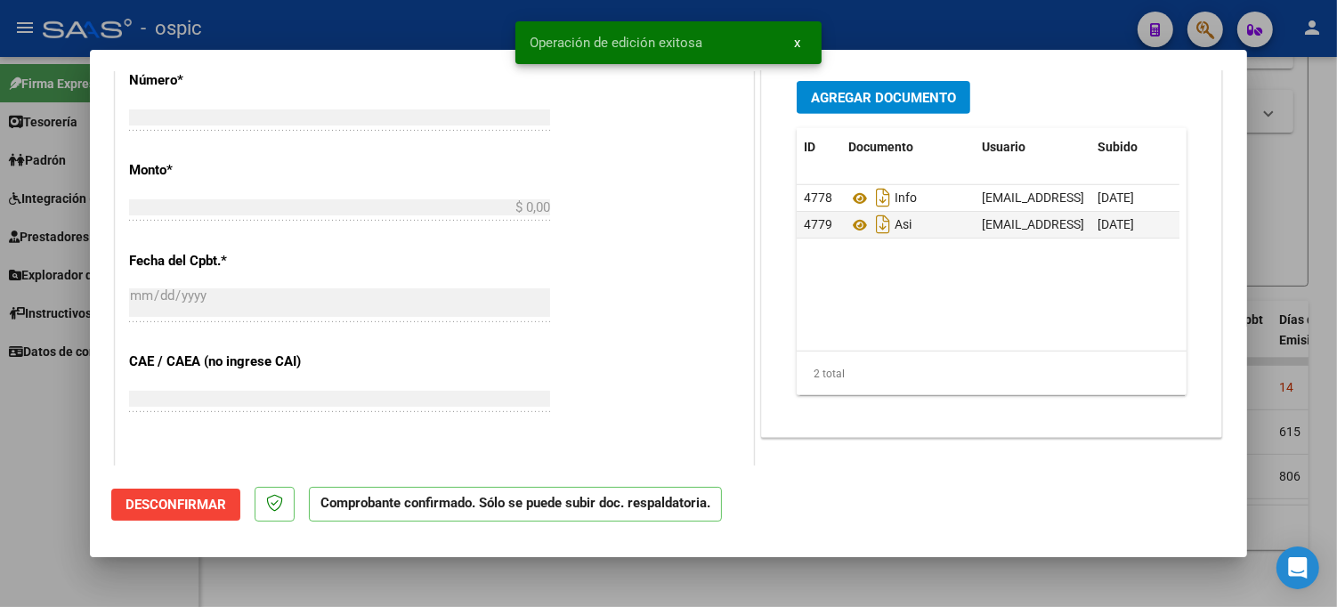
scroll to position [0, 0]
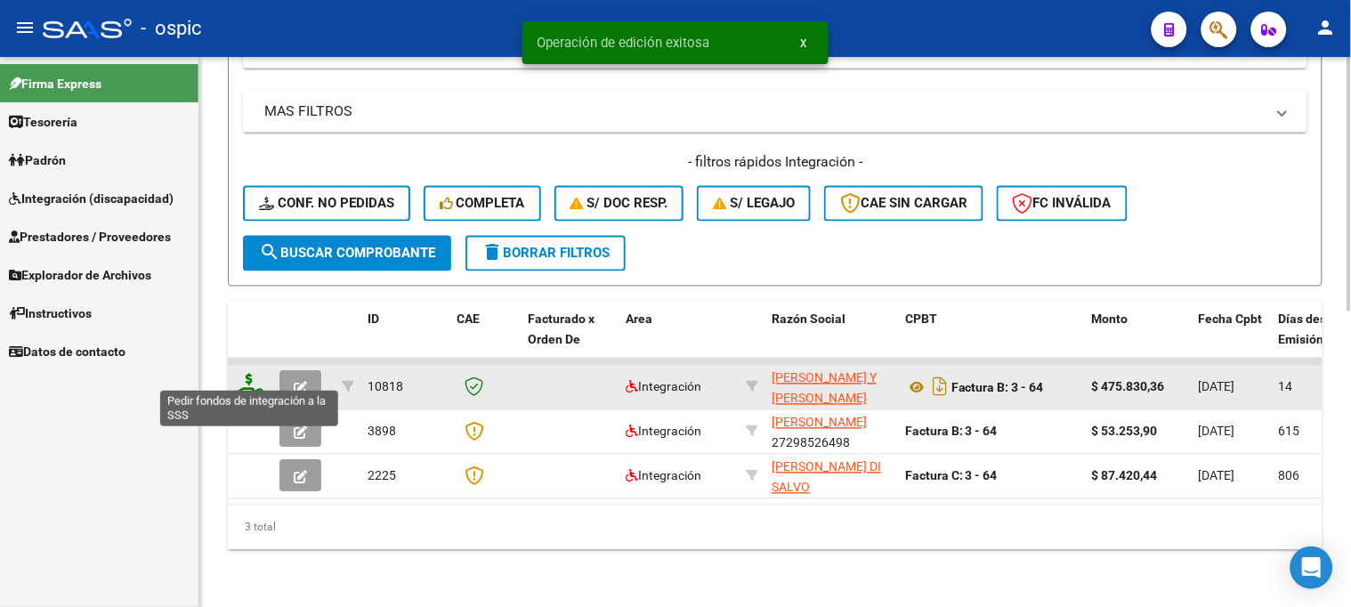
click at [247, 374] on icon at bounding box center [249, 386] width 28 height 25
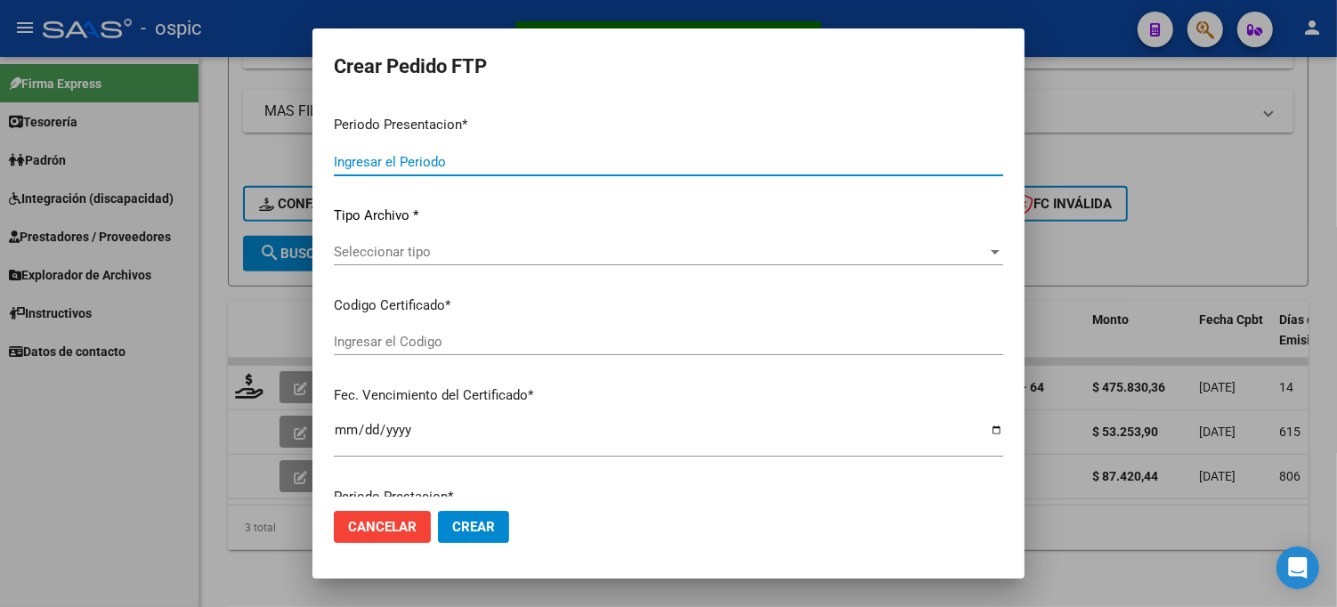
type input "202507"
type input "$ 475.830,36"
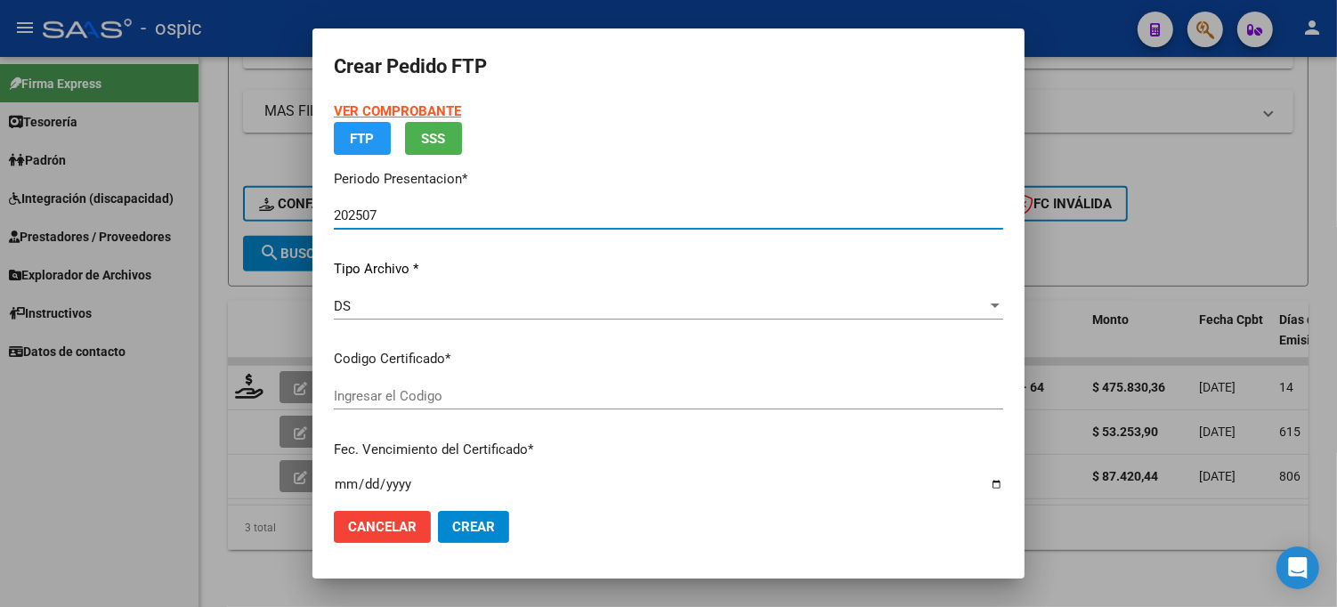
type input "0000000000000000000000000000002022496428"
type input "[DATE]"
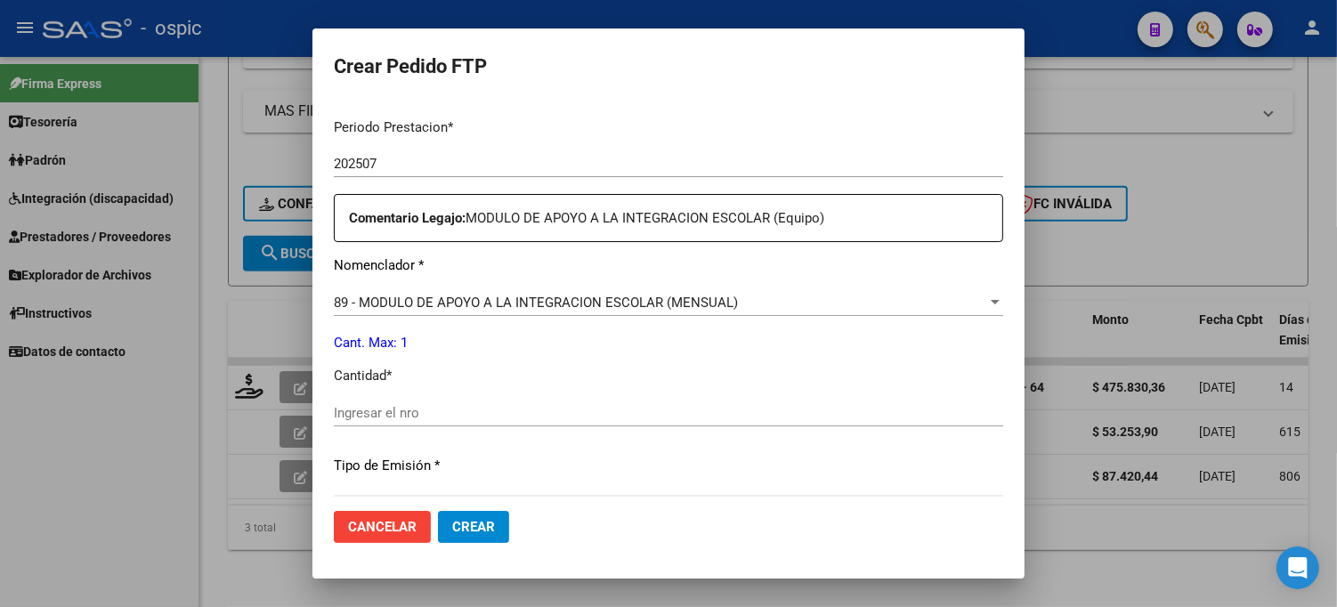
scroll to position [587, 0]
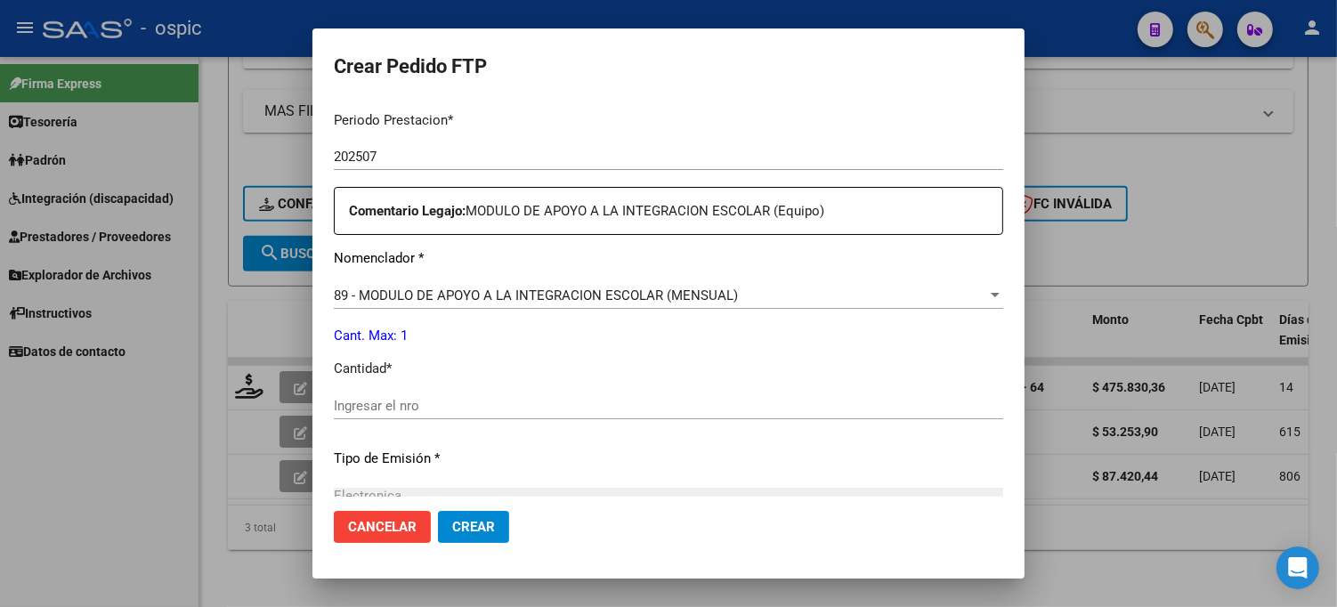
click at [638, 408] on input "Ingresar el nro" at bounding box center [668, 406] width 669 height 16
type input "1"
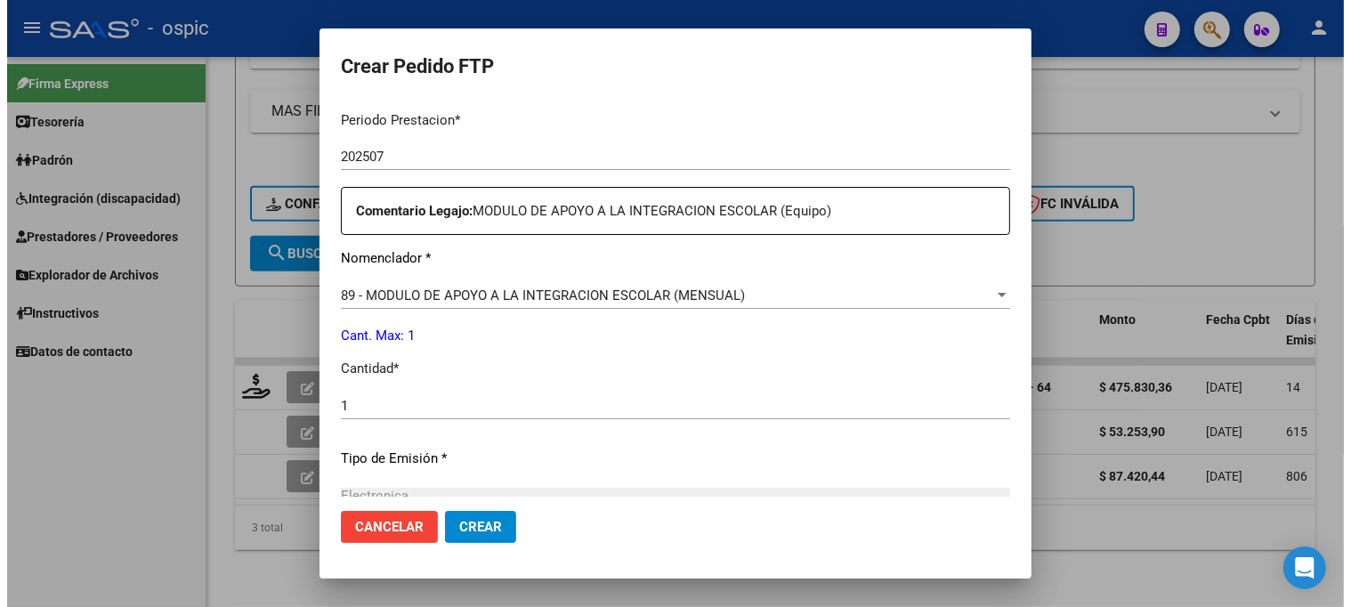
scroll to position [797, 0]
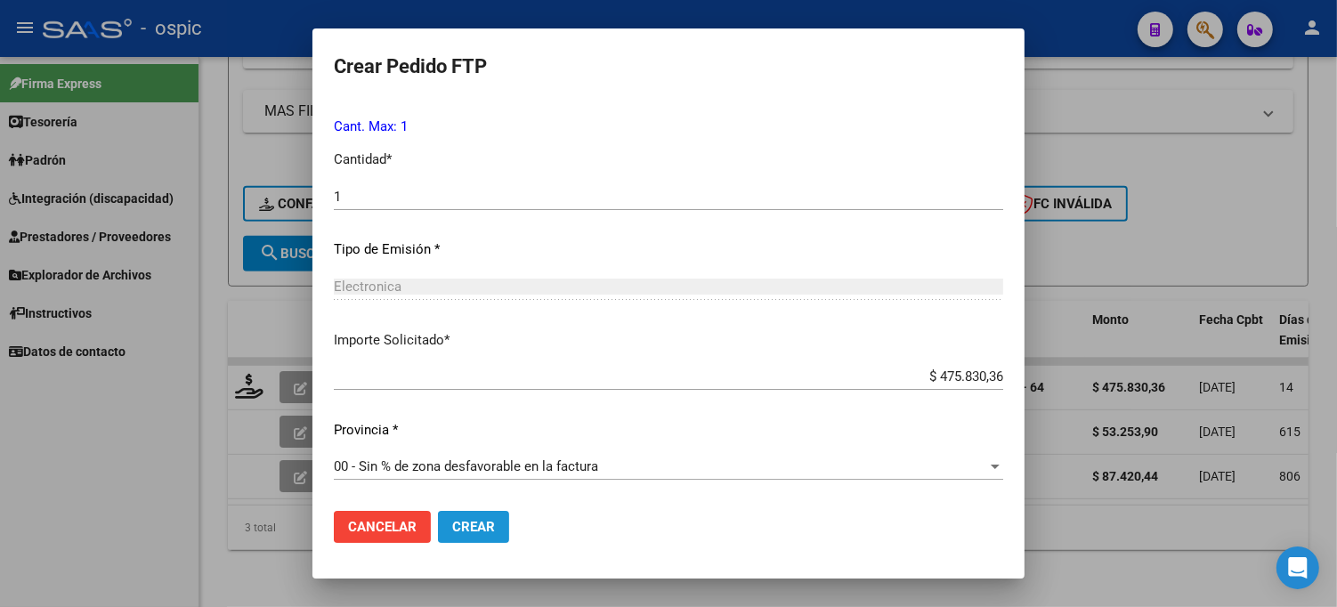
click at [492, 519] on span "Crear" at bounding box center [473, 527] width 43 height 16
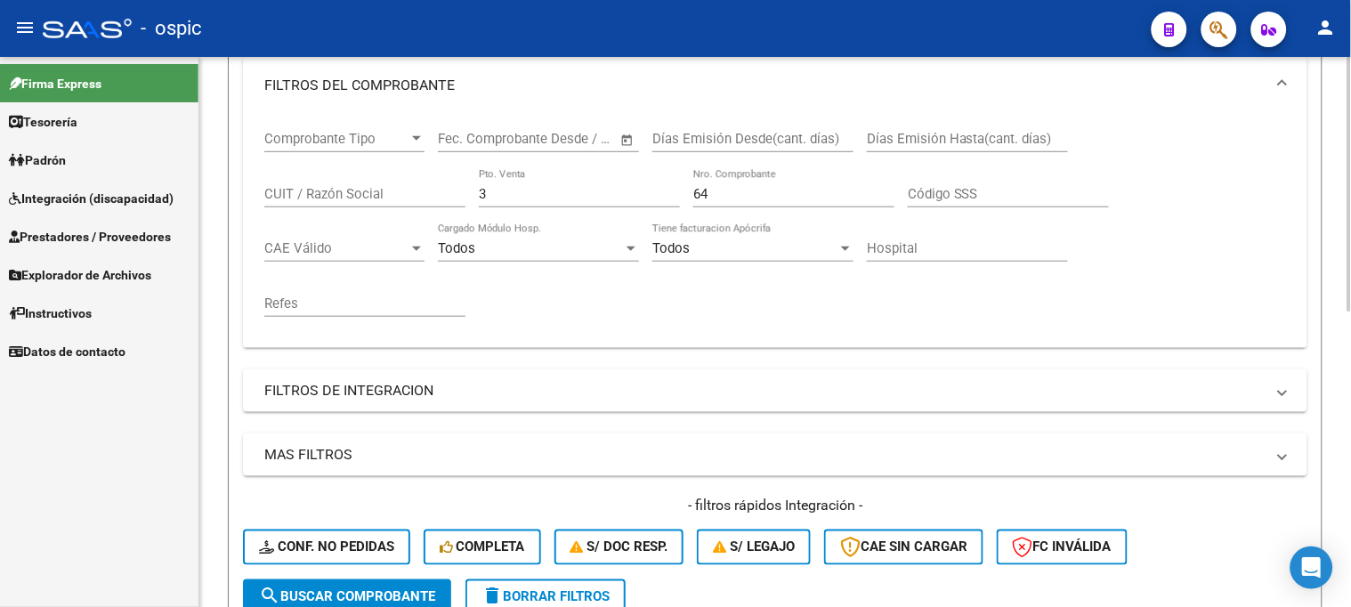
scroll to position [242, 0]
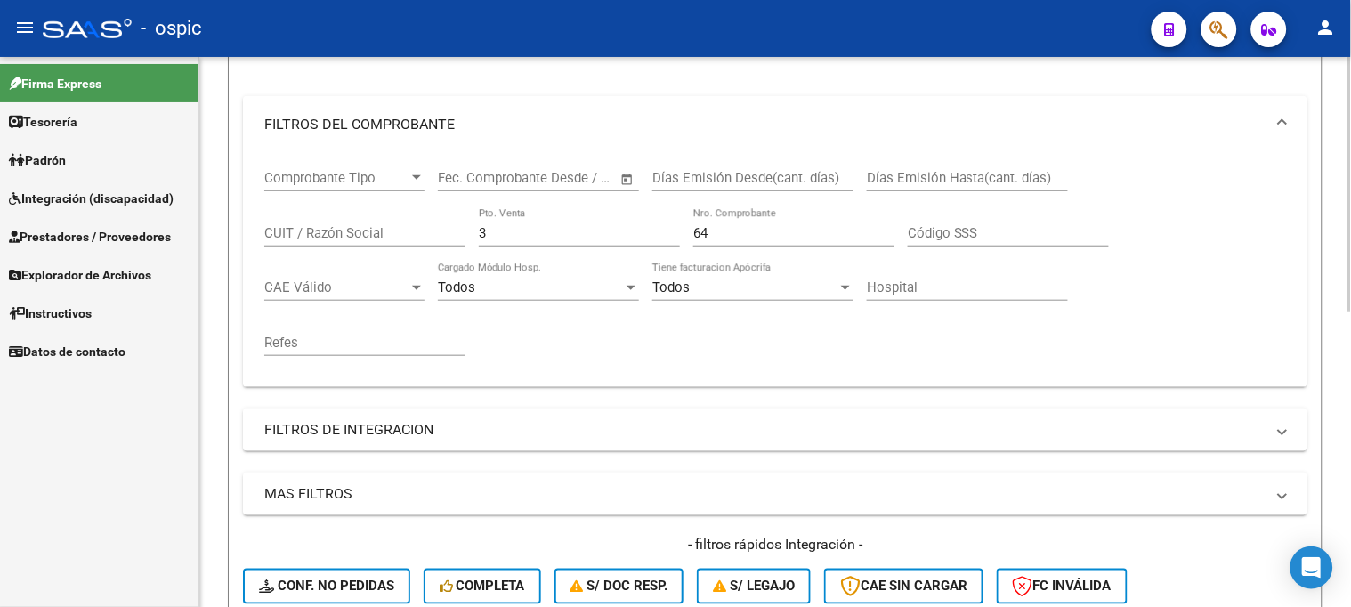
drag, startPoint x: 455, startPoint y: 225, endPoint x: 433, endPoint y: 218, distance: 22.5
click at [433, 218] on div "Comprobante Tipo Comprobante Tipo Start date – End date Fec. Comprobante Desde …" at bounding box center [775, 263] width 1022 height 220
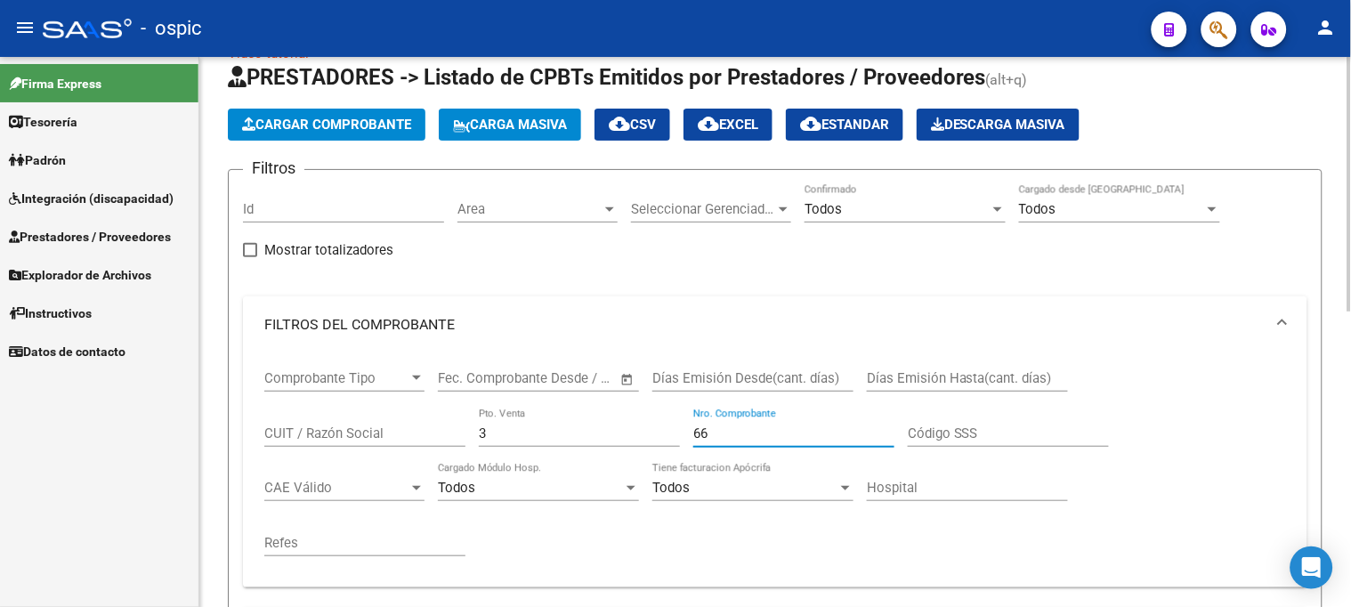
scroll to position [0, 0]
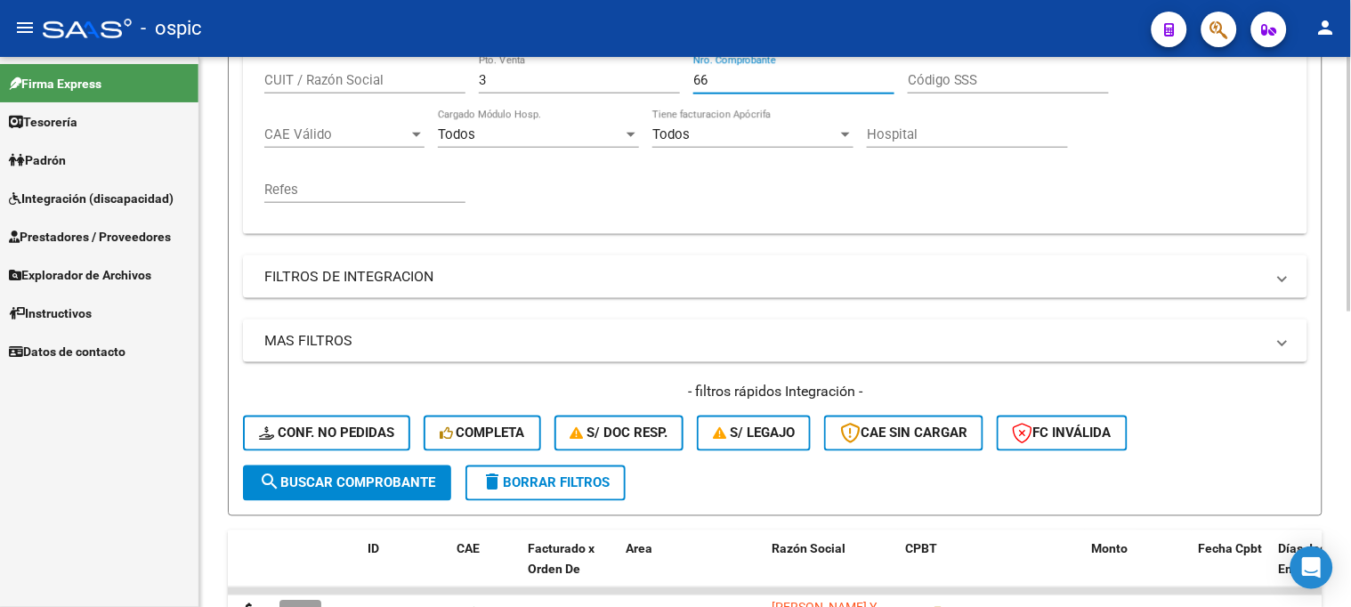
type input "66"
click at [376, 485] on span "search Buscar Comprobante" at bounding box center [347, 483] width 176 height 16
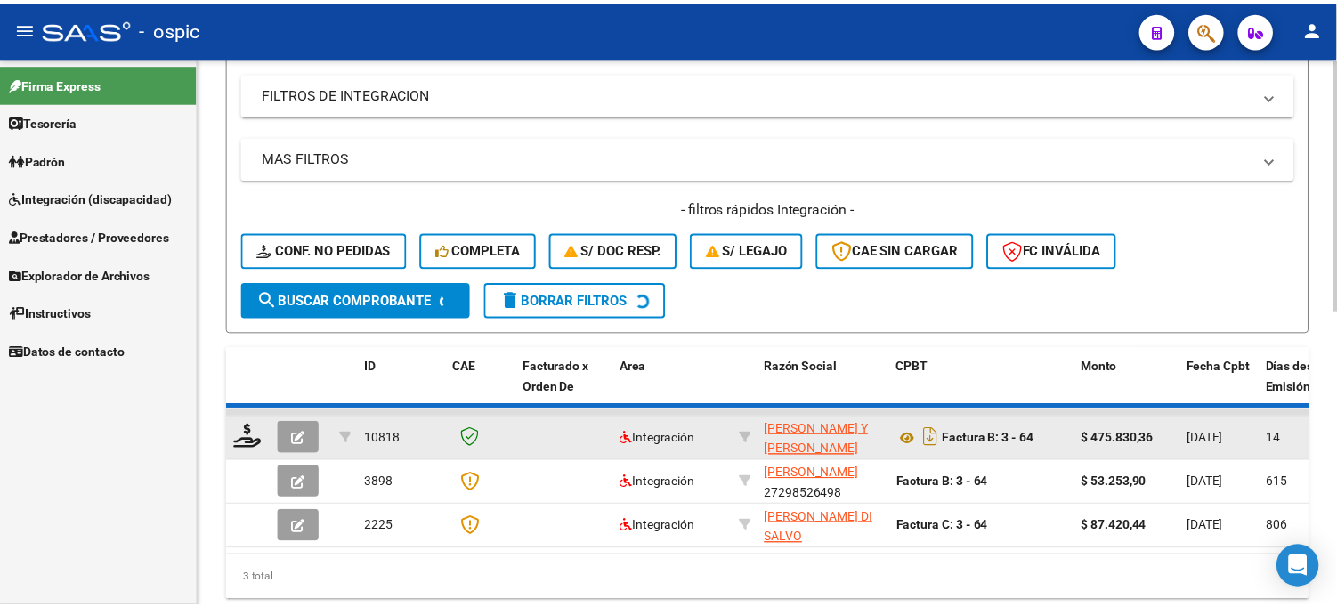
scroll to position [643, 0]
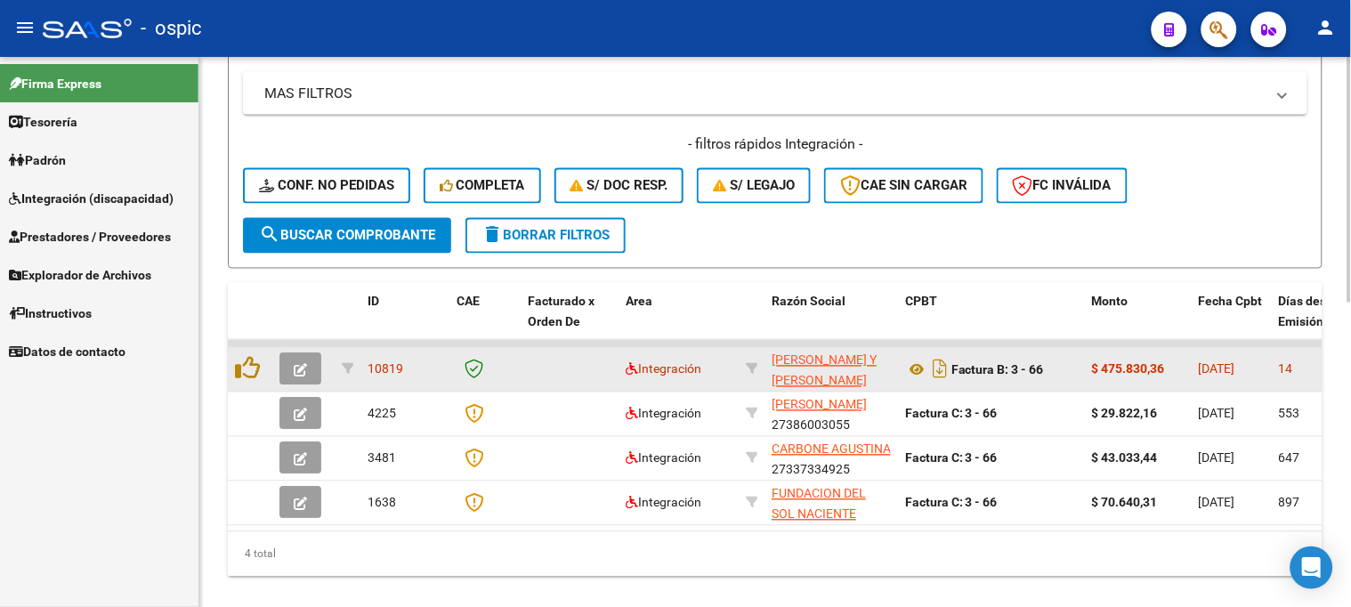
click at [306, 368] on icon "button" at bounding box center [300, 370] width 13 height 13
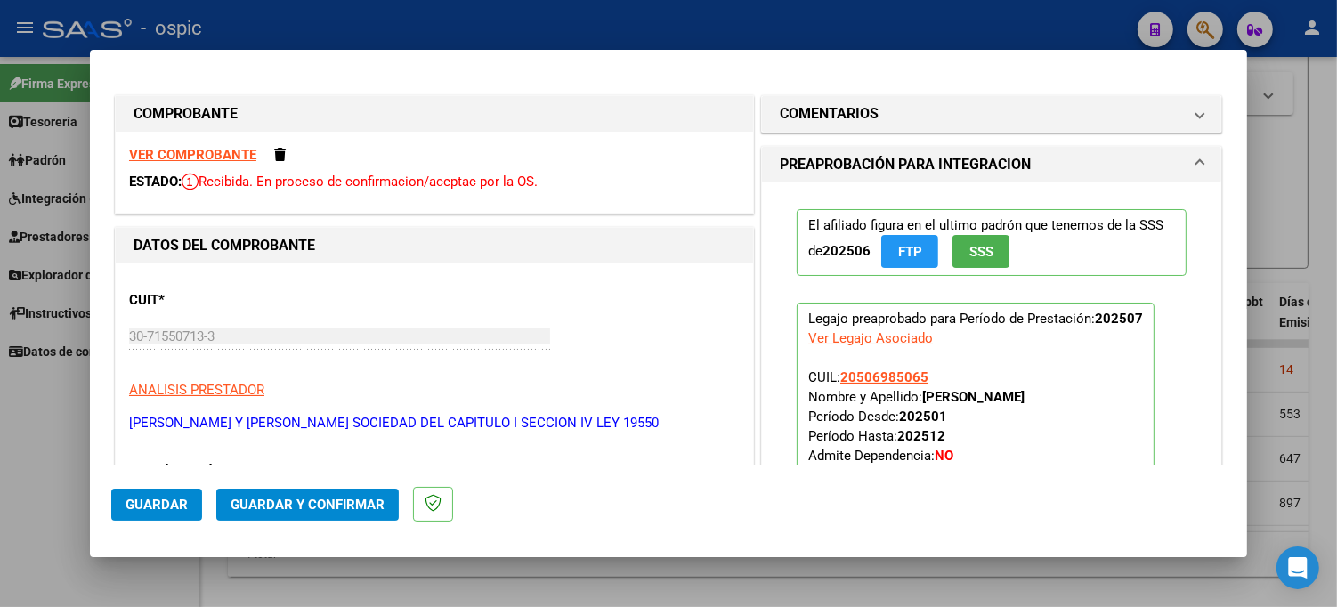
type input "$ 0,00"
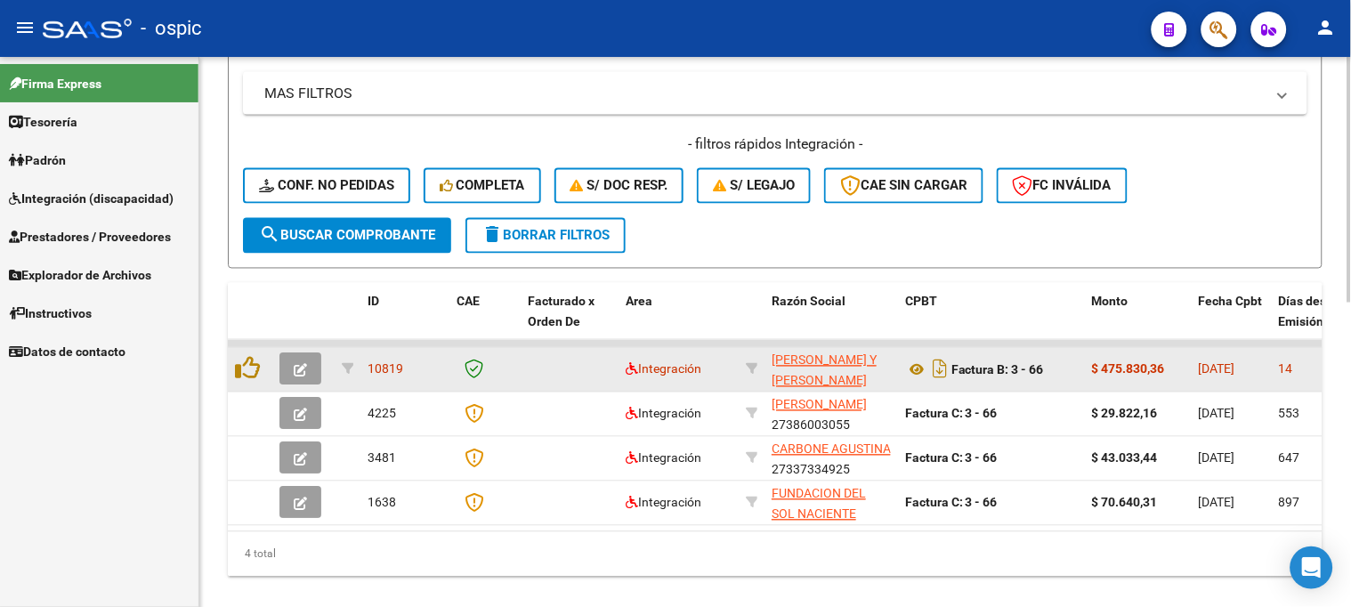
click at [297, 367] on icon "button" at bounding box center [300, 370] width 13 height 13
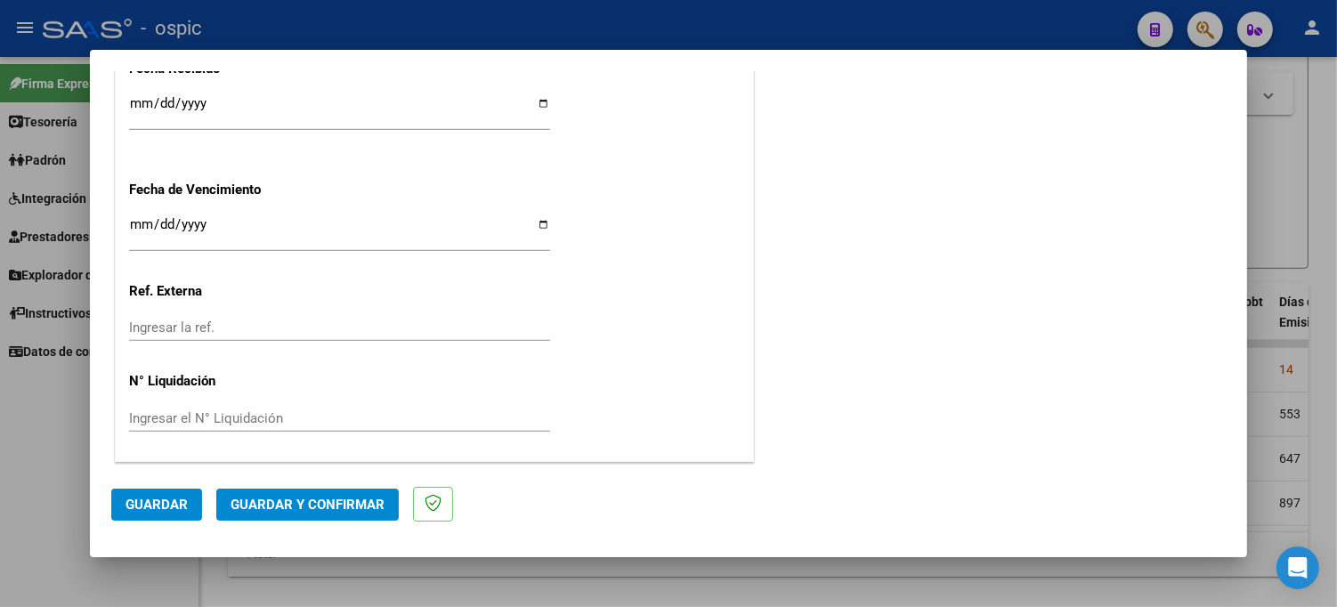
scroll to position [0, 0]
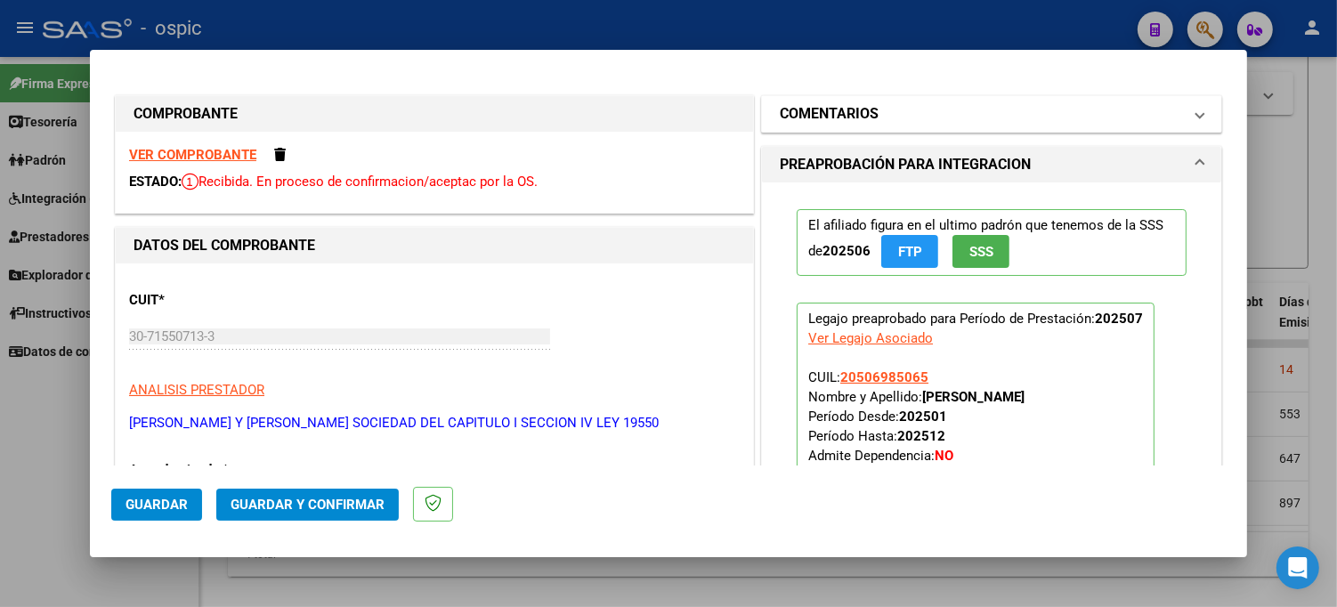
click at [967, 105] on mat-panel-title "COMENTARIOS" at bounding box center [981, 113] width 402 height 21
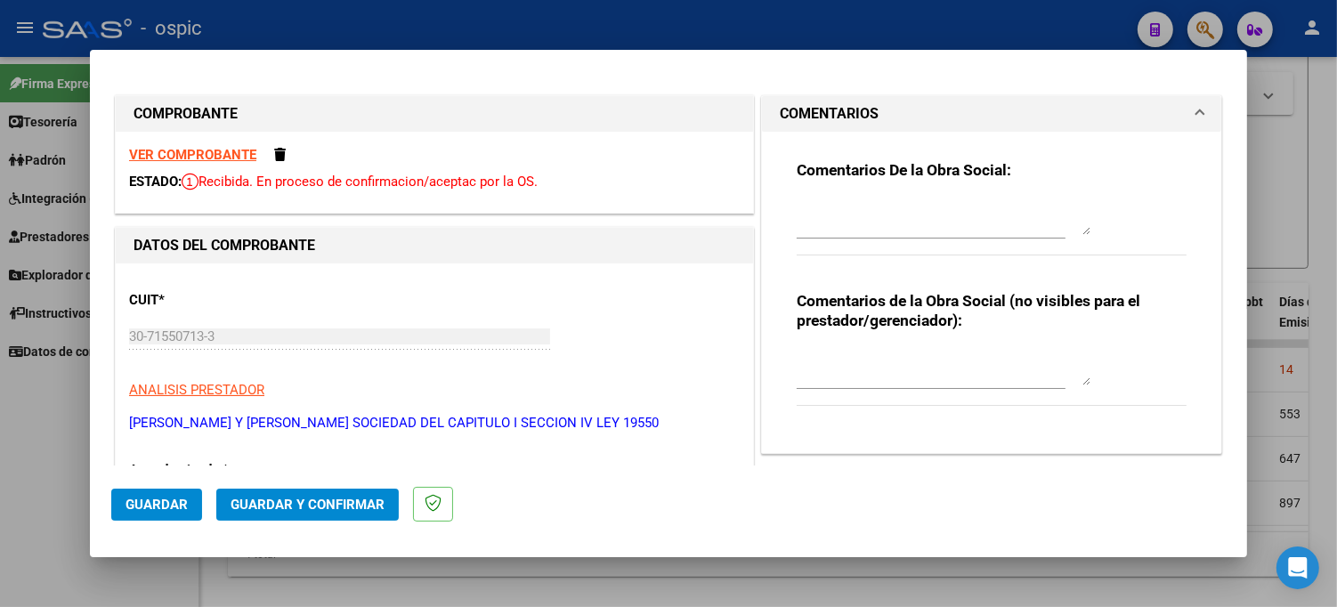
click at [932, 365] on textarea at bounding box center [944, 368] width 294 height 36
type textarea "SAIE"
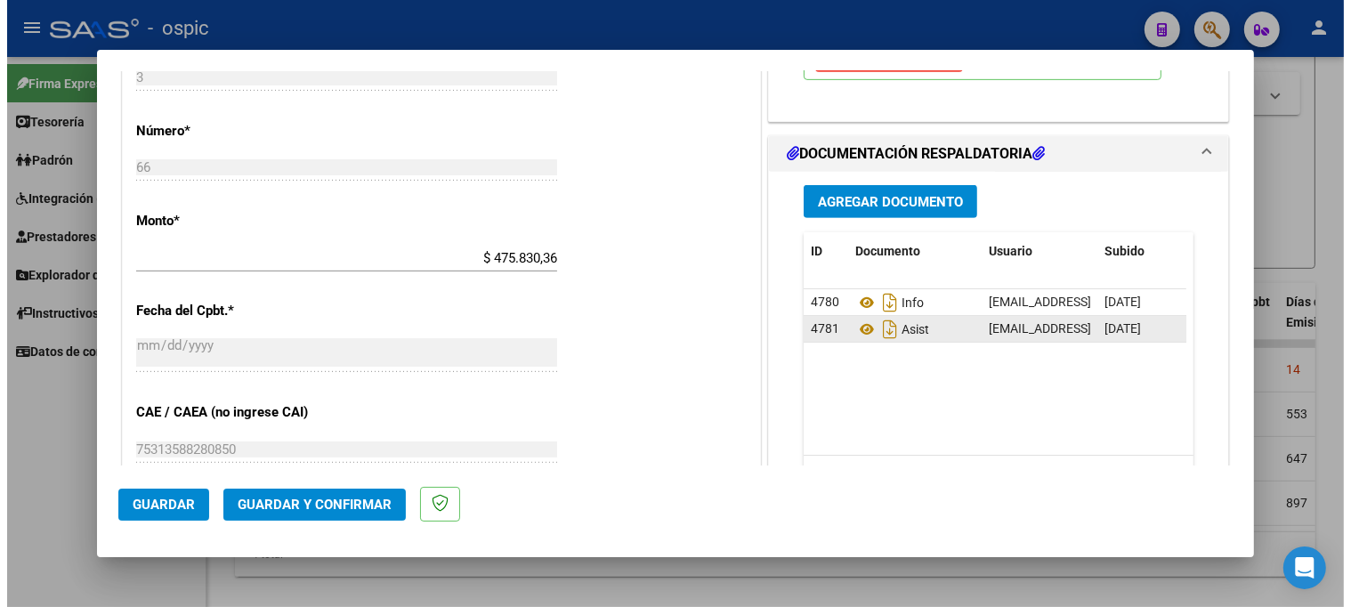
scroll to position [786, 0]
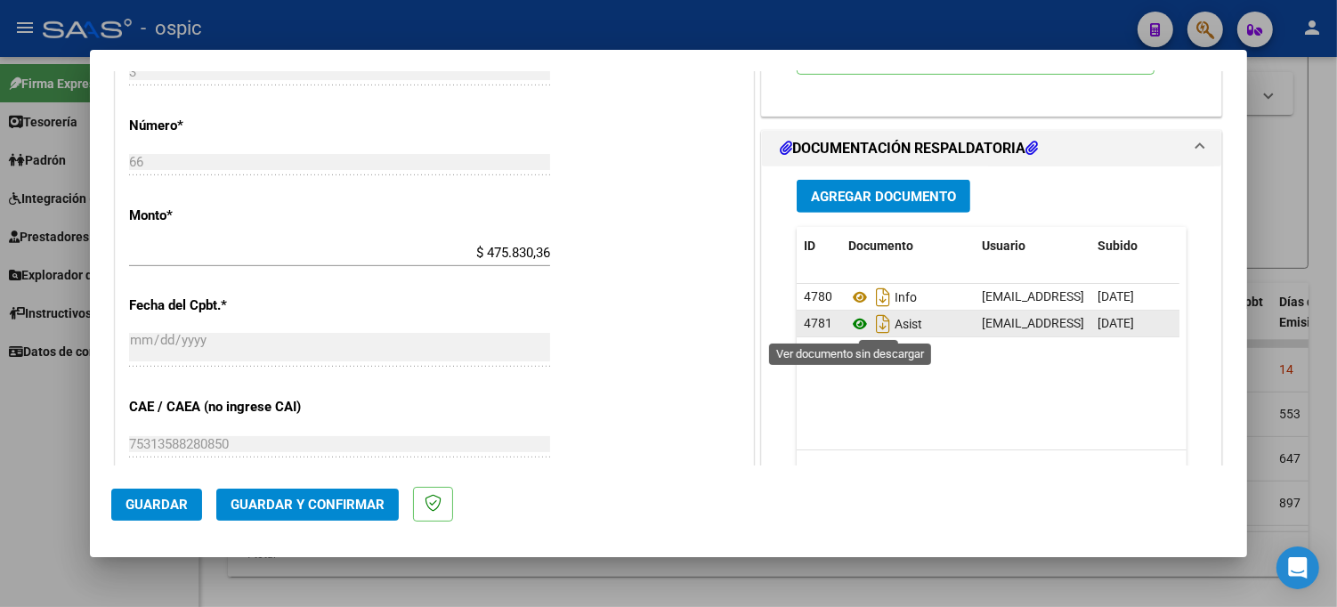
click at [849, 325] on icon at bounding box center [859, 323] width 23 height 21
click at [312, 493] on button "Guardar y Confirmar" at bounding box center [307, 505] width 182 height 32
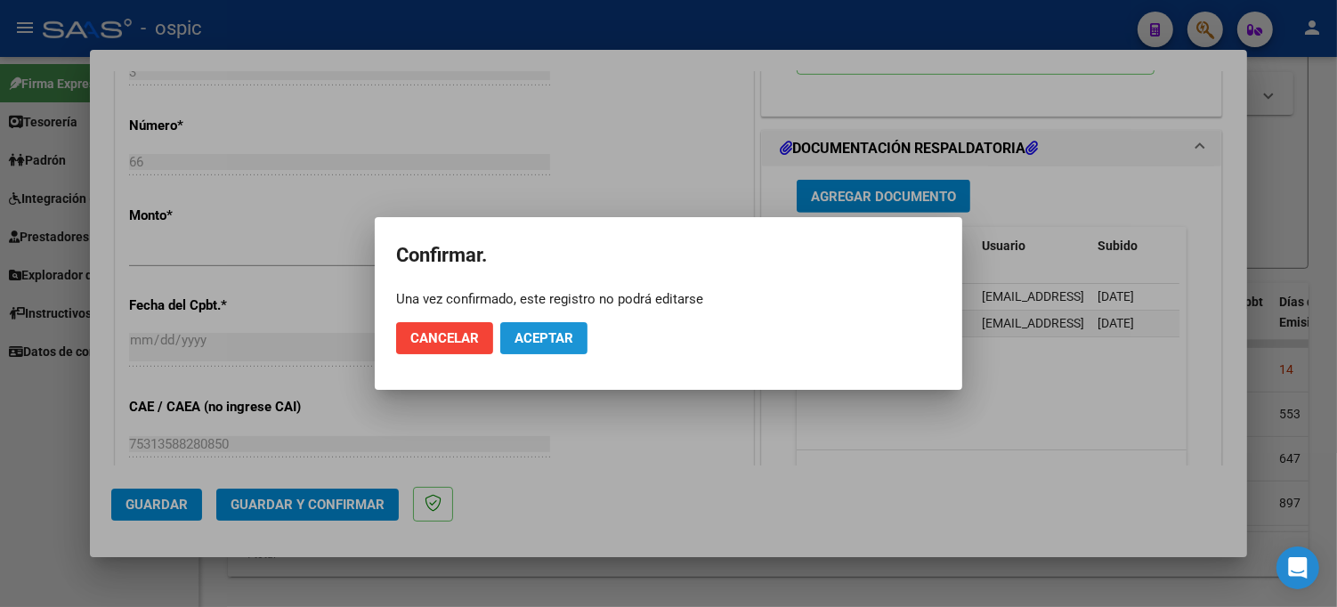
click at [537, 330] on span "Aceptar" at bounding box center [543, 338] width 59 height 16
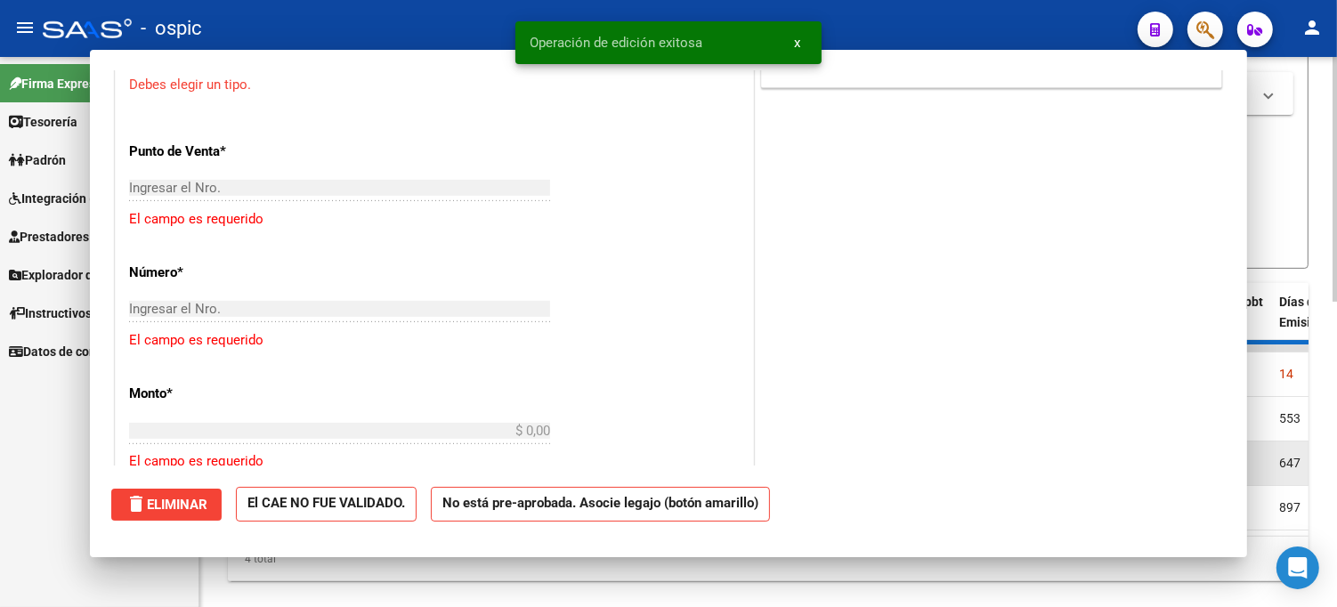
scroll to position [0, 0]
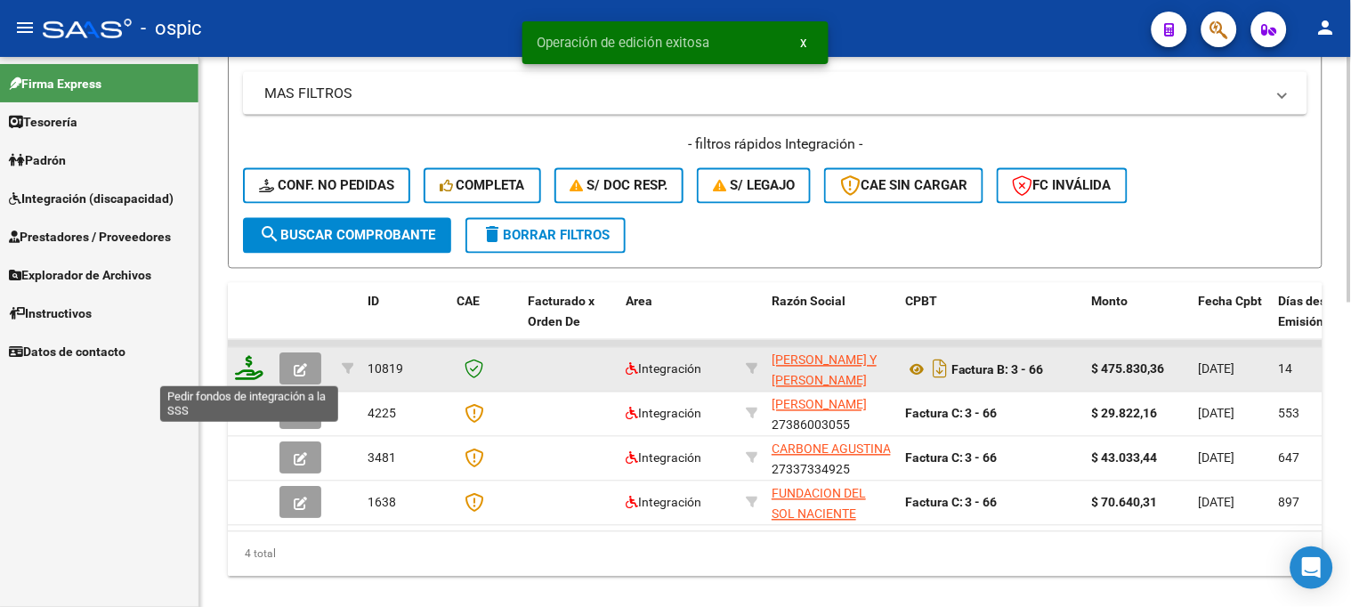
click at [250, 368] on icon at bounding box center [249, 368] width 28 height 25
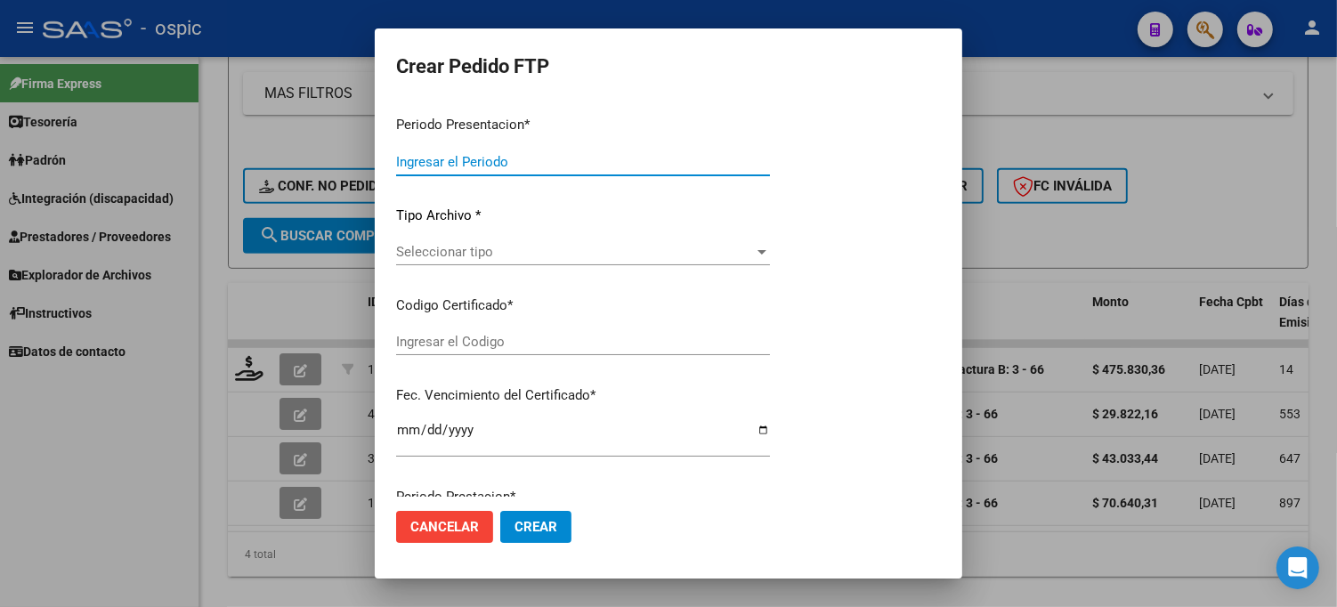
type input "202507"
type input "$ 475.830,36"
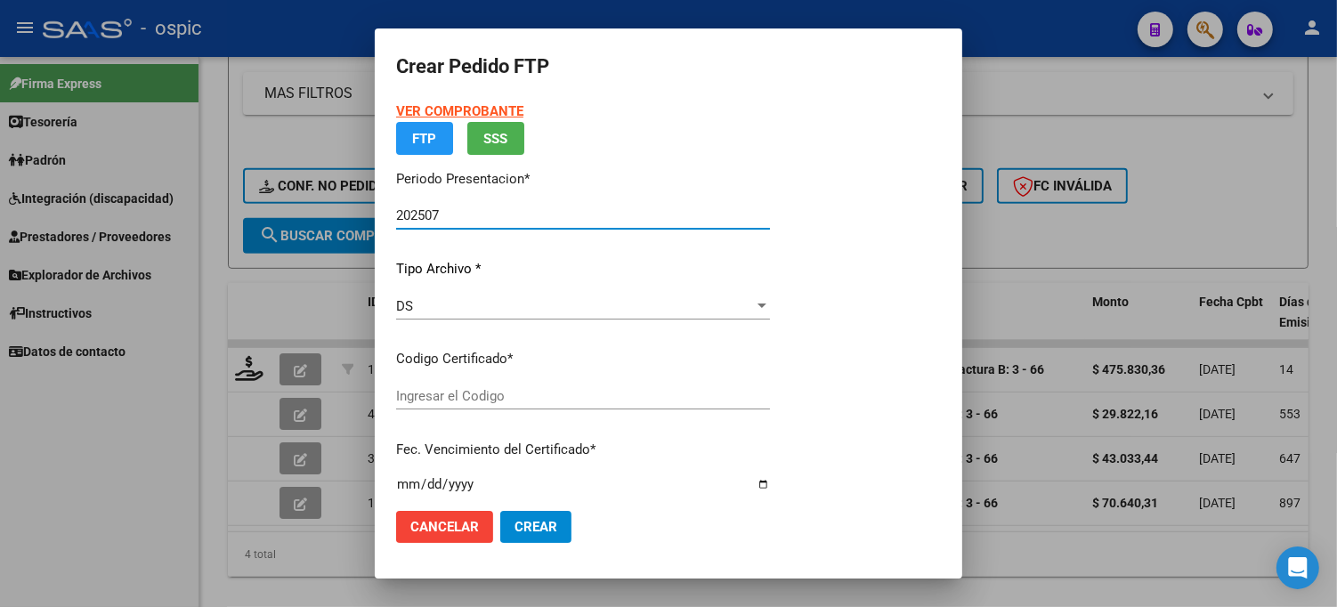
type input "2913143089"
type input "[DATE]"
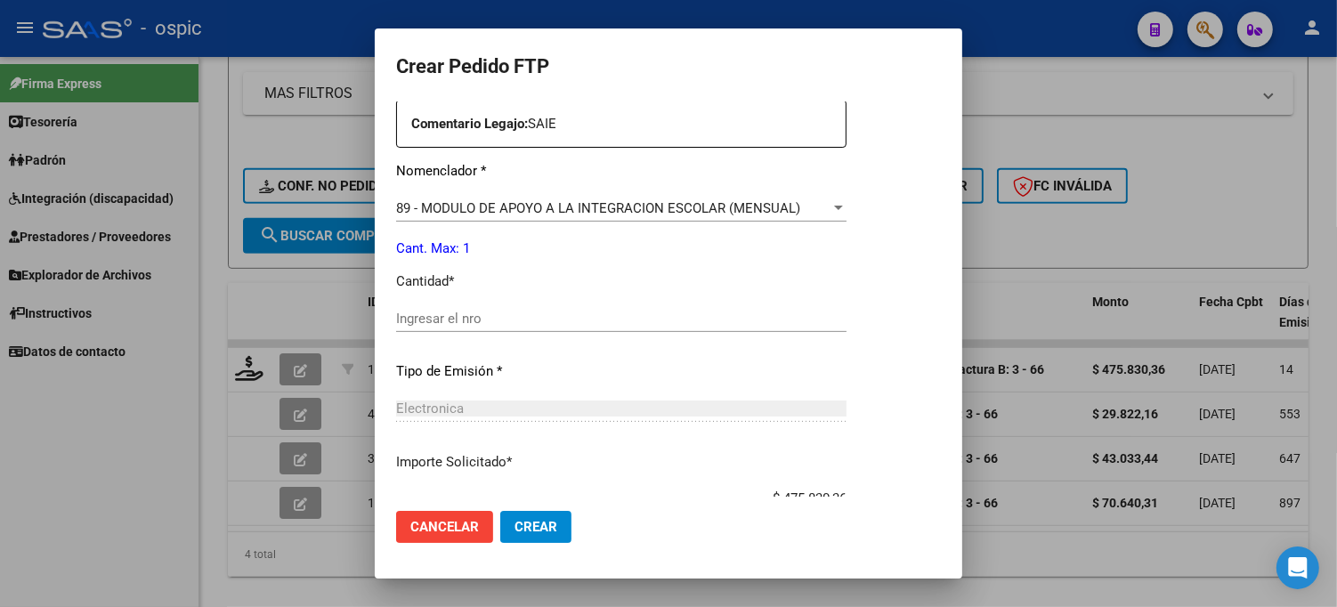
scroll to position [679, 0]
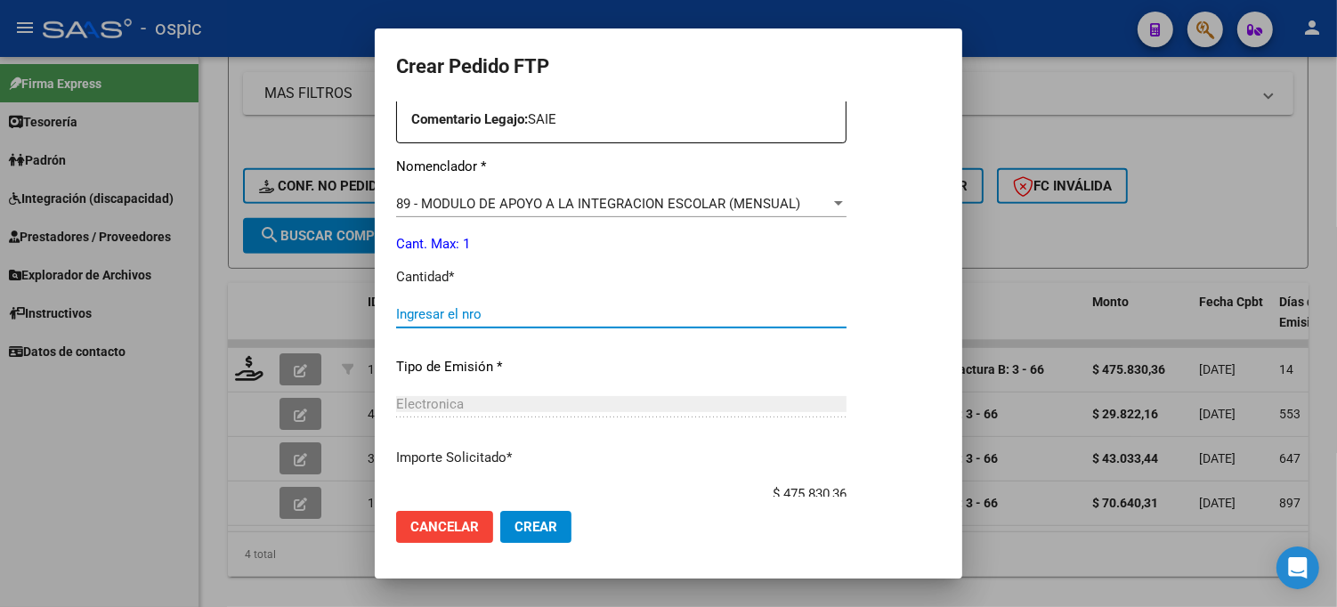
click at [651, 307] on input "Ingresar el nro" at bounding box center [621, 314] width 450 height 16
type input "1"
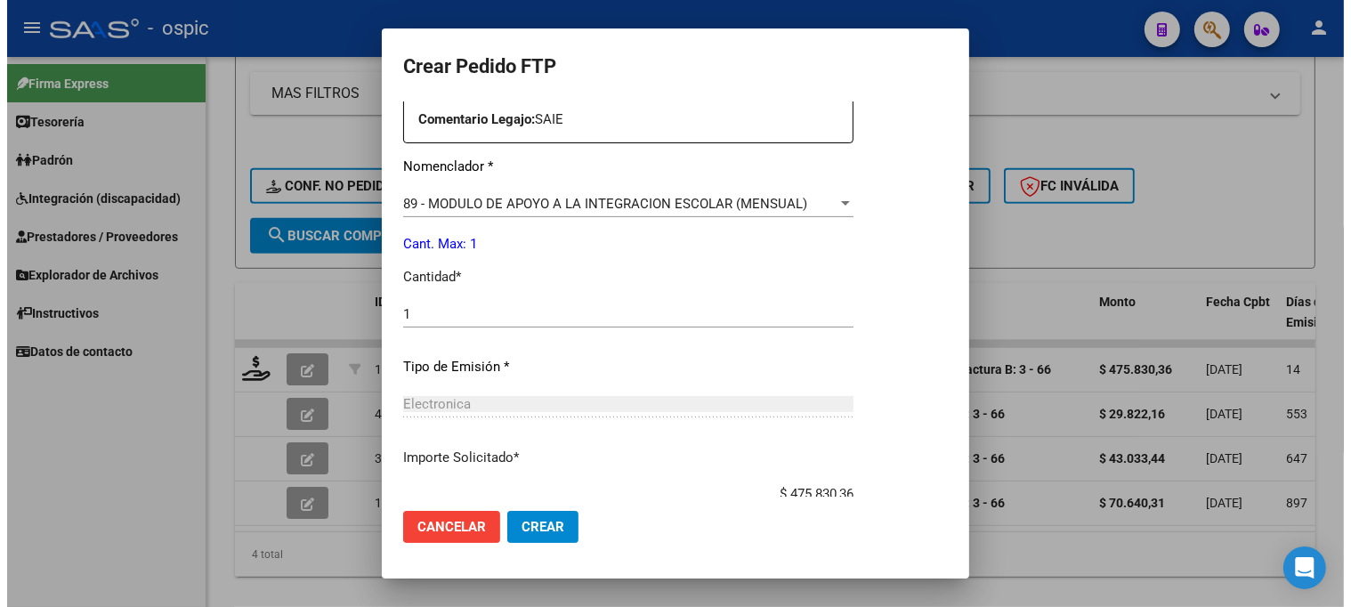
scroll to position [797, 0]
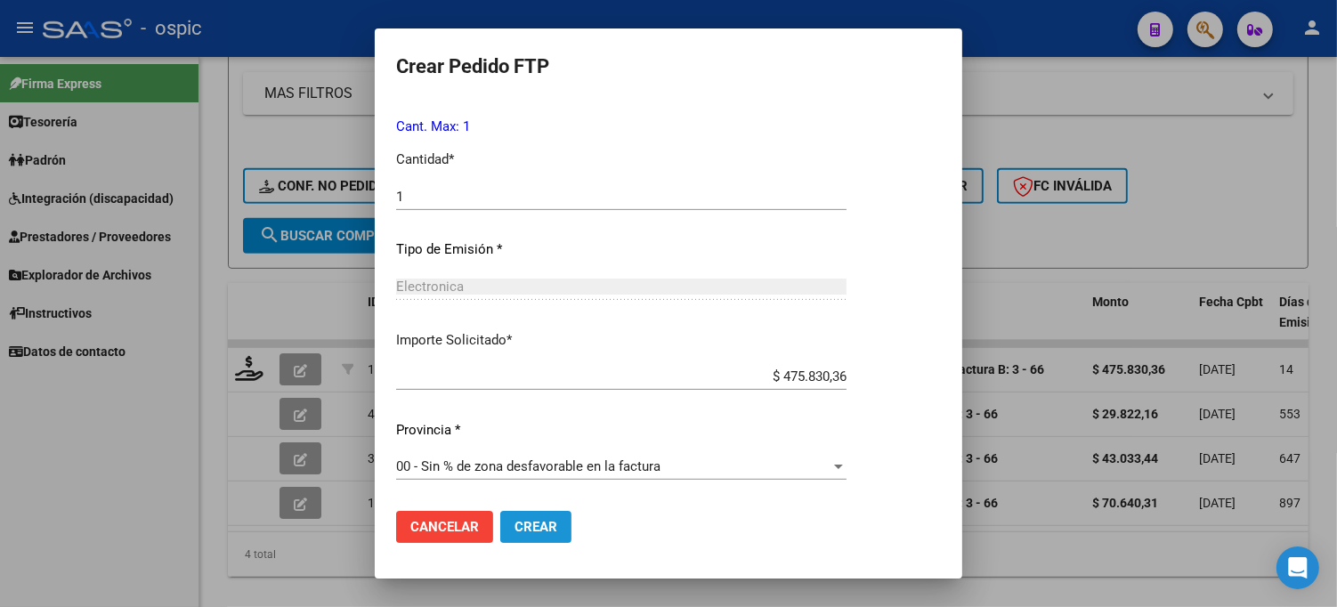
drag, startPoint x: 522, startPoint y: 519, endPoint x: 548, endPoint y: 514, distance: 27.1
click at [523, 519] on span "Crear" at bounding box center [535, 527] width 43 height 16
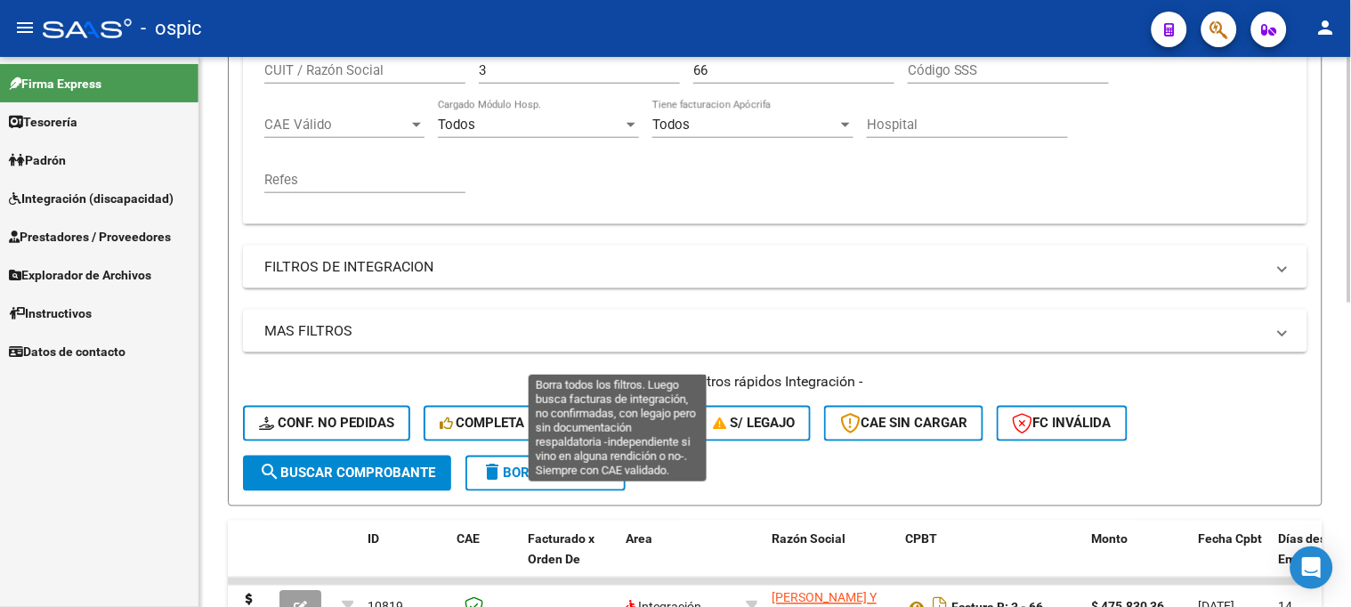
scroll to position [345, 0]
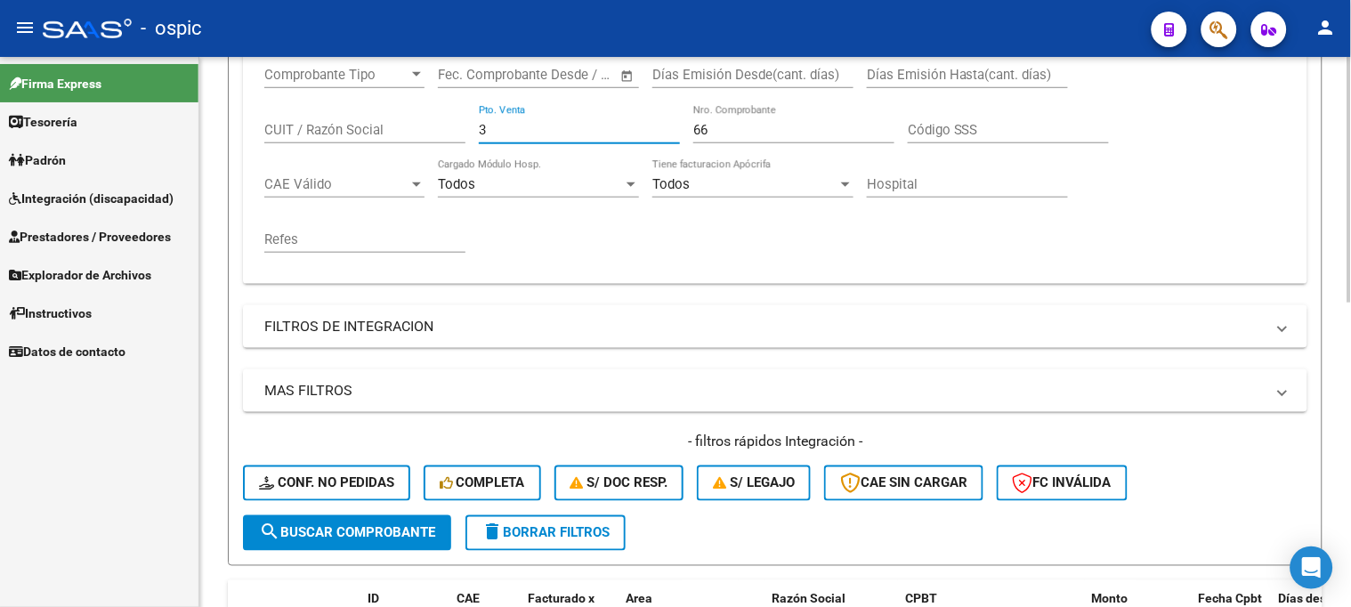
drag, startPoint x: 398, startPoint y: 123, endPoint x: 352, endPoint y: 118, distance: 46.5
click at [344, 119] on div "Comprobante Tipo Comprobante Tipo Start date – End date Fec. Comprobante Desde …" at bounding box center [775, 160] width 1022 height 220
type input "2"
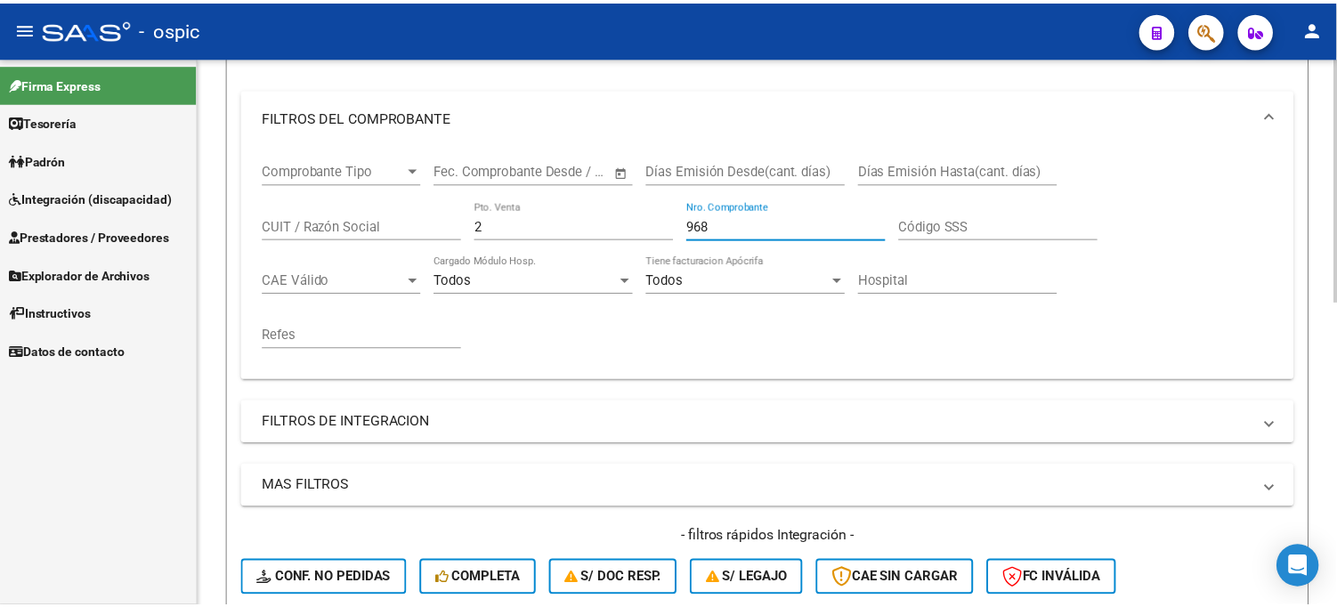
scroll to position [544, 0]
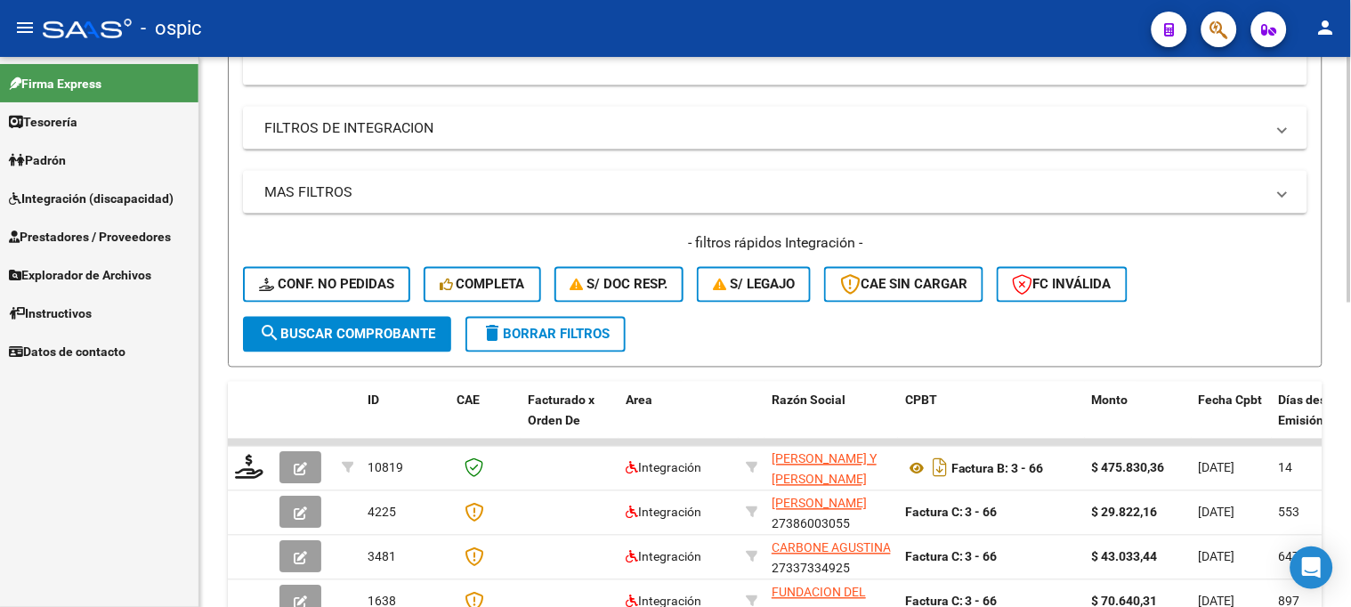
type input "968"
click at [348, 327] on span "search Buscar Comprobante" at bounding box center [347, 335] width 176 height 16
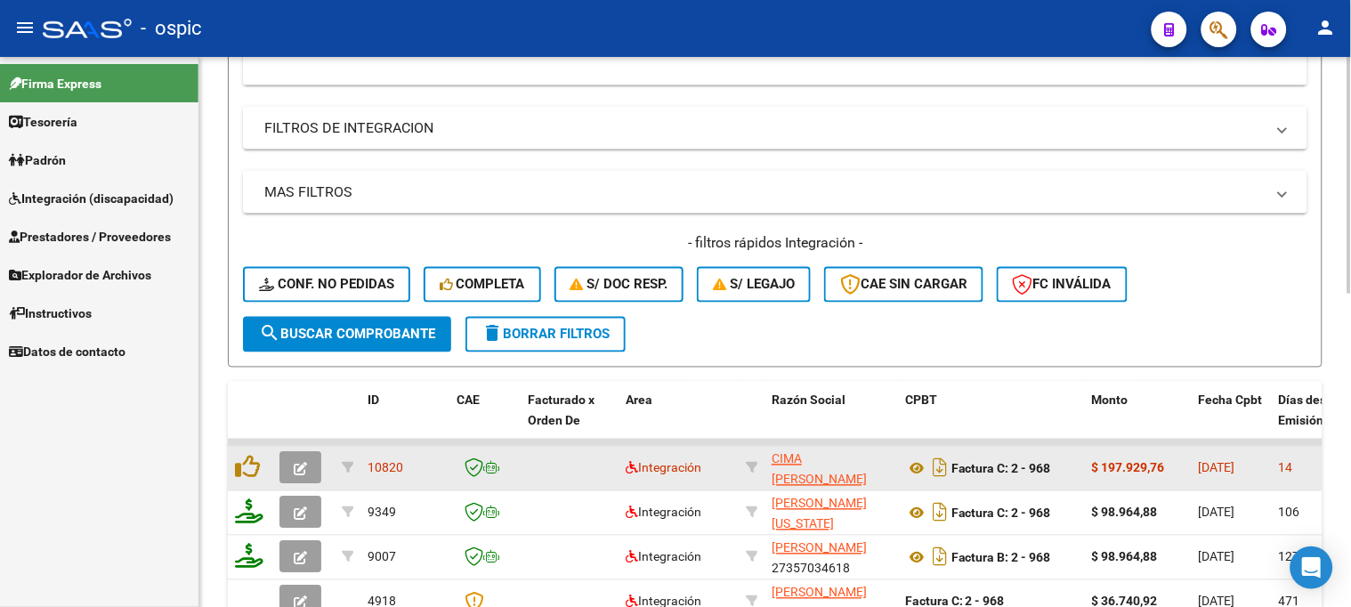
click at [303, 463] on icon "button" at bounding box center [300, 469] width 13 height 13
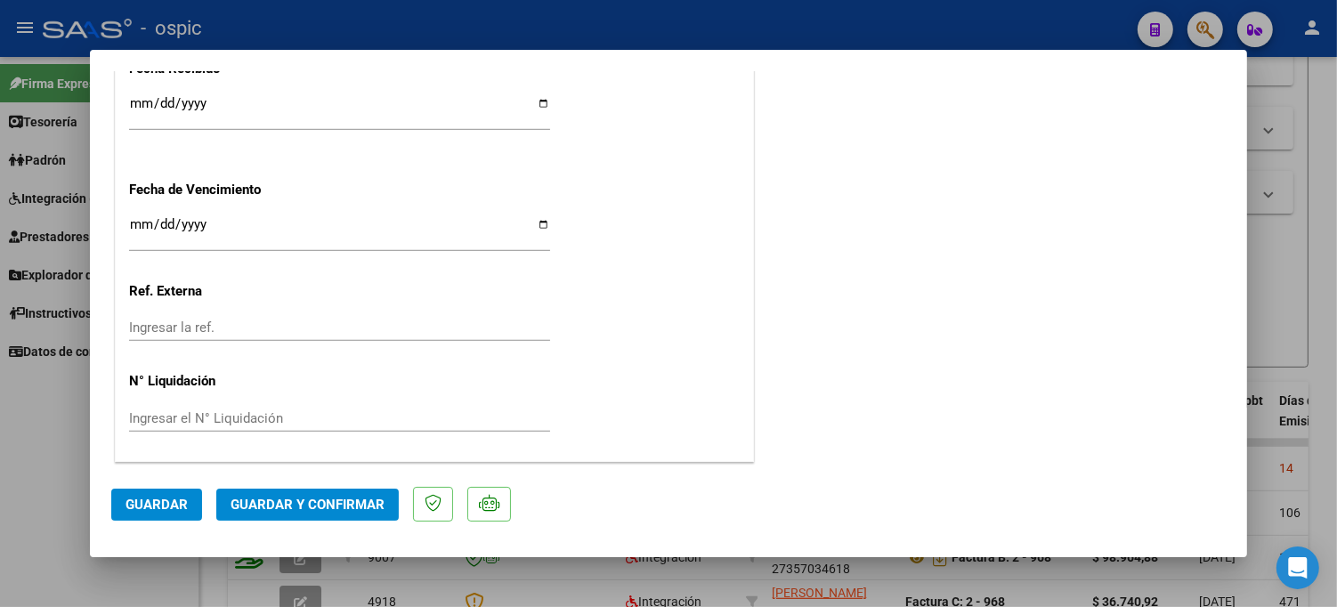
scroll to position [0, 0]
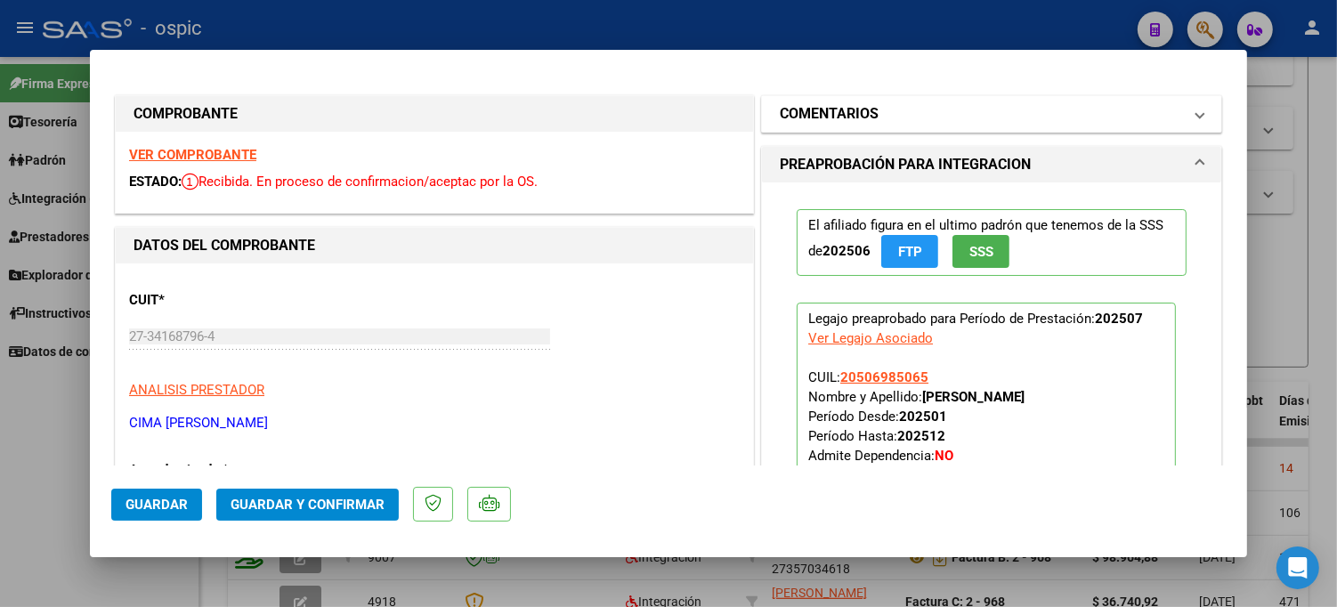
drag, startPoint x: 839, startPoint y: 100, endPoint x: 841, endPoint y: 122, distance: 22.3
click at [840, 101] on mat-expansion-panel-header "COMENTARIOS" at bounding box center [991, 114] width 459 height 36
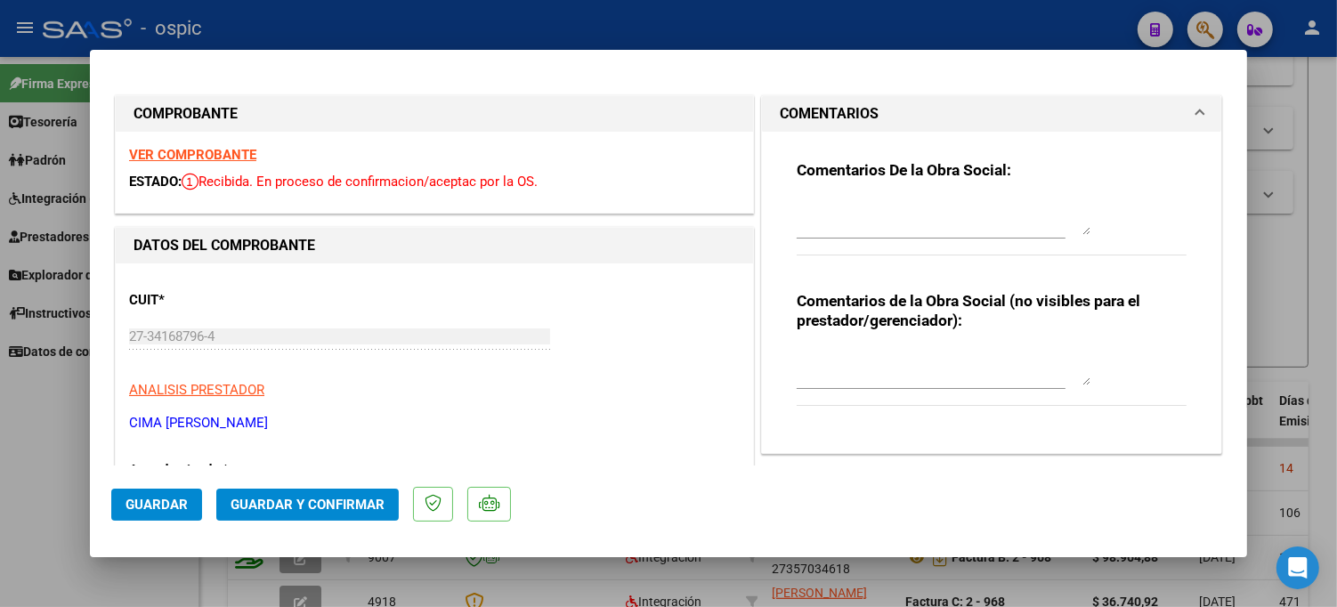
click at [857, 376] on textarea at bounding box center [944, 368] width 294 height 36
type textarea "KINESIO 16 SESIONES"
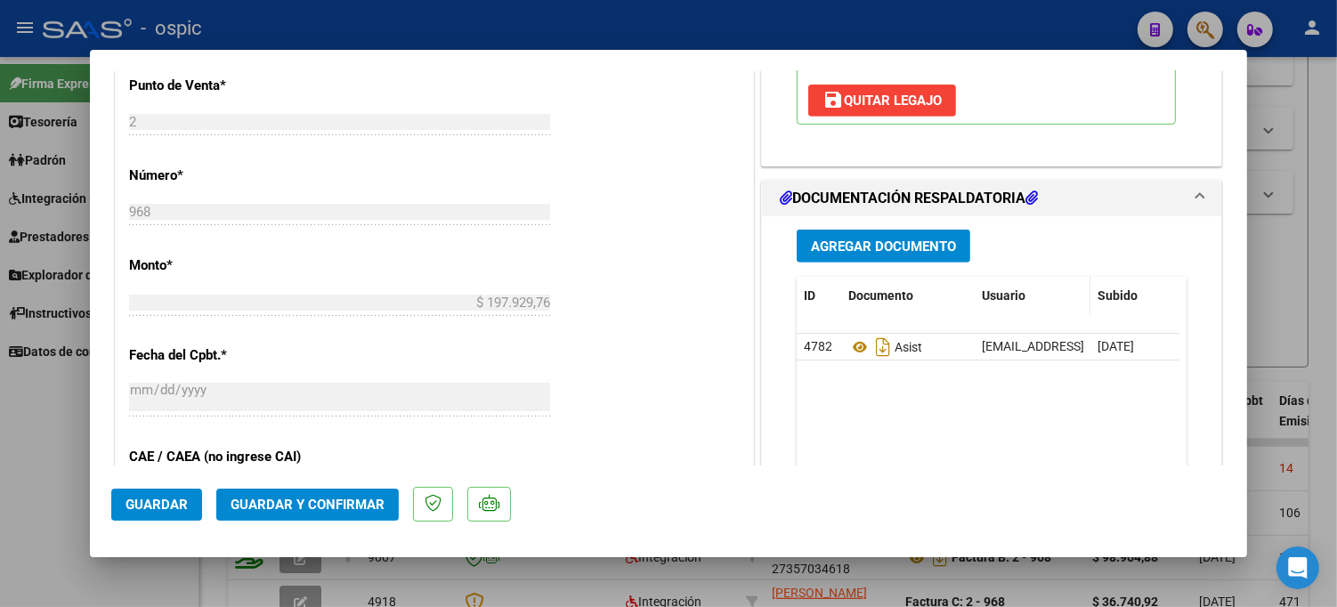
scroll to position [740, 0]
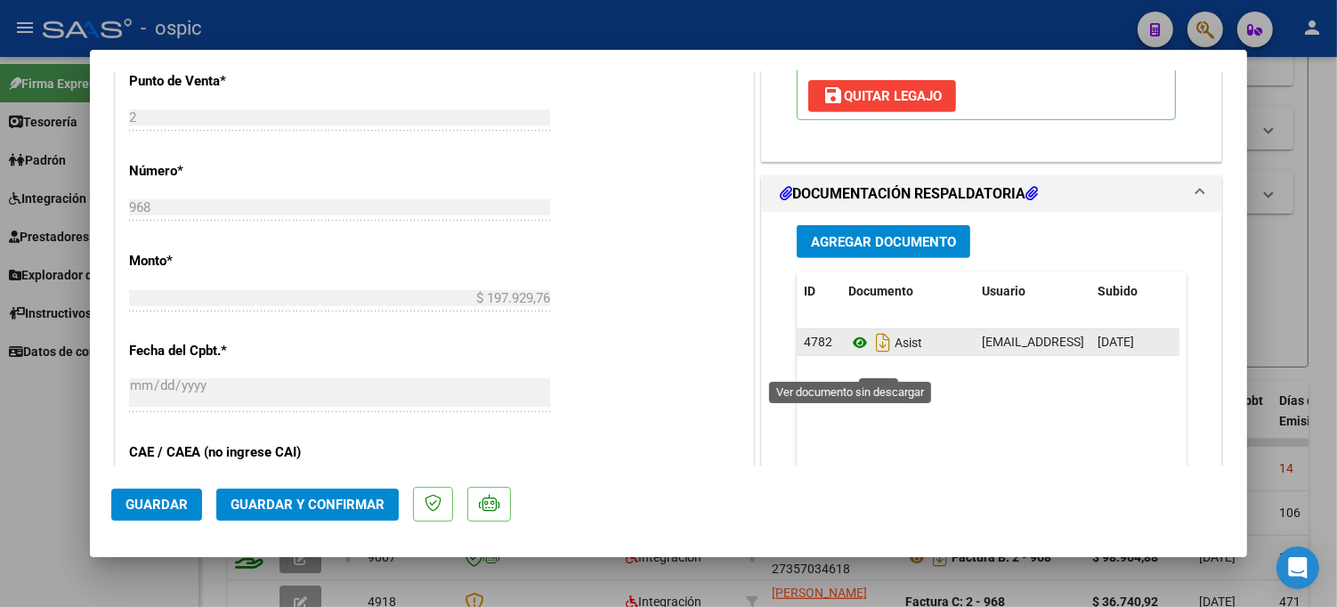
click at [848, 353] on icon at bounding box center [859, 342] width 23 height 21
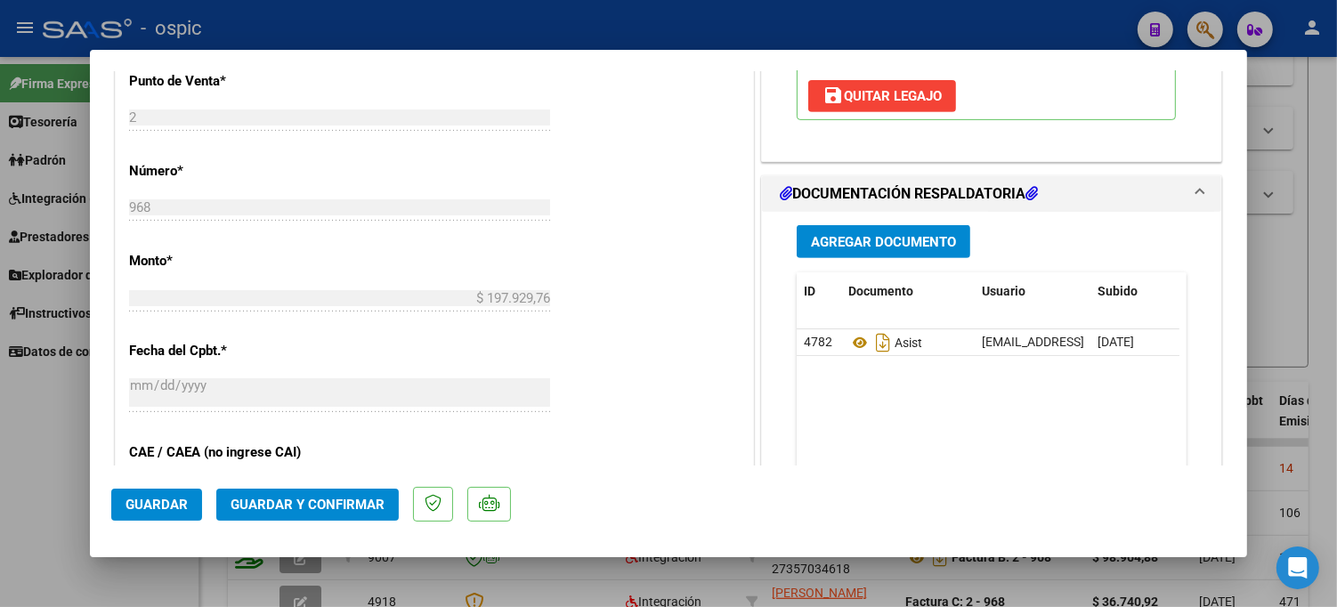
click at [327, 508] on span "Guardar y Confirmar" at bounding box center [307, 505] width 154 height 16
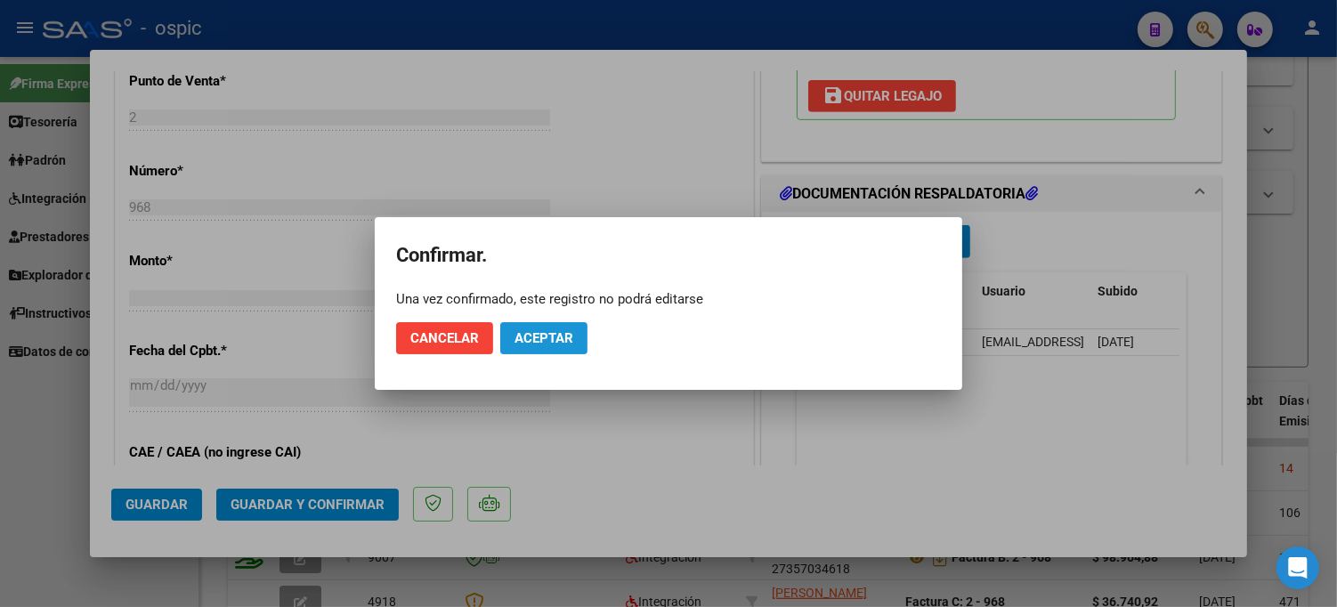
click at [510, 336] on button "Aceptar" at bounding box center [543, 338] width 87 height 32
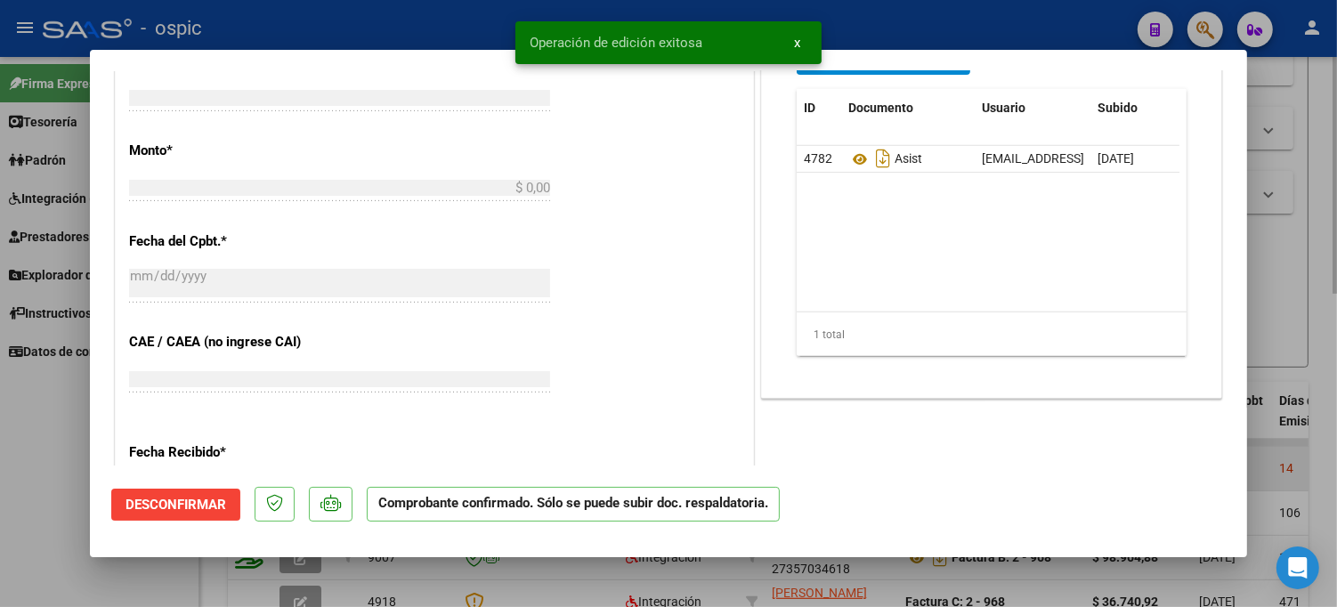
scroll to position [0, 0]
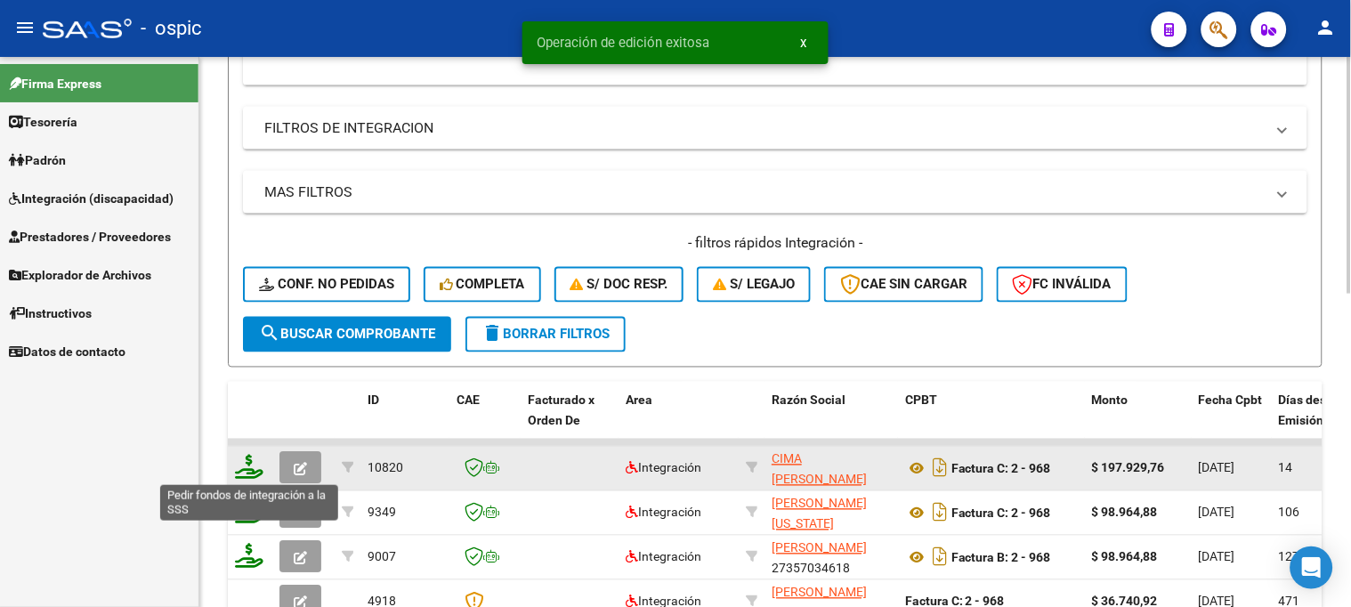
click at [250, 461] on icon at bounding box center [249, 467] width 28 height 25
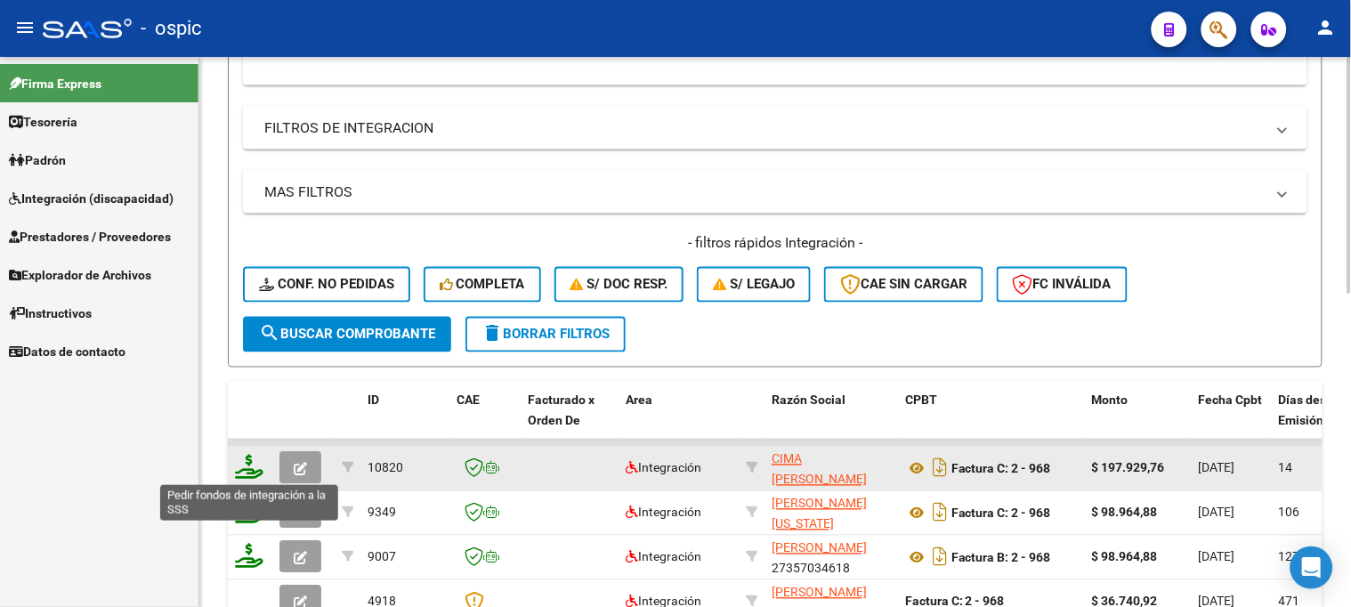
click at [246, 466] on icon at bounding box center [249, 467] width 28 height 25
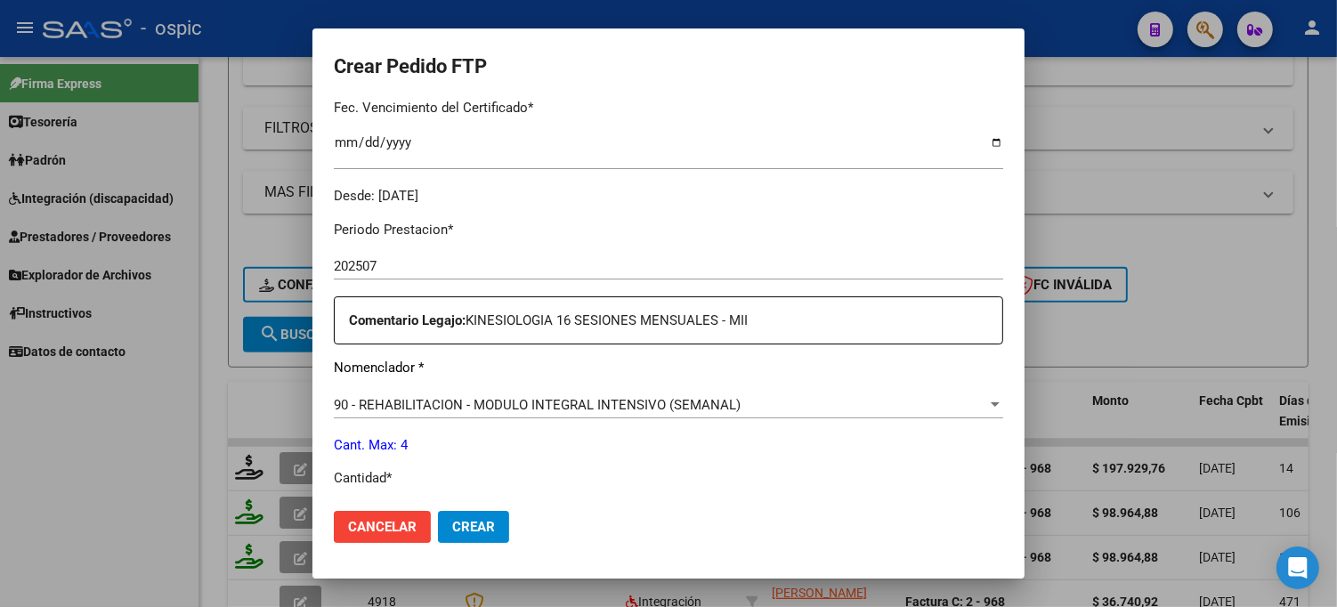
scroll to position [518, 0]
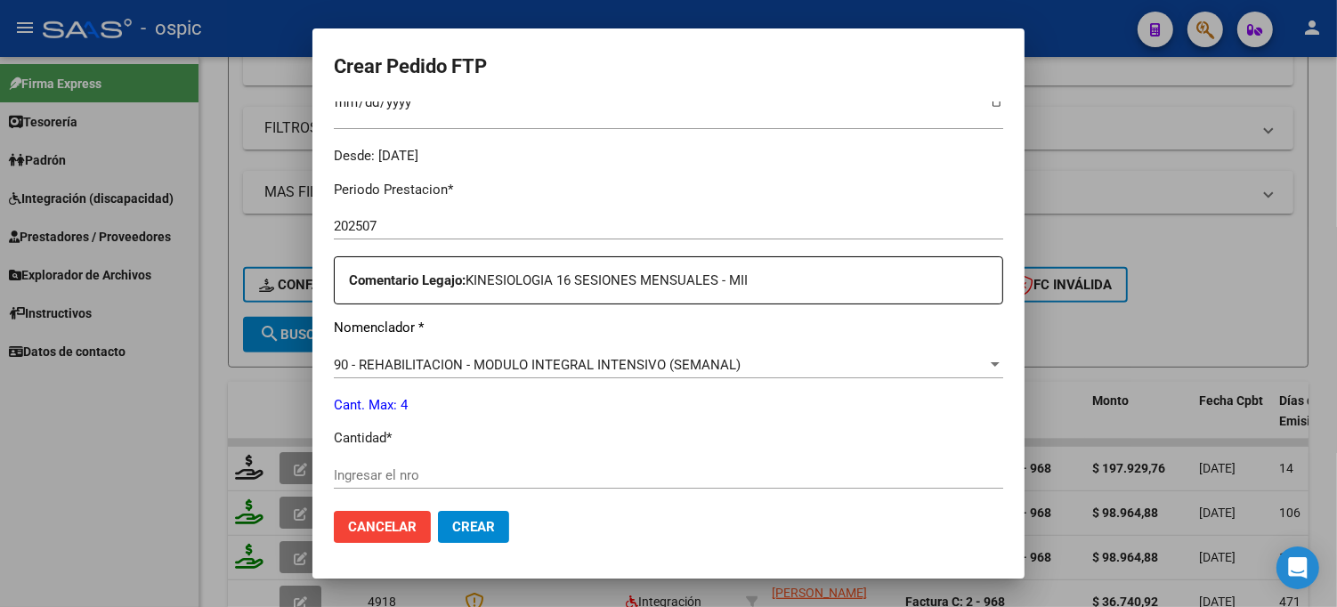
click at [546, 487] on div "Ingresar el nro" at bounding box center [668, 475] width 669 height 27
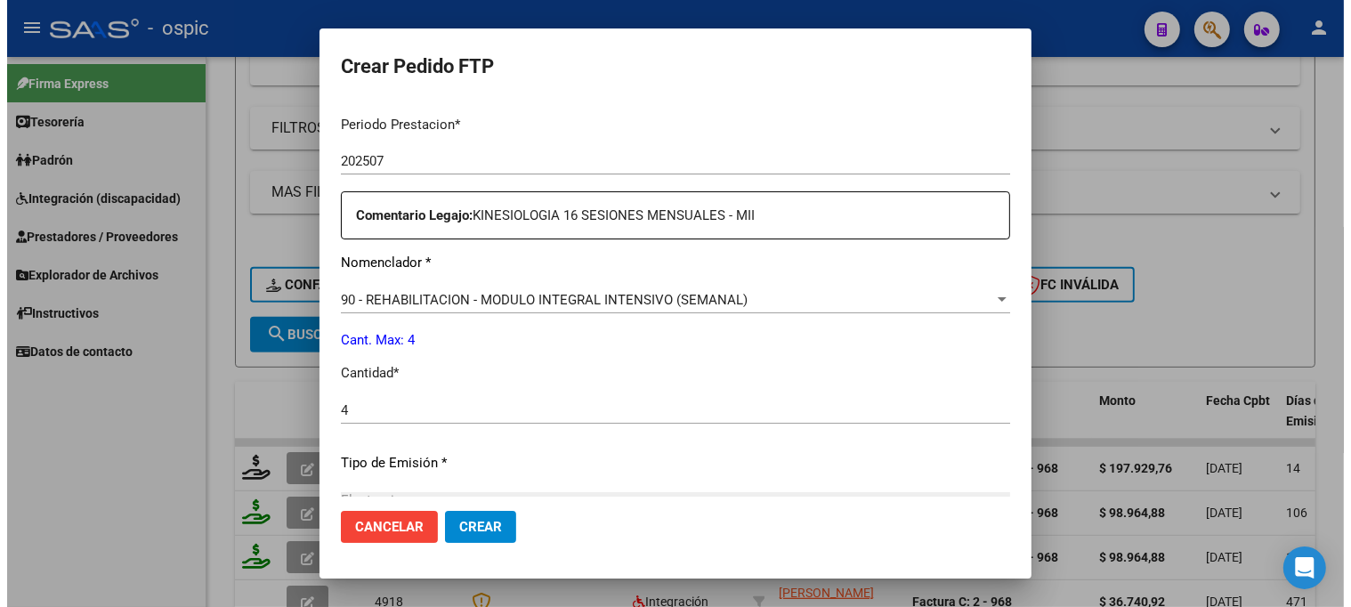
scroll to position [797, 0]
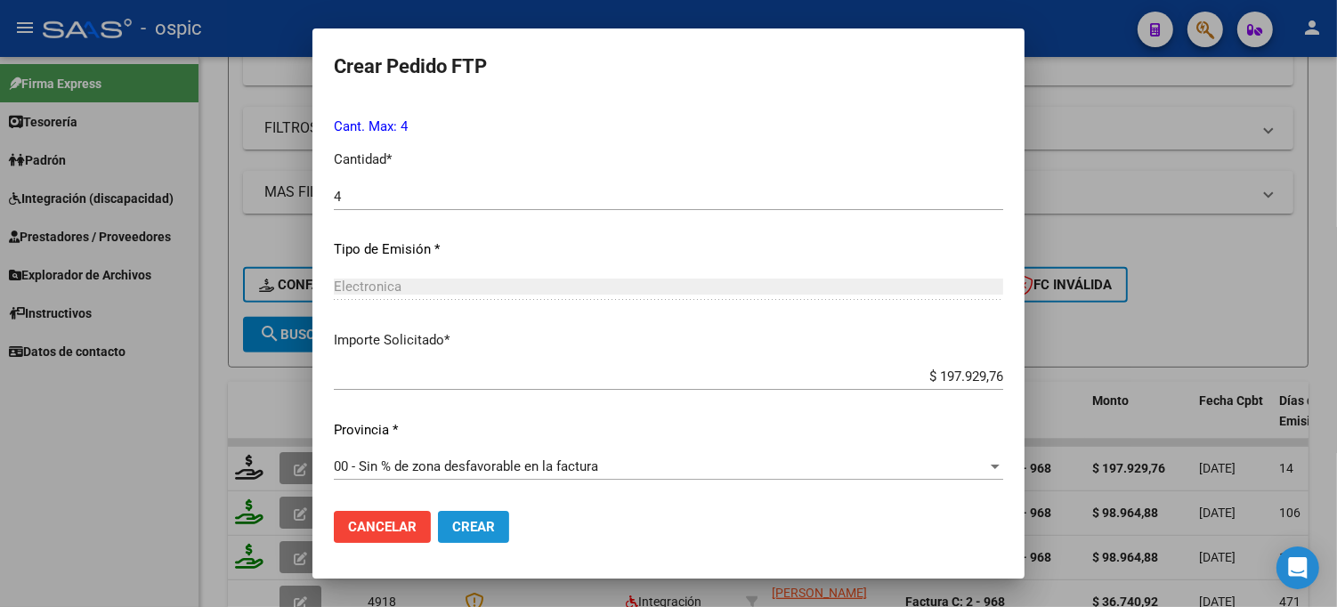
click at [457, 519] on span "Crear" at bounding box center [473, 527] width 43 height 16
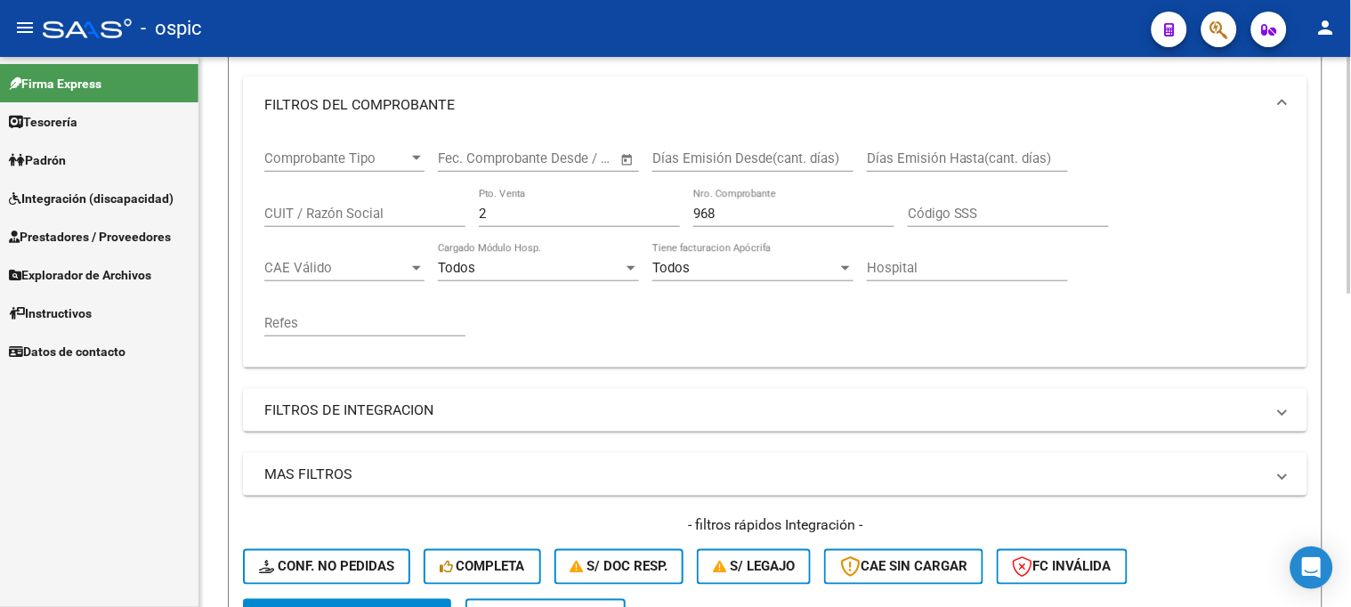
scroll to position [247, 0]
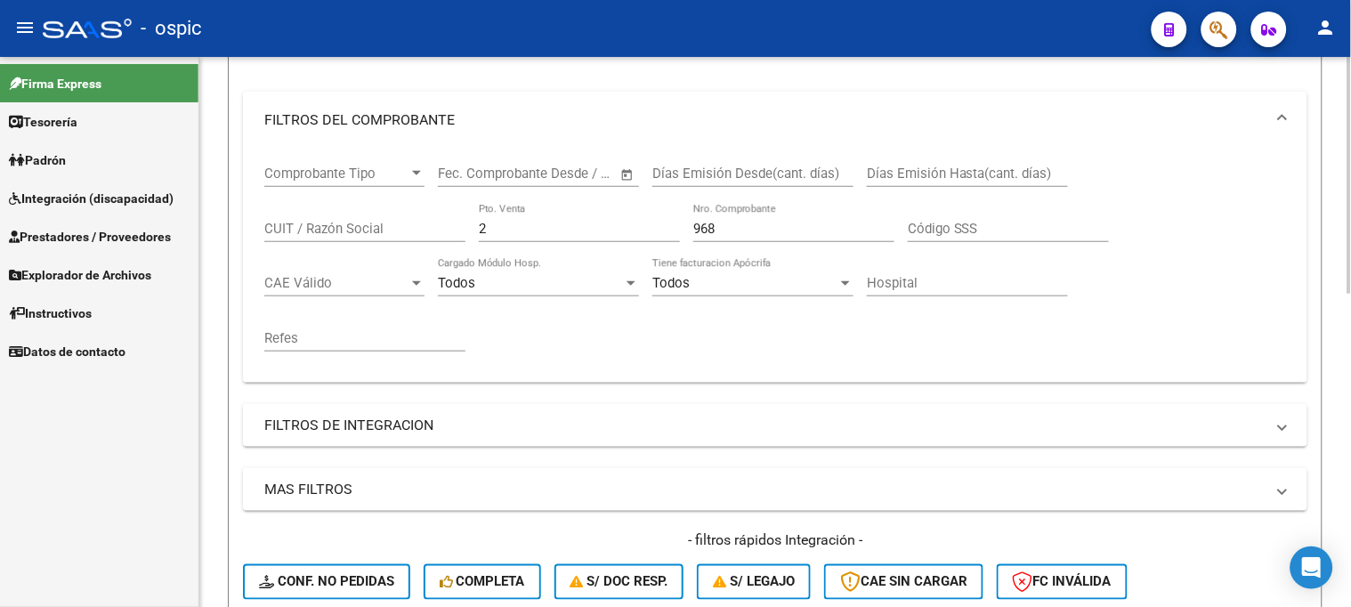
click at [553, 217] on div "2 Pto. Venta" at bounding box center [579, 223] width 201 height 38
click at [473, 234] on div "Comprobante Tipo Comprobante Tipo Start date – End date Fec. Comprobante Desde …" at bounding box center [775, 259] width 1022 height 220
